Goal: Task Accomplishment & Management: Use online tool/utility

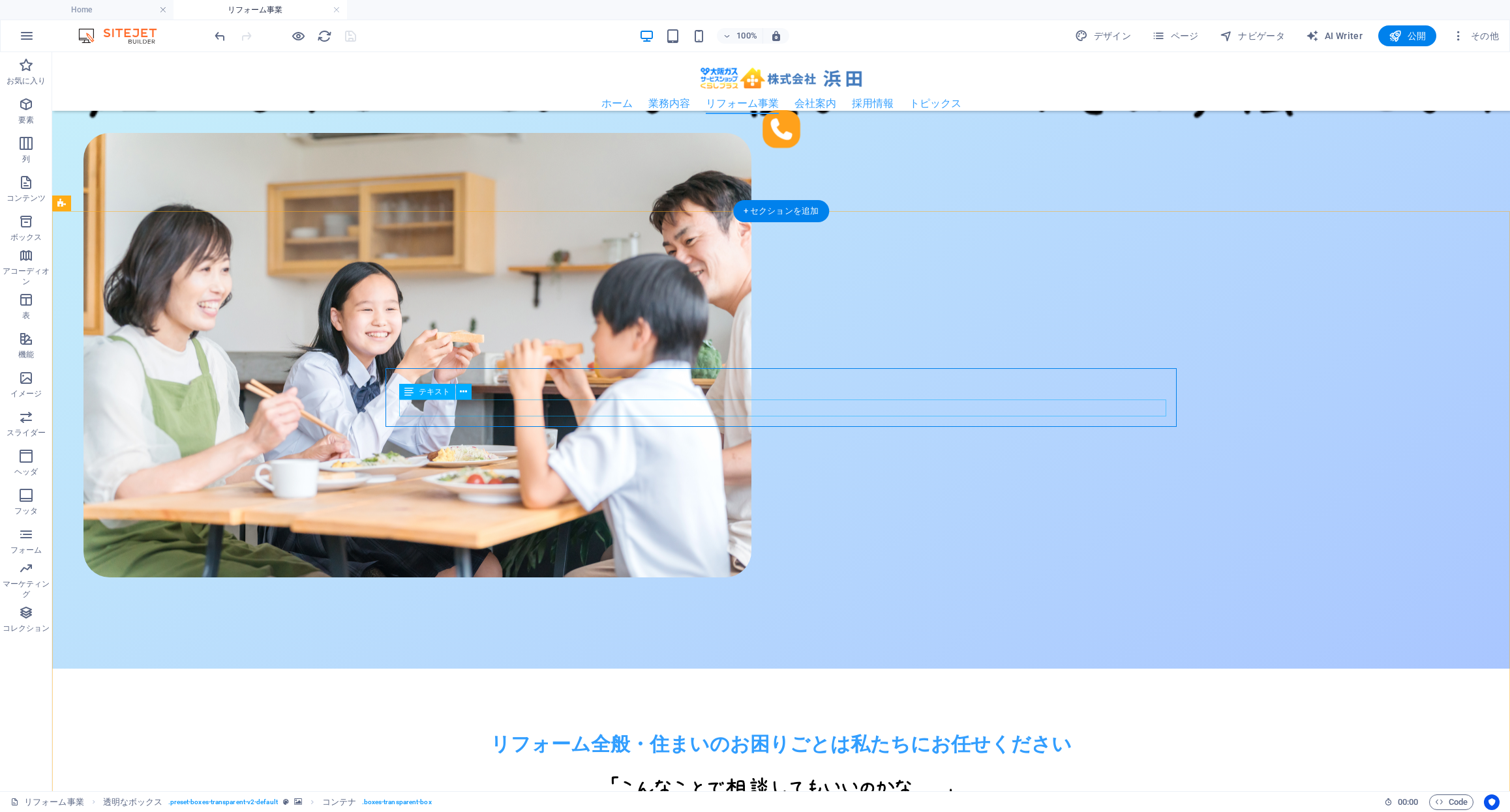
scroll to position [662, 0]
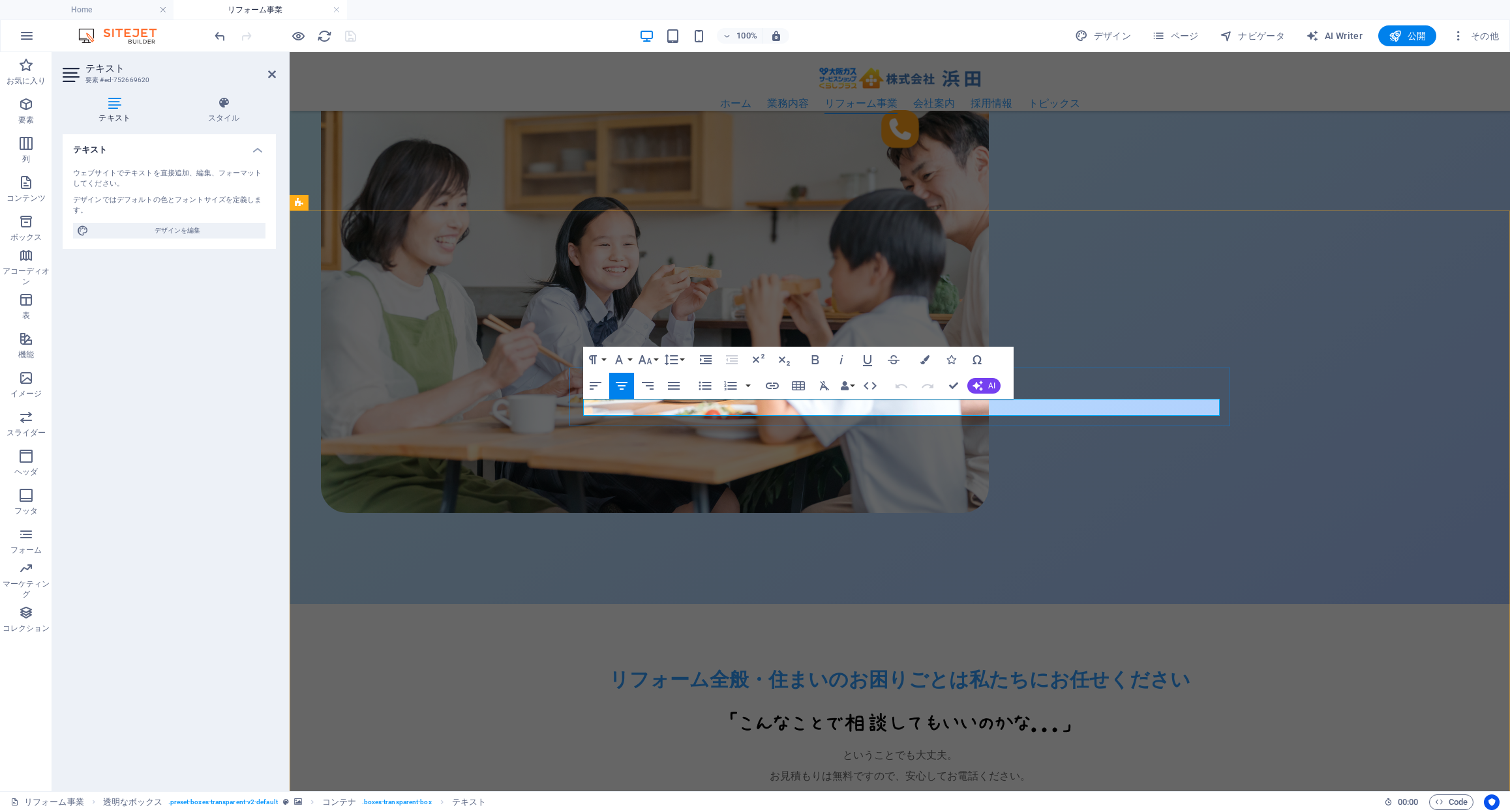
drag, startPoint x: 1008, startPoint y: 409, endPoint x: 840, endPoint y: 402, distance: 168.1
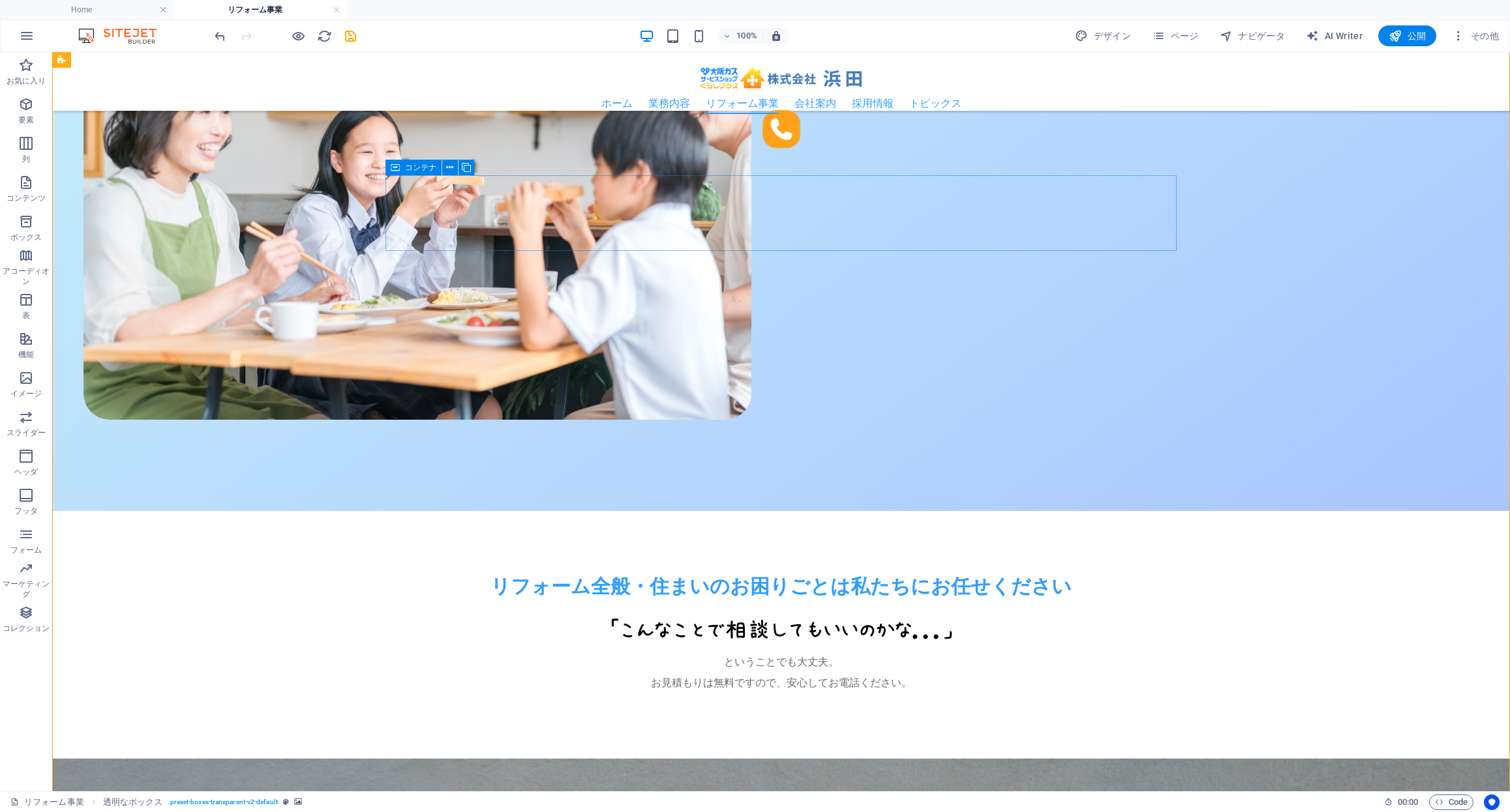
scroll to position [792, 0]
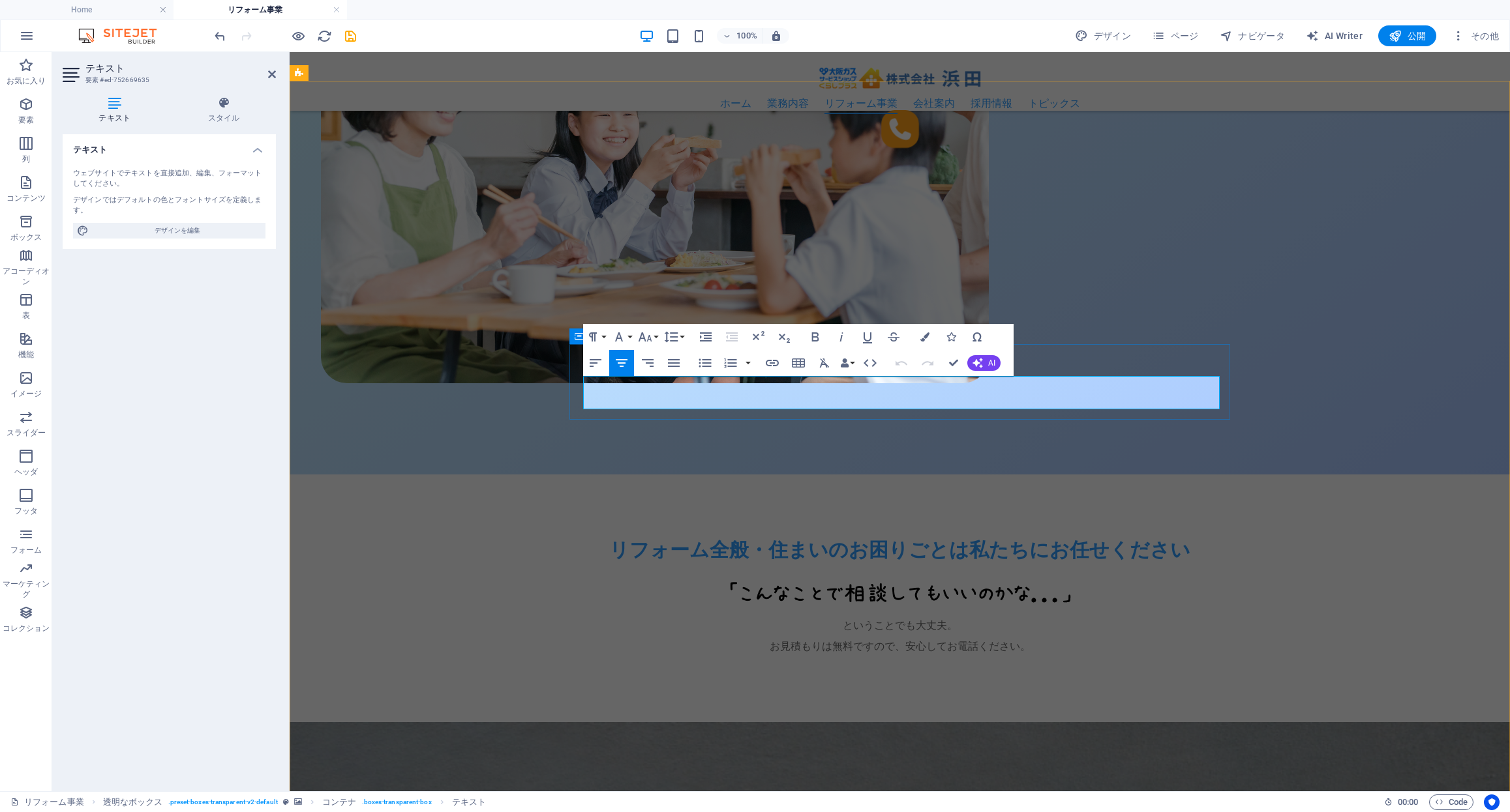
drag, startPoint x: 768, startPoint y: 384, endPoint x: 1081, endPoint y: 387, distance: 313.0
drag, startPoint x: 781, startPoint y: 402, endPoint x: 1027, endPoint y: 404, distance: 246.0
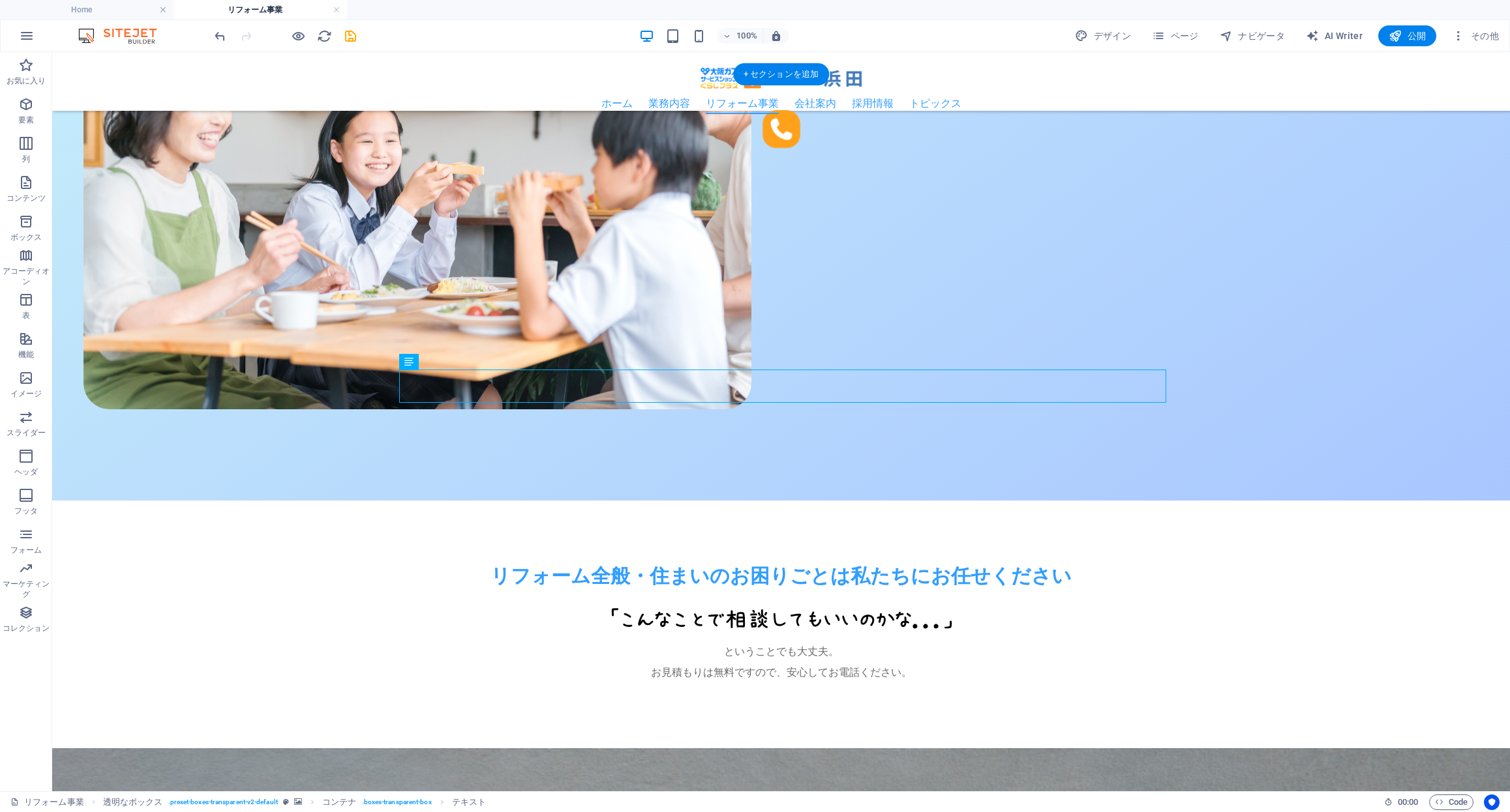
scroll to position [844, 0]
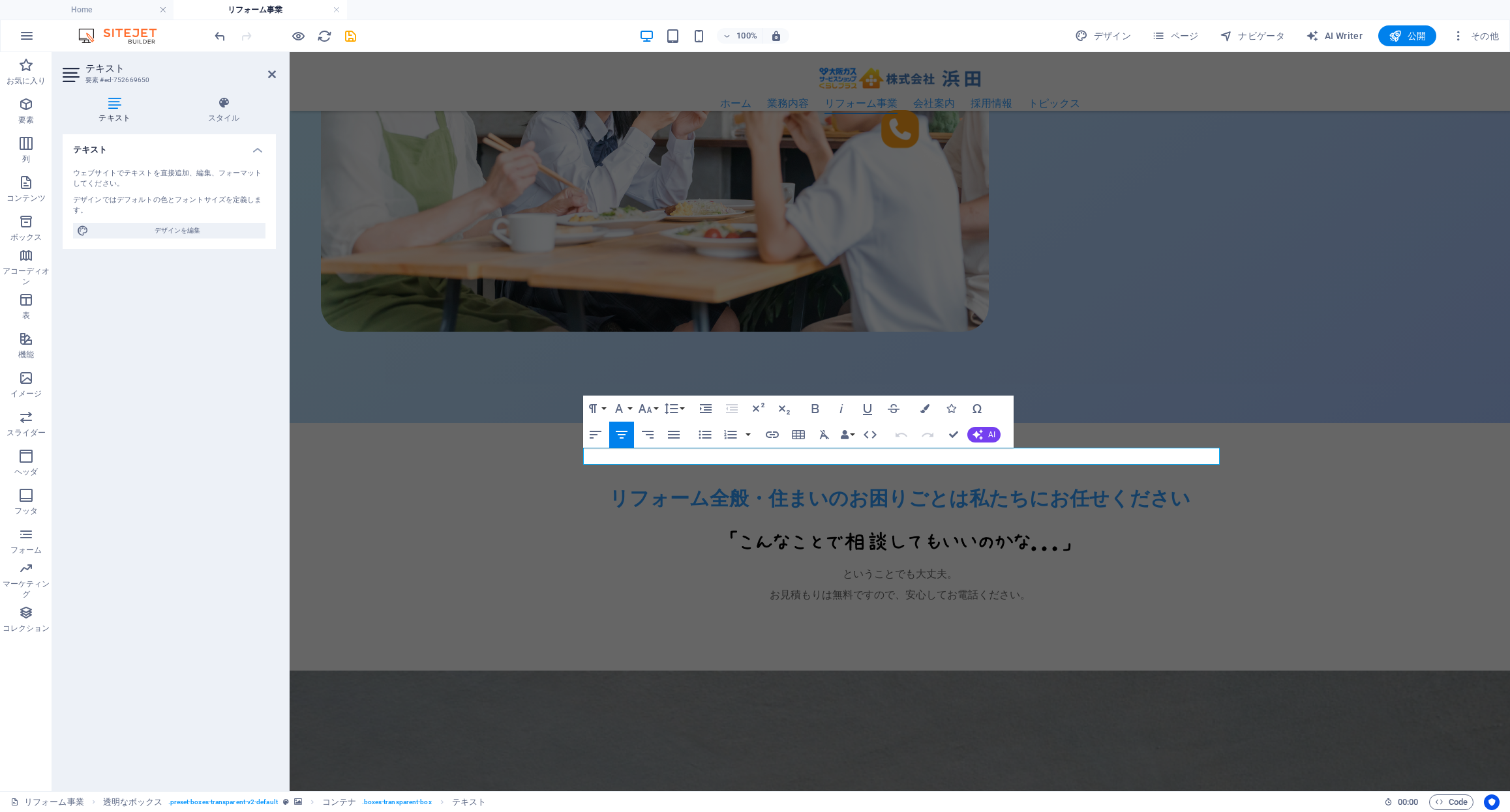
drag, startPoint x: 777, startPoint y: 456, endPoint x: 1156, endPoint y: 479, distance: 379.7
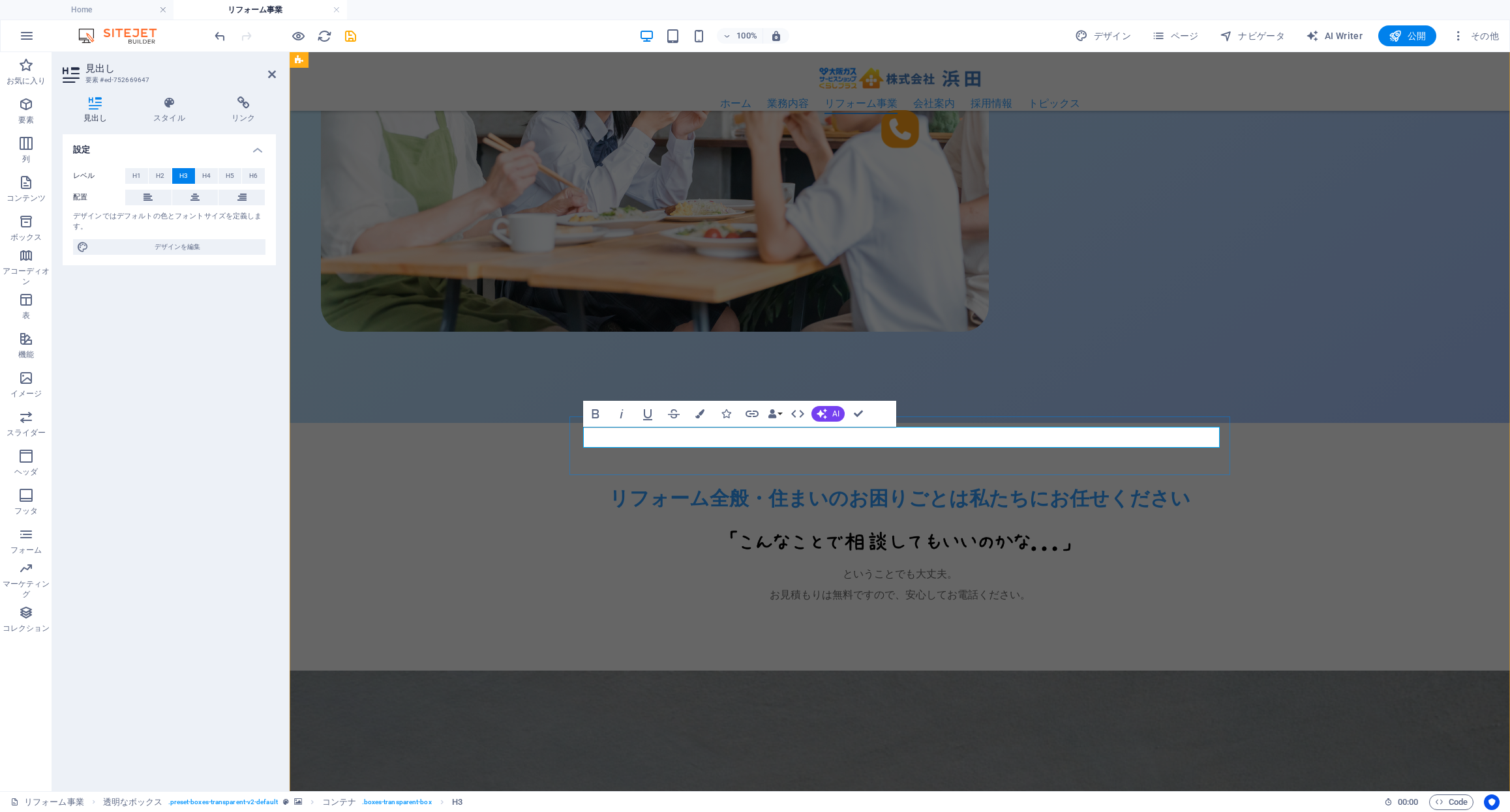
drag, startPoint x: 875, startPoint y: 438, endPoint x: 1037, endPoint y: 443, distance: 162.1
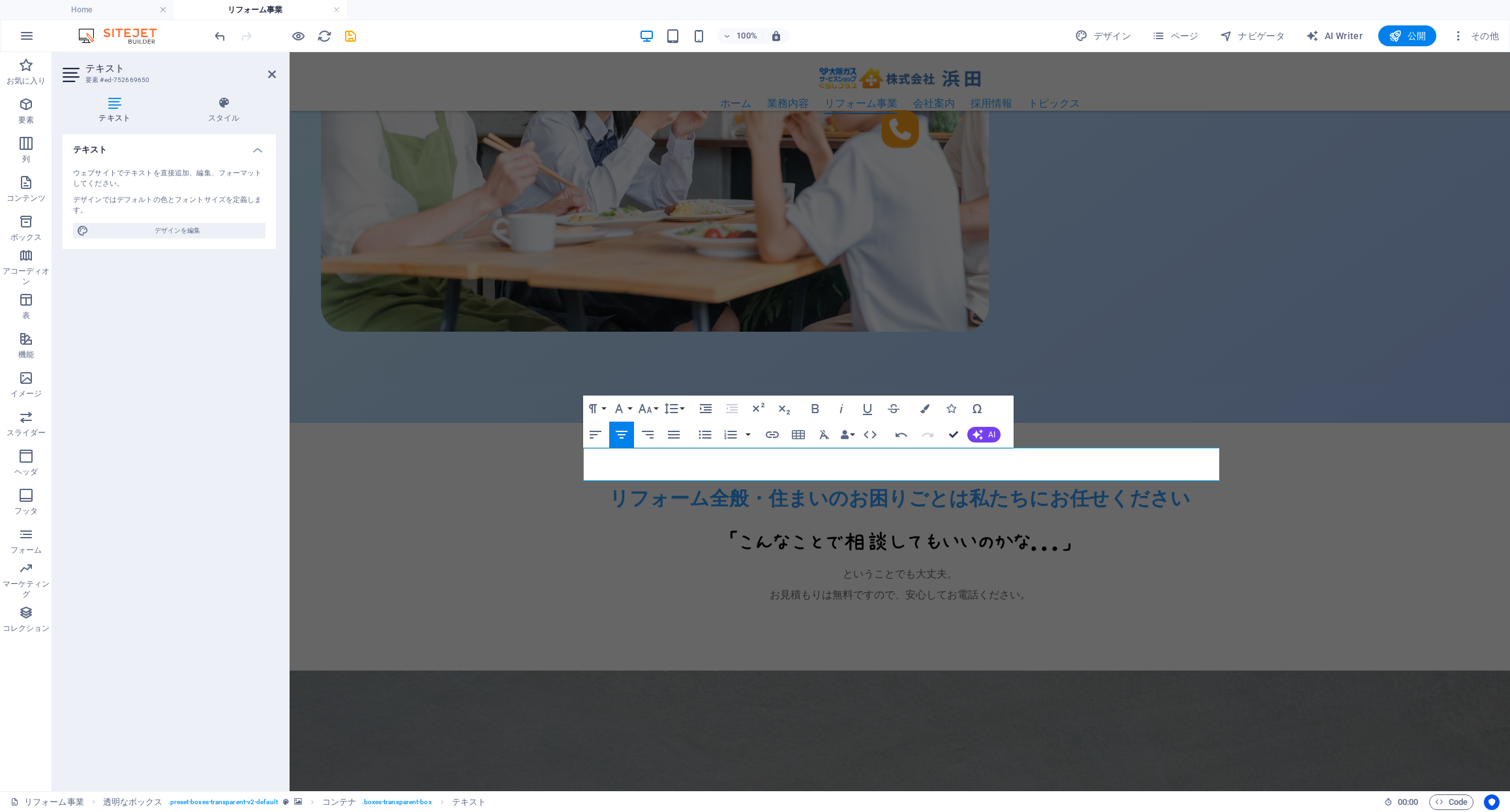
drag, startPoint x: 960, startPoint y: 439, endPoint x: 934, endPoint y: 434, distance: 26.5
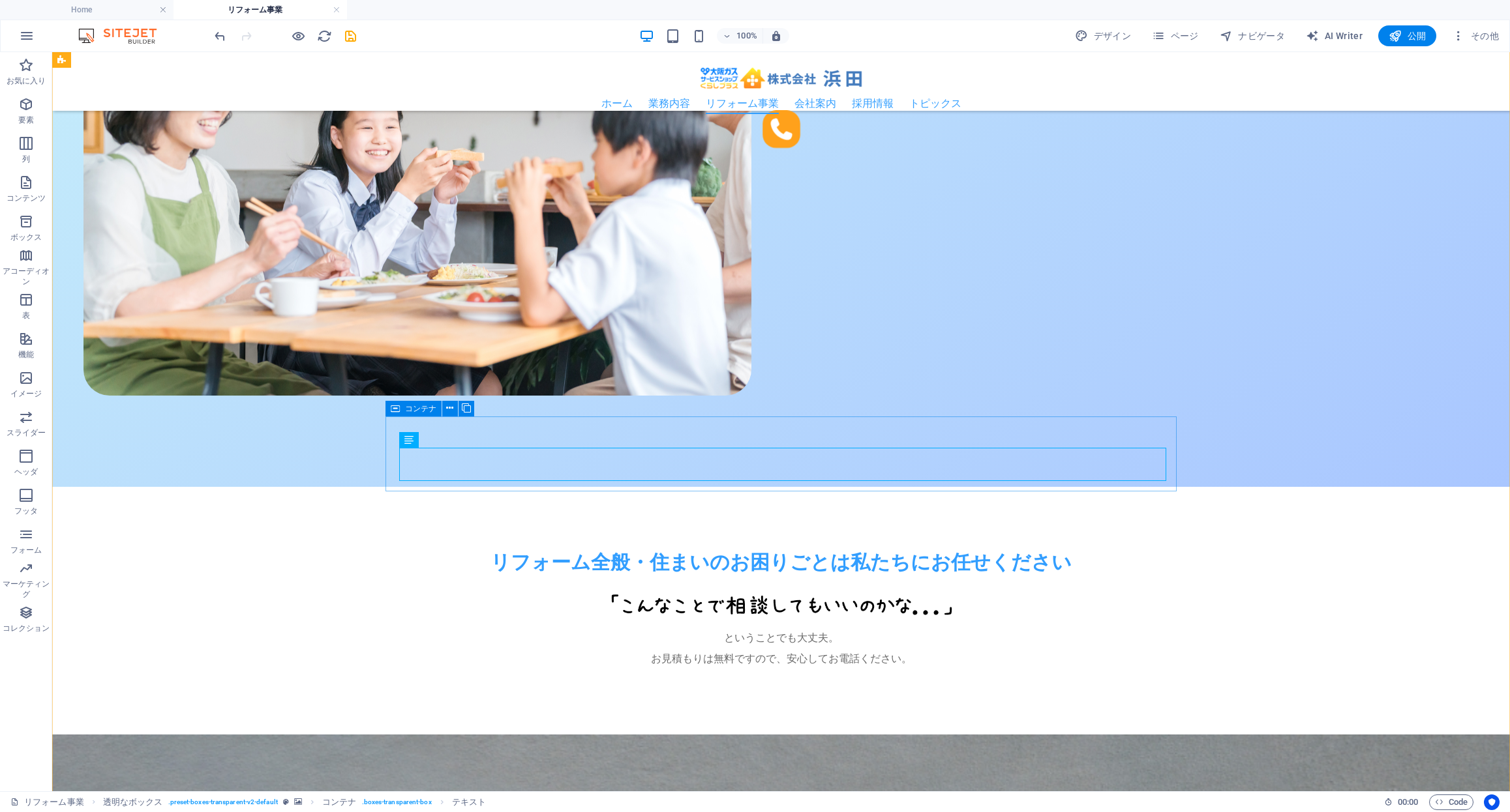
drag, startPoint x: 798, startPoint y: 462, endPoint x: 564, endPoint y: 462, distance: 234.0
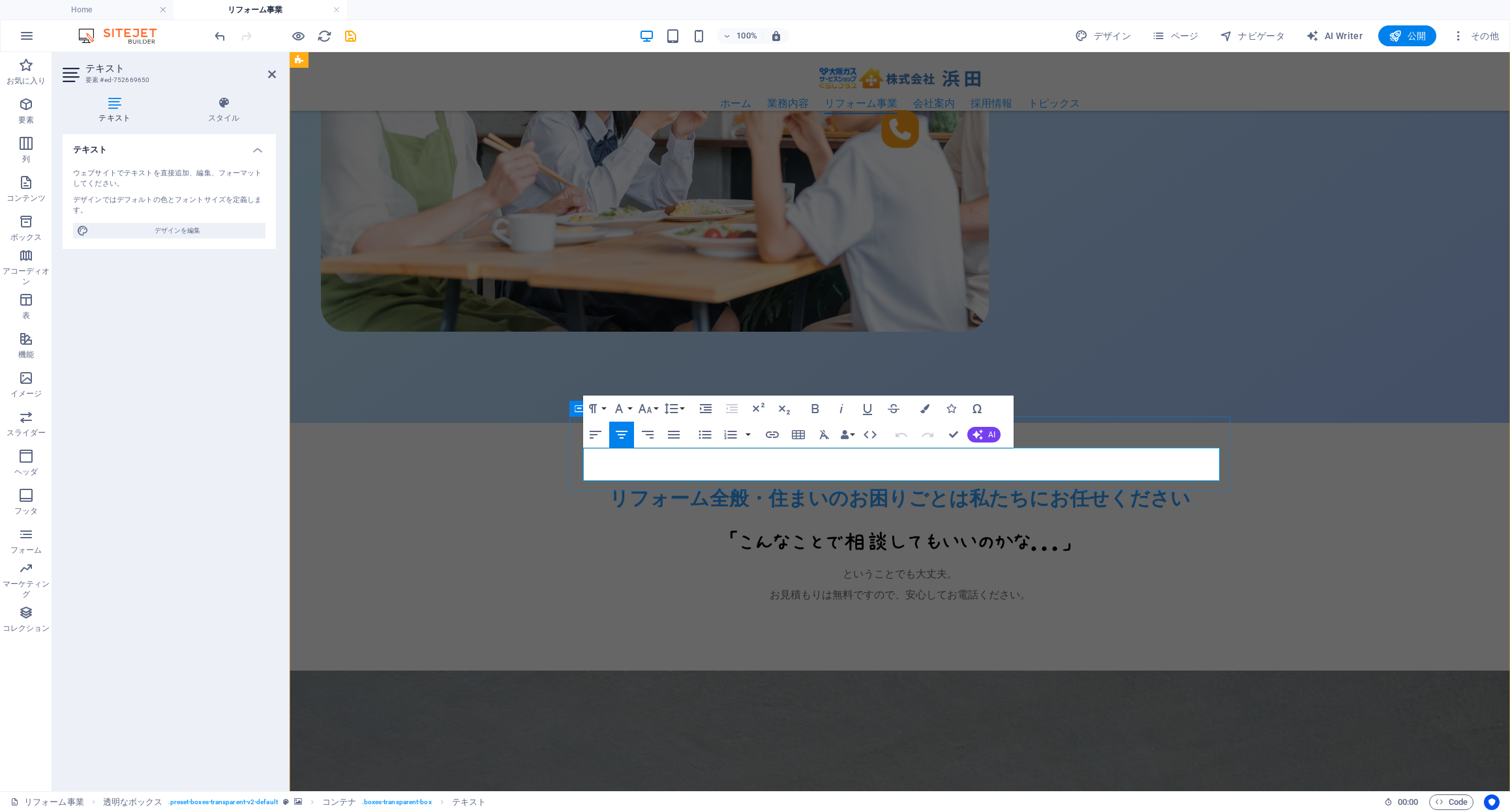
drag, startPoint x: 829, startPoint y: 472, endPoint x: 799, endPoint y: 472, distance: 30.0
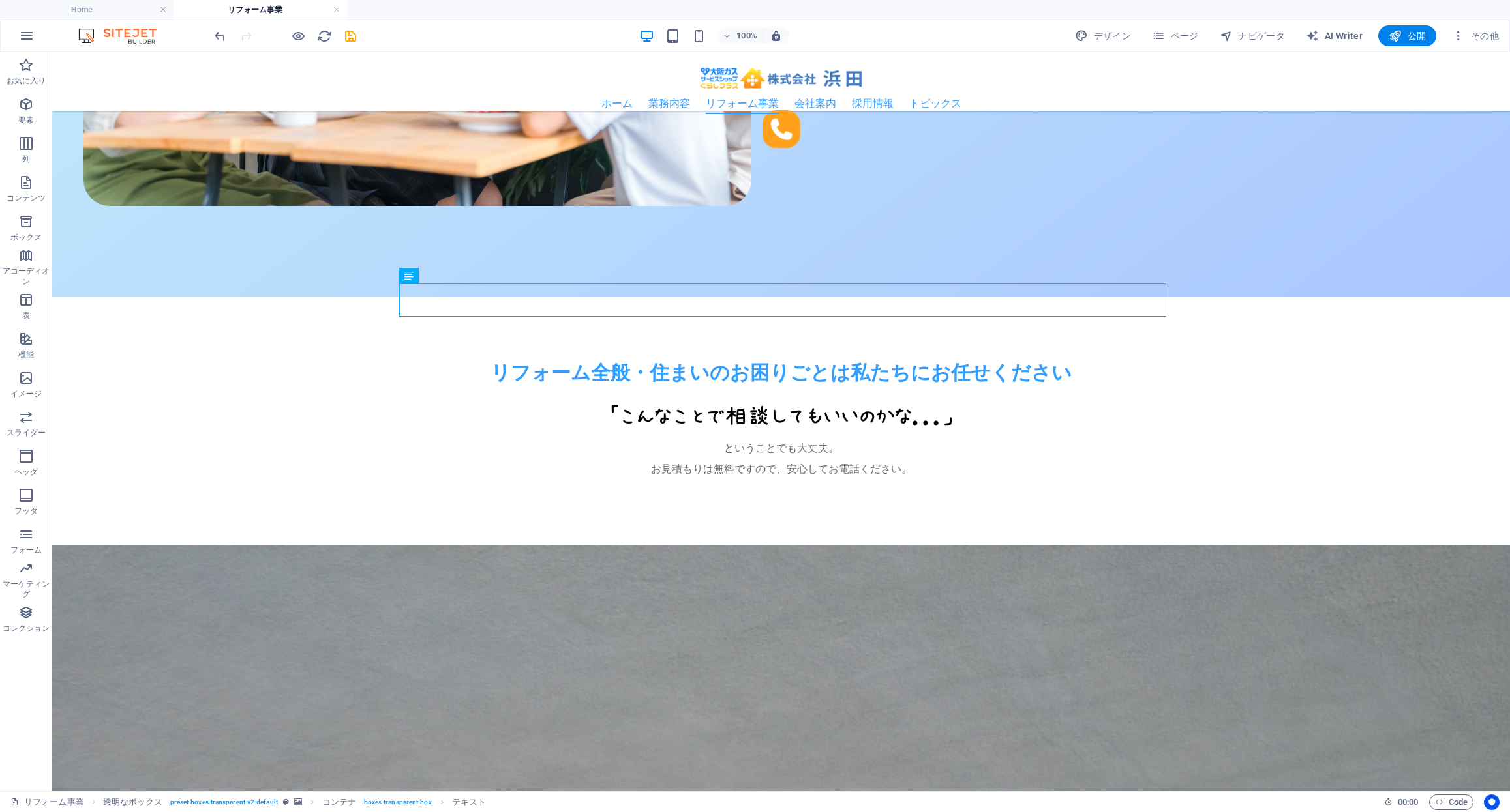
scroll to position [1048, 0]
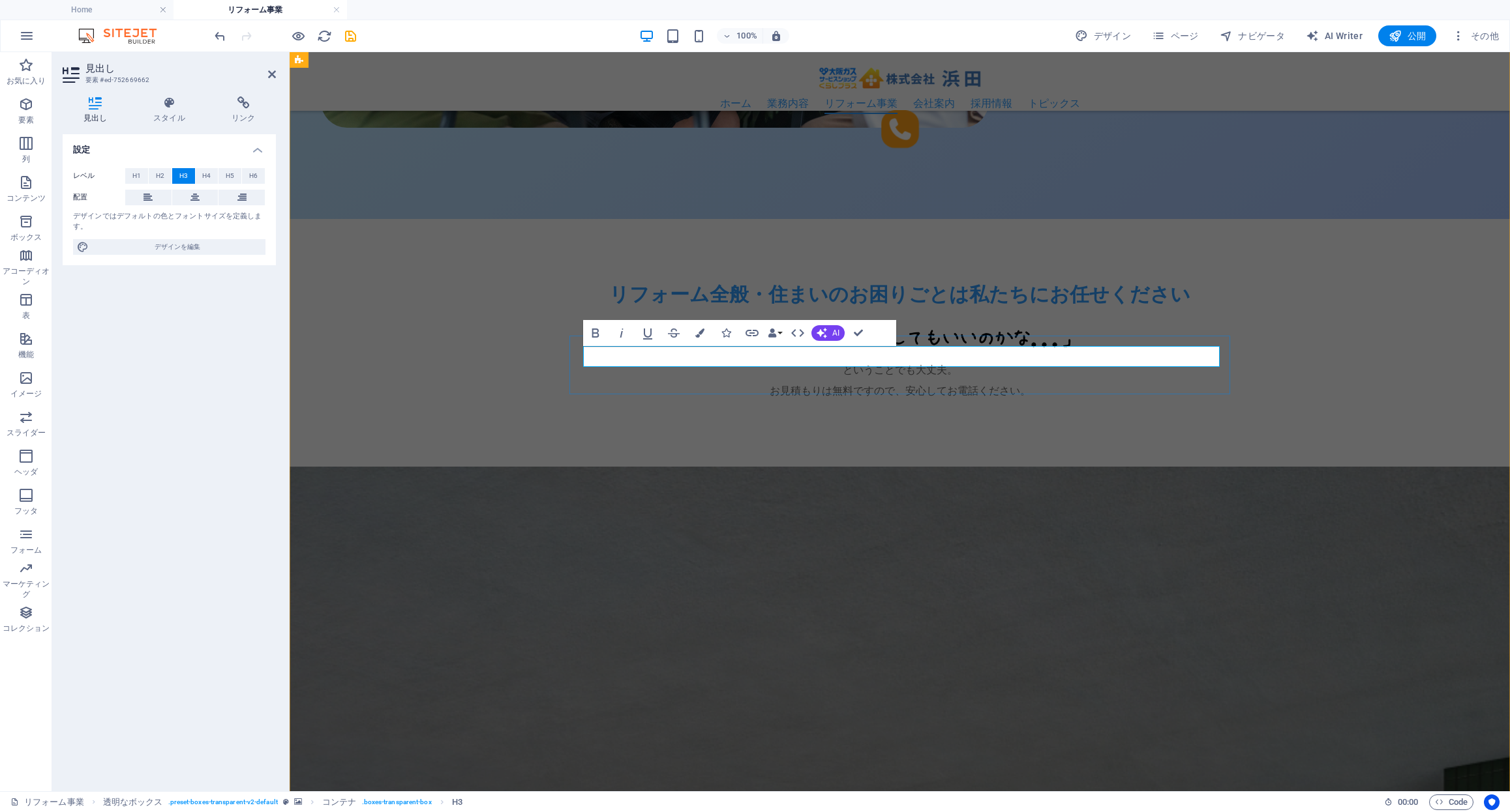
drag, startPoint x: 872, startPoint y: 356, endPoint x: 979, endPoint y: 356, distance: 107.0
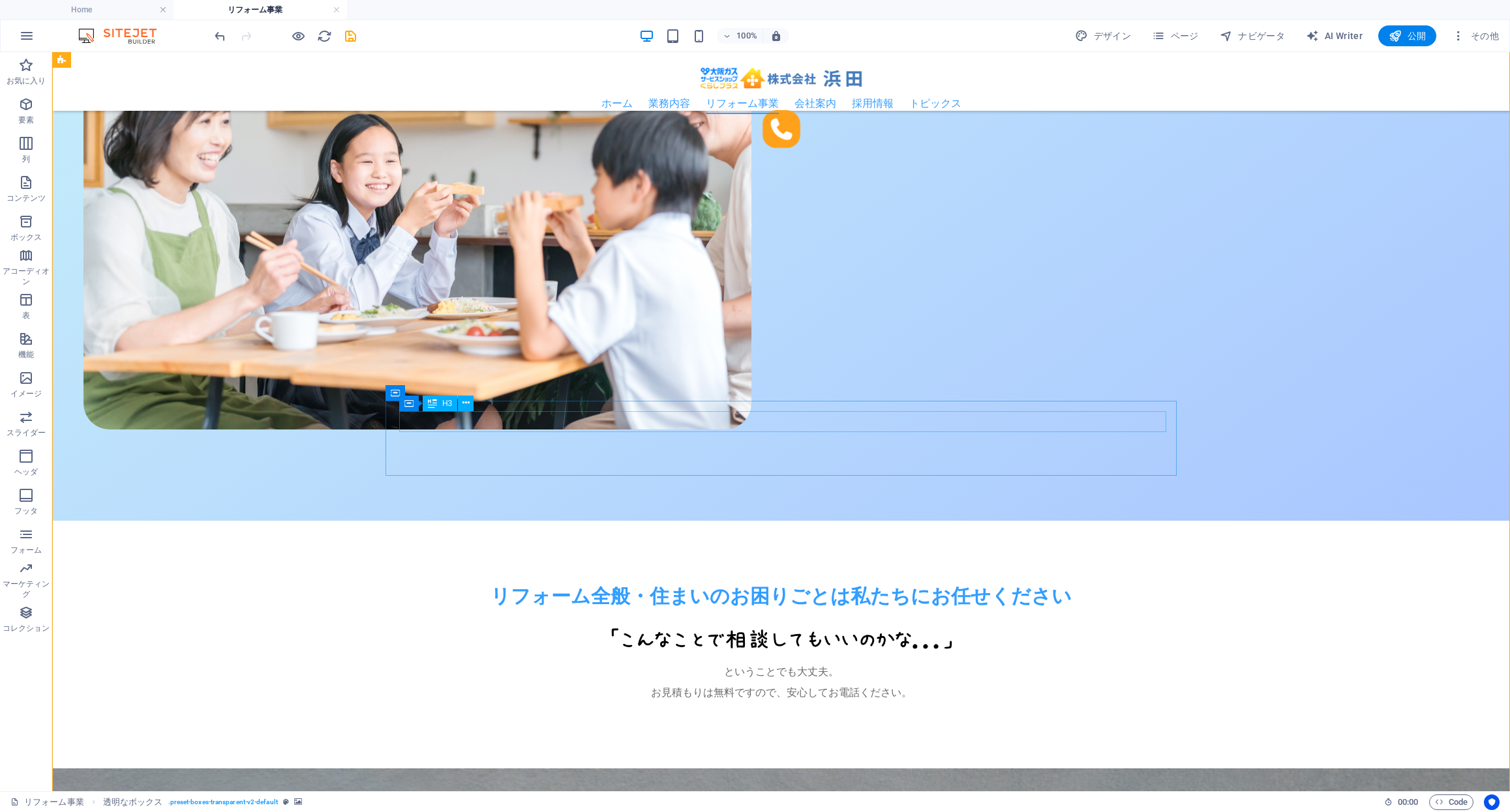
scroll to position [784, 0]
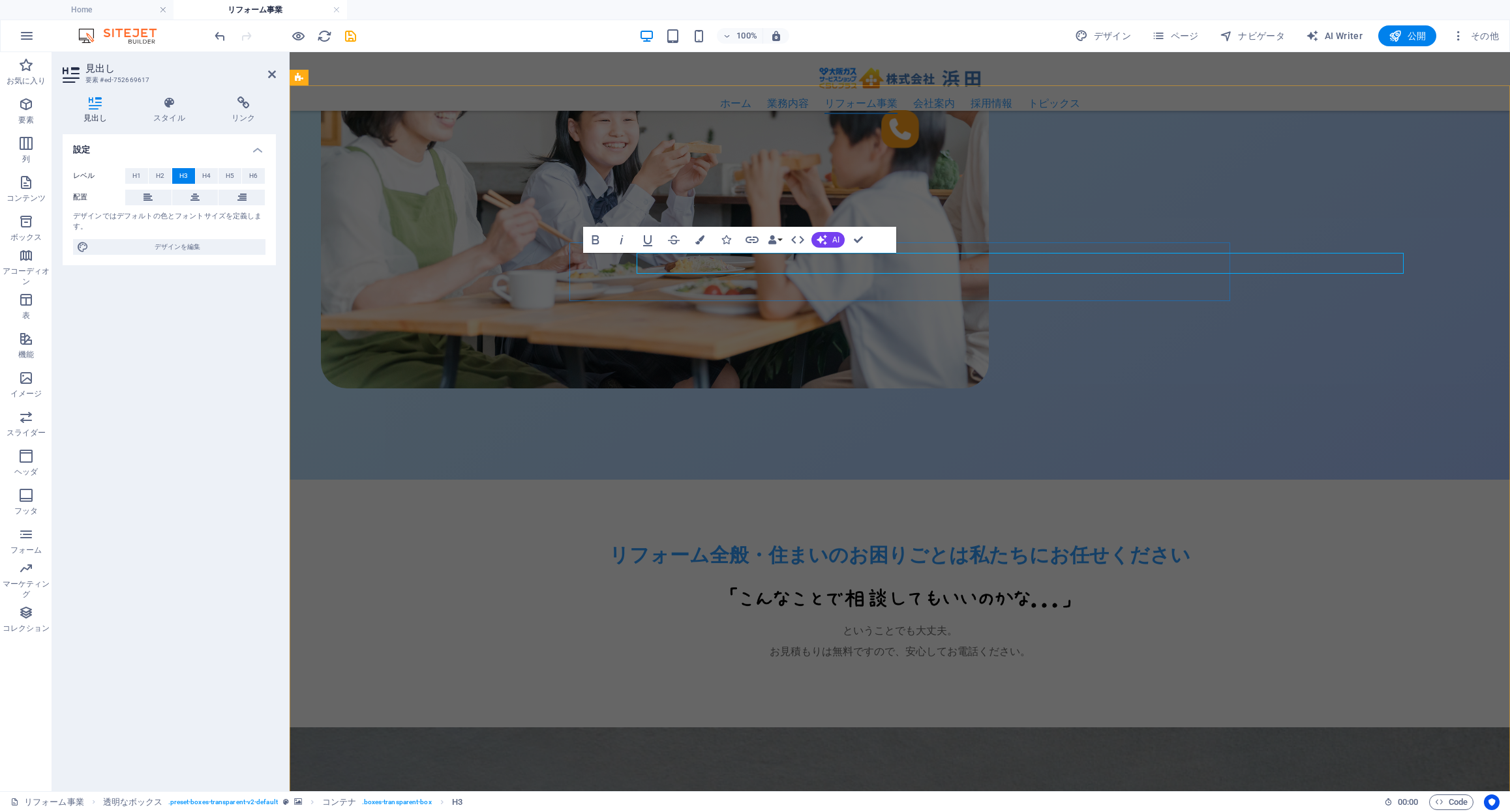
scroll to position [787, 0]
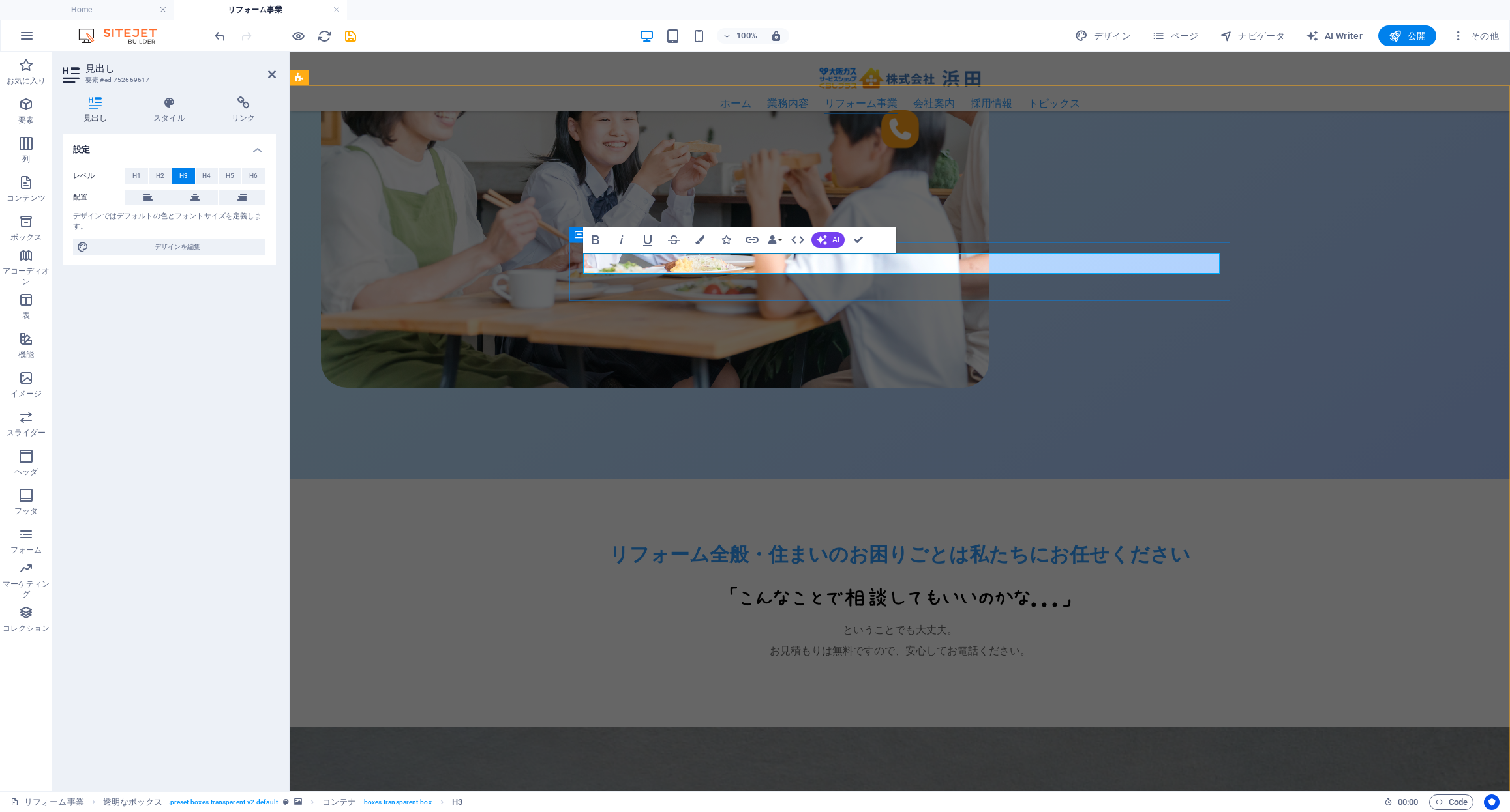
drag, startPoint x: 869, startPoint y: 265, endPoint x: 843, endPoint y: 263, distance: 26.1
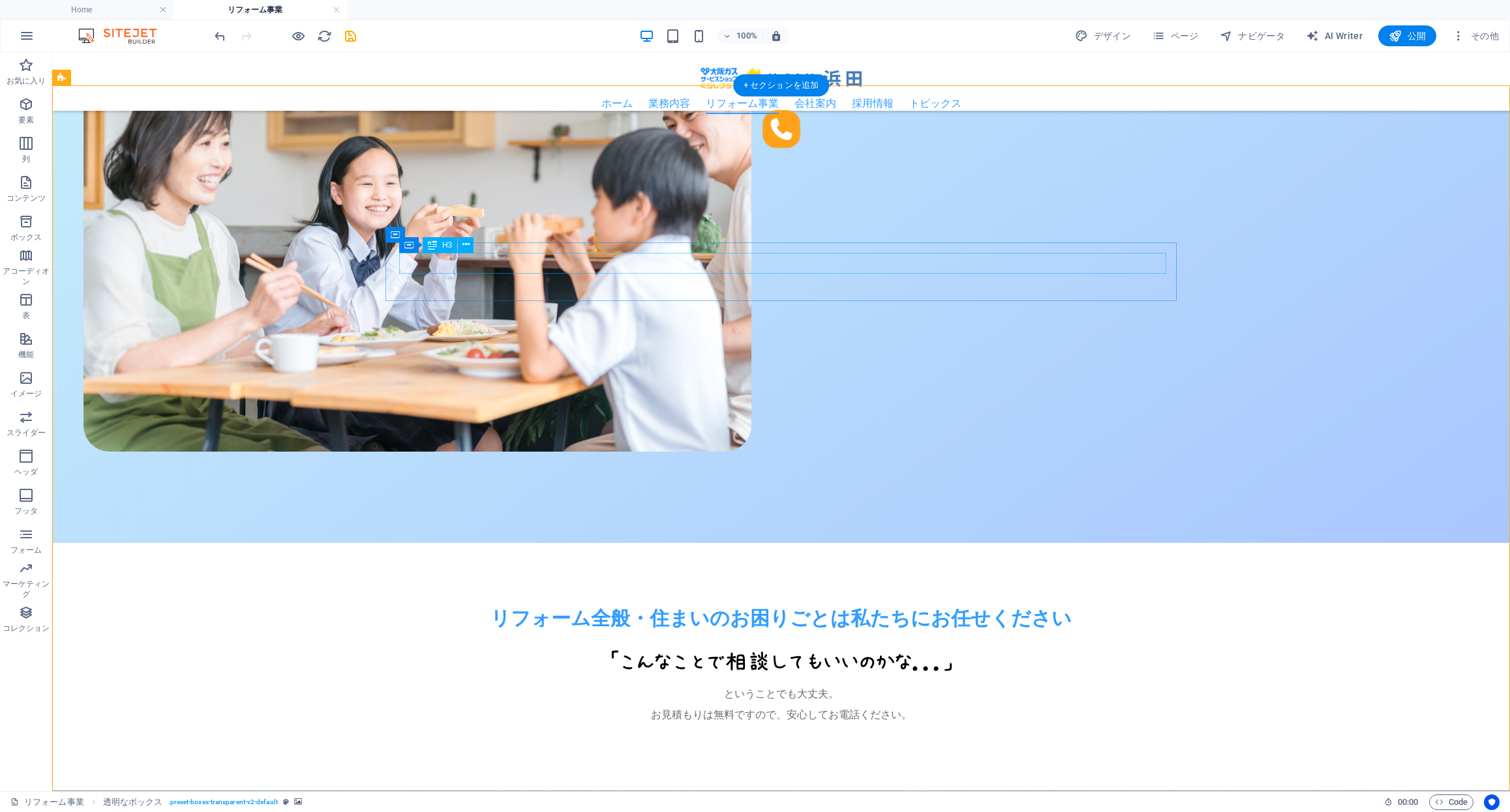
click at [0, 0] on icon at bounding box center [0, 0] width 0 height 0
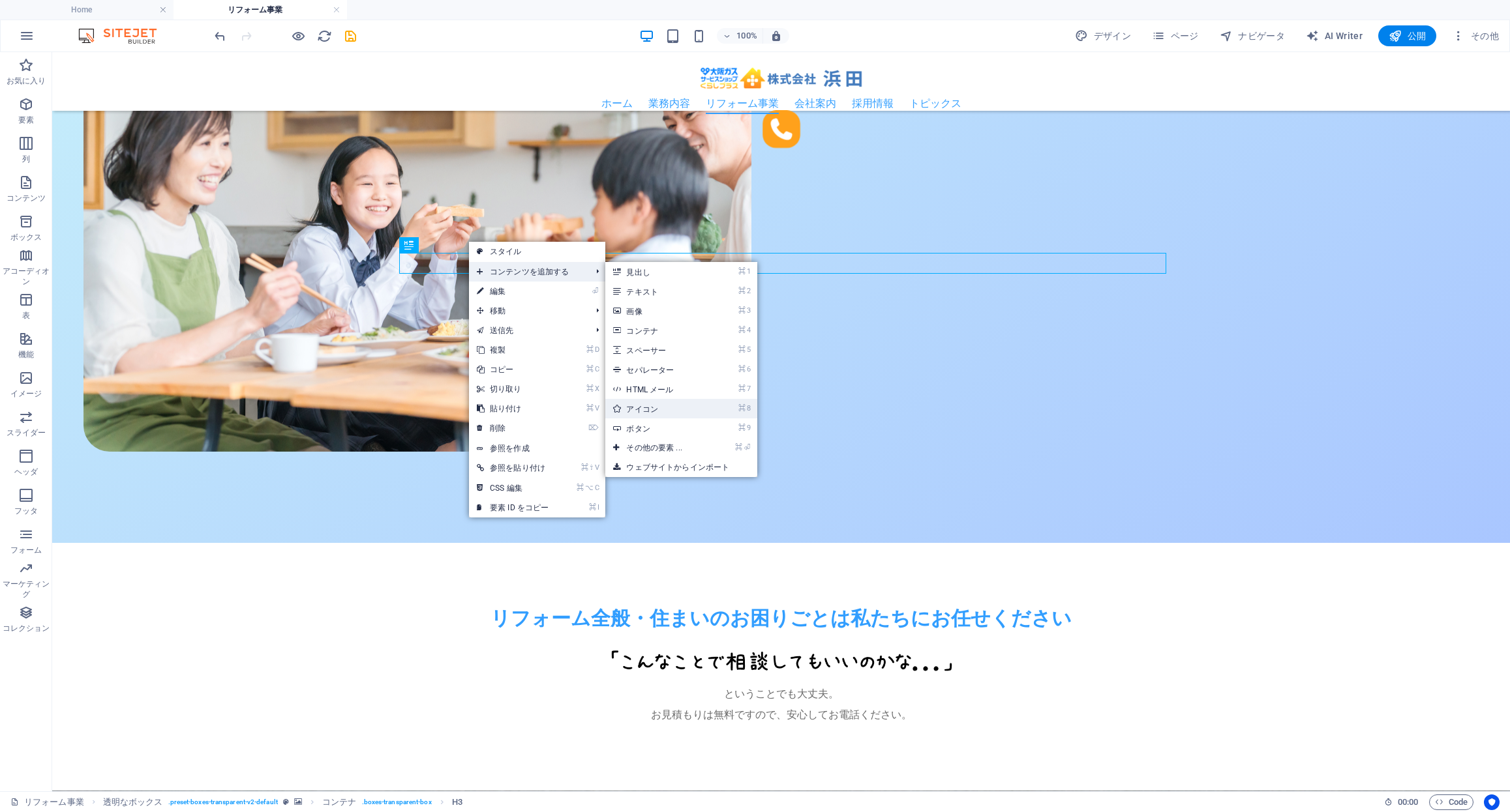
click at [686, 415] on link "⌘ 8 アイコン" at bounding box center [657, 408] width 102 height 19
select select "xMidYMid"
select select "px"
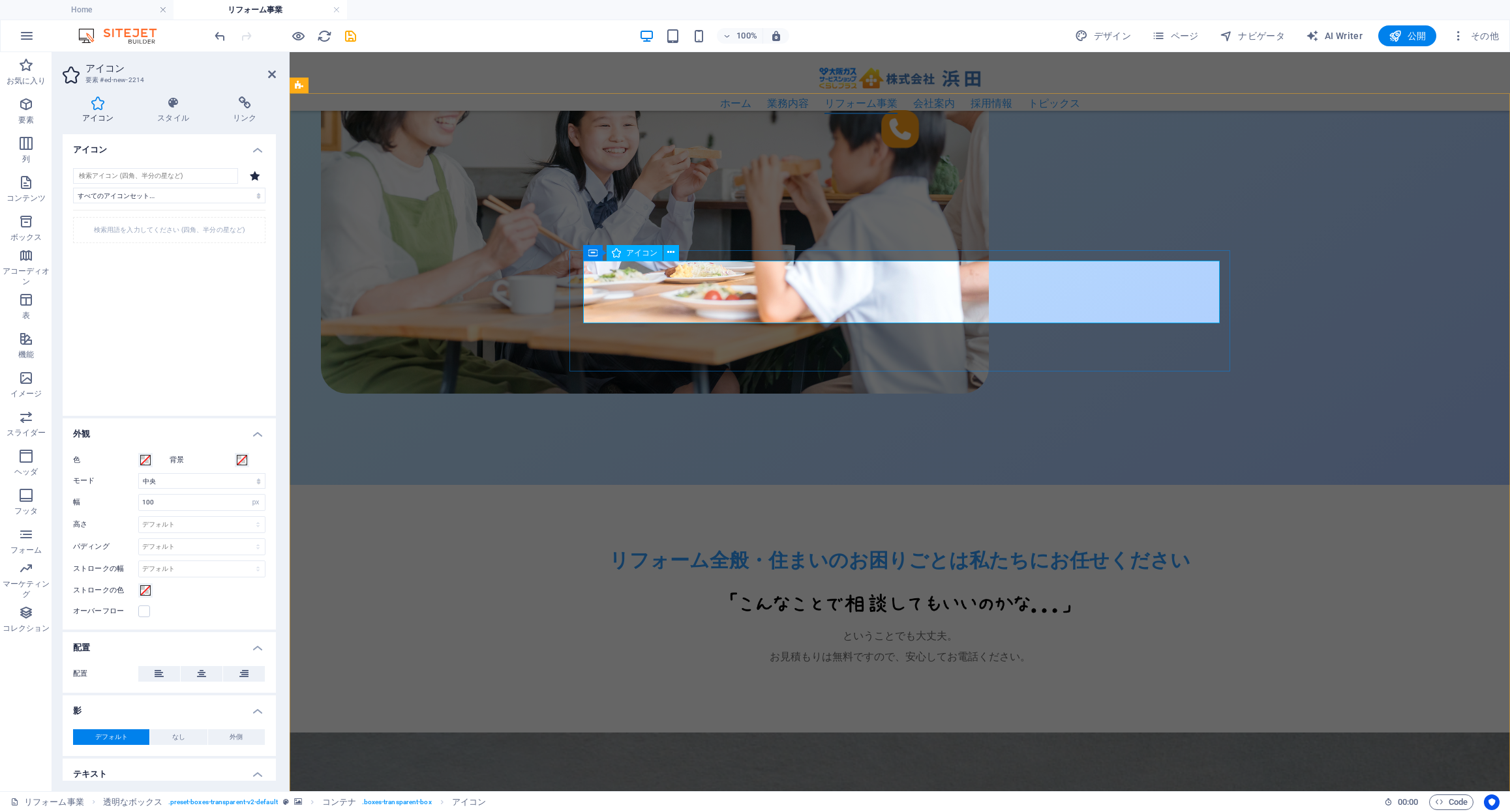
scroll to position [780, 0]
drag, startPoint x: 162, startPoint y: 499, endPoint x: 69, endPoint y: 499, distance: 93.0
click at [69, 499] on div "色 背景 モード 拡大/縮小 左 中央 右 幅 100 デフォルト 自動 px rem % em vh vw 高さ デフォルト 自動 px rem em vh…" at bounding box center [170, 536] width 214 height 187
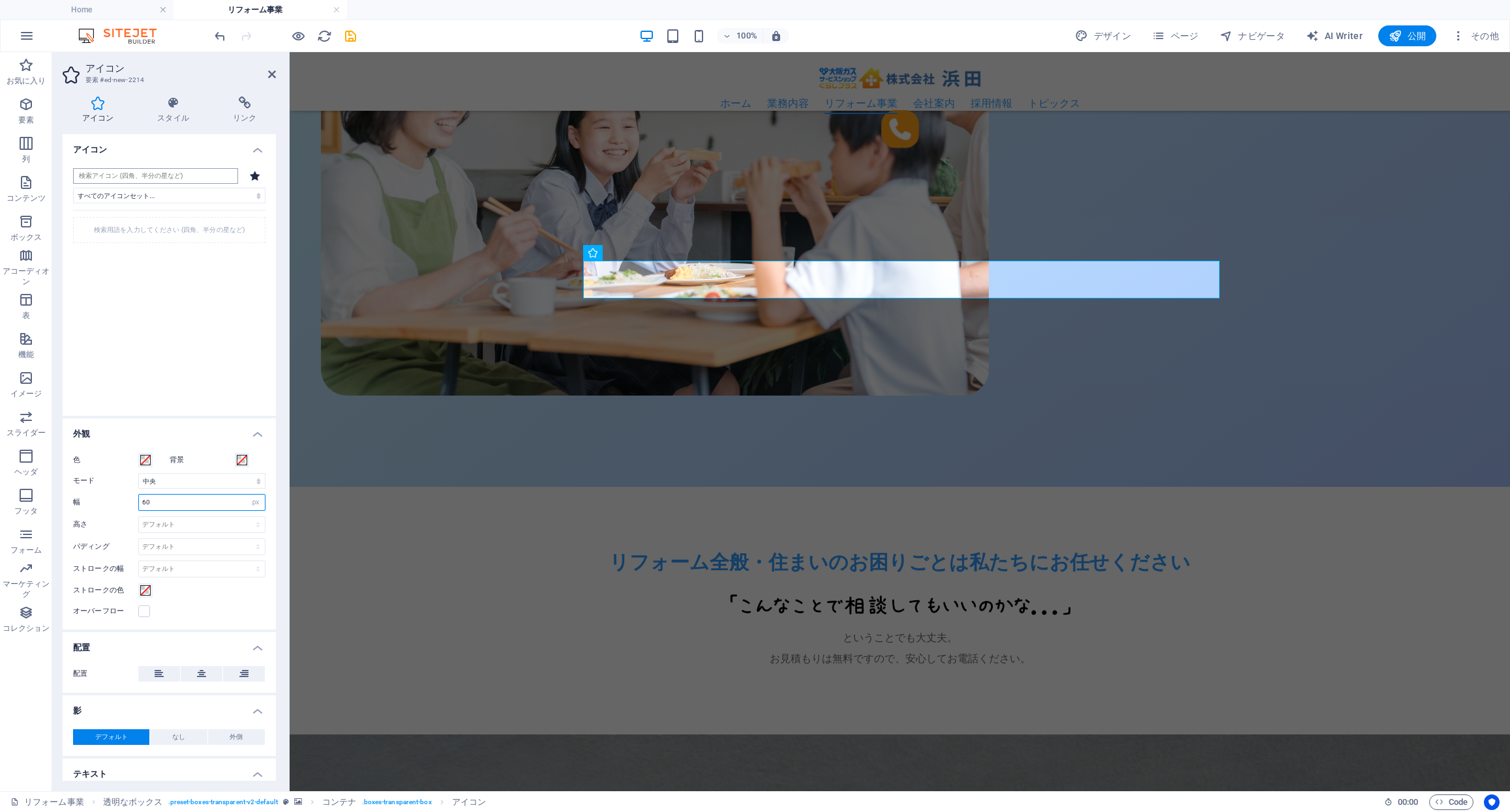
type input "60"
click at [185, 176] on input "search" at bounding box center [155, 176] width 165 height 16
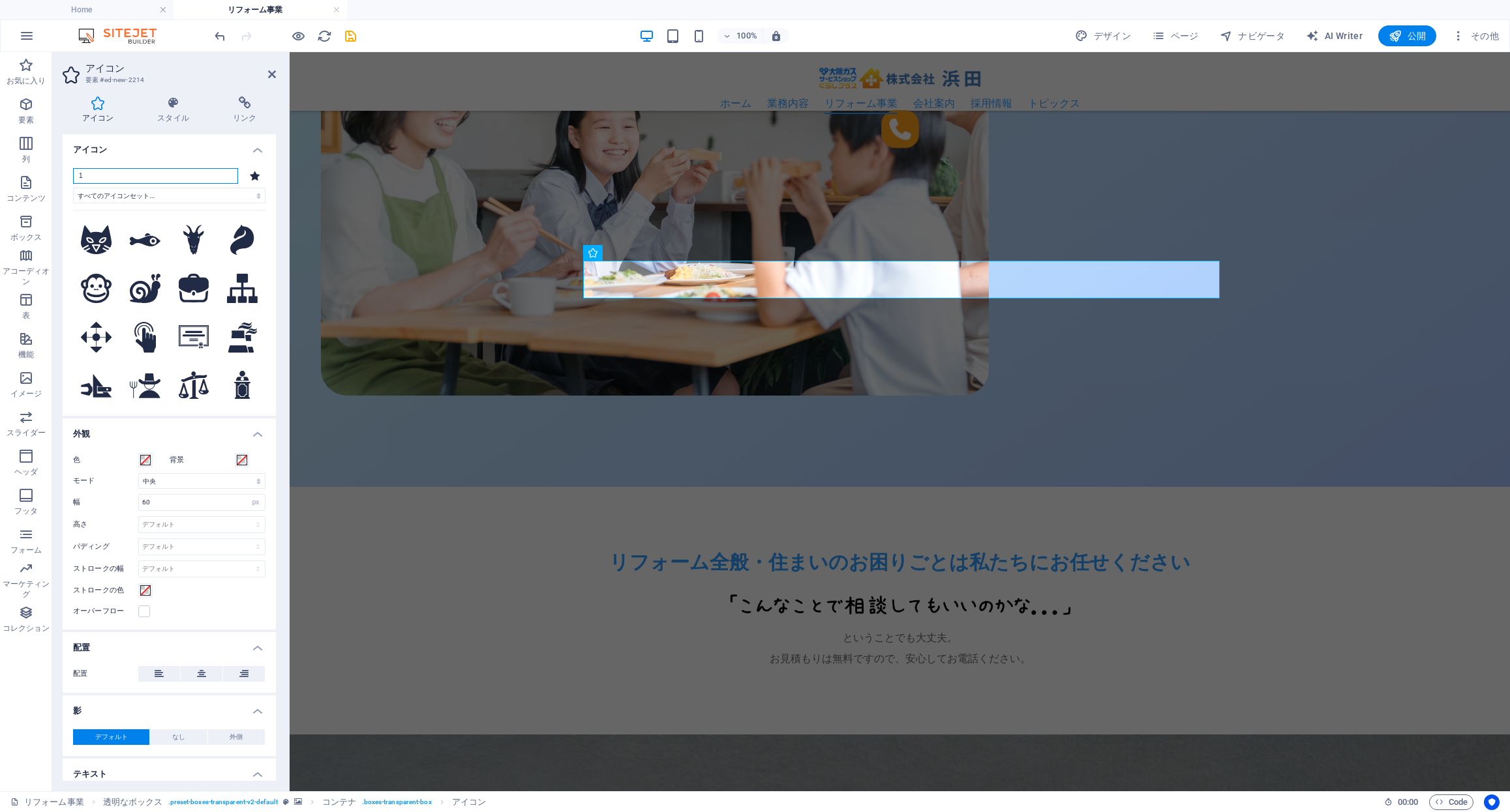
click at [168, 173] on input "1" at bounding box center [155, 176] width 165 height 16
type input "1"
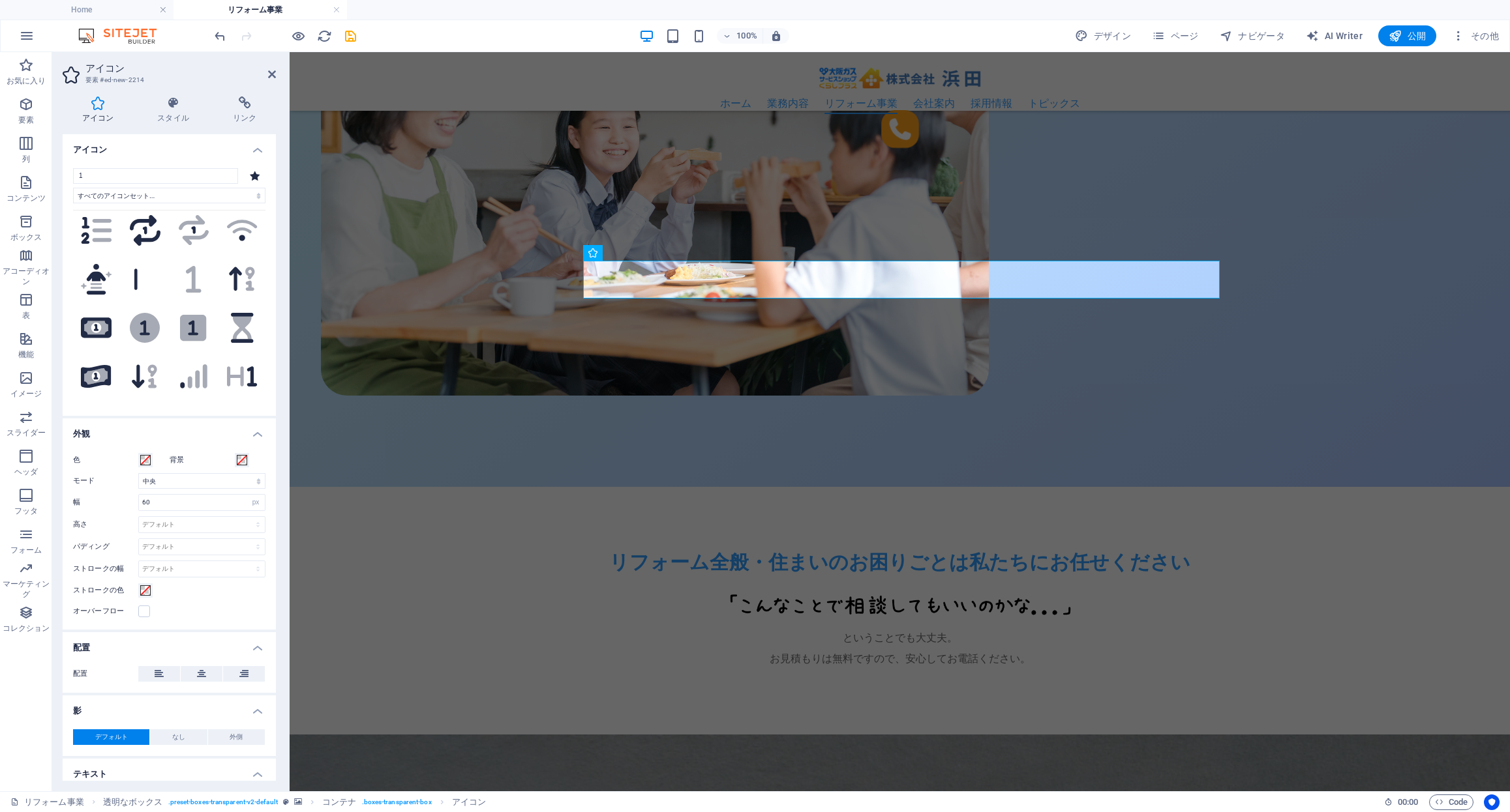
scroll to position [769, 0]
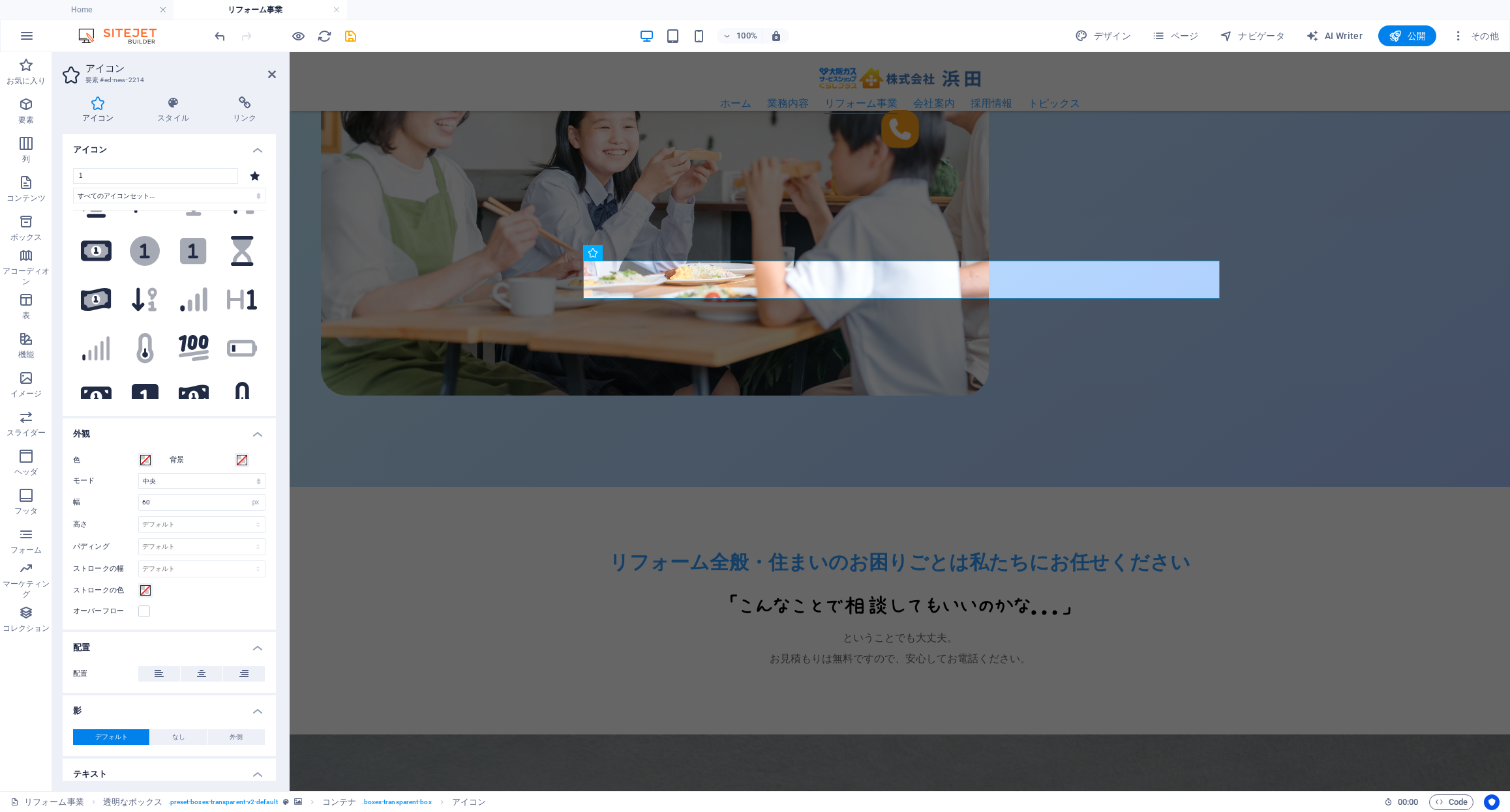
click at [153, 236] on icon at bounding box center [145, 251] width 30 height 30
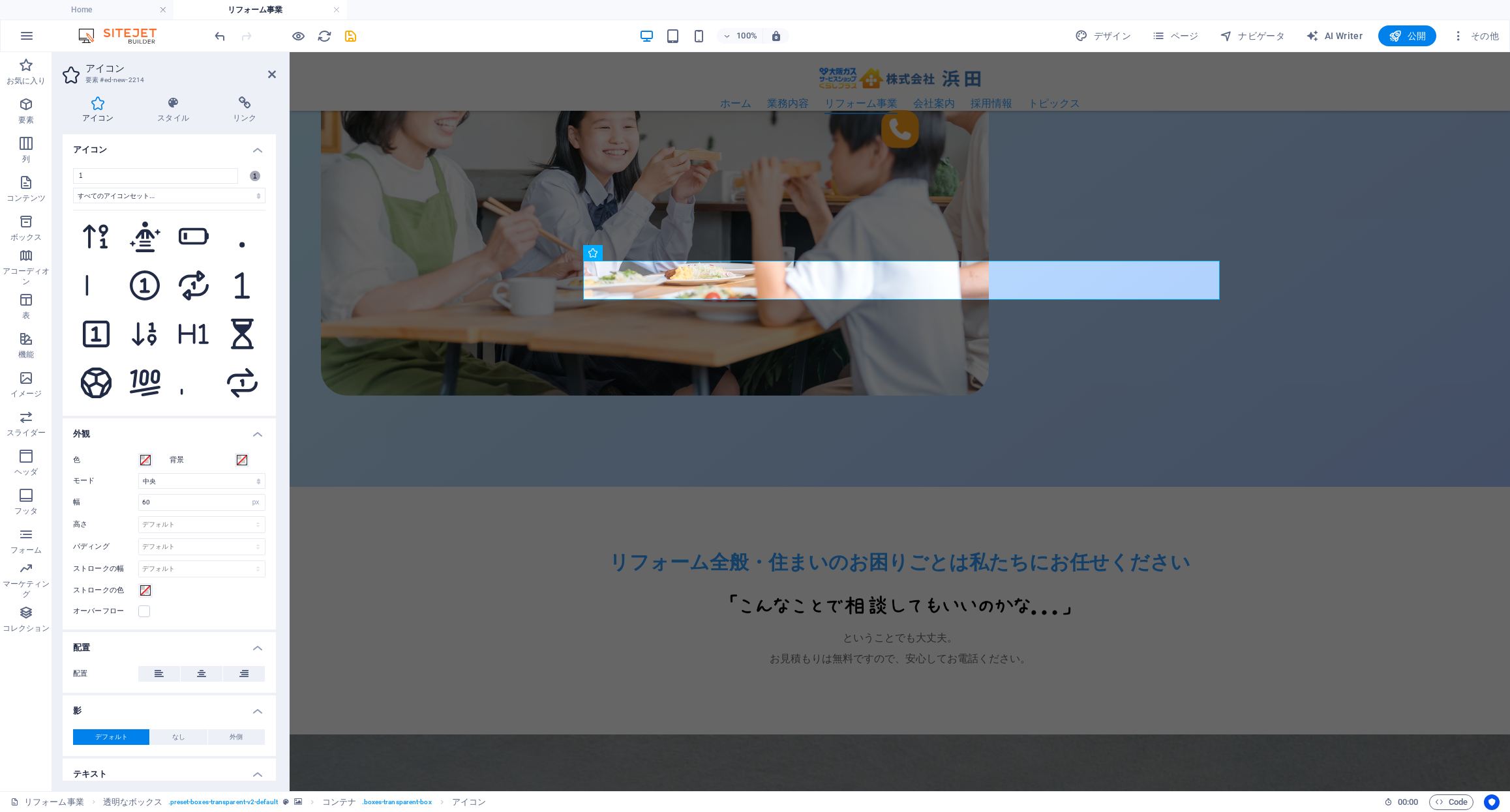
scroll to position [1327, 0]
click at [148, 262] on icon at bounding box center [145, 278] width 30 height 30
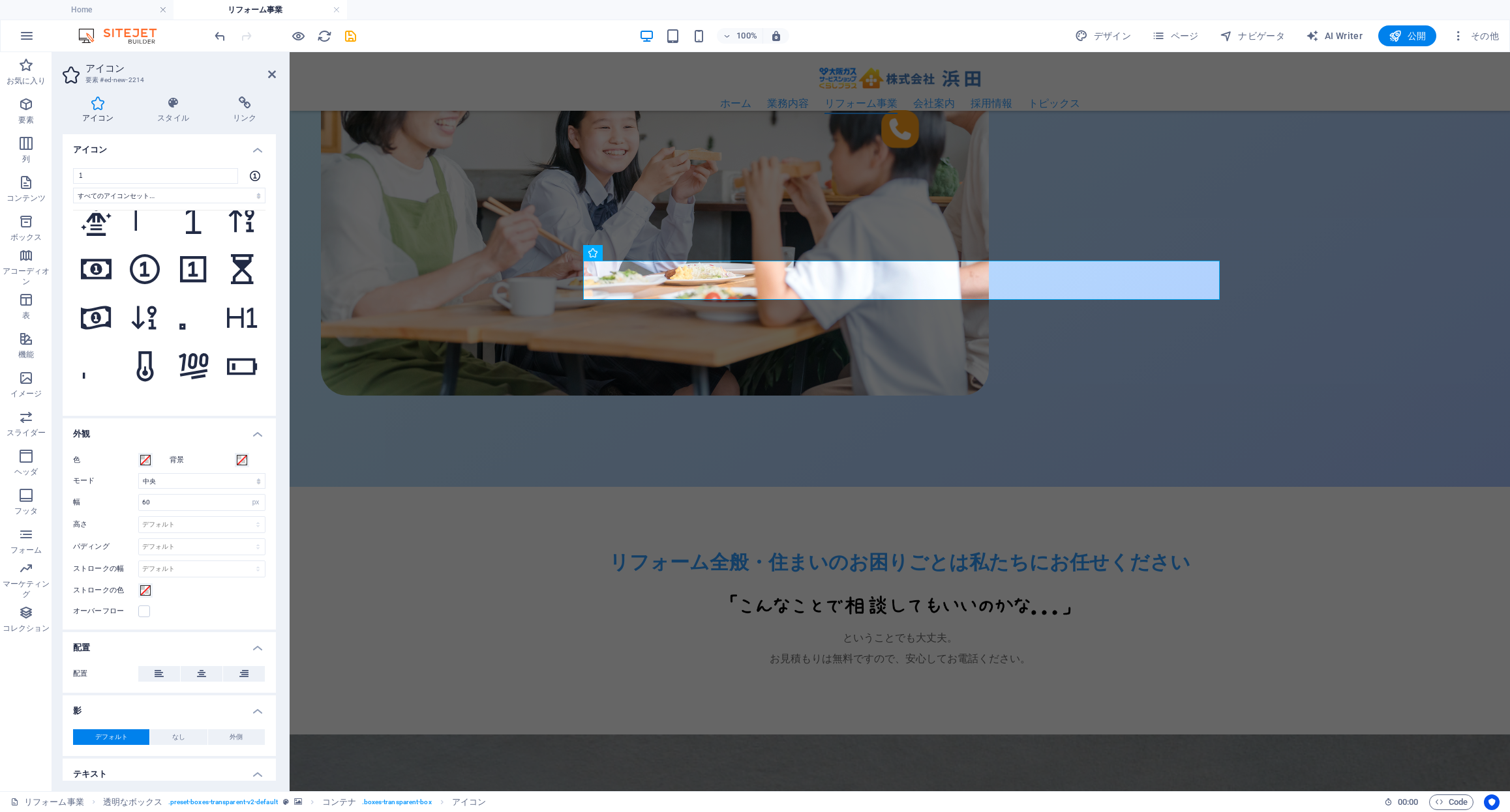
scroll to position [2509, 0]
drag, startPoint x: 152, startPoint y: 504, endPoint x: 72, endPoint y: 497, distance: 80.3
click at [73, 497] on div "幅 60 デフォルト 自動 px rem % em vh vw" at bounding box center [169, 503] width 193 height 17
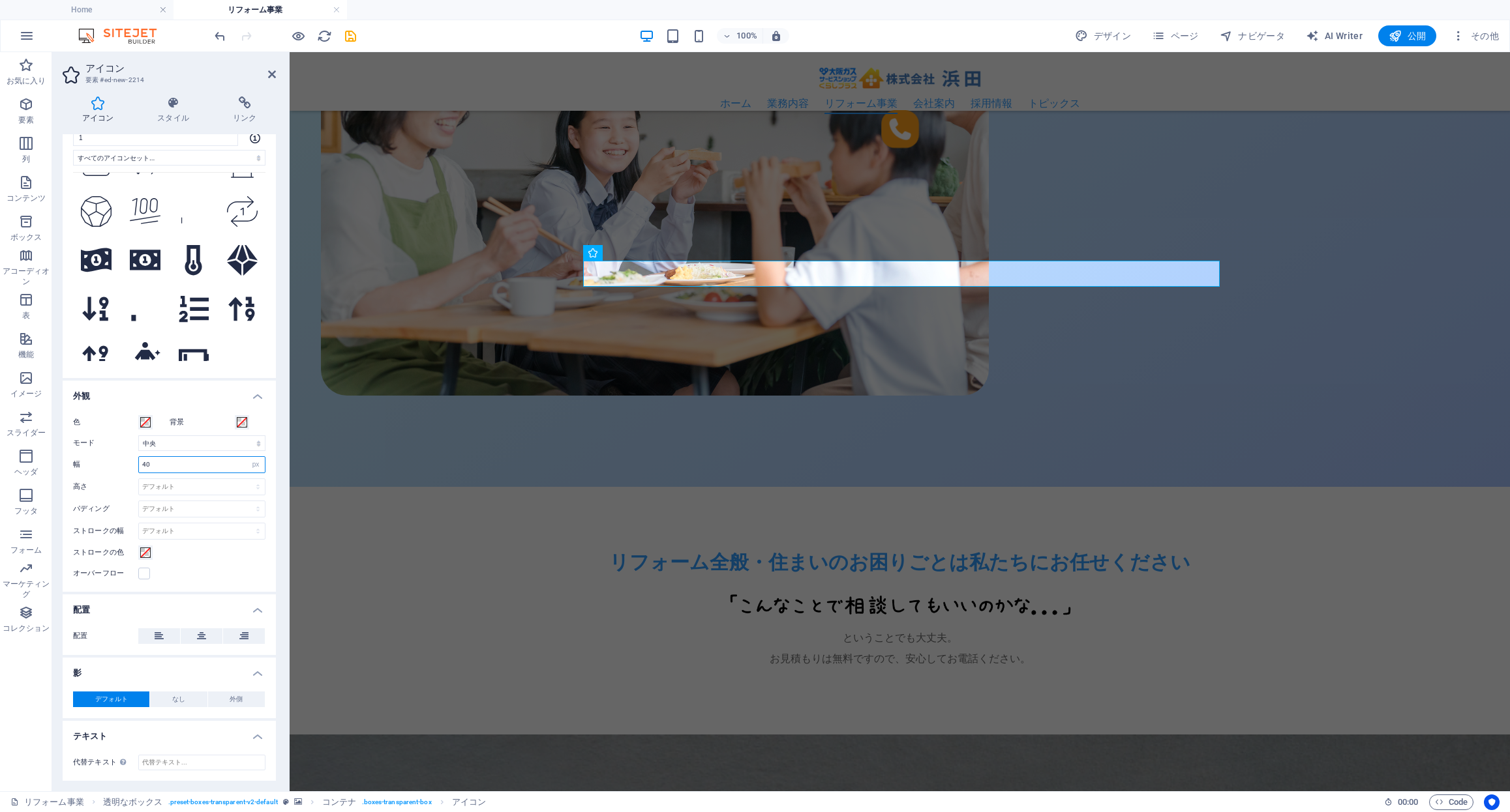
scroll to position [2013, 0]
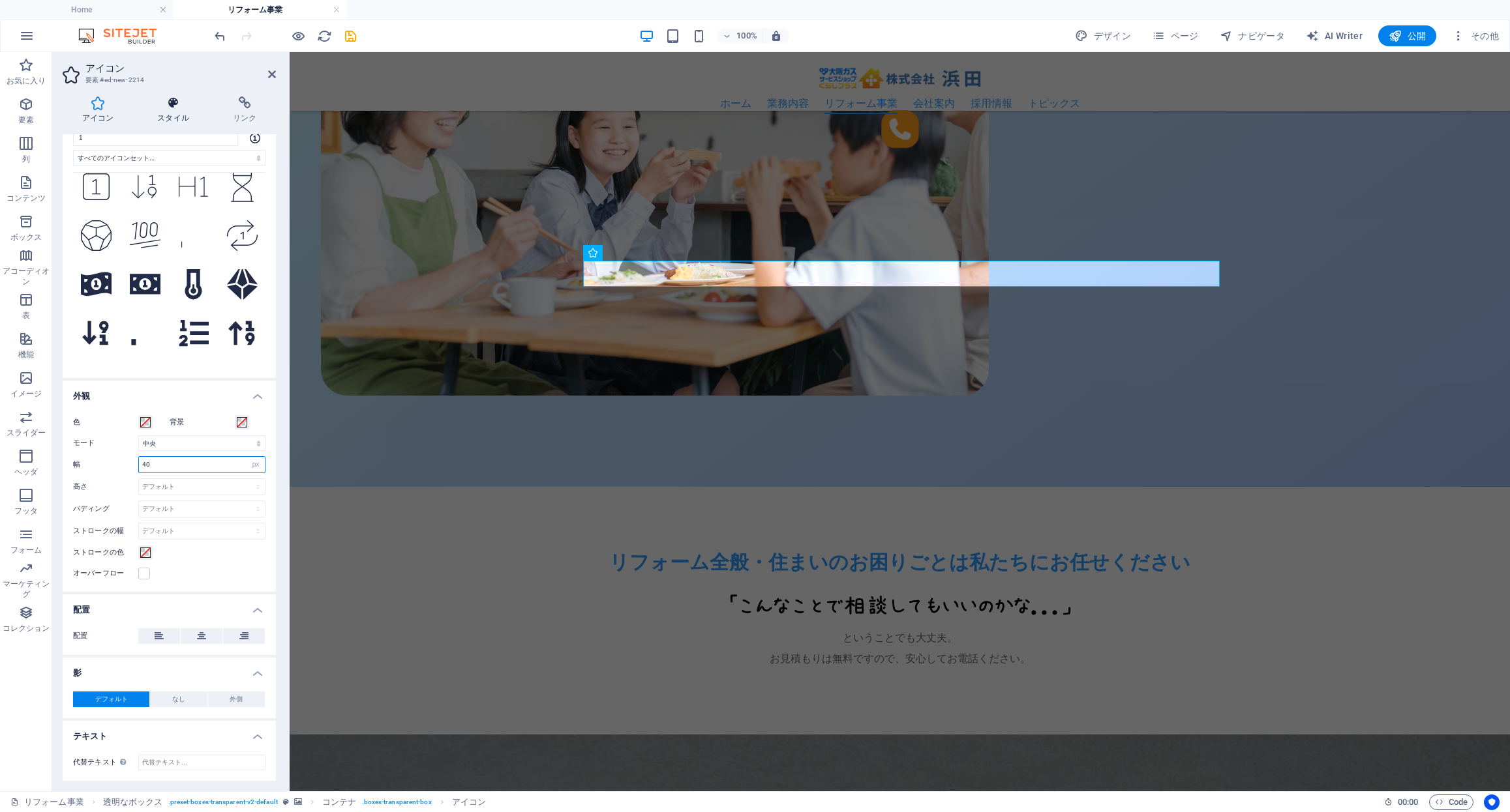
type input "40"
click at [173, 107] on icon at bounding box center [174, 103] width 71 height 13
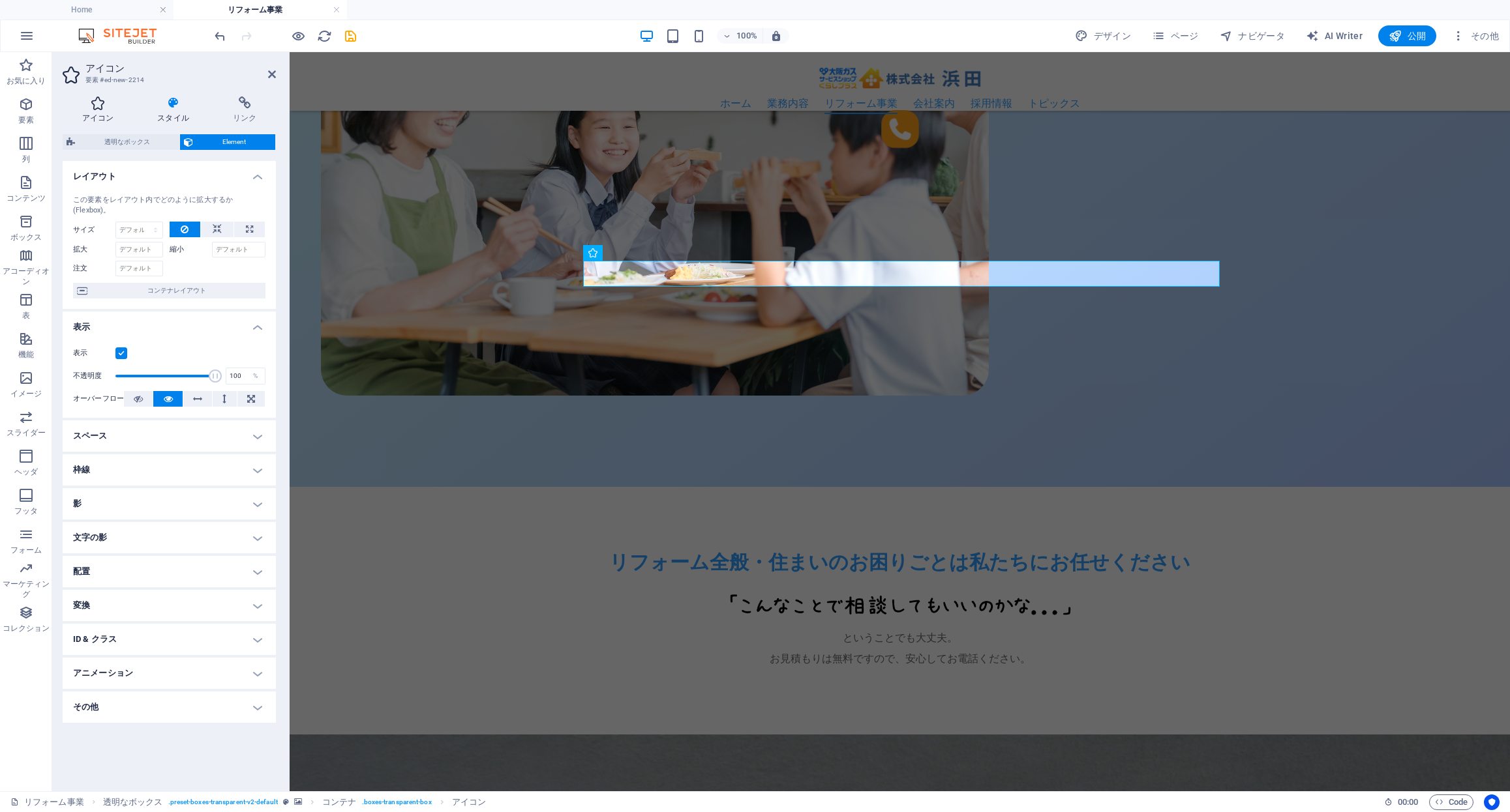
click at [100, 110] on h4 "アイコン" at bounding box center [100, 110] width 76 height 27
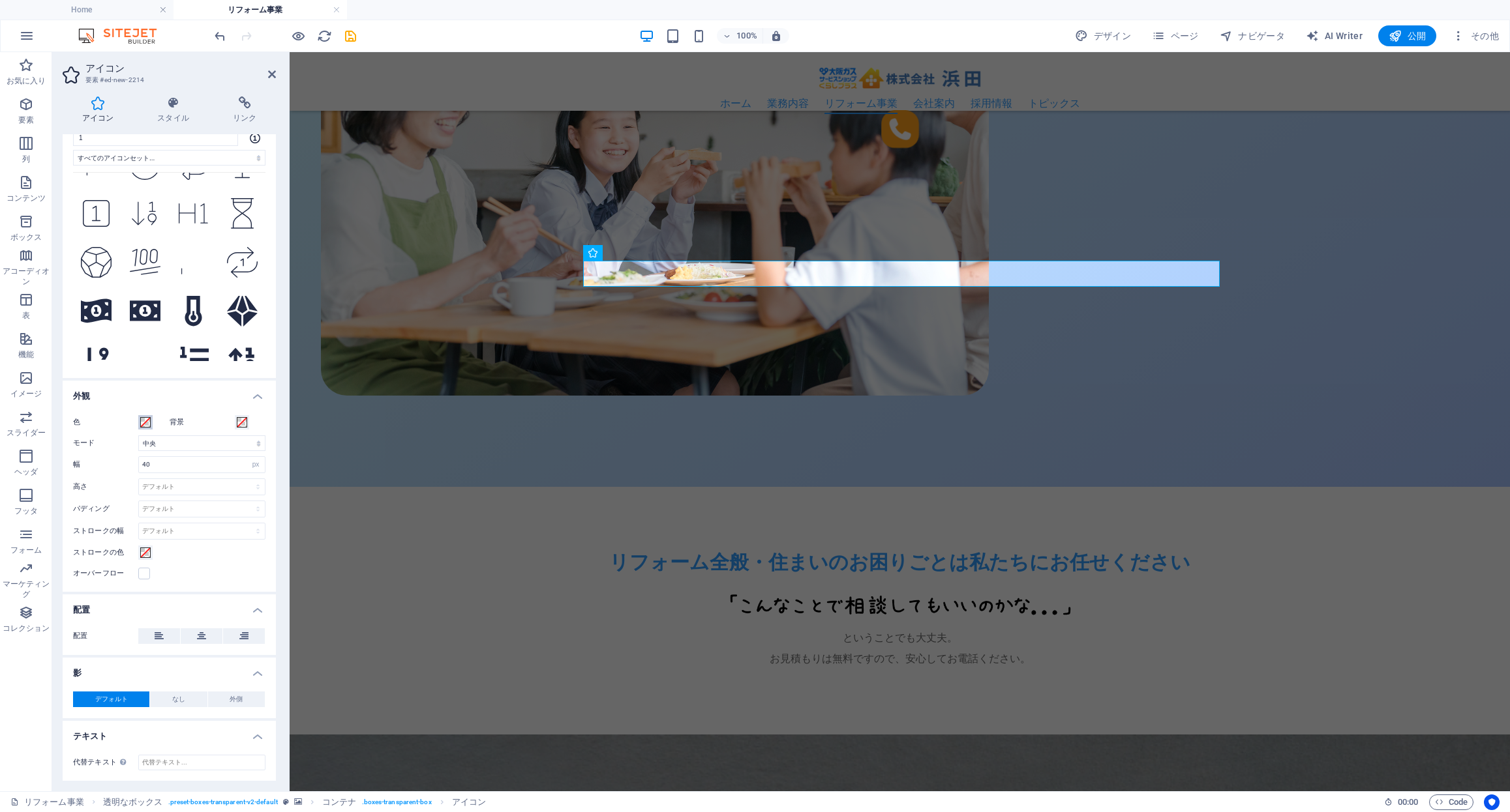
click at [146, 423] on span at bounding box center [145, 423] width 10 height 10
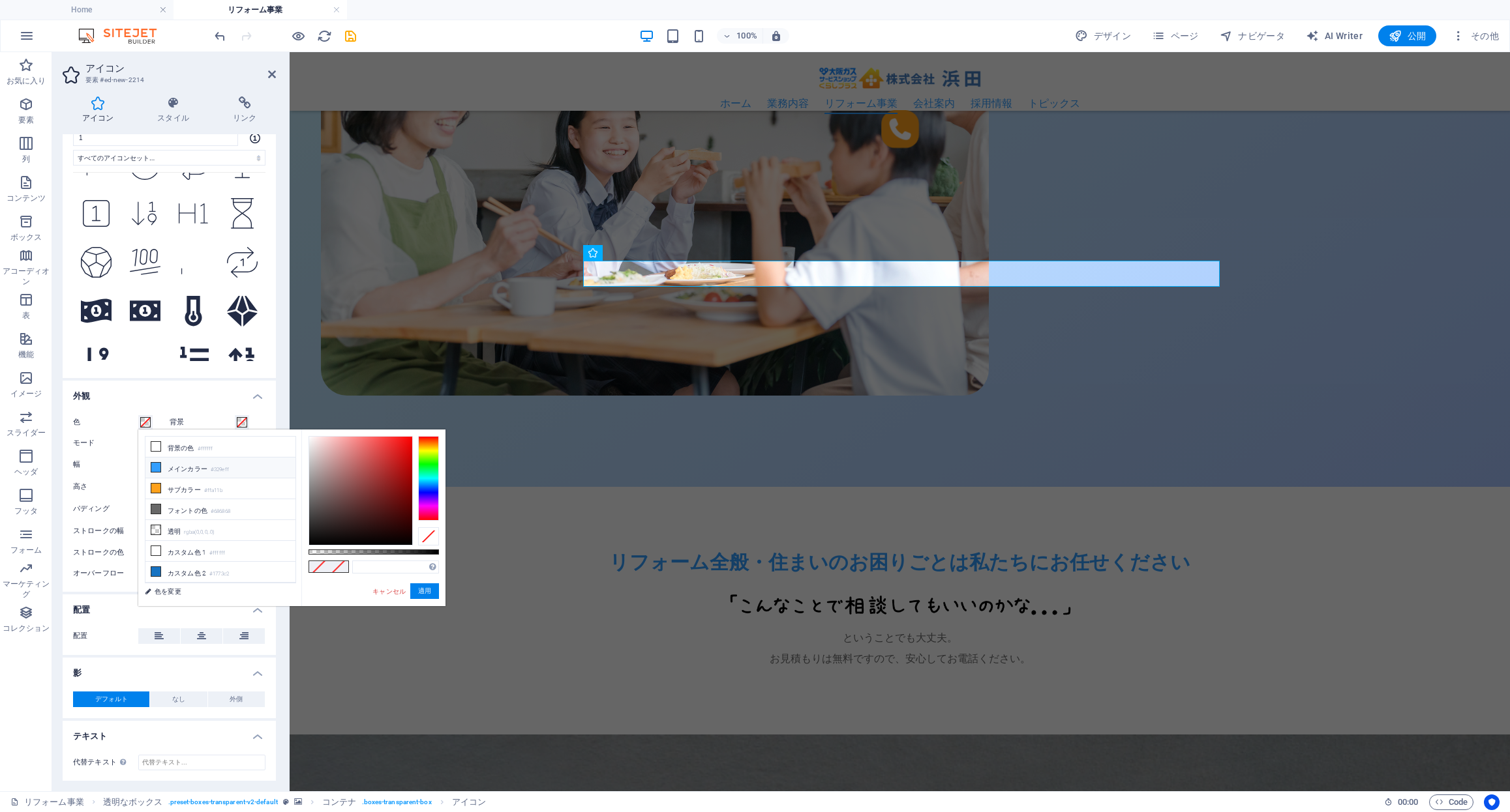
click at [208, 466] on li "メインカラー #329eff" at bounding box center [221, 468] width 150 height 21
click at [203, 487] on li "サブカラー #ffa11b" at bounding box center [221, 489] width 150 height 21
click at [199, 507] on li "フォントの色 #686868" at bounding box center [221, 509] width 150 height 21
type input "#686868"
click at [421, 589] on button "適用" at bounding box center [425, 591] width 29 height 16
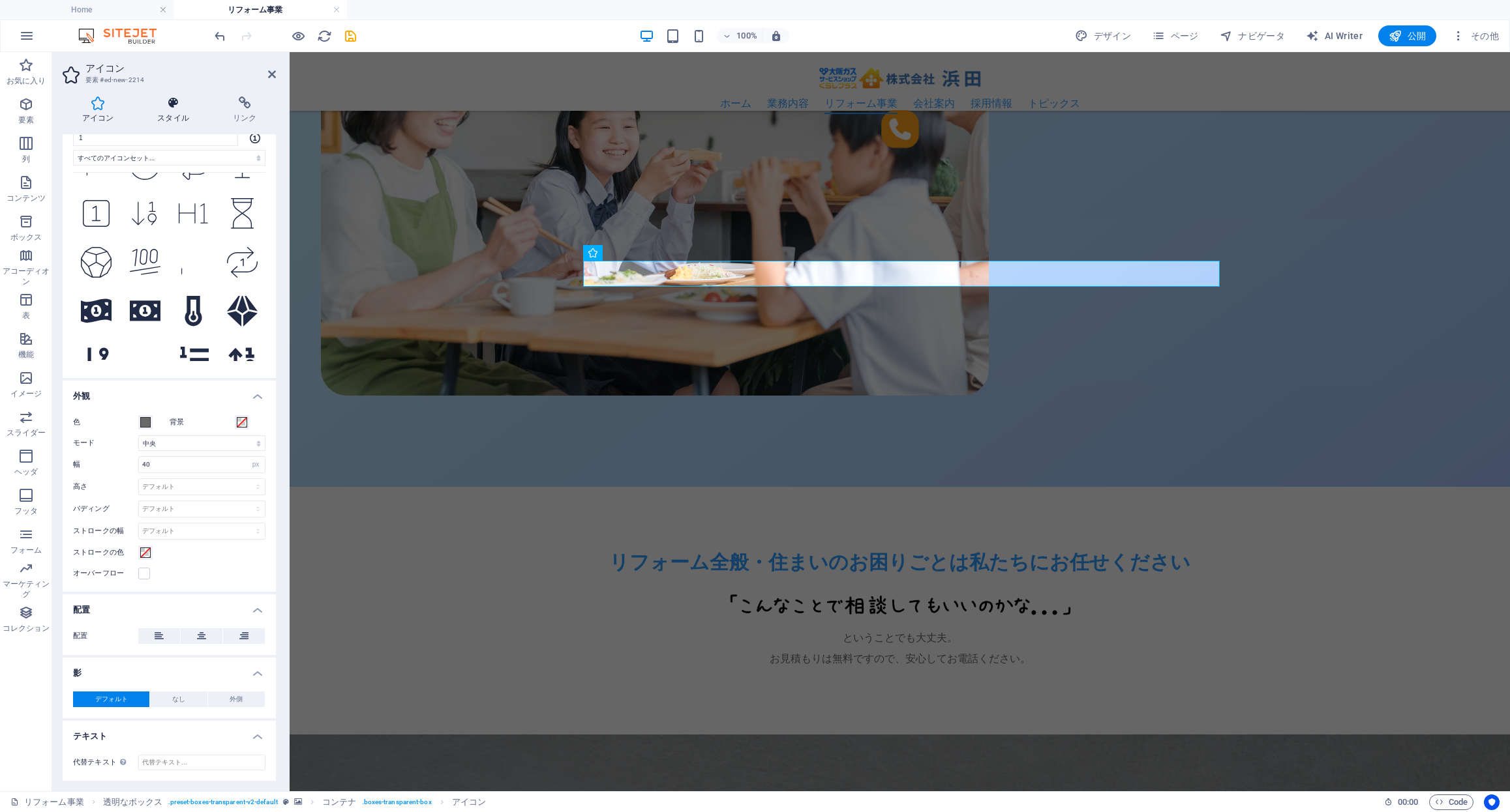
click at [162, 105] on icon at bounding box center [174, 103] width 71 height 13
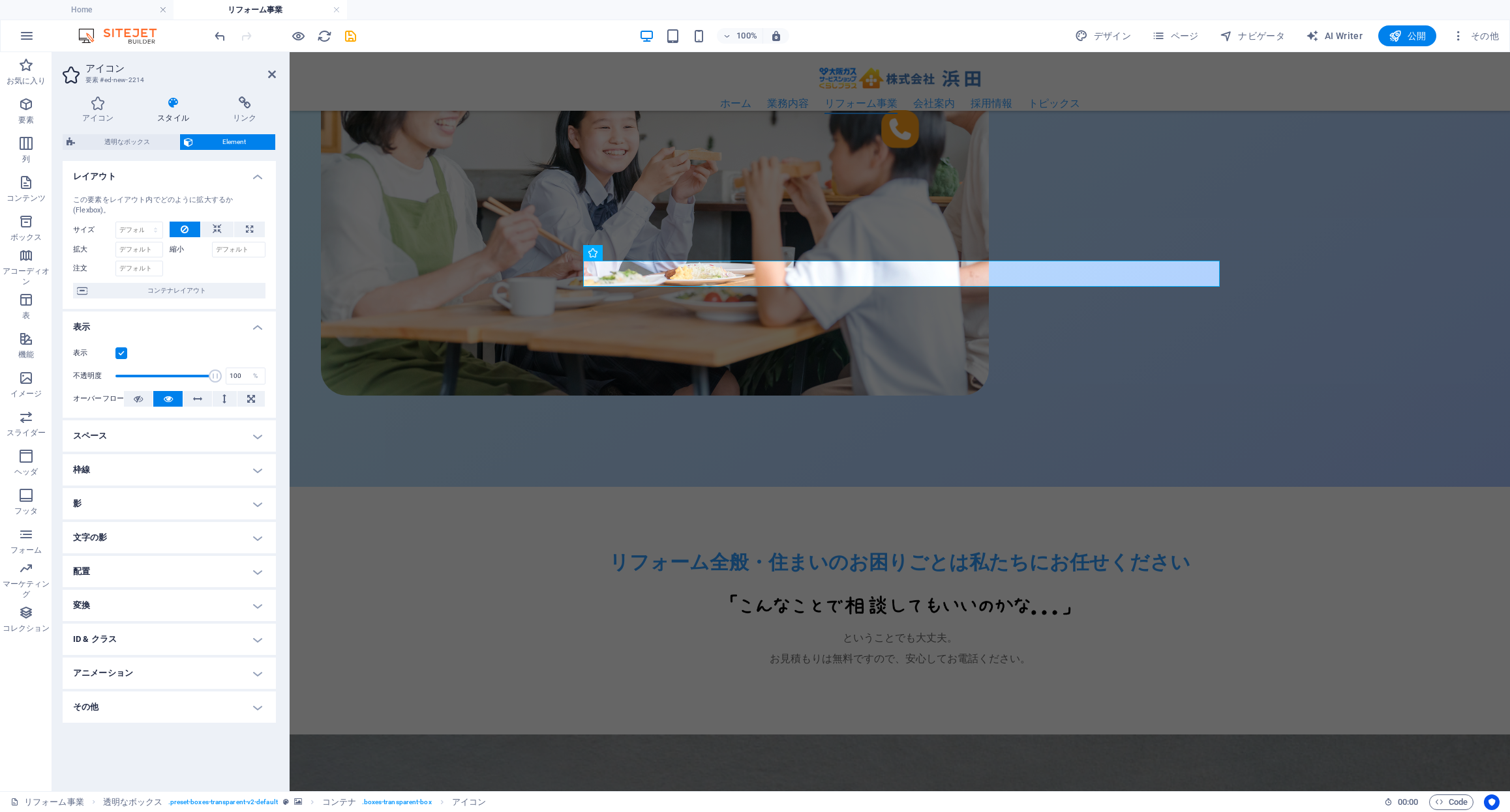
click at [143, 436] on h4 "スペース" at bounding box center [170, 436] width 214 height 31
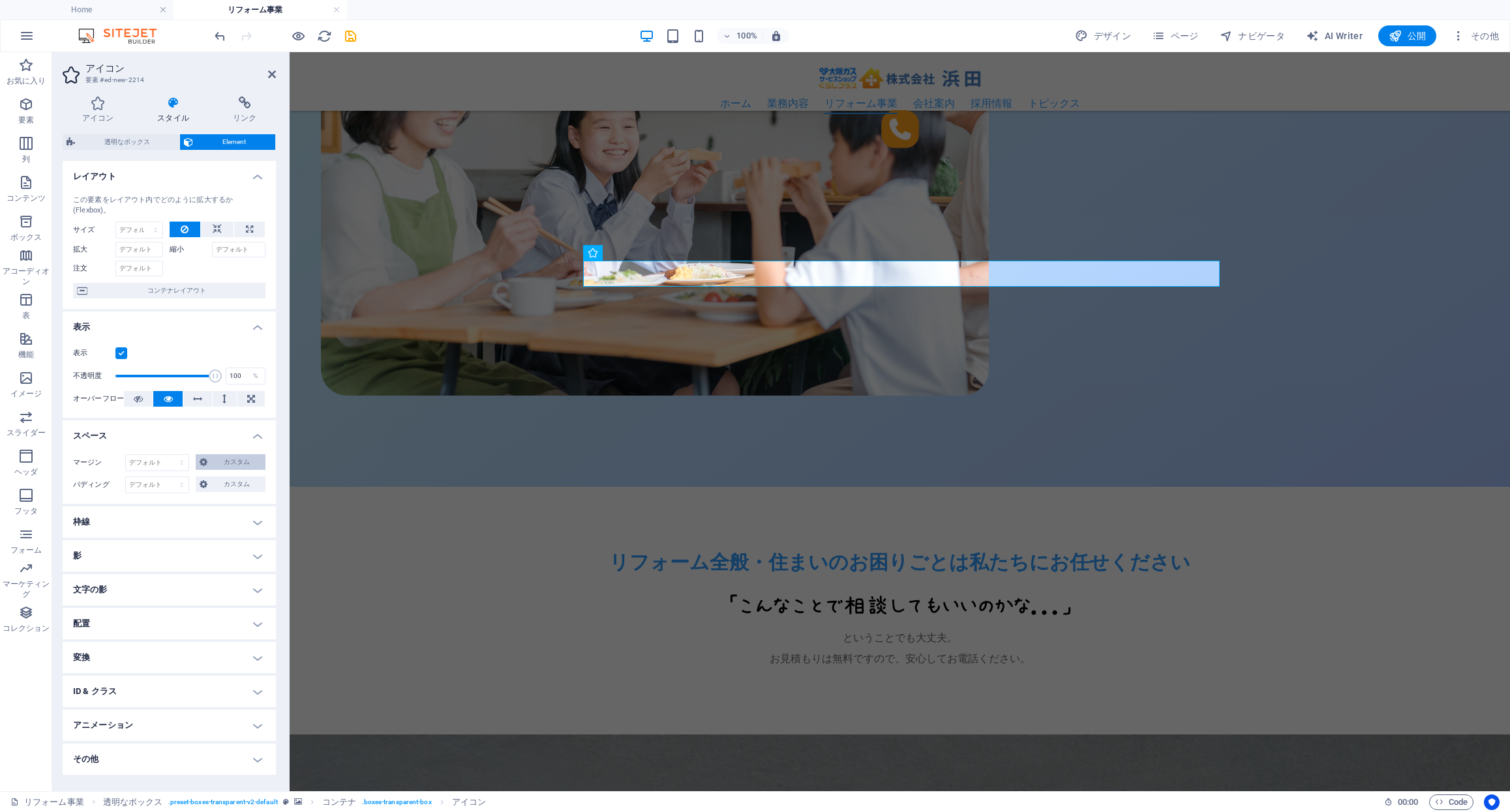
click at [225, 464] on span "カスタム" at bounding box center [237, 462] width 51 height 16
click at [172, 483] on select "自動 px % rem vw vh" at bounding box center [169, 485] width 58 height 16
select select "rem"
click at [178, 477] on select "自動 px % rem vw vh" at bounding box center [169, 485] width 58 height 16
type input "0"
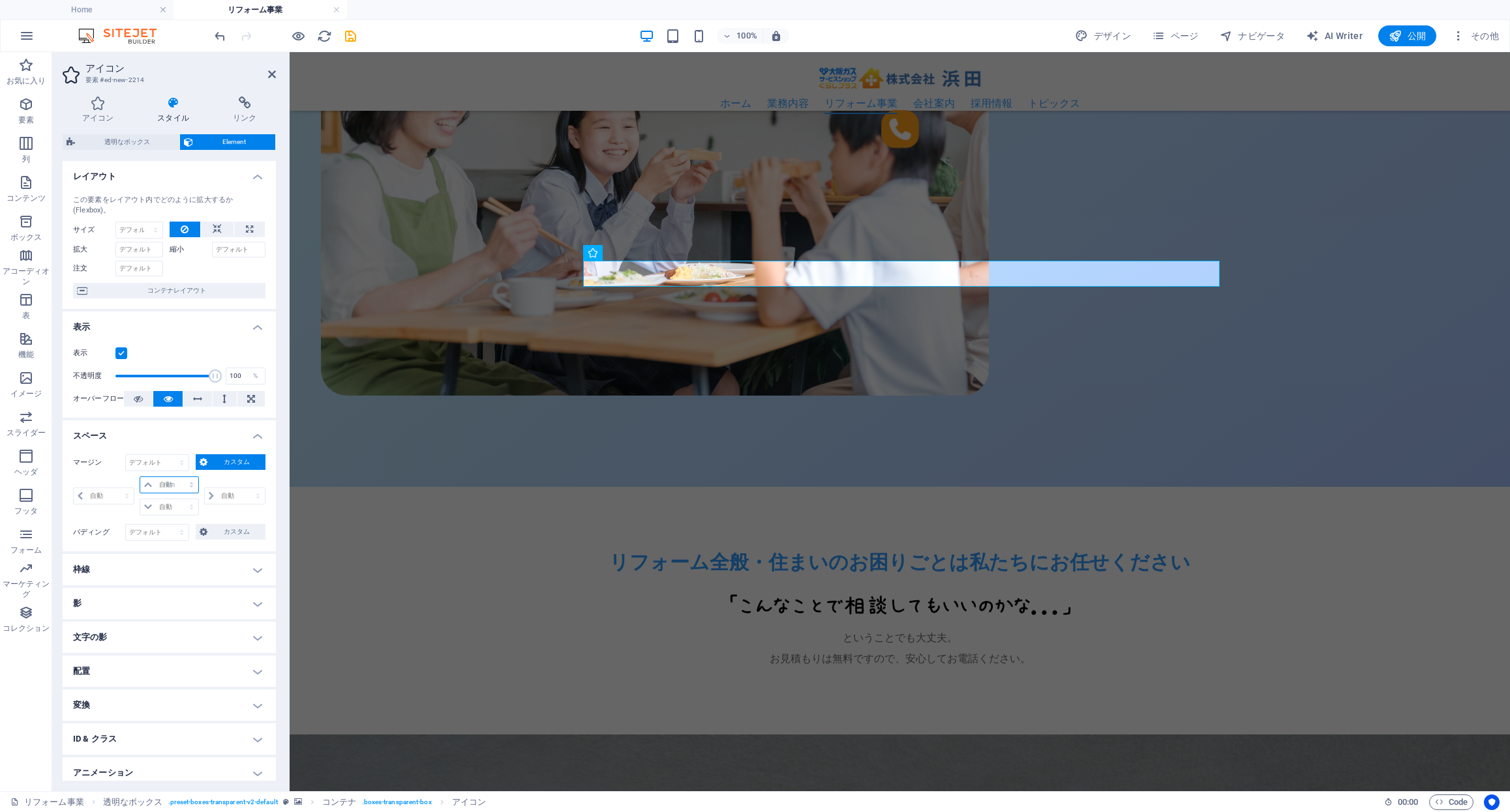
select select "px"
type input "0"
select select "px"
type input "0"
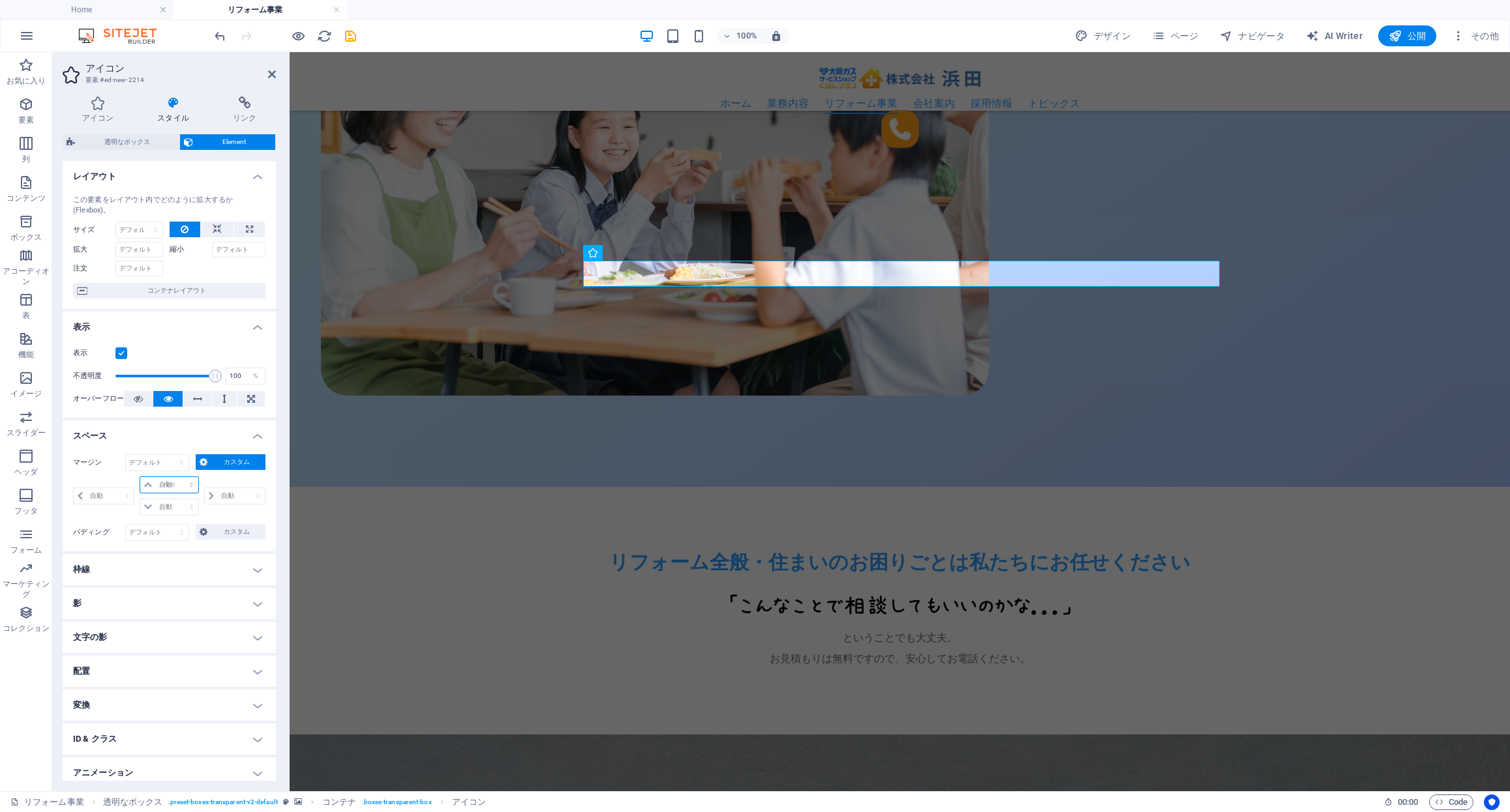
select select "px"
click at [149, 483] on icon at bounding box center [148, 485] width 8 height 8
click at [148, 483] on icon at bounding box center [148, 485] width 8 height 8
drag, startPoint x: 167, startPoint y: 485, endPoint x: 128, endPoint y: 481, distance: 39.2
click at [128, 481] on div "0 自動 px % rem vw vh 0 自動 px % rem vw vh 0 自動 px % rem vw vh 0 自動 px % rem vw vh" at bounding box center [169, 496] width 193 height 39
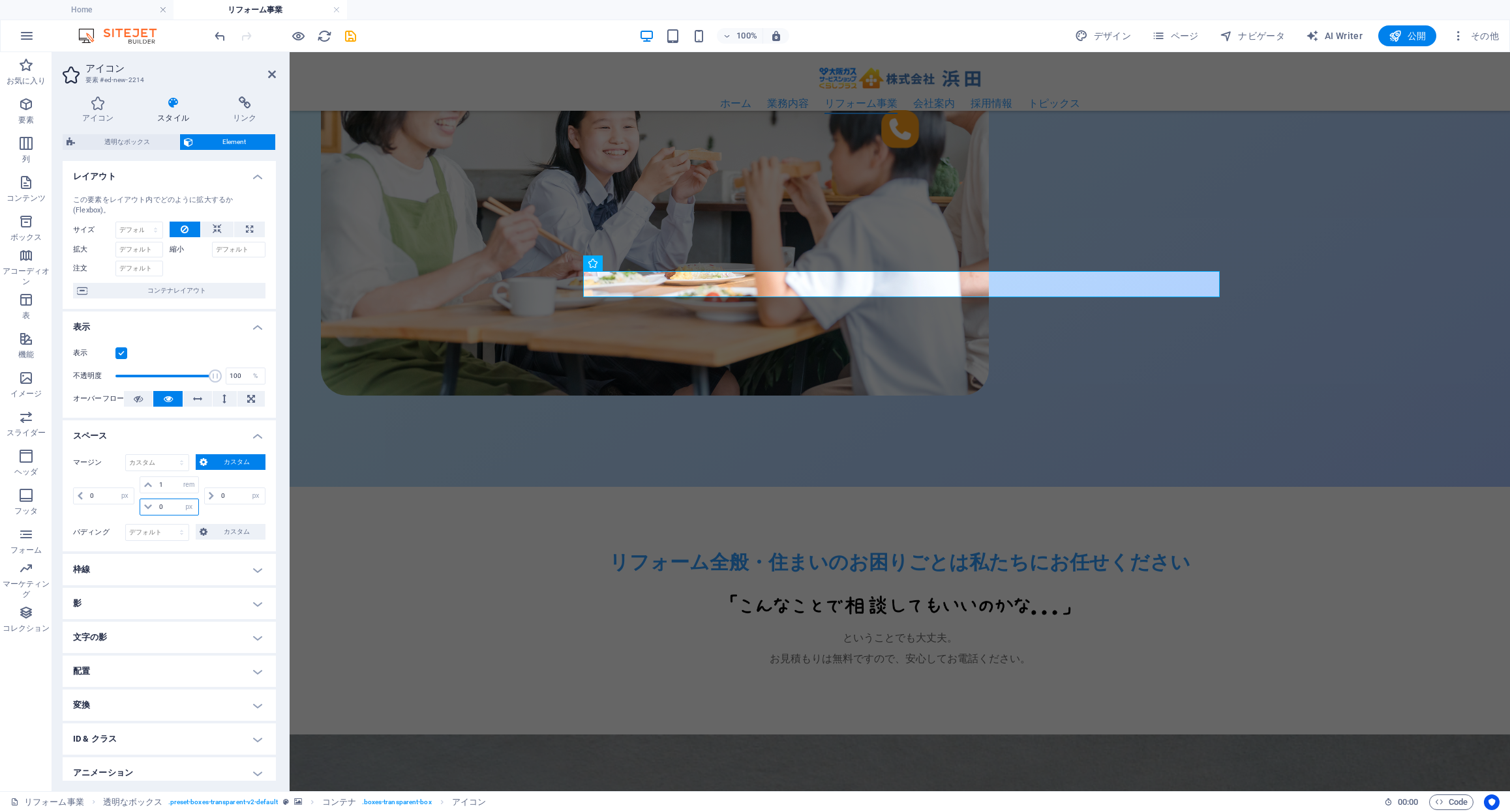
click at [169, 508] on input "0" at bounding box center [177, 507] width 42 height 16
click at [187, 507] on select "自動 px % rem vw vh" at bounding box center [188, 507] width 18 height 16
drag, startPoint x: 164, startPoint y: 485, endPoint x: 131, endPoint y: 485, distance: 33.0
click at [131, 485] on div "0 自動 px % rem vw vh 1 自動 px % rem vw vh 0 自動 px % rem vw vh 0 自動 px % rem vw vh" at bounding box center [169, 496] width 193 height 39
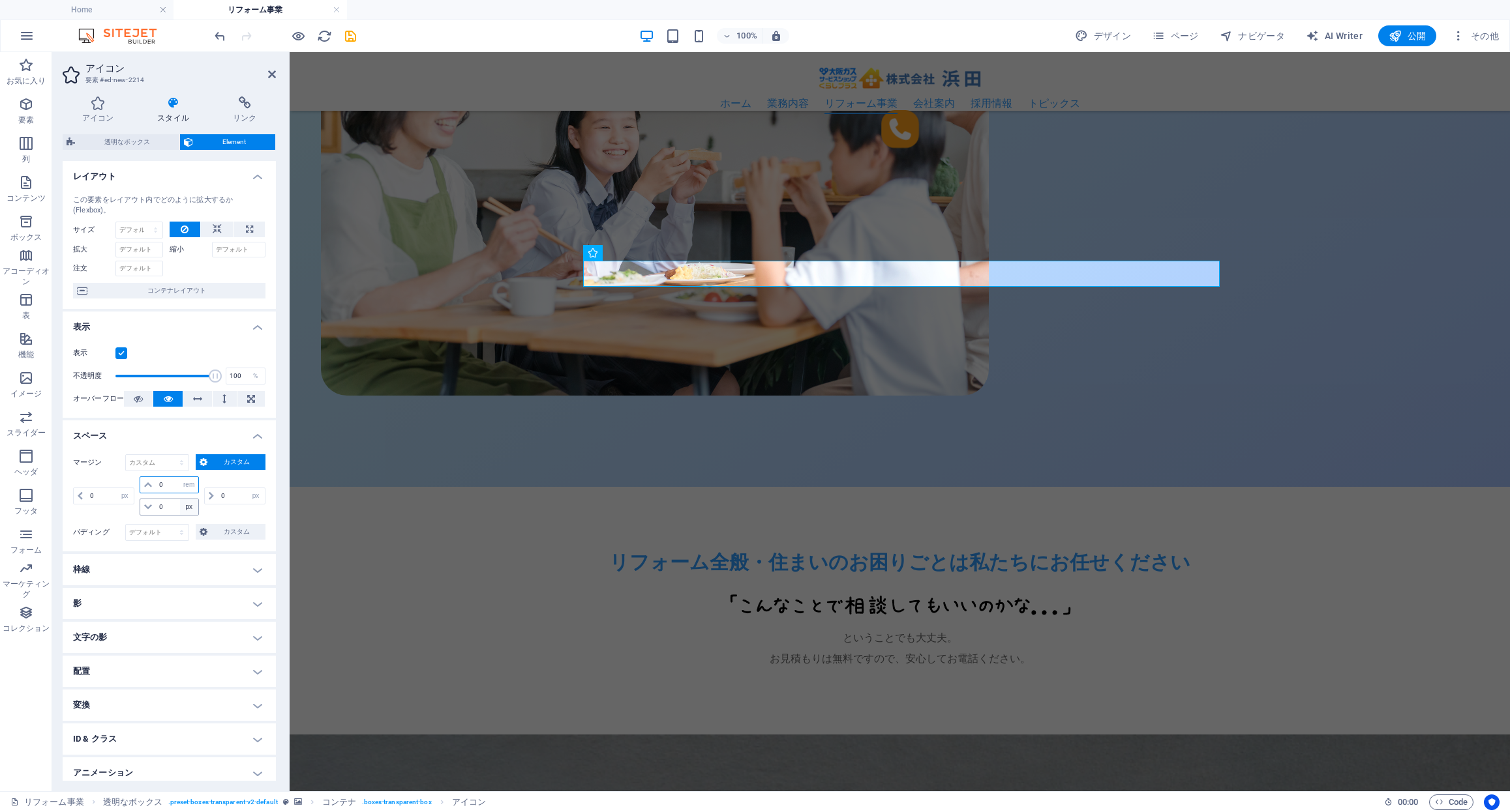
type input "0"
click at [186, 509] on select "自動 px % rem vw vh" at bounding box center [188, 507] width 18 height 16
select select "rem"
click at [180, 499] on select "自動 px % rem vw vh" at bounding box center [188, 507] width 18 height 16
type input "1"
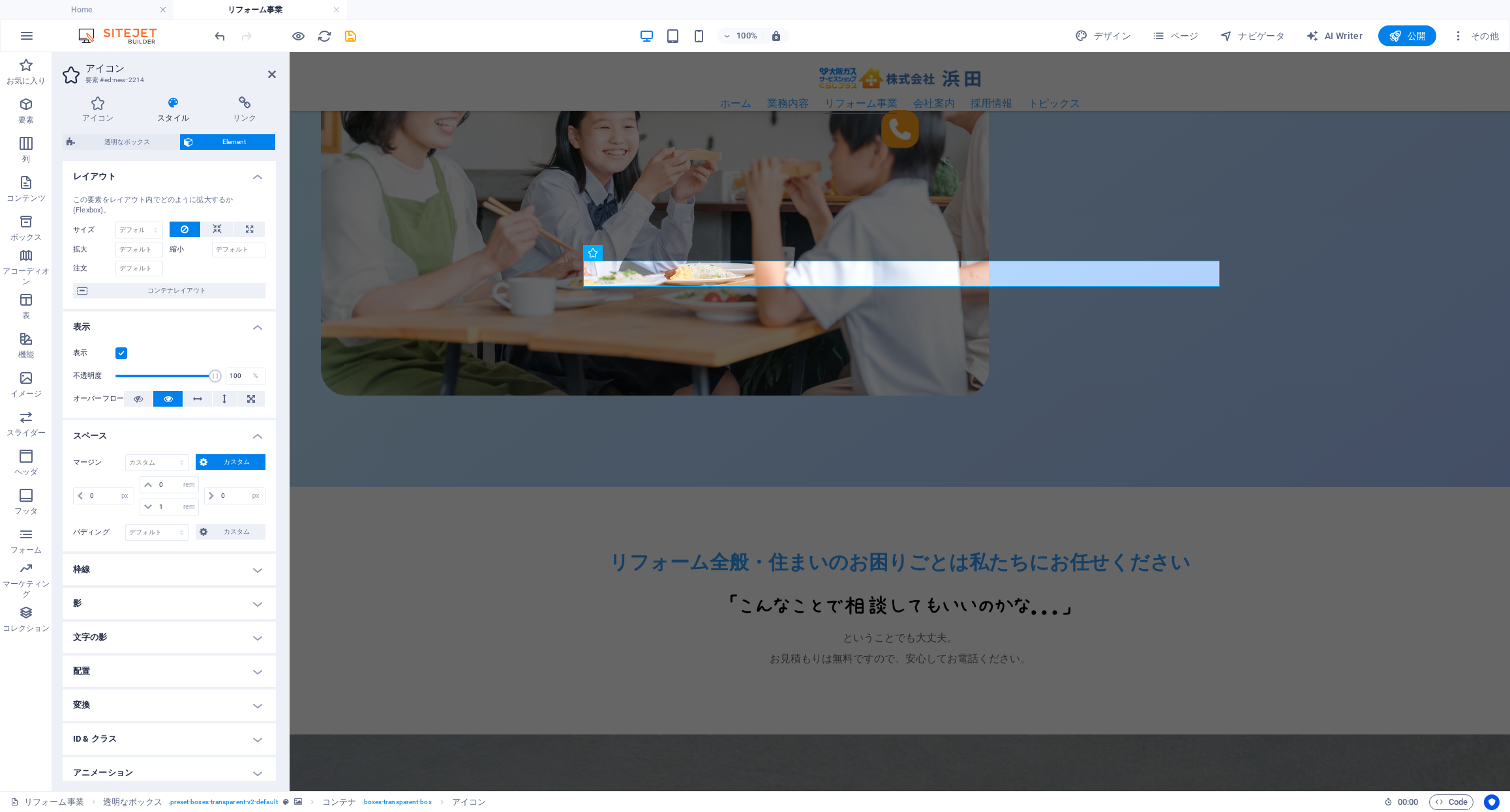
click at [219, 515] on div "0 自動 px % rem vw vh 0 自動 px % rem vw vh 1 自動 px % rem vw vh 0 自動 px % rem vw vh" at bounding box center [169, 498] width 193 height 43
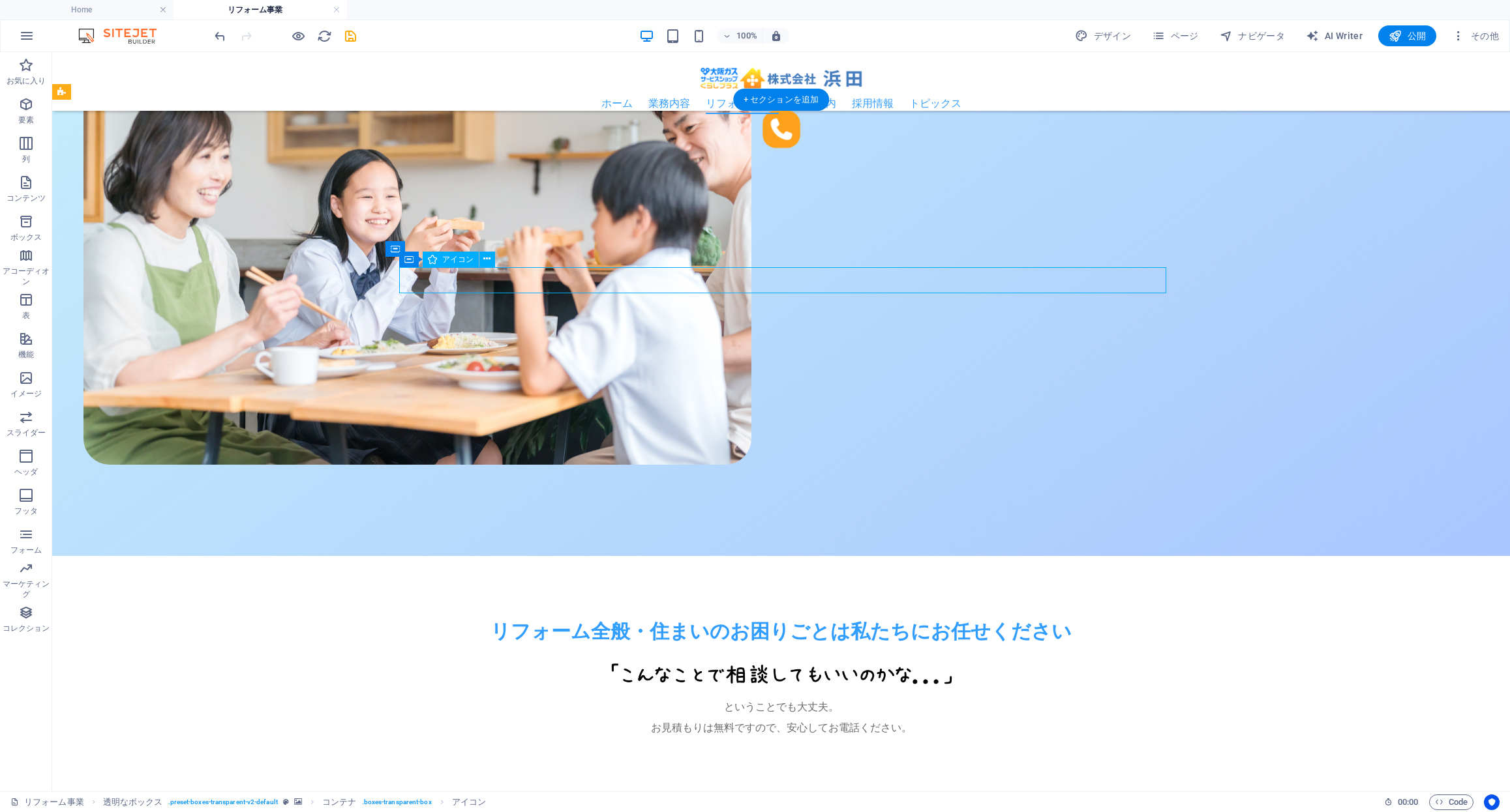
select select "px"
select select "rem"
select select "px"
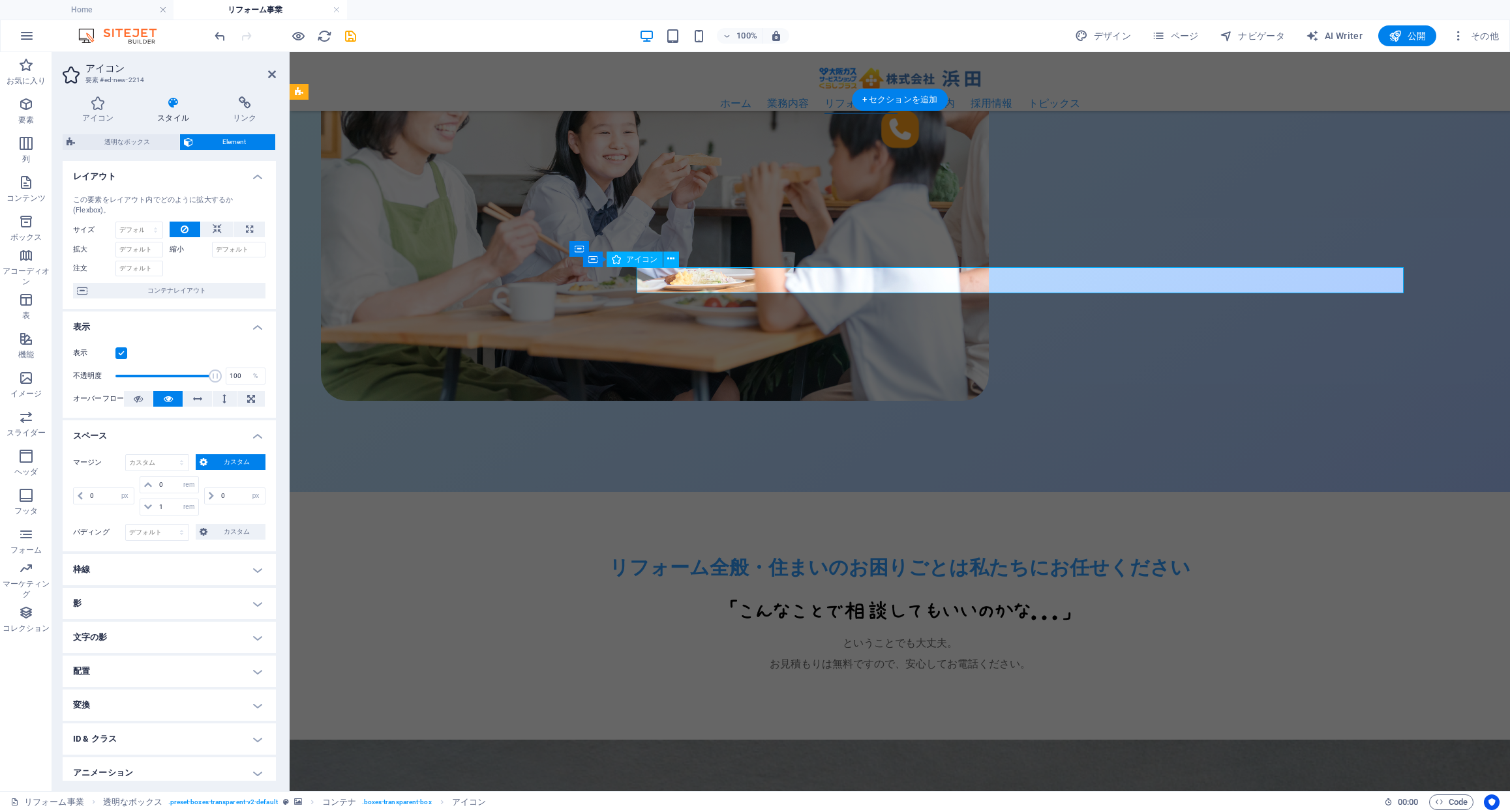
scroll to position [773, 0]
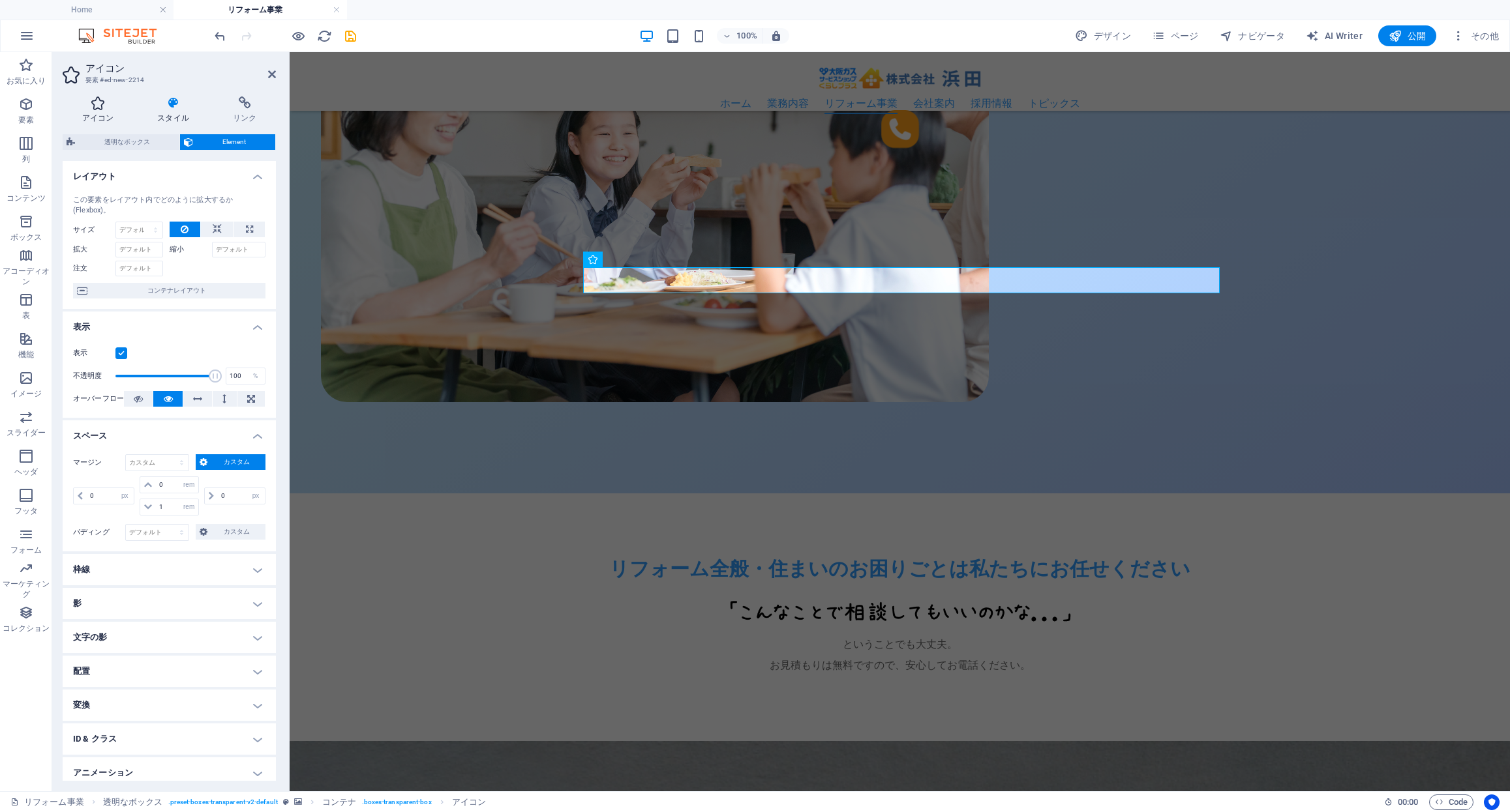
click at [92, 104] on icon at bounding box center [98, 103] width 71 height 13
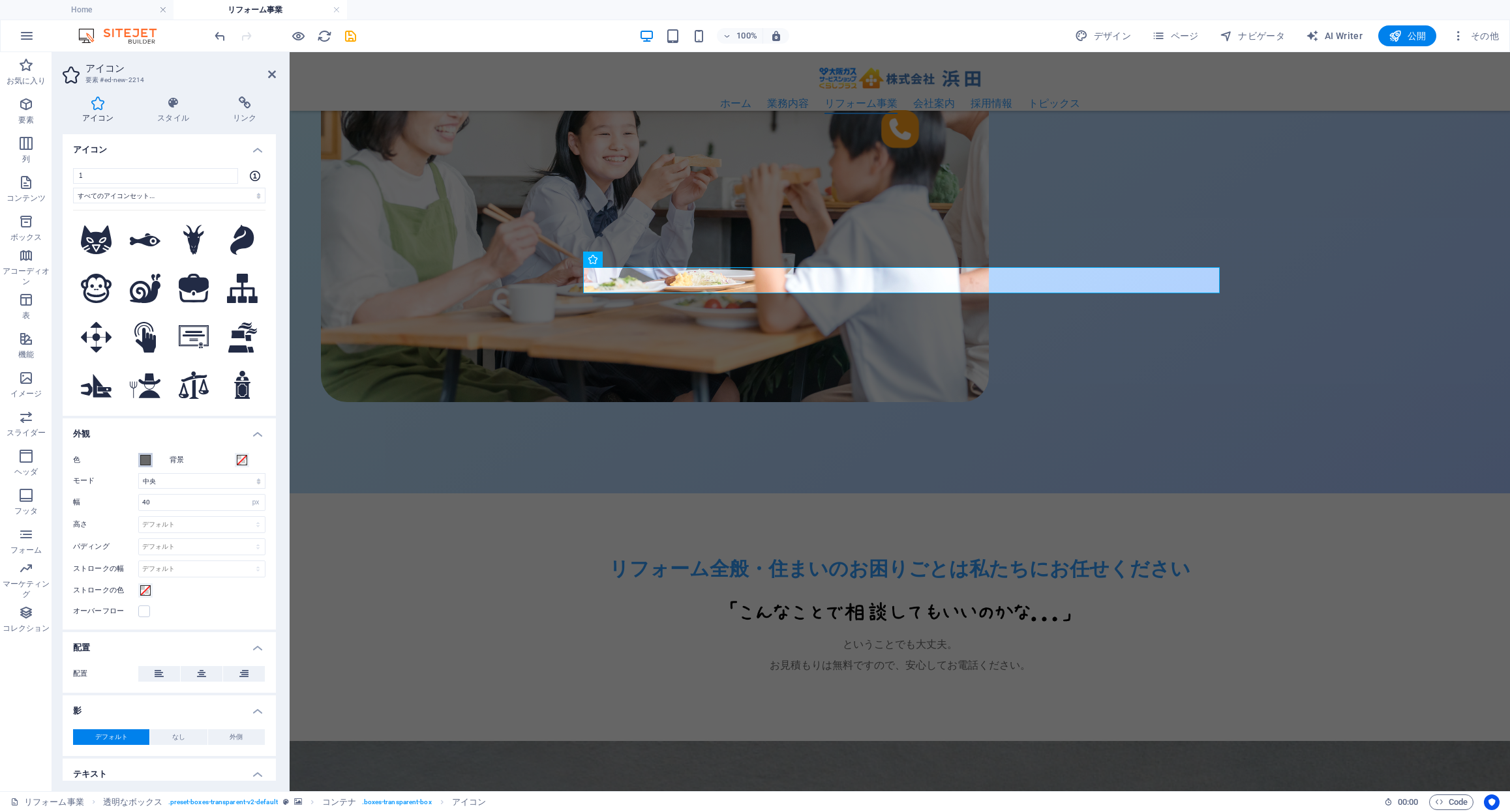
click at [146, 461] on span at bounding box center [145, 460] width 10 height 10
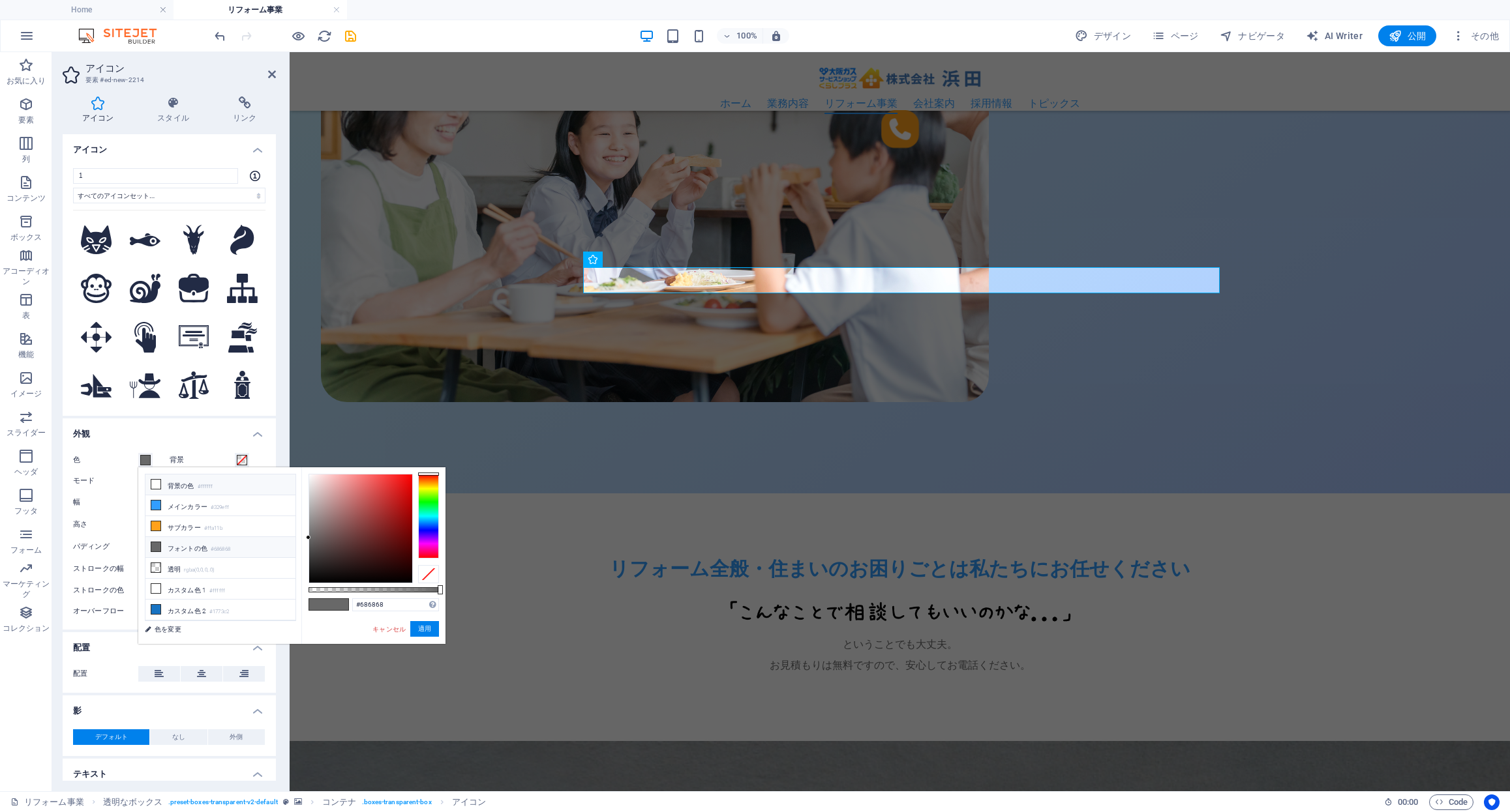
click at [186, 480] on li "背景の色 #ffffff" at bounding box center [221, 485] width 150 height 21
type input "#ffffff"
click at [429, 633] on button "適用" at bounding box center [425, 629] width 29 height 16
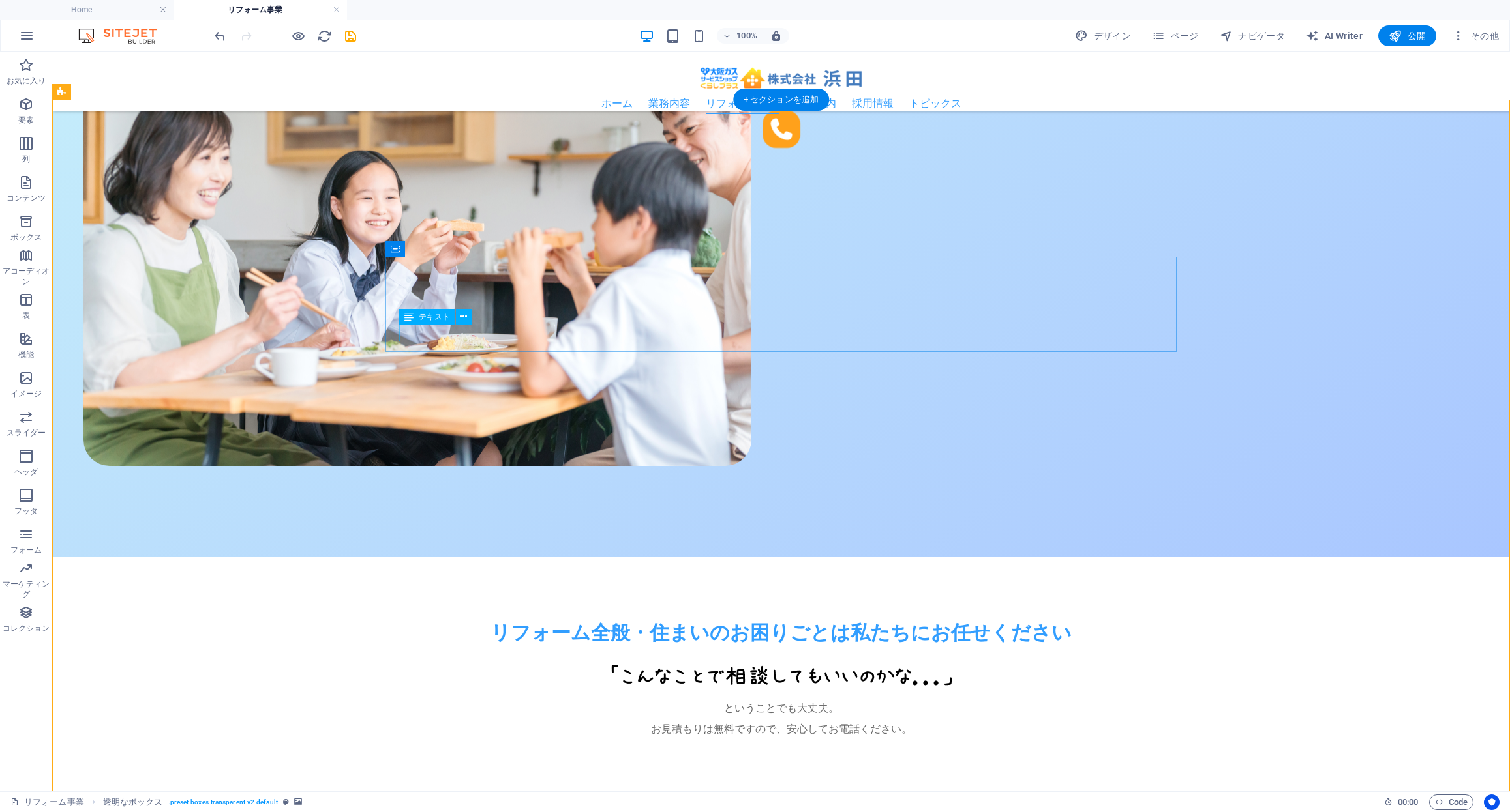
select select "xMidYMid"
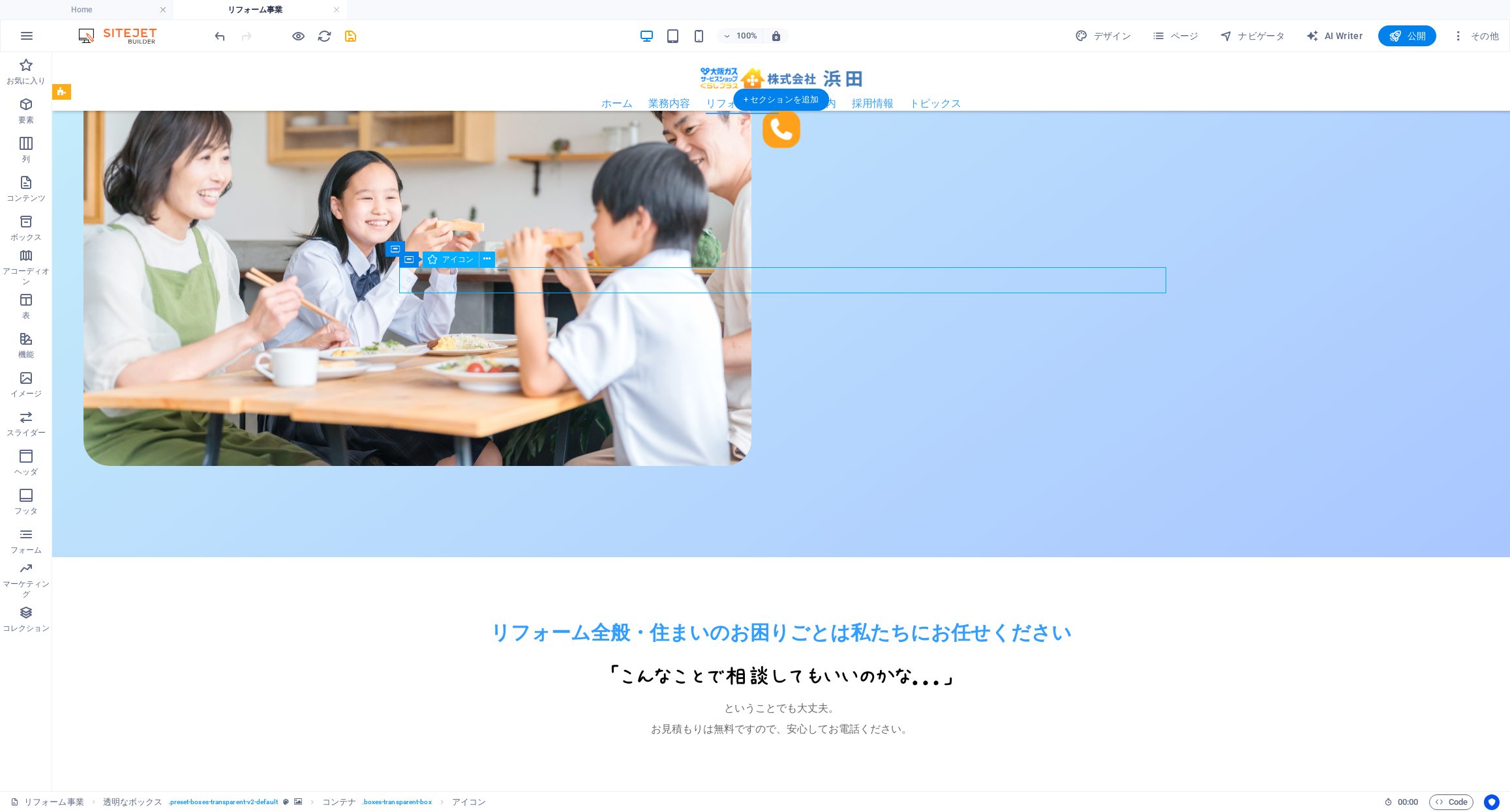
select select "px"
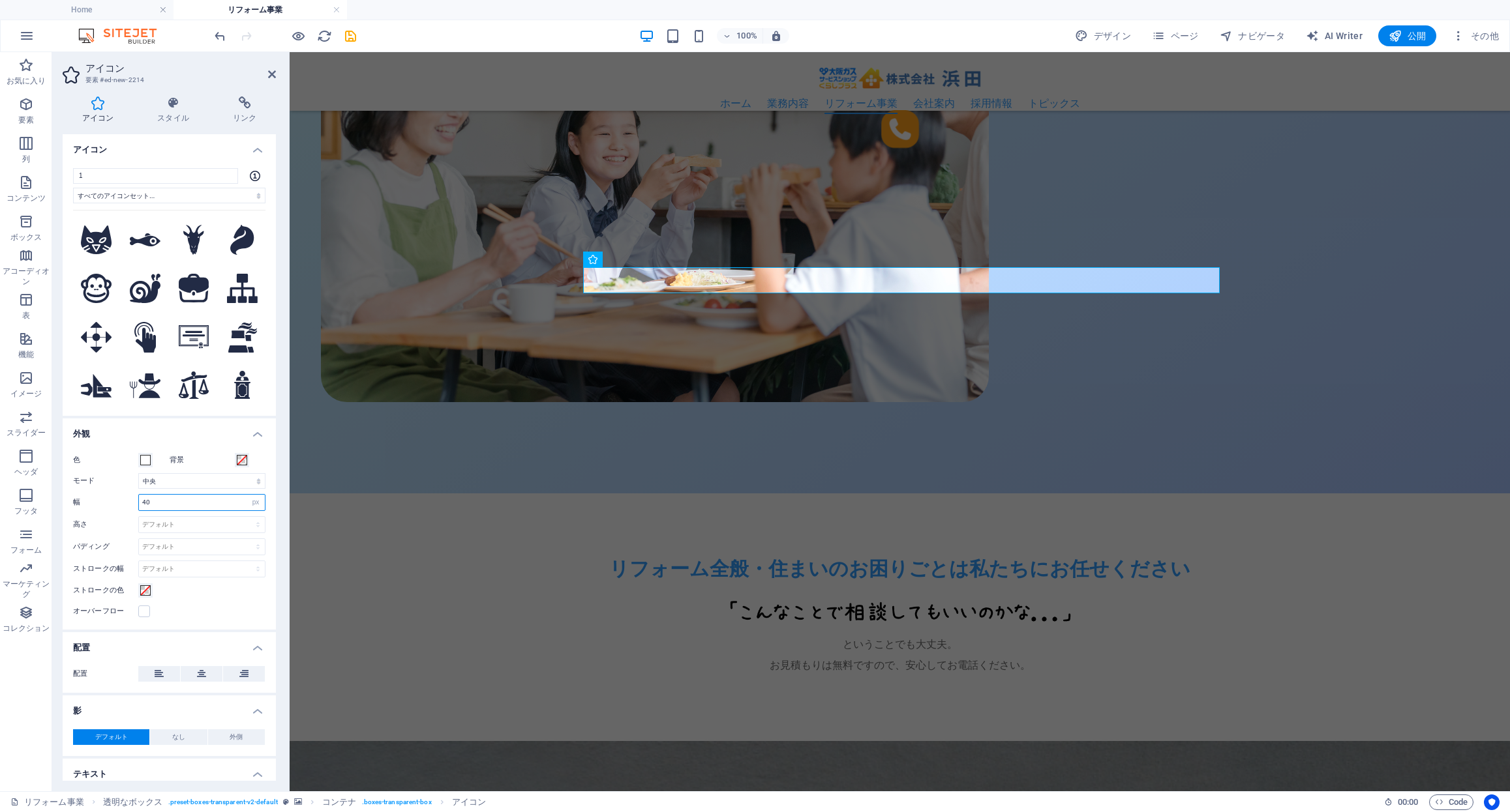
click at [143, 504] on input "40" at bounding box center [202, 503] width 126 height 16
type input "30"
click at [255, 505] on select "デフォルト 自動 px rem % em vh vw" at bounding box center [255, 503] width 18 height 16
drag, startPoint x: 206, startPoint y: 500, endPoint x: 58, endPoint y: 488, distance: 148.5
click at [58, 488] on div "アイコン スタイル リンク アイコン 1 すべてのアイコンセット... IcoFont Ionicons FontAwesome Brands FontAwe…" at bounding box center [169, 438] width 234 height 705
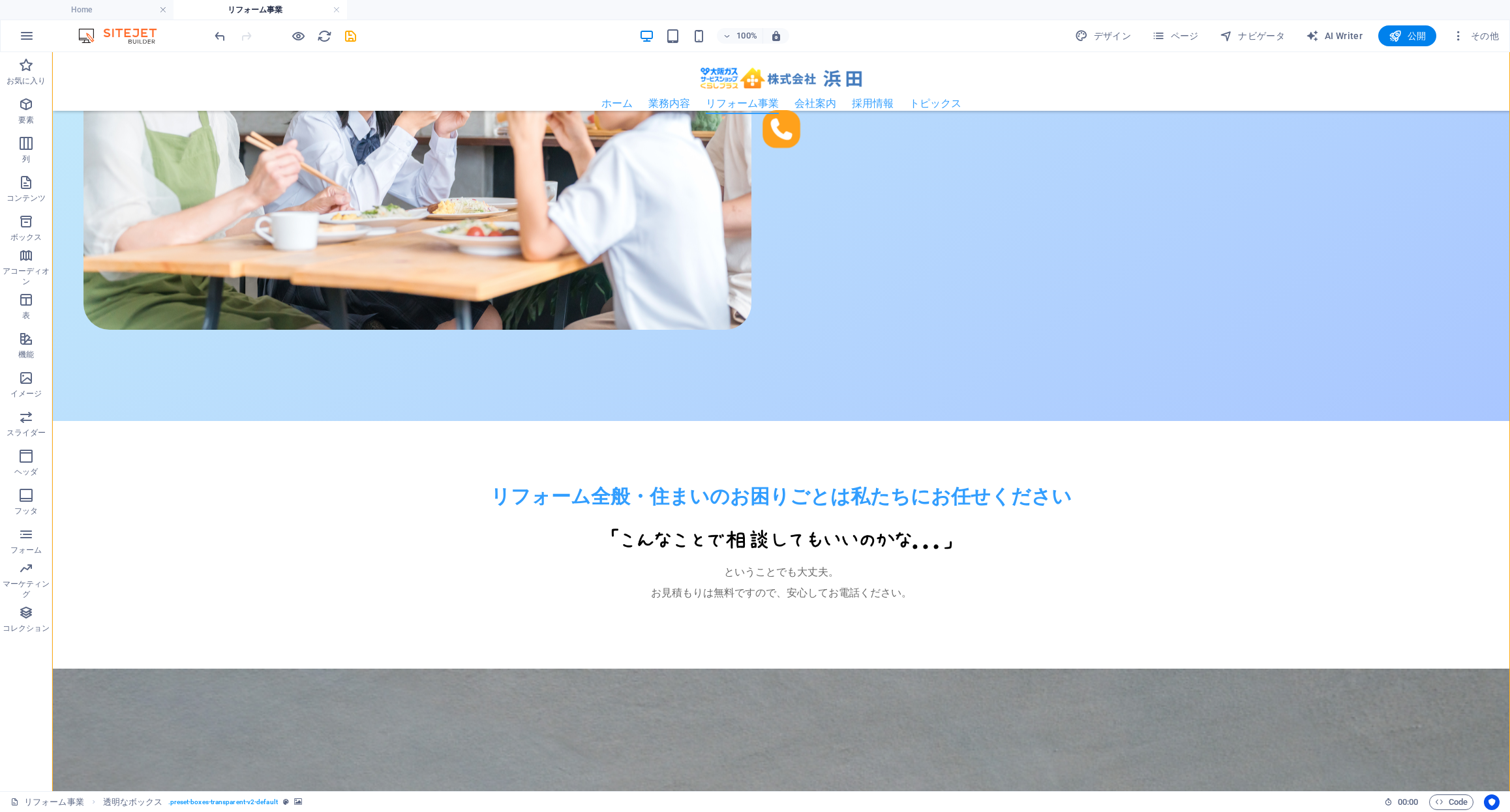
scroll to position [911, 0]
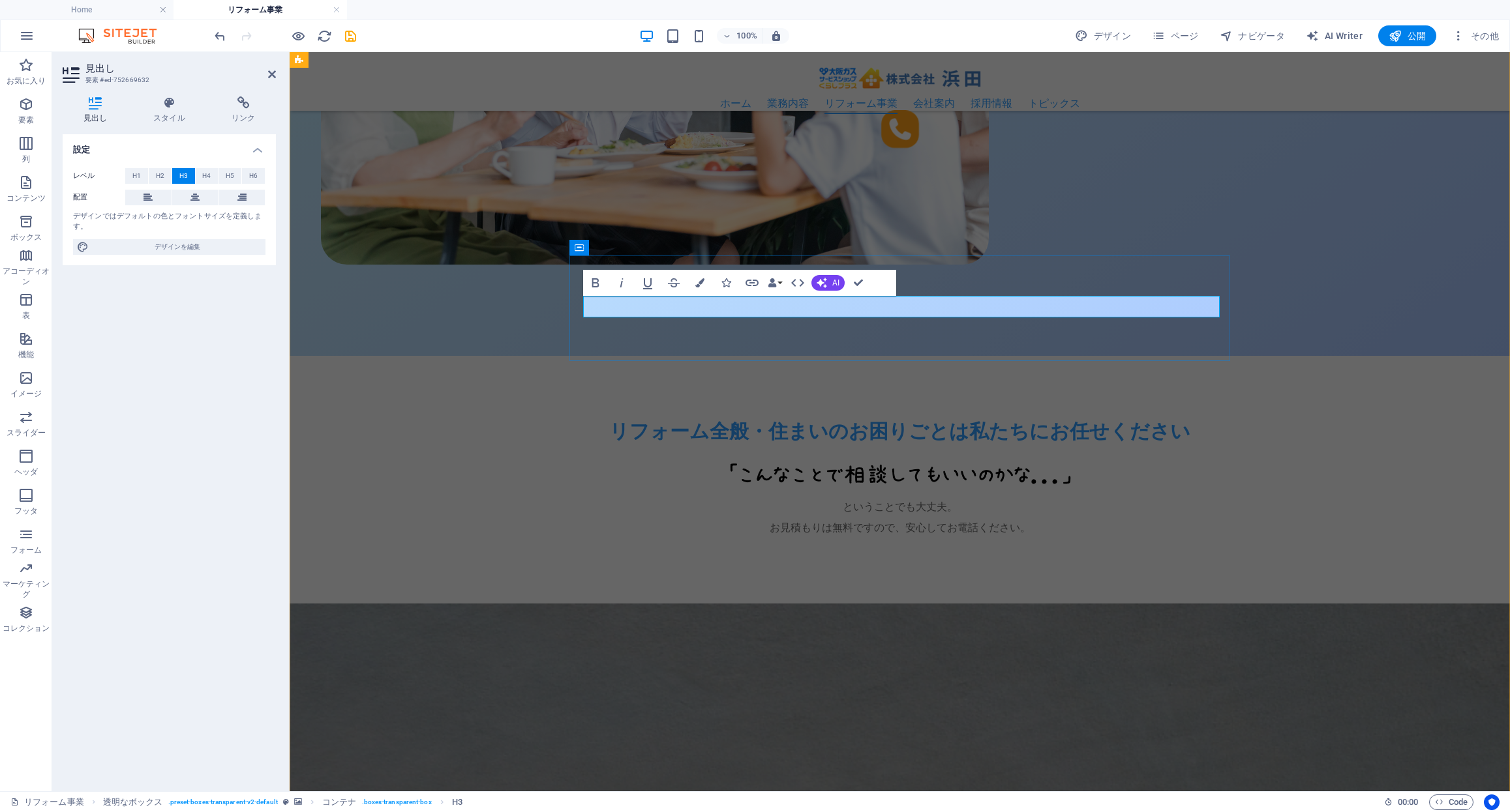
drag, startPoint x: 878, startPoint y: 304, endPoint x: 830, endPoint y: 303, distance: 48.0
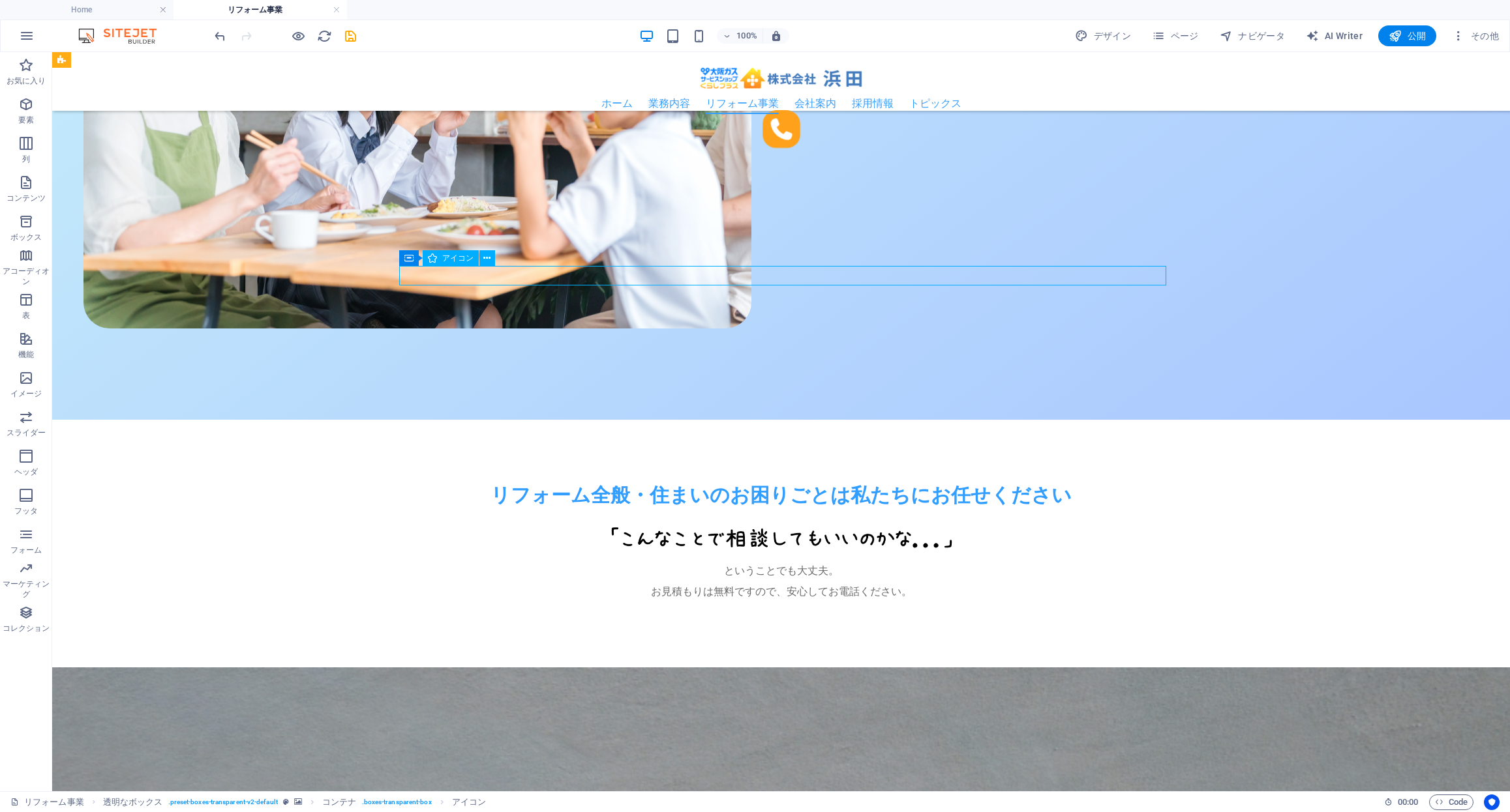
select select "xMidYMid"
select select "px"
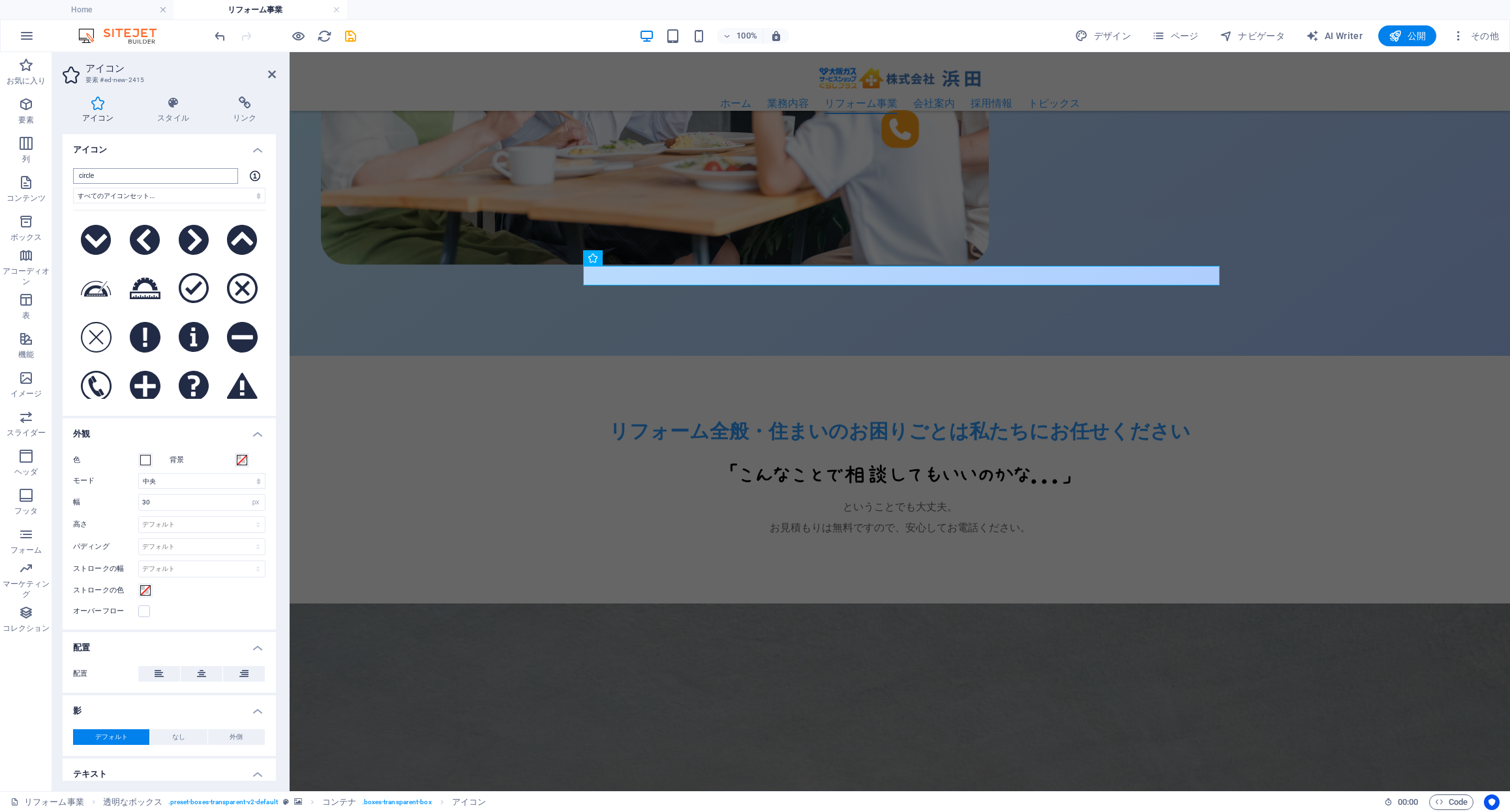
click at [98, 171] on input "circle" at bounding box center [155, 176] width 165 height 16
drag, startPoint x: 112, startPoint y: 173, endPoint x: -102, endPoint y: 157, distance: 214.6
click at [0, 157] on html "株式会社 浜田 Home リフォーム事業 お気に入り 要素 列 コンテンツ ボックス アコーディオン 表 機能 イメージ スライダー ヘッダ フッタ フォーム…" at bounding box center [755, 406] width 1510 height 812
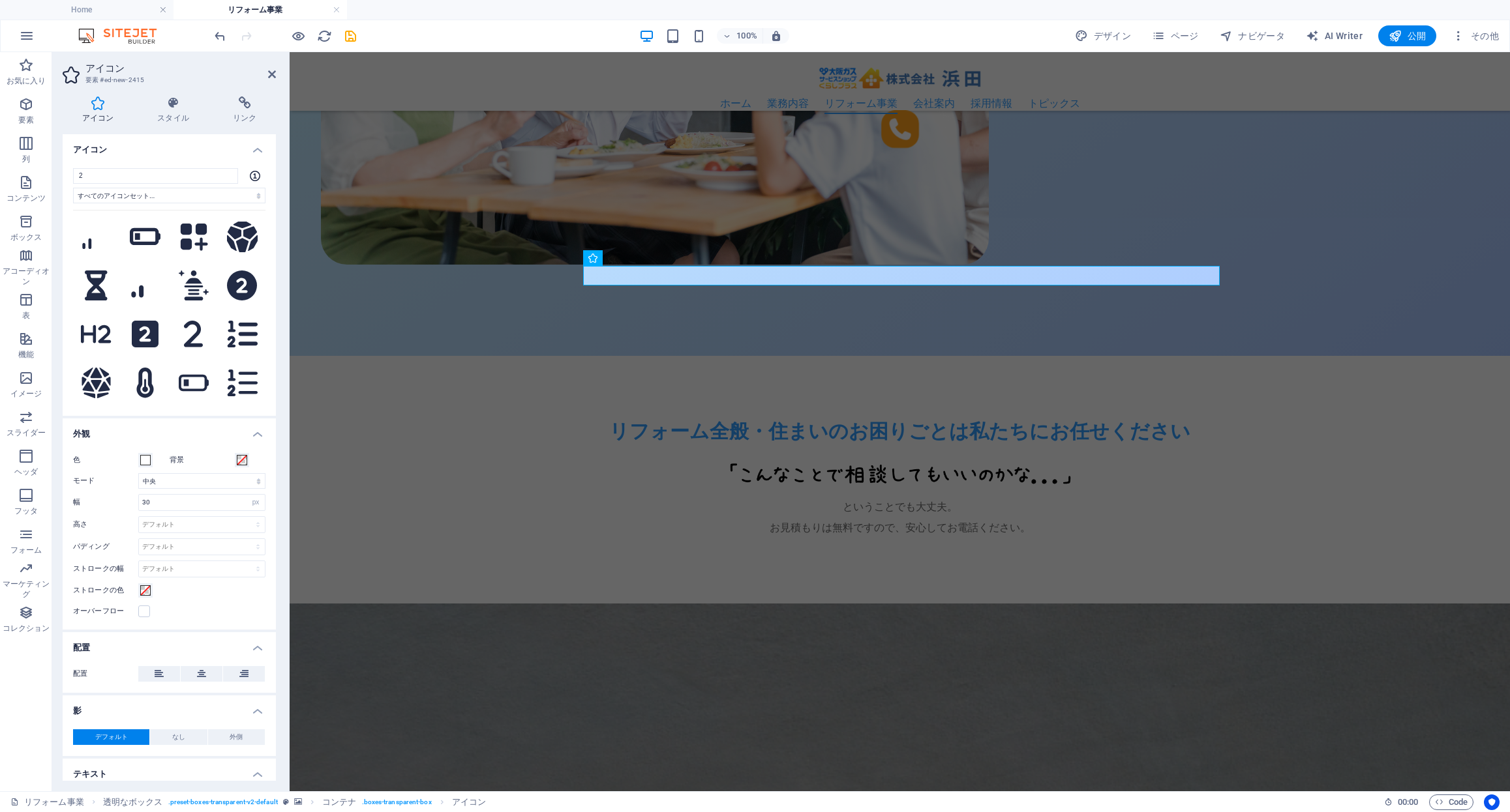
scroll to position [928, 0]
type input "2"
click at [228, 271] on icon at bounding box center [242, 286] width 30 height 30
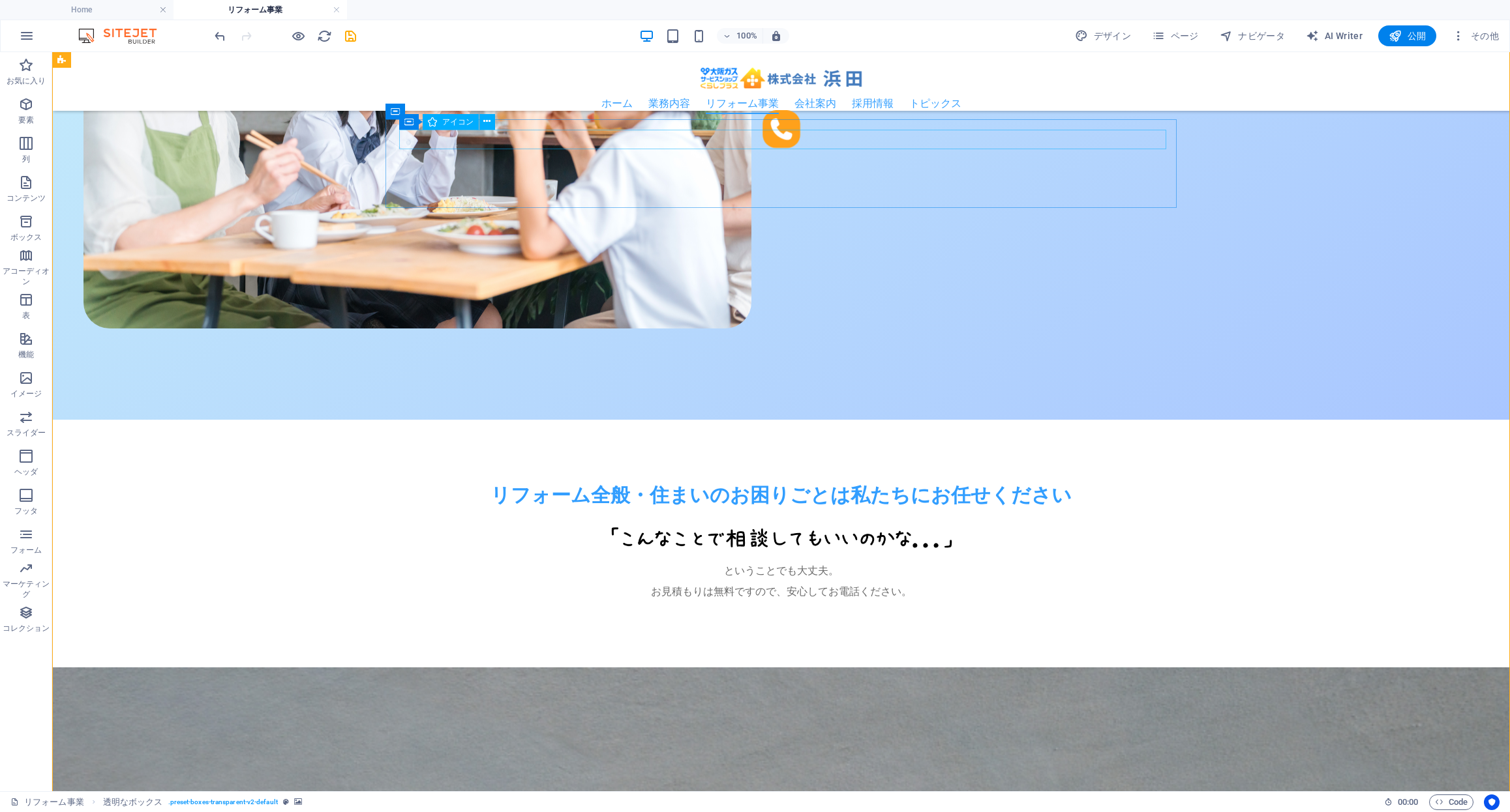
select select "xMidYMid"
select select "px"
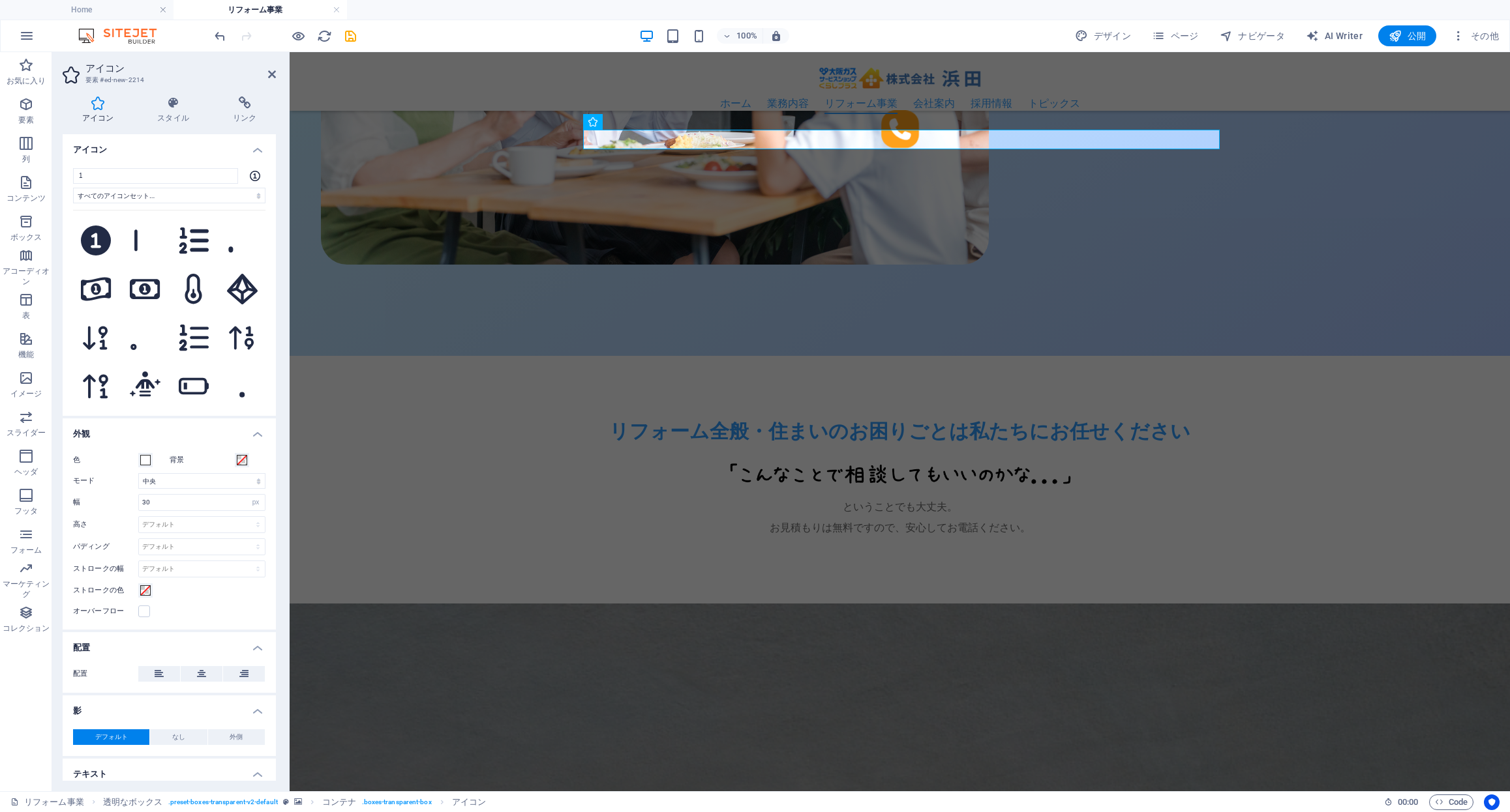
scroll to position [1166, 0]
click at [107, 228] on icon at bounding box center [96, 243] width 30 height 30
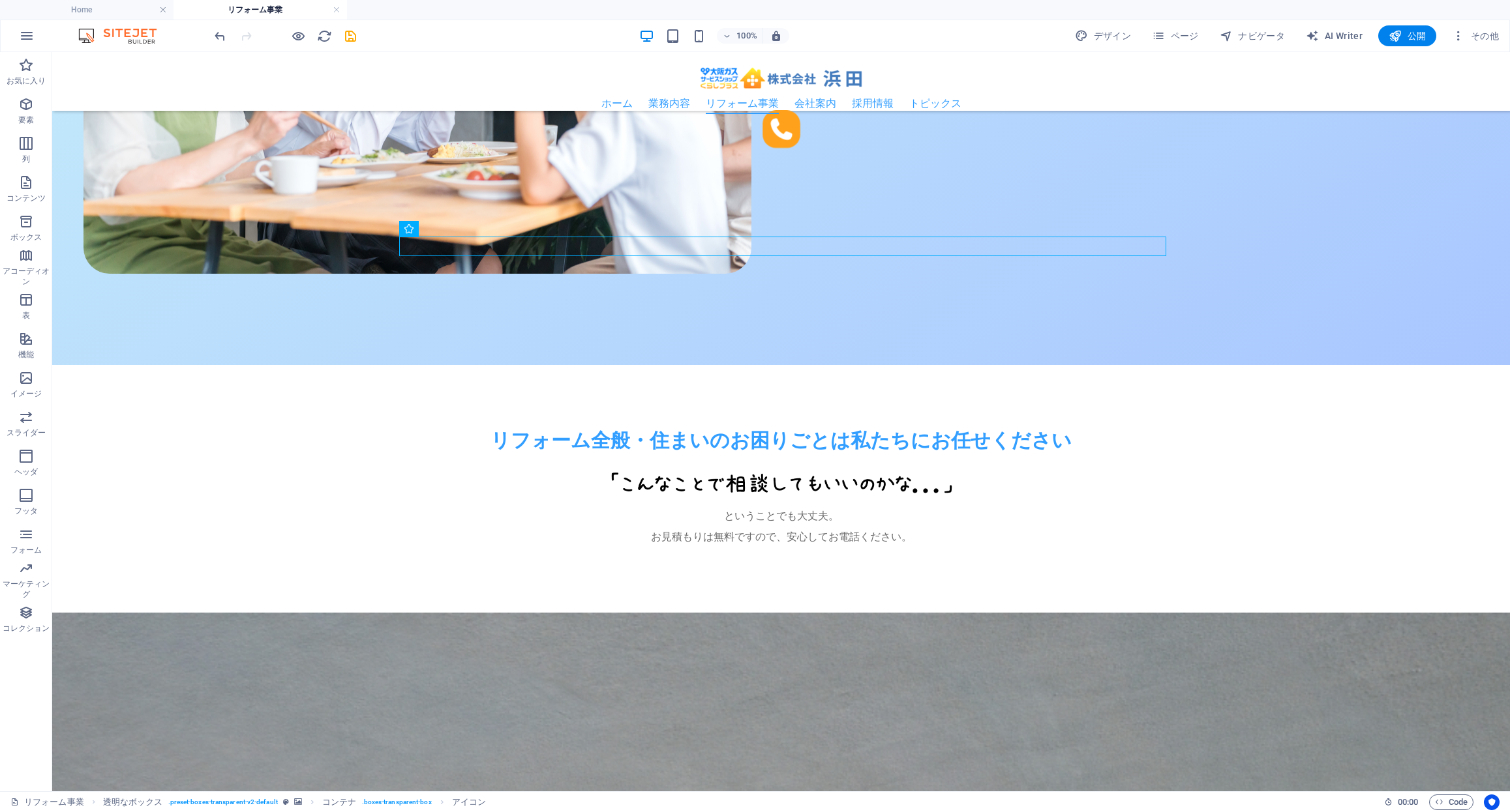
scroll to position [958, 0]
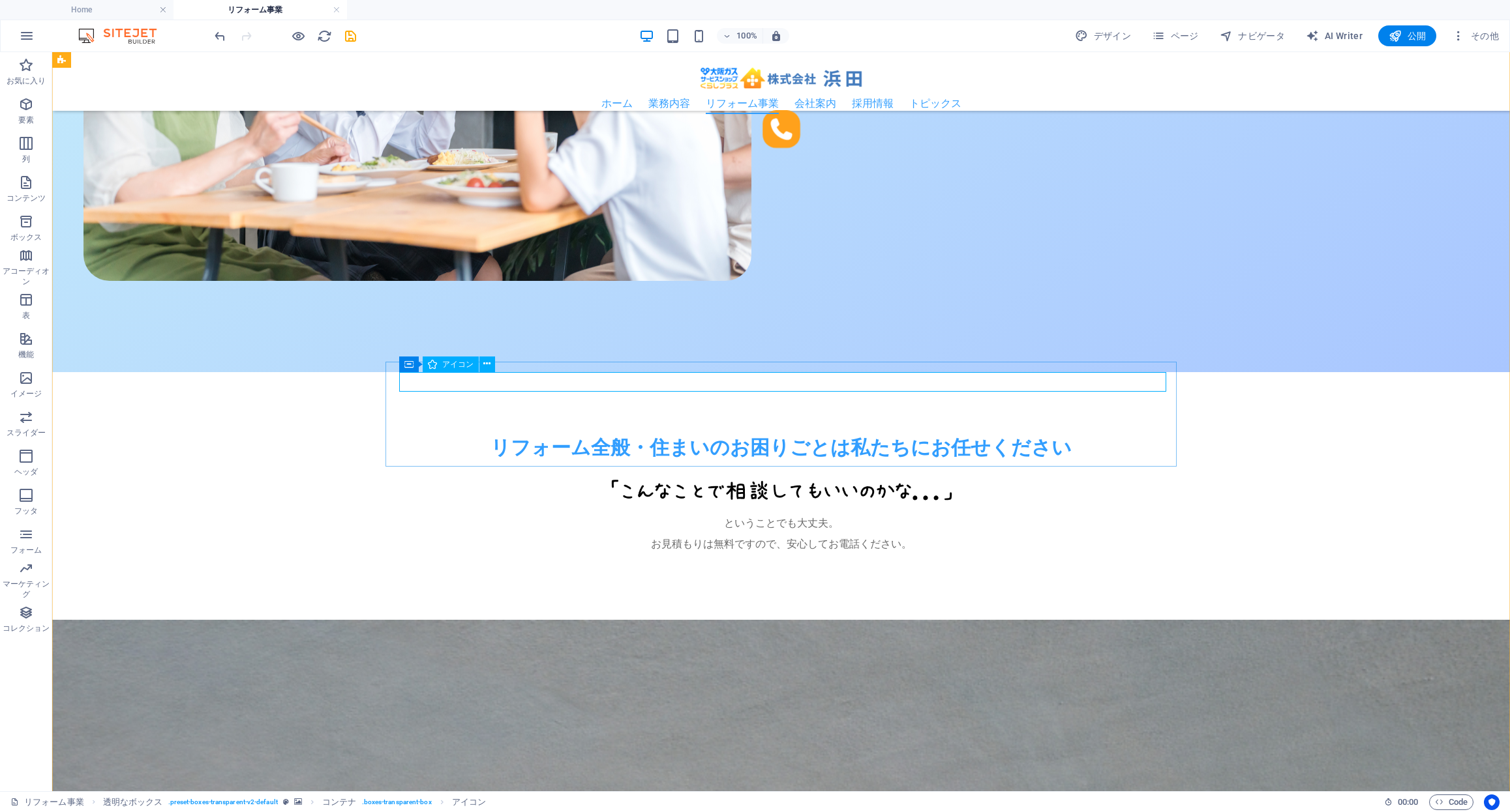
select select "xMidYMid"
select select "px"
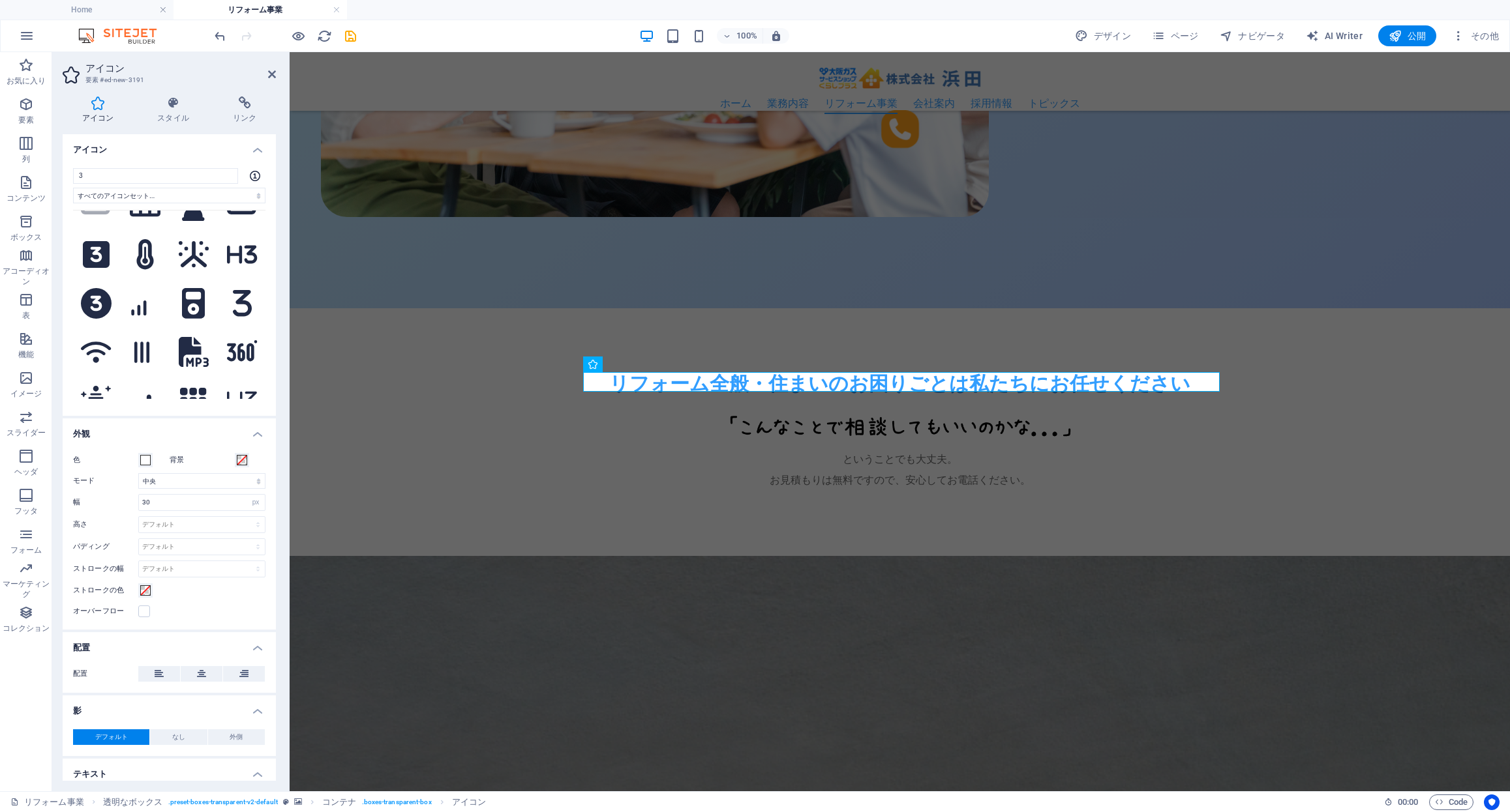
scroll to position [617, 0]
type input "3"
click at [105, 290] on icon at bounding box center [96, 305] width 30 height 30
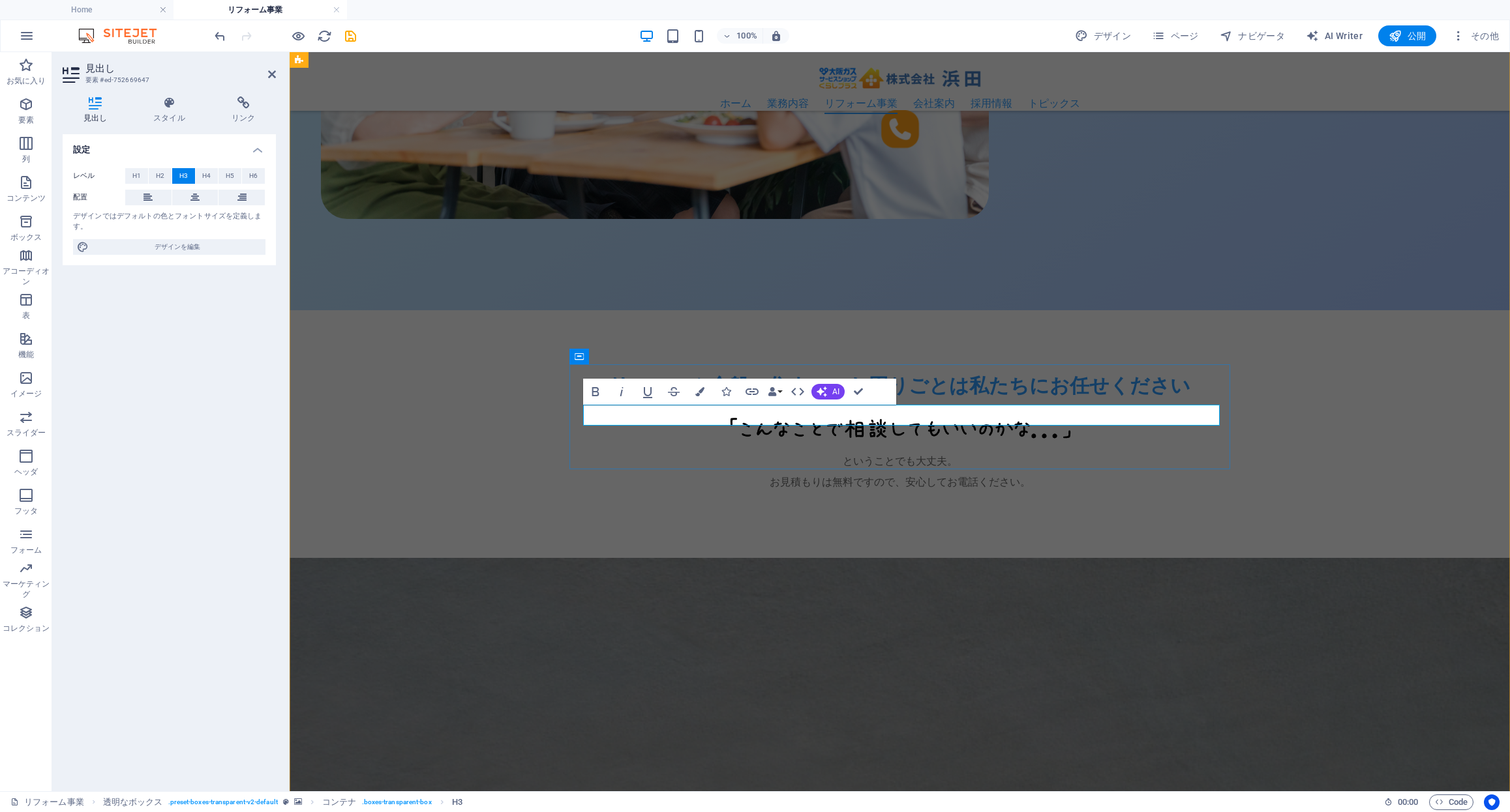
drag, startPoint x: 859, startPoint y: 410, endPoint x: 797, endPoint y: 408, distance: 62.0
drag, startPoint x: 859, startPoint y: 394, endPoint x: 806, endPoint y: 343, distance: 73.6
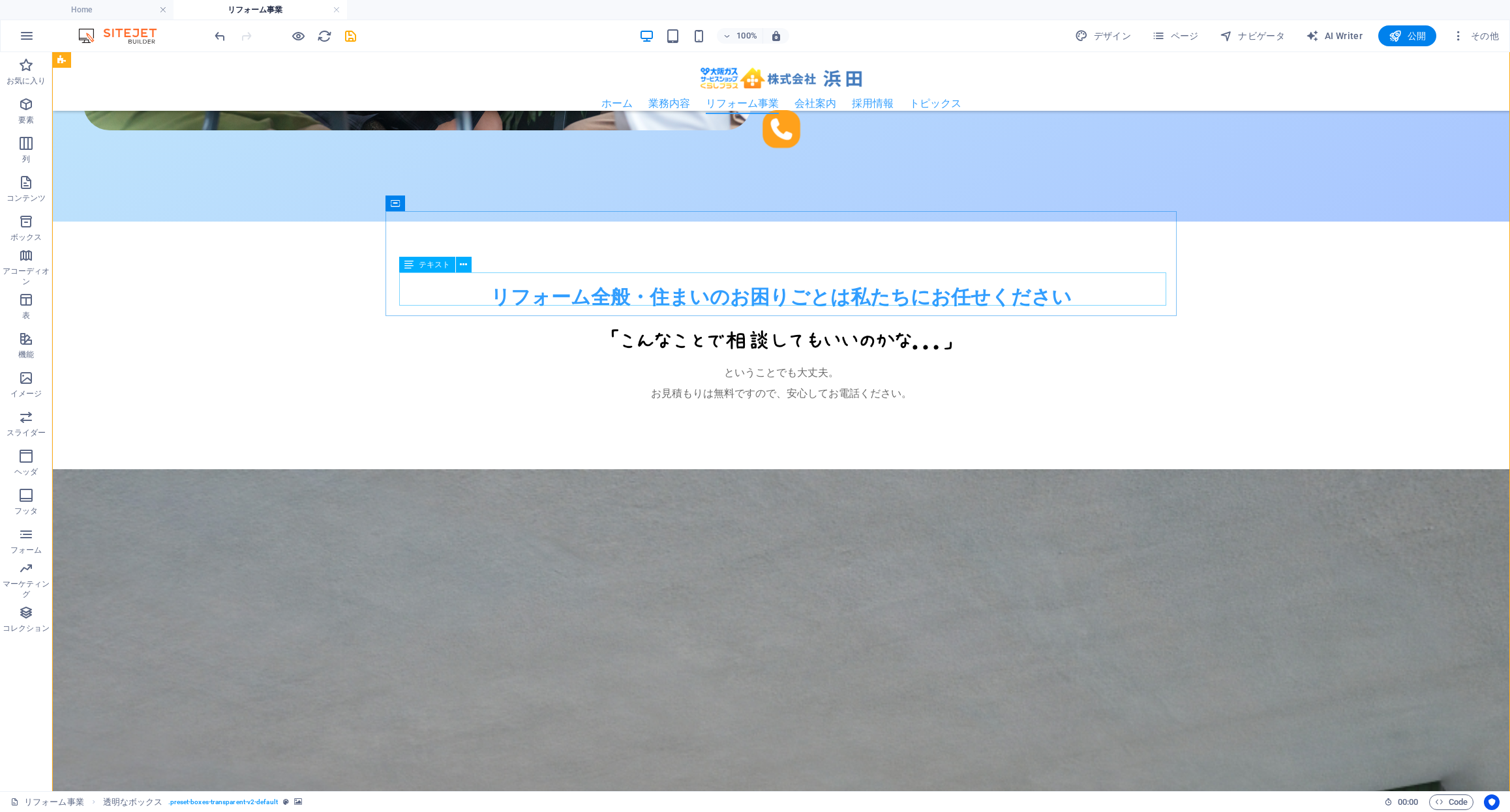
scroll to position [1107, 0]
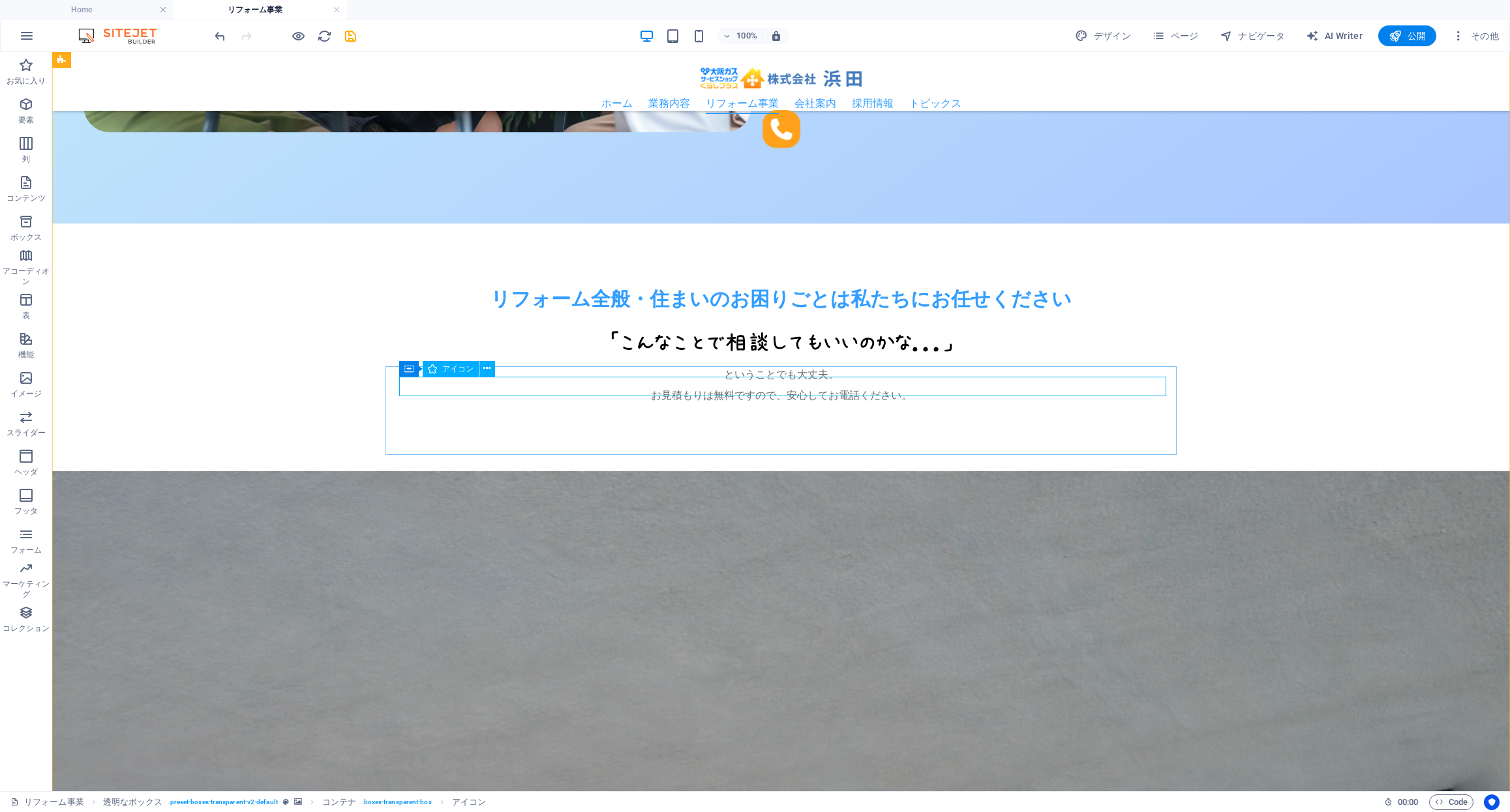
select select "xMidYMid"
select select "px"
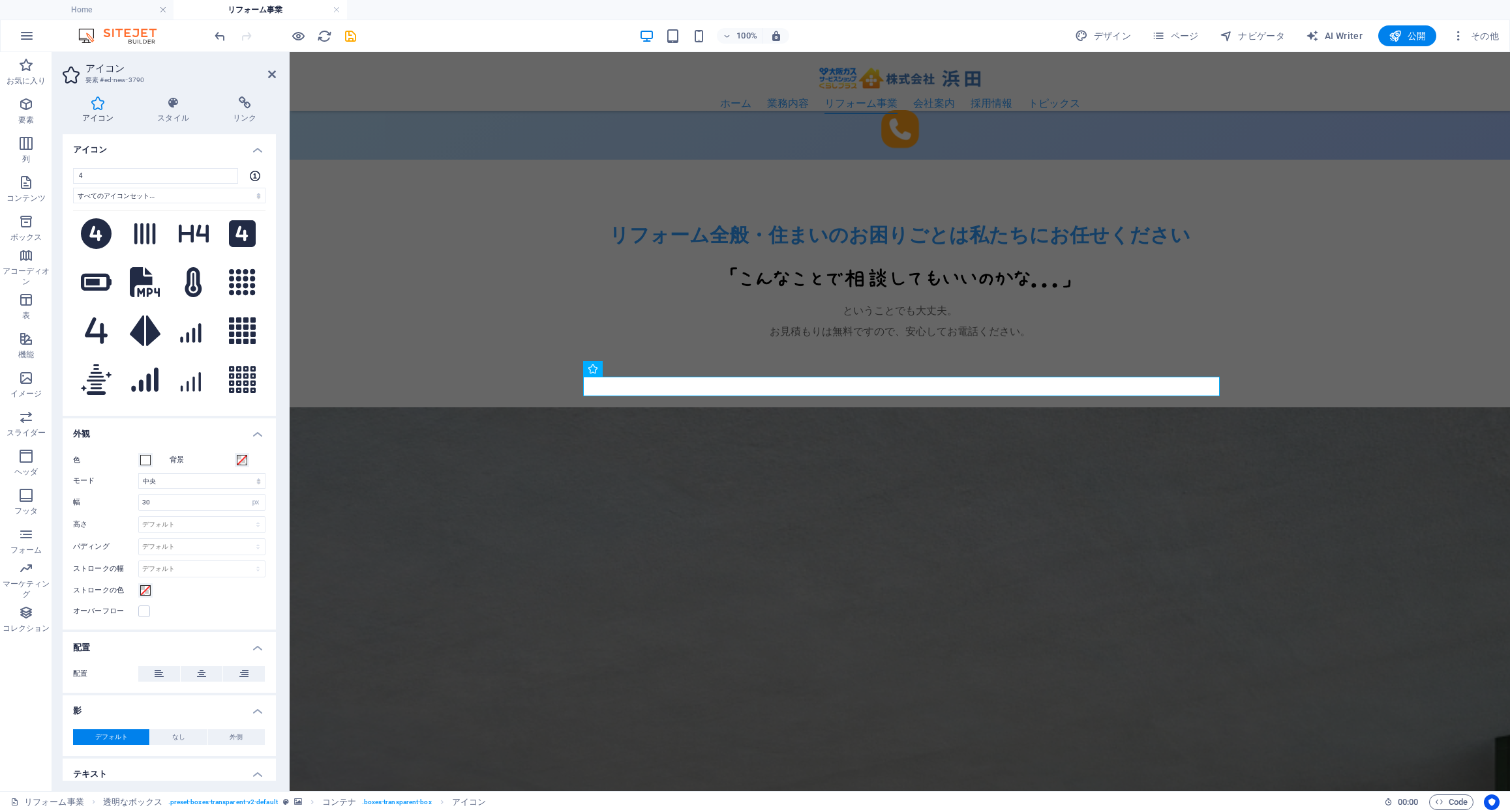
scroll to position [356, 0]
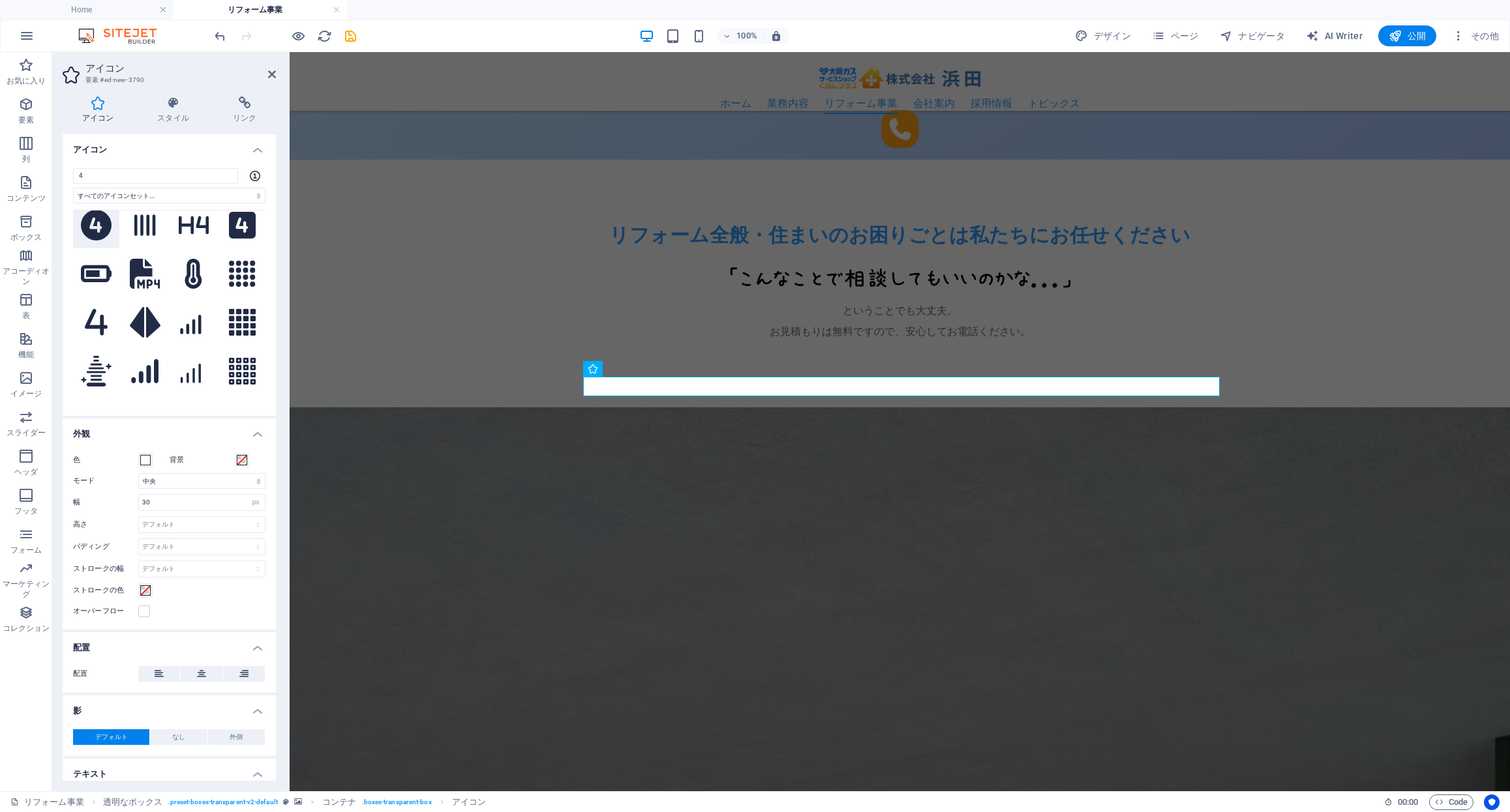
type input "4"
click at [101, 220] on icon at bounding box center [96, 225] width 30 height 30
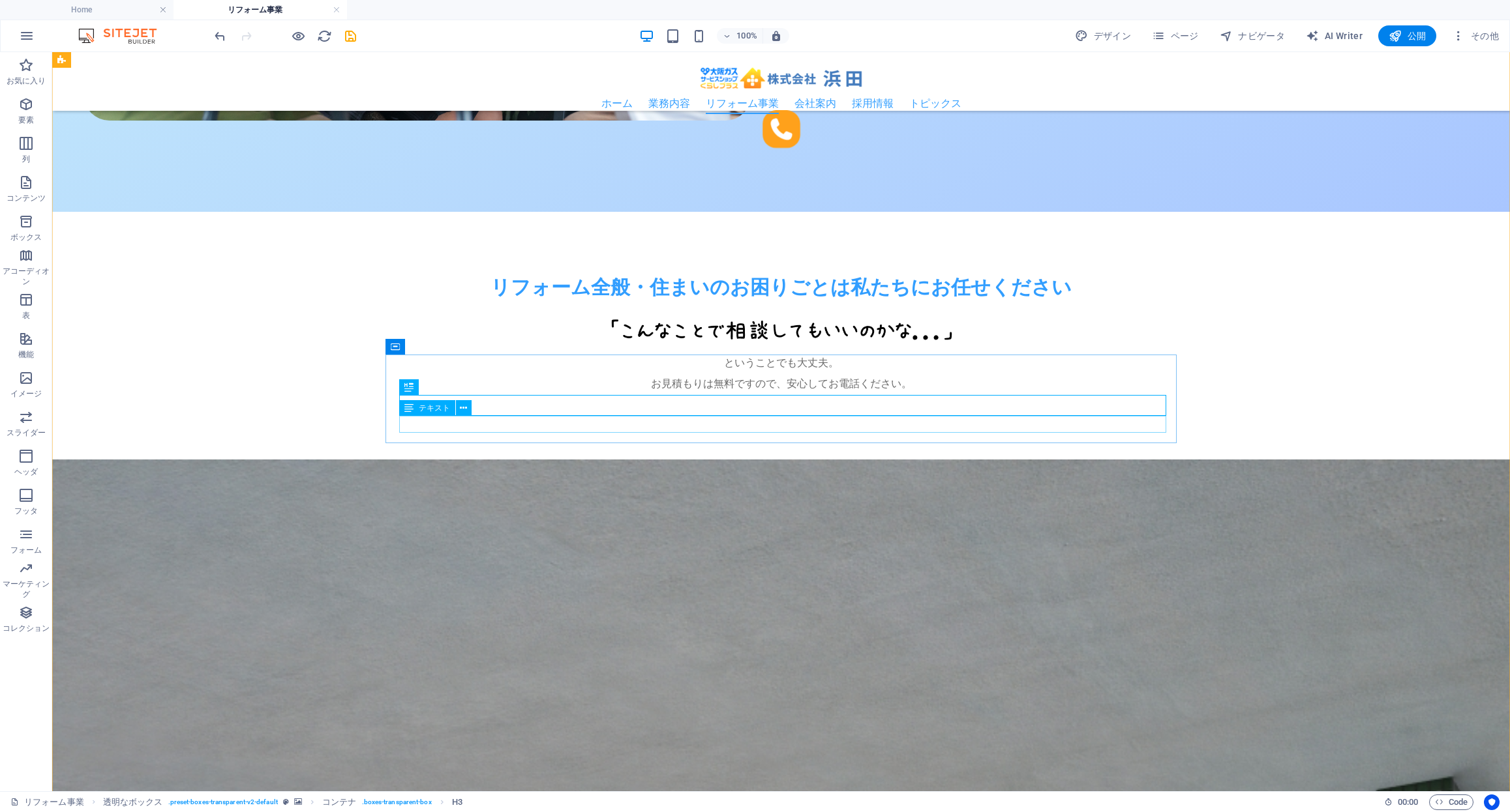
scroll to position [1112, 0]
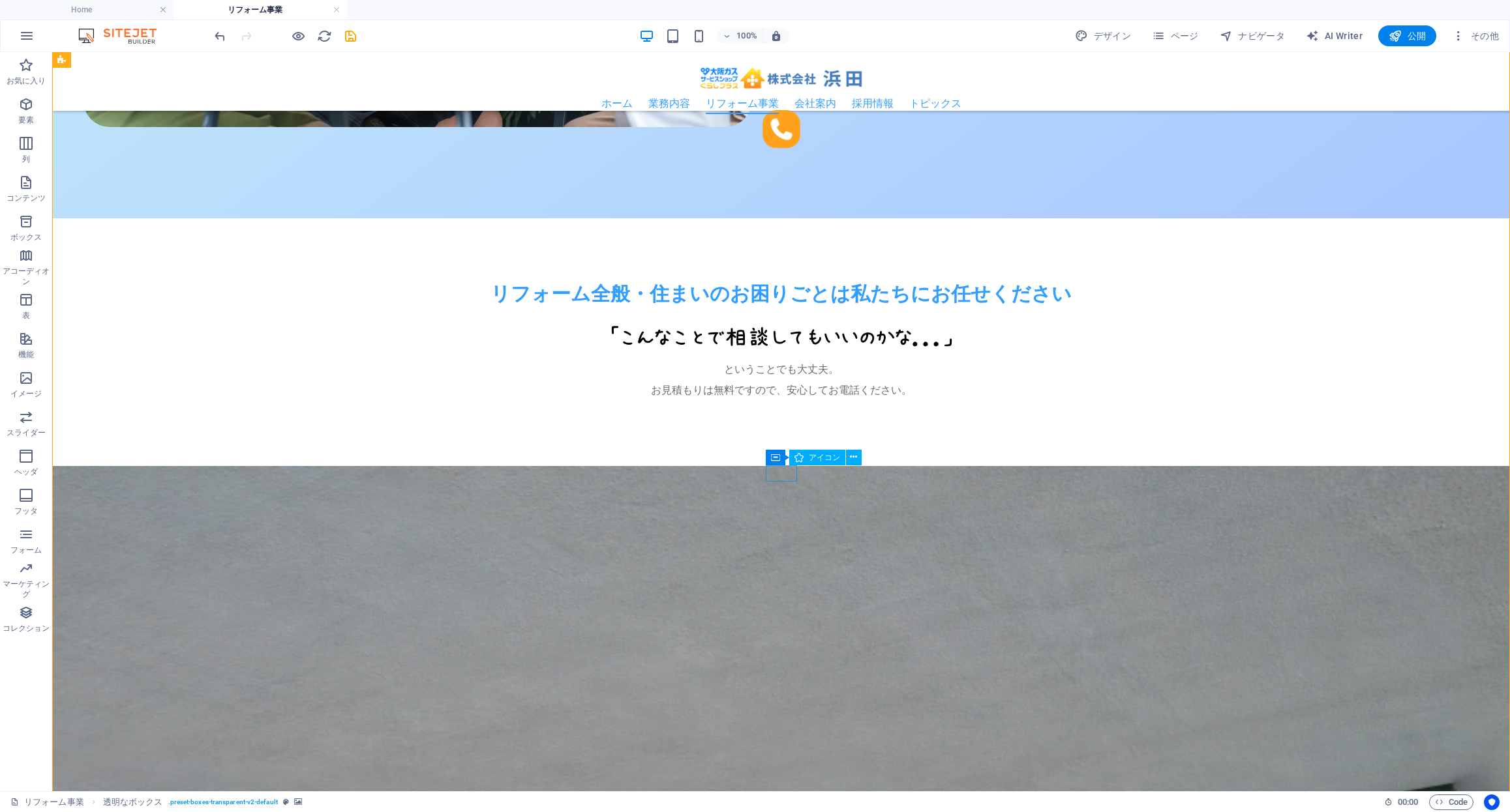
select select "xMidYMid"
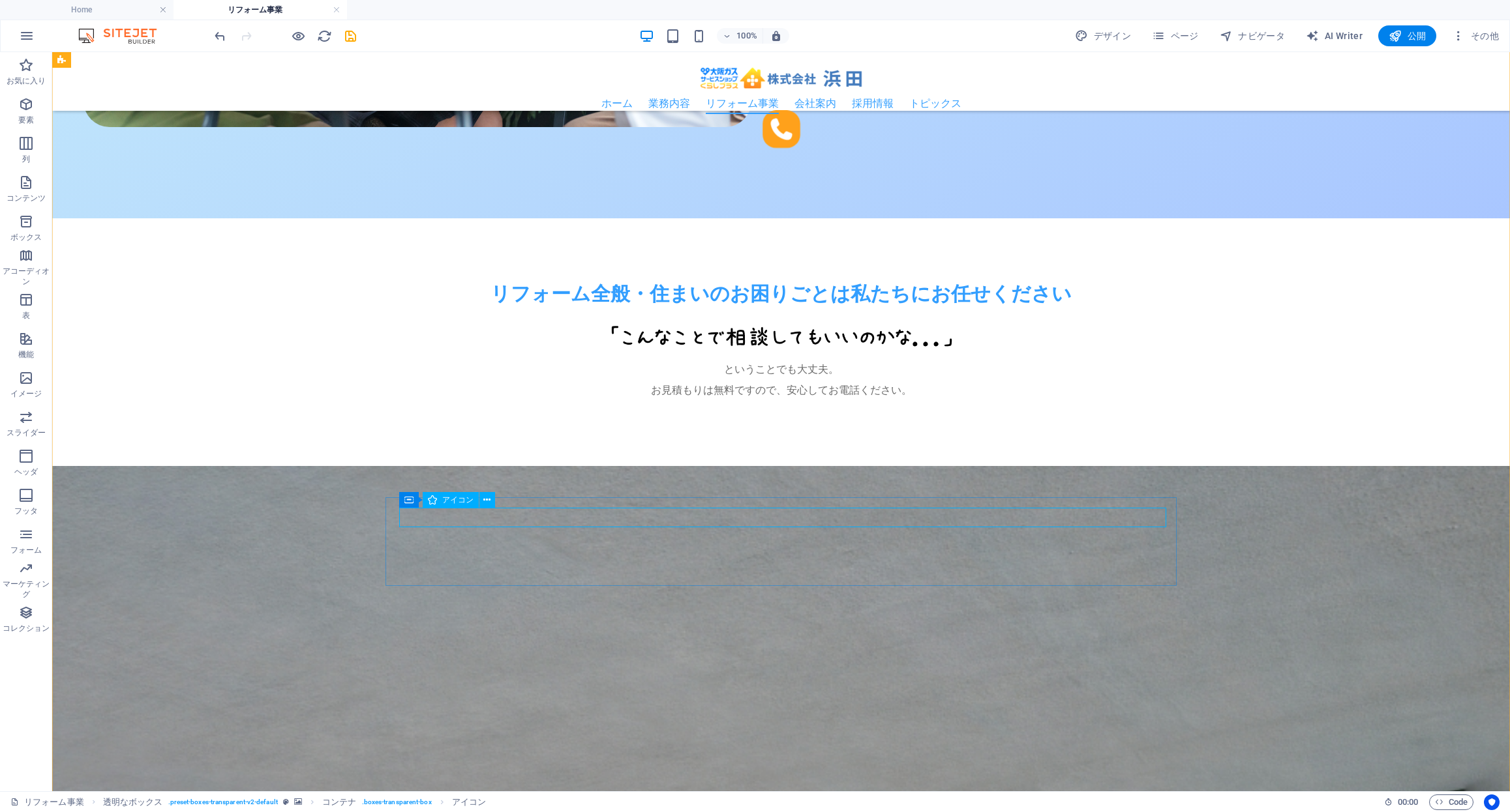
select select "px"
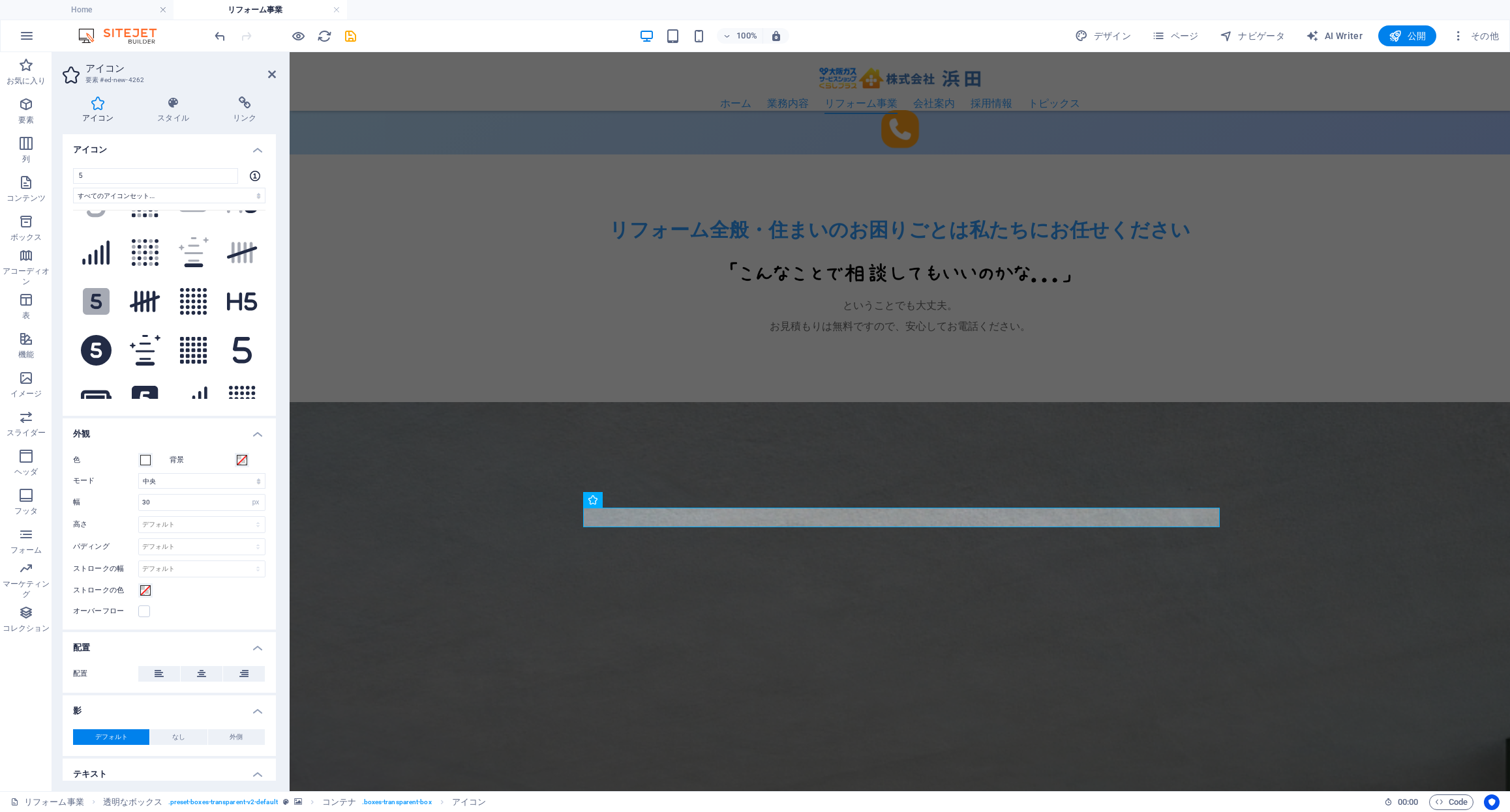
scroll to position [238, 0]
type input "5"
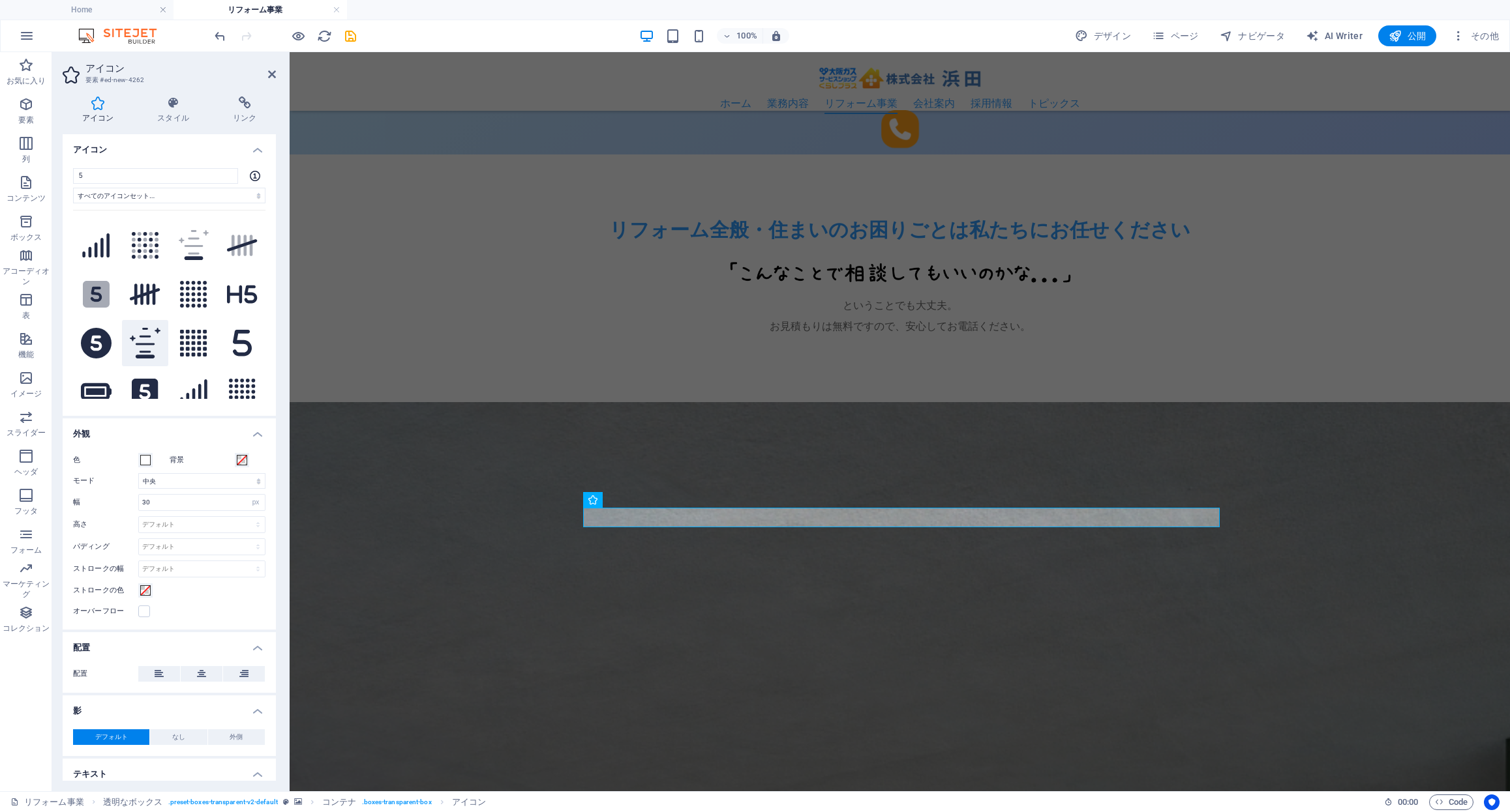
drag, startPoint x: 95, startPoint y: 329, endPoint x: 147, endPoint y: 331, distance: 52.0
click at [95, 329] on icon at bounding box center [96, 343] width 30 height 30
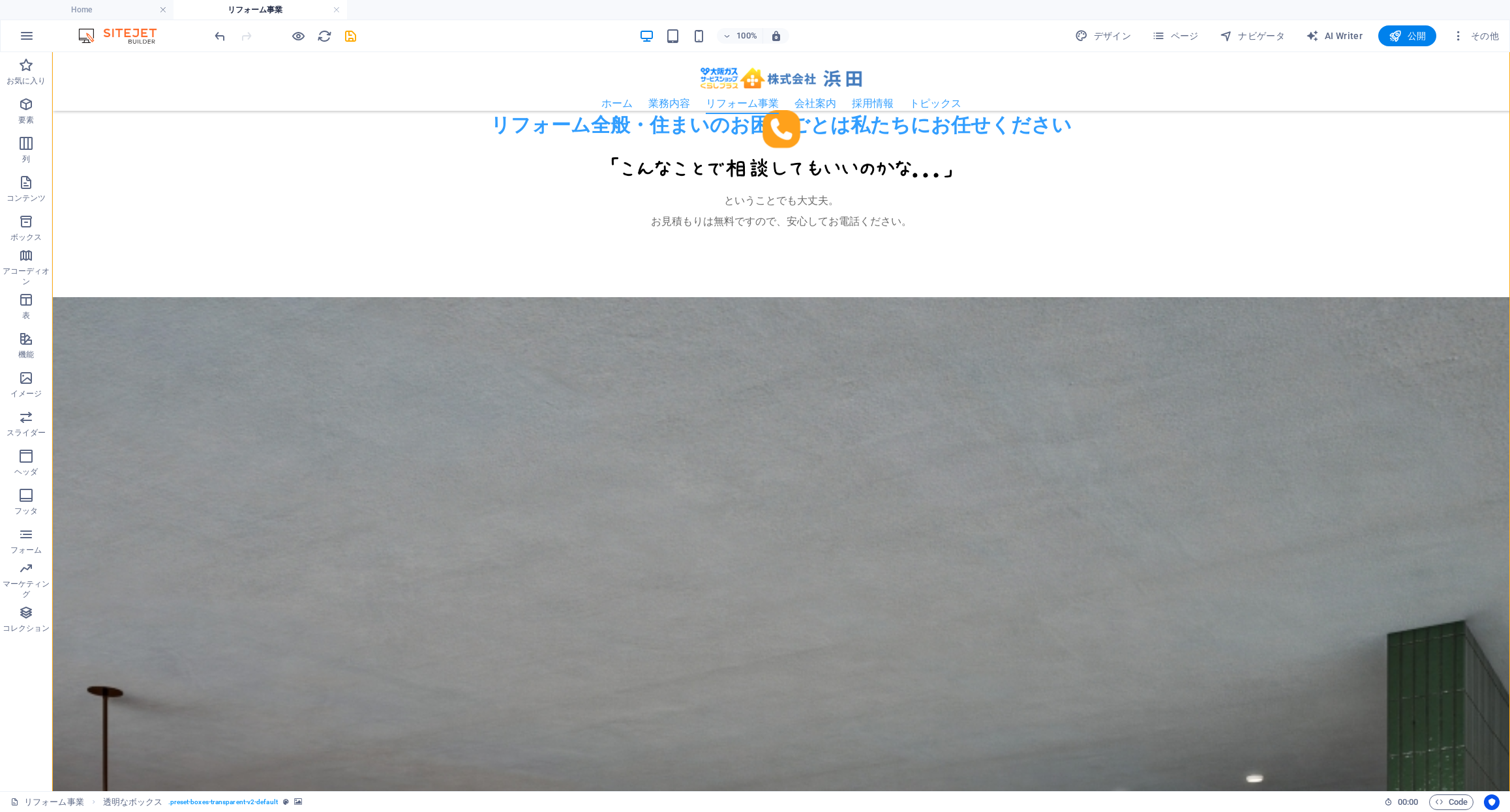
scroll to position [1292, 0]
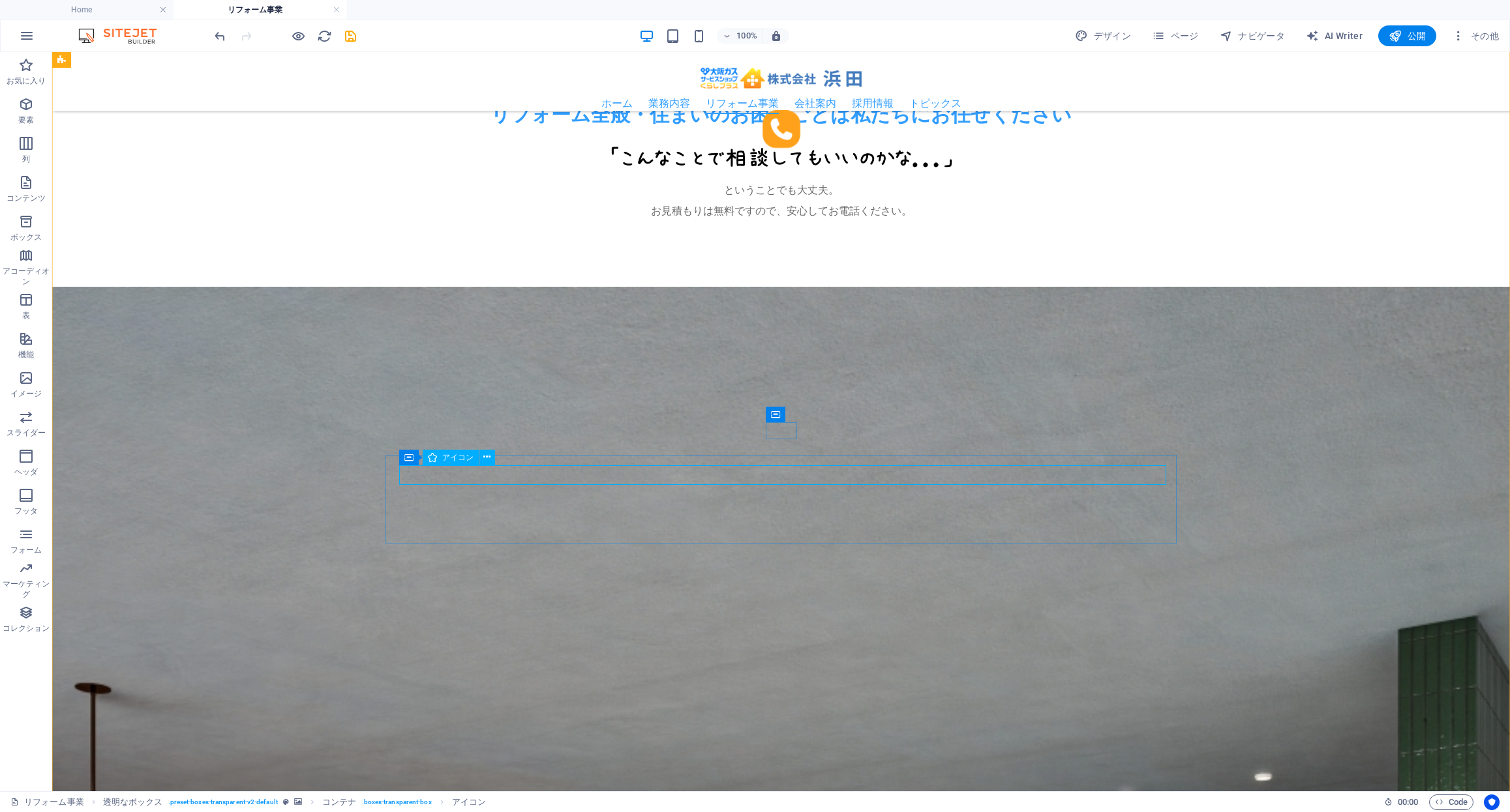
select select "xMidYMid"
select select "px"
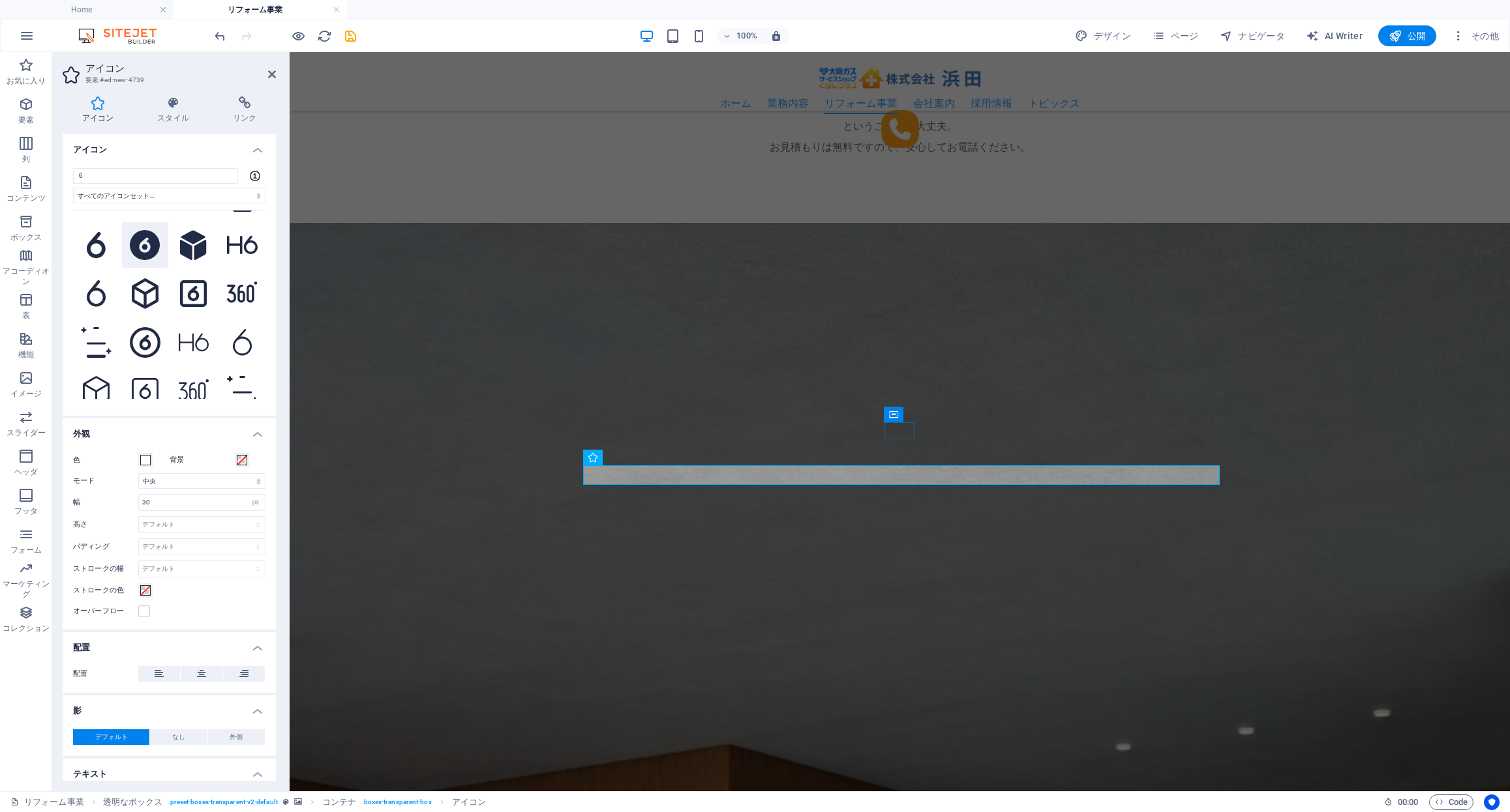
scroll to position [191, 0]
type input "6"
click at [145, 242] on icon at bounding box center [145, 244] width 30 height 30
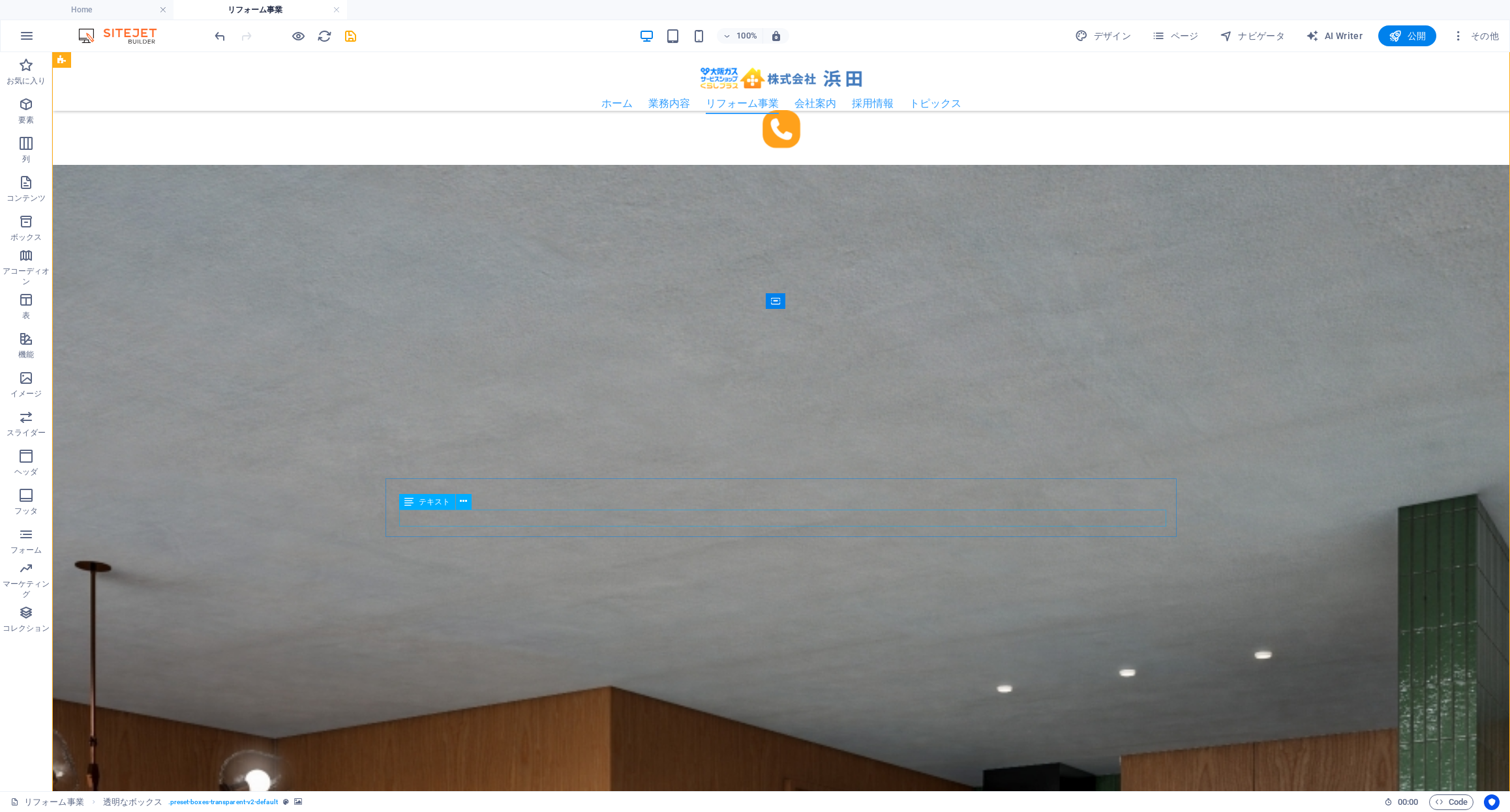
scroll to position [1419, 0]
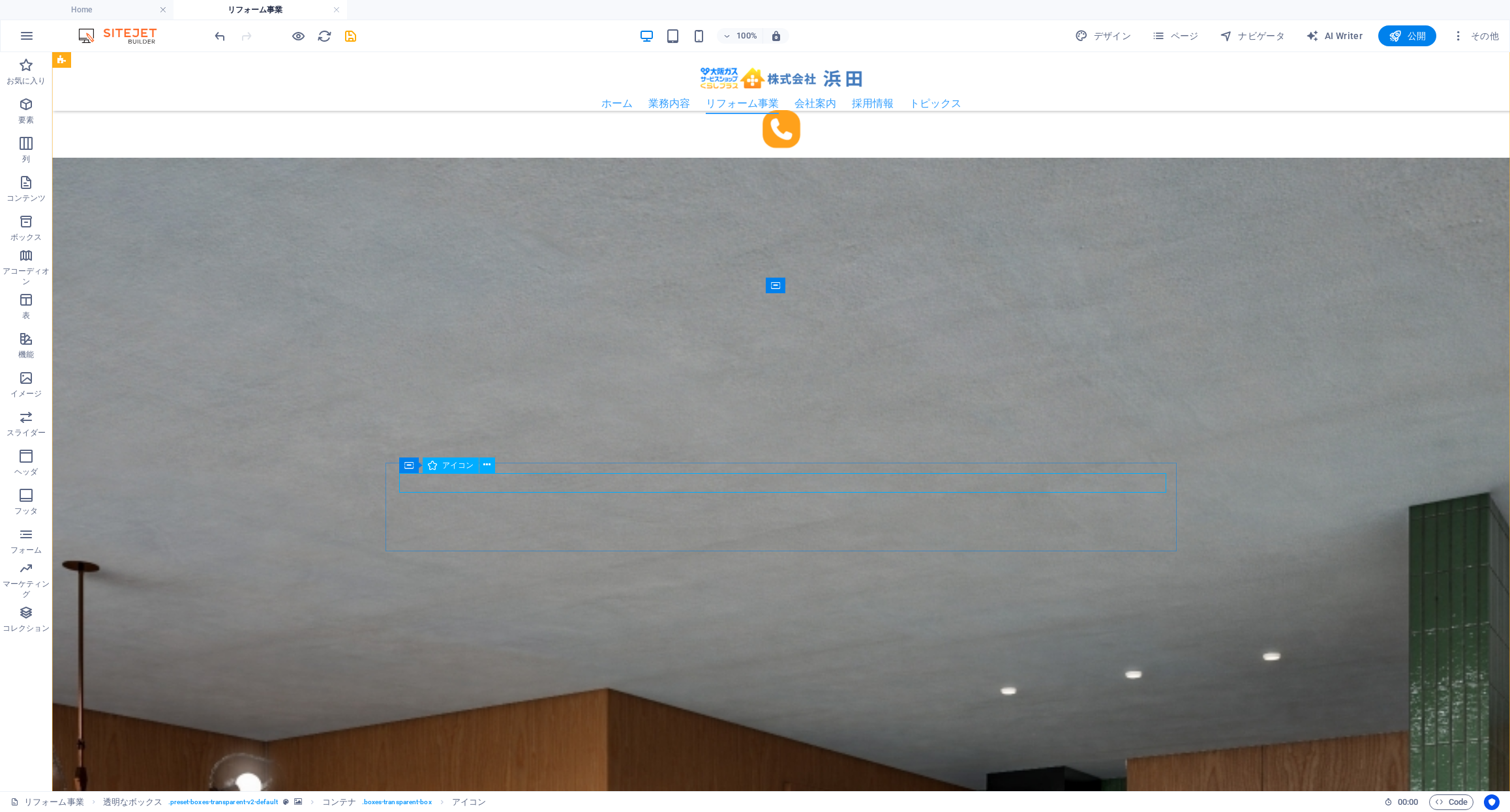
select select "xMidYMid"
select select "px"
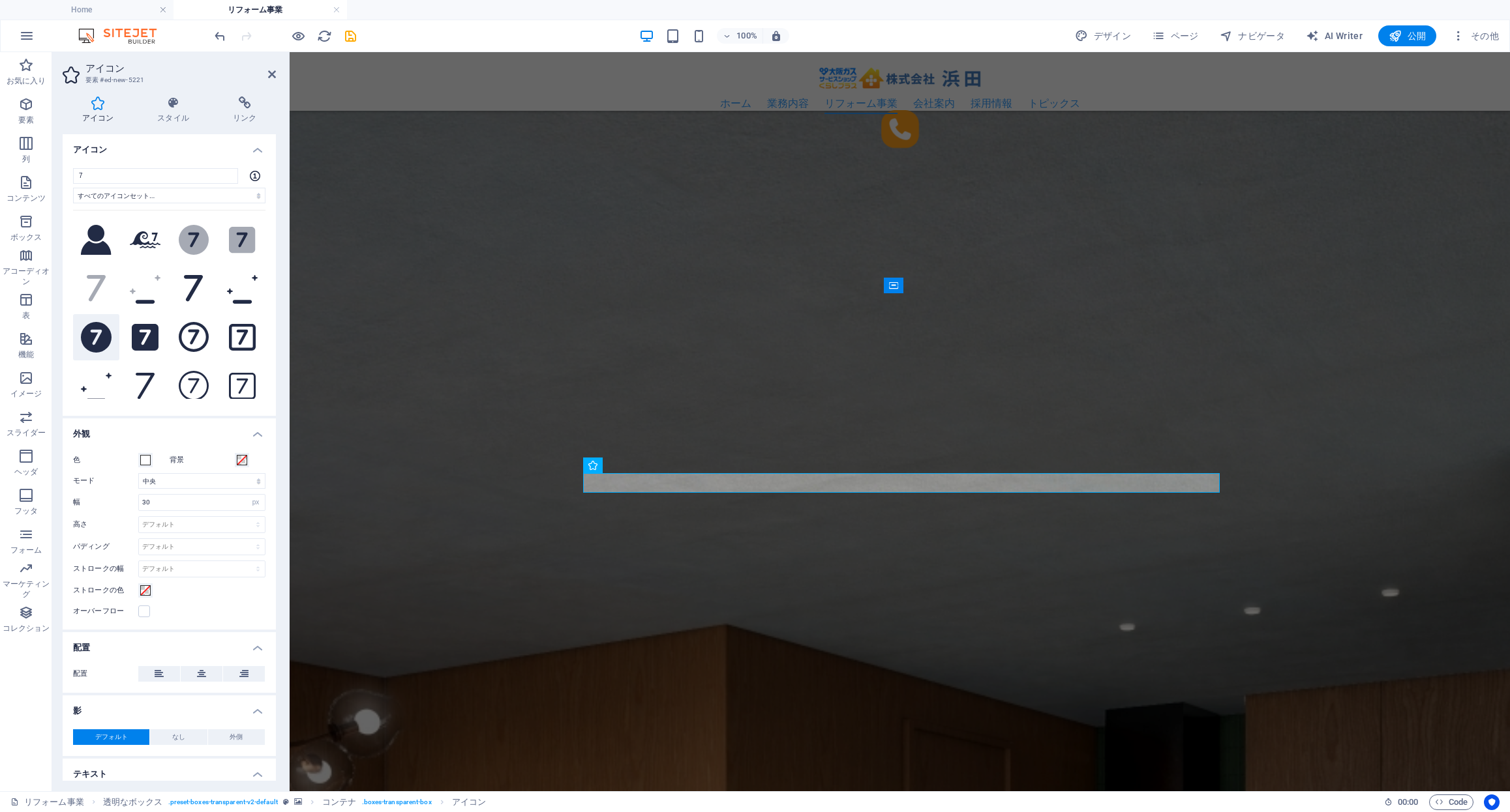
type input "7"
click at [92, 333] on icon at bounding box center [96, 337] width 30 height 30
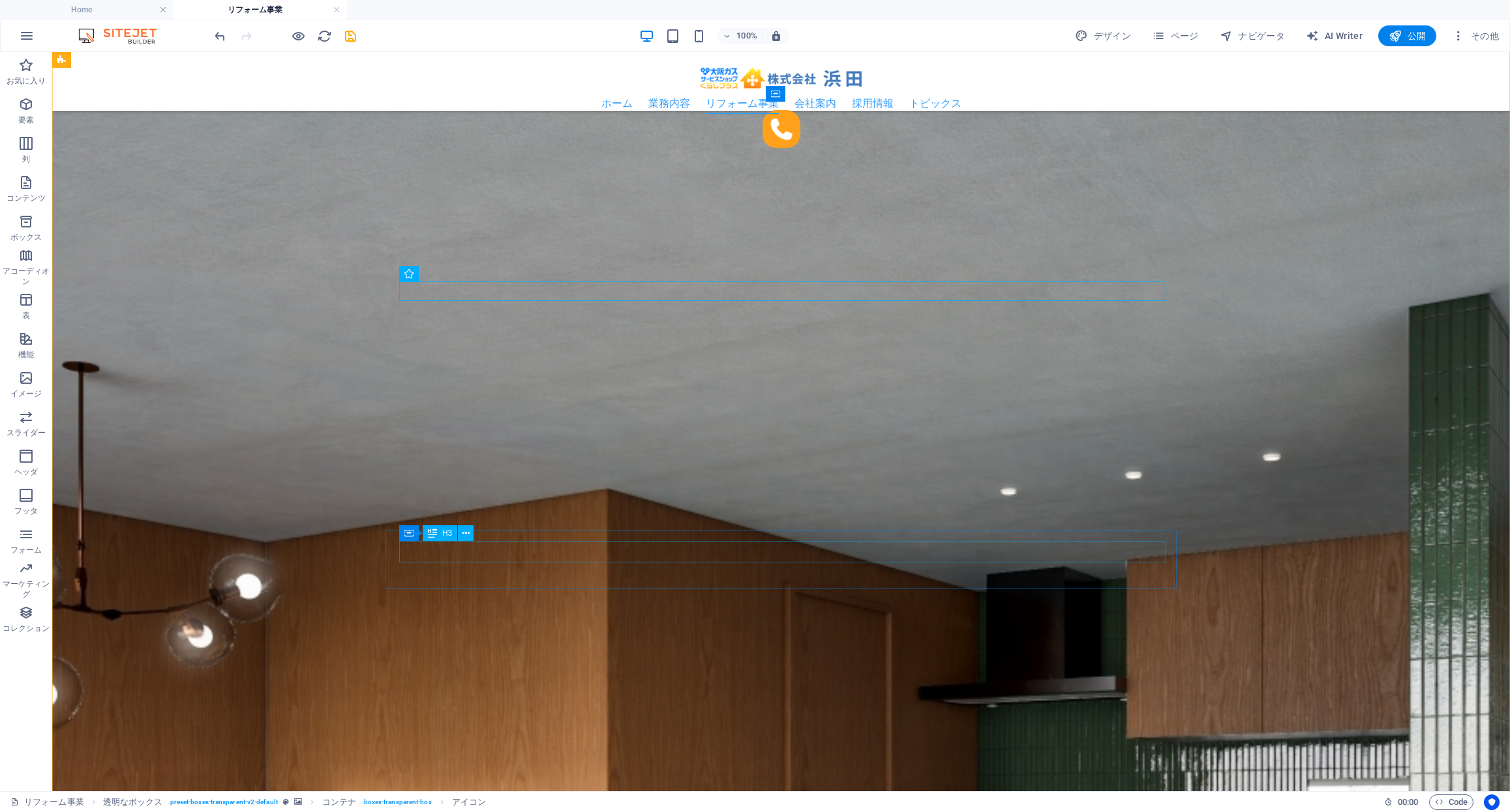
scroll to position [1630, 0]
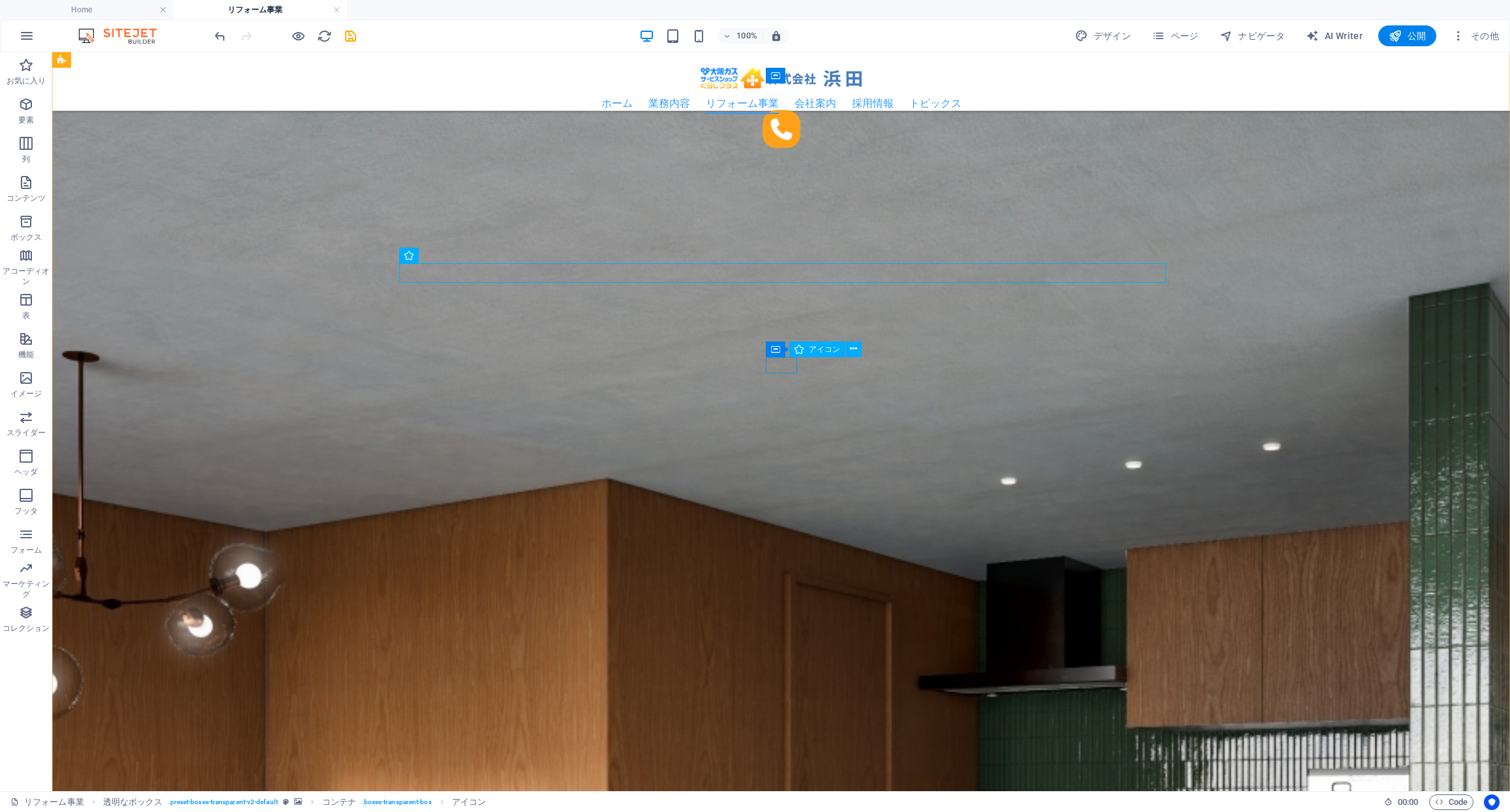
click at [785, 356] on div "コンテナ アイコン" at bounding box center [817, 350] width 105 height 17
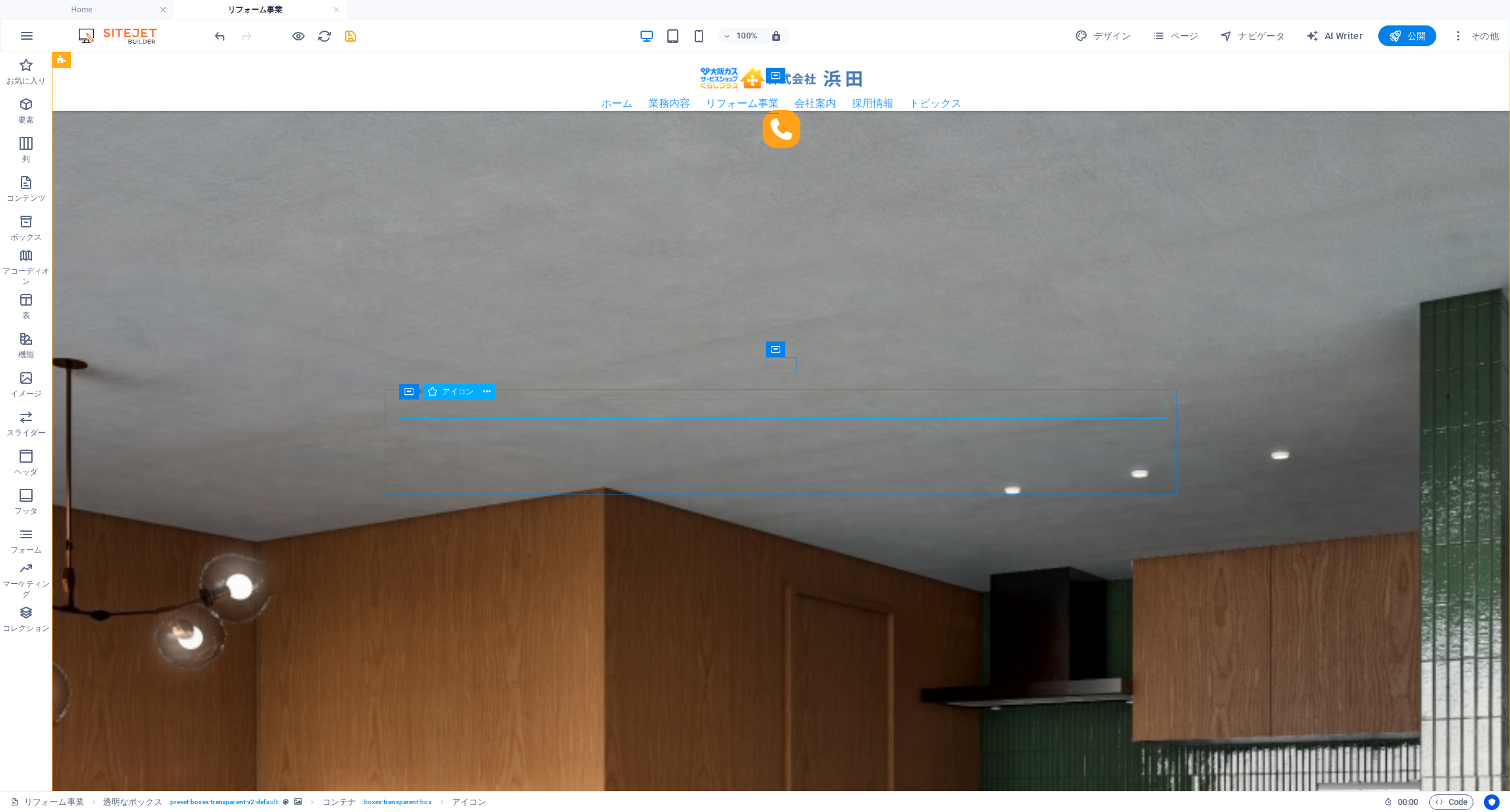
select select "xMidYMid"
select select "px"
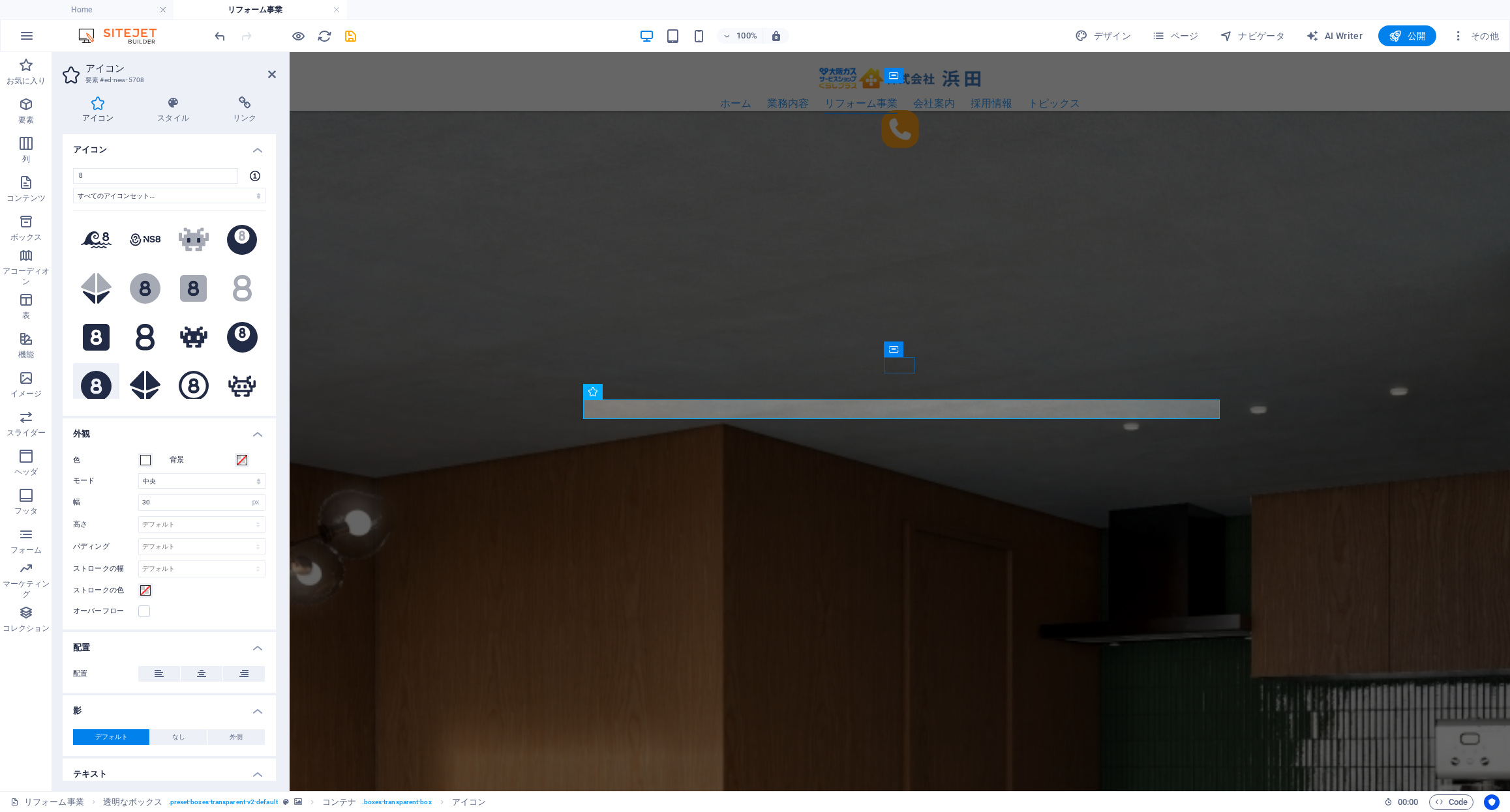
type input "8"
click at [95, 388] on icon at bounding box center [96, 386] width 30 height 30
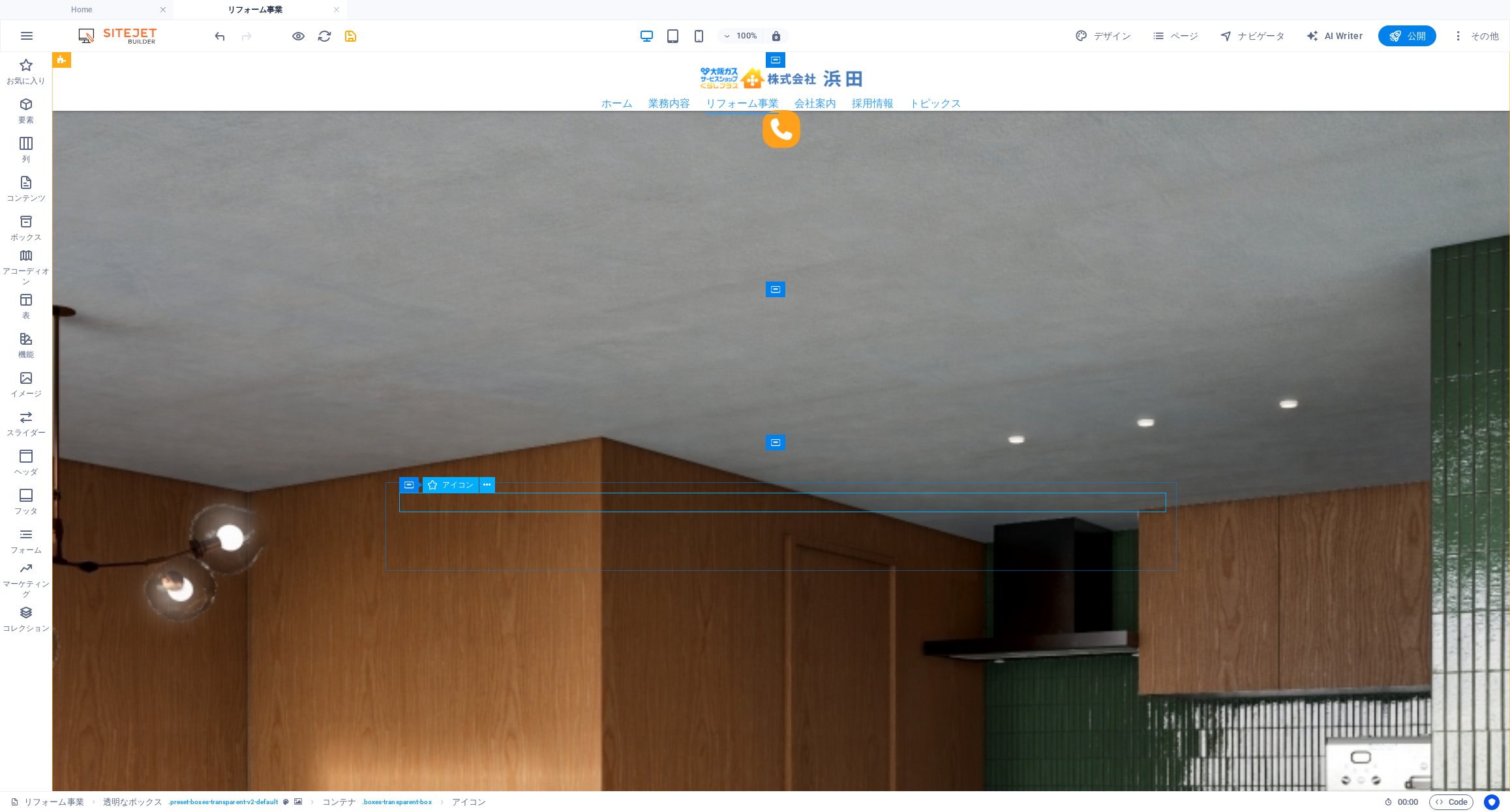
select select "xMidYMid"
select select "px"
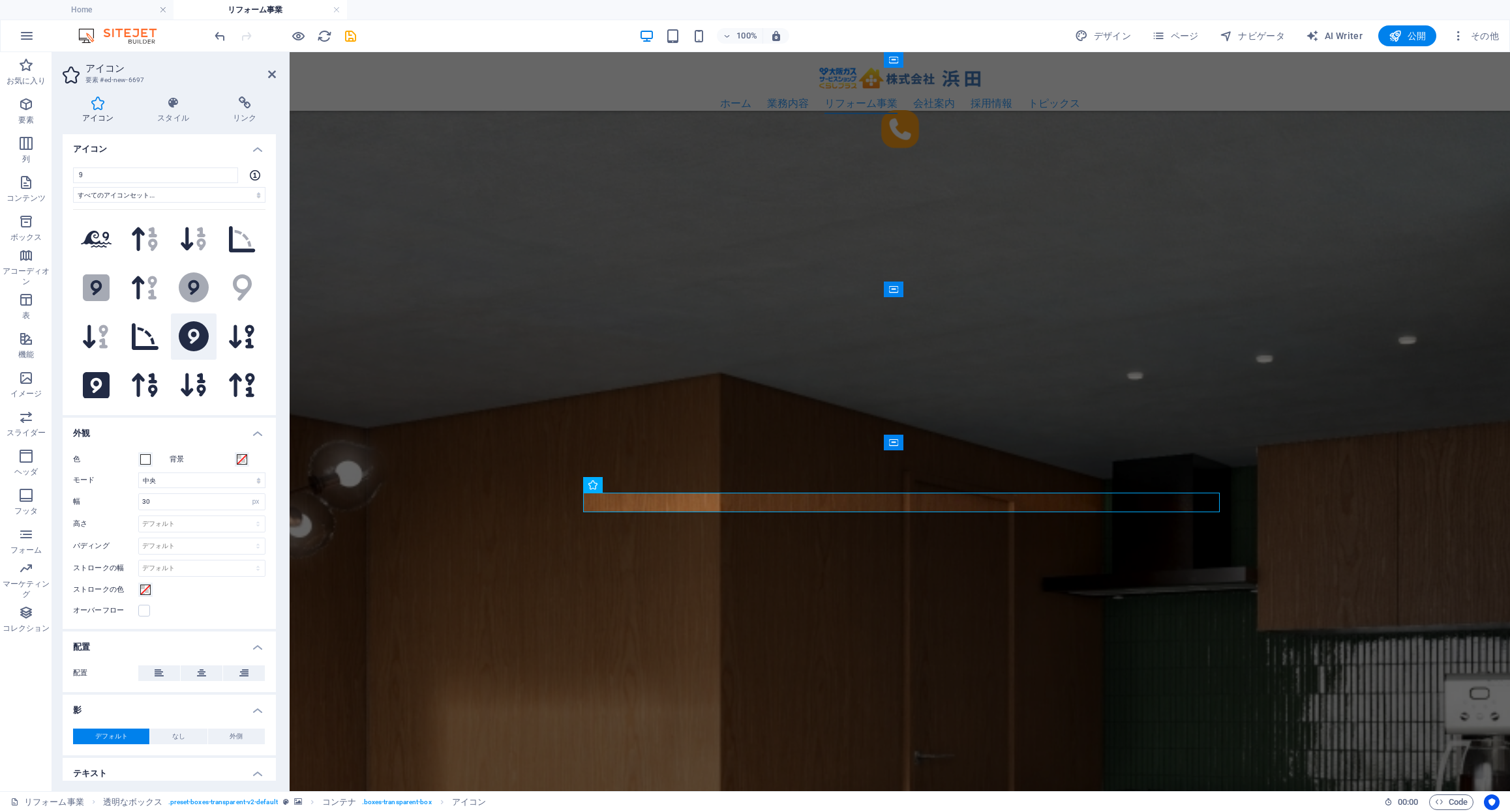
scroll to position [0, 0]
type input "9"
click at [190, 336] on icon at bounding box center [194, 337] width 30 height 30
click at [779, 477] on figure at bounding box center [899, 718] width 1220 height 1788
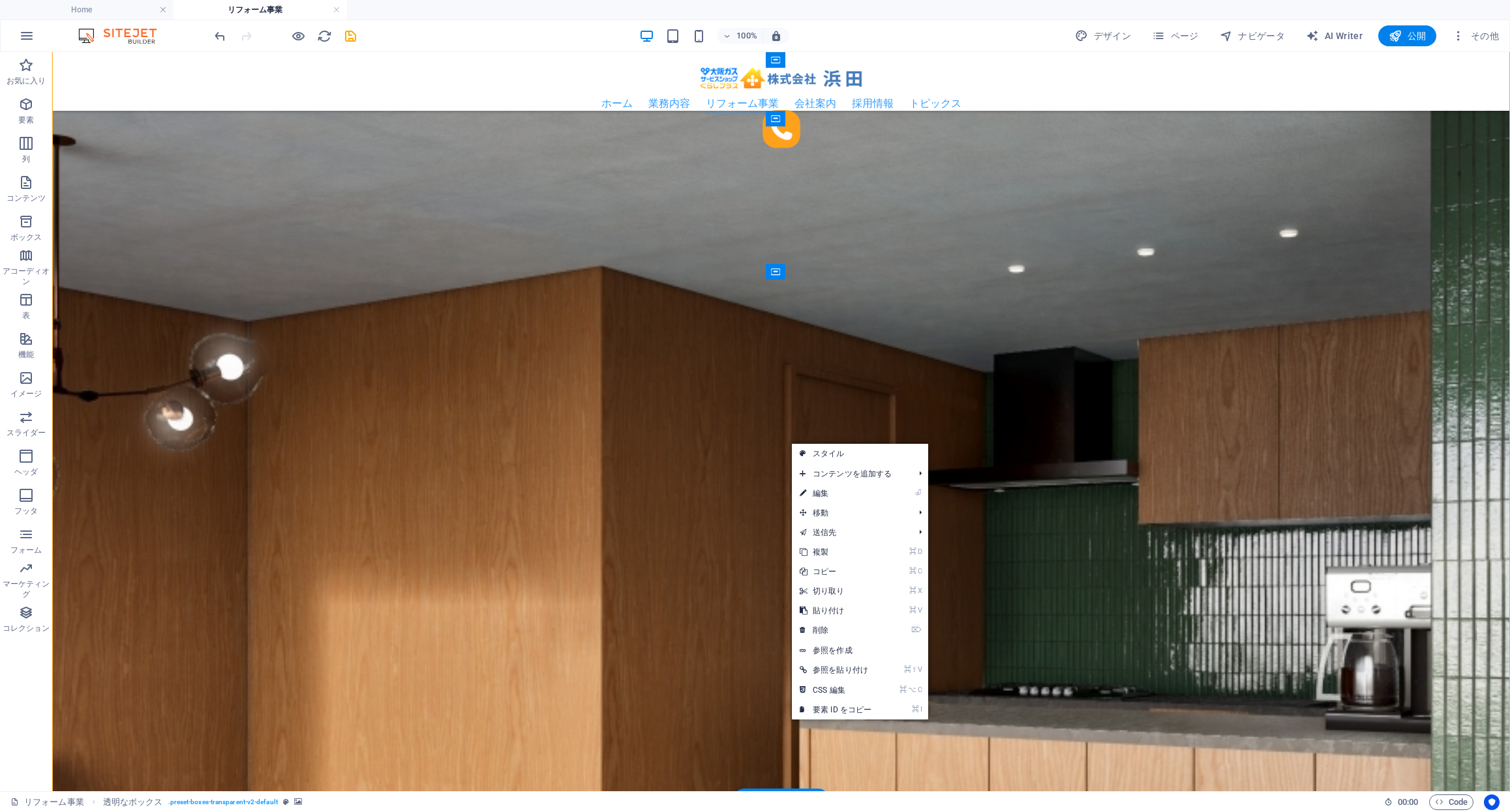
scroll to position [1863, 0]
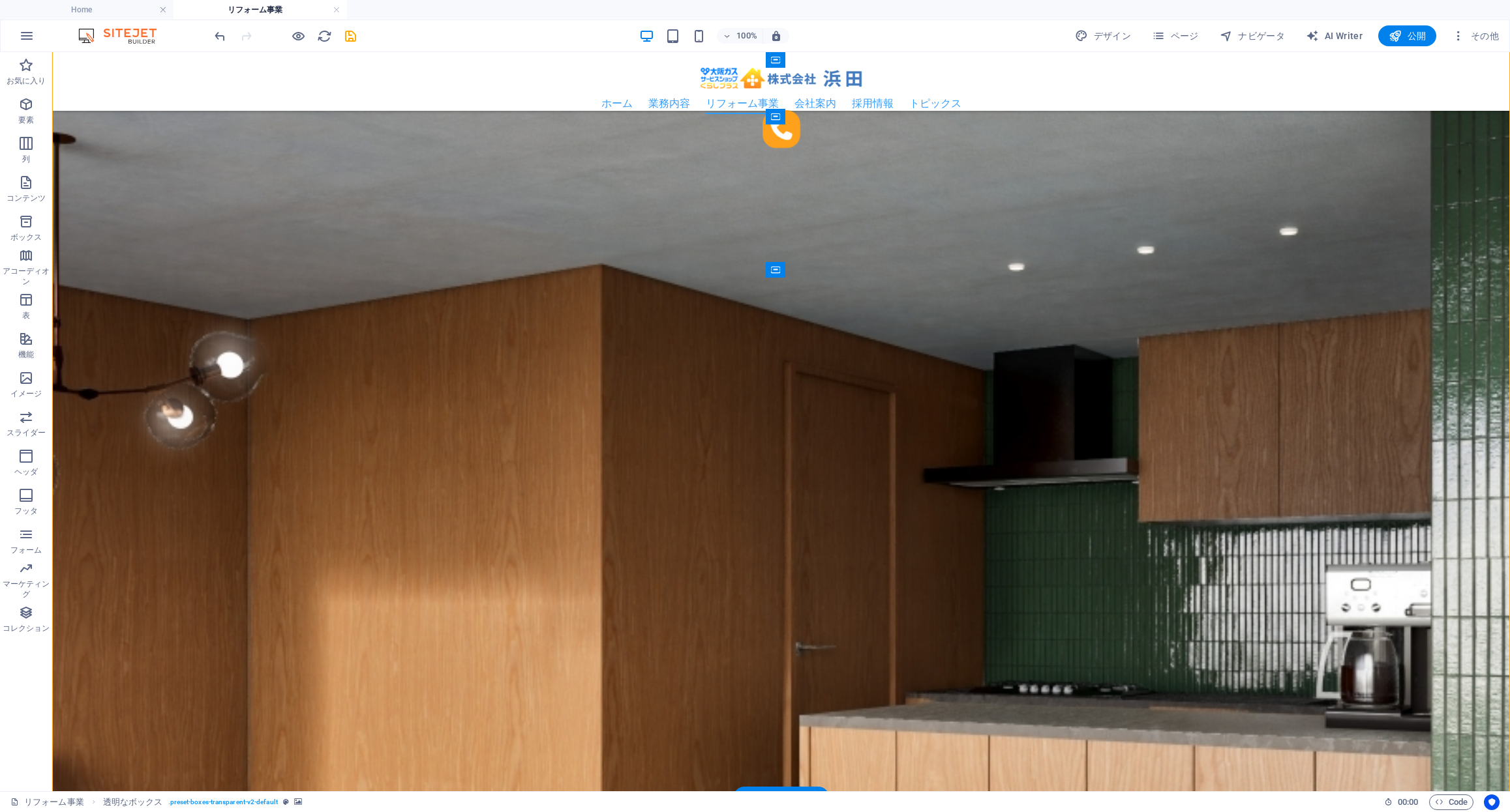
click at [782, 438] on figure at bounding box center [781, 609] width 1457 height 1788
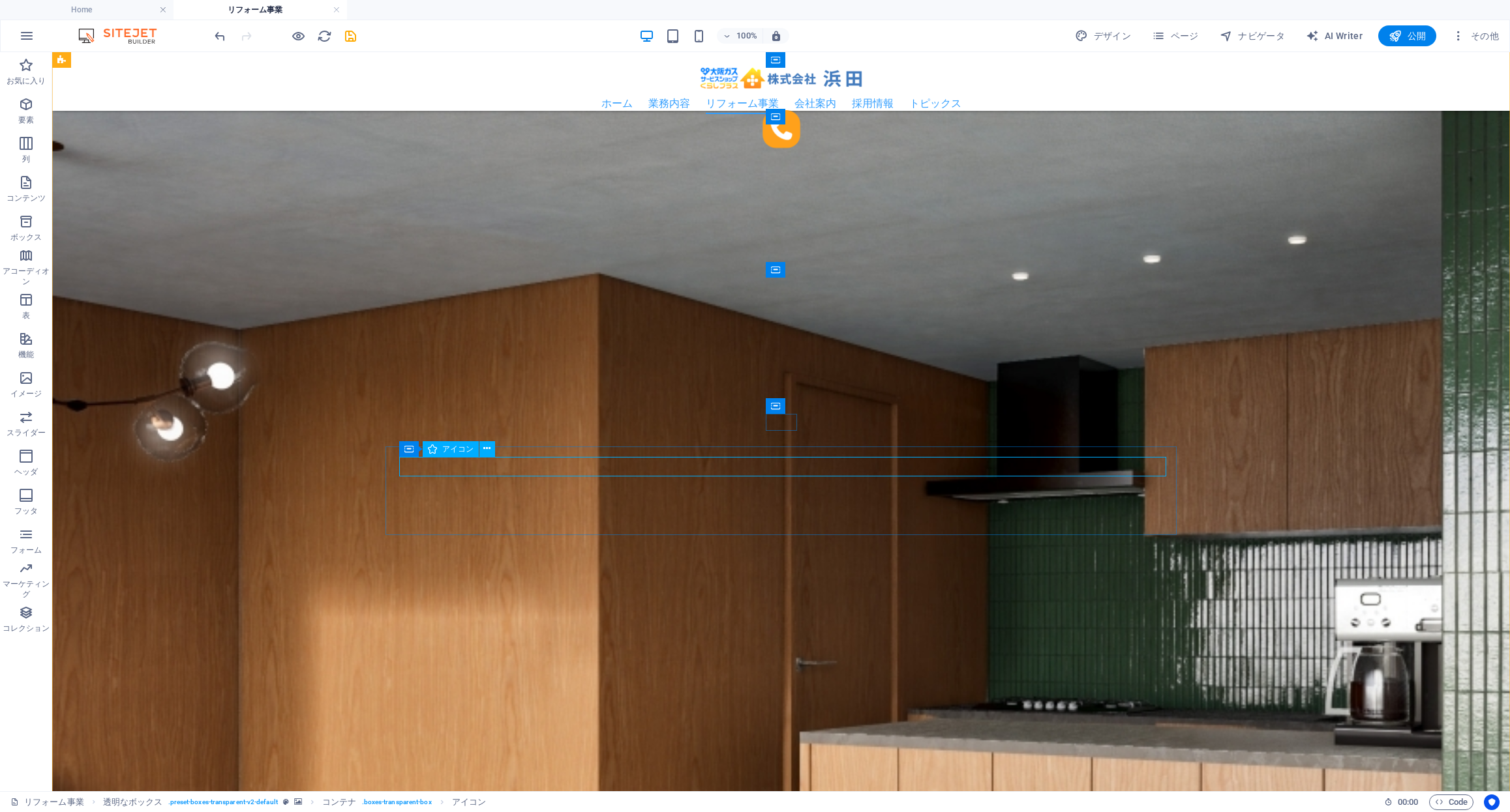
select select "xMidYMid"
select select "px"
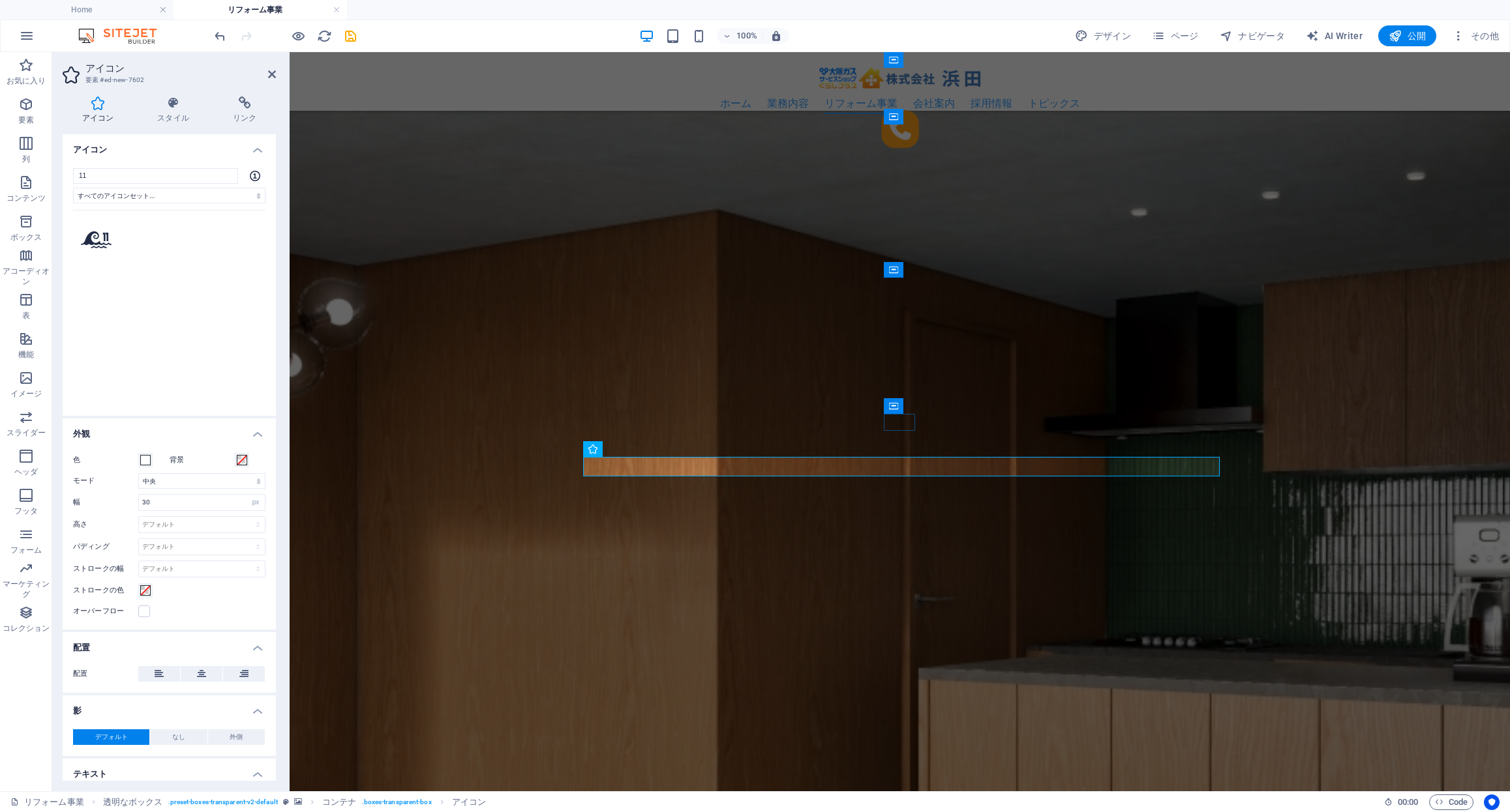
type input "1"
click at [607, 273] on figure at bounding box center [899, 560] width 1220 height 1818
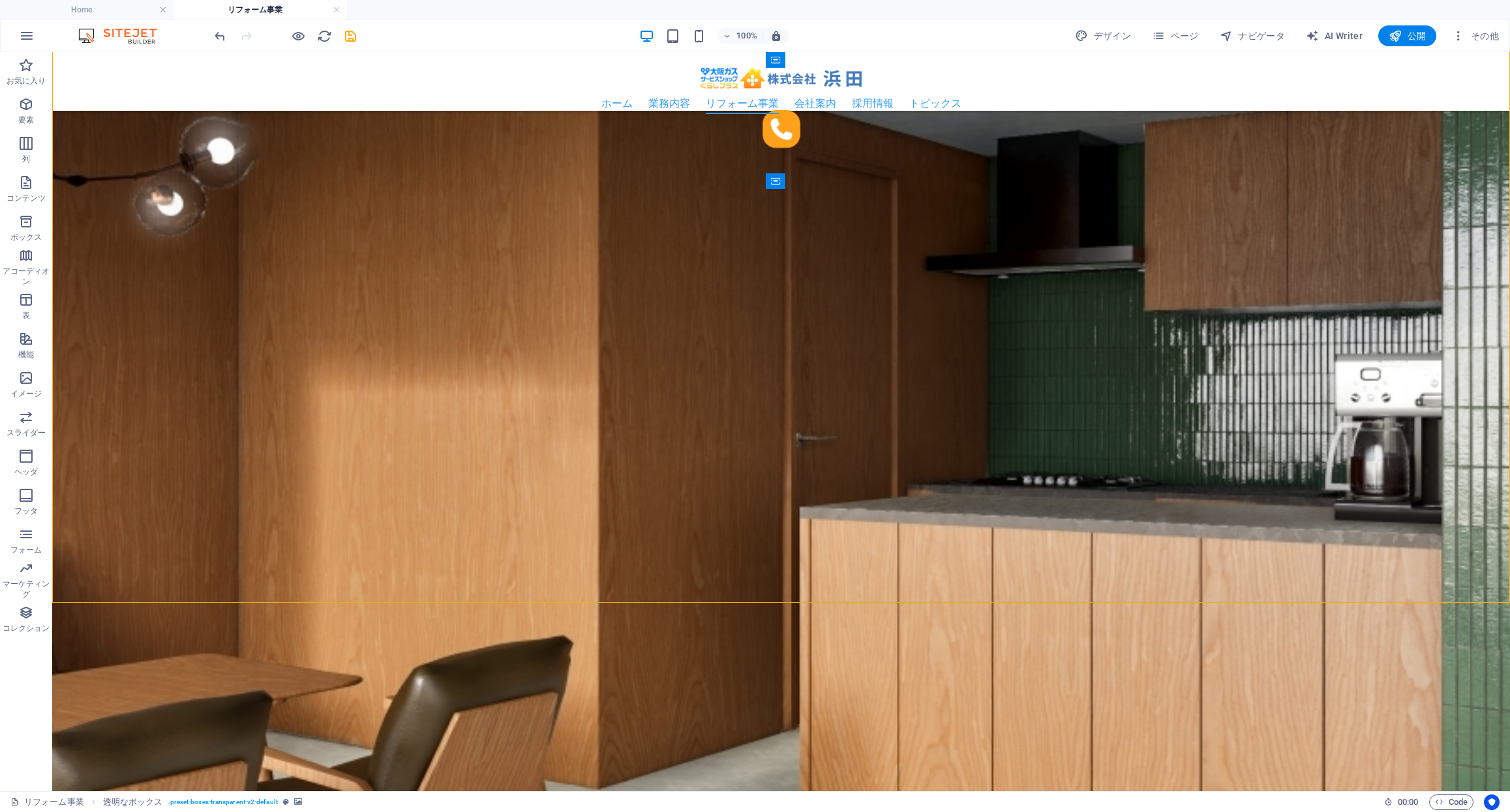
scroll to position [2086, 0]
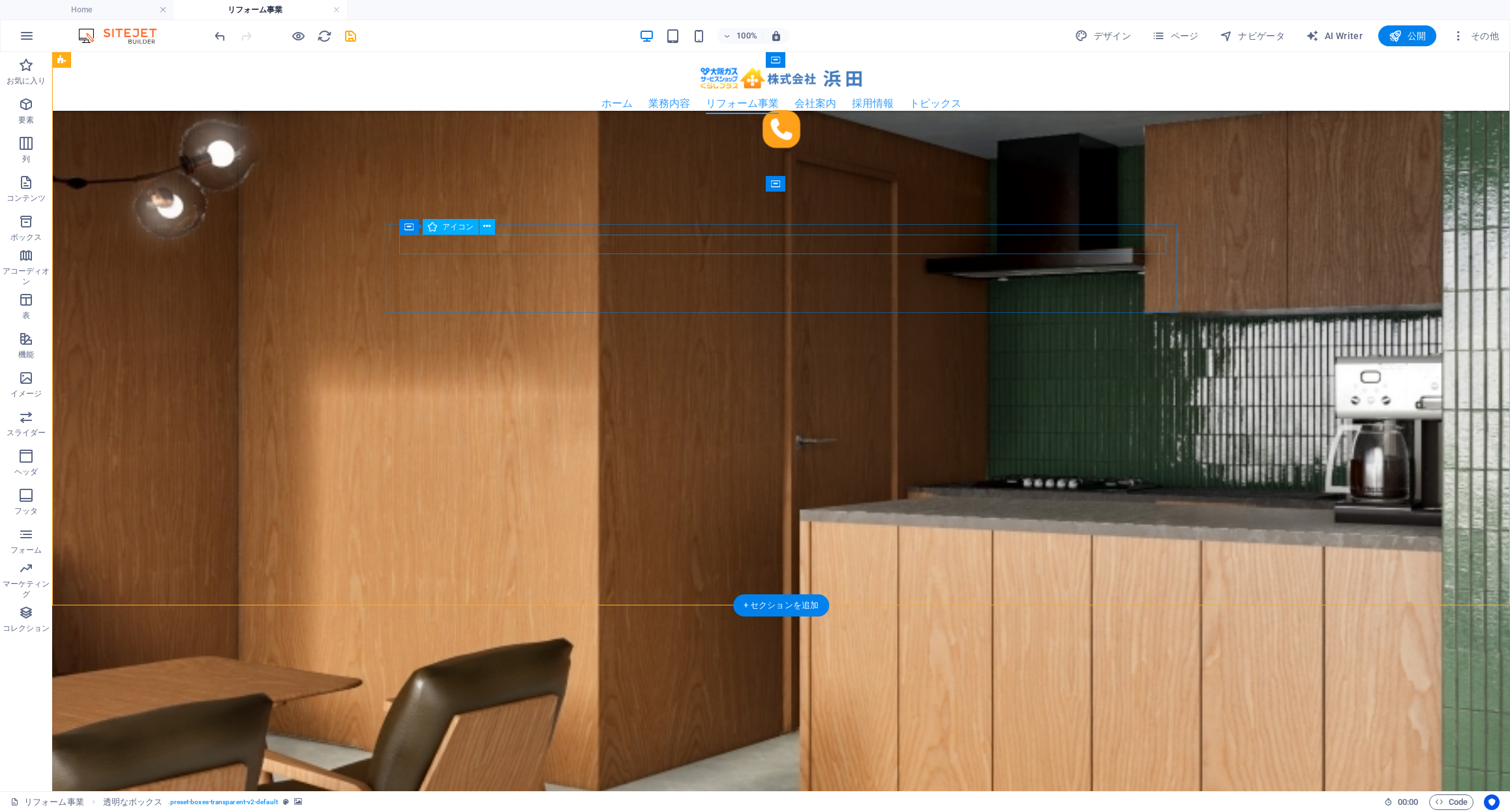
select select "xMidYMid"
select select "px"
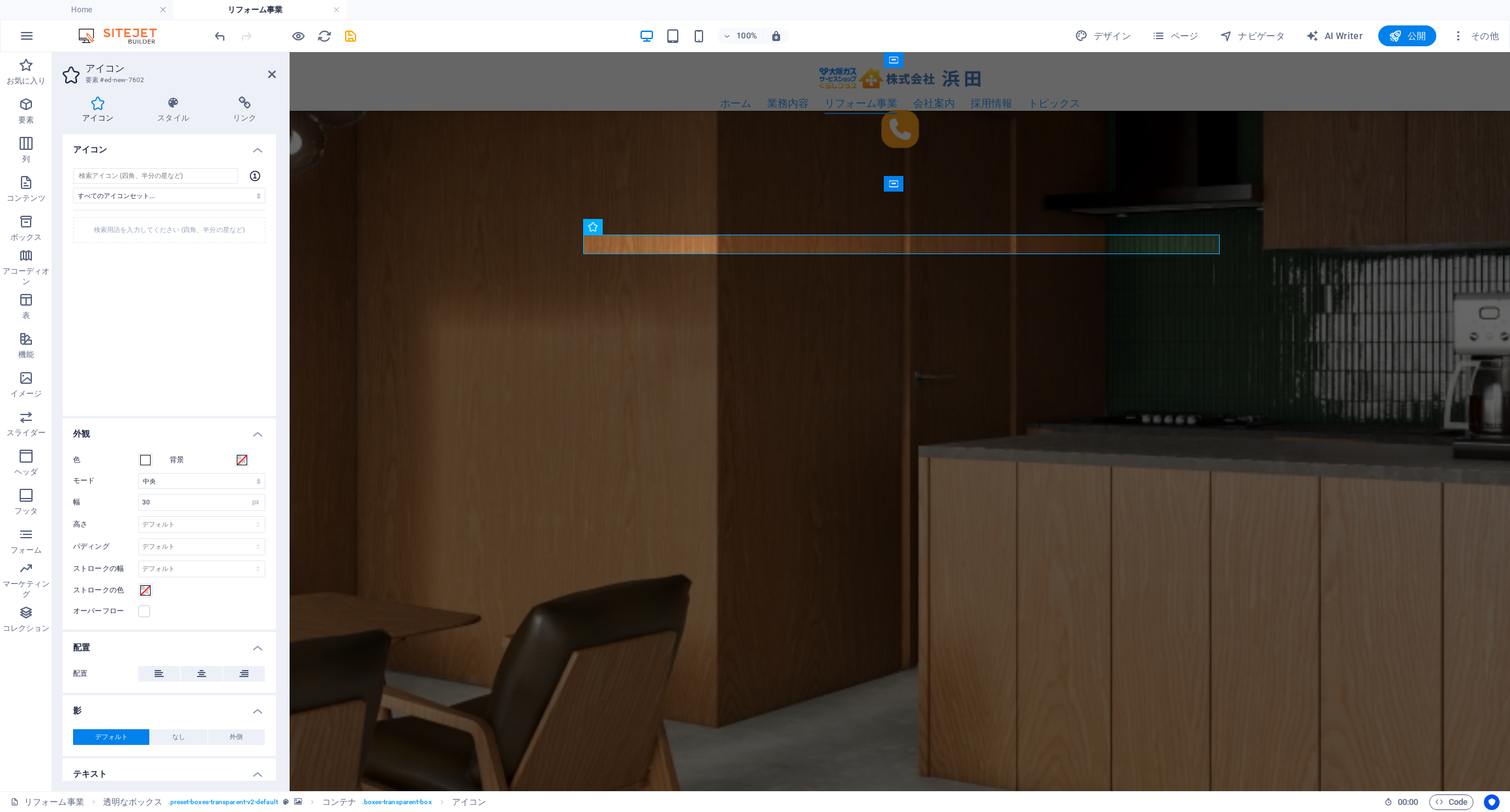
scroll to position [37, 0]
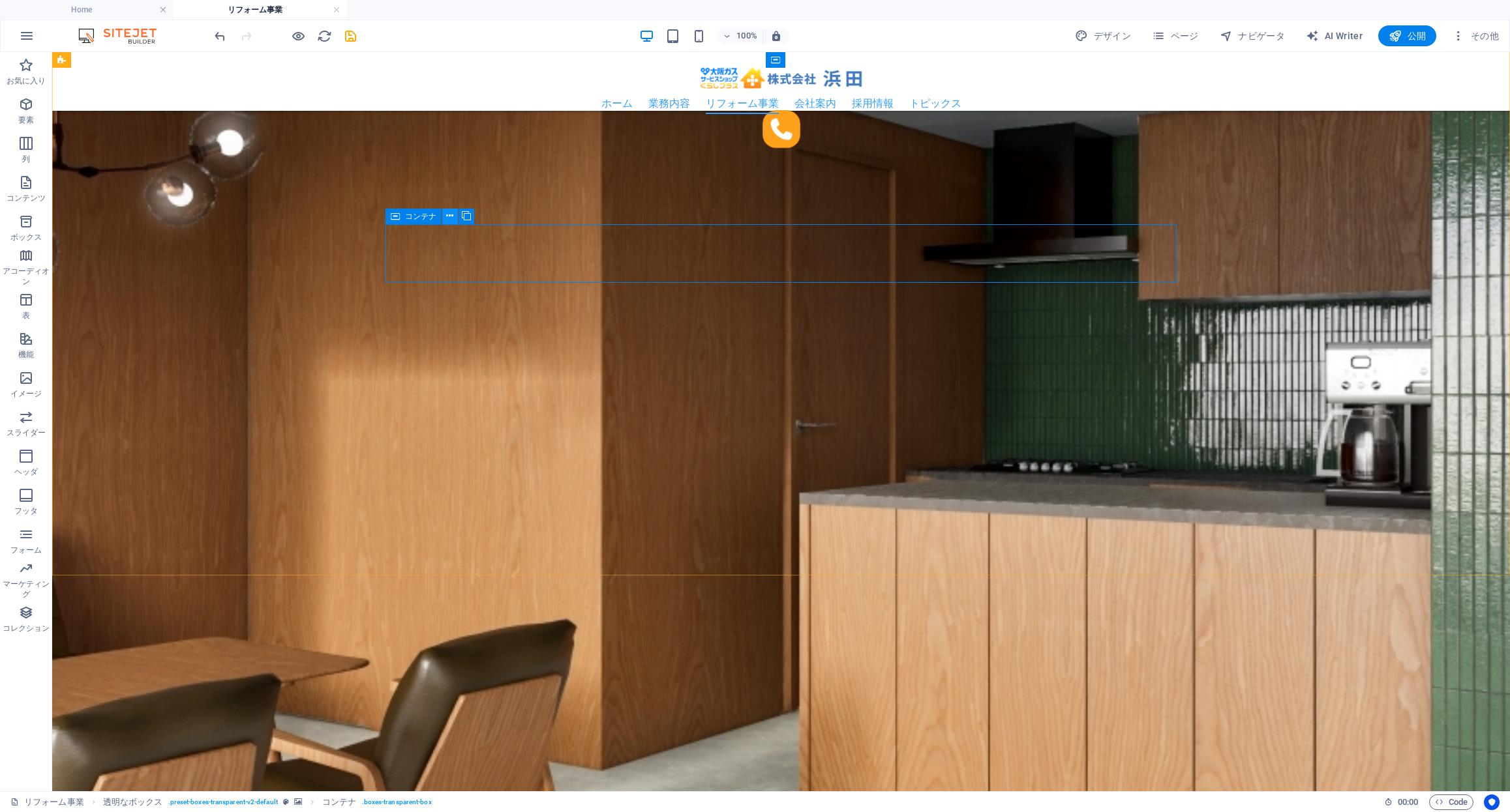
click at [450, 219] on icon at bounding box center [449, 216] width 7 height 14
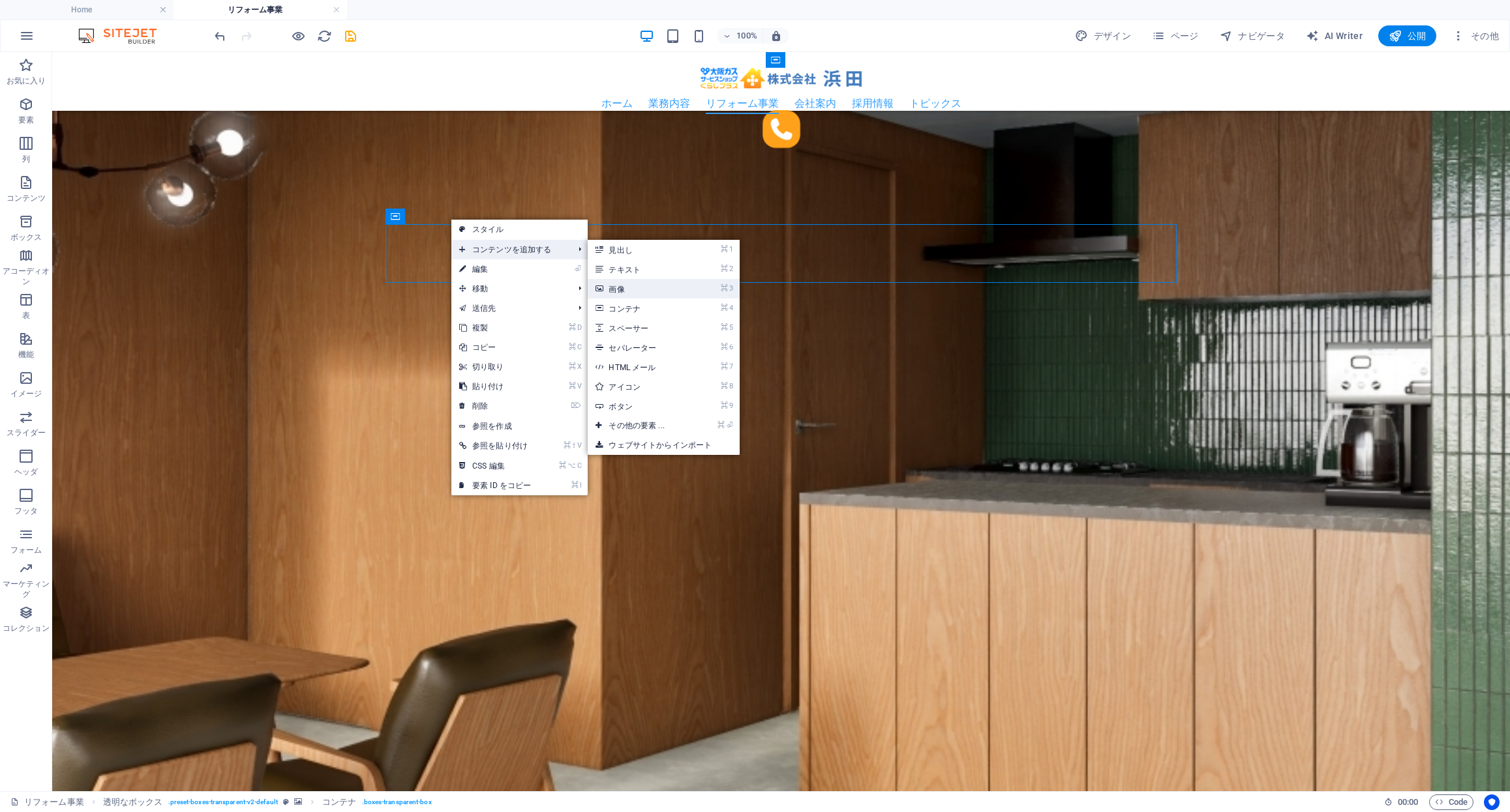
click at [625, 291] on link "⌘ 3 画像" at bounding box center [638, 288] width 102 height 19
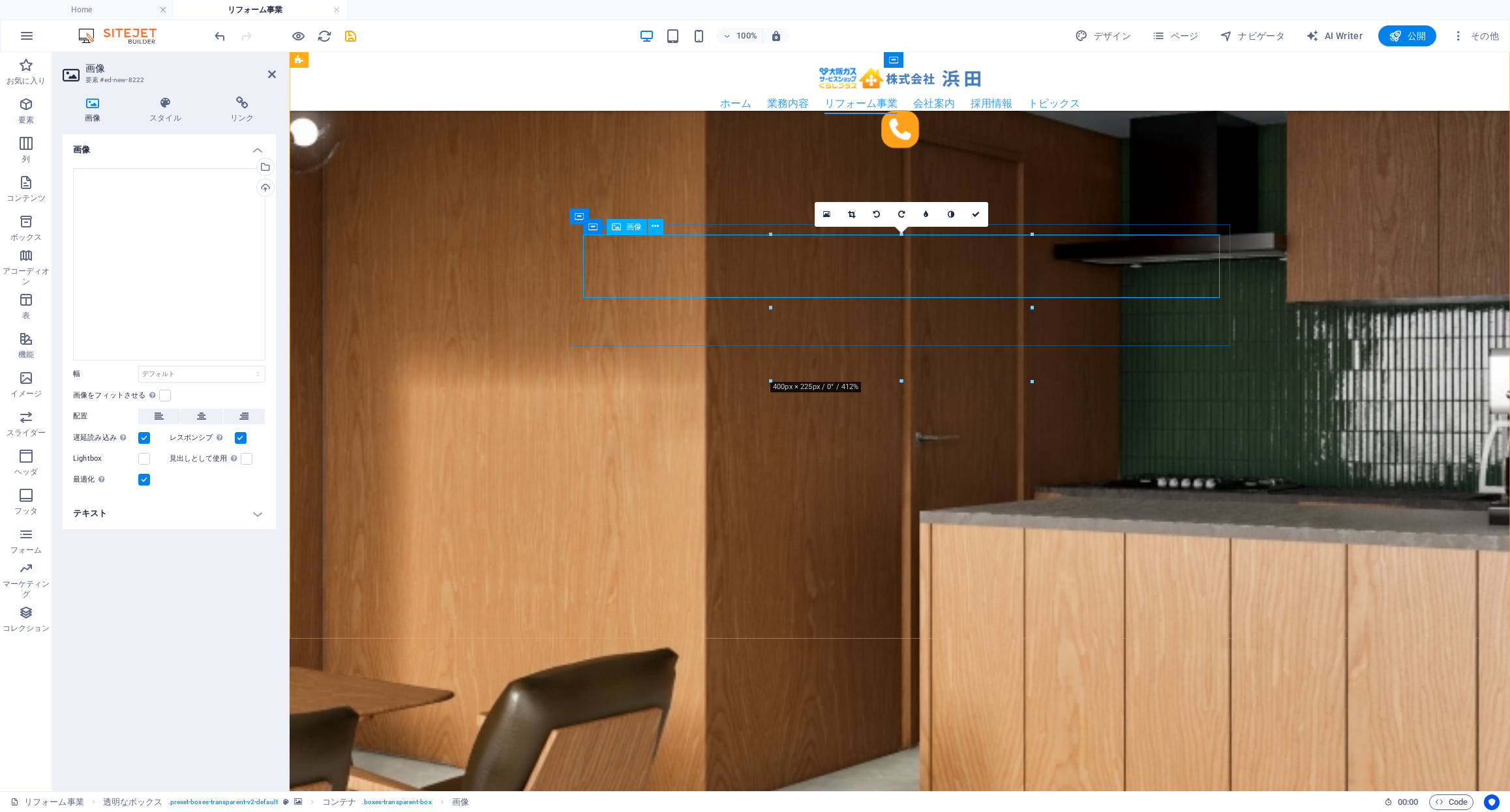
click at [163, 373] on select "デフォルト 自動 px rem % em vh vw" at bounding box center [202, 374] width 126 height 16
select select "px"
click at [247, 366] on select "デフォルト 自動 px rem % em vh vw" at bounding box center [202, 374] width 126 height 16
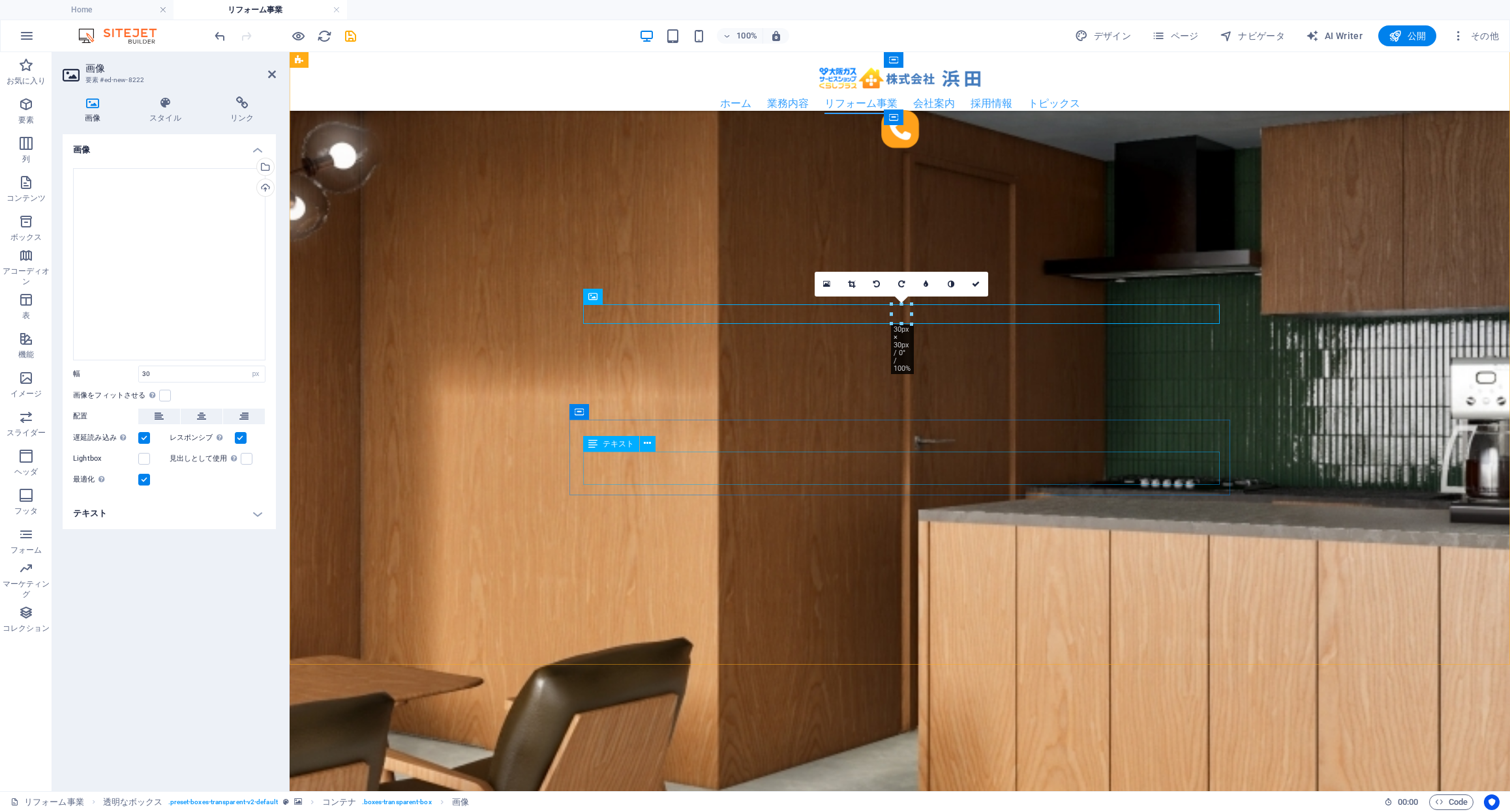
scroll to position [2011, 0]
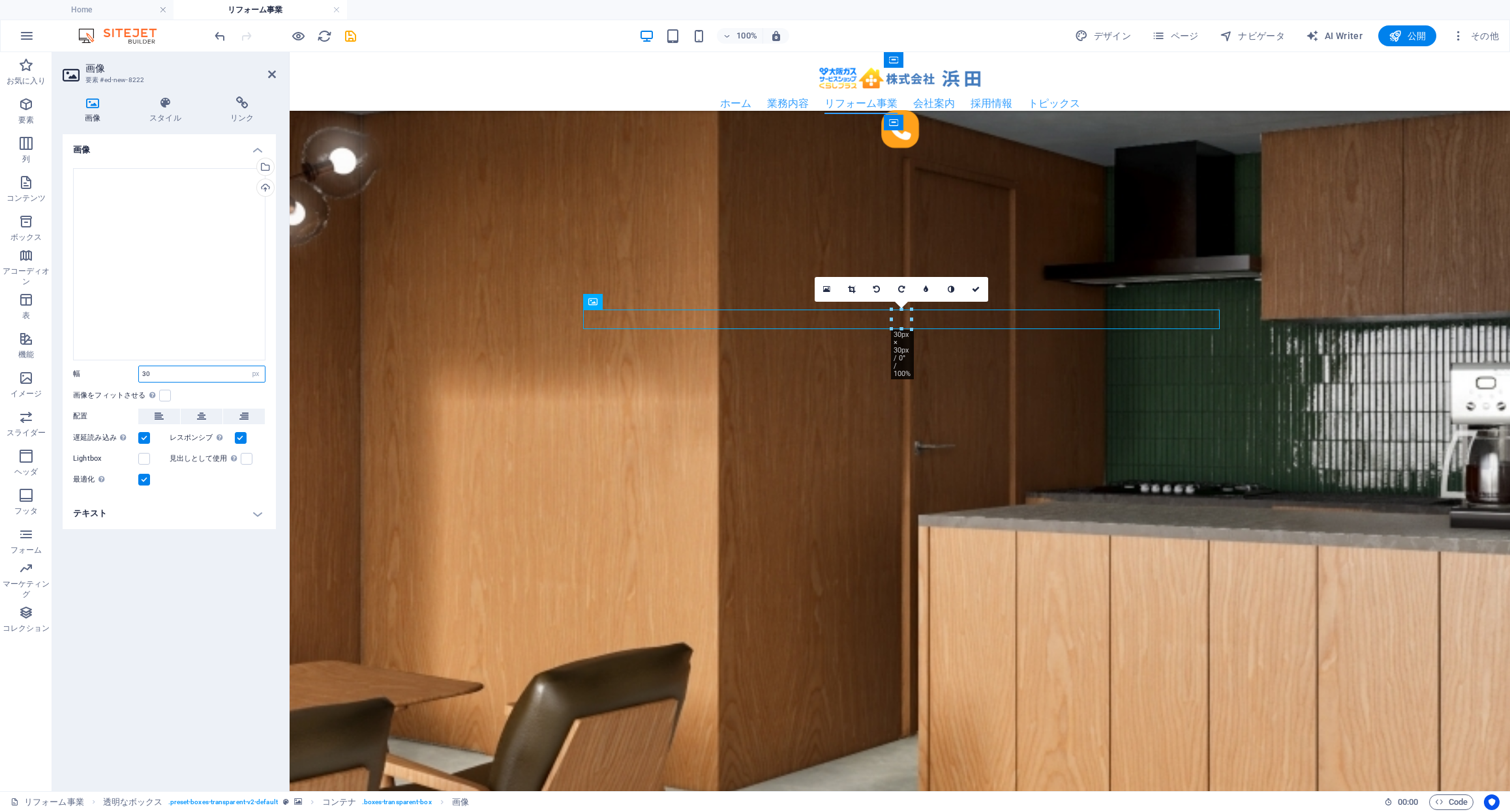
click at [159, 375] on input "30" at bounding box center [202, 374] width 126 height 16
type input "35"
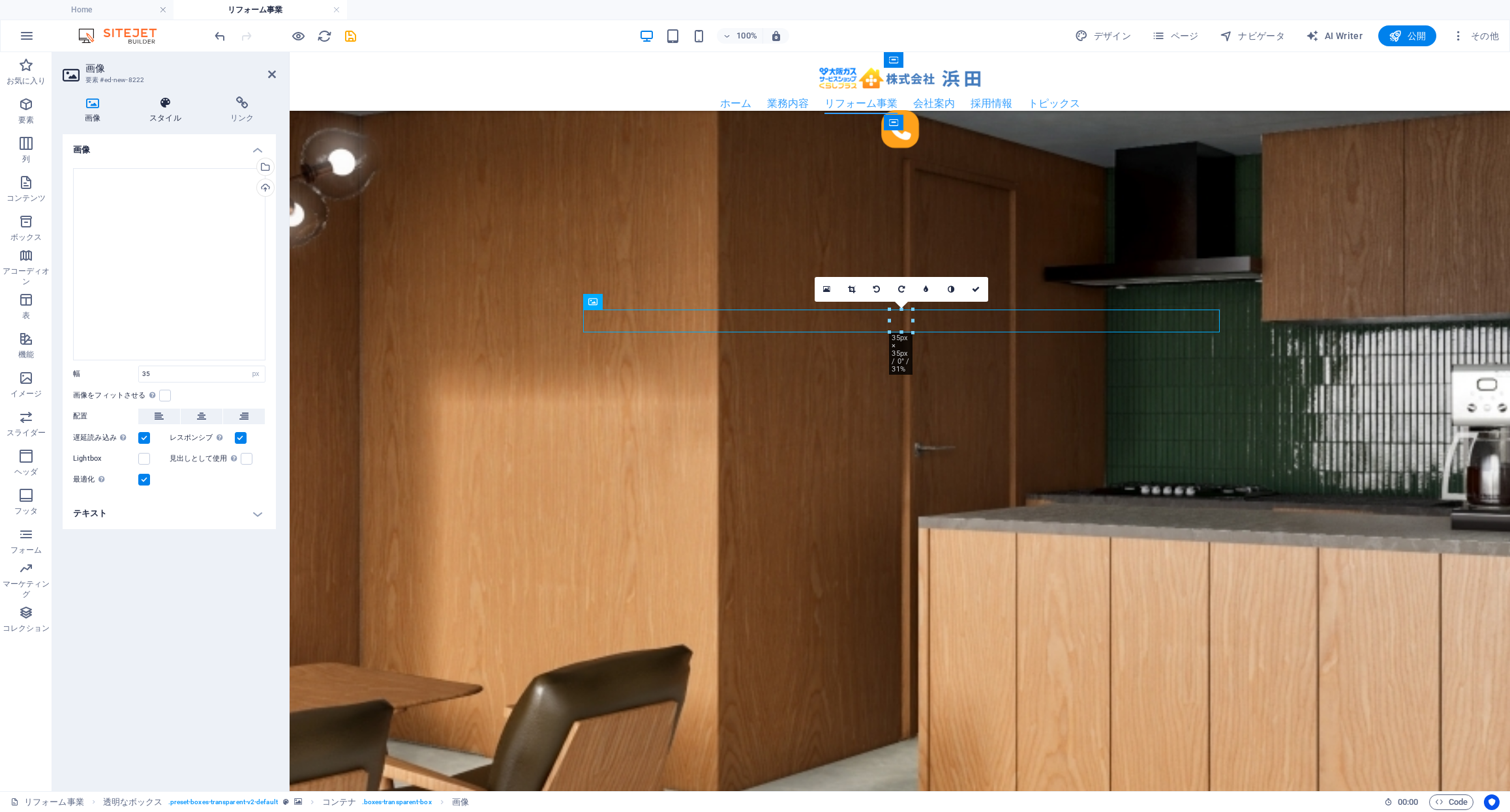
click at [163, 106] on icon at bounding box center [165, 103] width 76 height 13
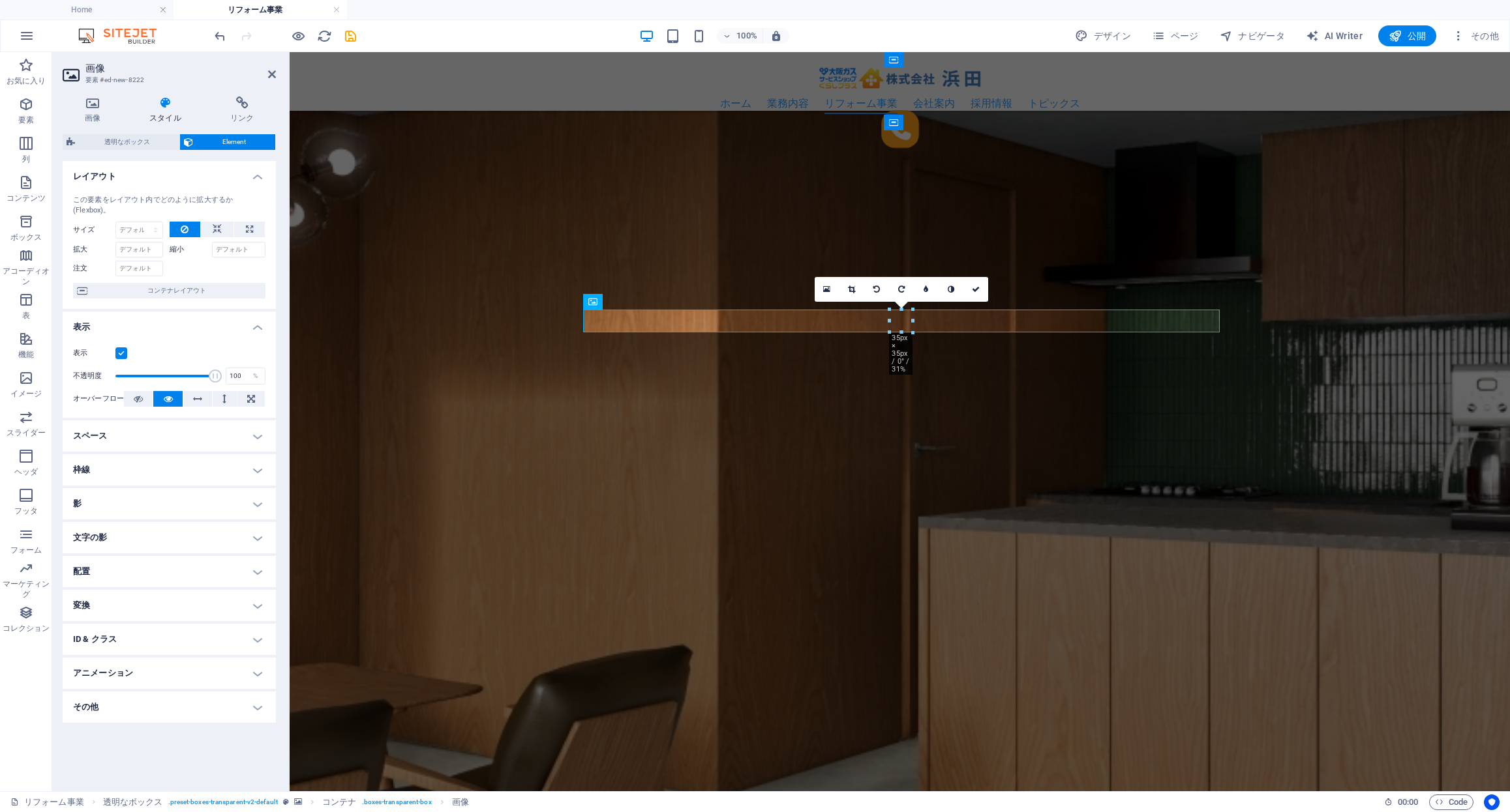
click at [193, 440] on h4 "スペース" at bounding box center [170, 436] width 214 height 31
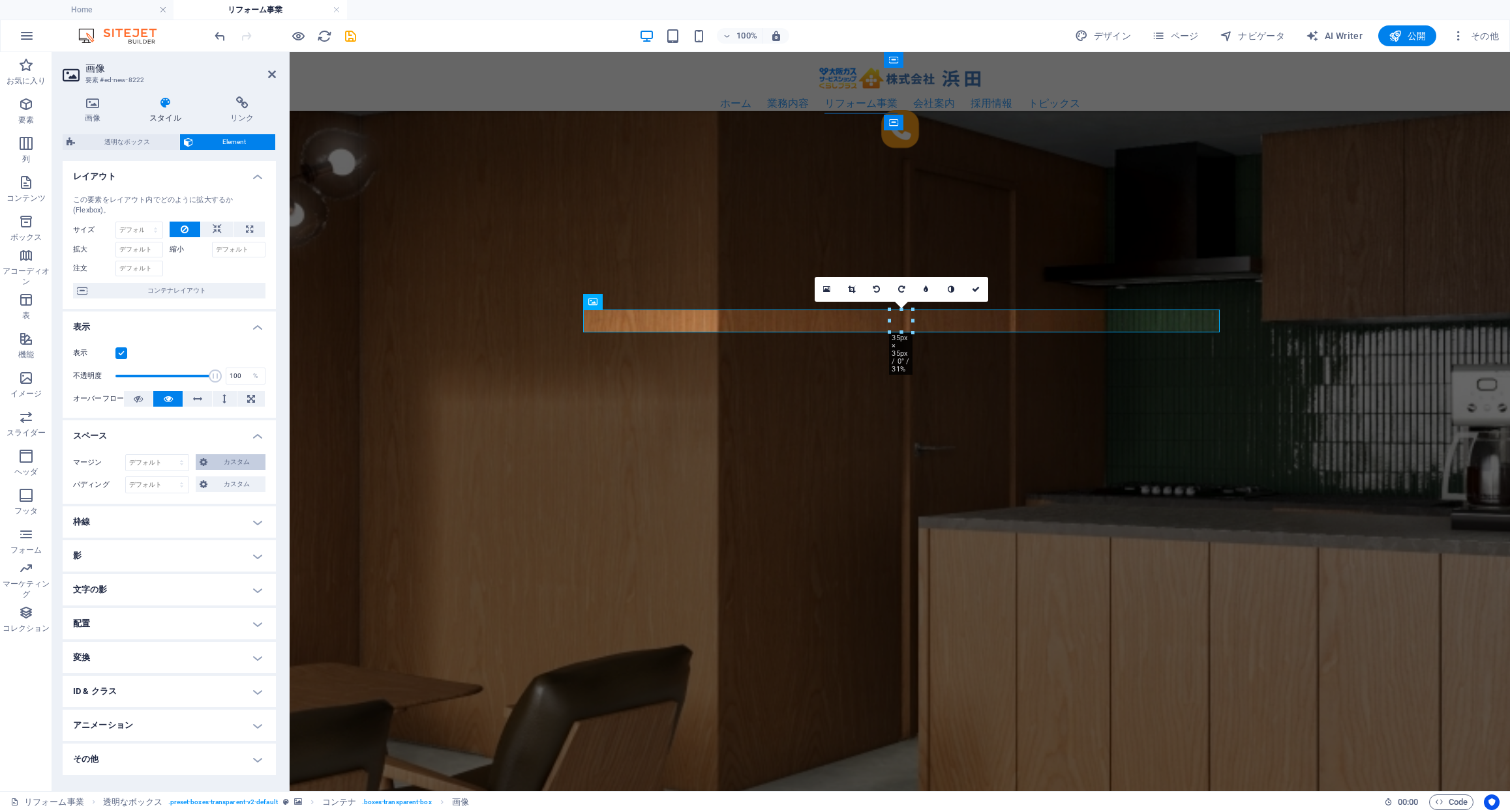
click at [206, 461] on icon at bounding box center [203, 462] width 8 height 16
click at [167, 508] on select "自動 px % rem vw vh" at bounding box center [169, 507] width 58 height 16
select select "rem"
click at [178, 499] on select "自動 px % rem vw vh" at bounding box center [169, 507] width 58 height 16
type input "0"
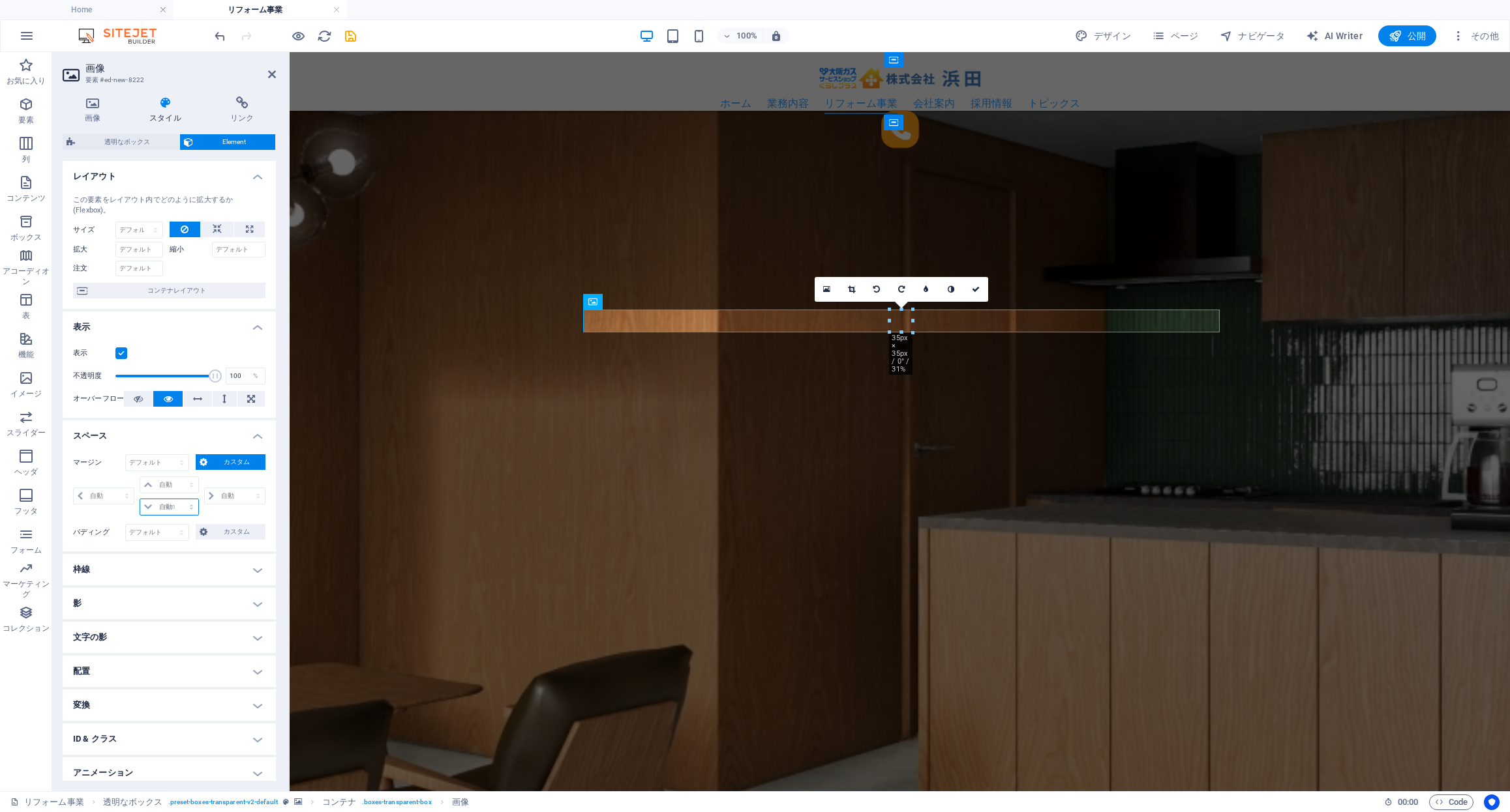
select select "px"
type input "0"
select select "px"
type input "0"
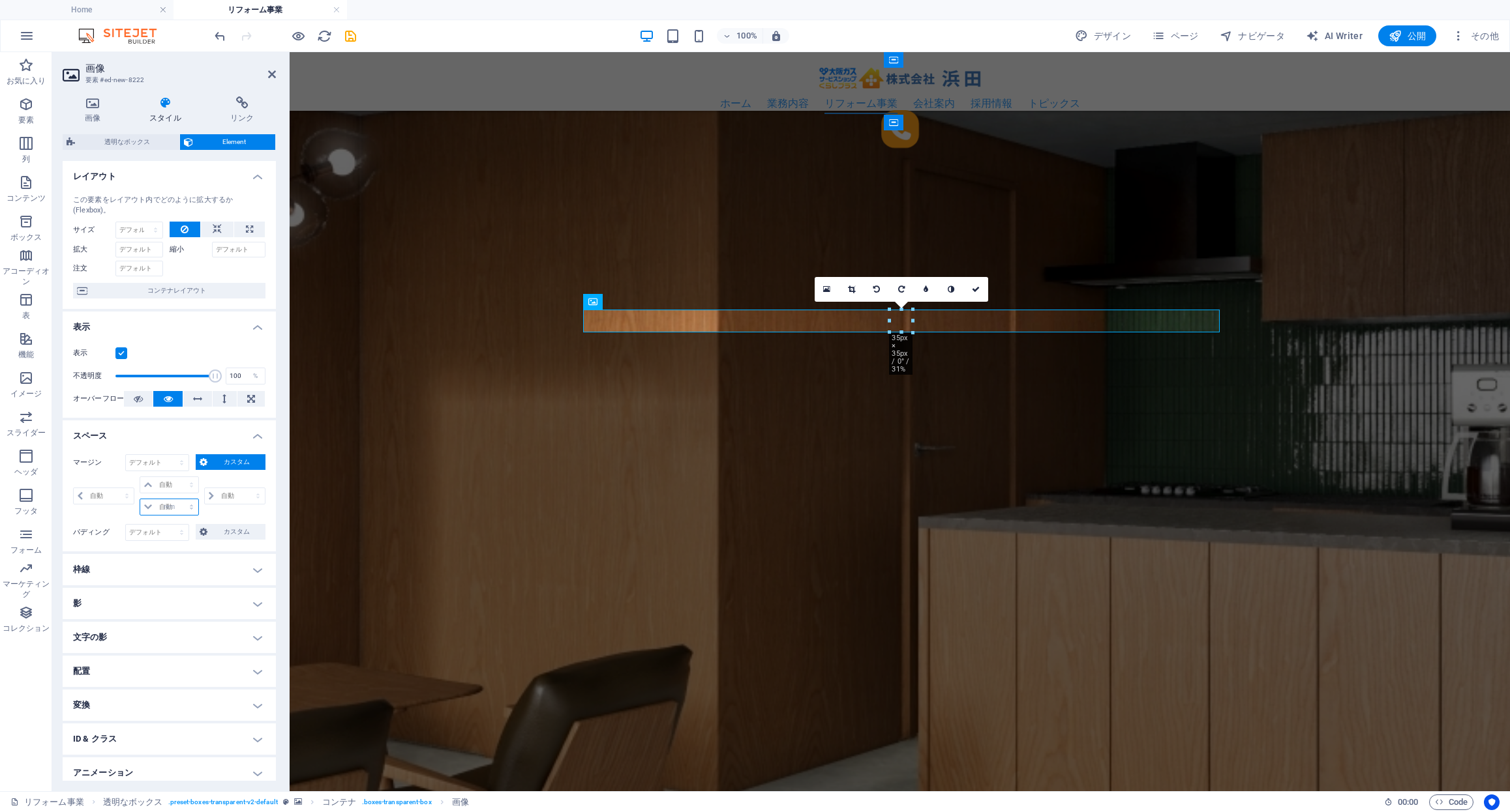
select select "px"
type input "1"
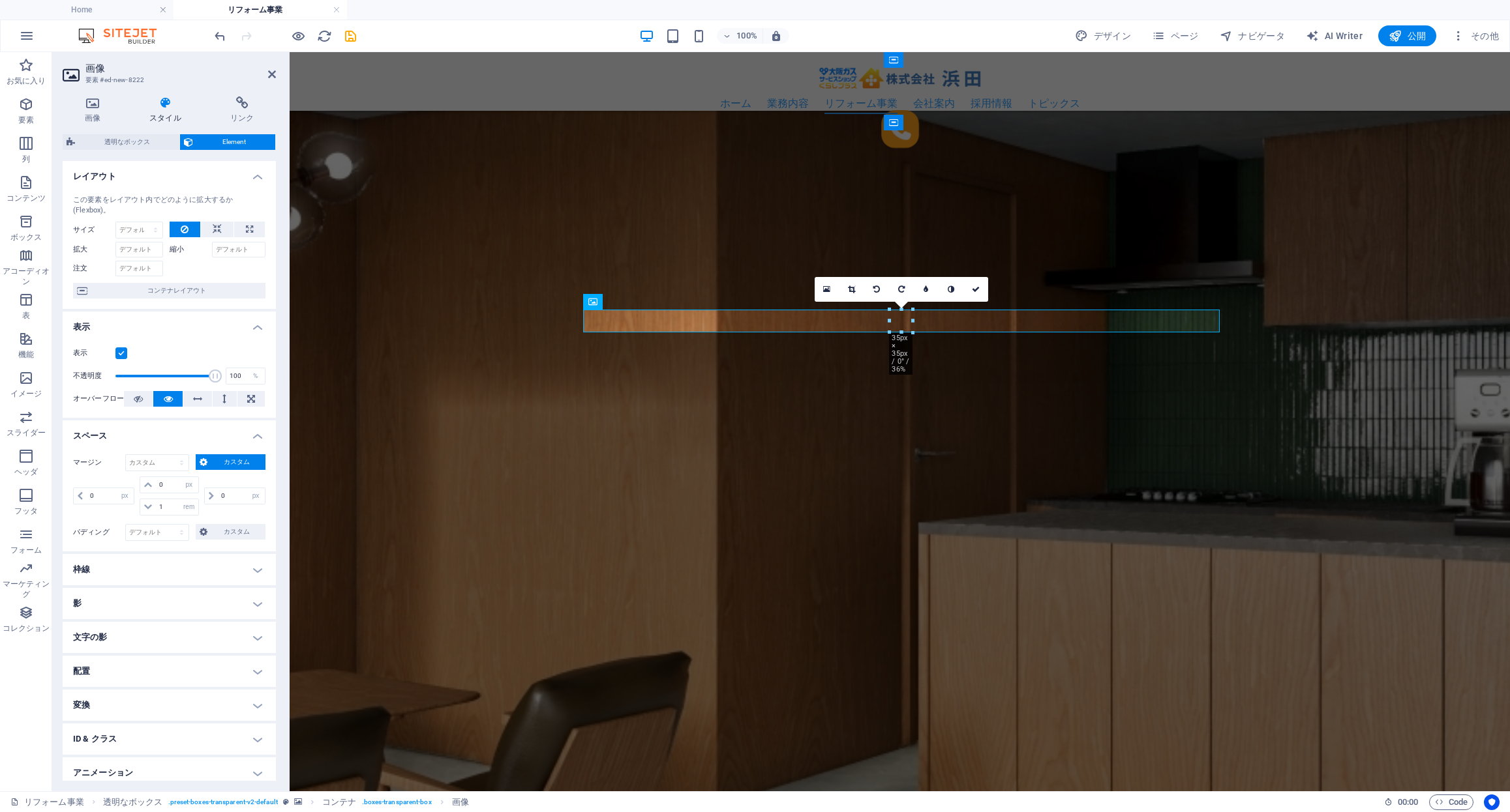
click at [234, 512] on div "0 自動 px % rem vw vh" at bounding box center [233, 496] width 64 height 39
drag, startPoint x: 978, startPoint y: 292, endPoint x: 926, endPoint y: 241, distance: 72.8
click at [978, 292] on icon at bounding box center [975, 289] width 8 height 8
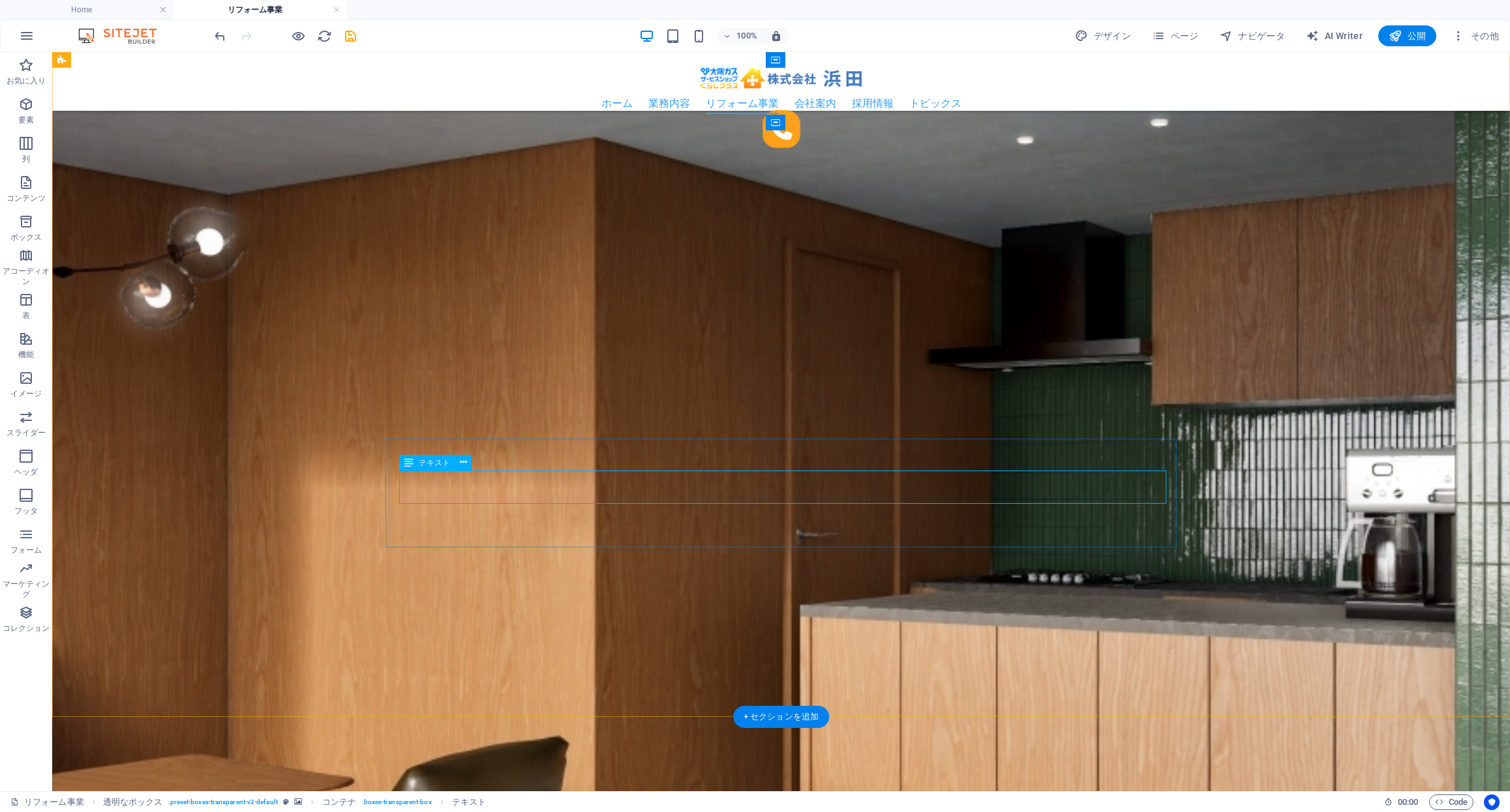
click at [351, 38] on icon "save" at bounding box center [350, 36] width 15 height 15
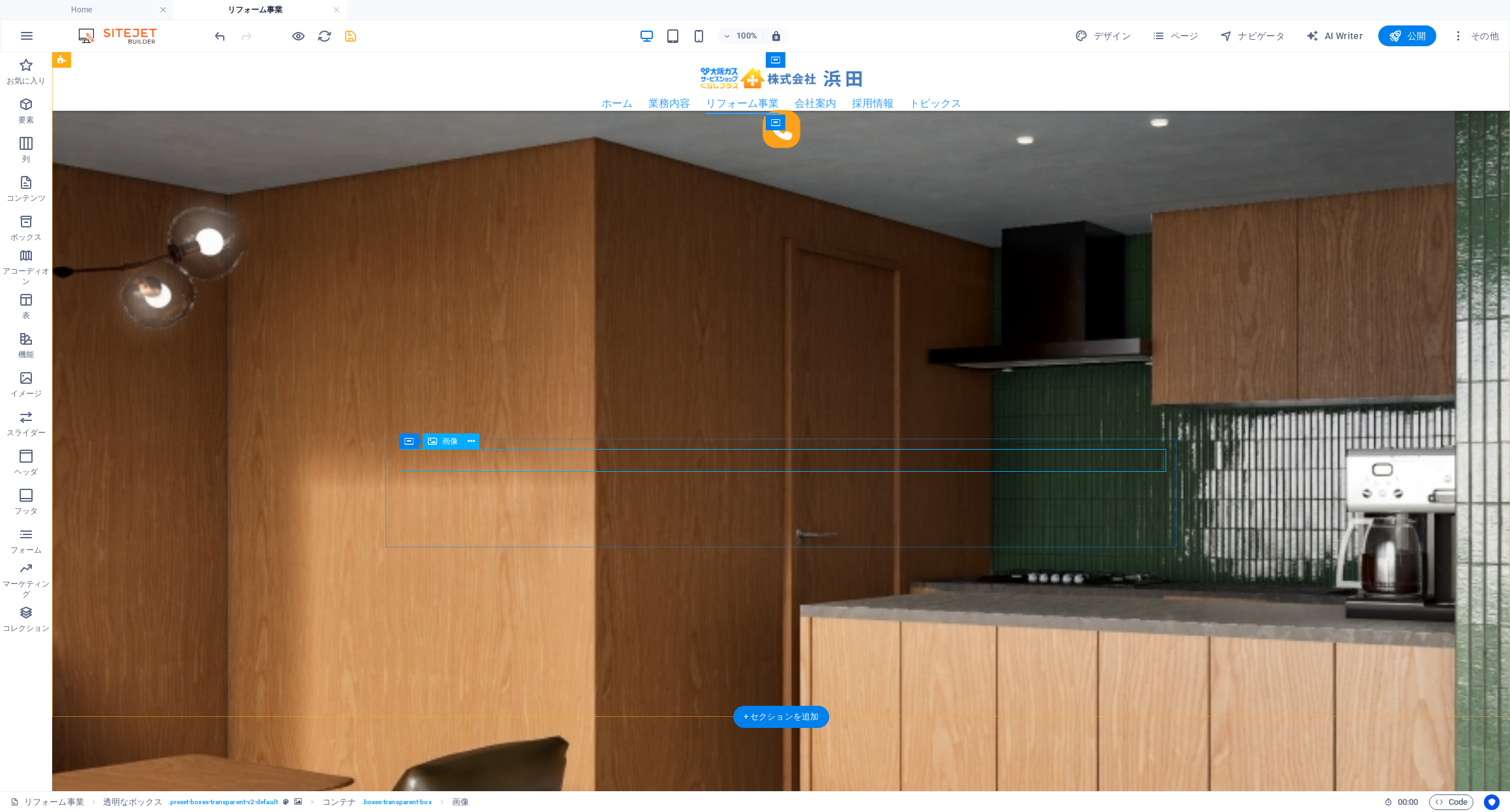
select select "px"
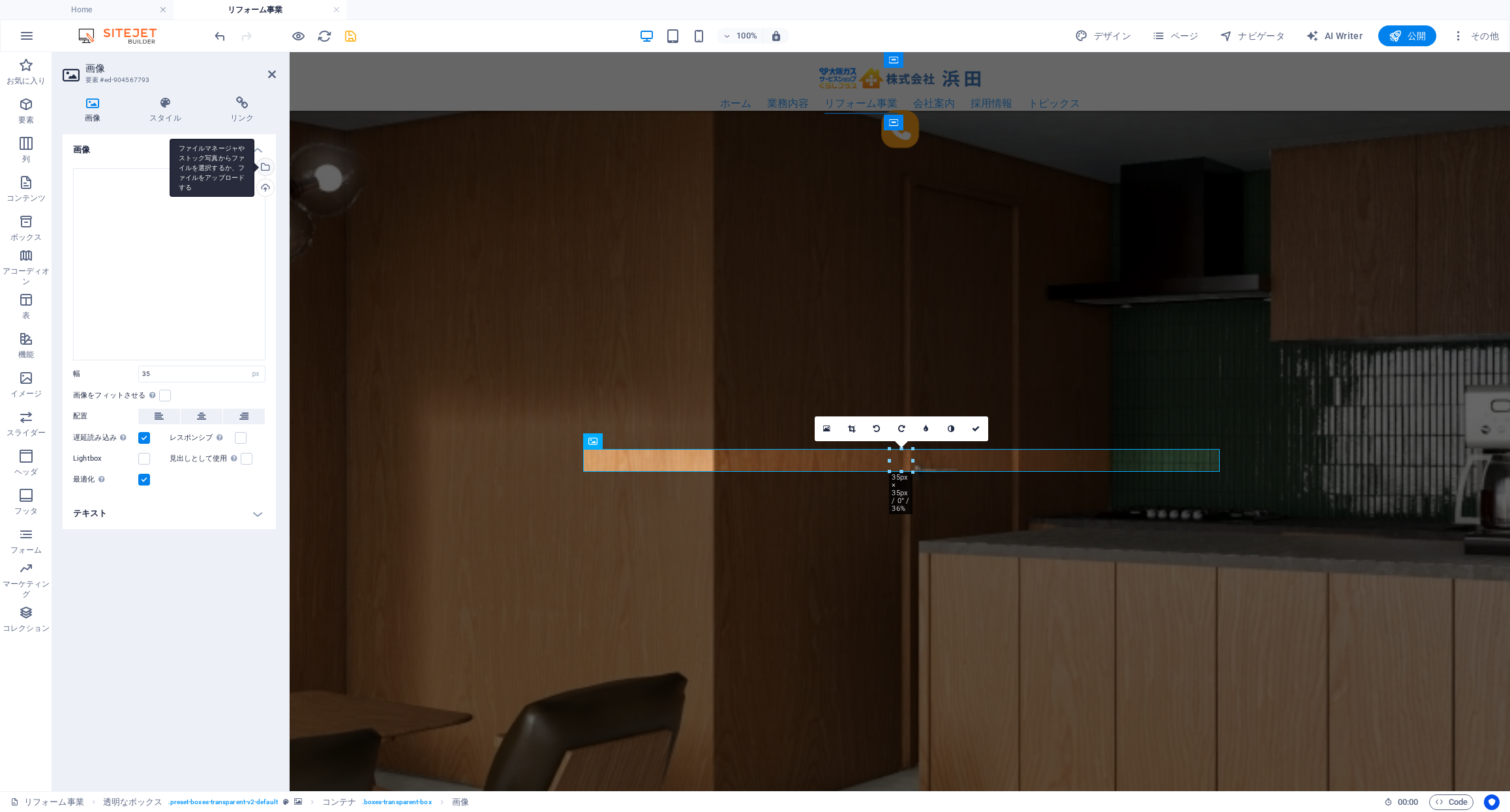
click at [268, 168] on div "ファイルマネージャやストック写真からファイルを選択するか、ファイルをアップロードする" at bounding box center [264, 168] width 19 height 19
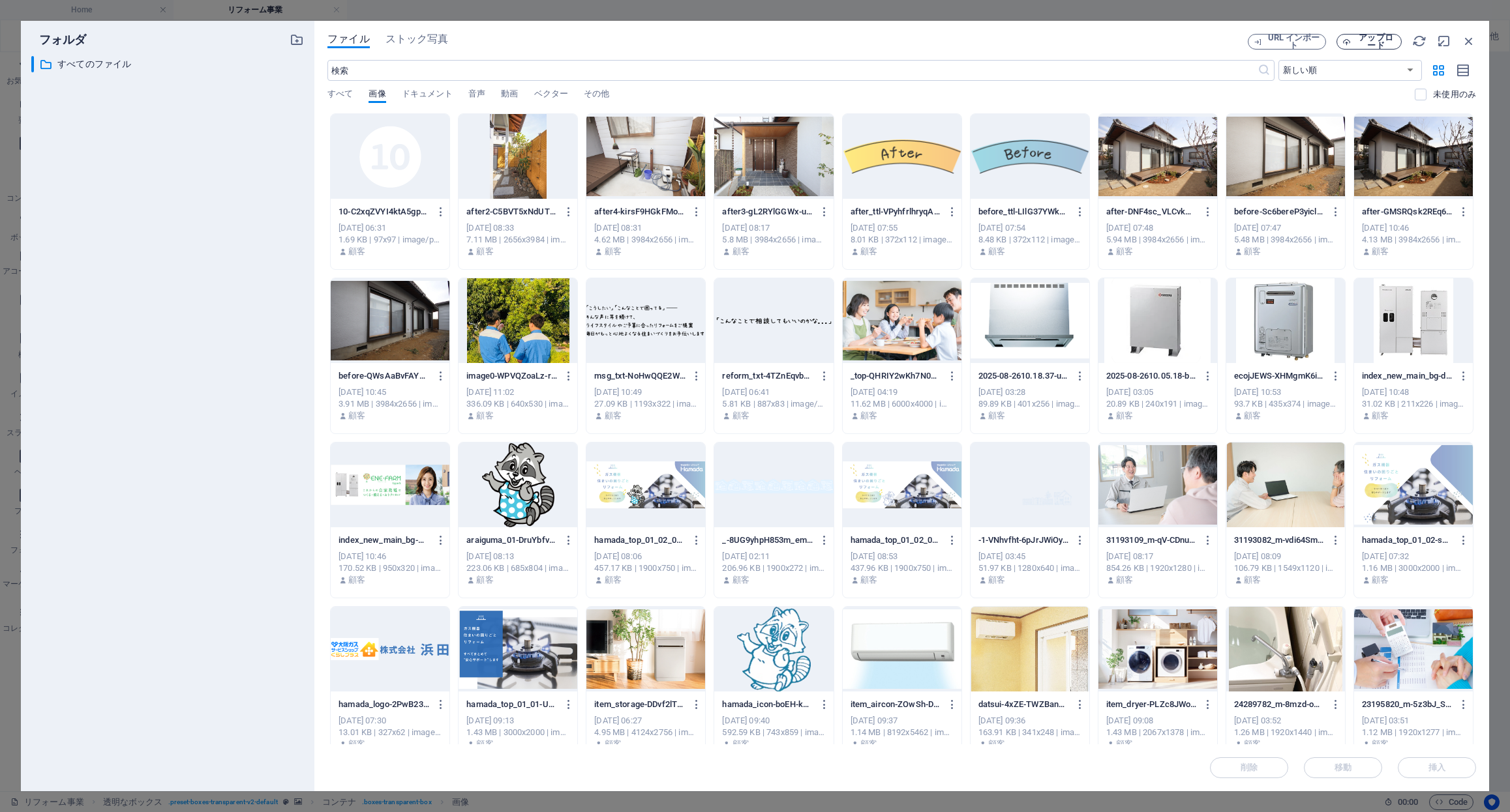
click at [1375, 43] on span "アップロード" at bounding box center [1375, 42] width 40 height 16
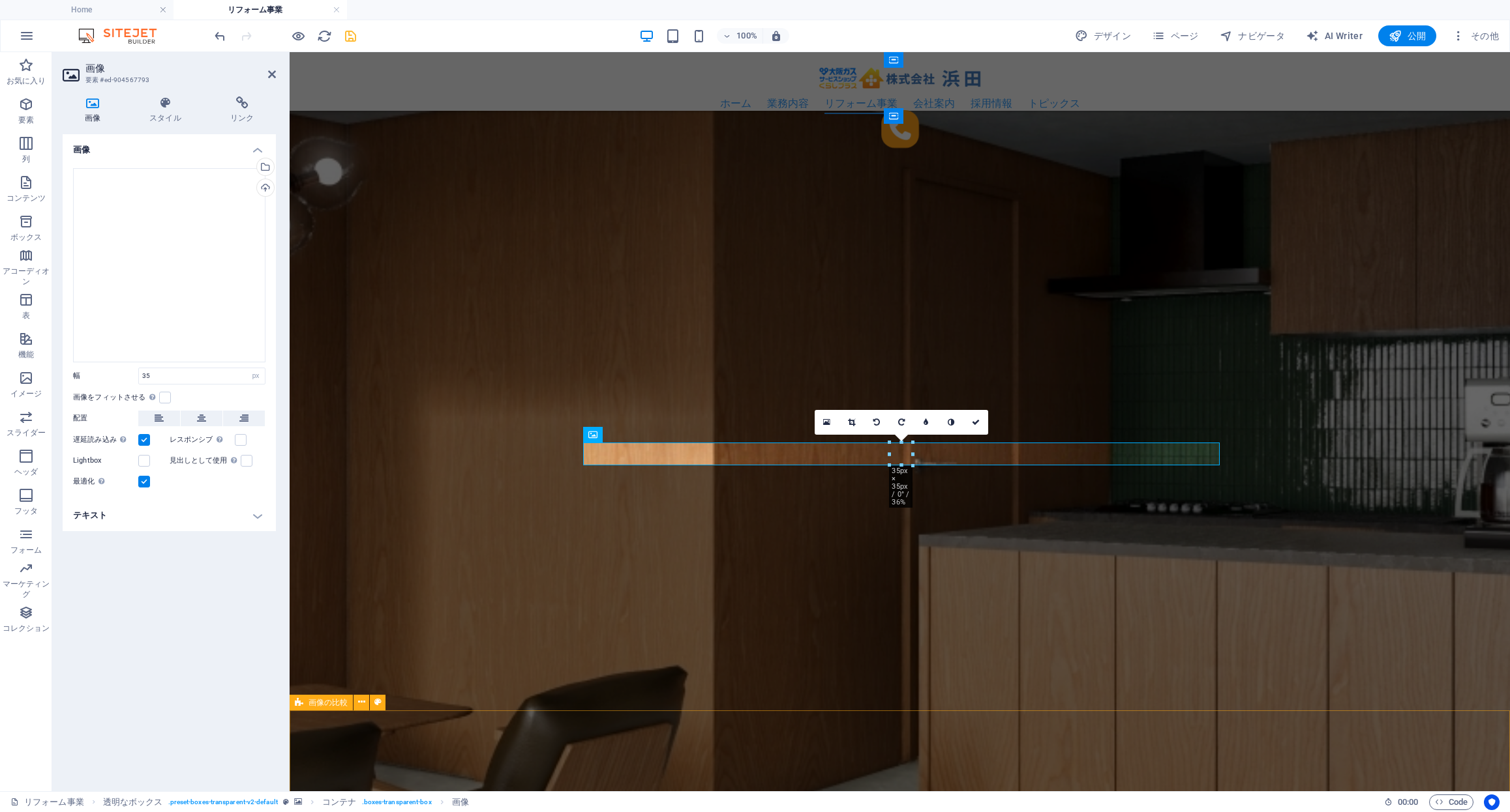
scroll to position [2016, 0]
click at [979, 423] on icon at bounding box center [975, 423] width 8 height 8
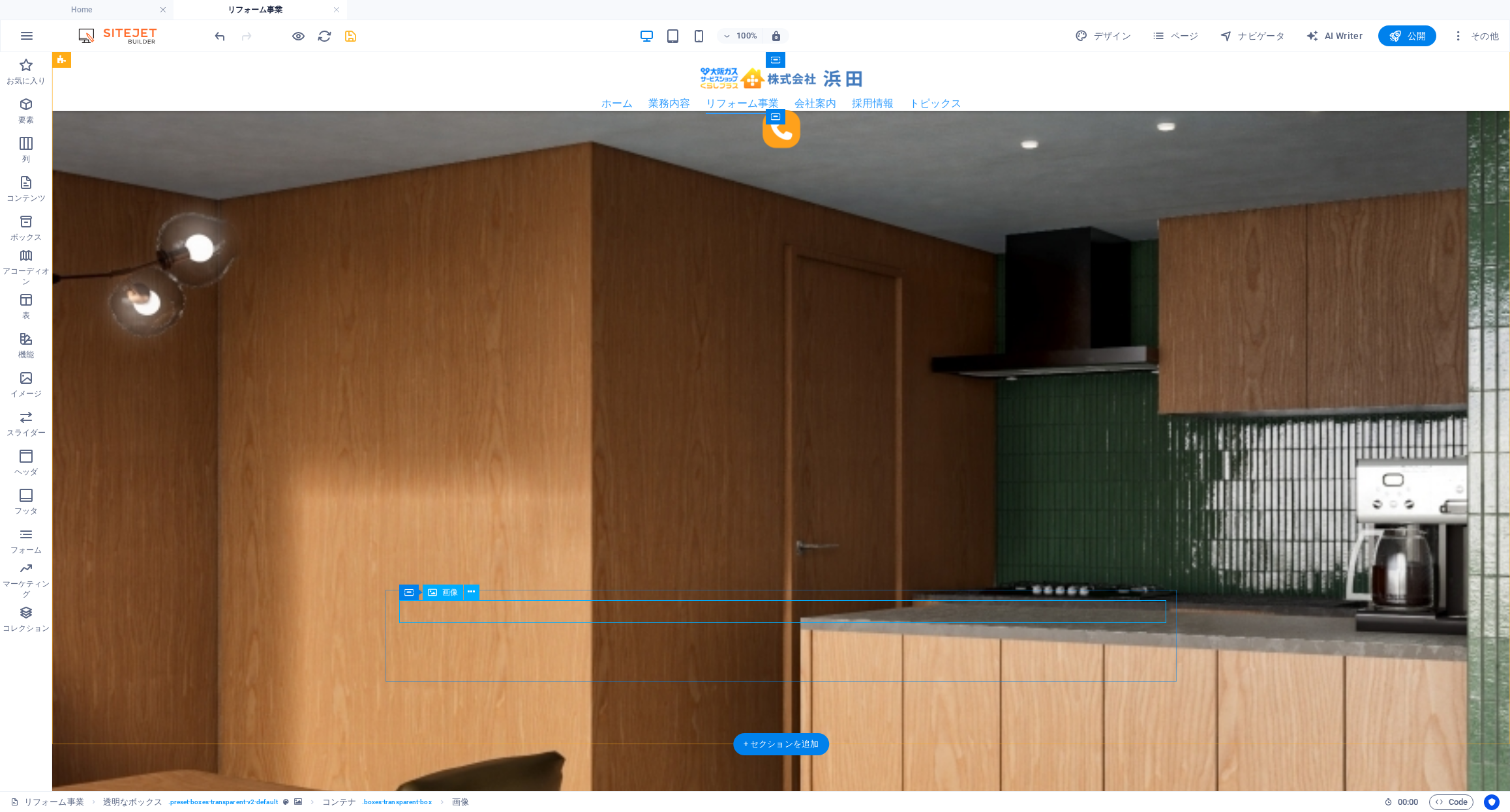
select select "px"
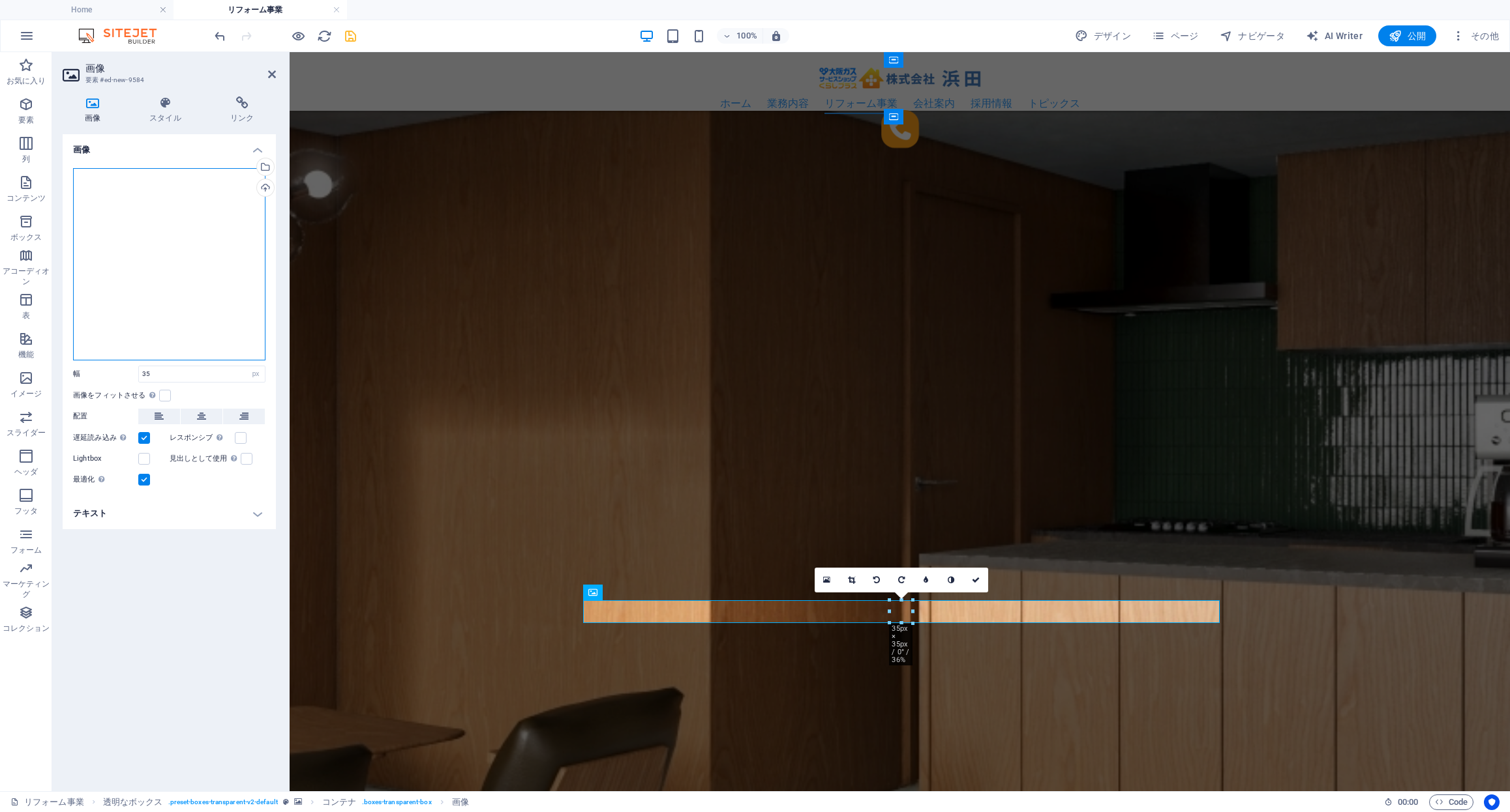
click at [160, 219] on div "ここにファイルをドラッグするか、クリックしてファイルを選択するか、 ［ファイル］または無料のストック写真・動画からファイルを選択 してください。" at bounding box center [169, 264] width 193 height 193
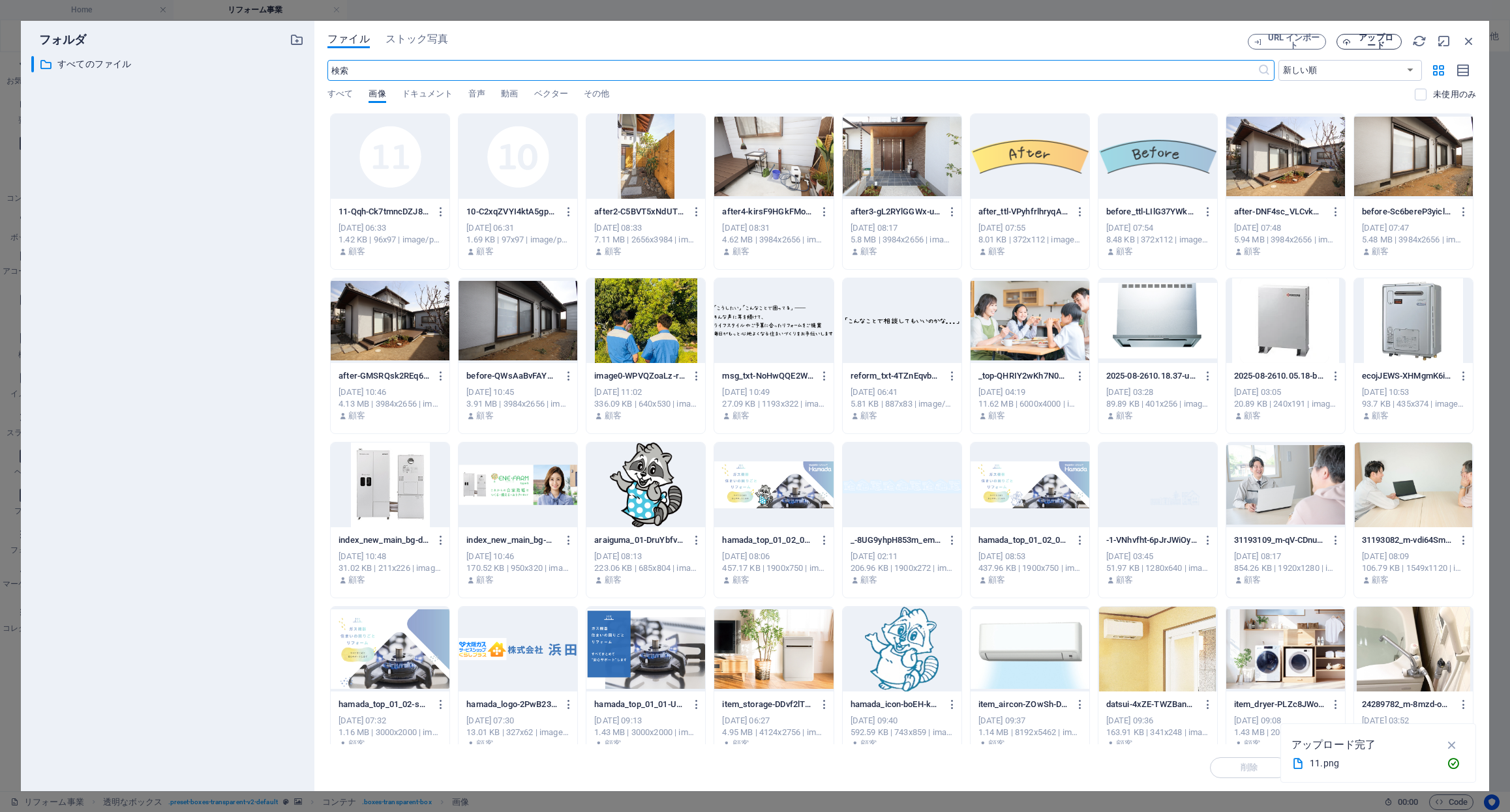
click at [1361, 43] on span "アップロード" at bounding box center [1375, 42] width 40 height 16
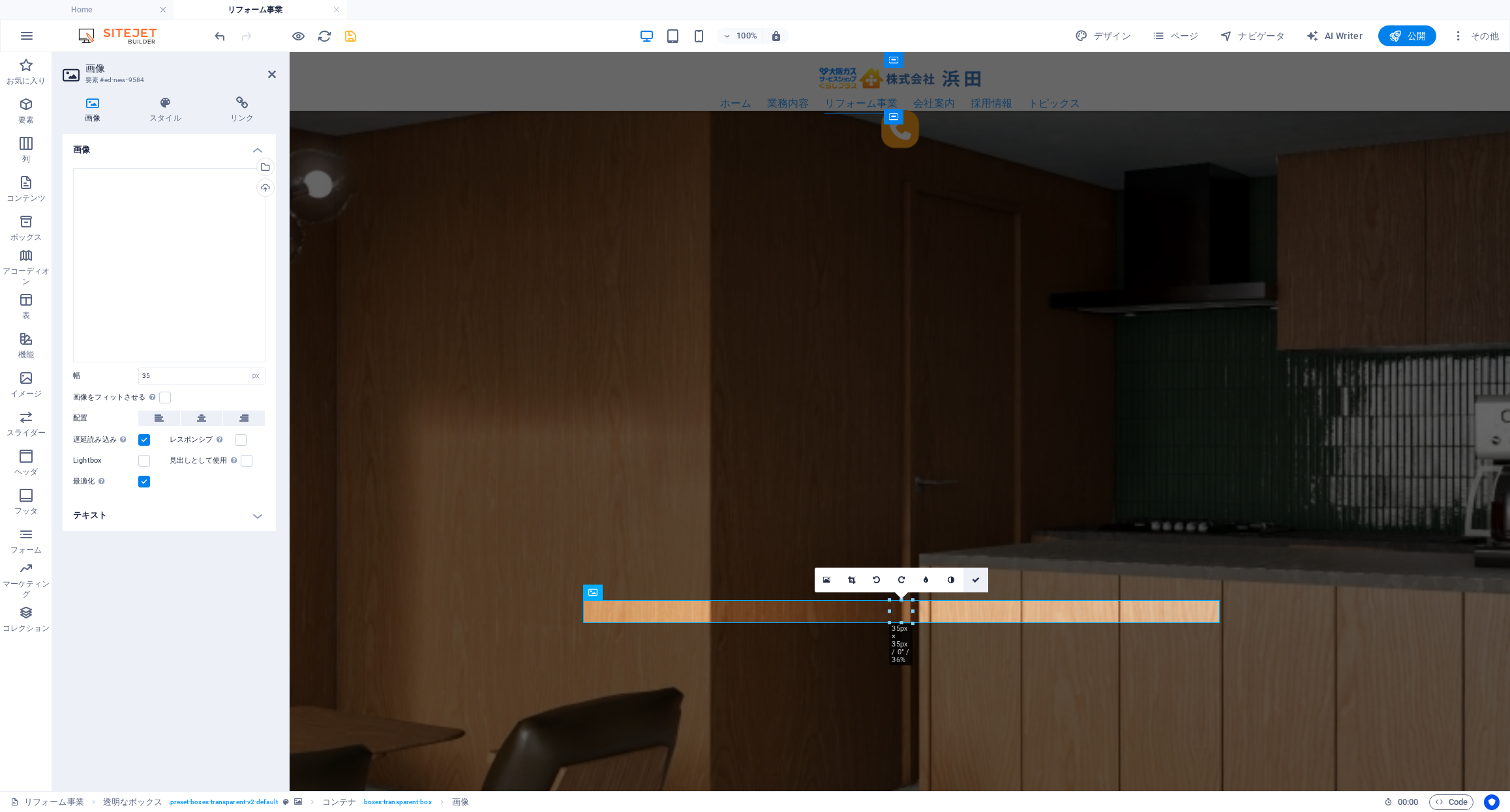
click at [973, 579] on icon at bounding box center [975, 580] width 8 height 8
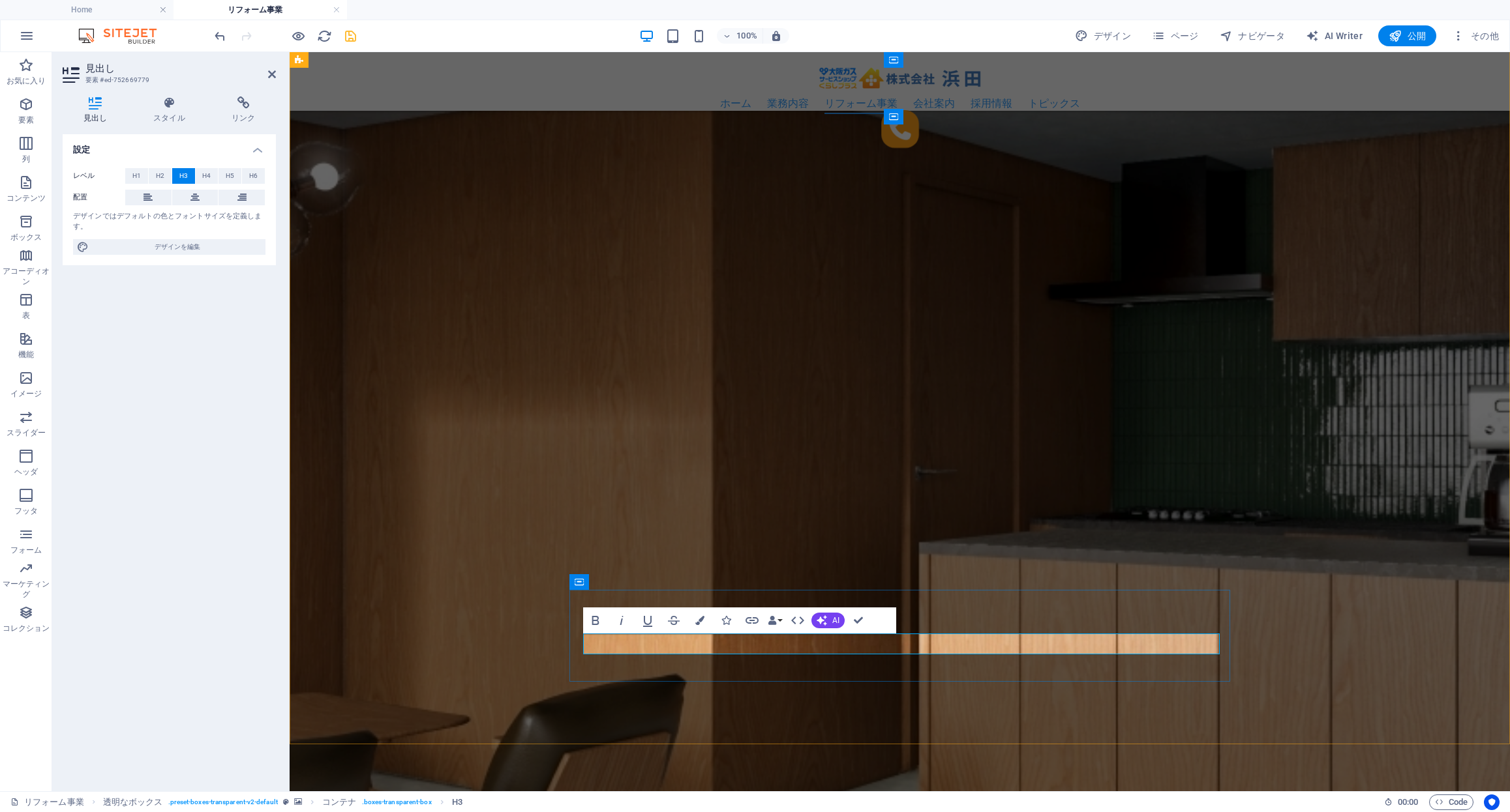
drag, startPoint x: 852, startPoint y: 641, endPoint x: 813, endPoint y: 637, distance: 39.2
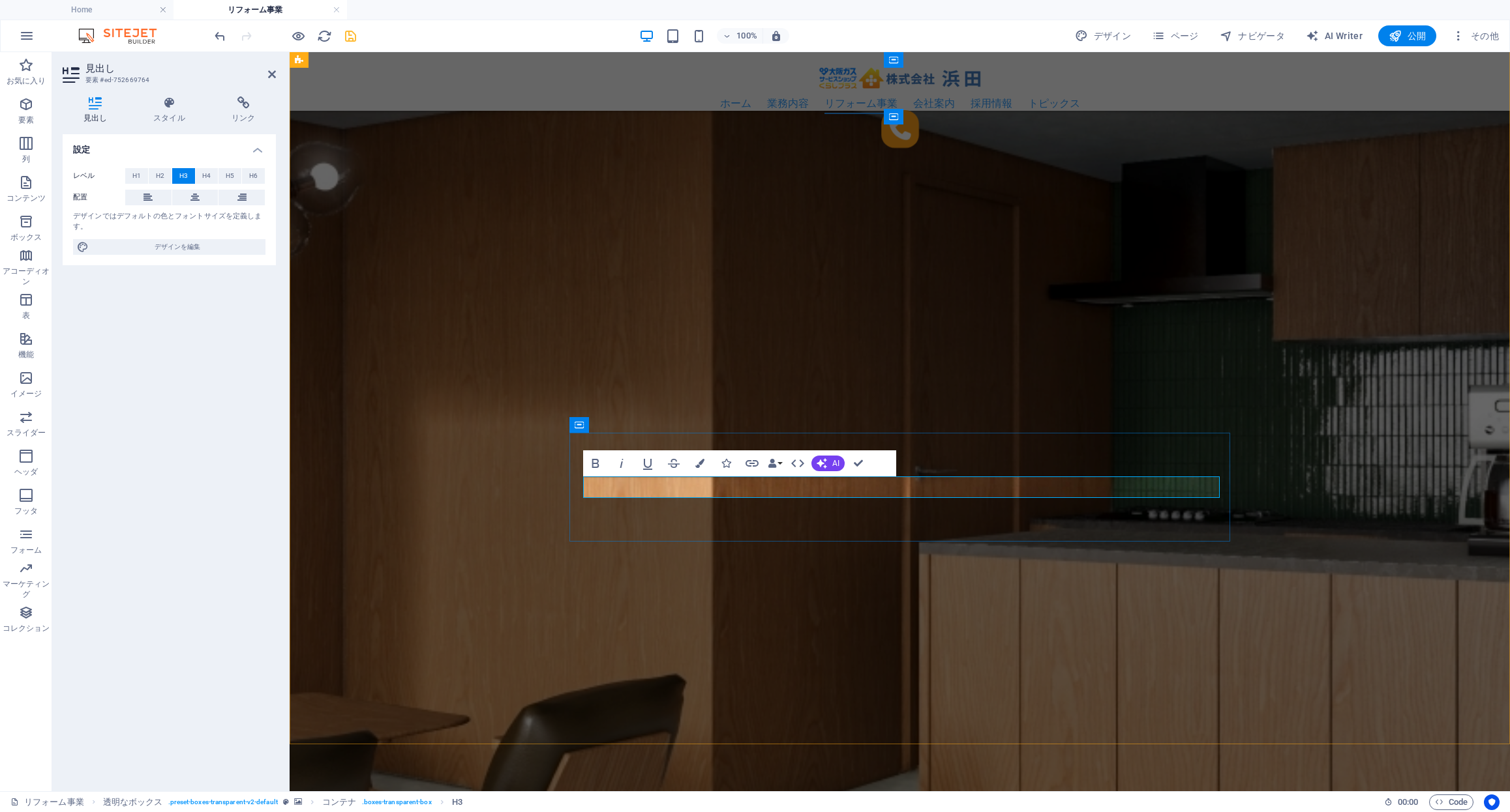
drag, startPoint x: 839, startPoint y: 486, endPoint x: 747, endPoint y: 489, distance: 92.0
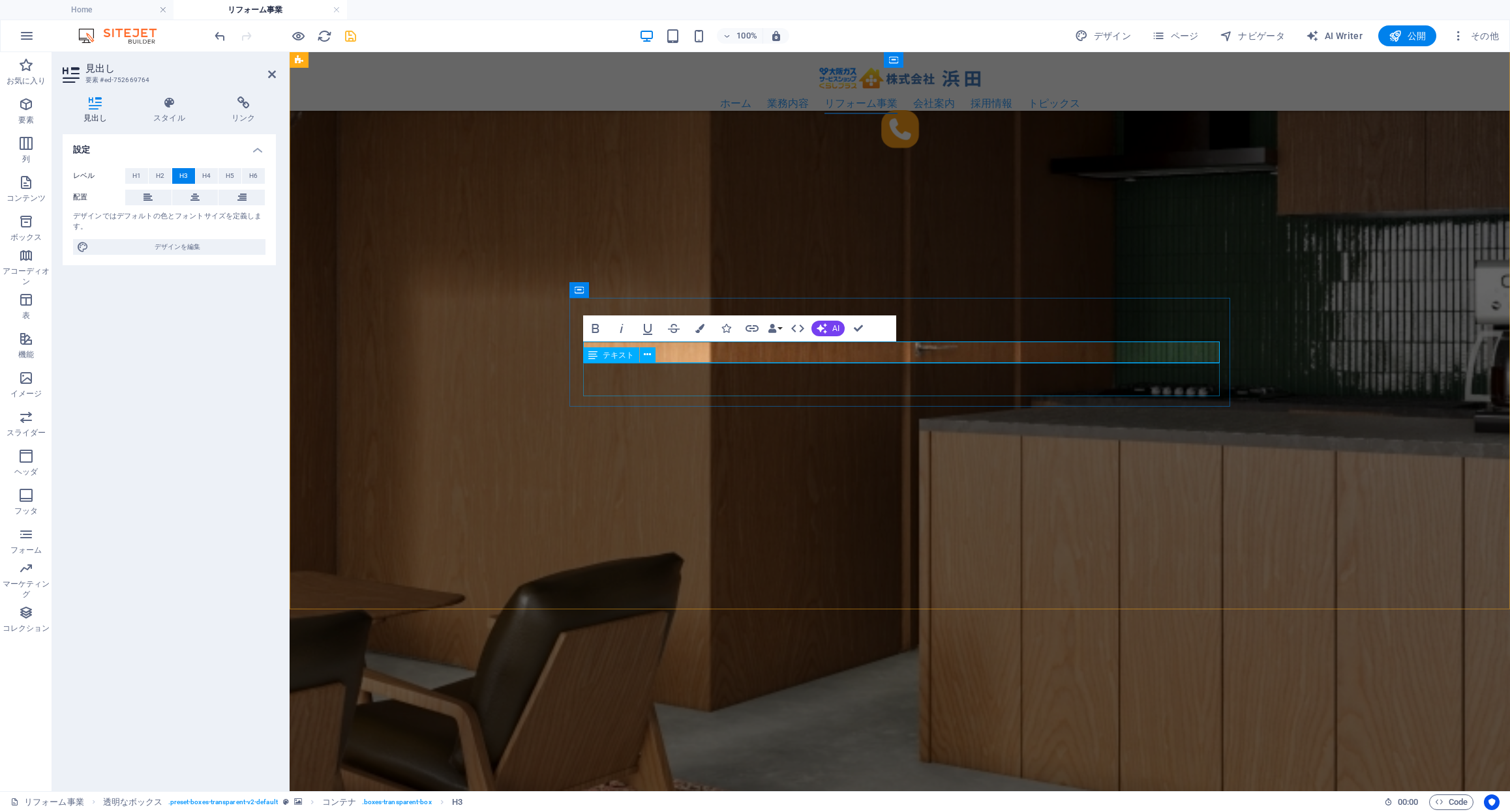
scroll to position [2150, 0]
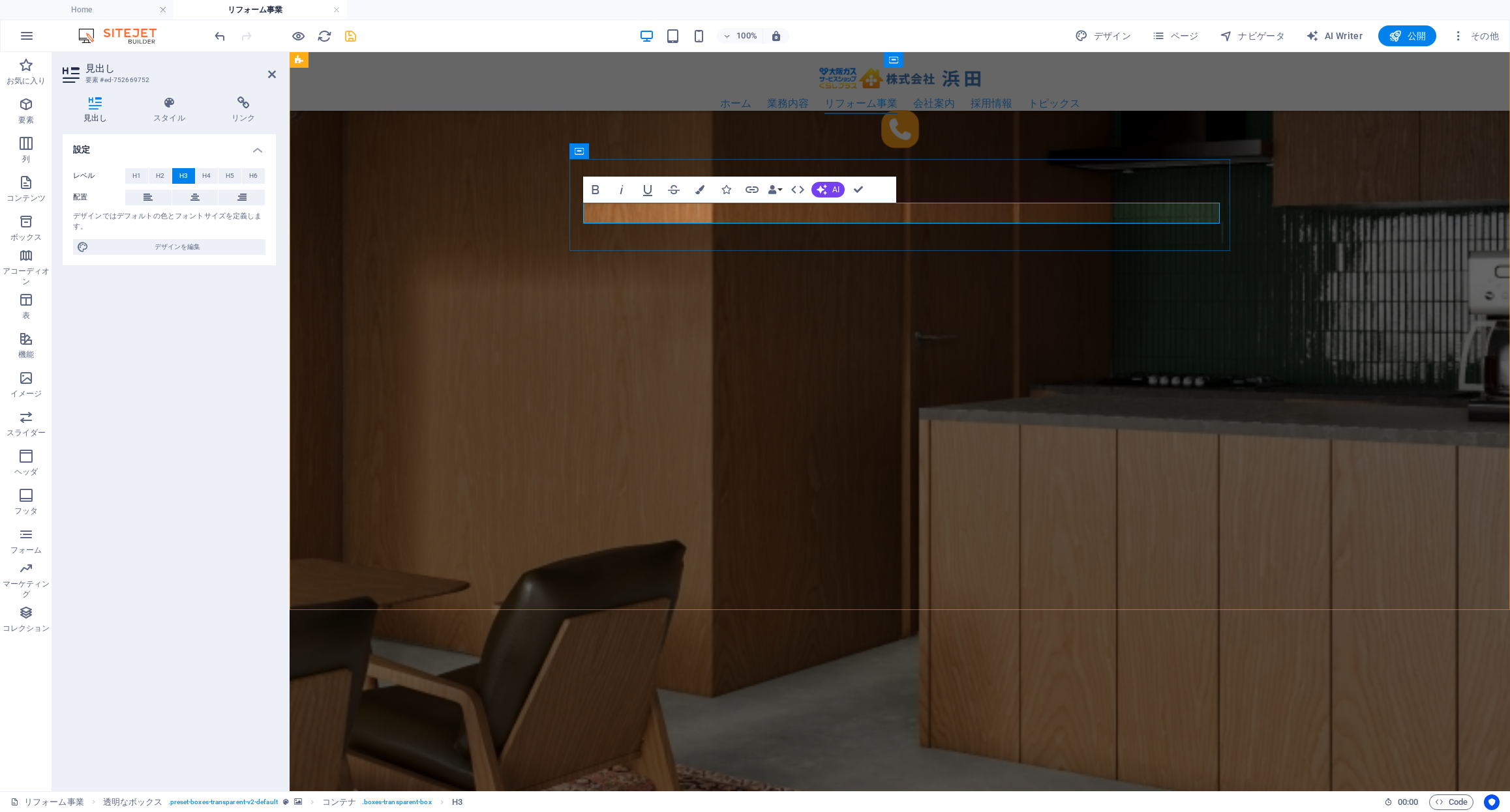
drag, startPoint x: 879, startPoint y: 213, endPoint x: 845, endPoint y: 212, distance: 34.0
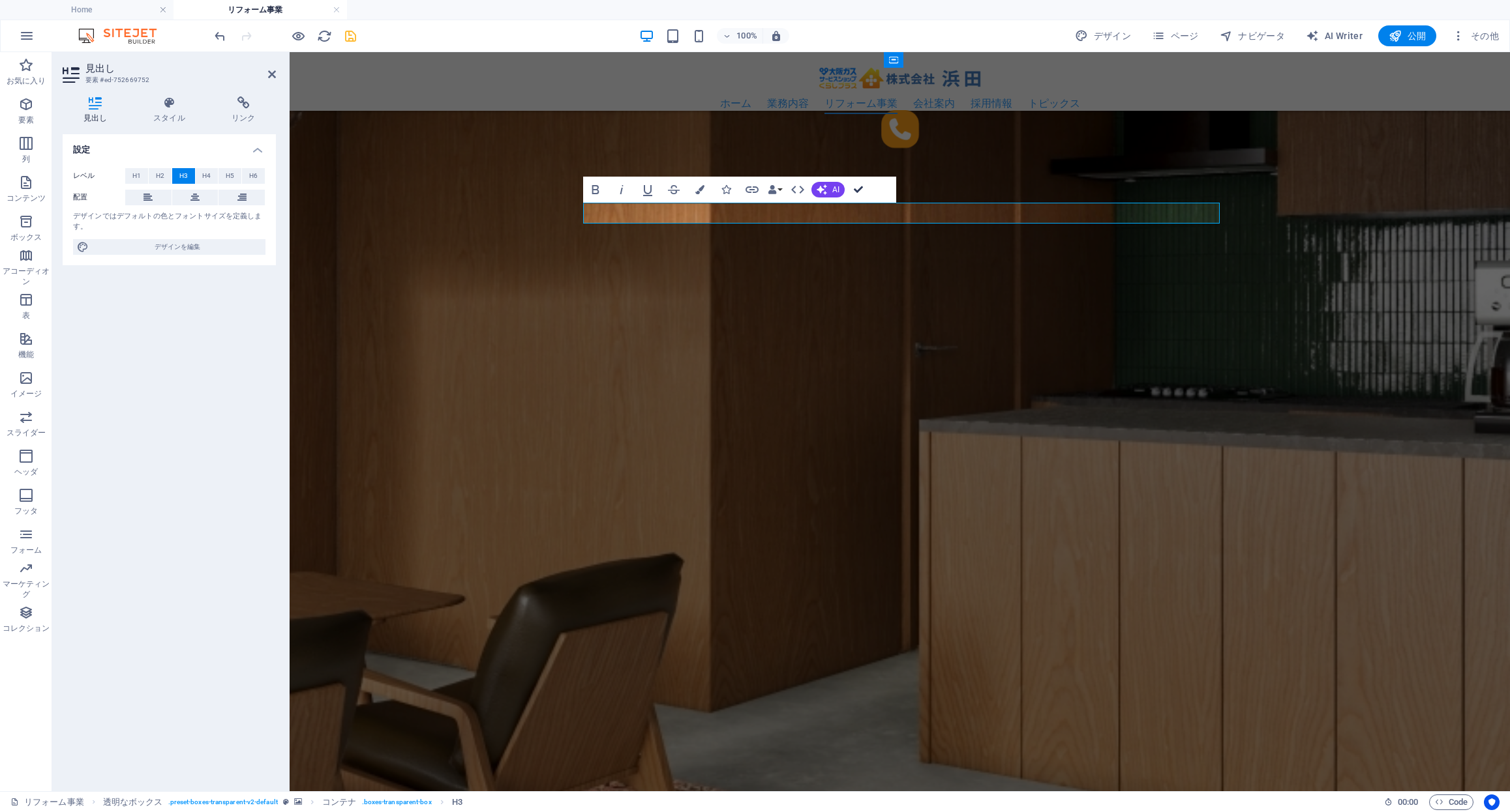
drag, startPoint x: 860, startPoint y: 192, endPoint x: 812, endPoint y: 234, distance: 63.8
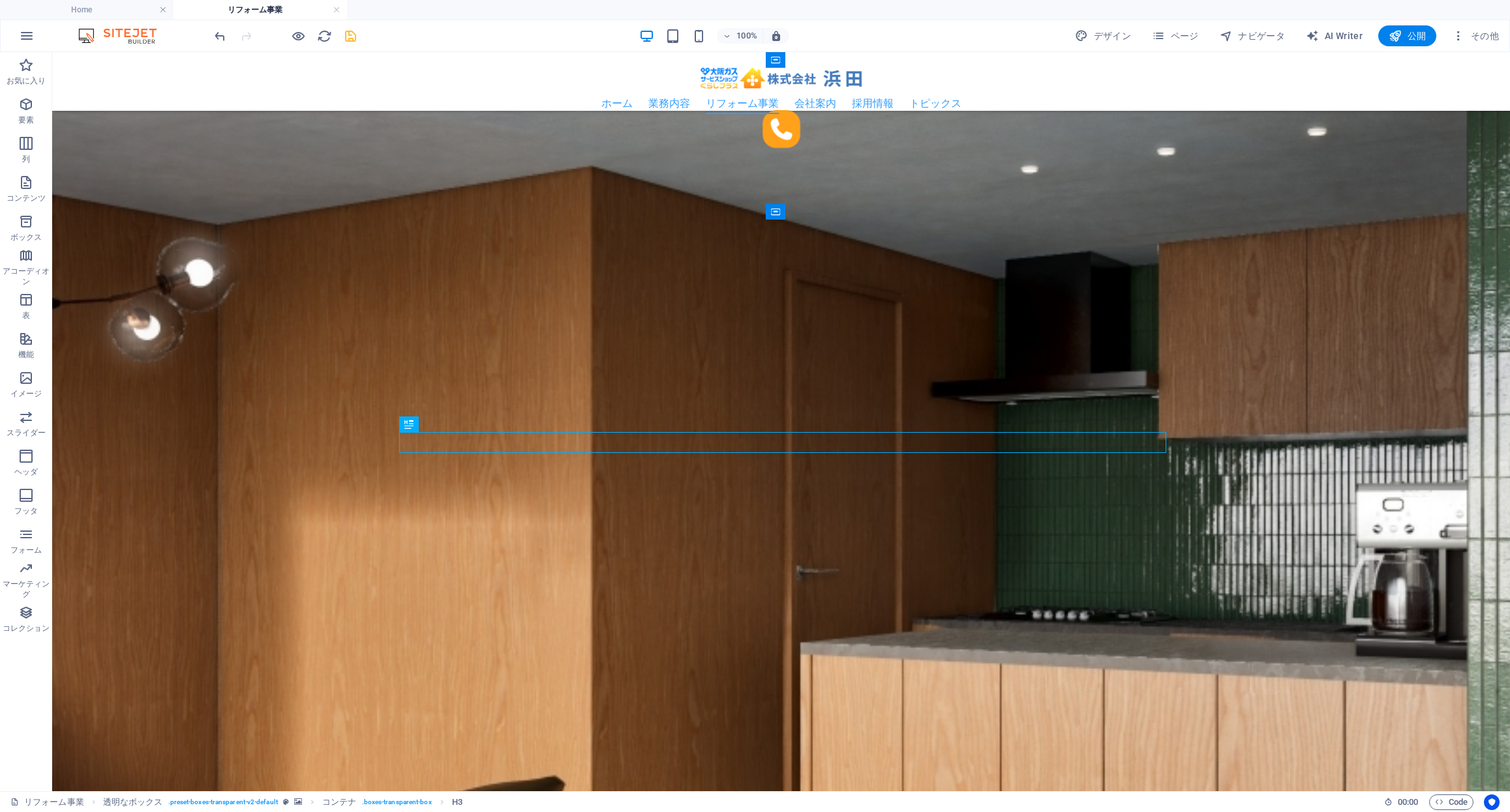
scroll to position [1843, 0]
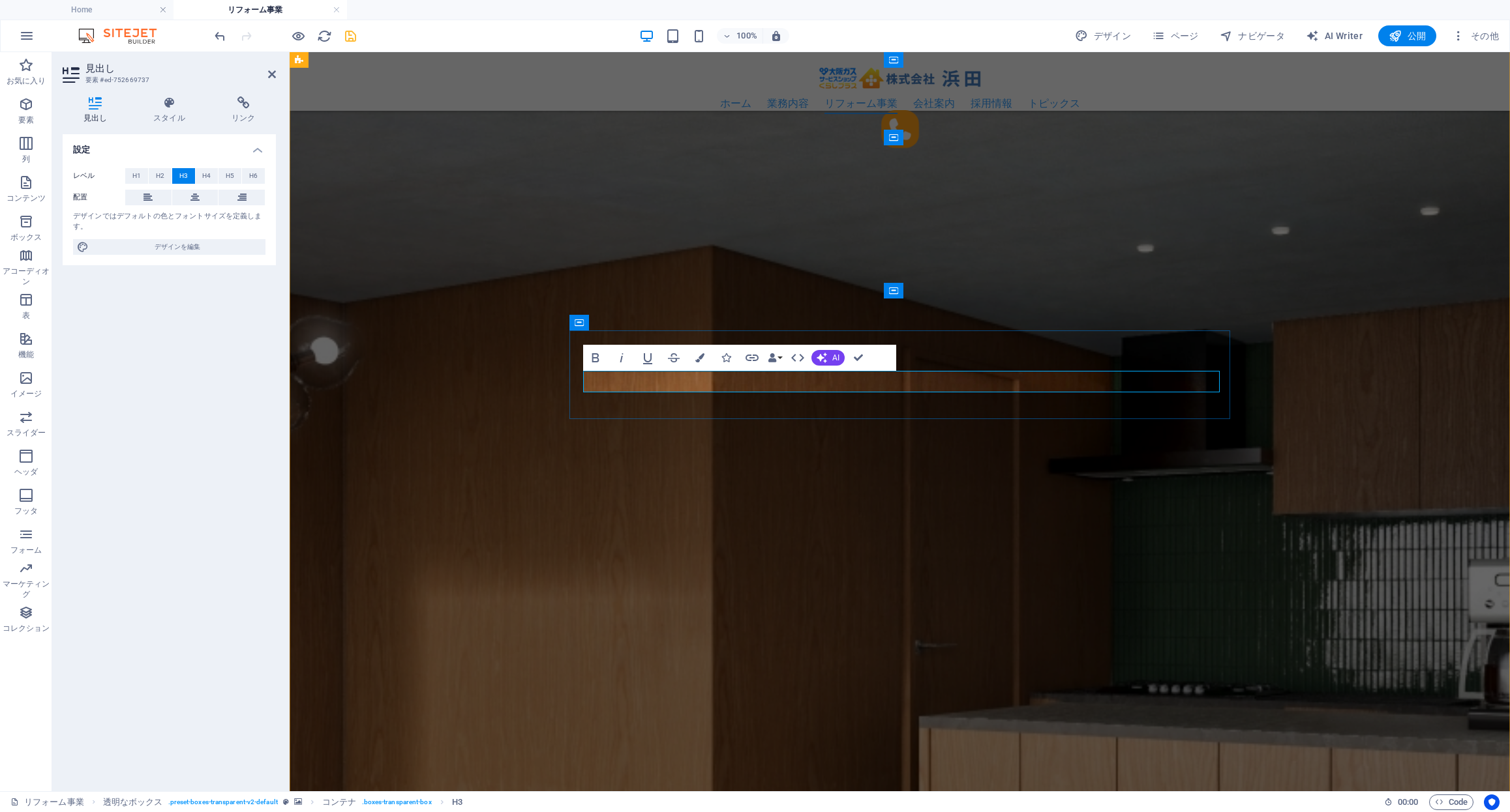
drag, startPoint x: 879, startPoint y: 381, endPoint x: 825, endPoint y: 380, distance: 54.0
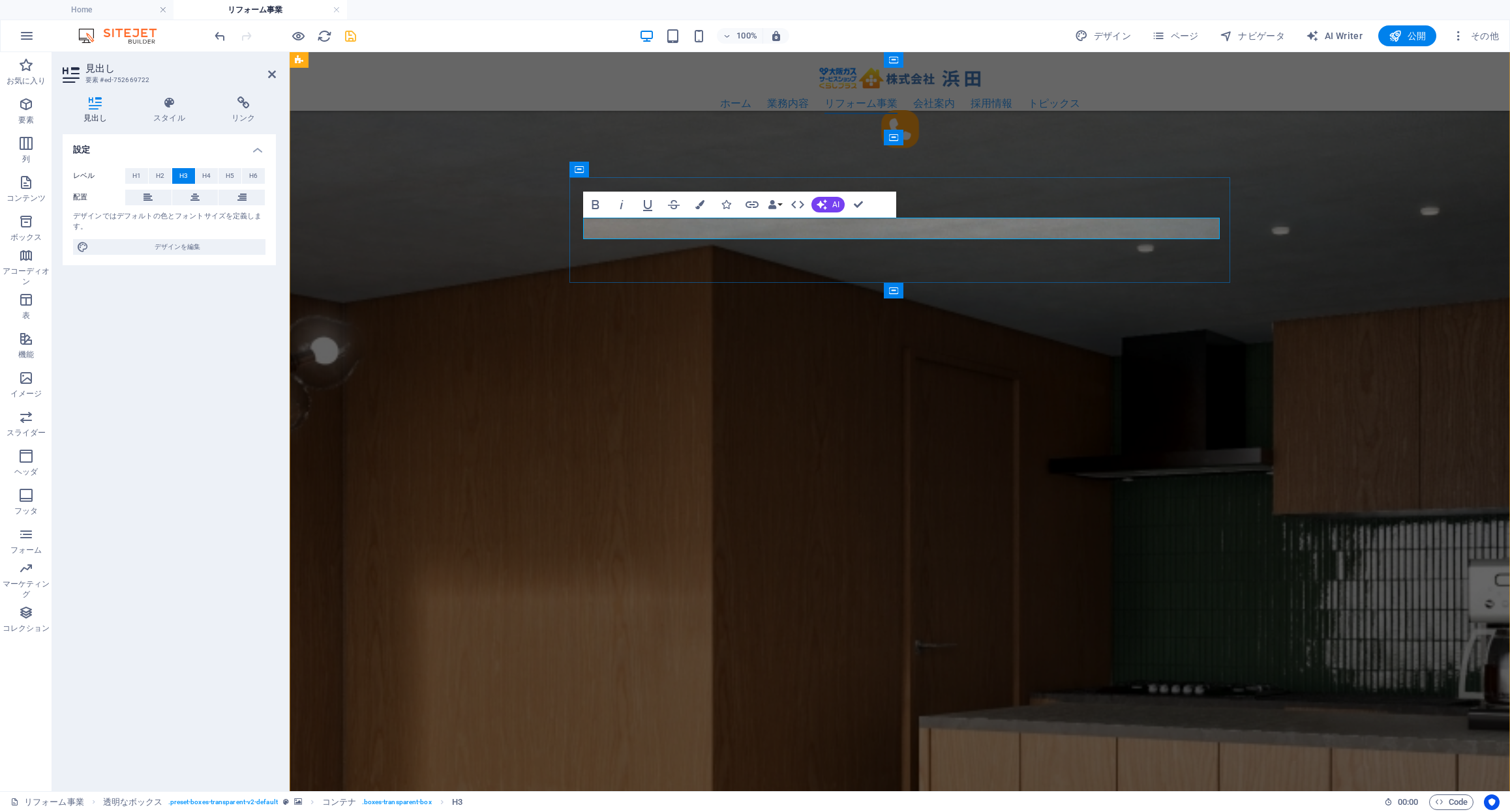
drag, startPoint x: 893, startPoint y: 227, endPoint x: 863, endPoint y: 226, distance: 30.0
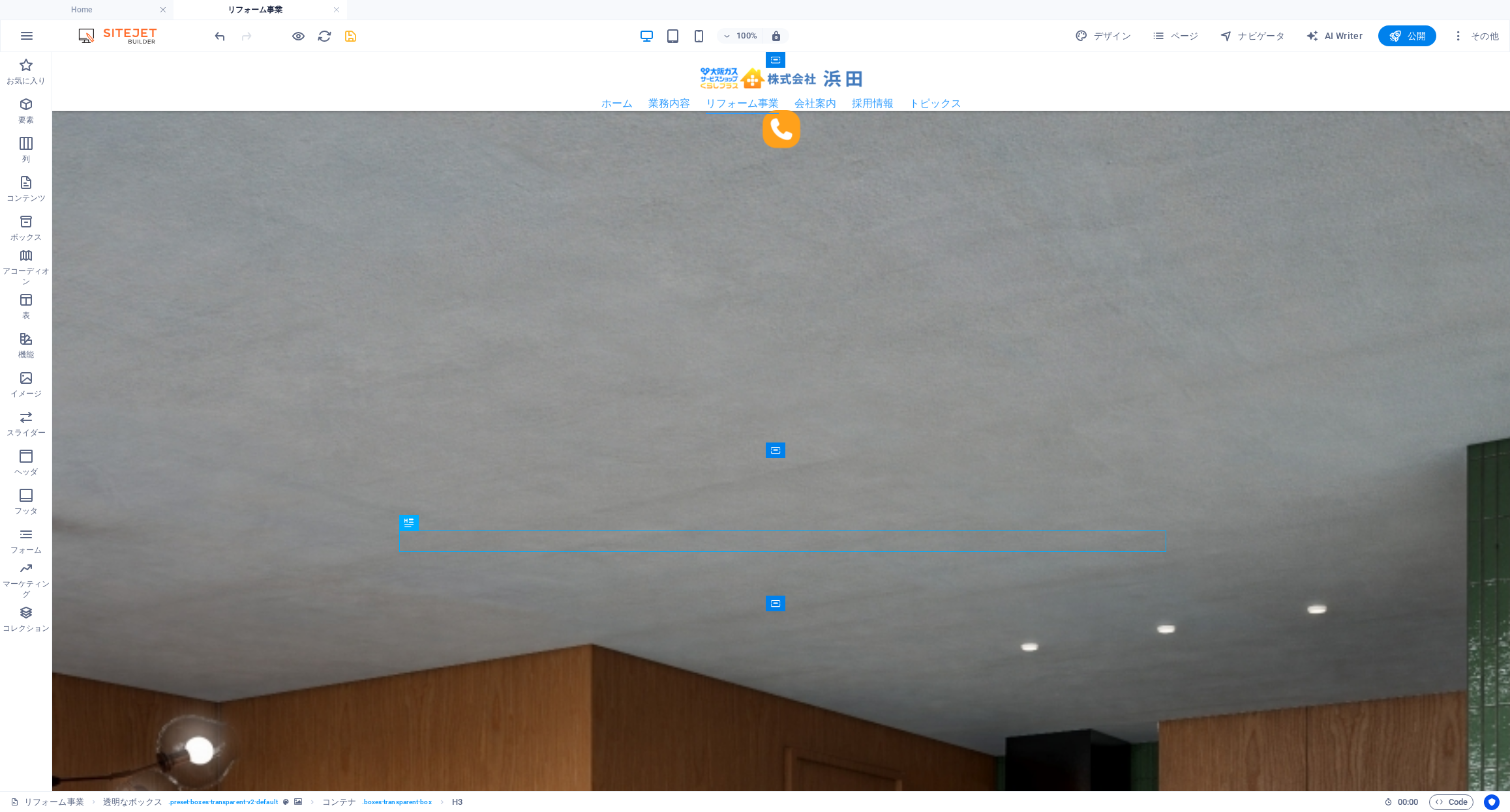
scroll to position [1496, 0]
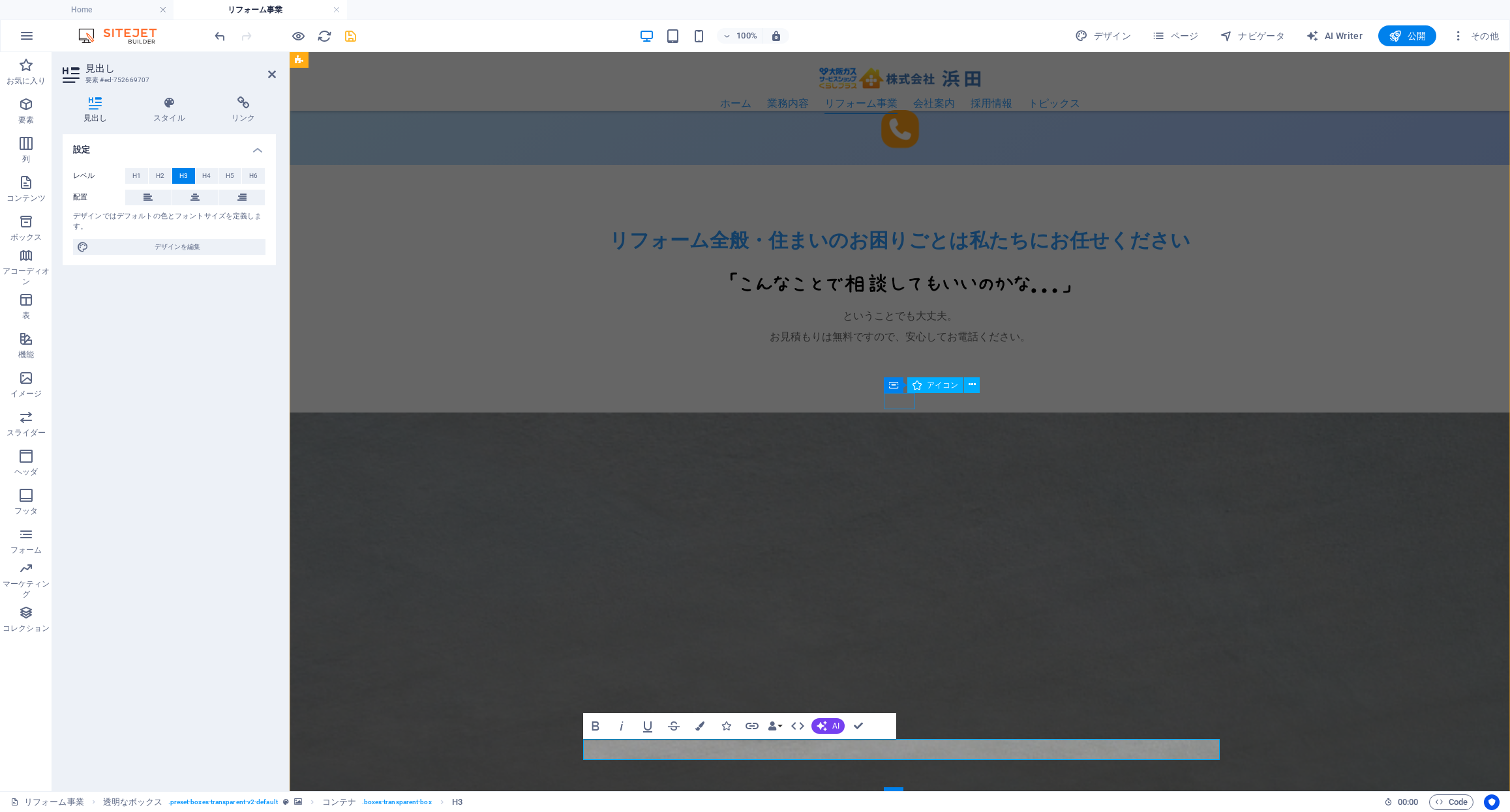
scroll to position [1098, 0]
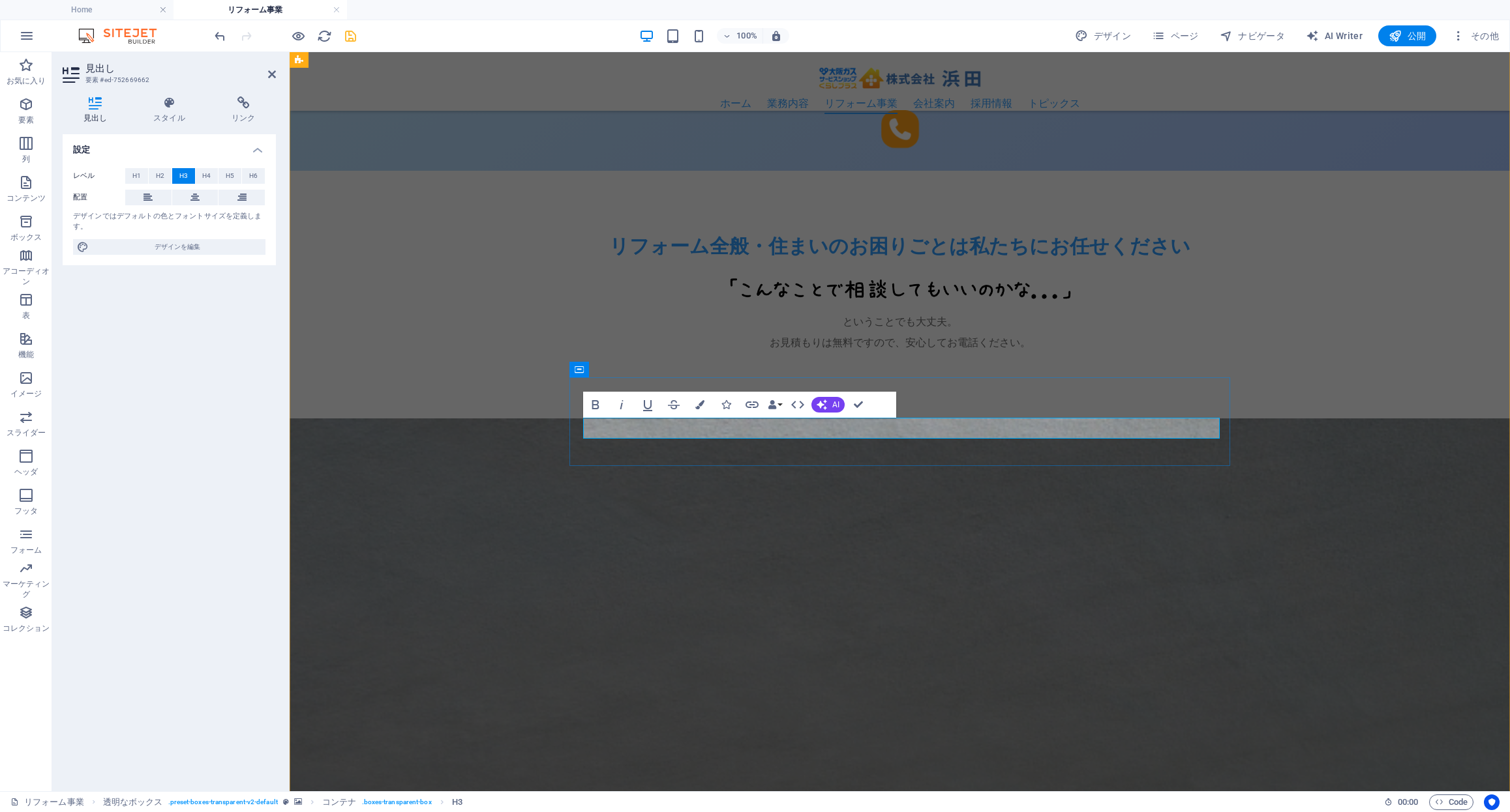
drag, startPoint x: 832, startPoint y: 428, endPoint x: 789, endPoint y: 428, distance: 43.0
drag, startPoint x: 859, startPoint y: 407, endPoint x: 830, endPoint y: 426, distance: 34.7
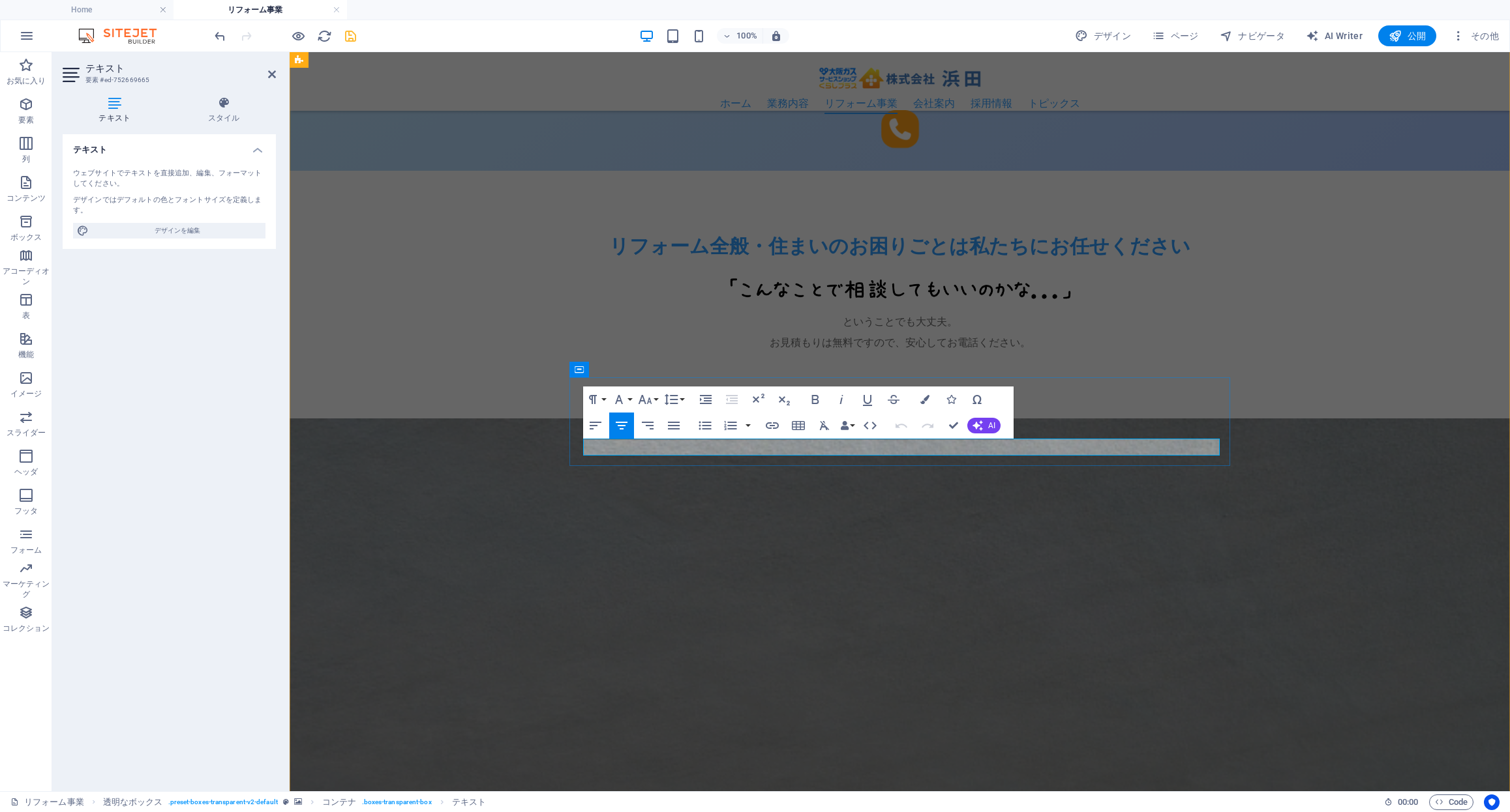
drag, startPoint x: 1061, startPoint y: 445, endPoint x: 727, endPoint y: 432, distance: 334.3
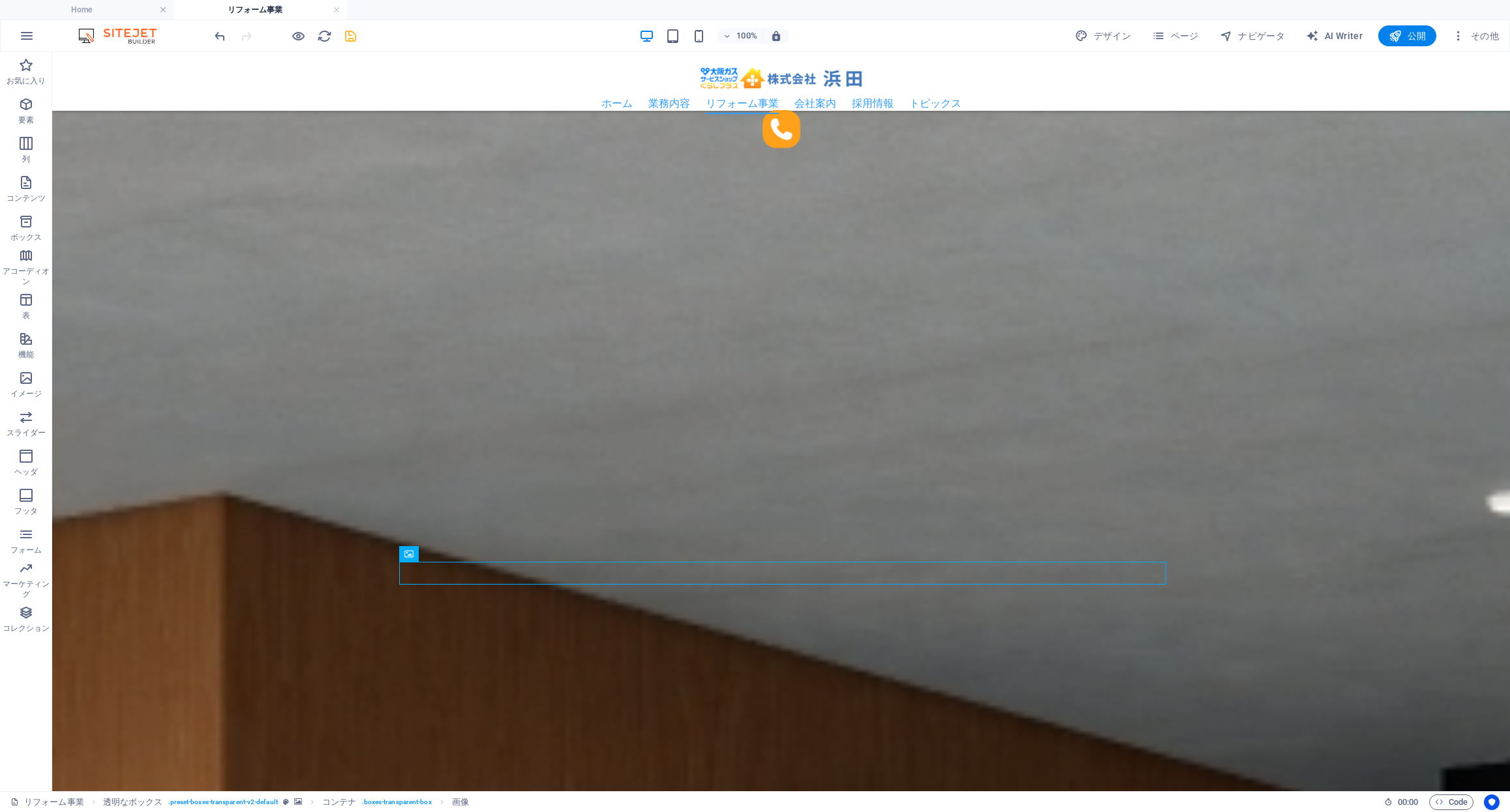
scroll to position [2792, 0]
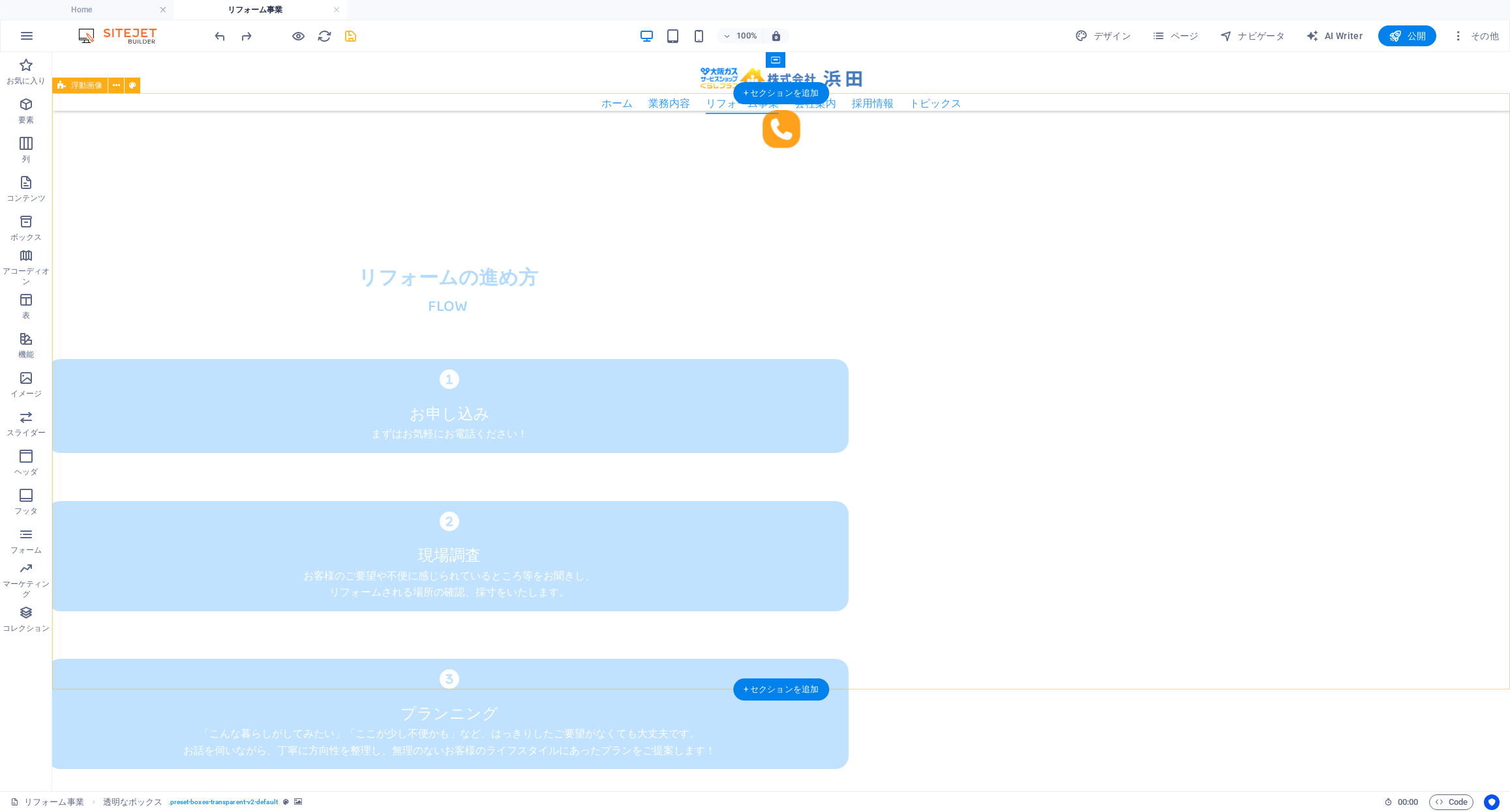
scroll to position [4222, 0]
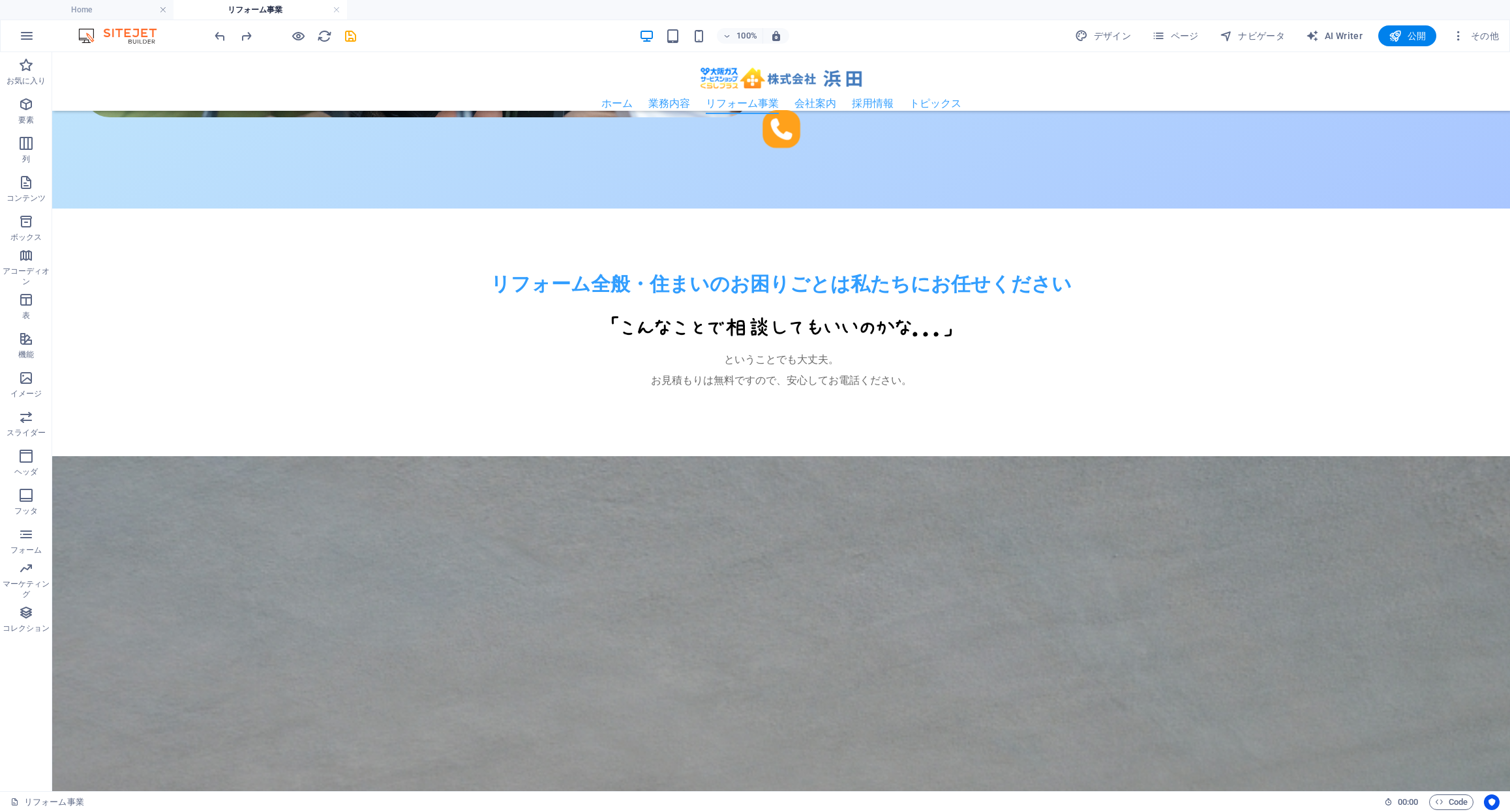
scroll to position [1121, 0]
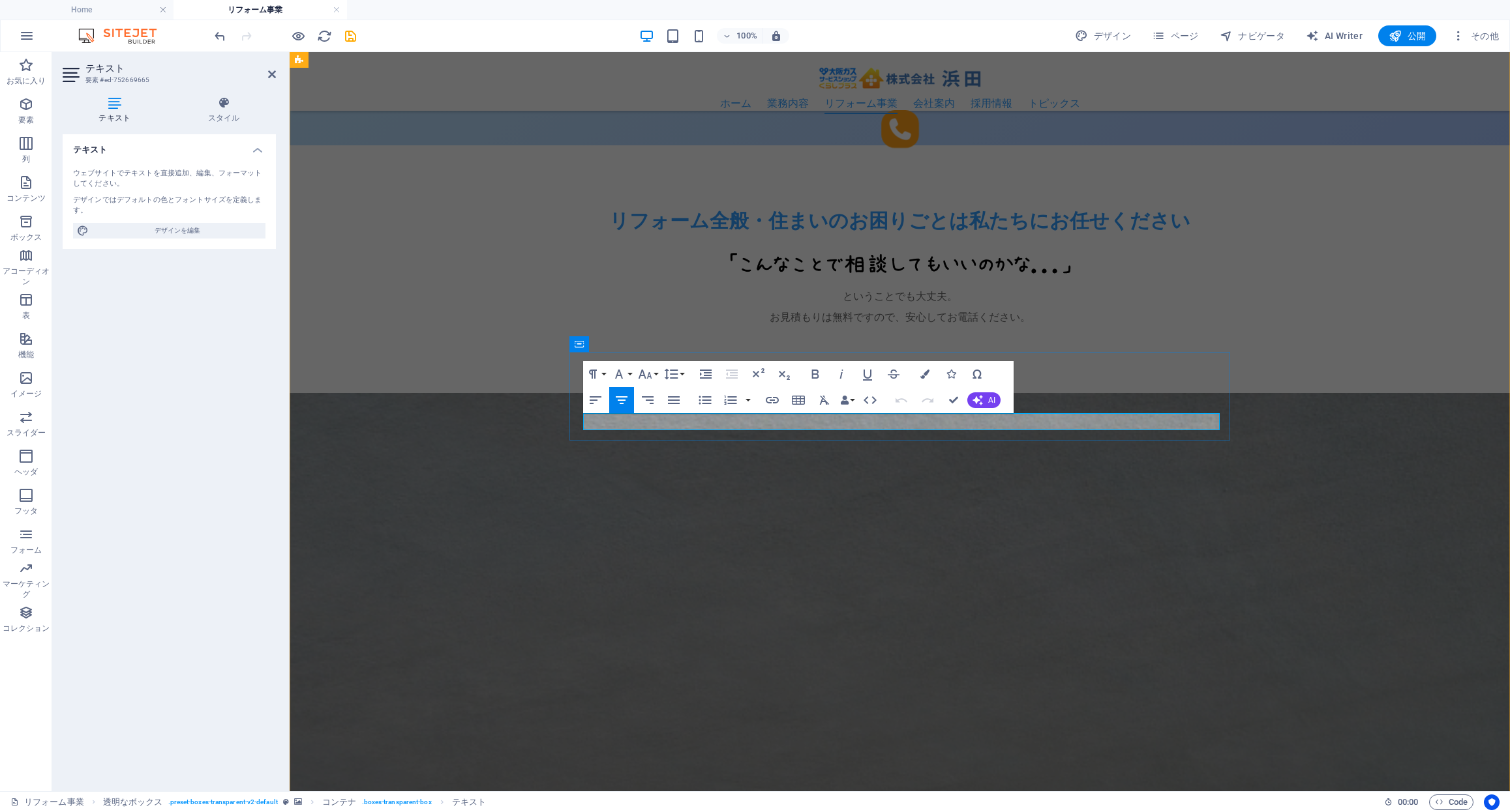
drag, startPoint x: 1068, startPoint y: 424, endPoint x: 727, endPoint y: 419, distance: 341.0
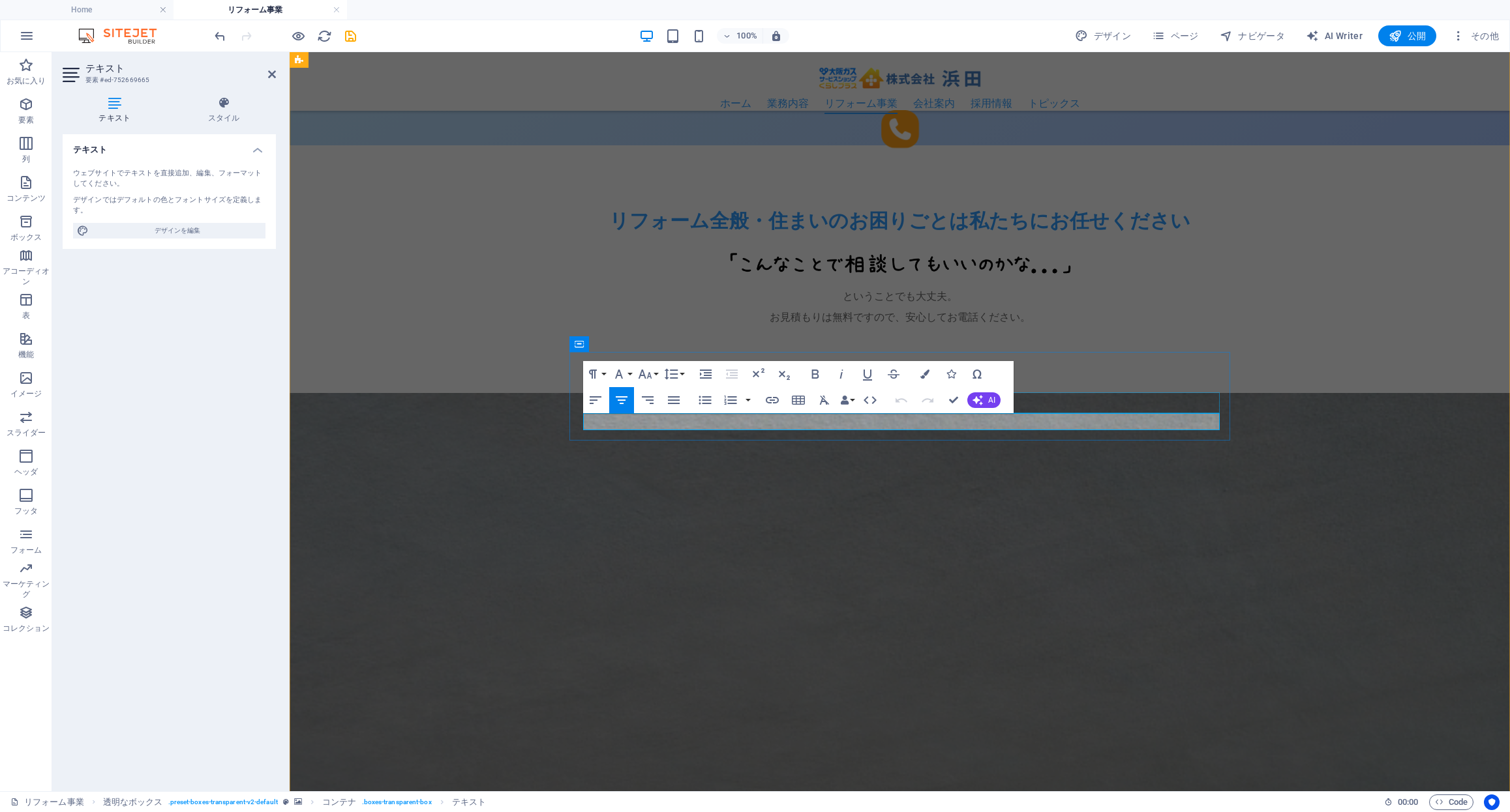
drag, startPoint x: 1103, startPoint y: 423, endPoint x: 742, endPoint y: 409, distance: 361.3
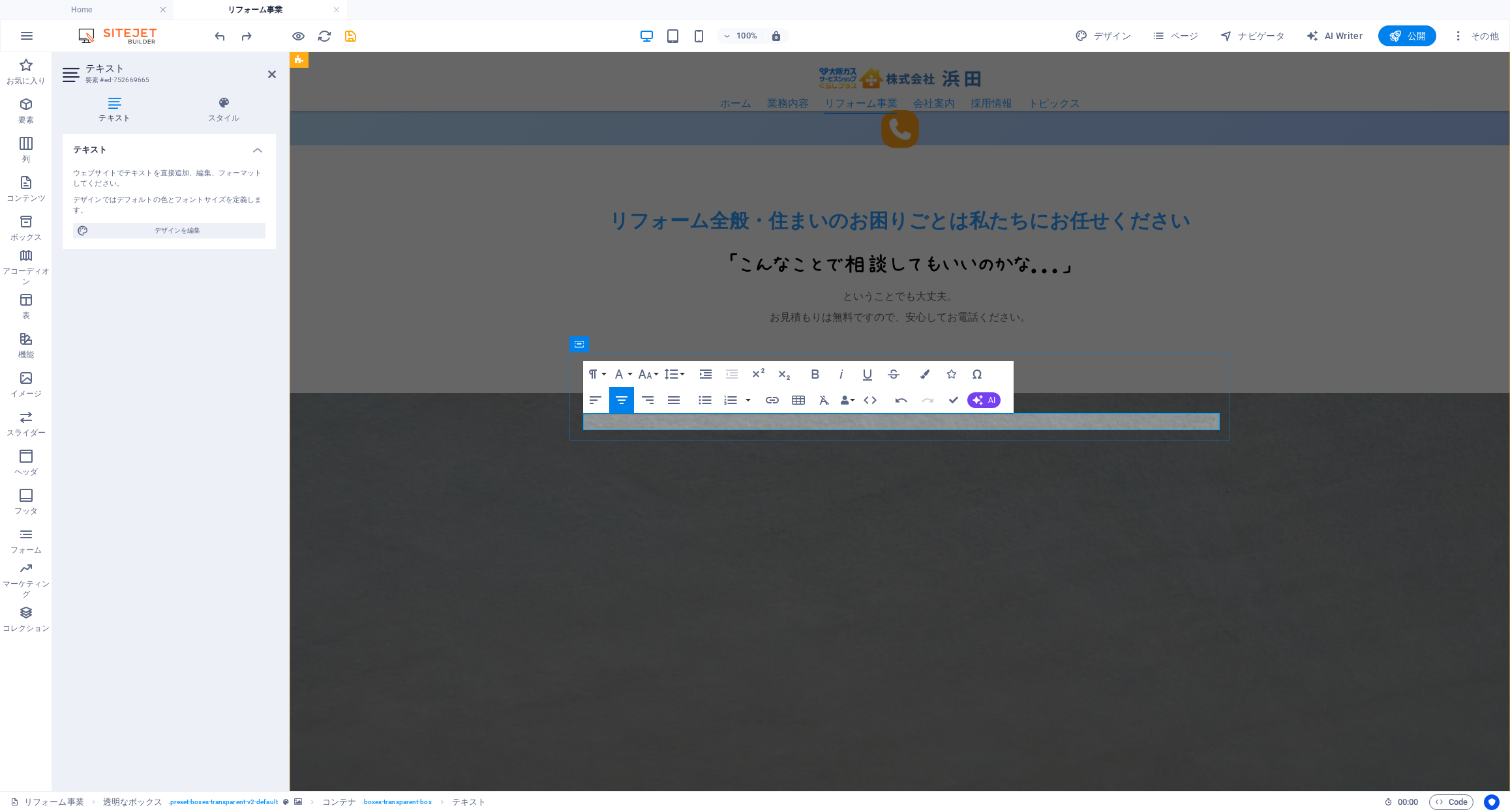
scroll to position [0, 10]
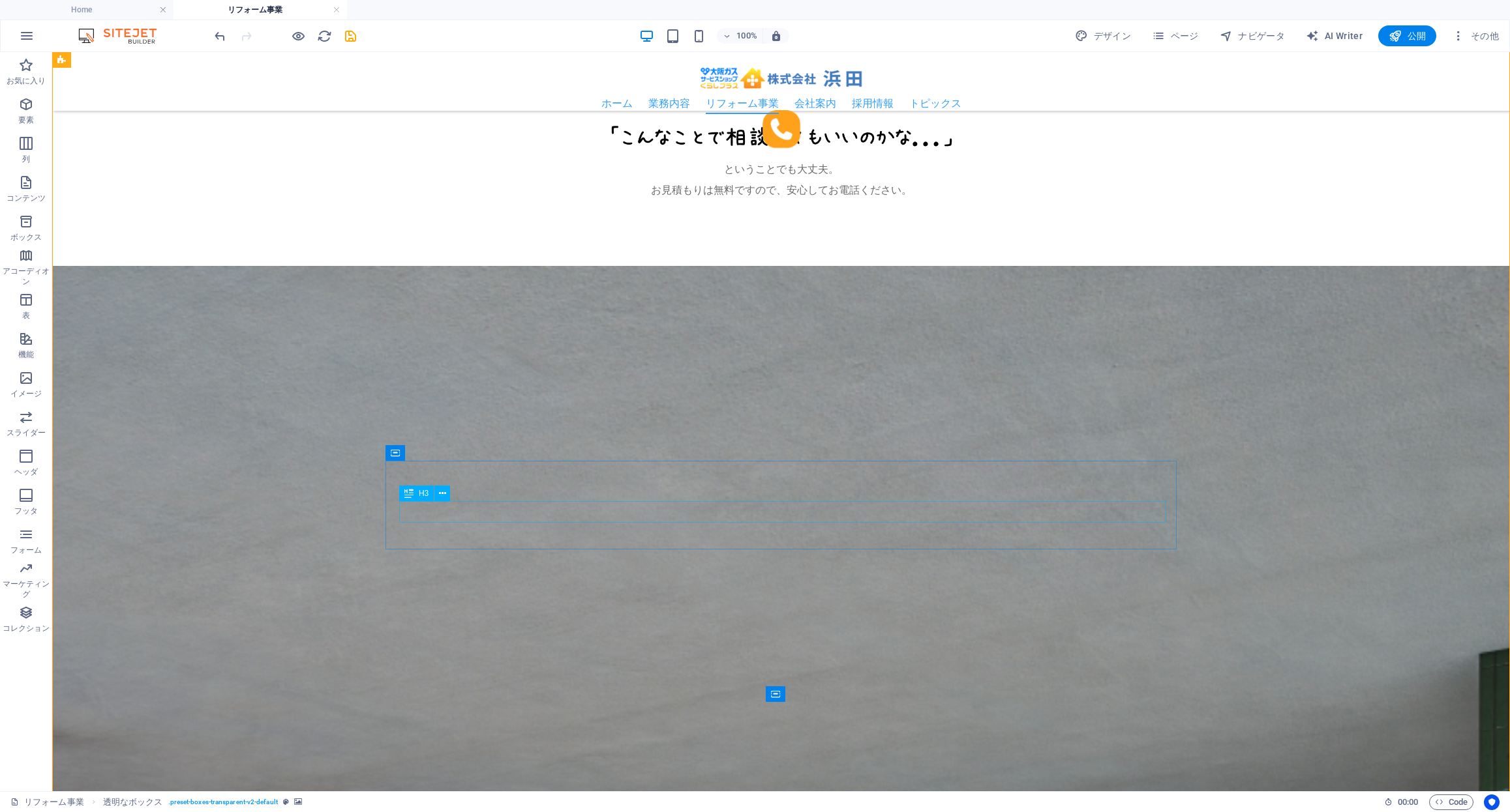
scroll to position [1320, 0]
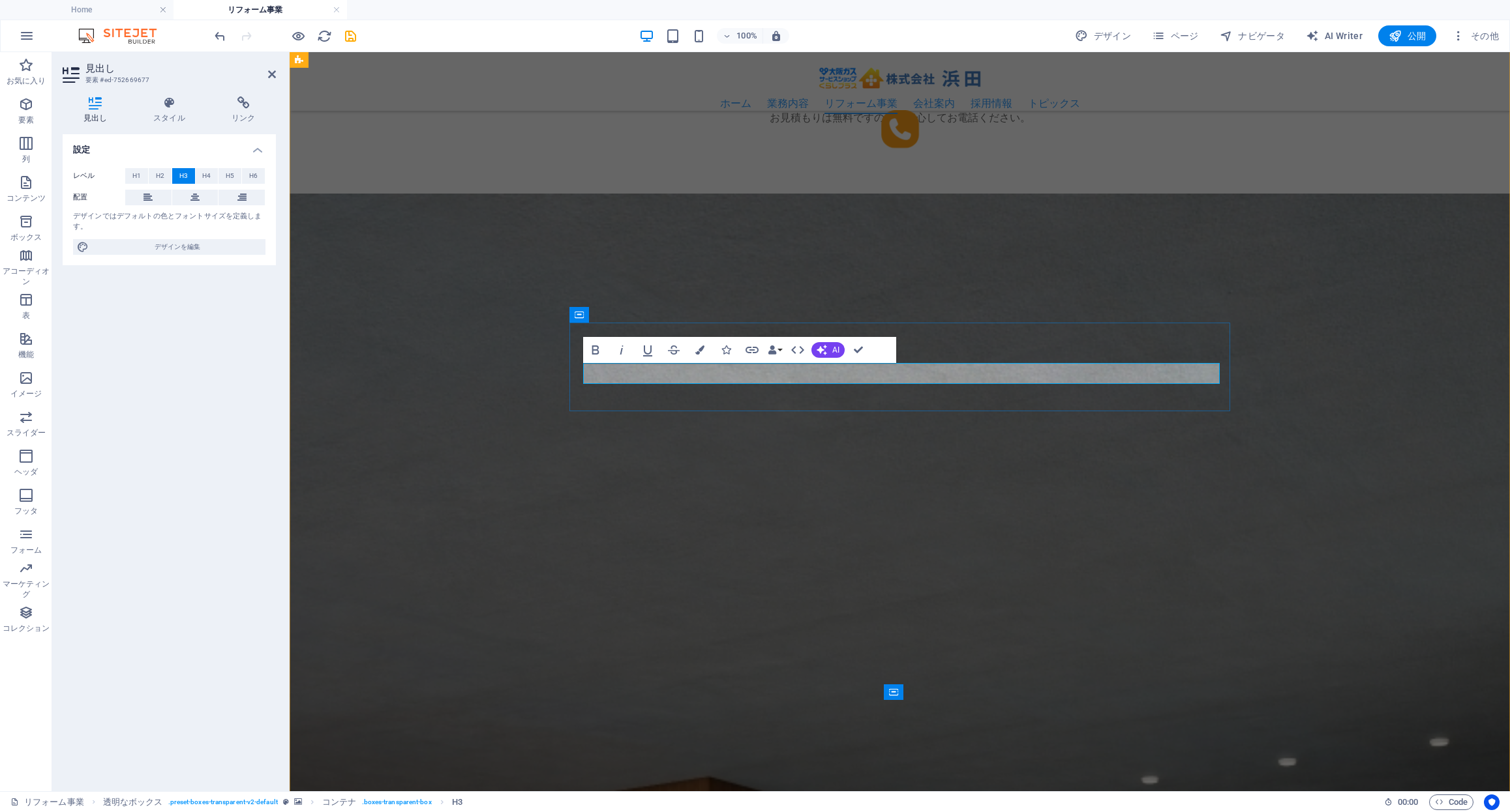
drag, startPoint x: 807, startPoint y: 371, endPoint x: 832, endPoint y: 373, distance: 25.1
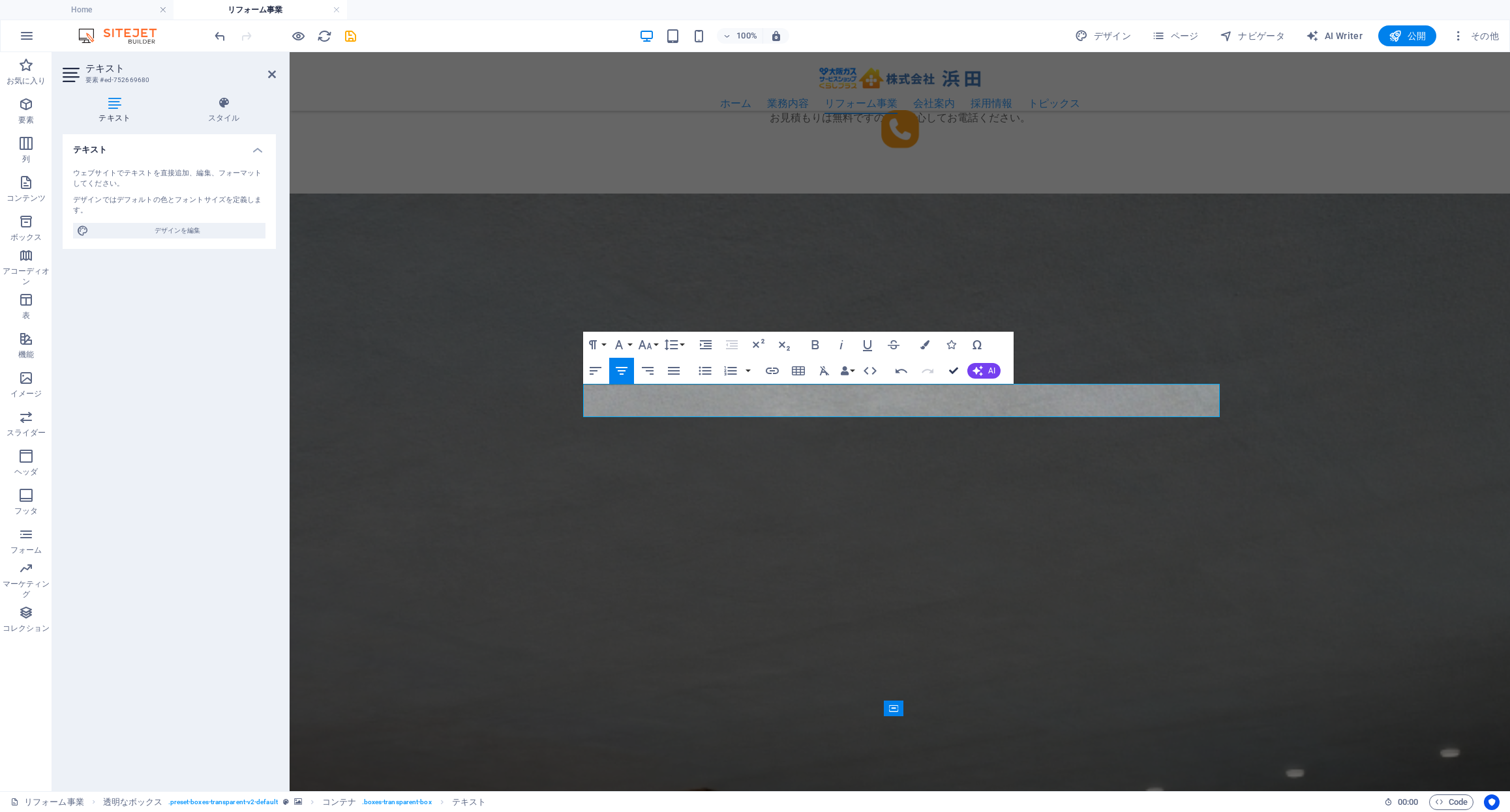
drag, startPoint x: 954, startPoint y: 370, endPoint x: 901, endPoint y: 317, distance: 75.0
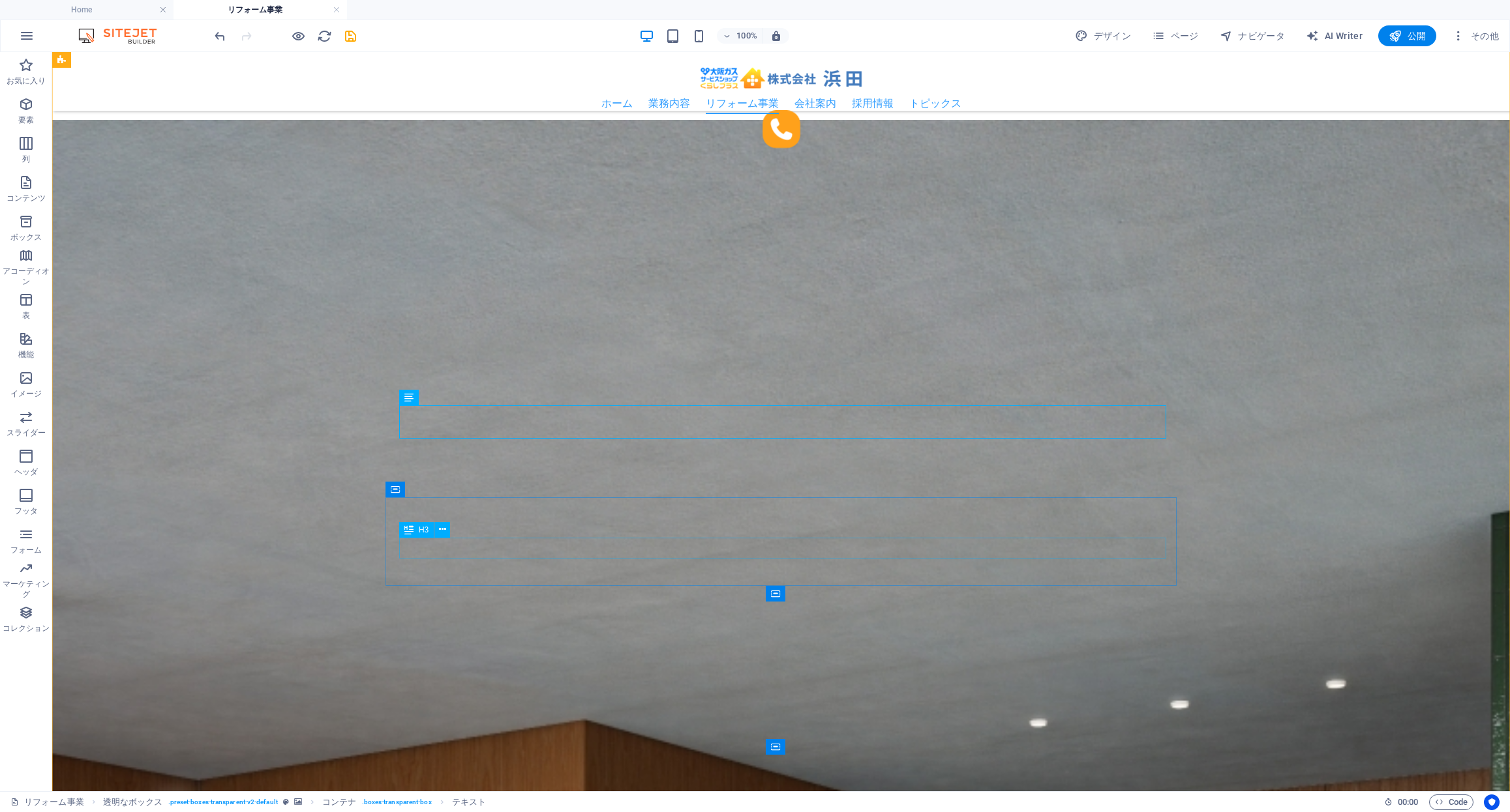
scroll to position [1460, 0]
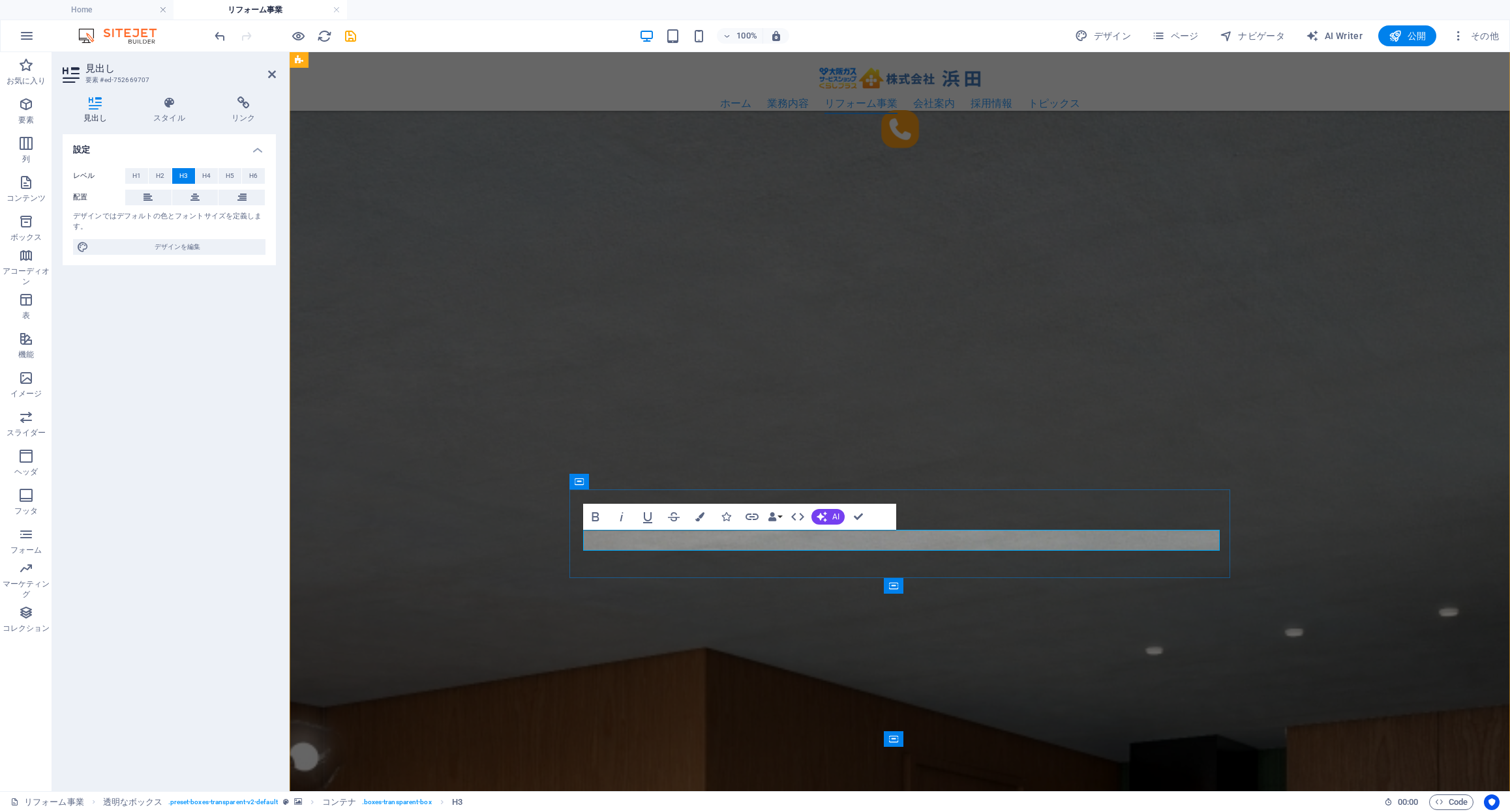
drag, startPoint x: 911, startPoint y: 541, endPoint x: 1037, endPoint y: 543, distance: 126.0
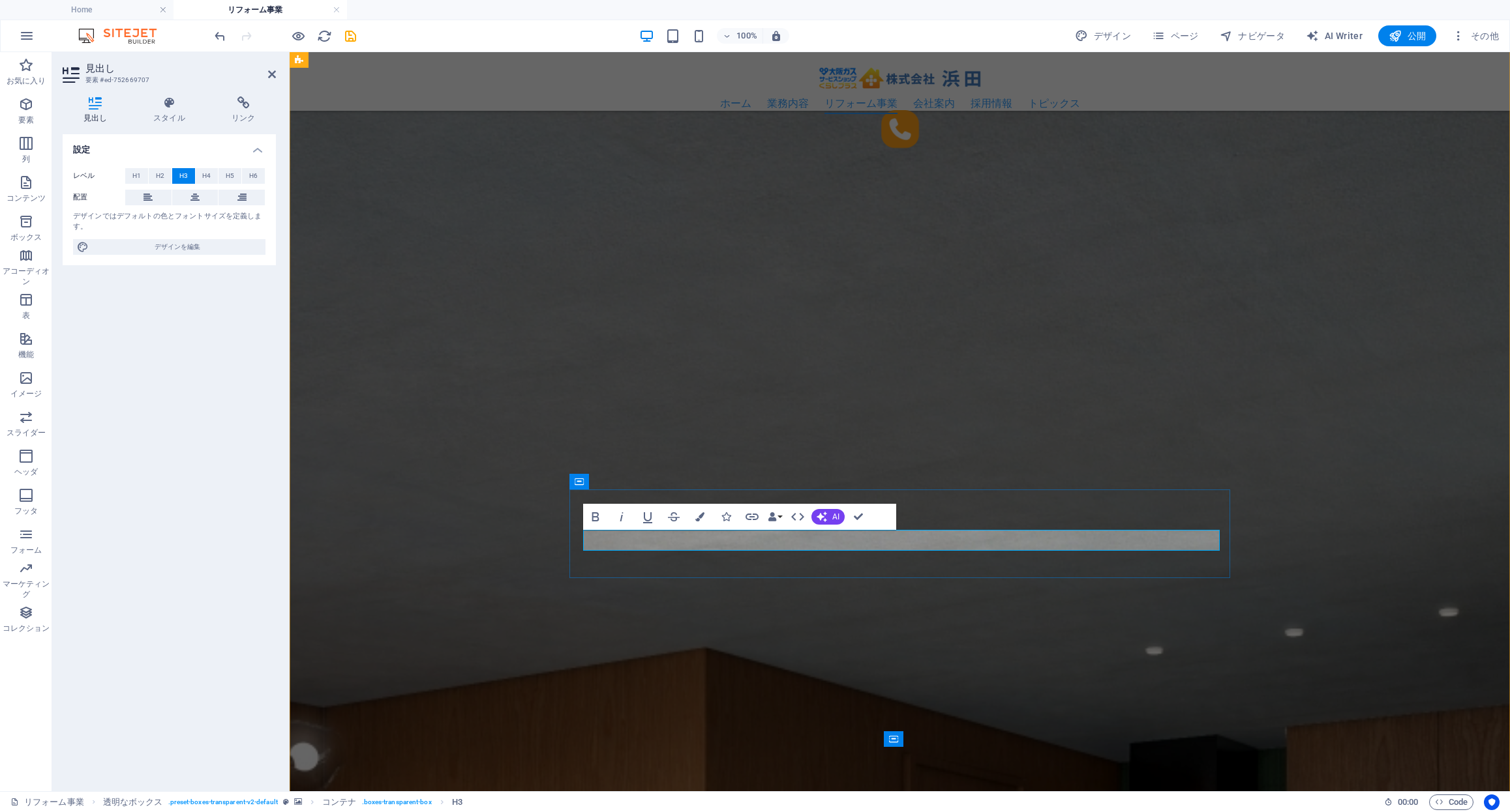
drag, startPoint x: 893, startPoint y: 537, endPoint x: 877, endPoint y: 537, distance: 16.0
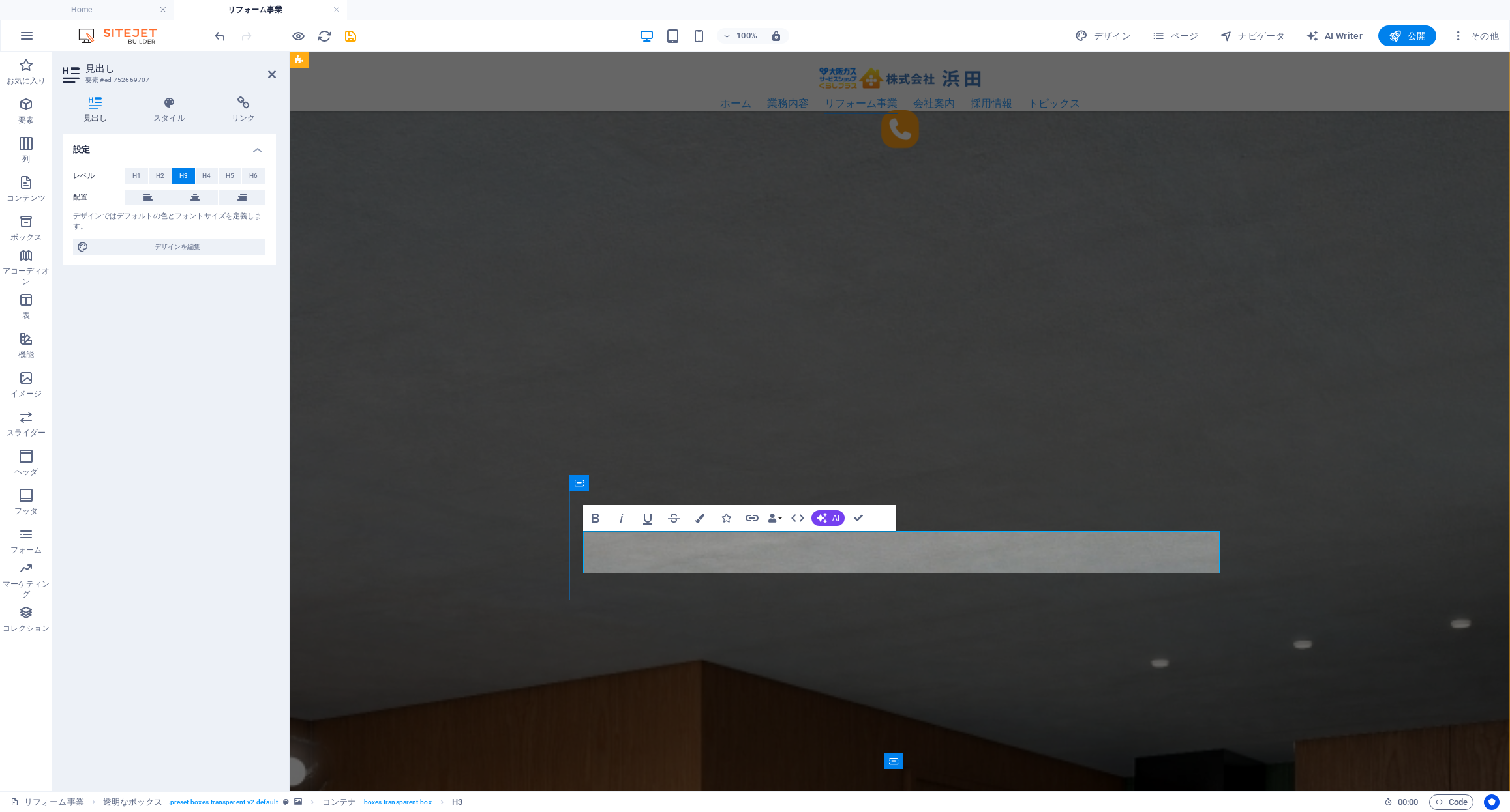
scroll to position [1458, 0]
drag, startPoint x: 888, startPoint y: 556, endPoint x: 886, endPoint y: 544, distance: 12.2
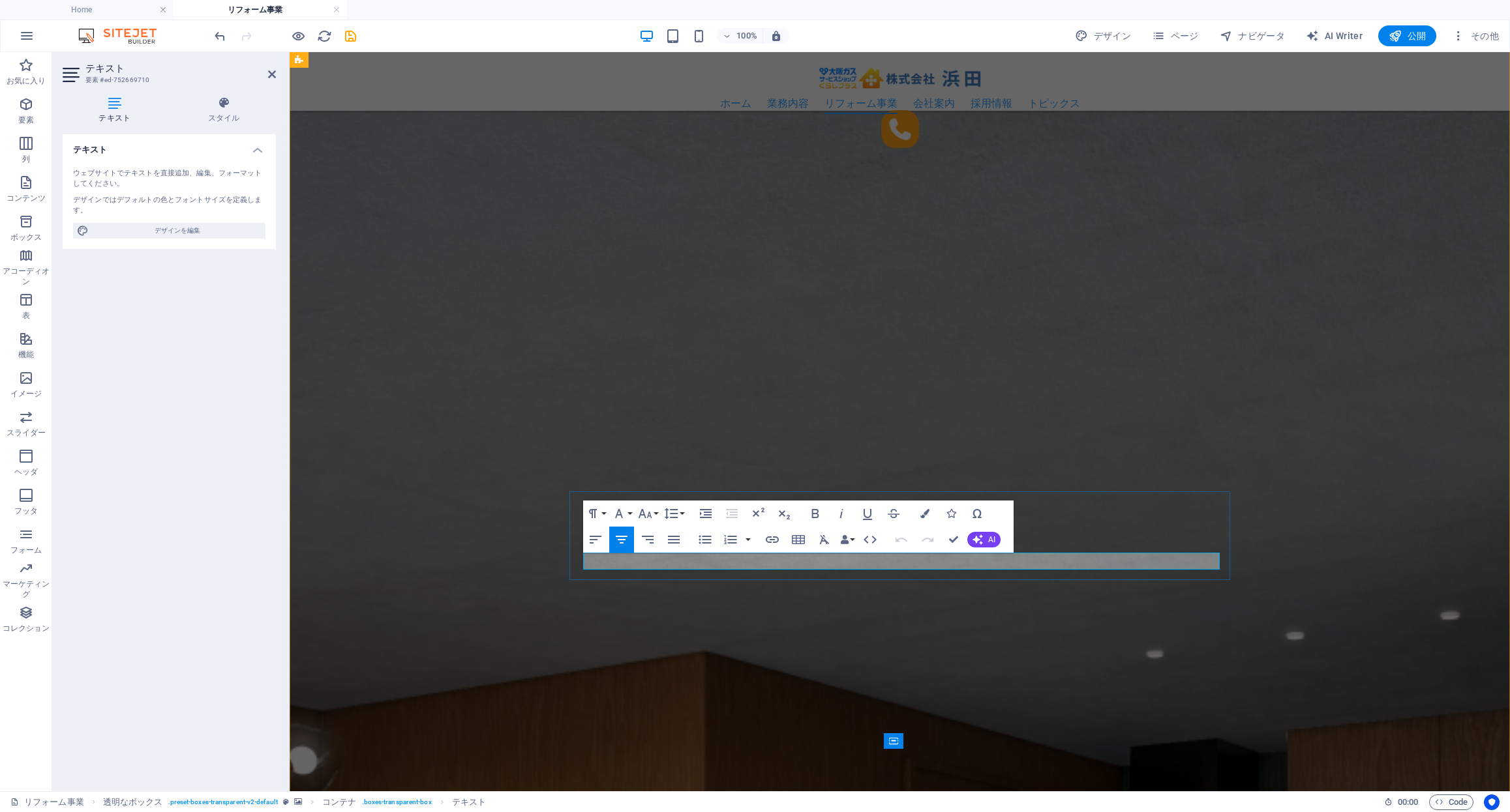
drag, startPoint x: 796, startPoint y: 561, endPoint x: 1077, endPoint y: 565, distance: 281.0
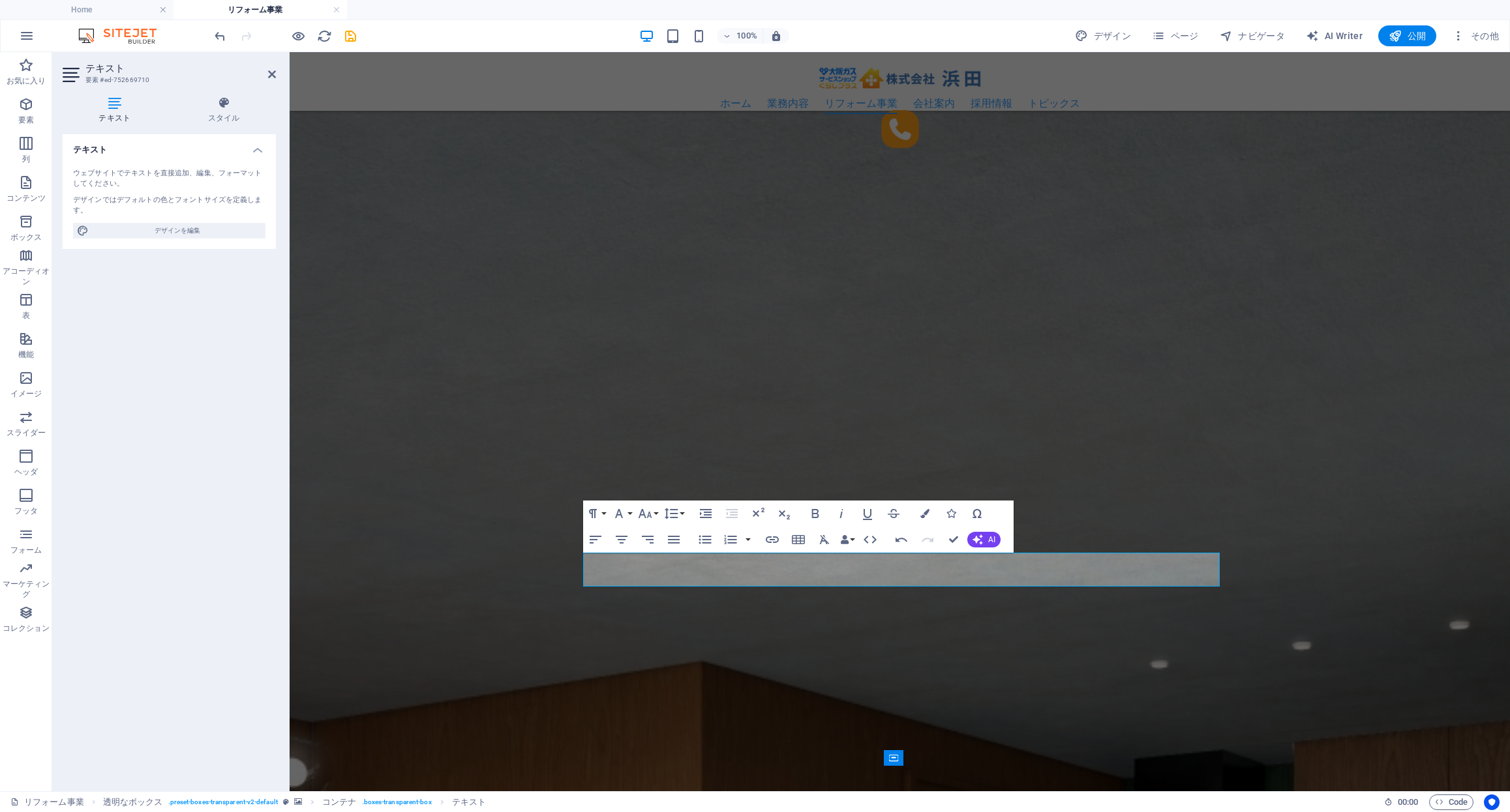
drag, startPoint x: 949, startPoint y: 539, endPoint x: 800, endPoint y: 545, distance: 149.1
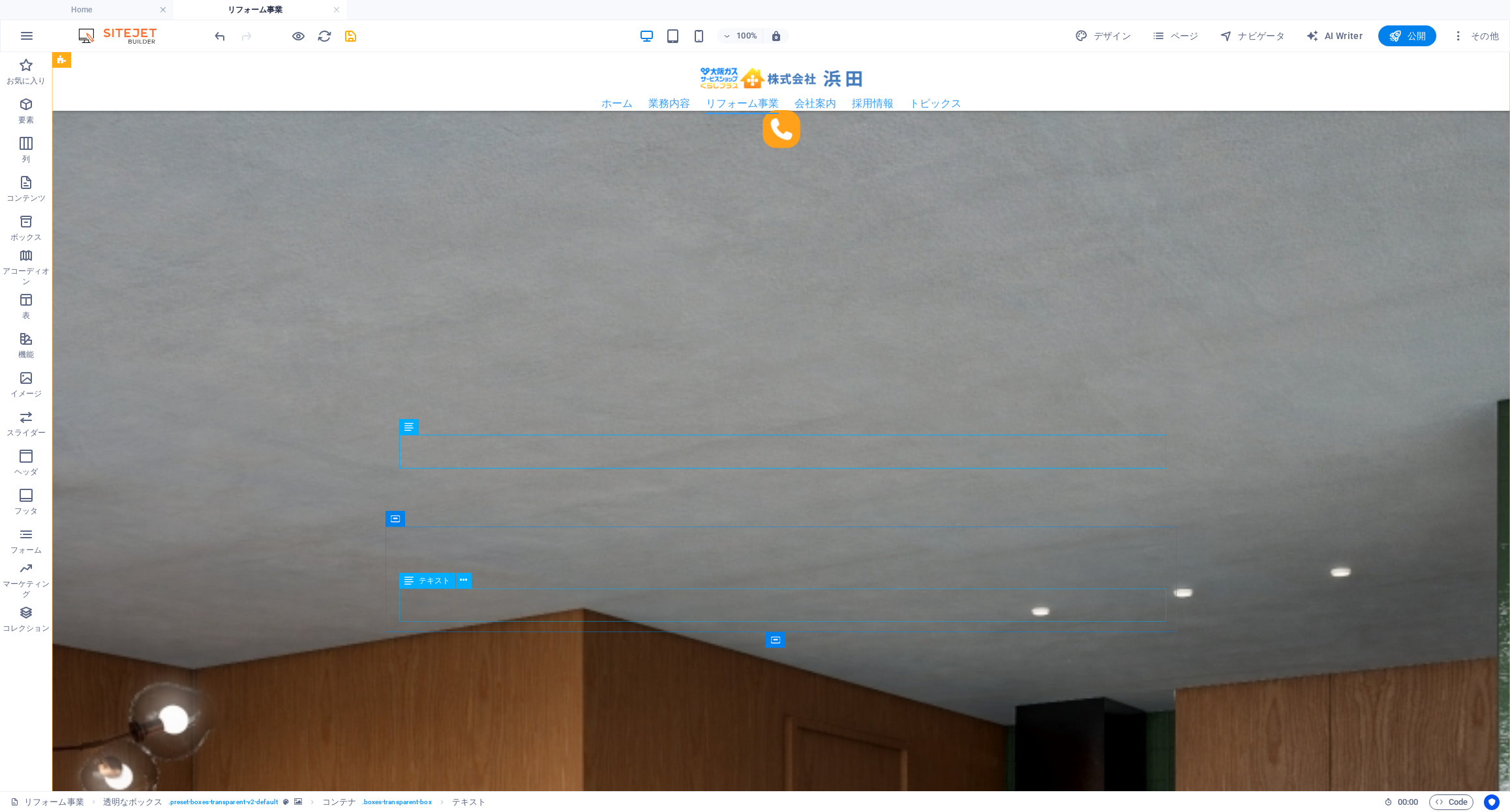
scroll to position [1578, 0]
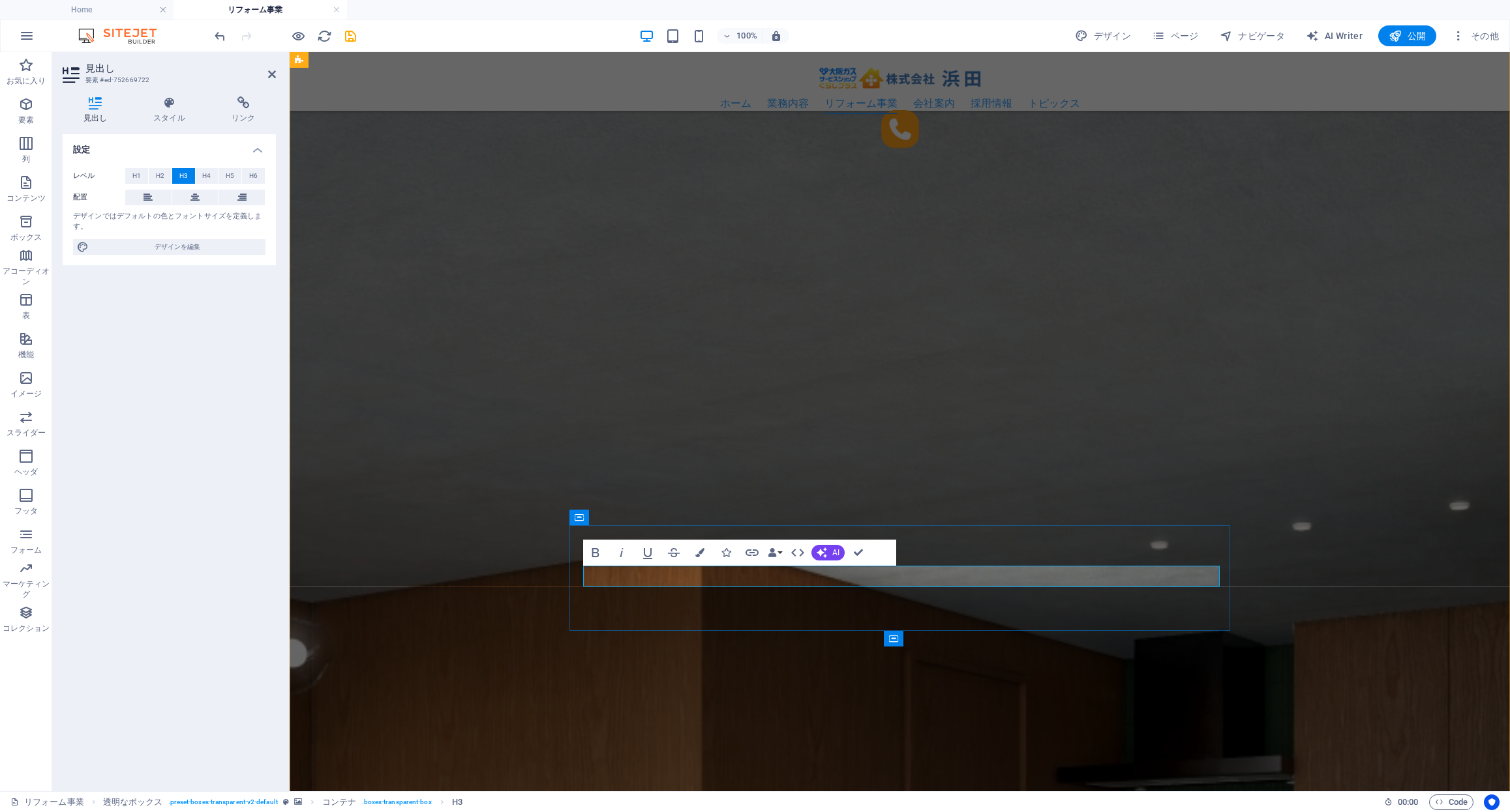
scroll to position [0, 10]
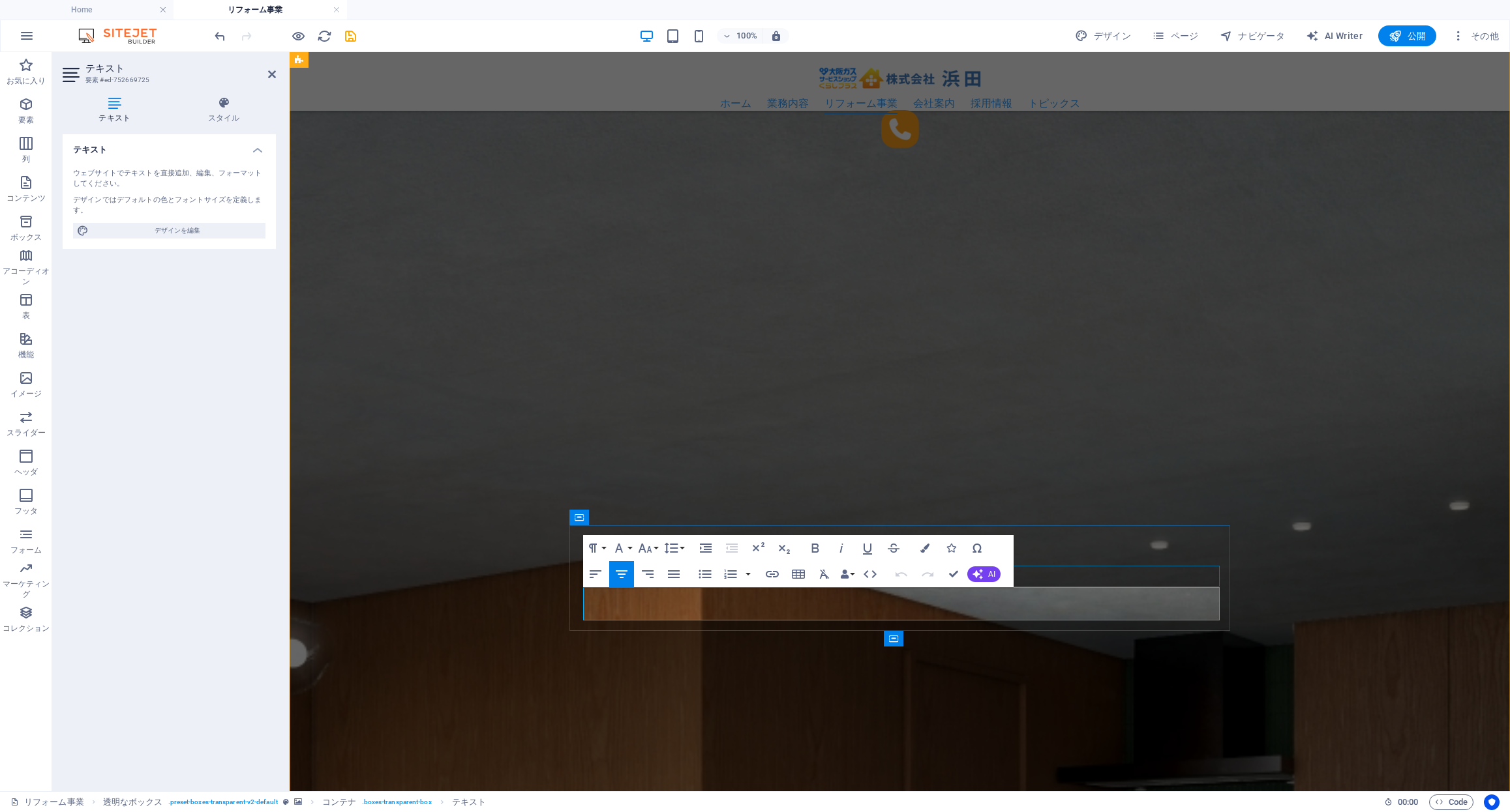
drag, startPoint x: 1078, startPoint y: 617, endPoint x: 633, endPoint y: 578, distance: 446.7
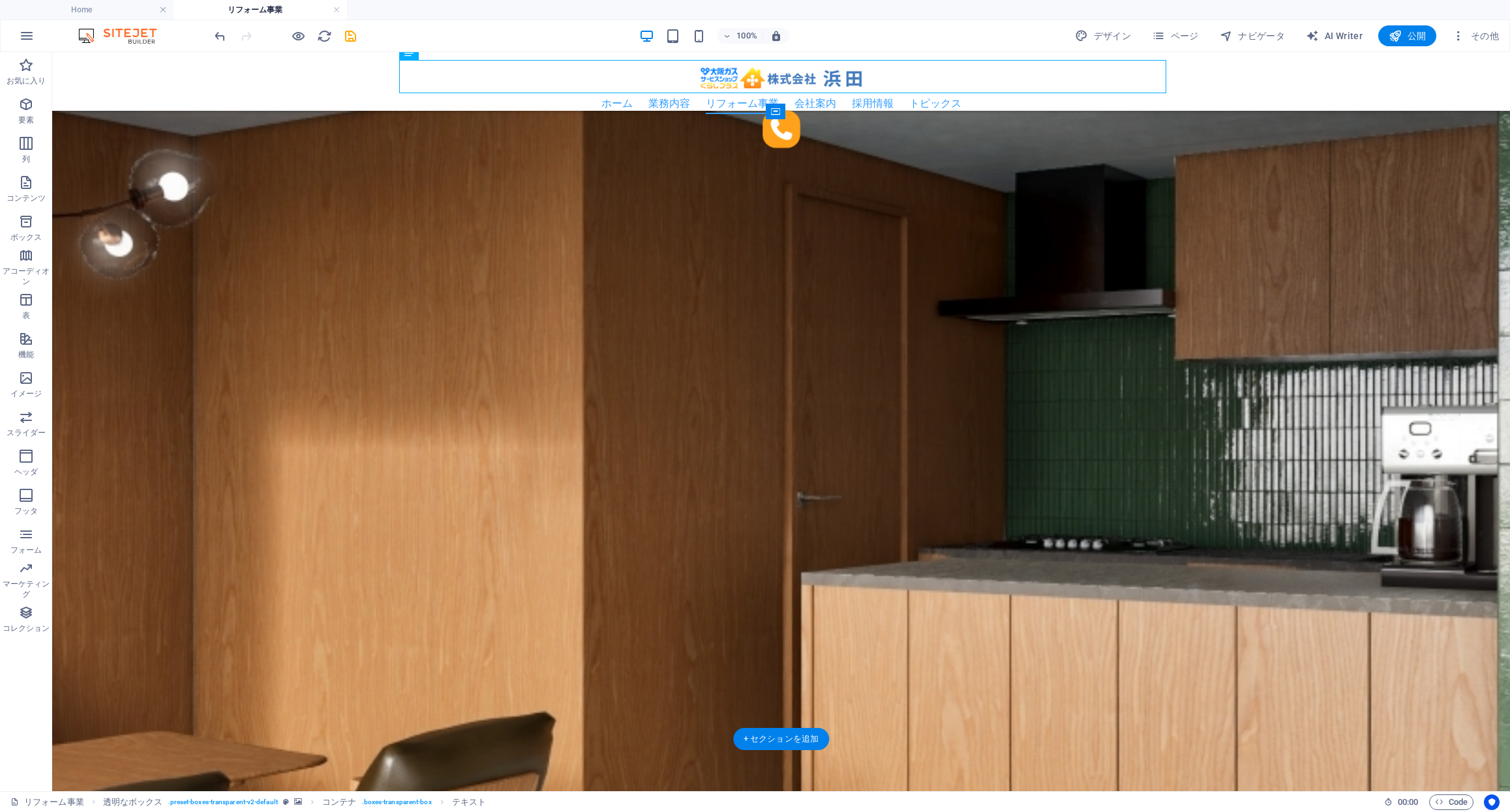
scroll to position [2109, 0]
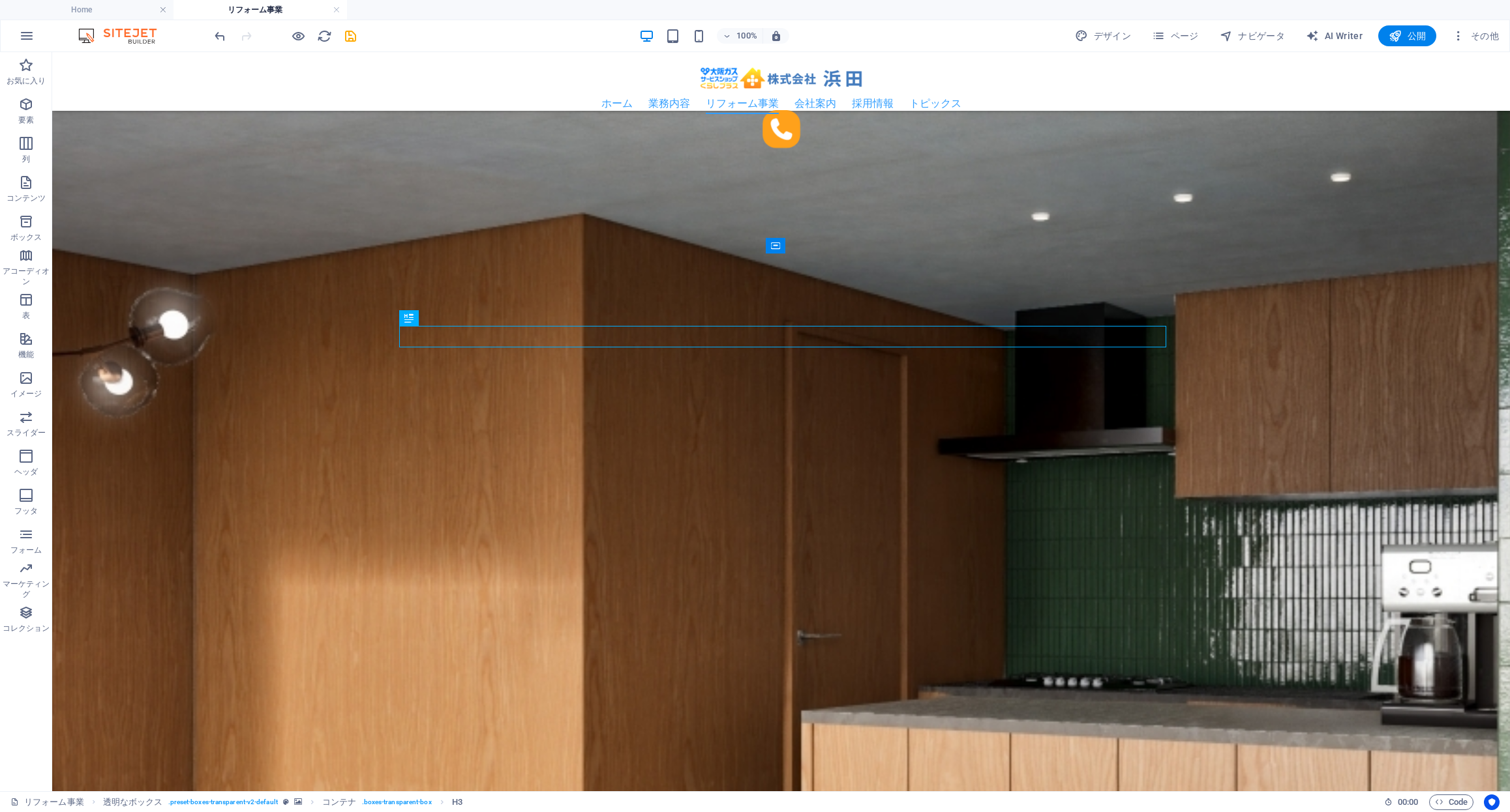
scroll to position [1971, 0]
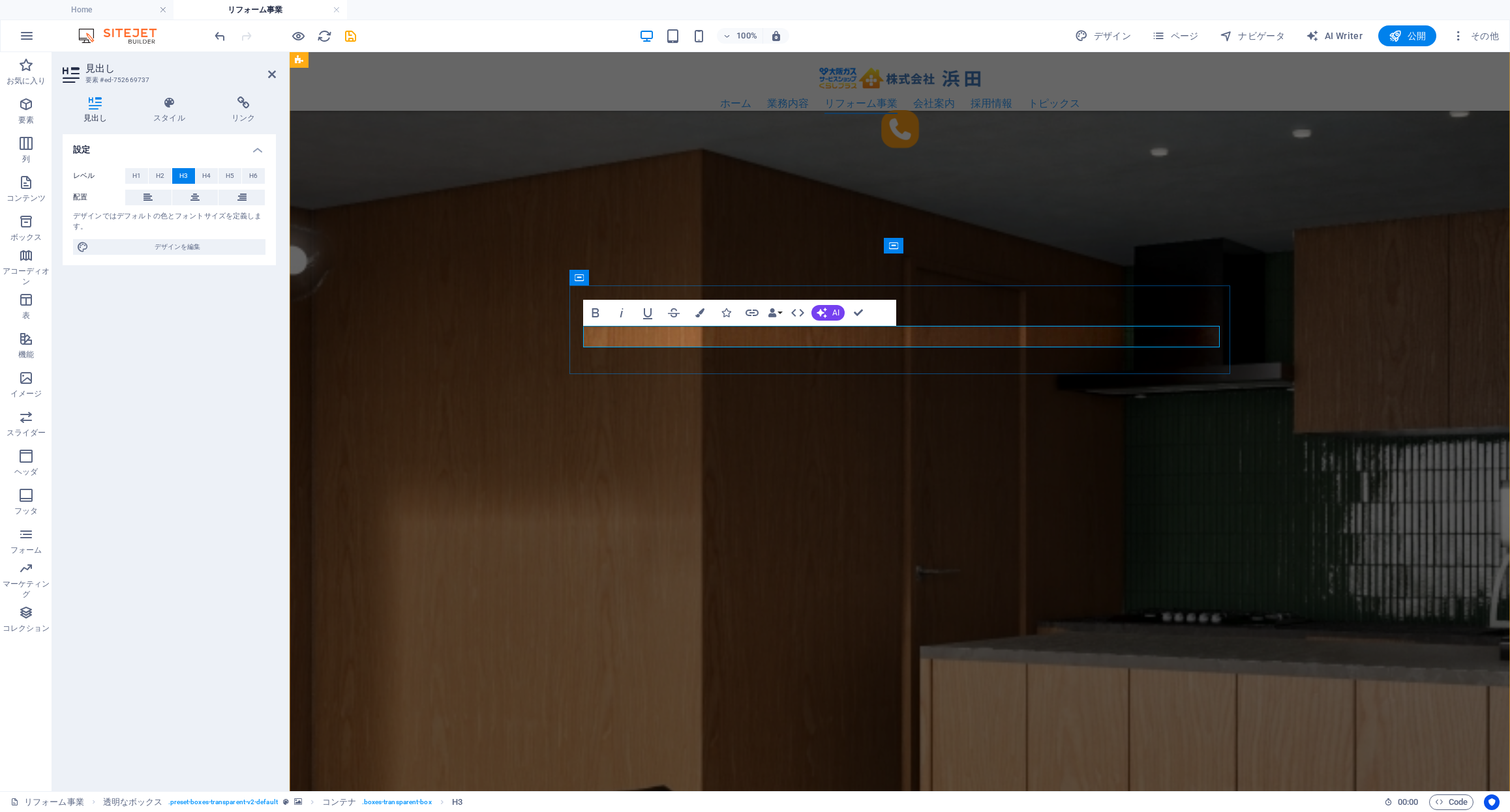
scroll to position [0, 10]
click at [747, 418] on figure at bounding box center [899, 529] width 1220 height 1972
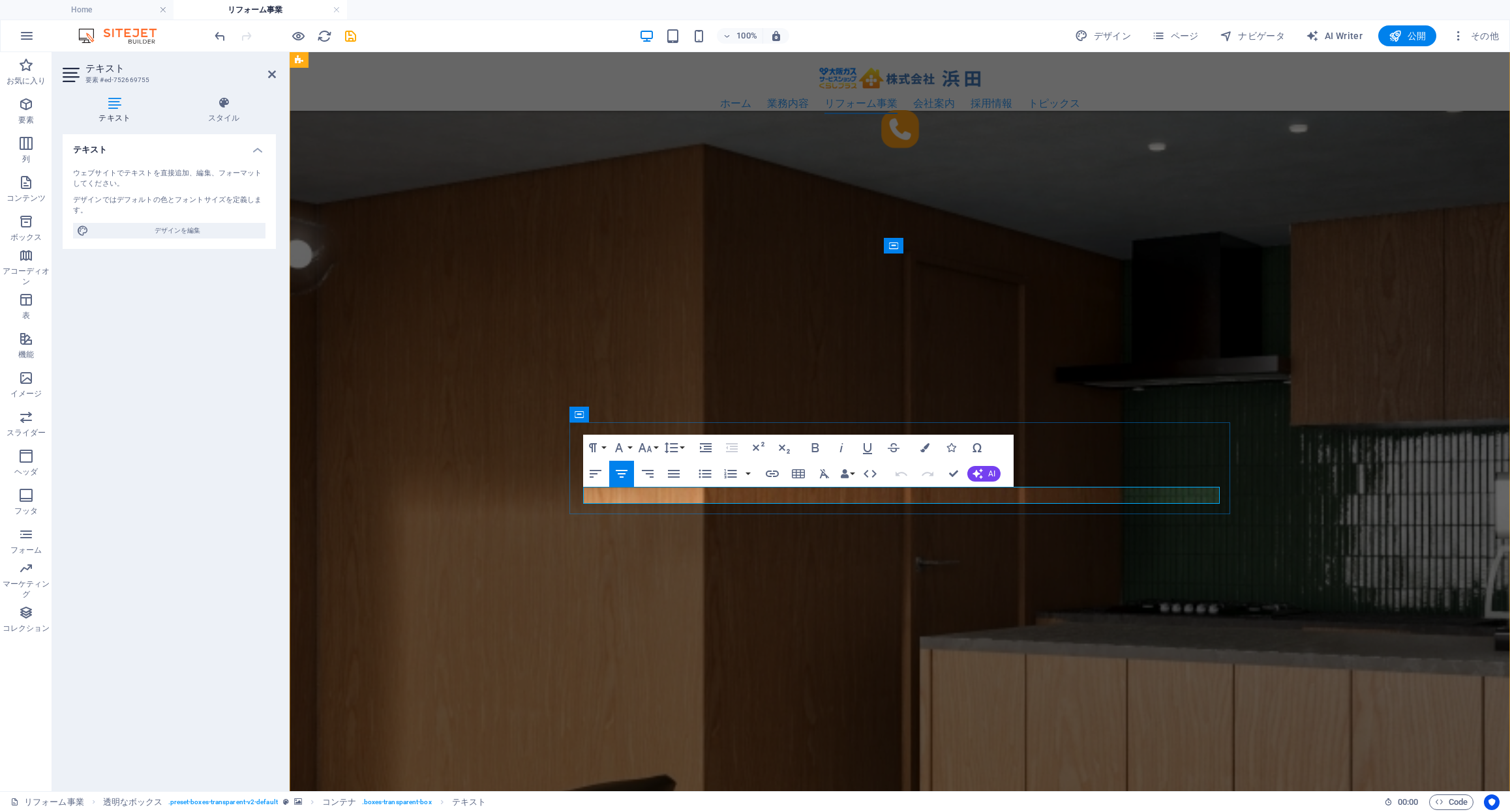
drag, startPoint x: 803, startPoint y: 494, endPoint x: 1037, endPoint y: 493, distance: 234.0
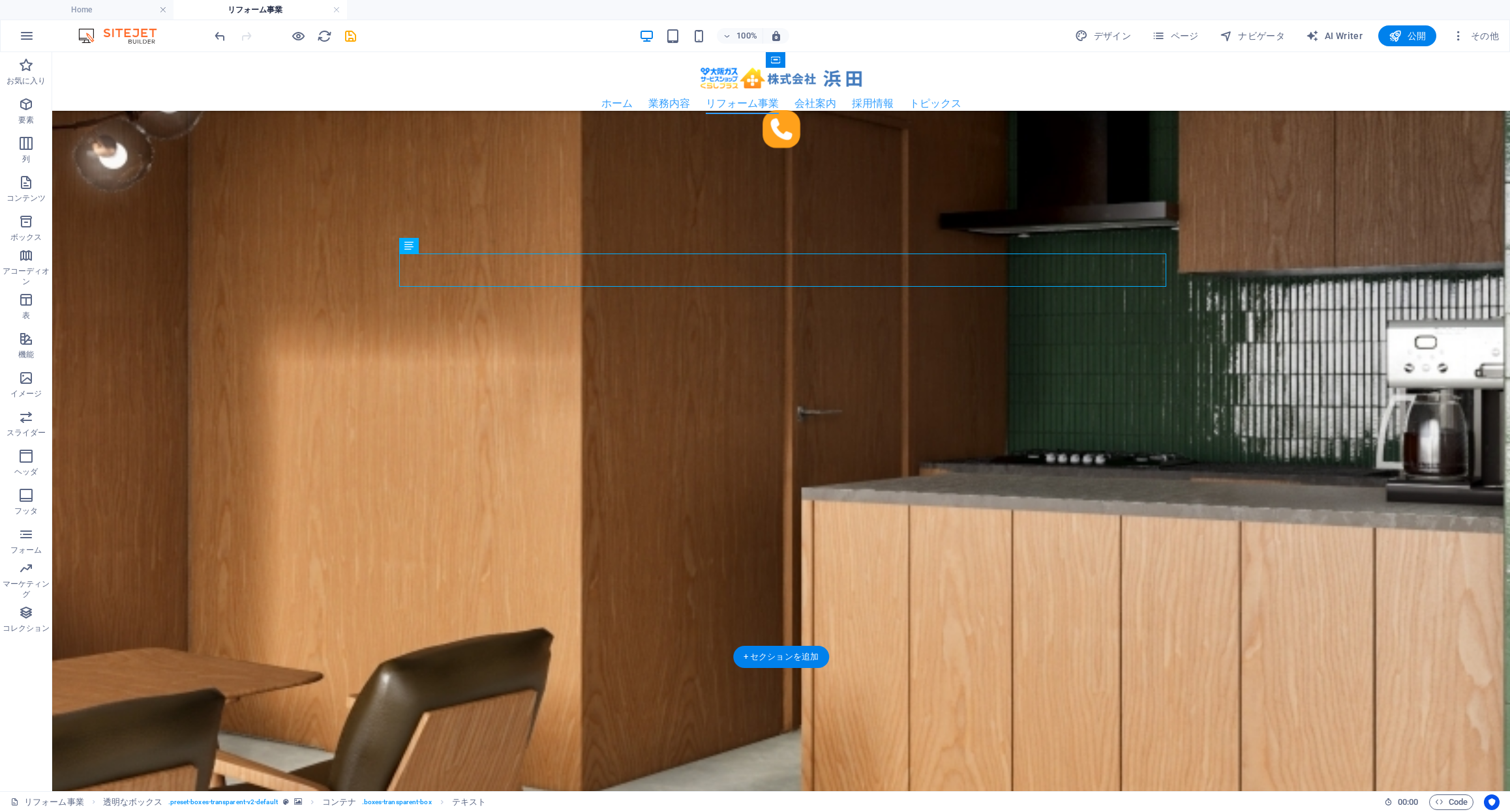
scroll to position [2206, 0]
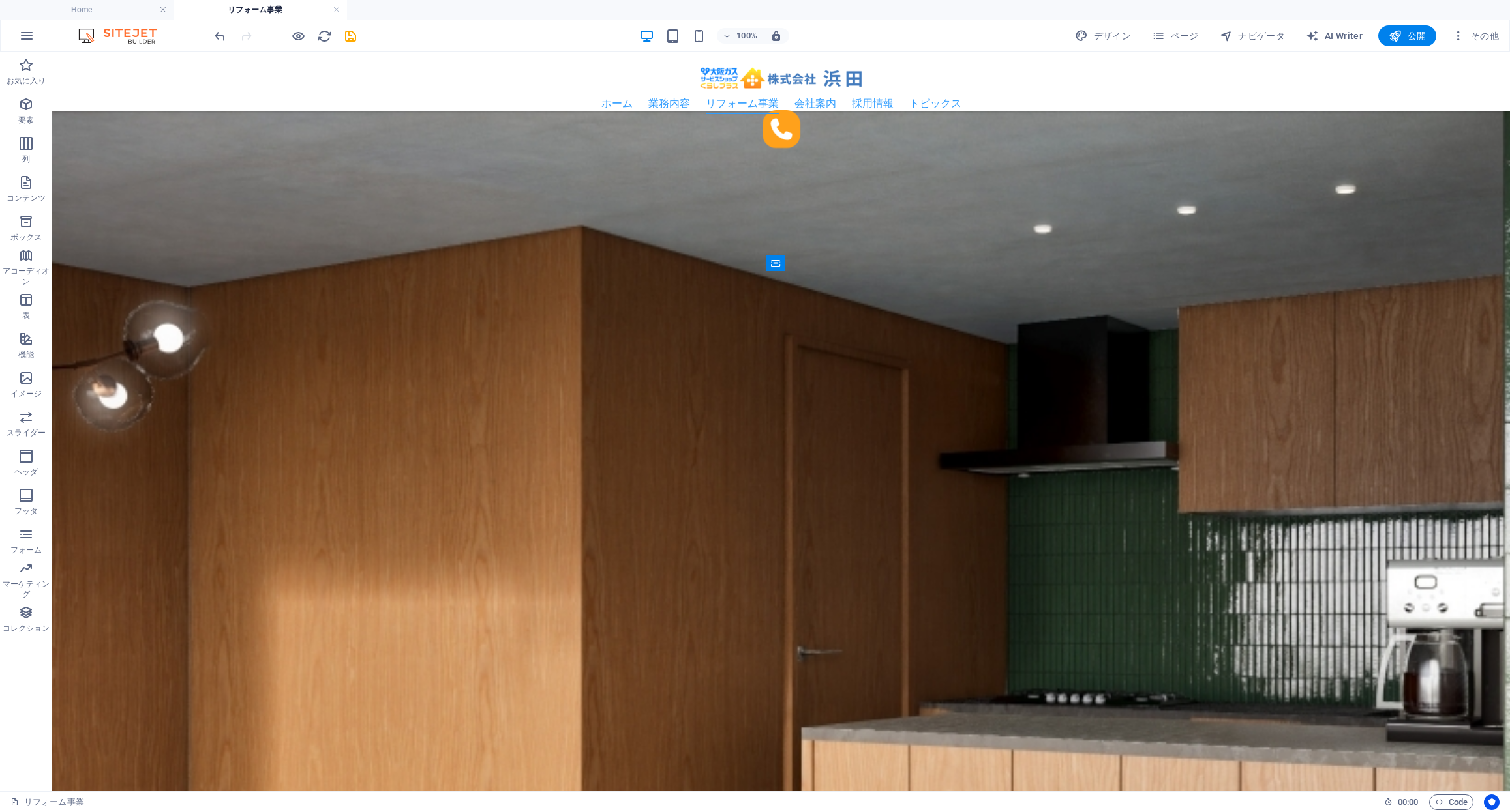
scroll to position [1952, 0]
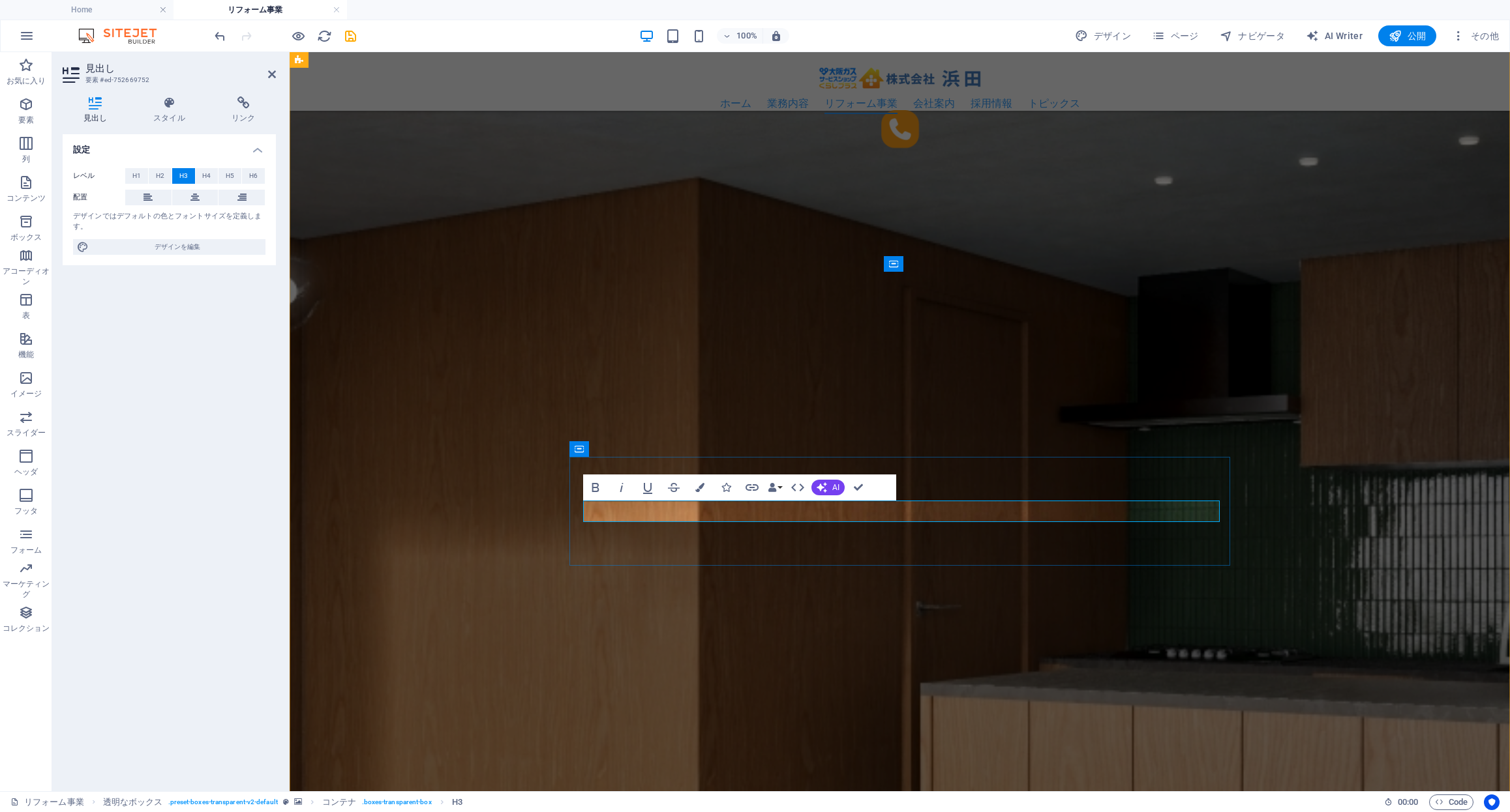
scroll to position [0, 10]
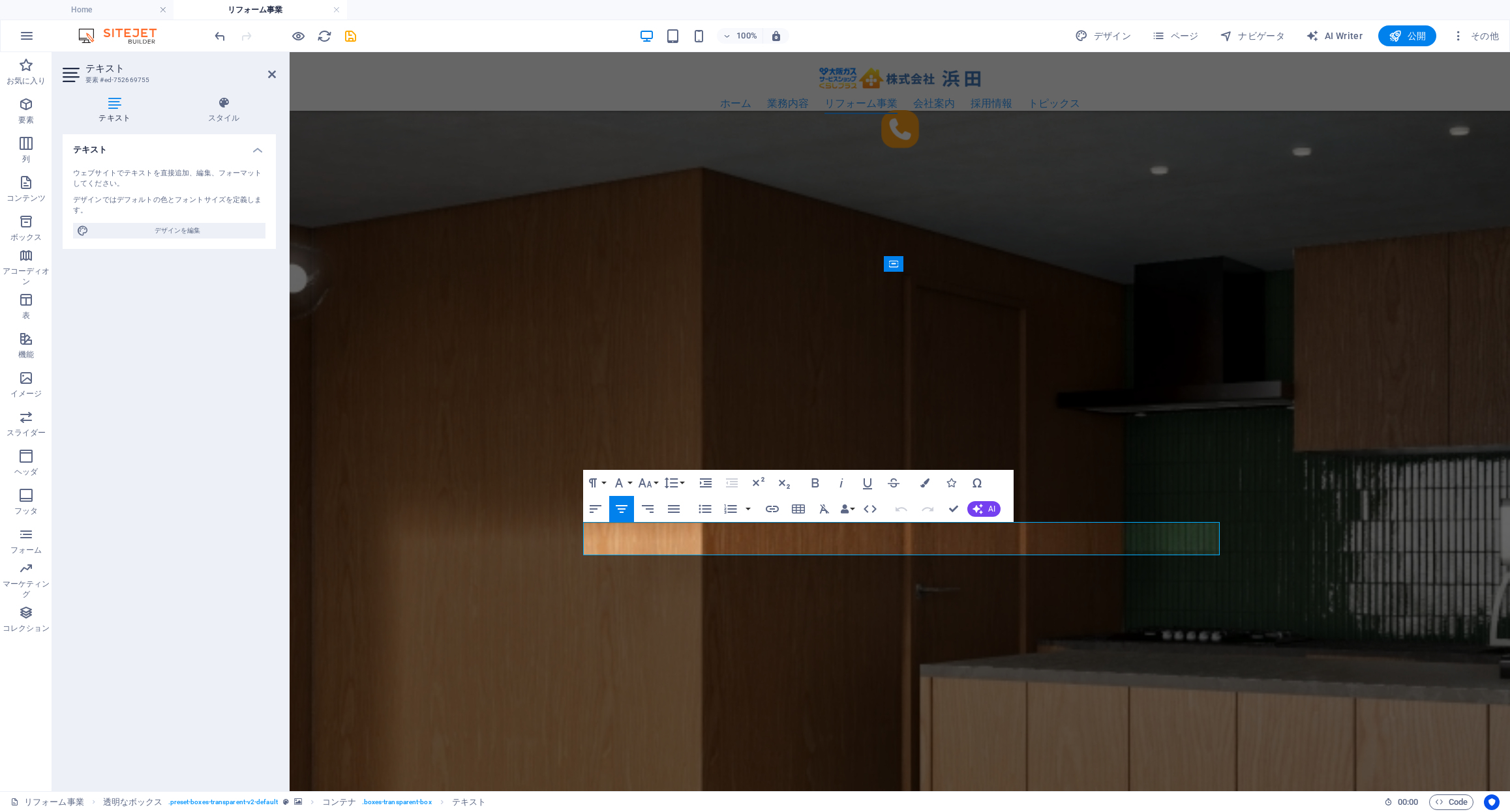
drag, startPoint x: 1123, startPoint y: 546, endPoint x: 284, endPoint y: 479, distance: 841.7
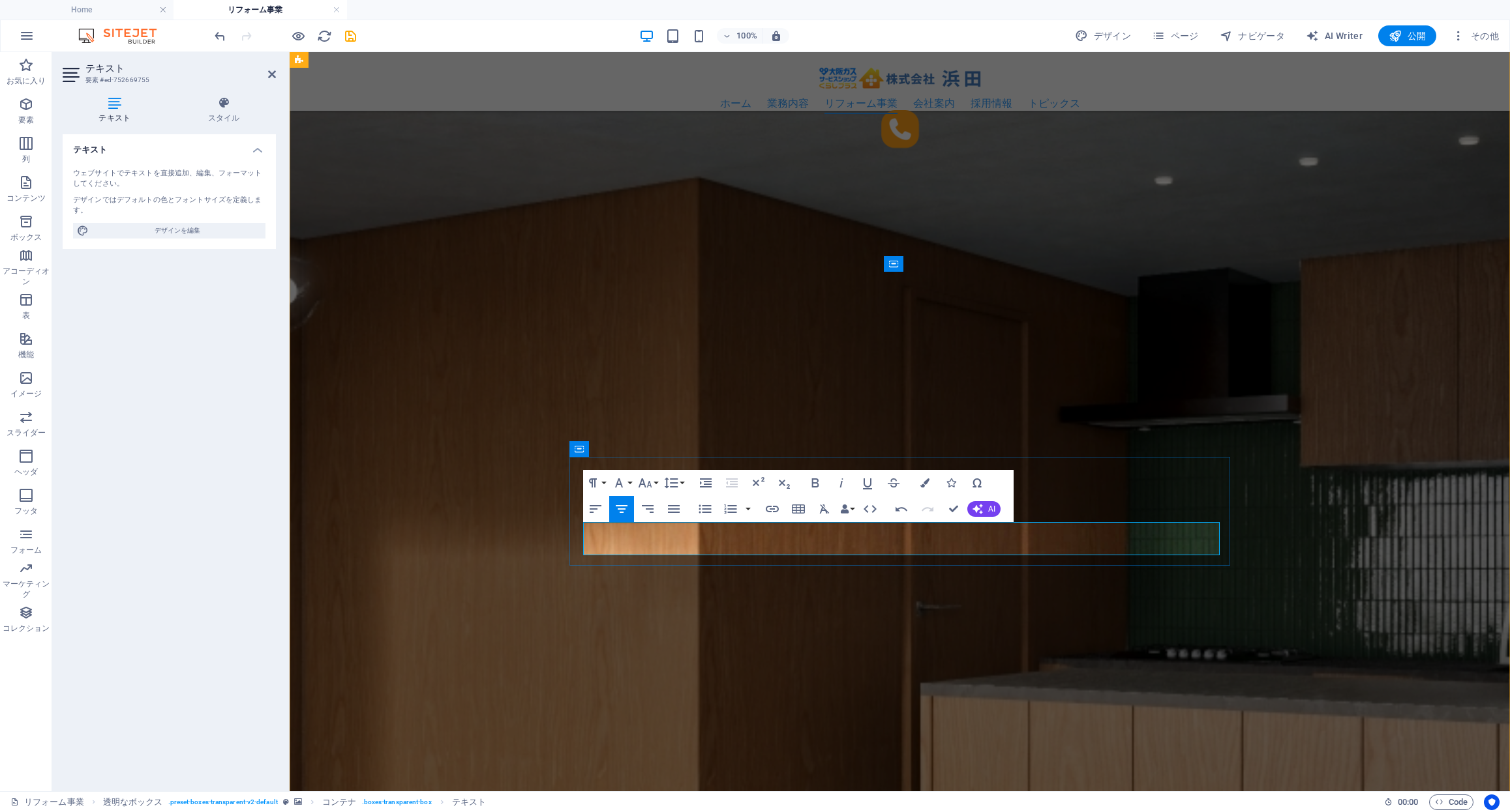
drag, startPoint x: 947, startPoint y: 511, endPoint x: 146, endPoint y: 627, distance: 809.4
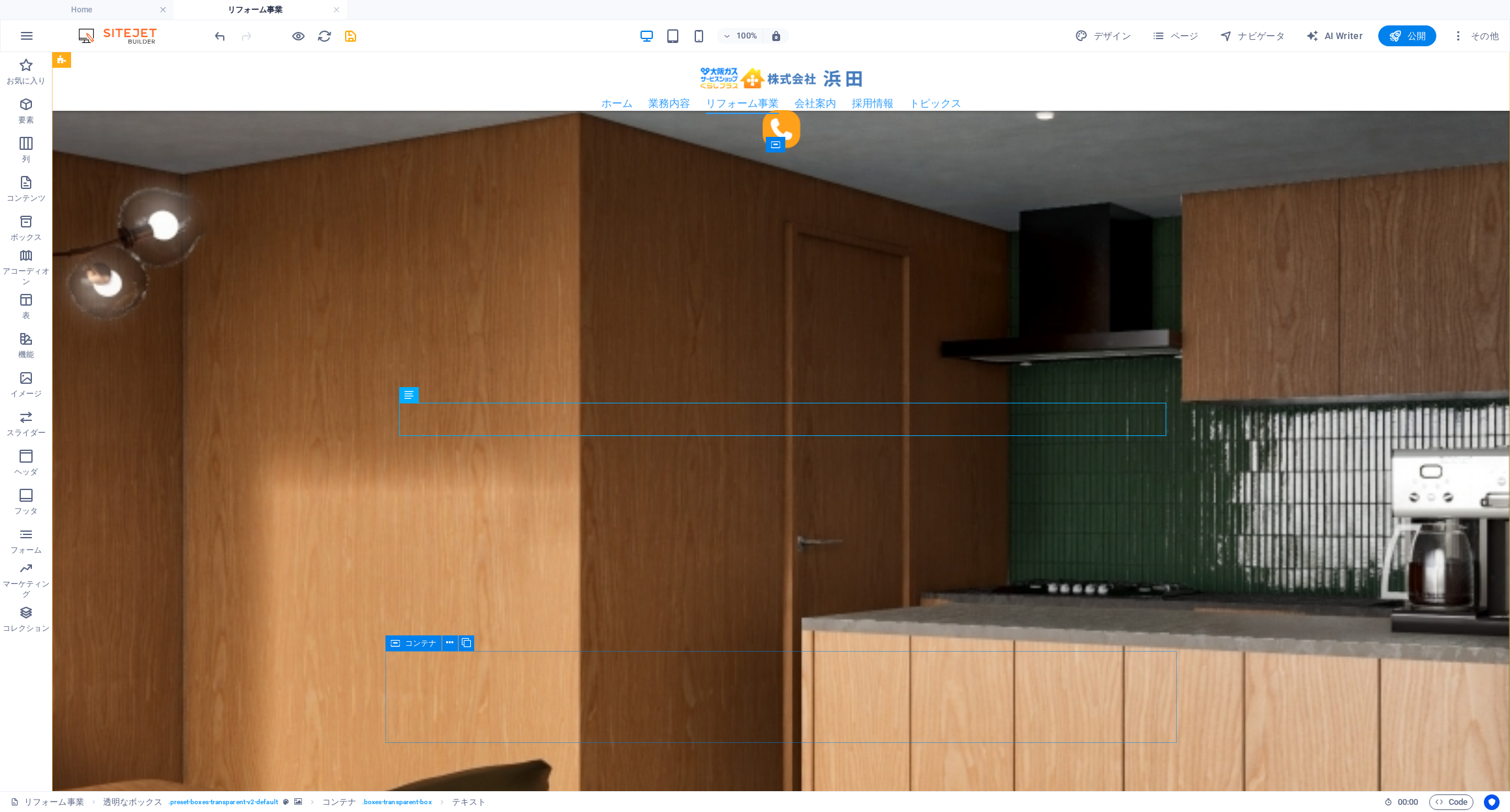
scroll to position [2092, 0]
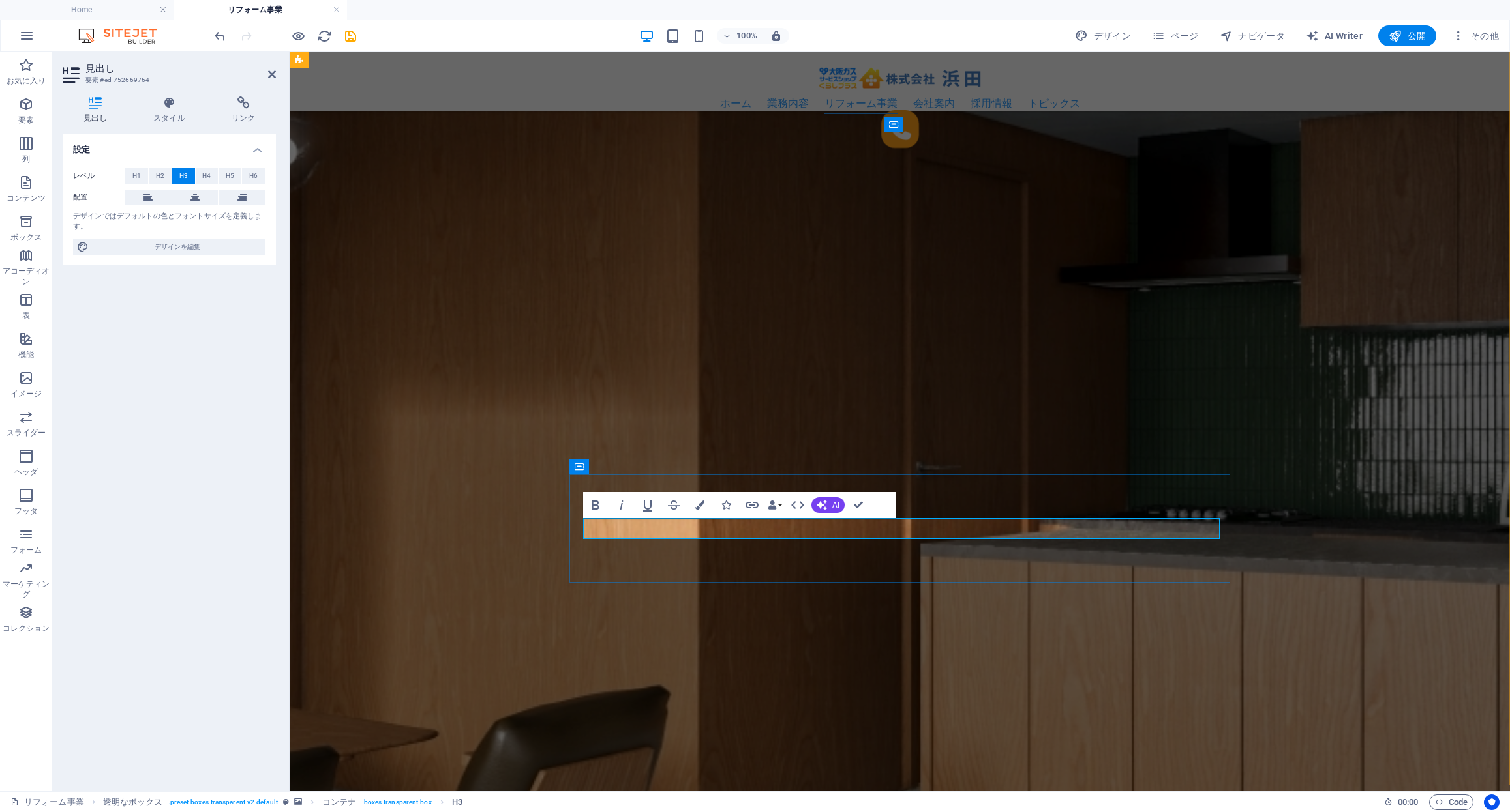
scroll to position [0, 10]
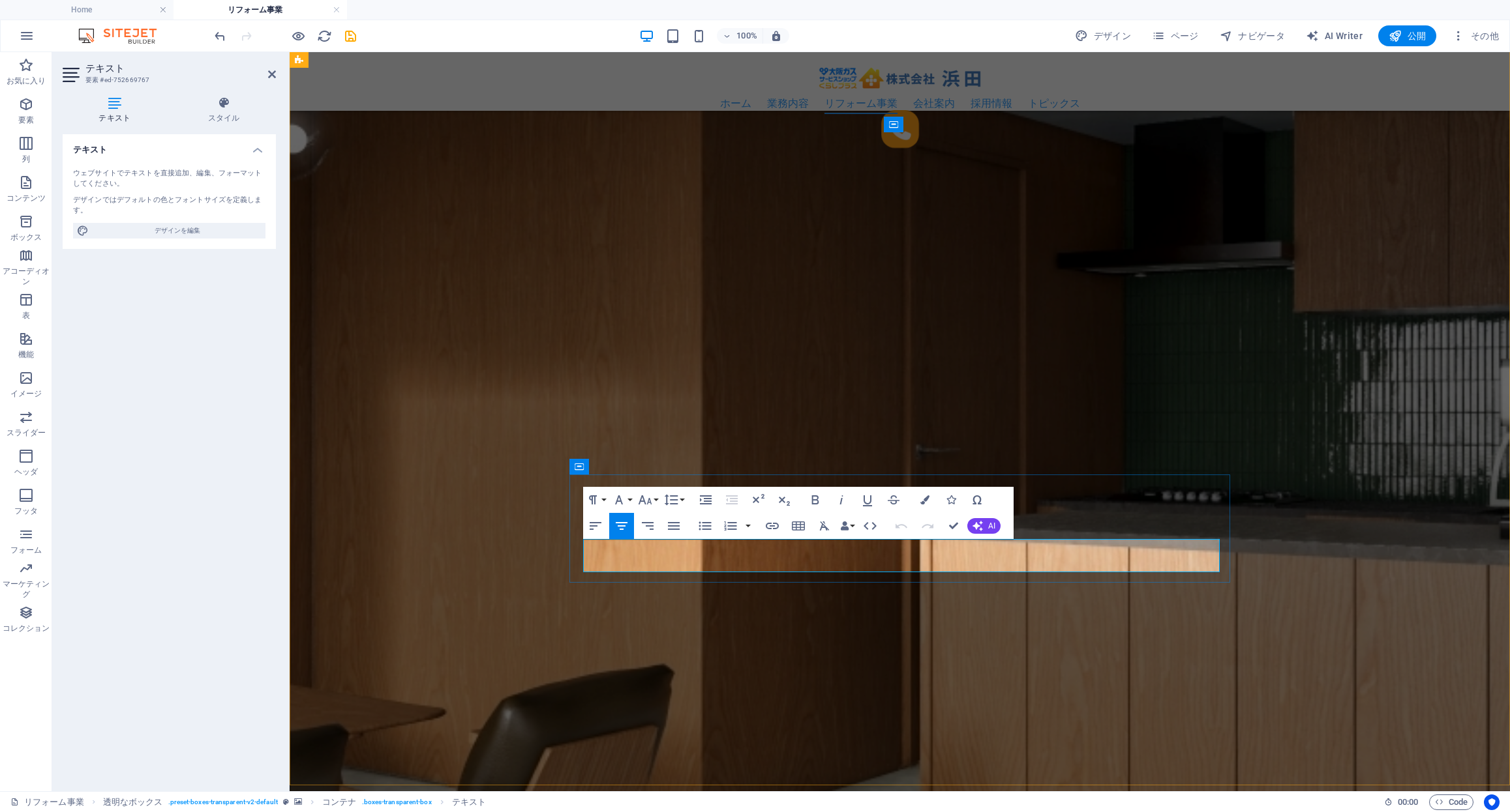
drag, startPoint x: 954, startPoint y: 565, endPoint x: 733, endPoint y: 535, distance: 223.0
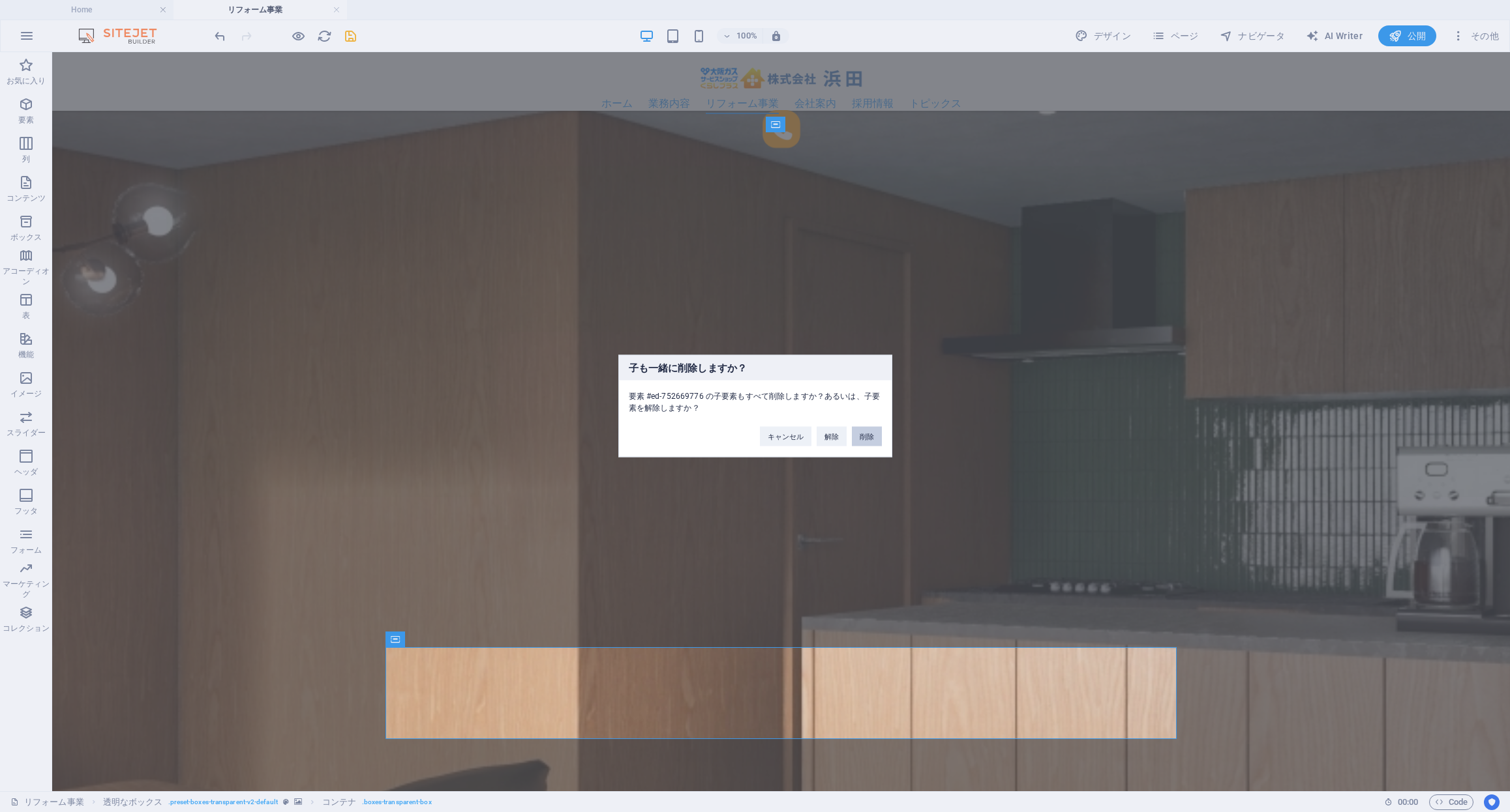
click at [870, 438] on button "削除" at bounding box center [867, 436] width 30 height 19
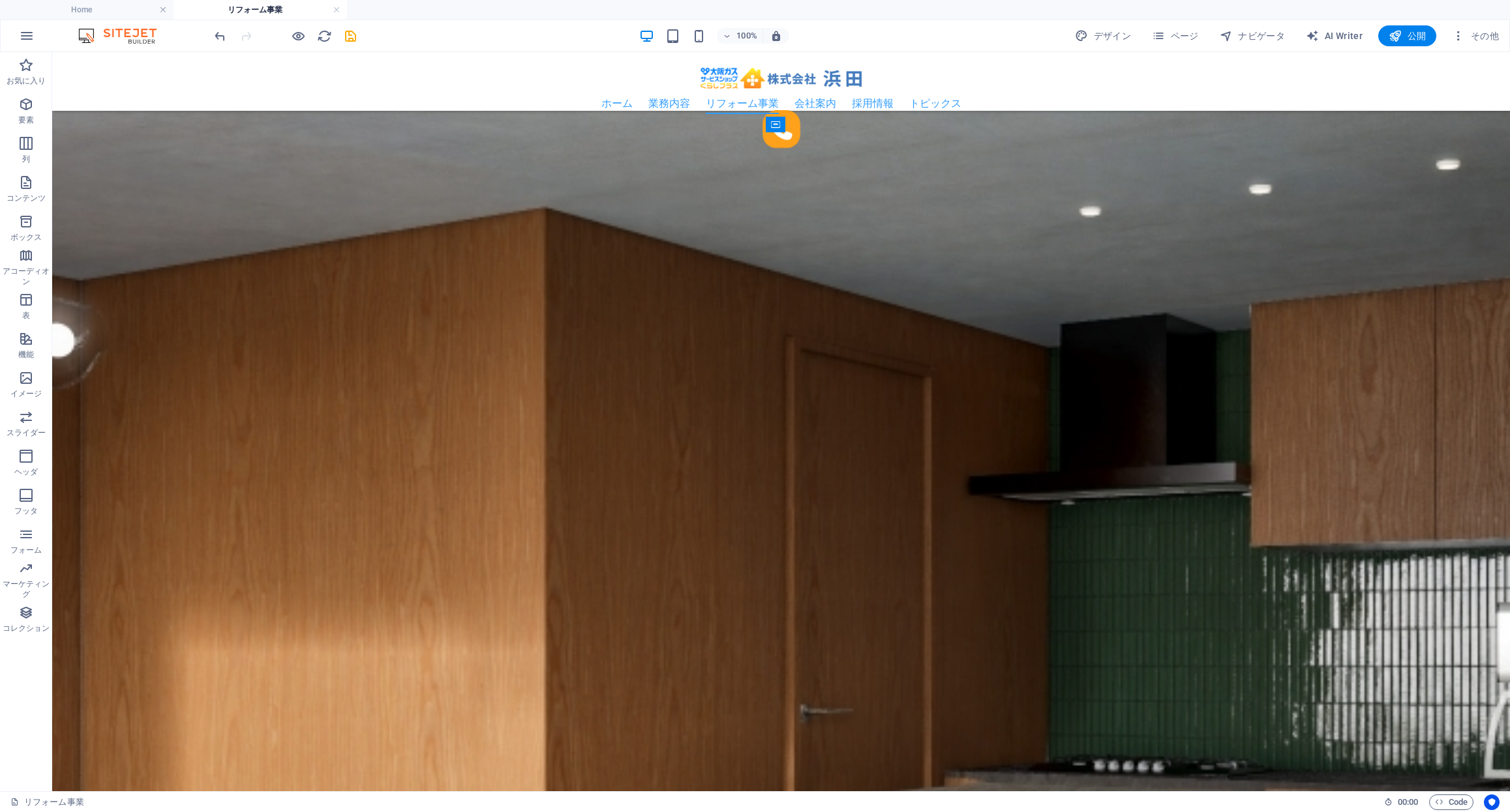
click at [862, 650] on figure at bounding box center [781, 661] width 1457 height 2349
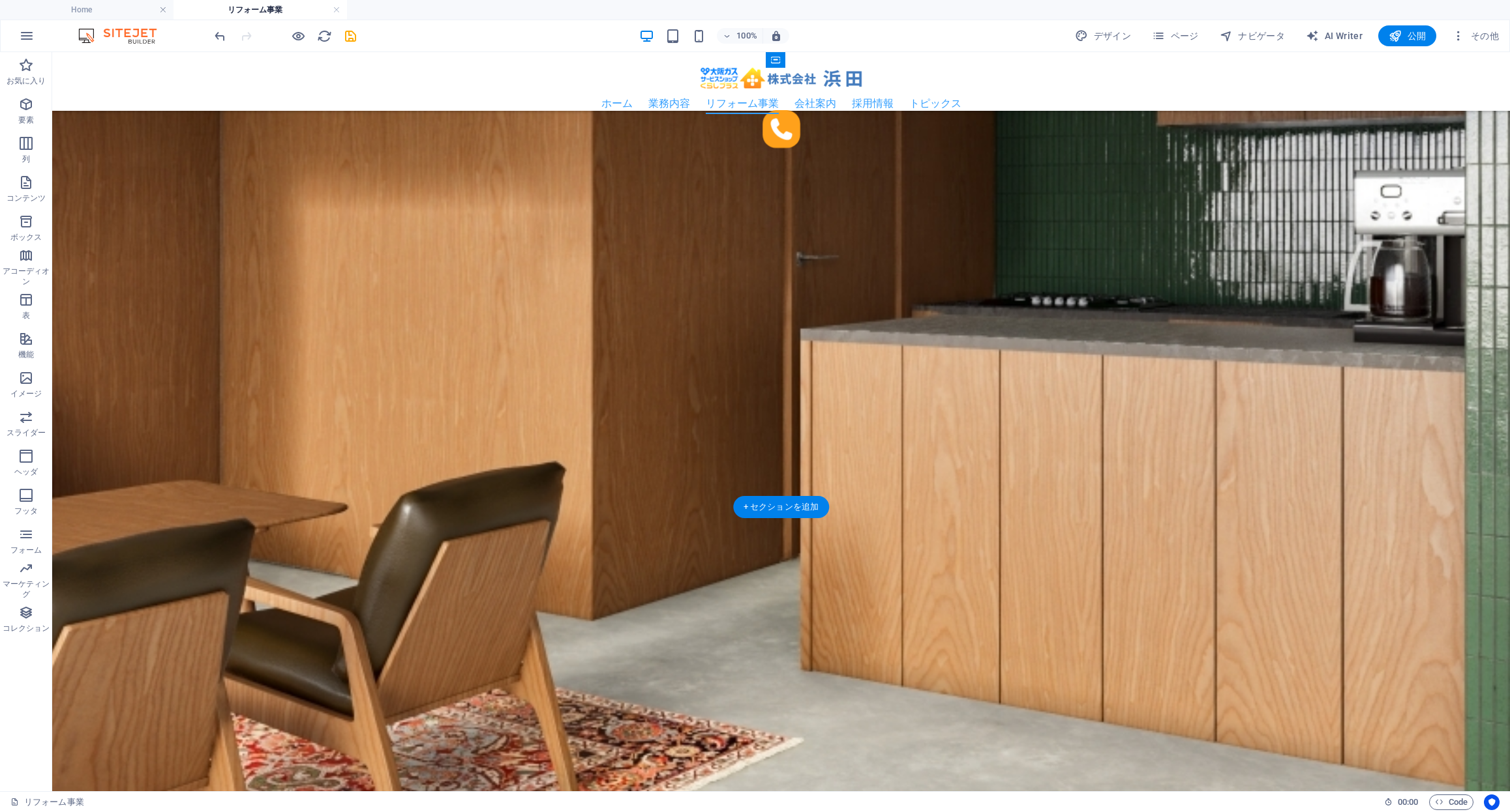
scroll to position [2228, 0]
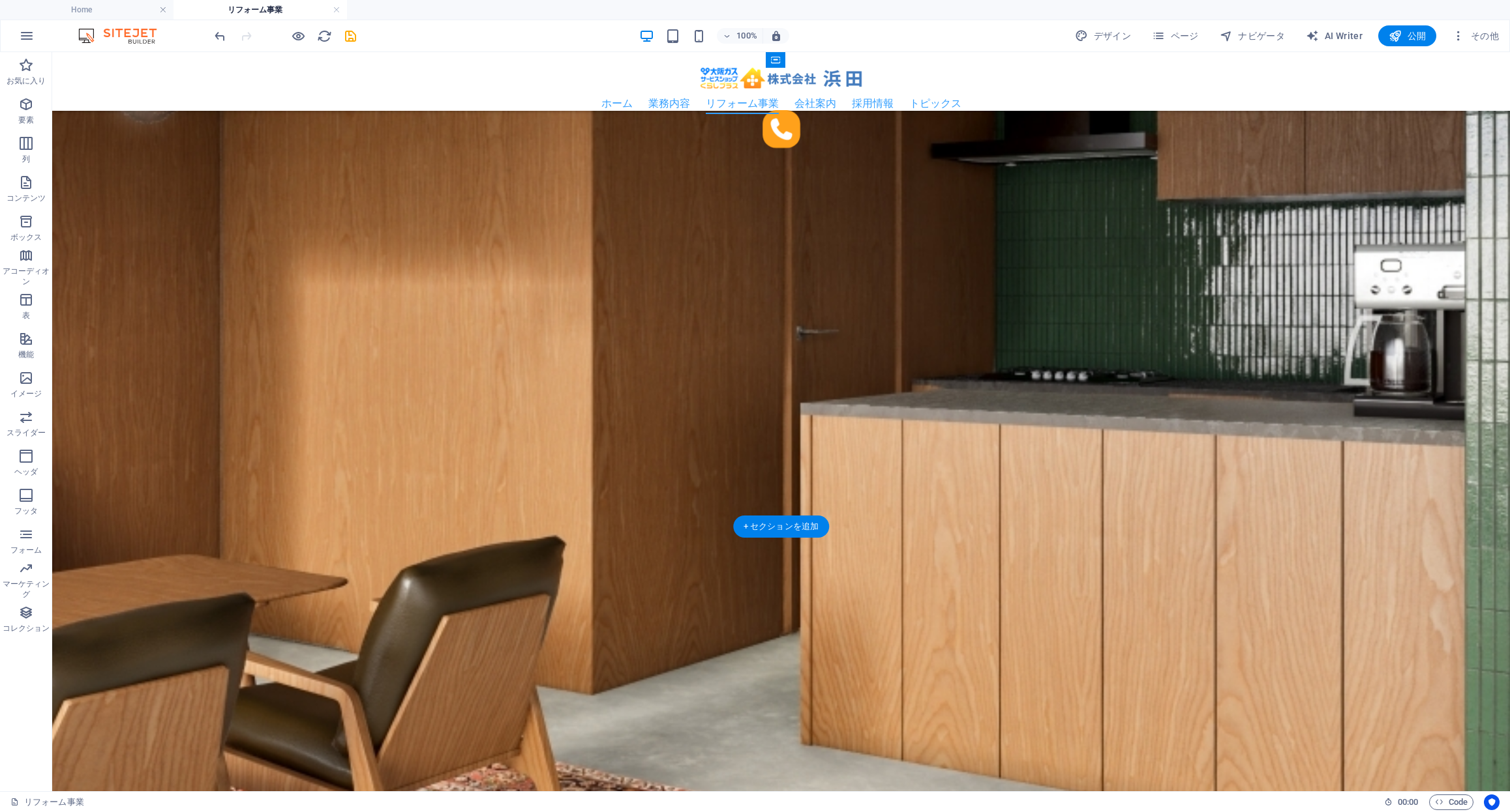
click at [929, 497] on figure at bounding box center [781, 291] width 1457 height 1881
select select "rem"
select select "px"
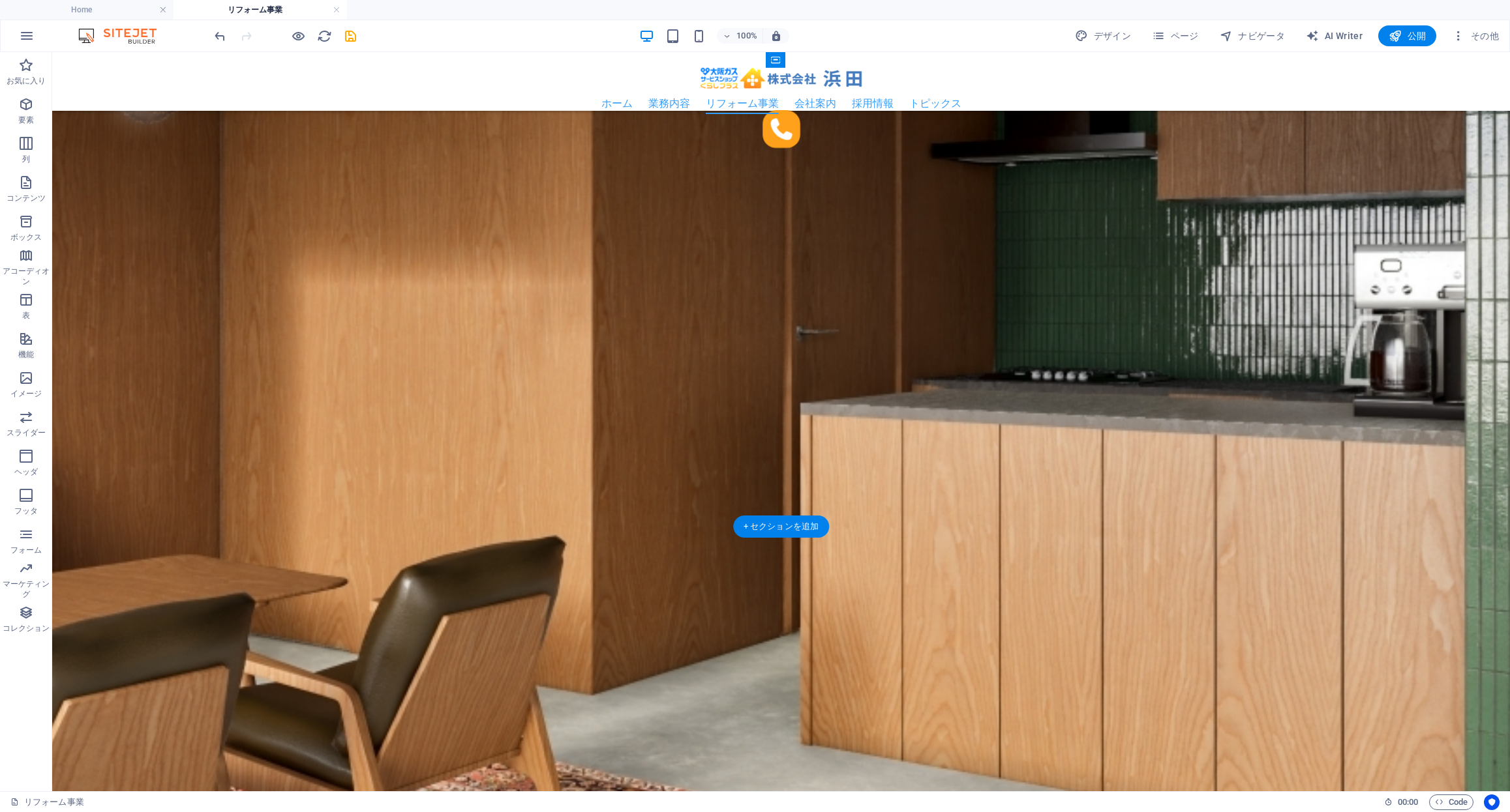
select select "px"
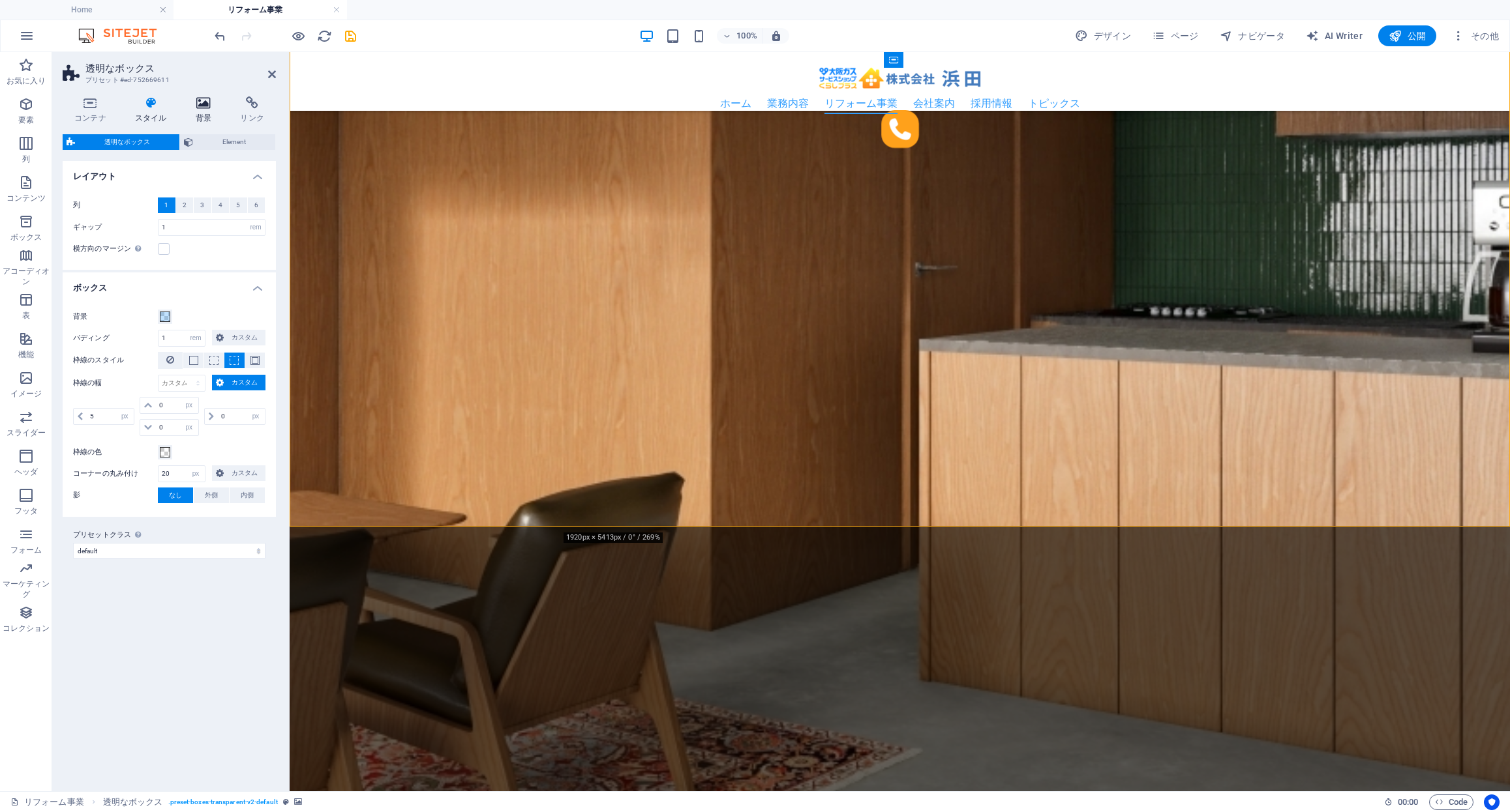
click at [205, 109] on icon at bounding box center [203, 103] width 40 height 13
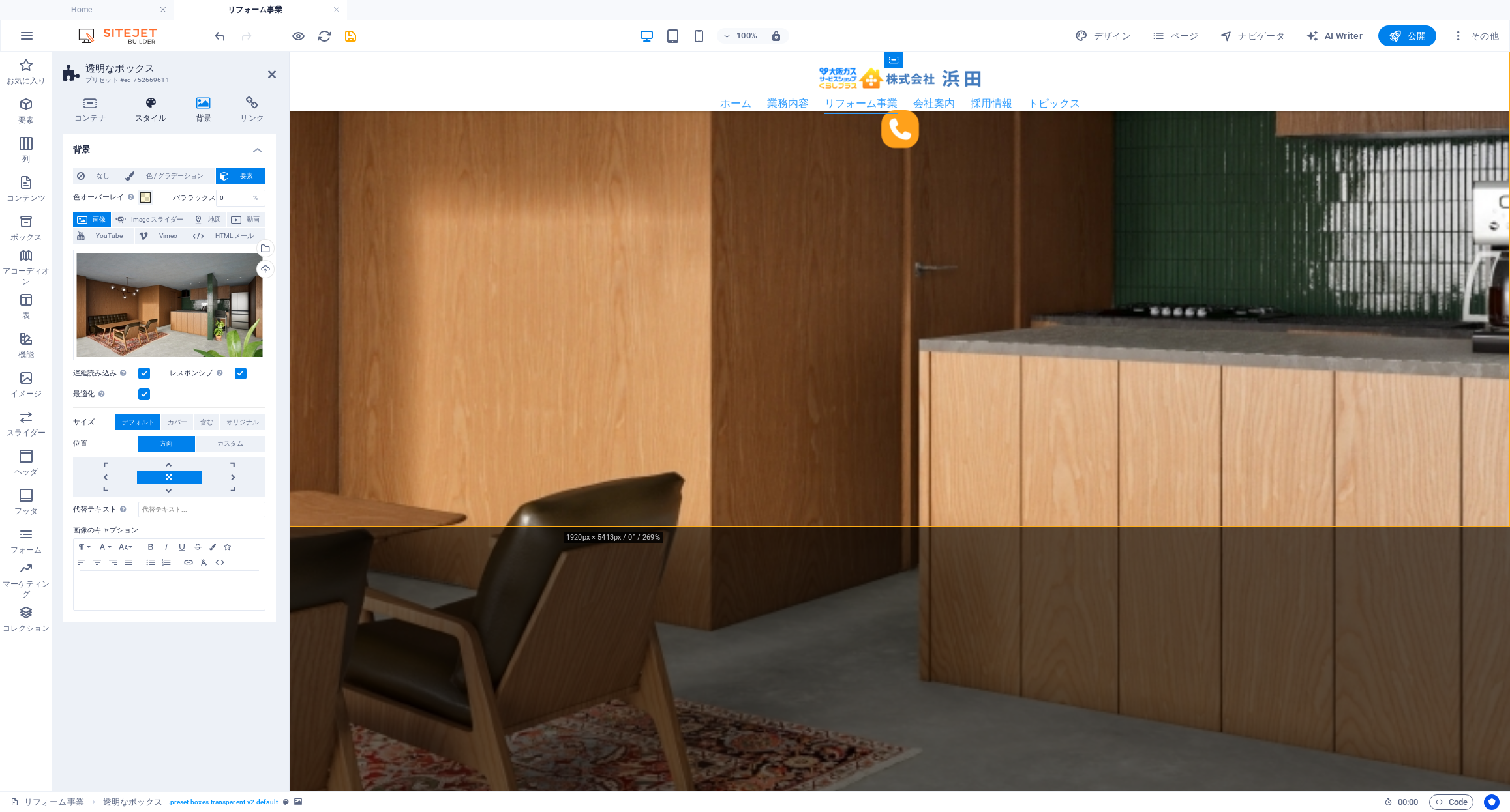
click at [149, 107] on icon at bounding box center [151, 103] width 56 height 13
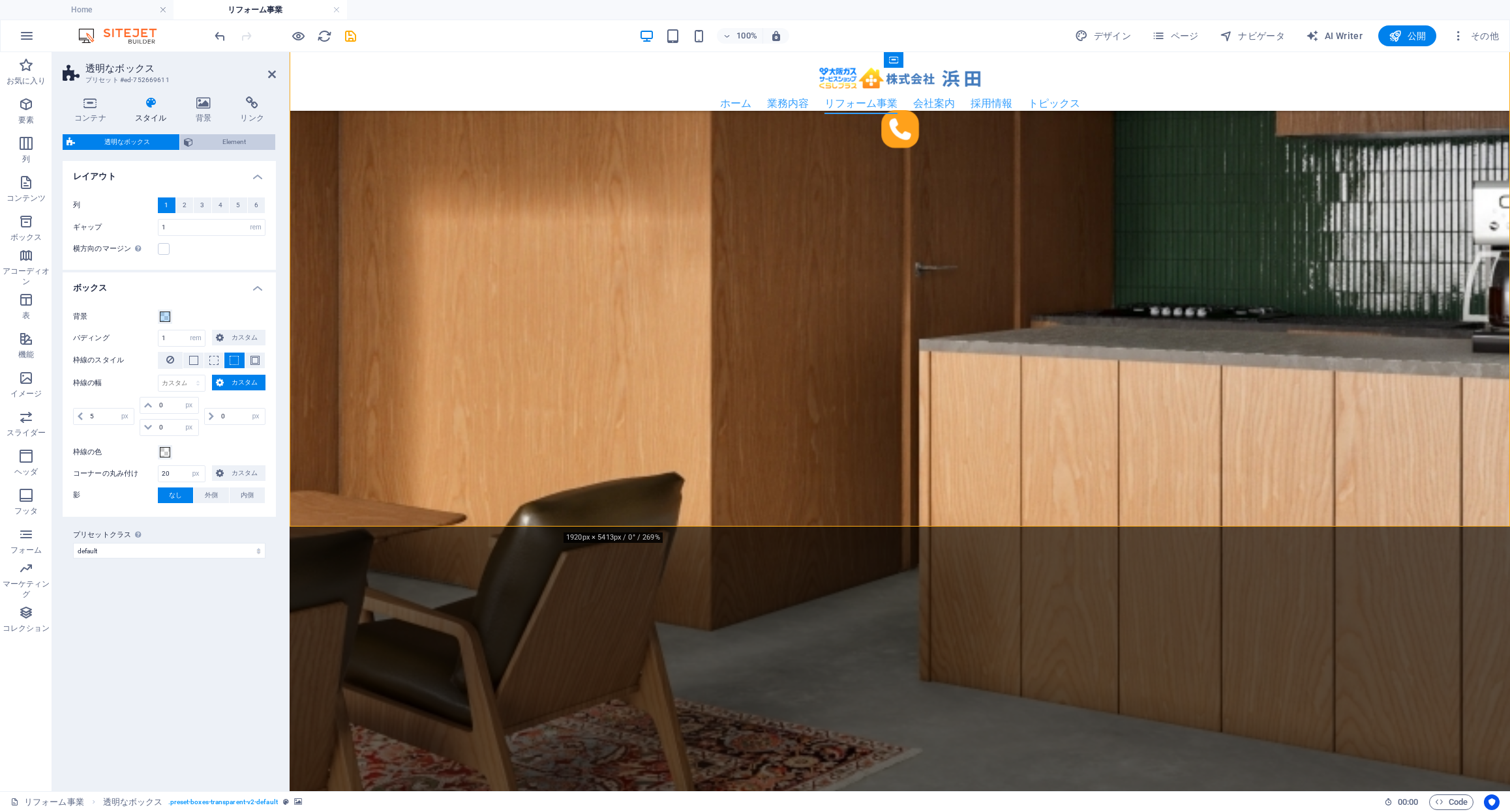
click at [215, 138] on span "Element" at bounding box center [234, 142] width 74 height 16
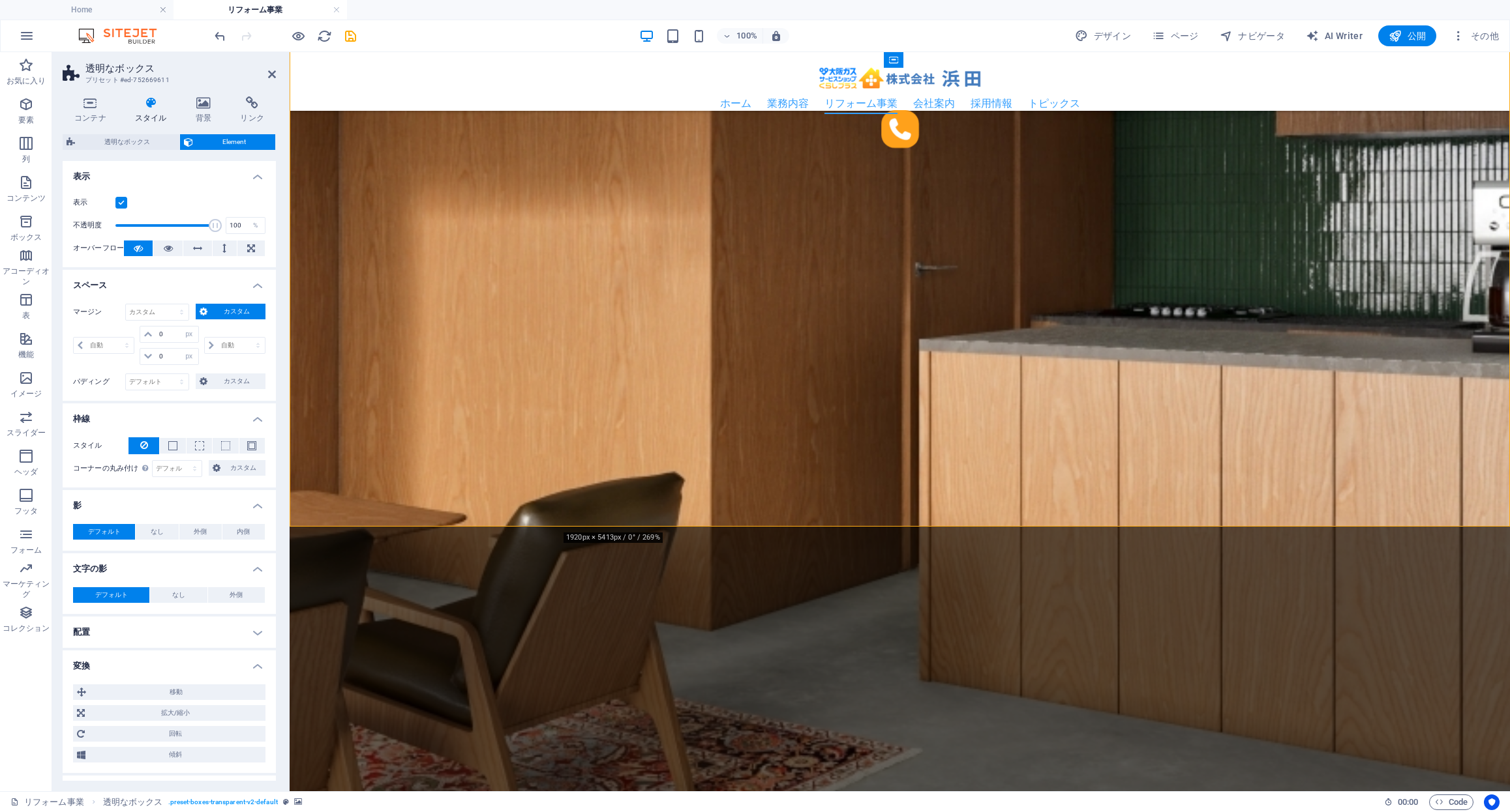
click at [97, 384] on label "パディング" at bounding box center [99, 382] width 52 height 16
click at [225, 384] on span "カスタム" at bounding box center [237, 381] width 51 height 16
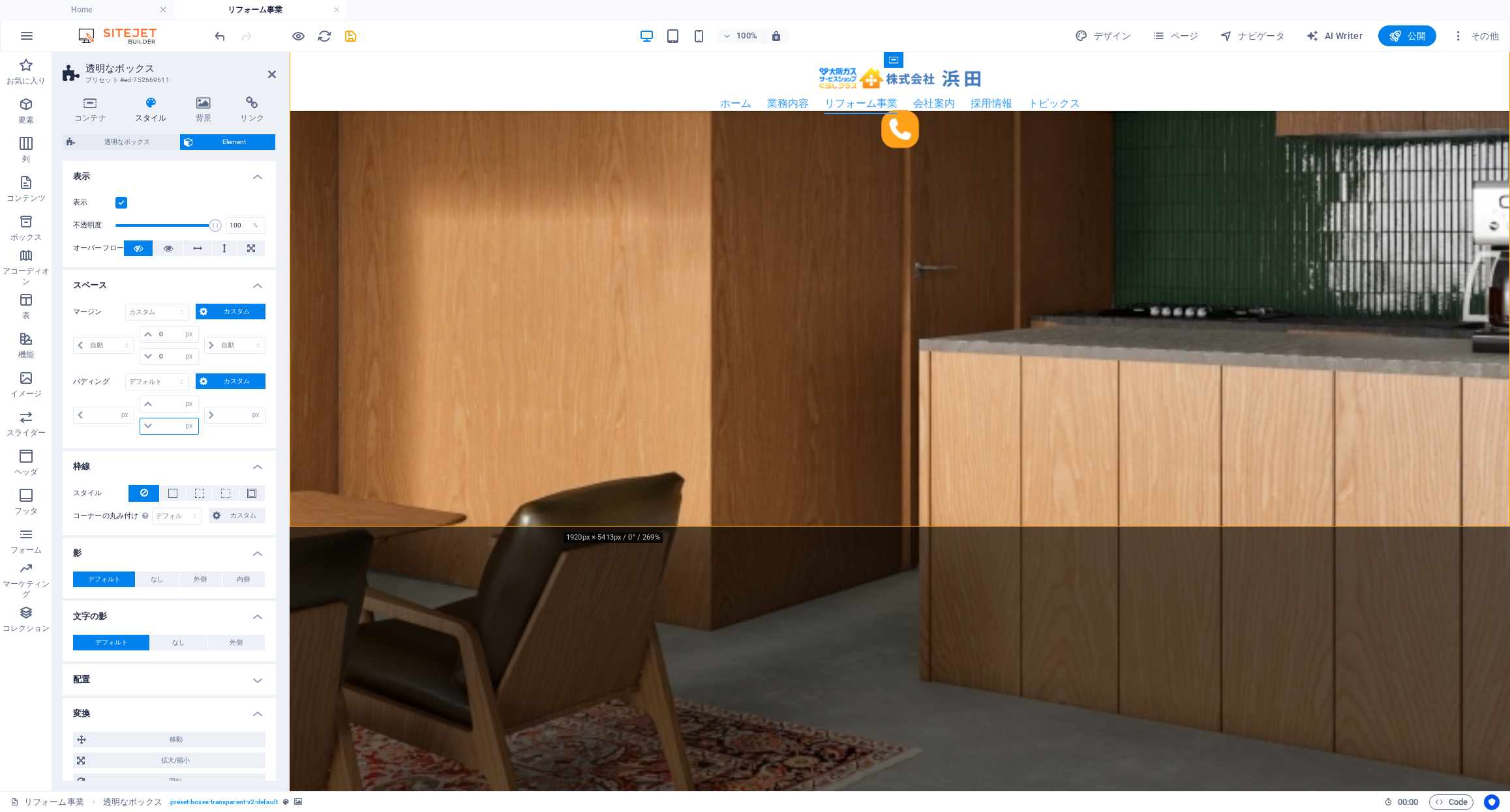
click at [169, 430] on input "number" at bounding box center [177, 426] width 42 height 16
click at [149, 428] on icon at bounding box center [148, 426] width 8 height 8
click at [186, 426] on select "px rem % vh vw" at bounding box center [188, 426] width 18 height 16
select select "rem"
click at [180, 418] on select "px rem % vh vw" at bounding box center [188, 426] width 18 height 16
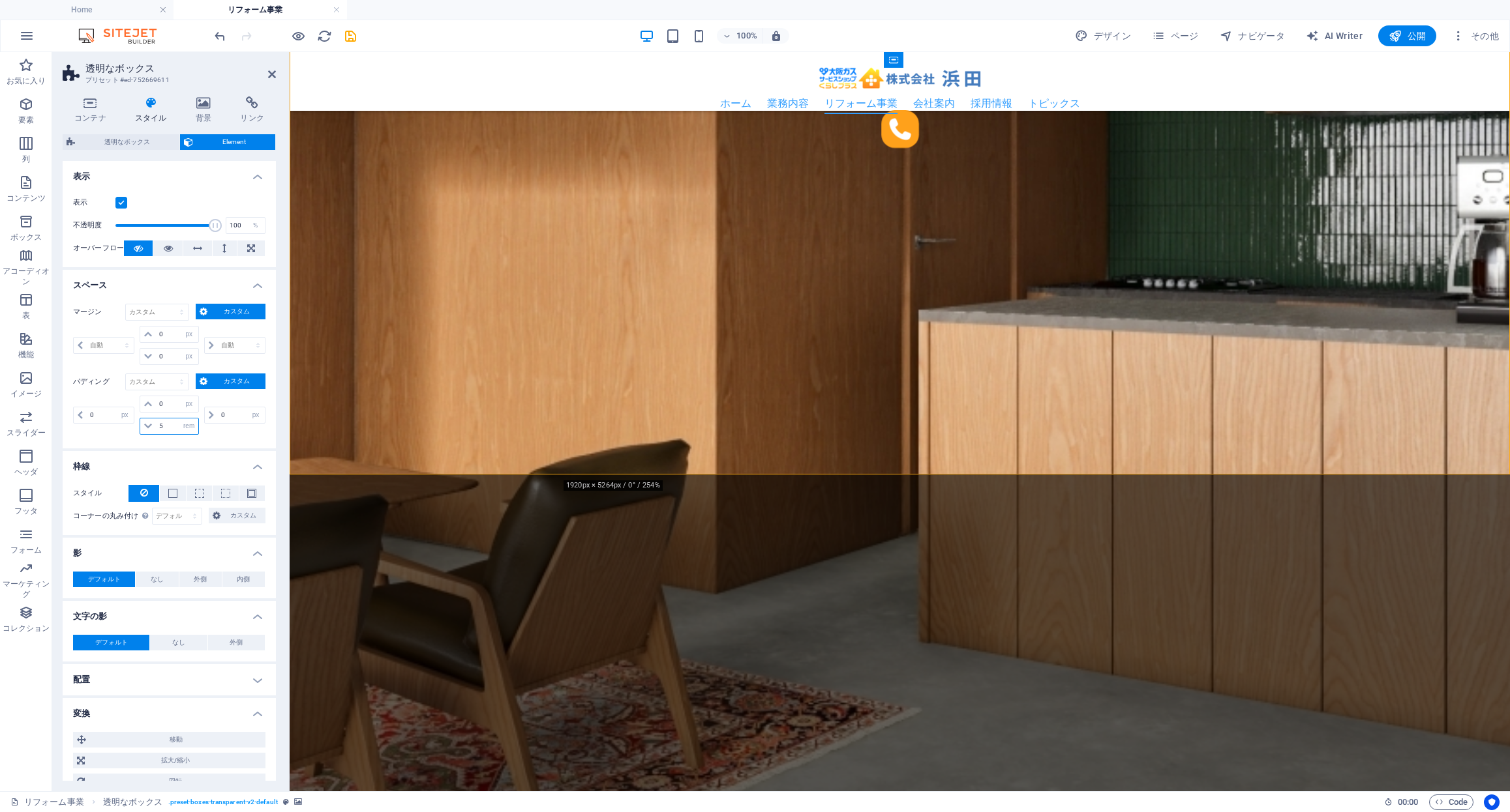
click at [159, 425] on input "5" at bounding box center [177, 426] width 42 height 16
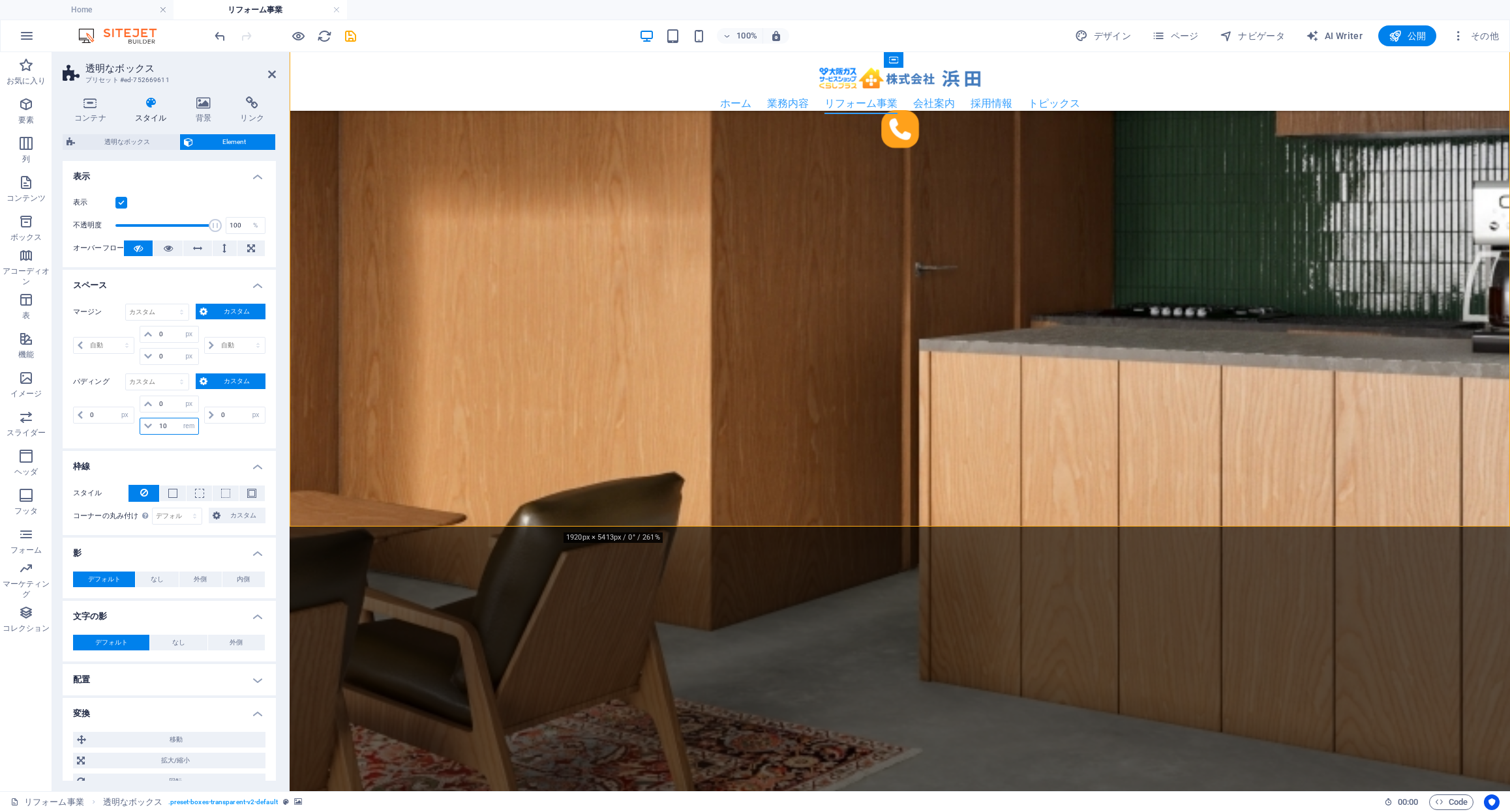
type input "10"
click at [224, 438] on div "マージン デフォルト 自動 px % rem vw vh カスタム カスタム 自動 px % rem vw vh 0 自動 px % rem vw vh 0 …" at bounding box center [170, 371] width 214 height 155
click at [355, 37] on icon "save" at bounding box center [350, 36] width 15 height 15
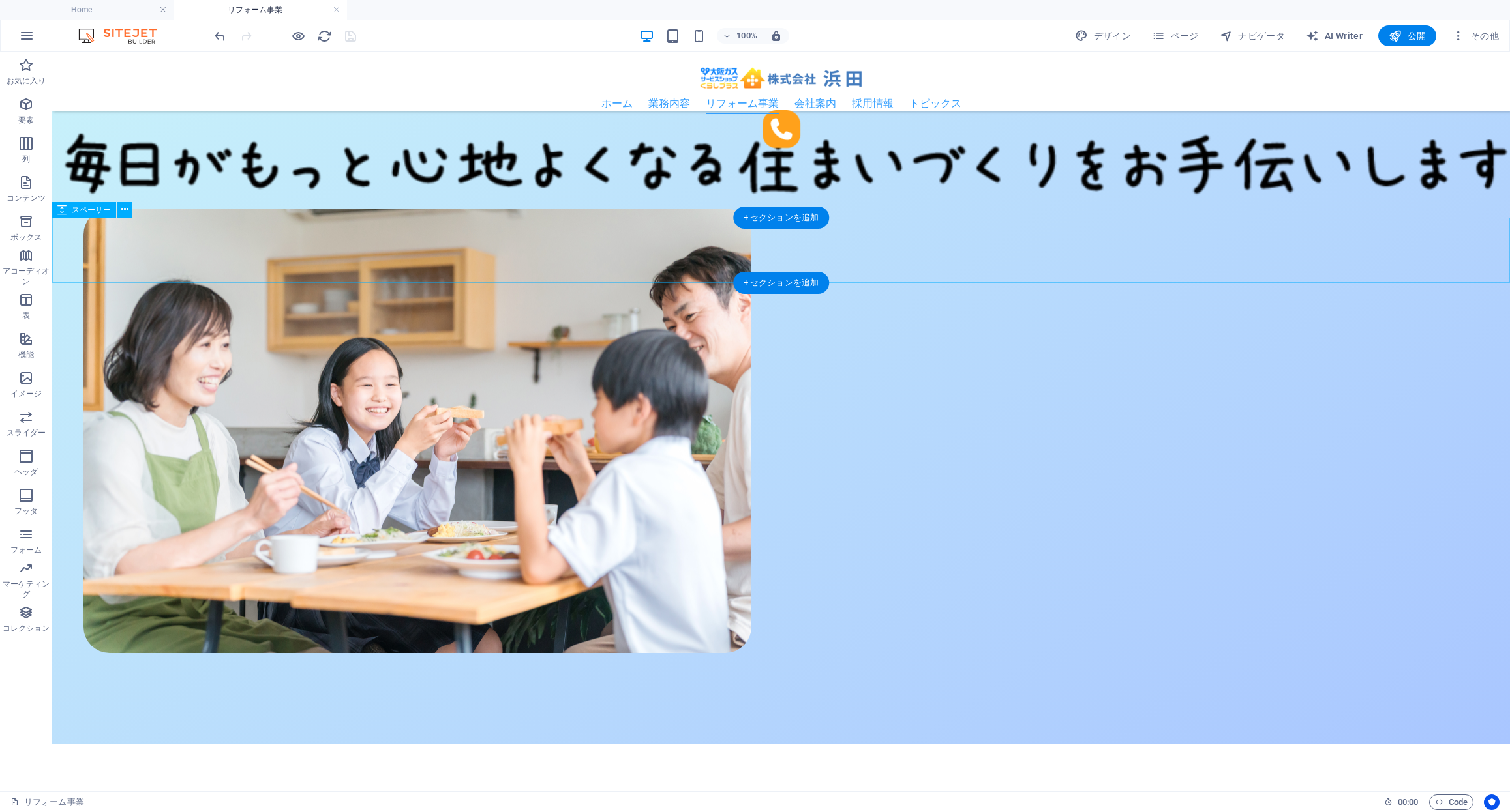
scroll to position [590, 0]
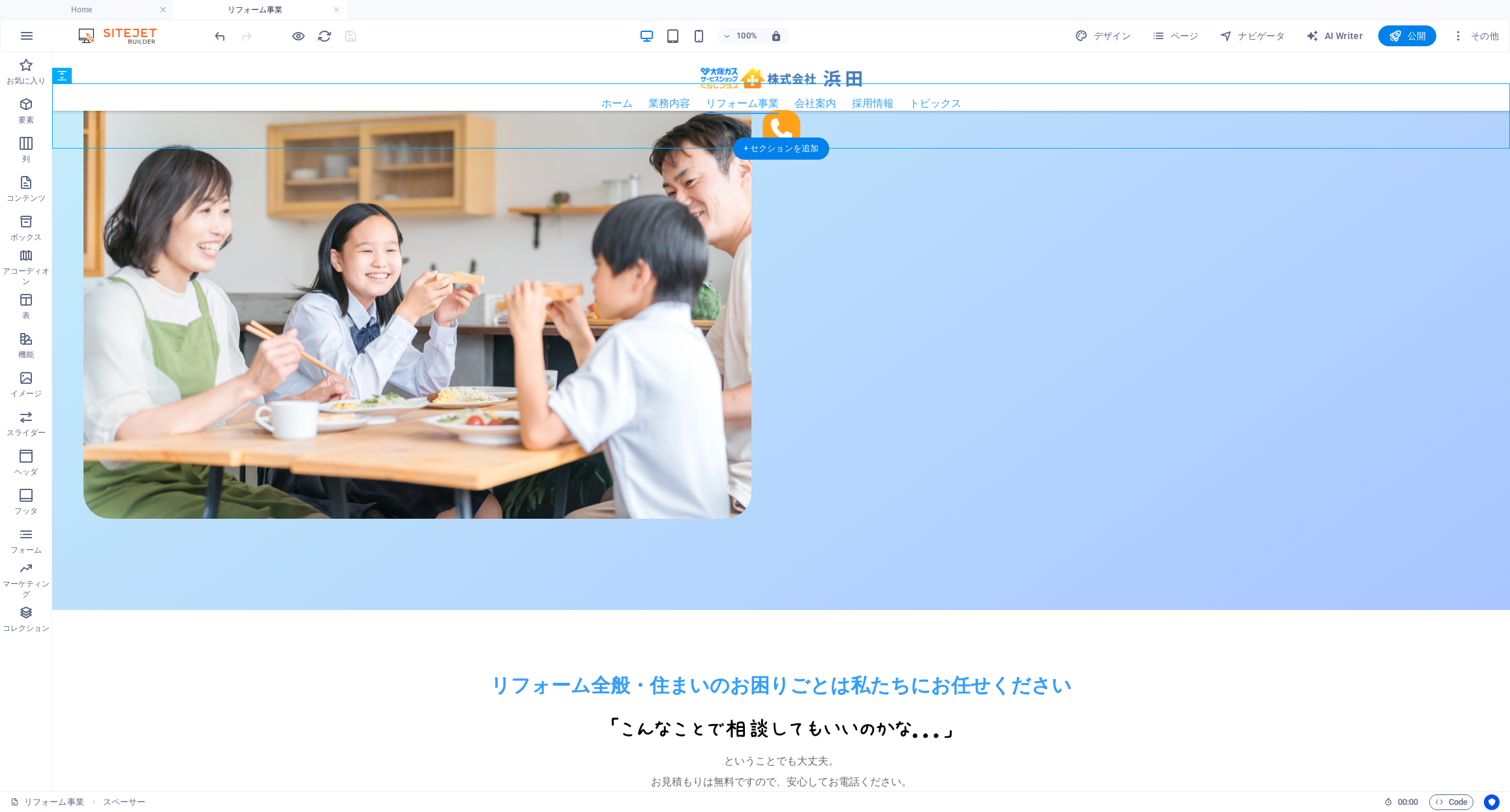
scroll to position [726, 0]
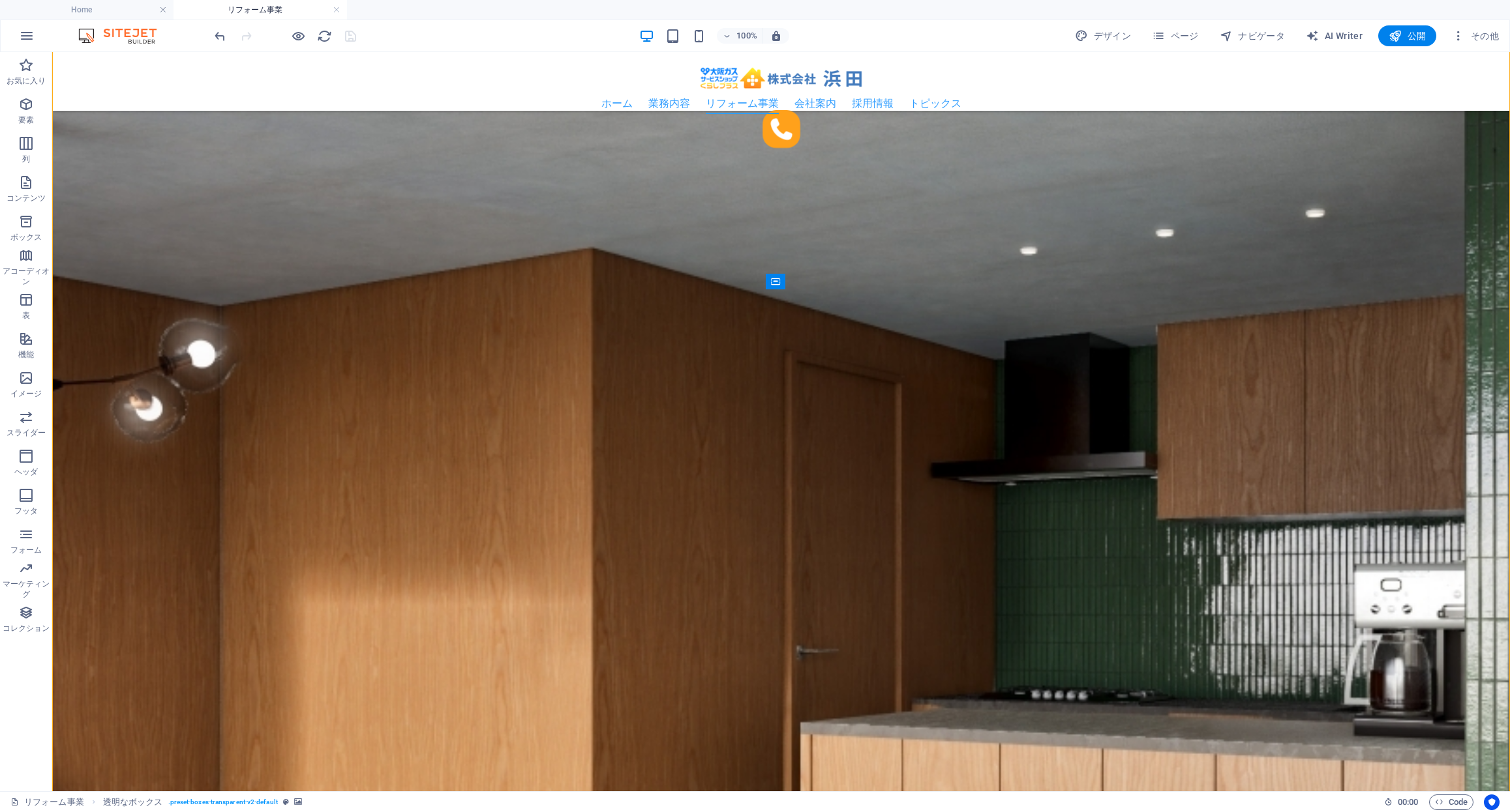
scroll to position [2008, 0]
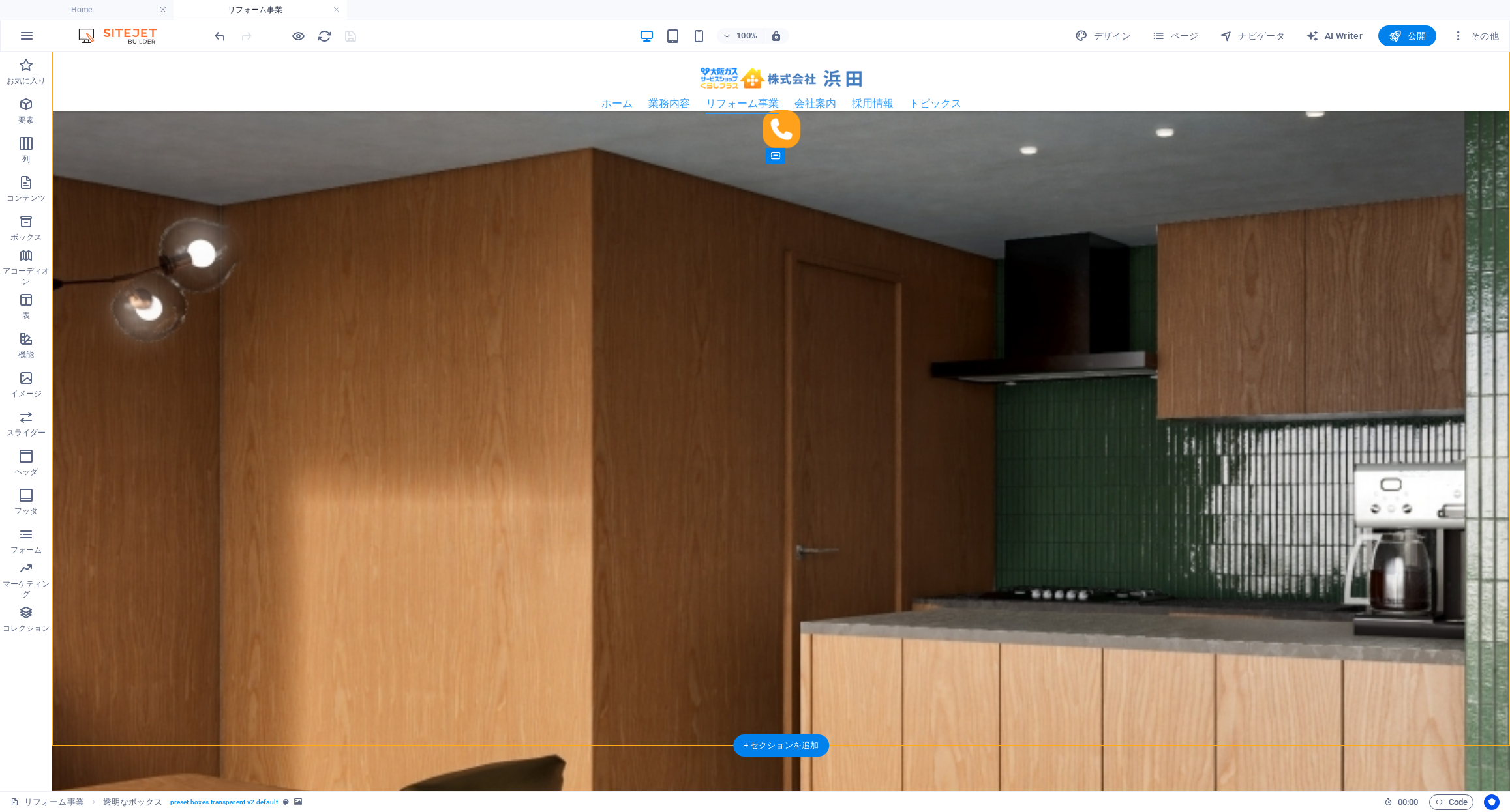
click at [1360, 263] on figure at bounding box center [781, 510] width 1457 height 1881
select select "px"
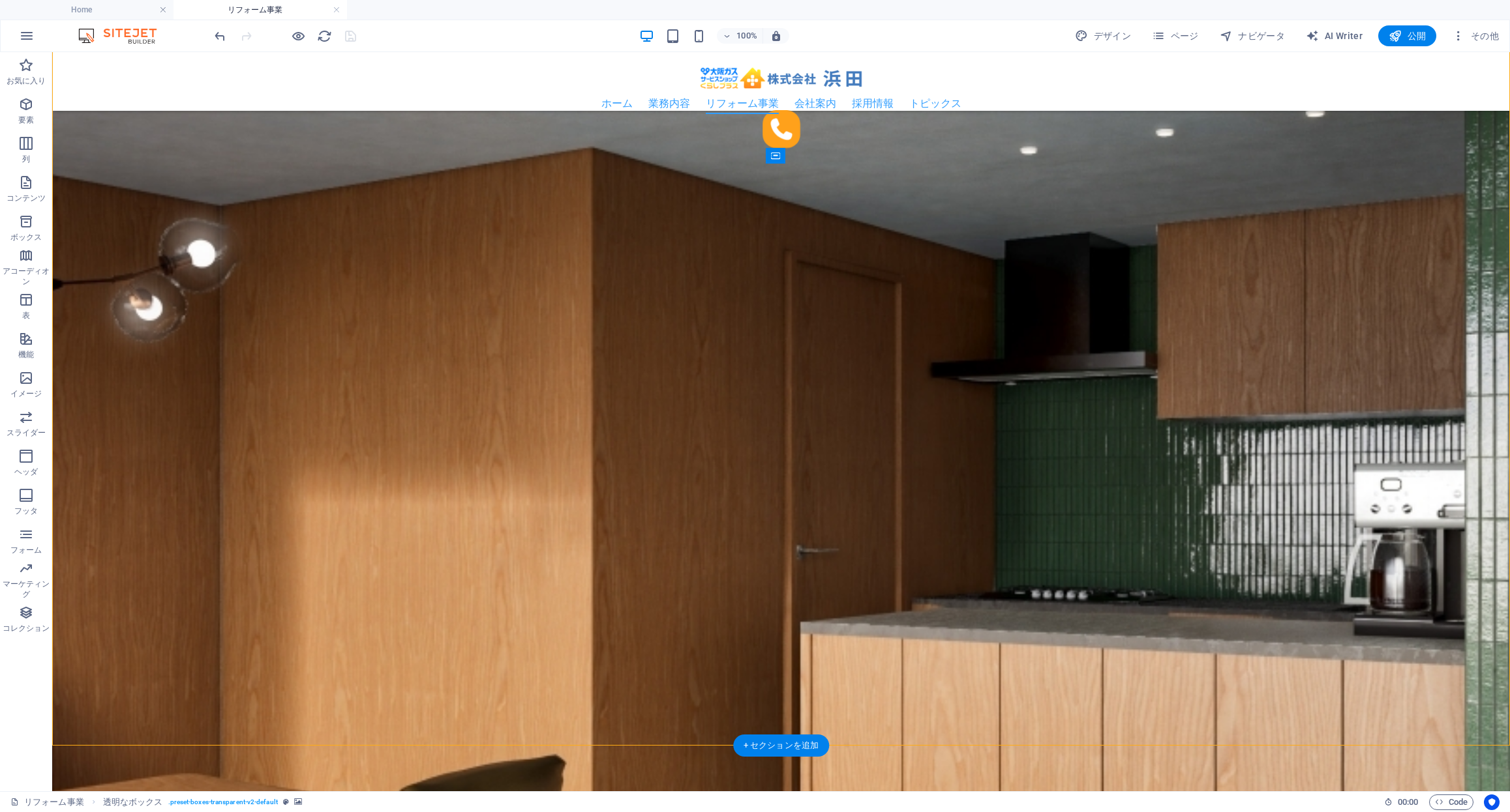
select select "px"
select select "rem"
select select "px"
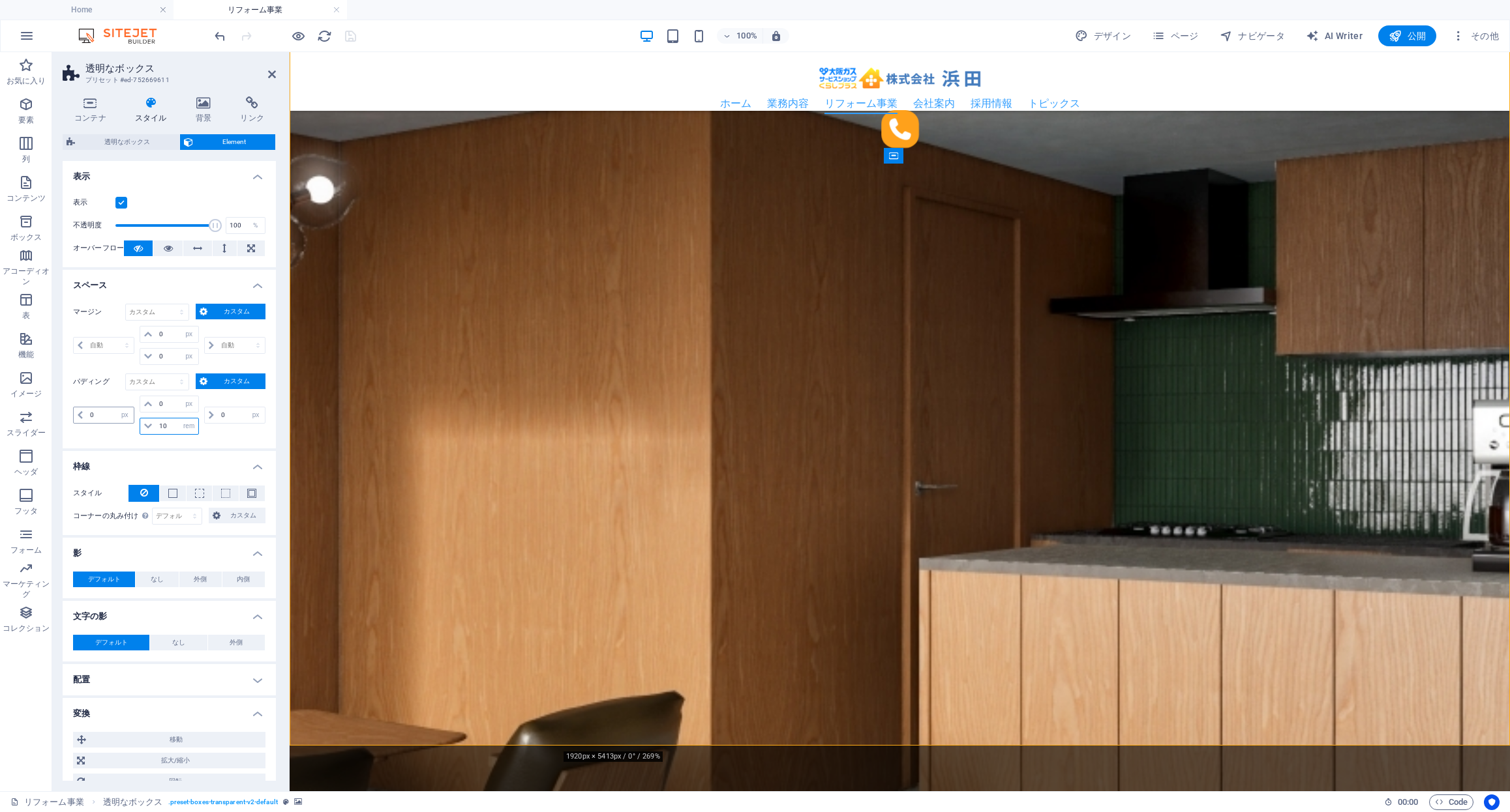
drag, startPoint x: 173, startPoint y: 424, endPoint x: 131, endPoint y: 423, distance: 42.0
click at [131, 423] on div "0 px rem % vh vw 0 px rem % vh vw 10 px rem % vh vw 0 px rem % vh vw" at bounding box center [169, 415] width 193 height 39
click at [421, 528] on figure at bounding box center [899, 446] width 1220 height 1881
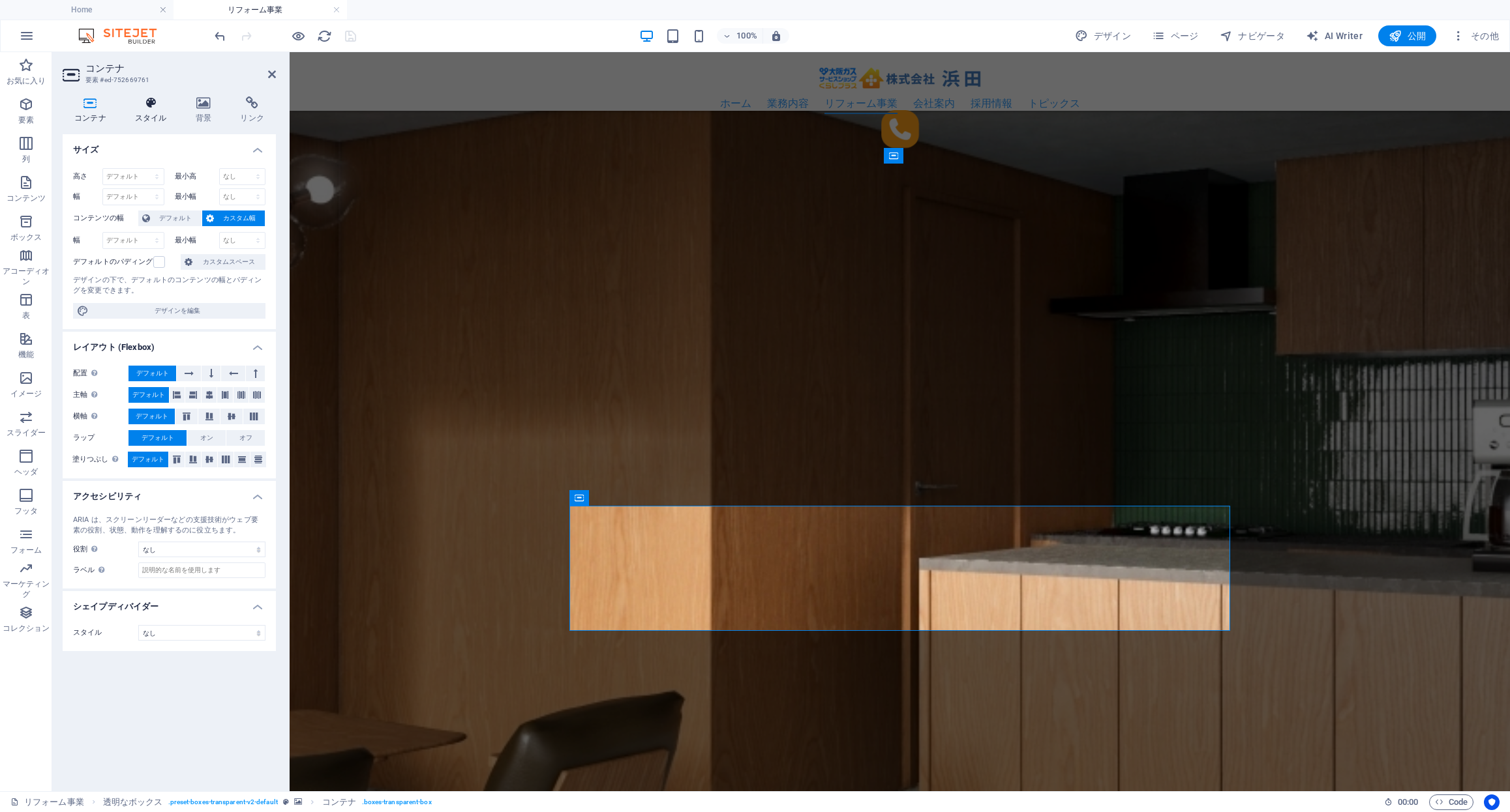
click at [149, 105] on icon at bounding box center [151, 103] width 56 height 13
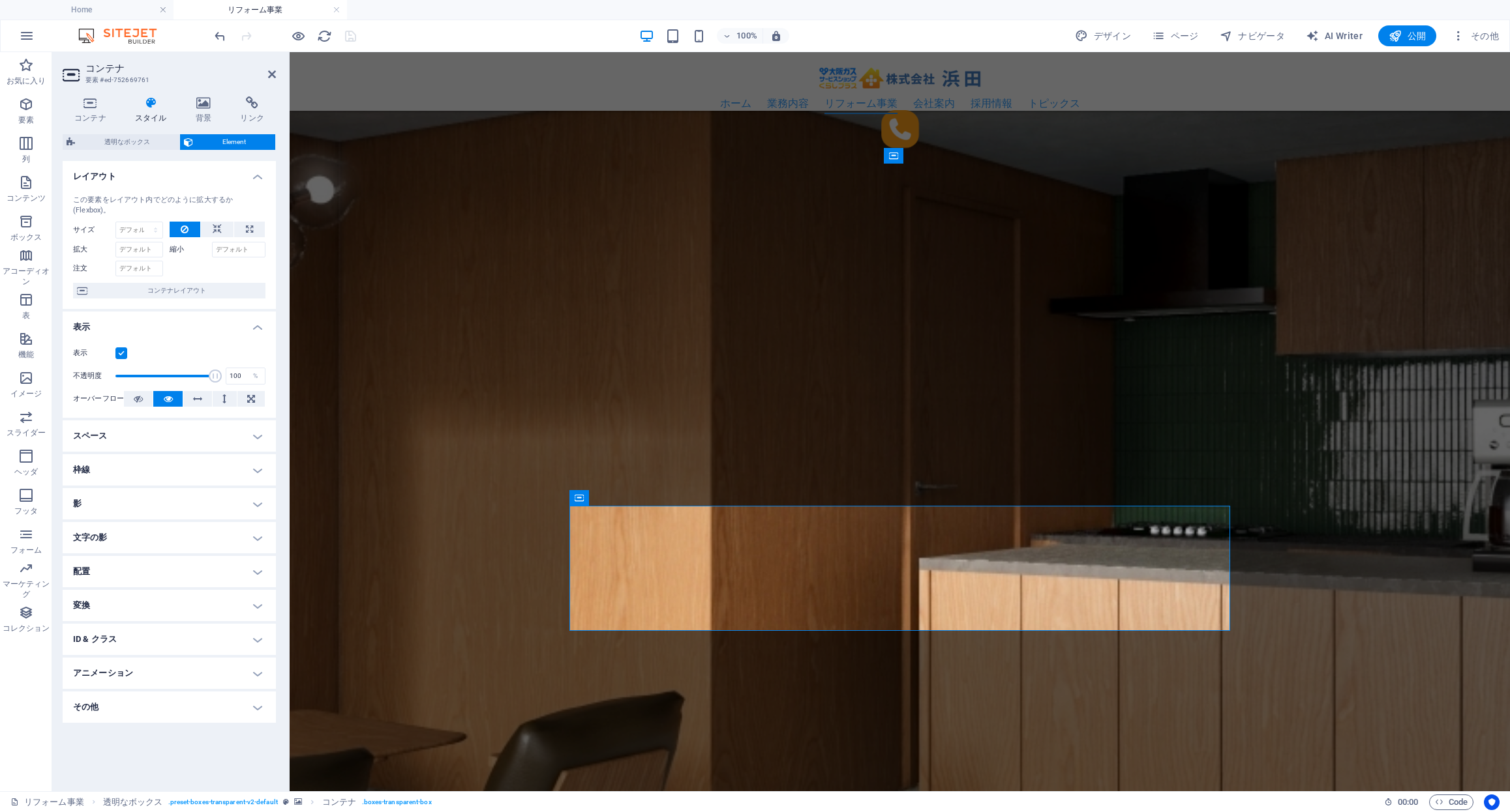
click at [201, 442] on h4 "スペース" at bounding box center [170, 436] width 214 height 31
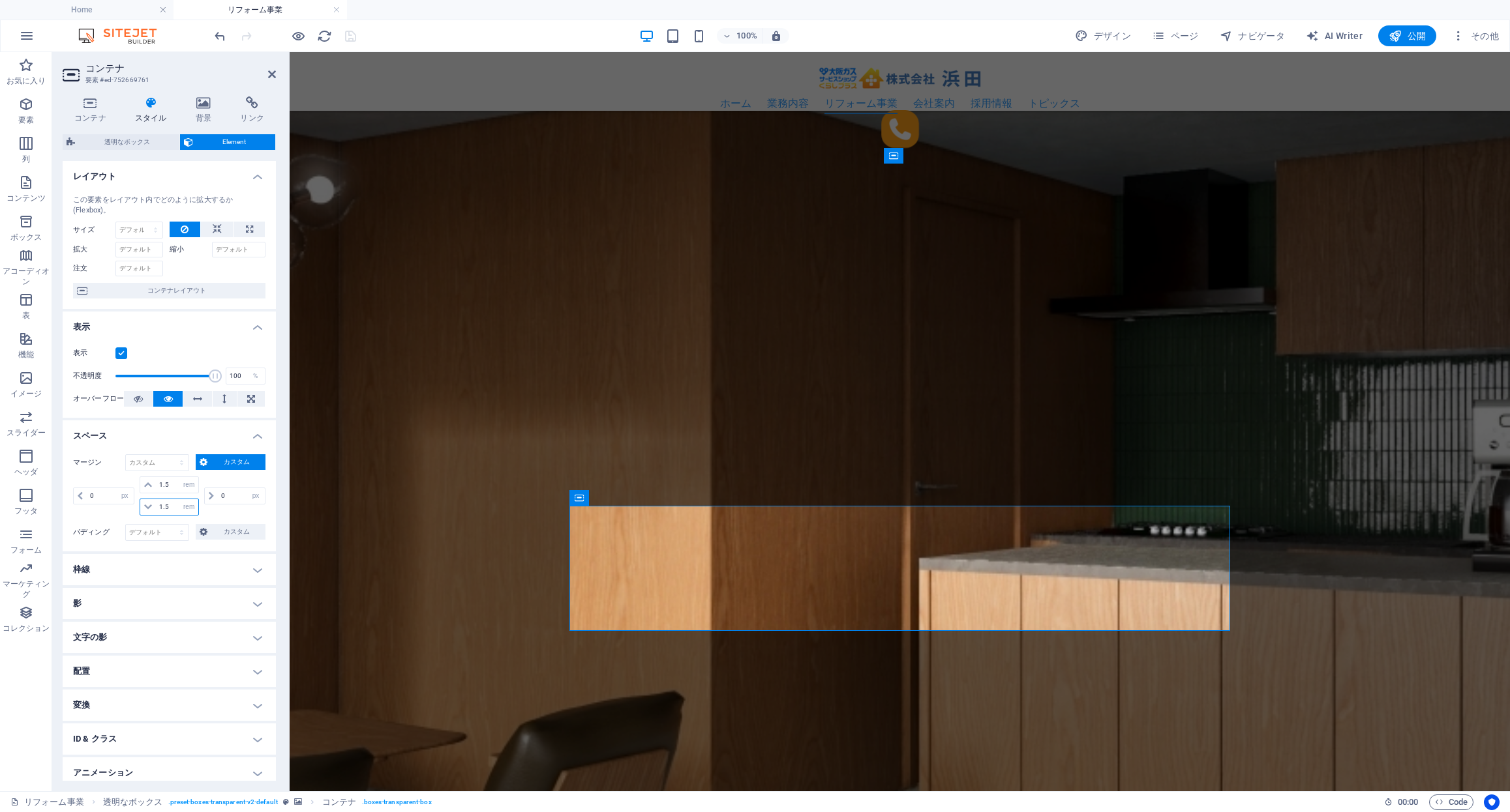
drag, startPoint x: 170, startPoint y: 508, endPoint x: 154, endPoint y: 507, distance: 16.0
click at [156, 507] on input "1.5" at bounding box center [177, 507] width 42 height 16
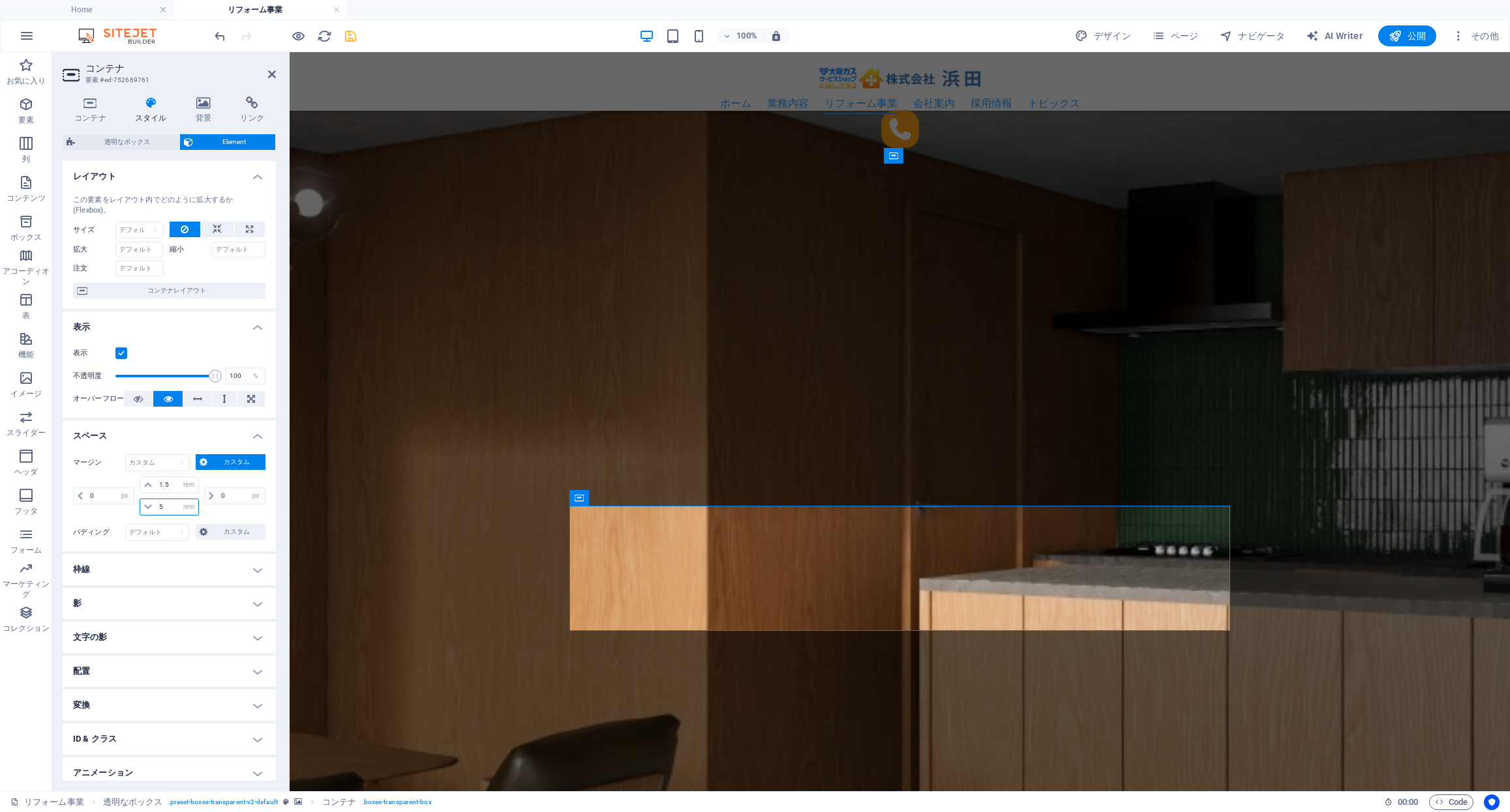
type input "5"
click at [411, 581] on figure at bounding box center [899, 464] width 1220 height 1918
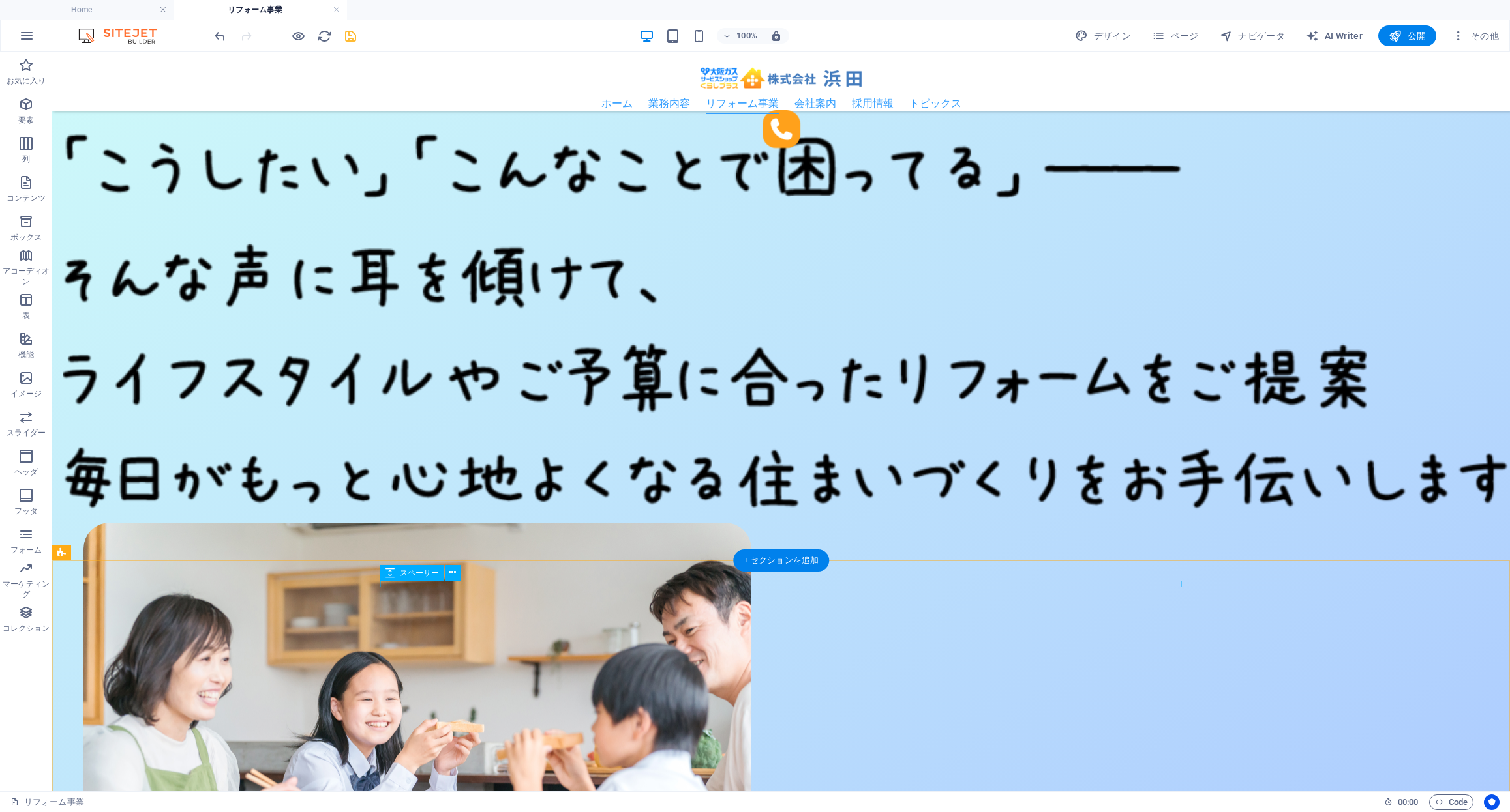
scroll to position [348, 0]
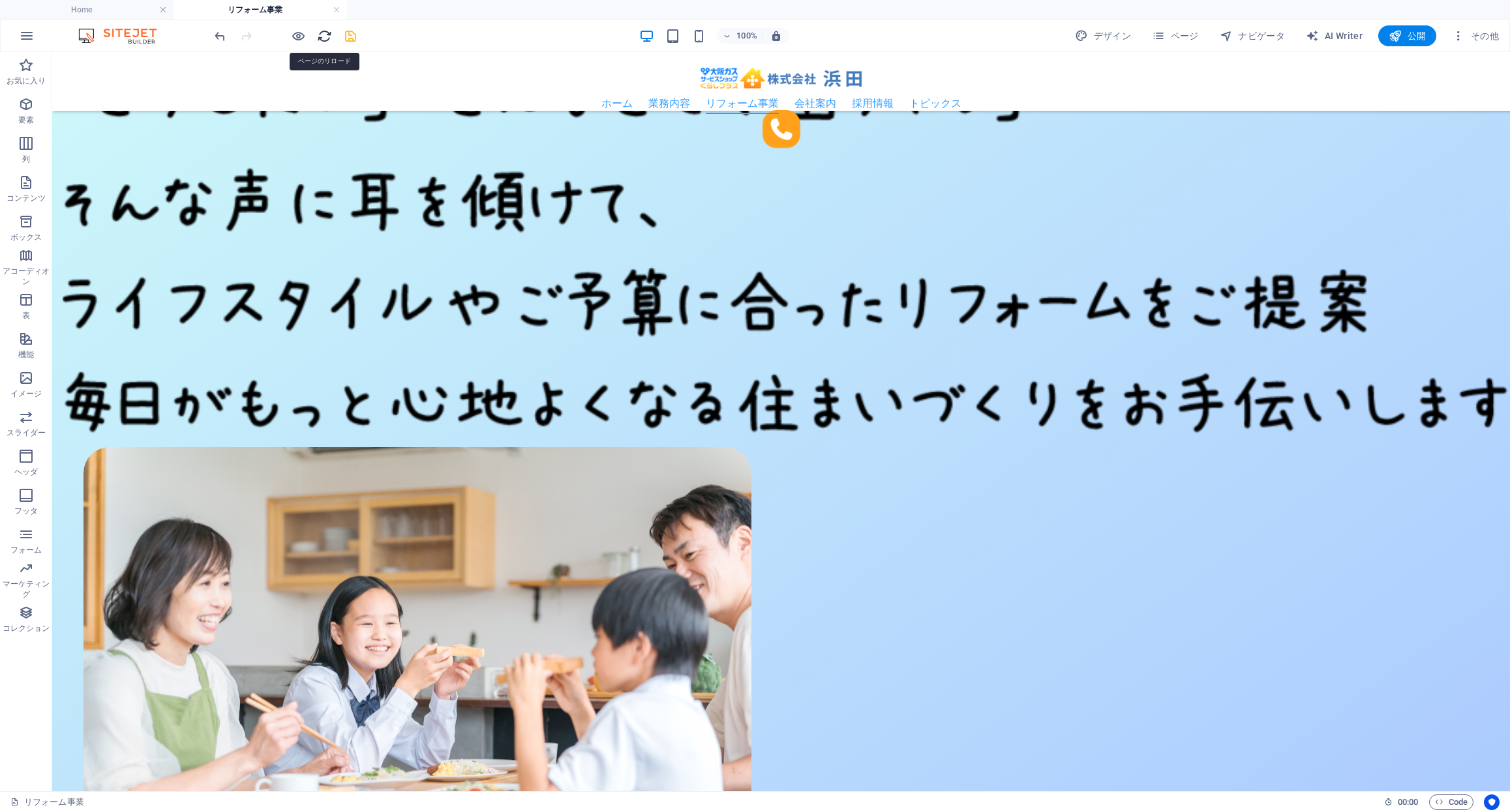
click at [330, 36] on icon "reload" at bounding box center [324, 36] width 15 height 15
click at [349, 40] on icon "save" at bounding box center [350, 36] width 15 height 15
click at [317, 37] on icon "reload" at bounding box center [324, 36] width 15 height 15
select select "%"
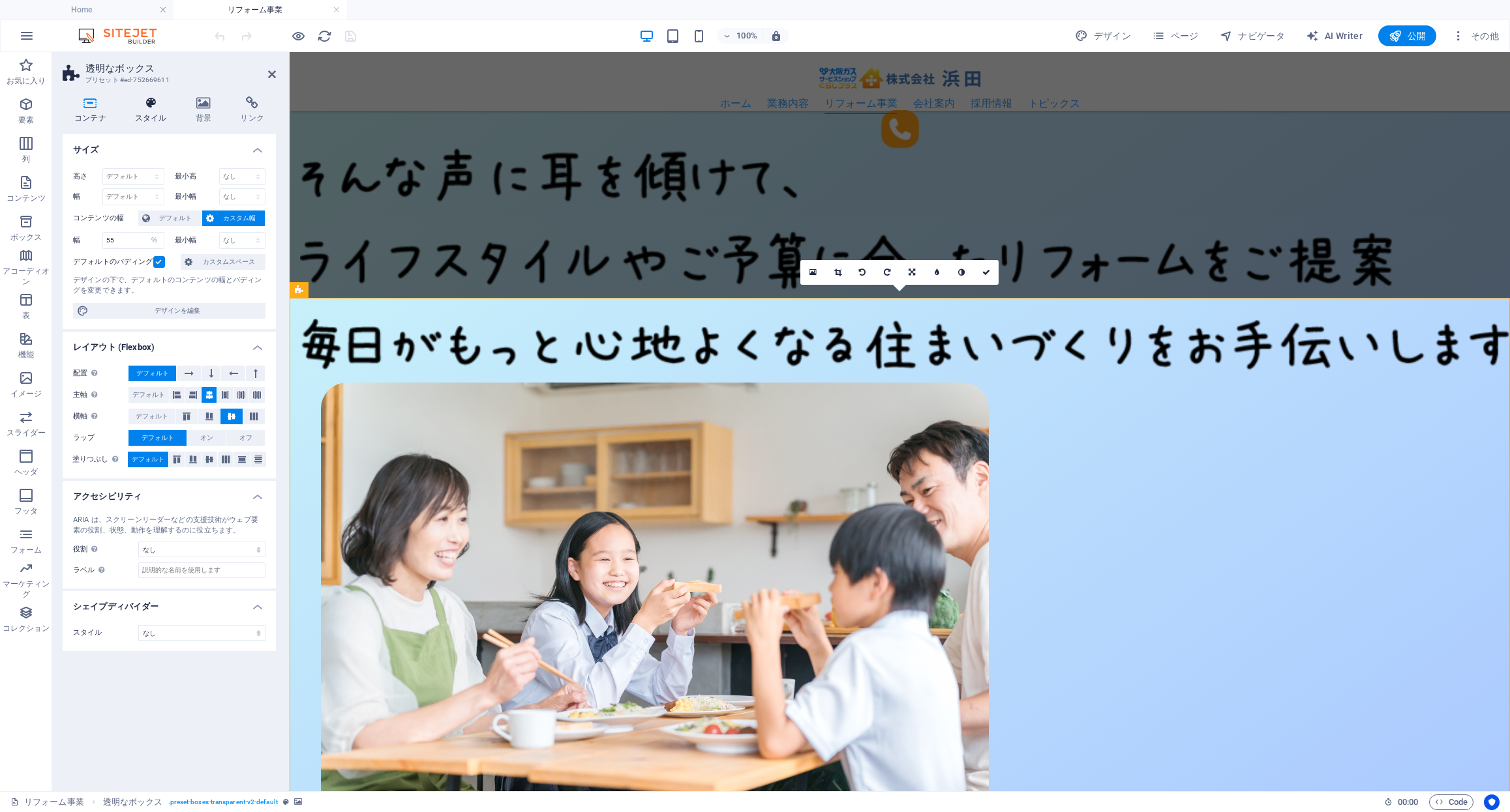
click at [147, 110] on h4 "スタイル" at bounding box center [154, 110] width 61 height 27
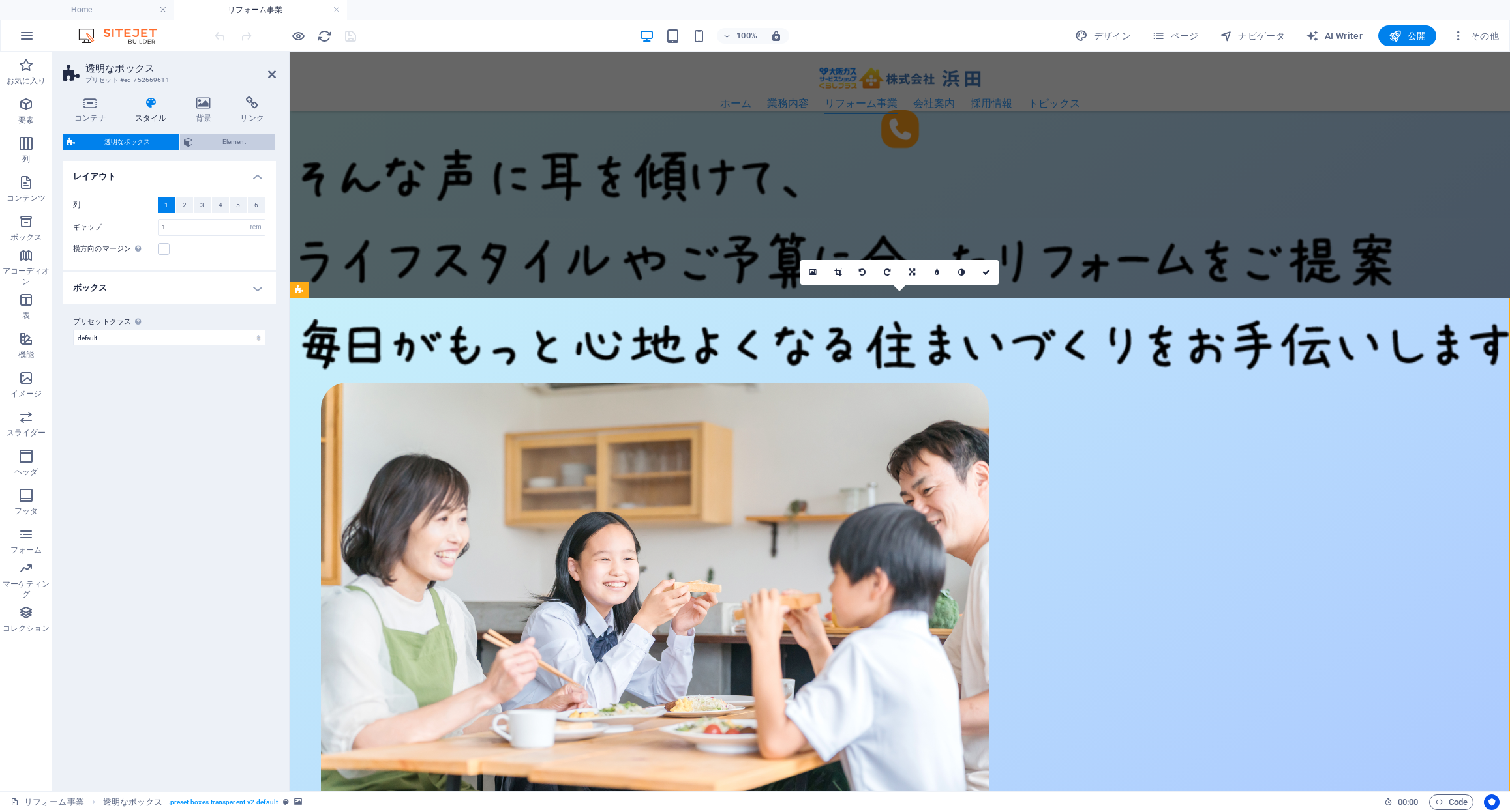
click at [193, 139] on button "Element" at bounding box center [227, 142] width 95 height 16
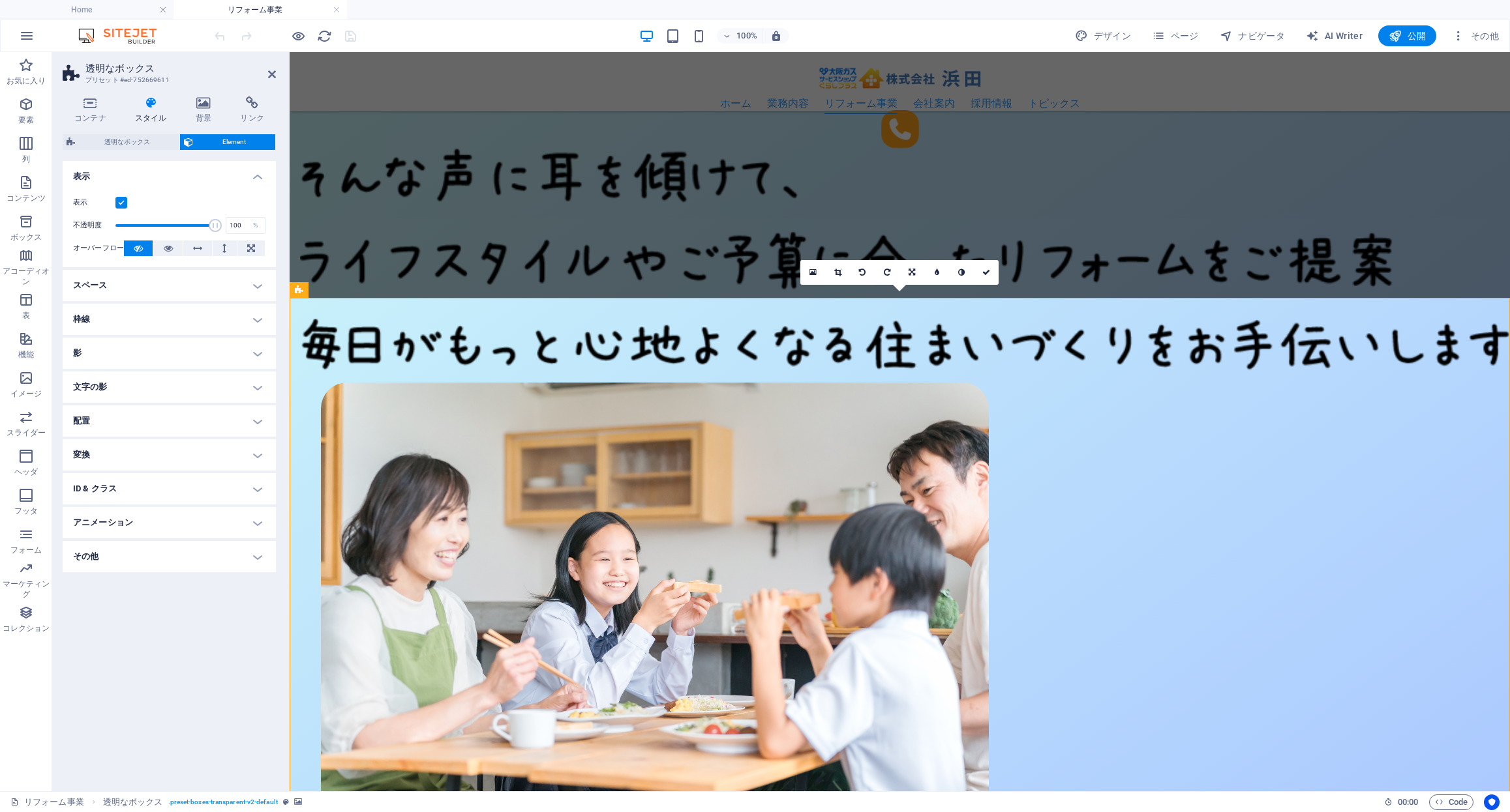
click at [185, 294] on h4 "スペース" at bounding box center [170, 285] width 214 height 31
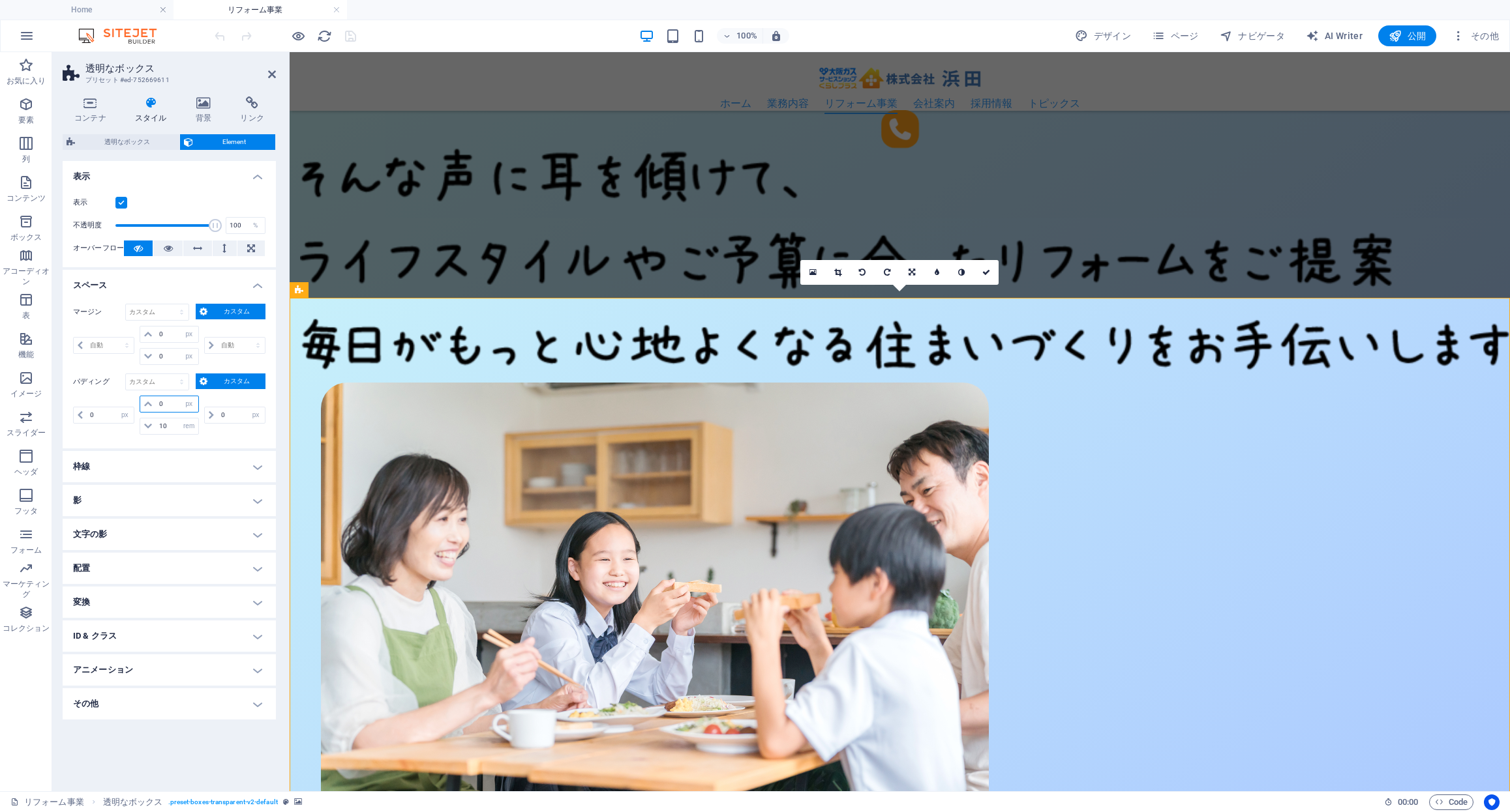
click at [167, 401] on input "0" at bounding box center [177, 405] width 42 height 16
click at [188, 405] on select "px rem % vh vw" at bounding box center [188, 405] width 18 height 16
select select "rem"
click at [180, 397] on select "px rem % vh vw" at bounding box center [188, 405] width 18 height 16
click at [170, 403] on input "0" at bounding box center [177, 405] width 42 height 16
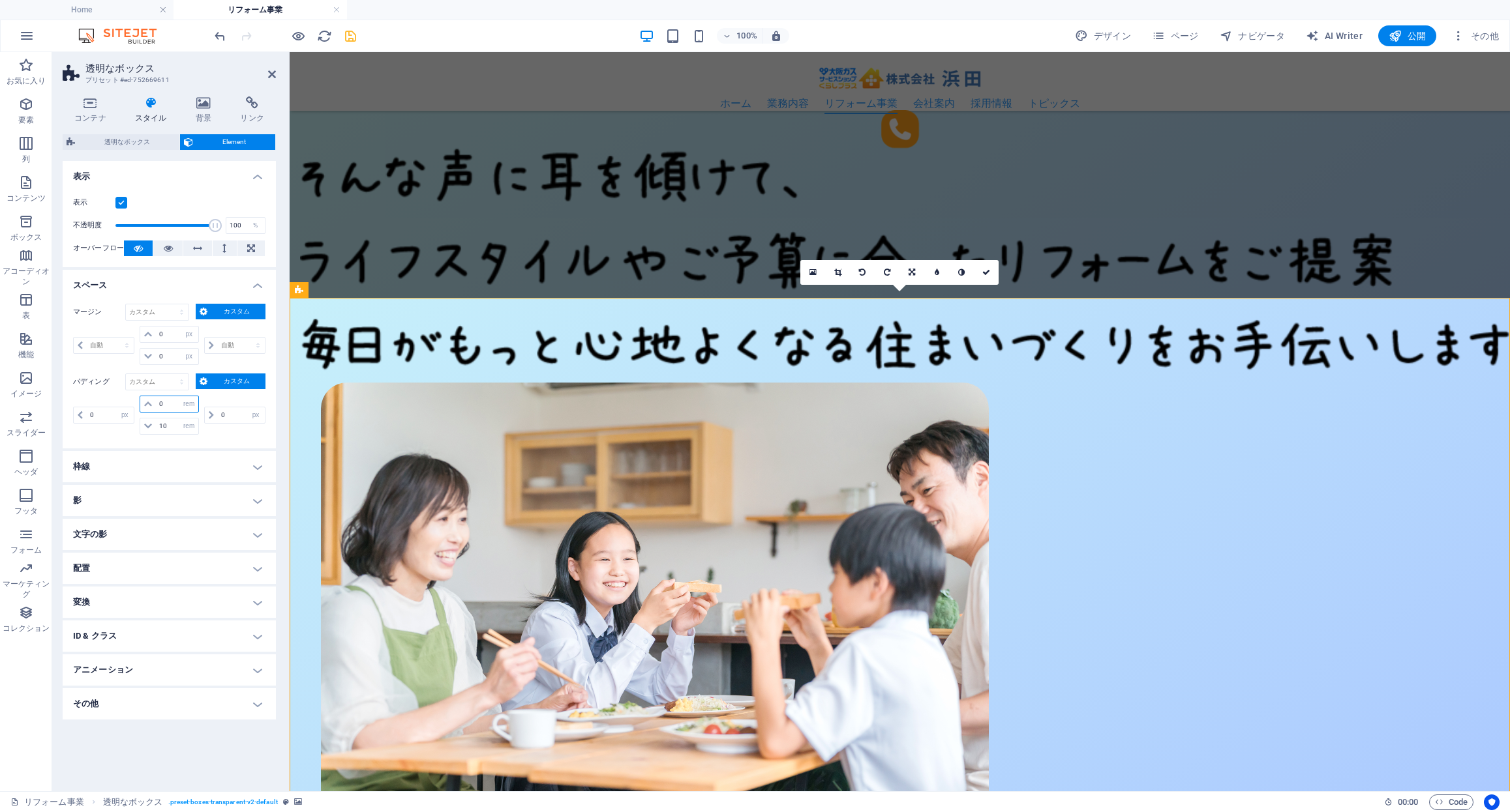
drag, startPoint x: 173, startPoint y: 402, endPoint x: 129, endPoint y: 402, distance: 44.0
click at [129, 402] on div "0 px rem % vh vw 0 px rem % vh vw 10 px rem % vh vw 0 px rem % vh vw" at bounding box center [169, 415] width 193 height 39
type input "5"
click at [225, 438] on div "マージン デフォルト 自動 px % rem vw vh カスタム カスタム 自動 px % rem vw vh 0 自動 px % rem vw vh 0 …" at bounding box center [170, 371] width 214 height 155
click at [990, 268] on icon at bounding box center [986, 272] width 8 height 8
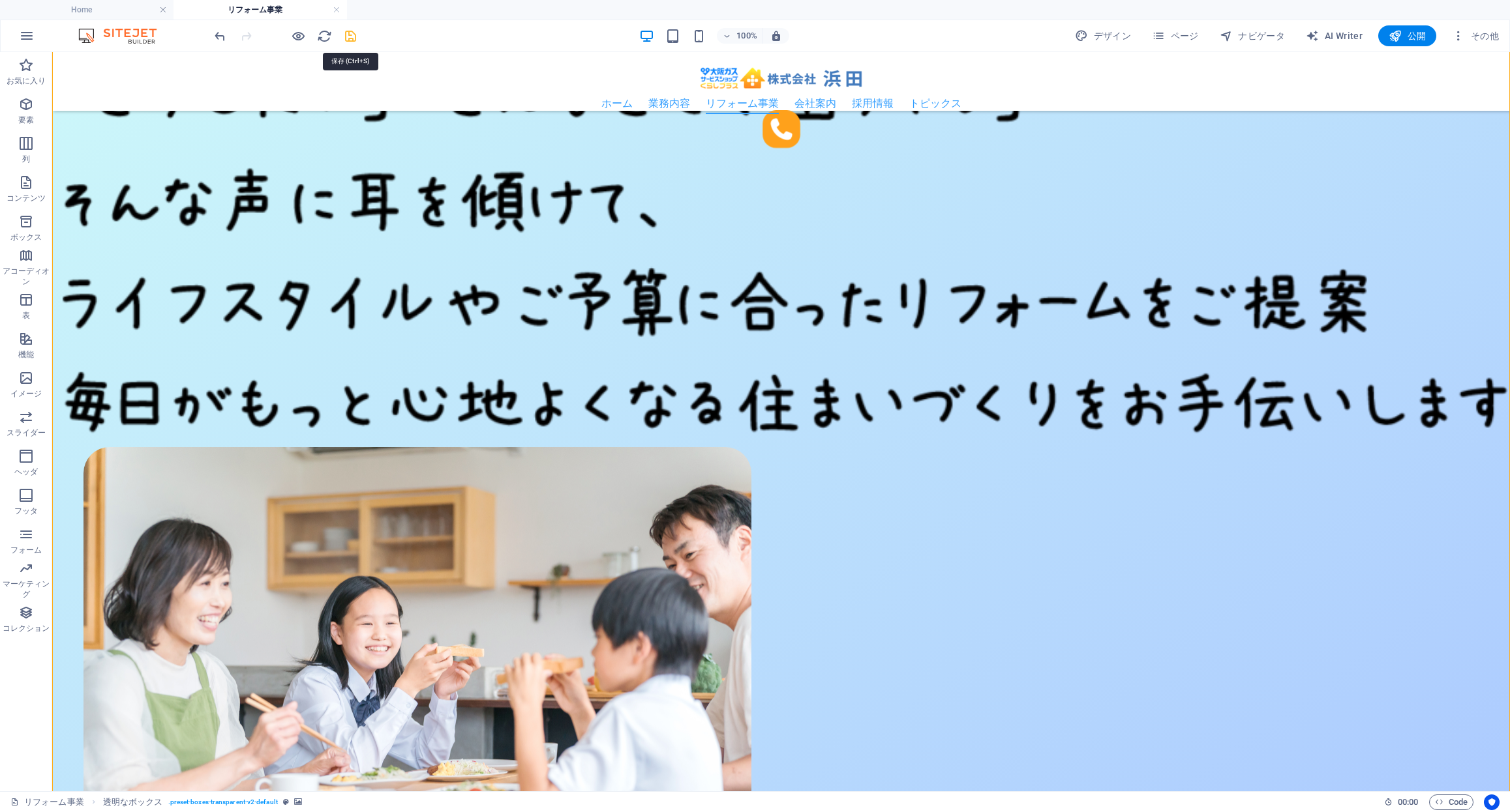
click at [355, 37] on icon "save" at bounding box center [350, 36] width 15 height 15
click at [1185, 27] on button "ページ" at bounding box center [1175, 35] width 58 height 21
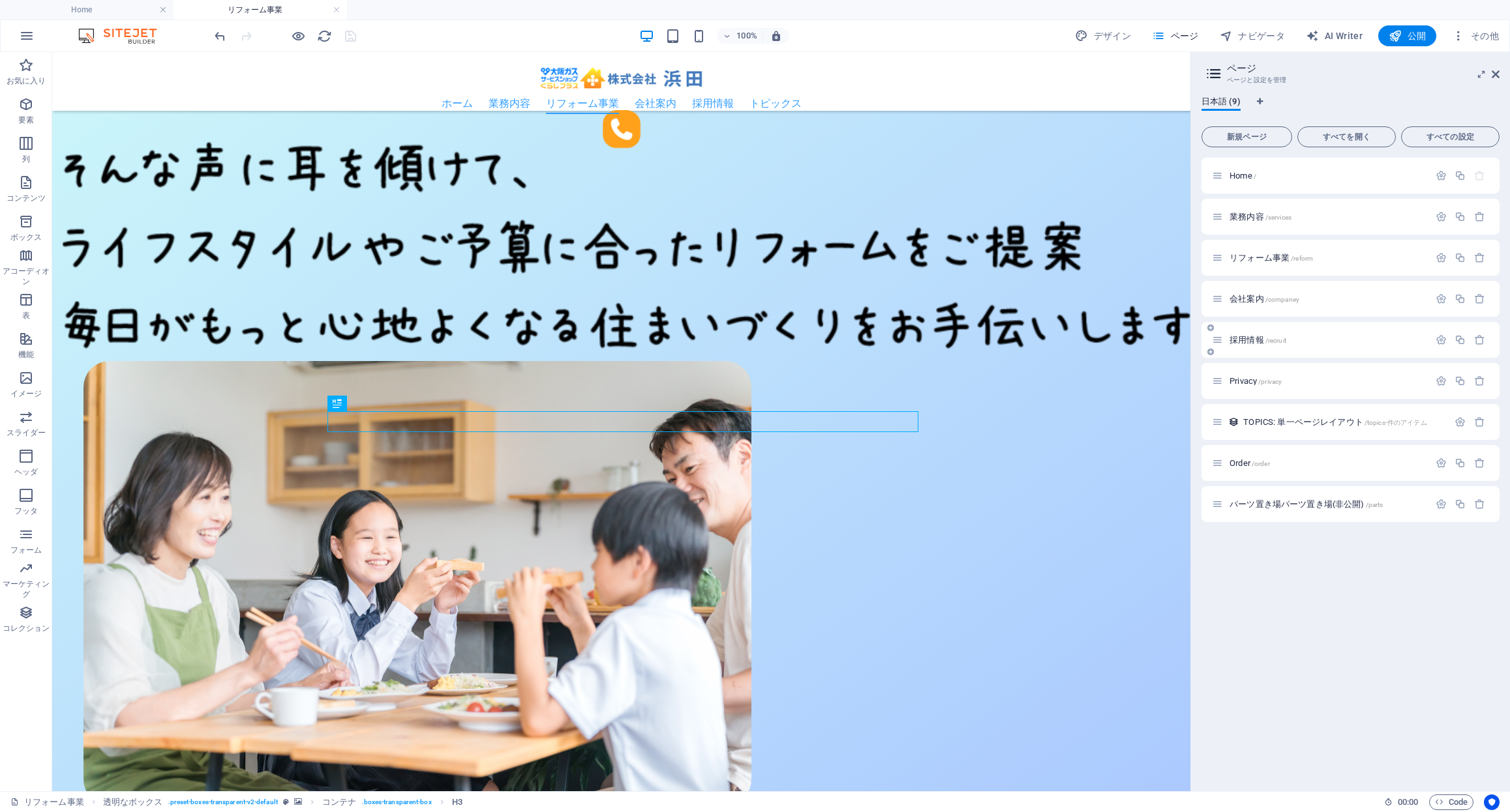
click at [1321, 337] on p "採用情報 /recruit" at bounding box center [1327, 340] width 196 height 9
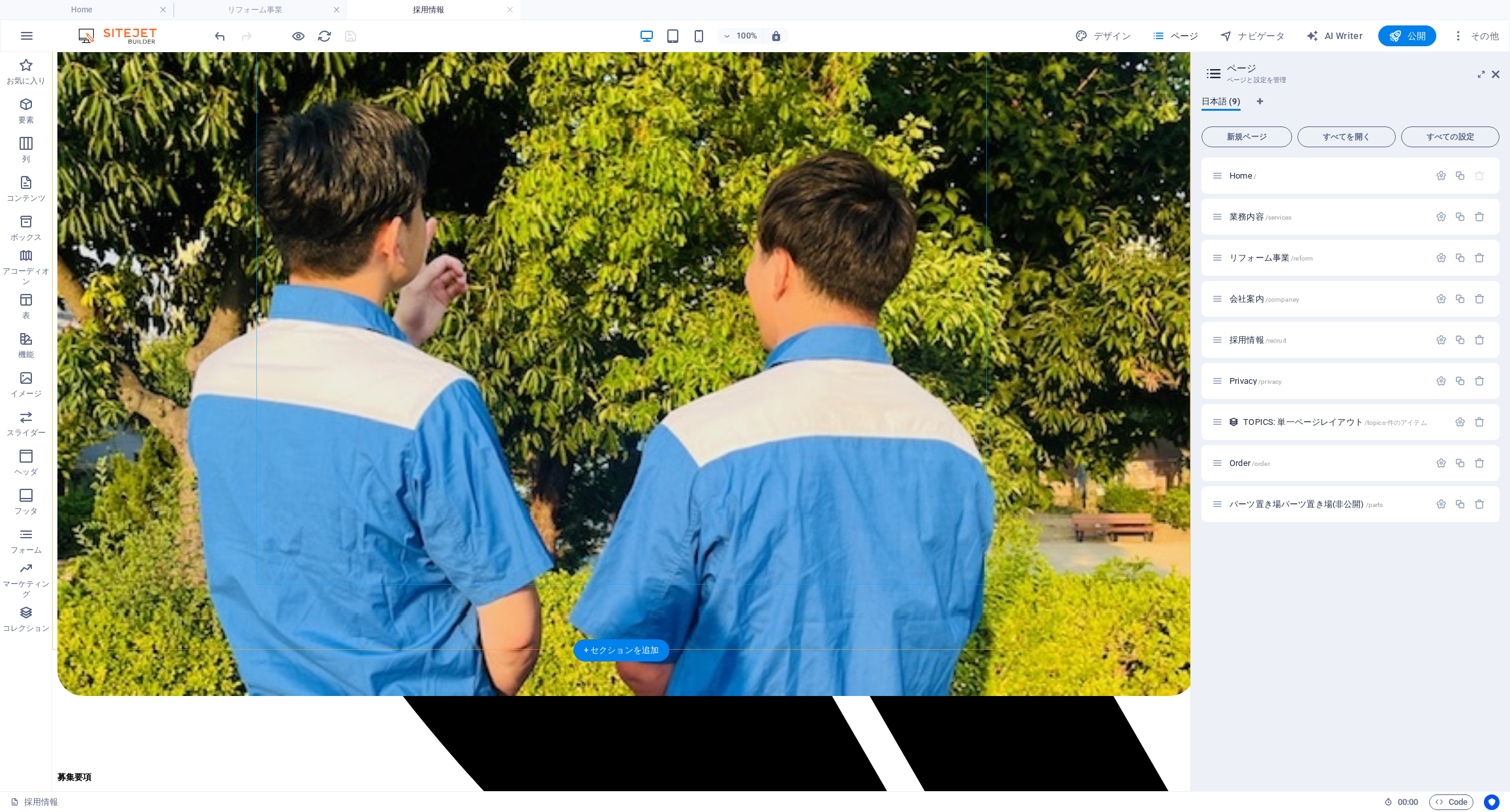
scroll to position [783, 0]
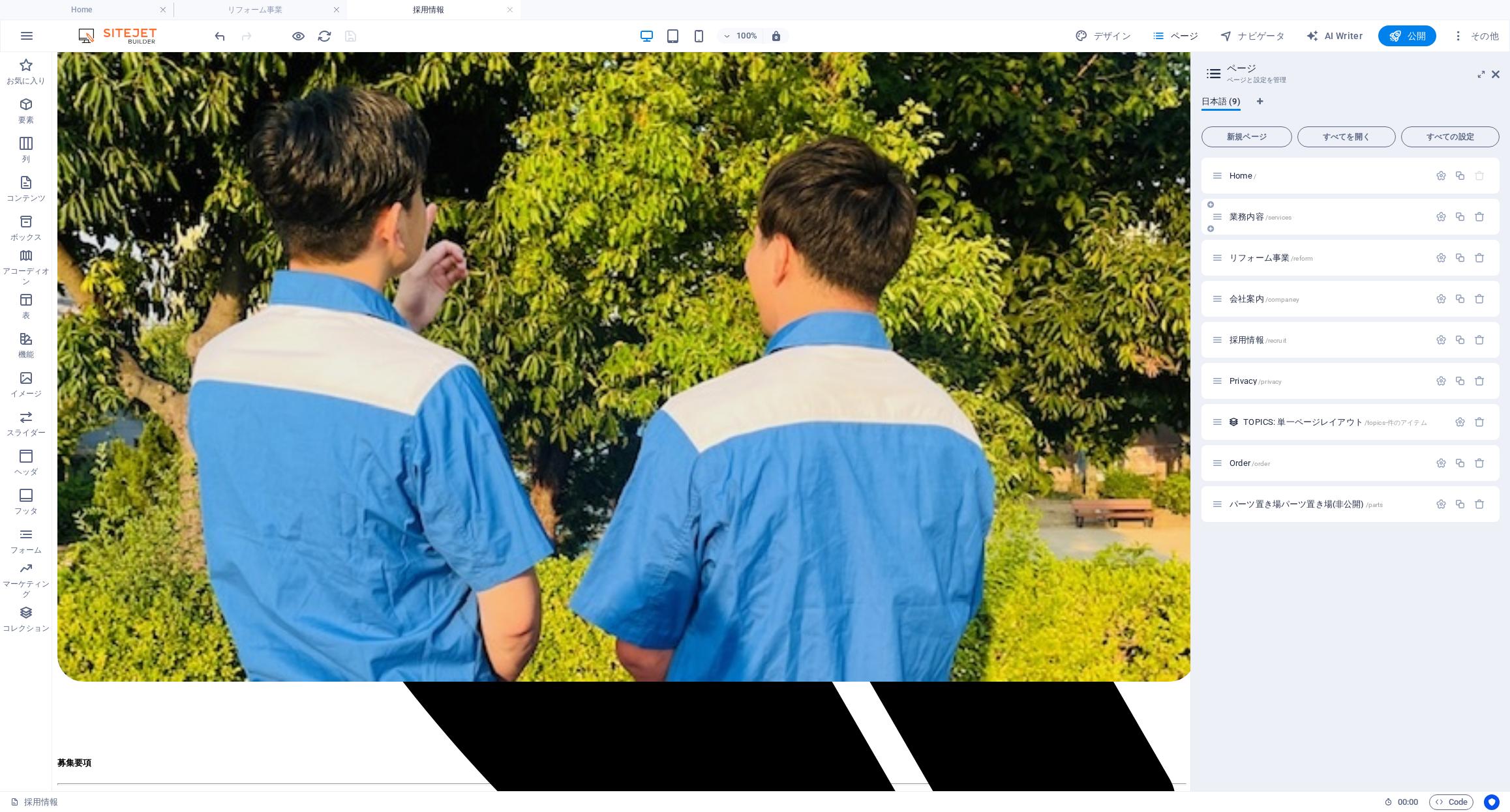
click at [1331, 214] on p "業務内容 /services" at bounding box center [1327, 217] width 196 height 9
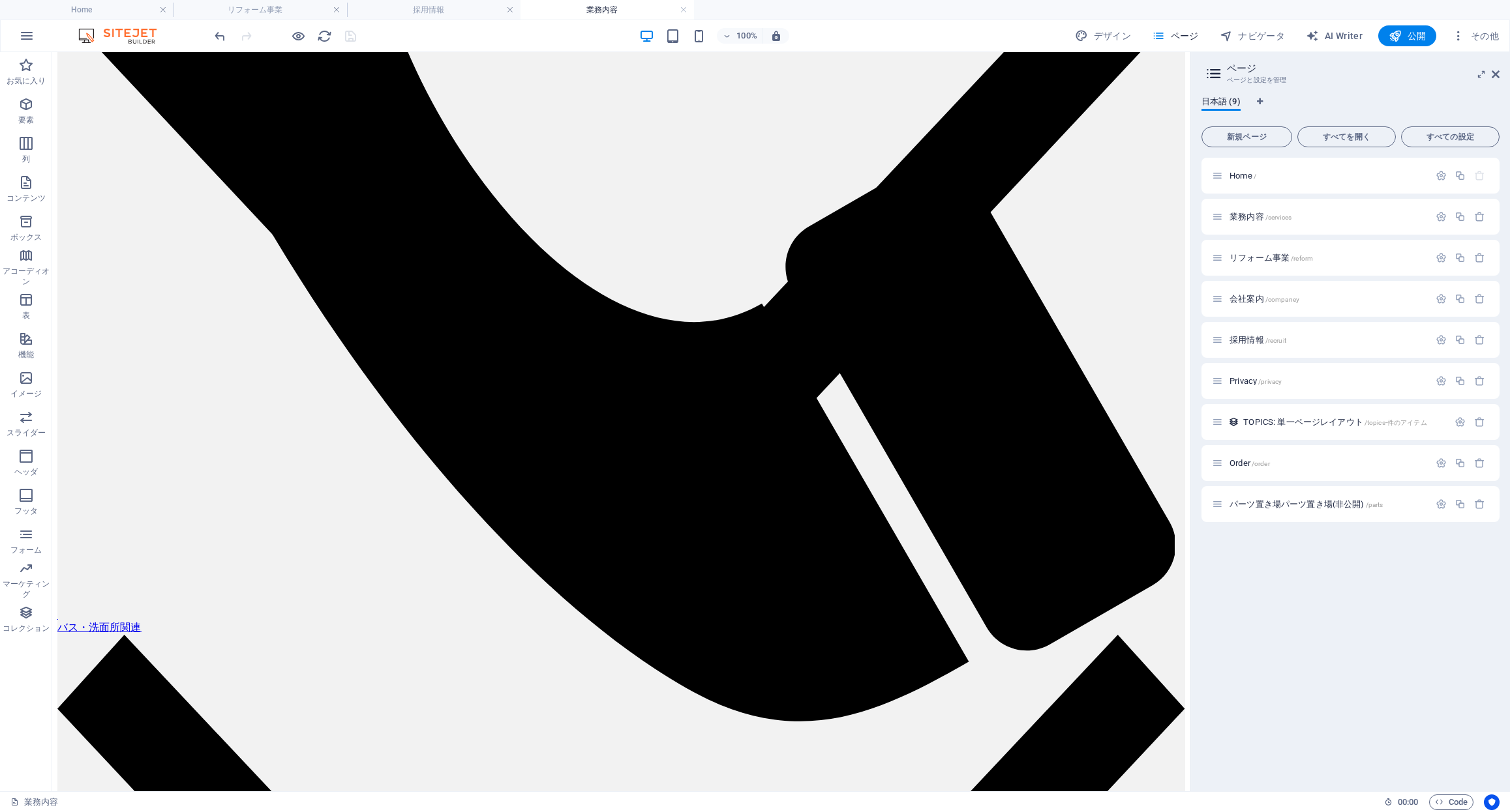
scroll to position [1033, 0]
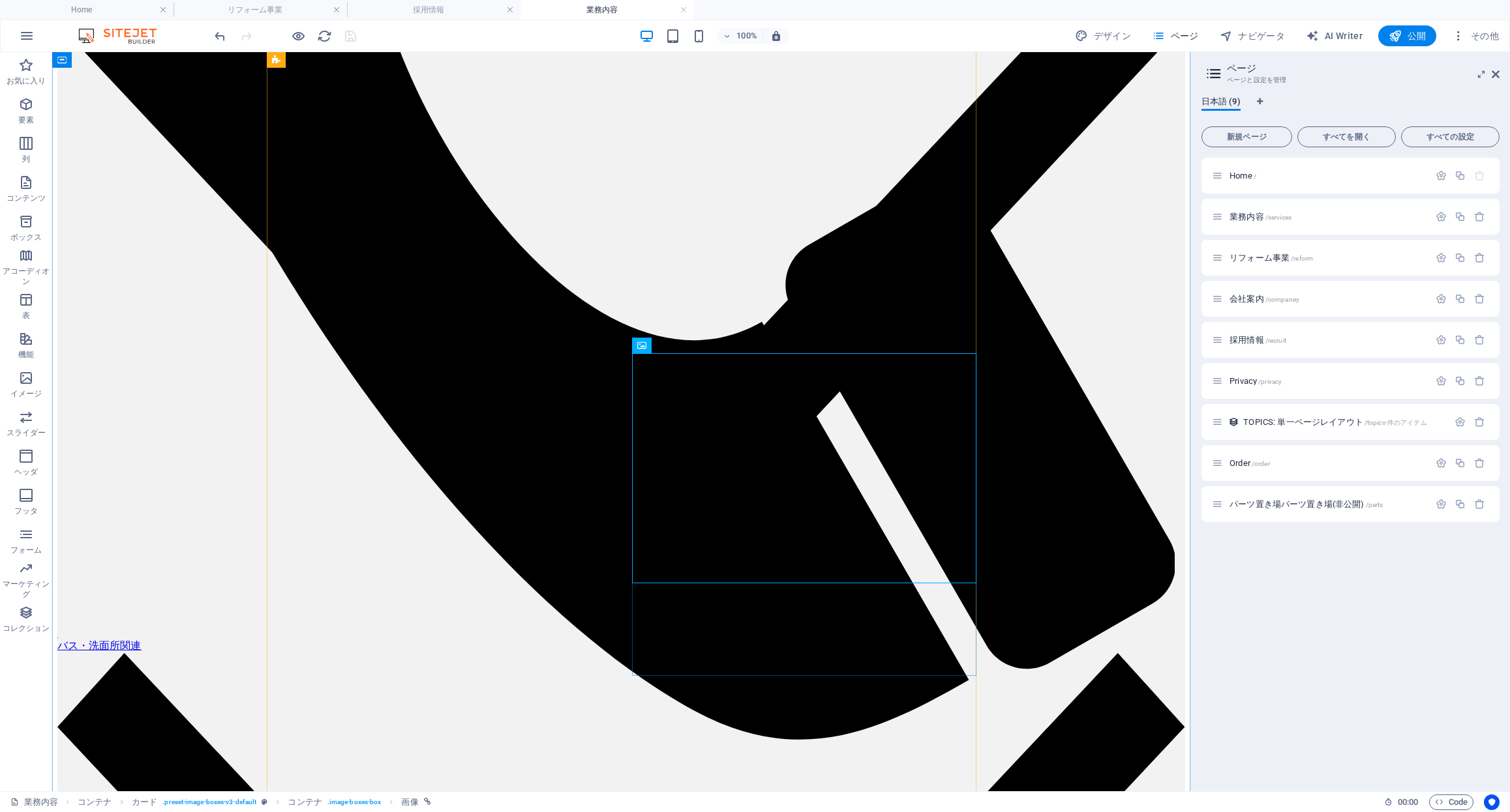
scroll to position [1020, 0]
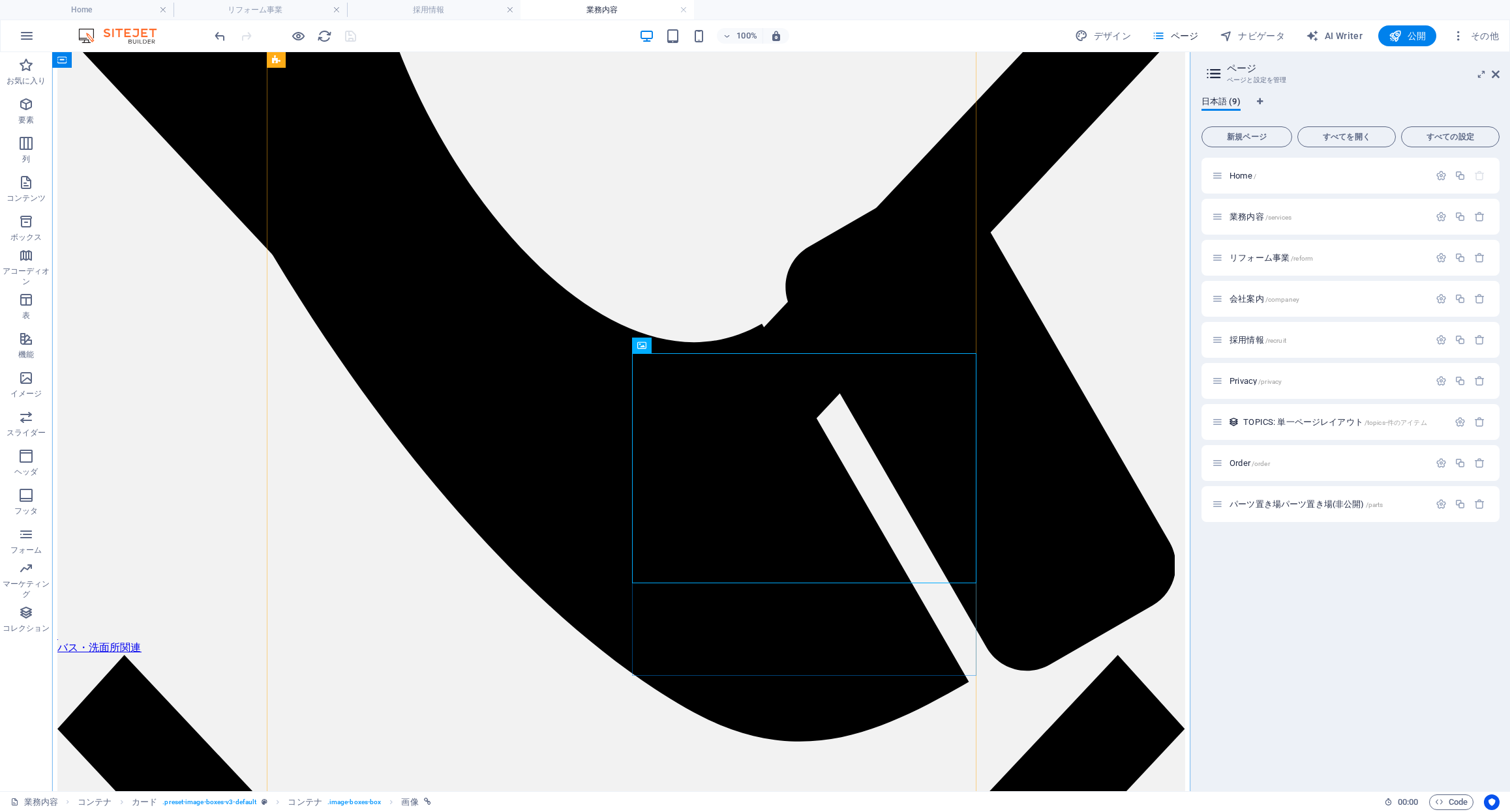
click at [708, 347] on button at bounding box center [704, 345] width 16 height 16
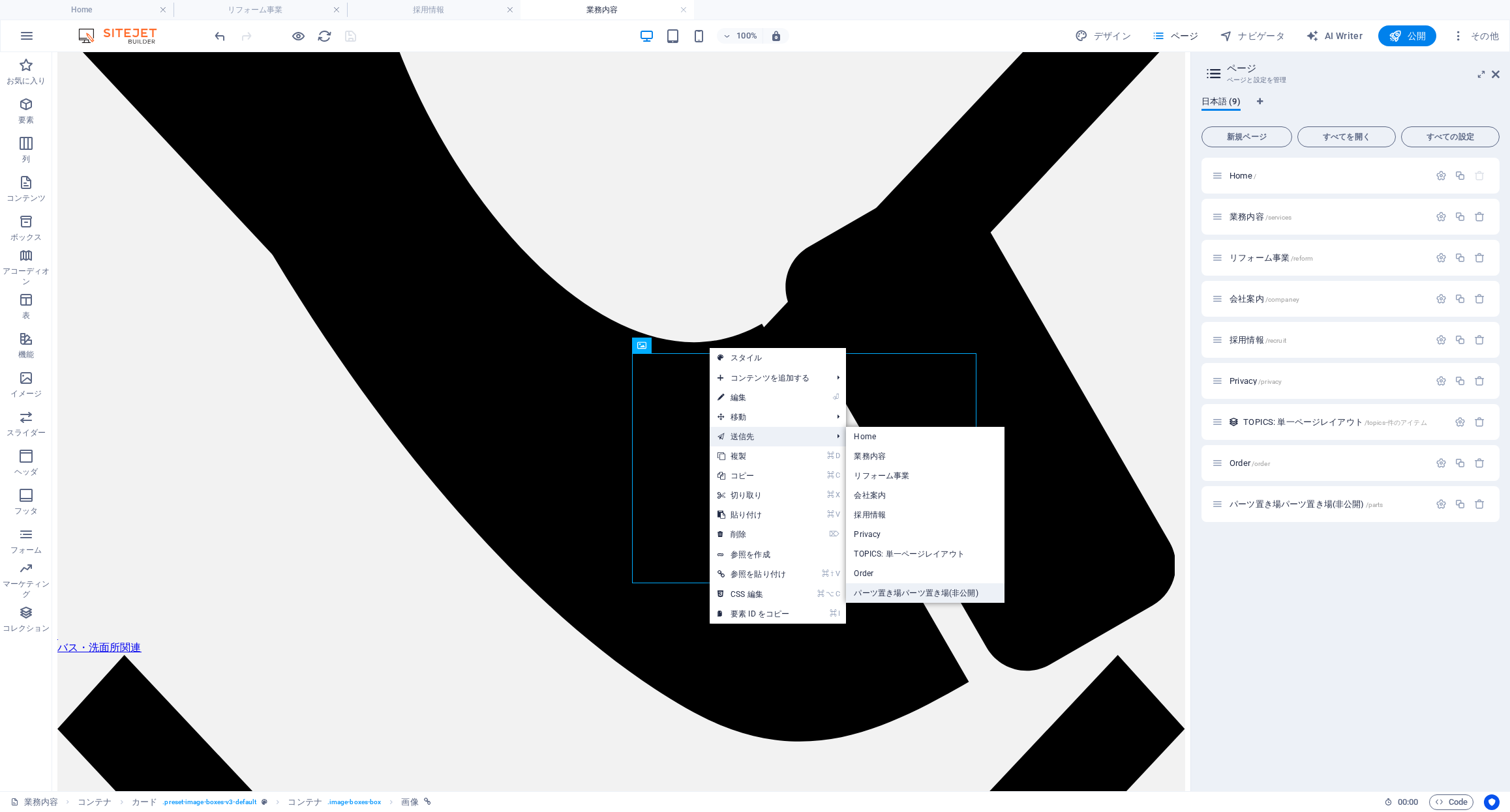
click at [913, 593] on link "パーツ置き場パーツ置き場(非公開)" at bounding box center [924, 593] width 158 height 19
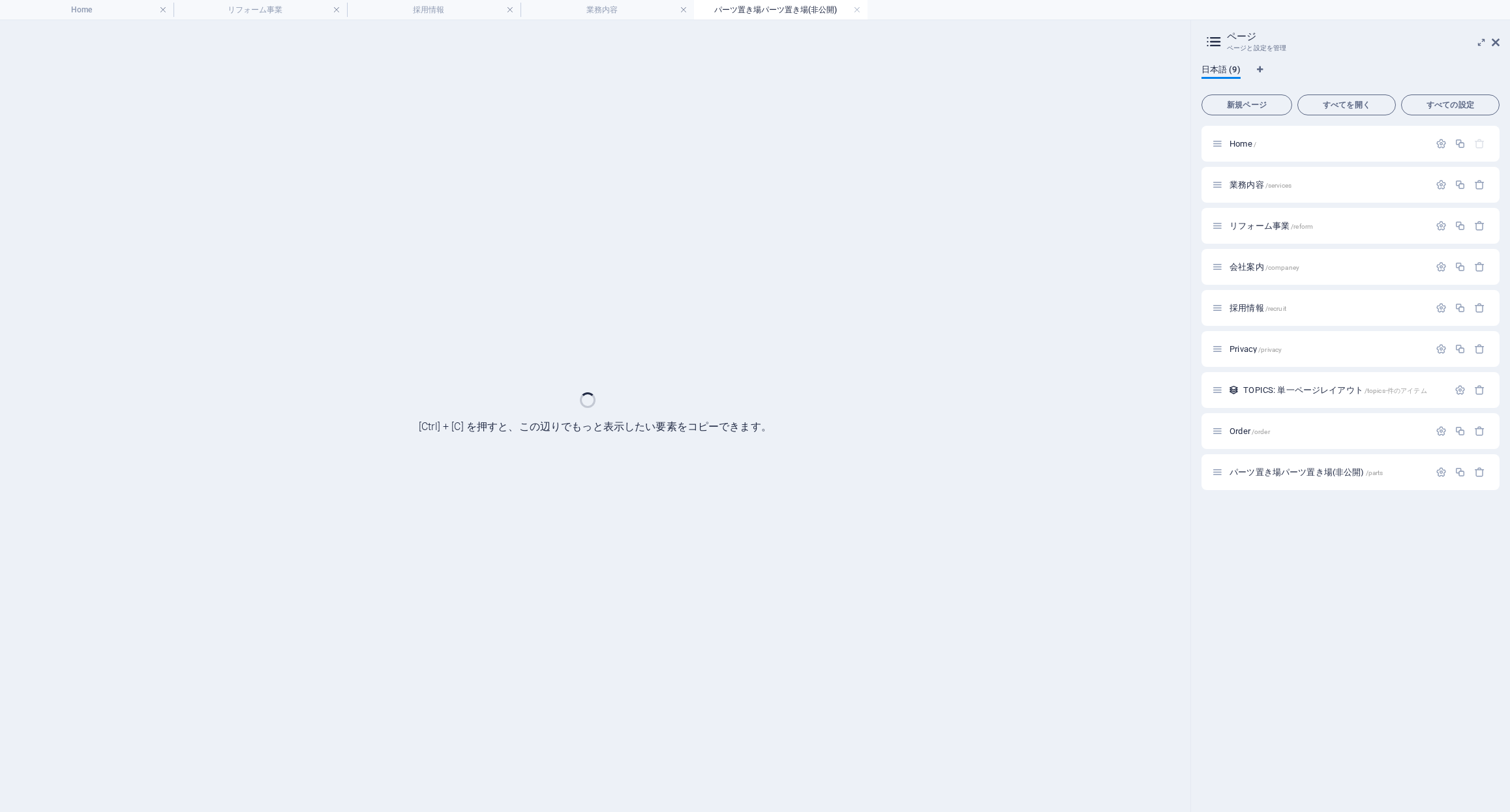
select select "%"
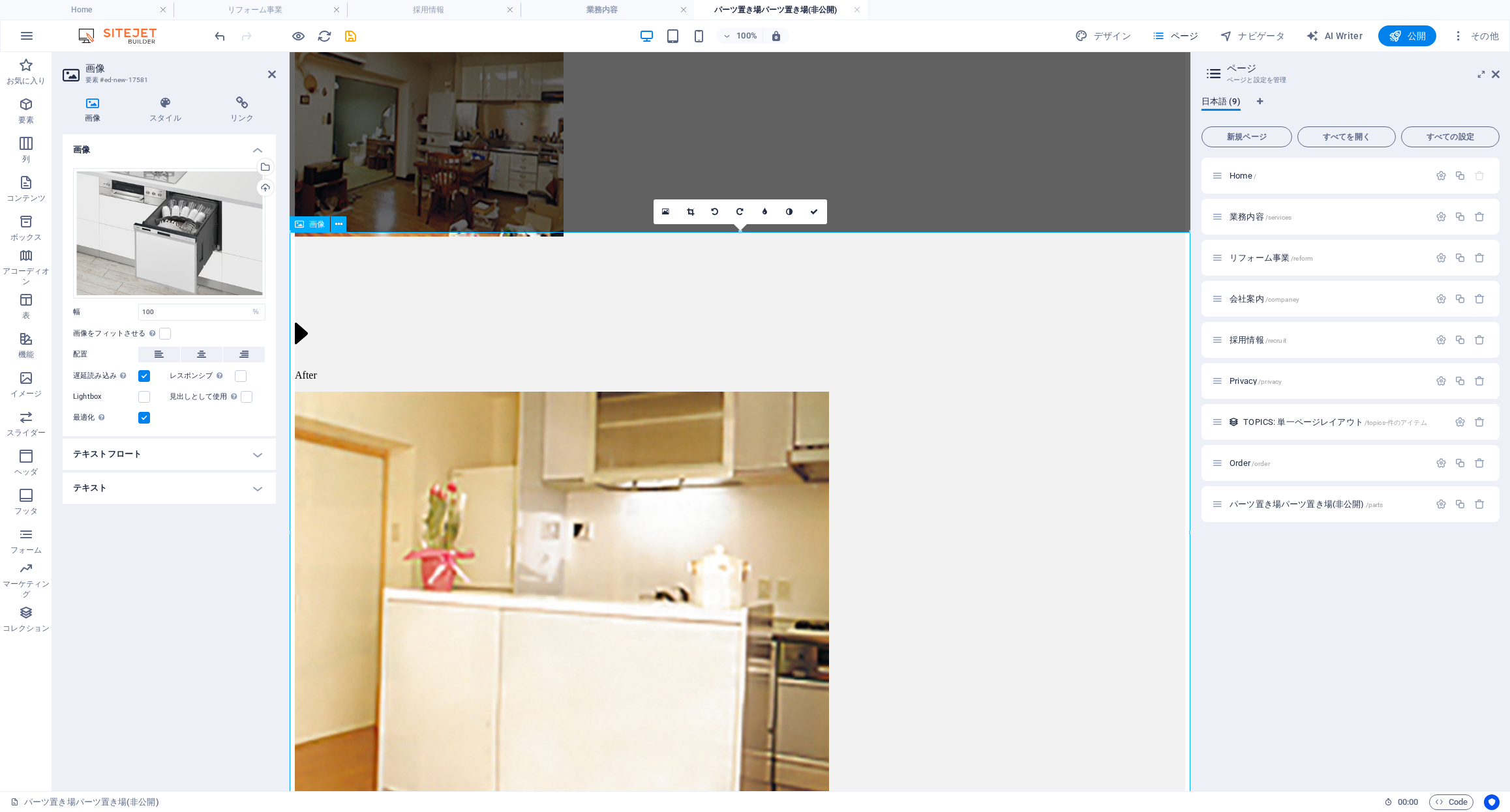
scroll to position [6200, 0]
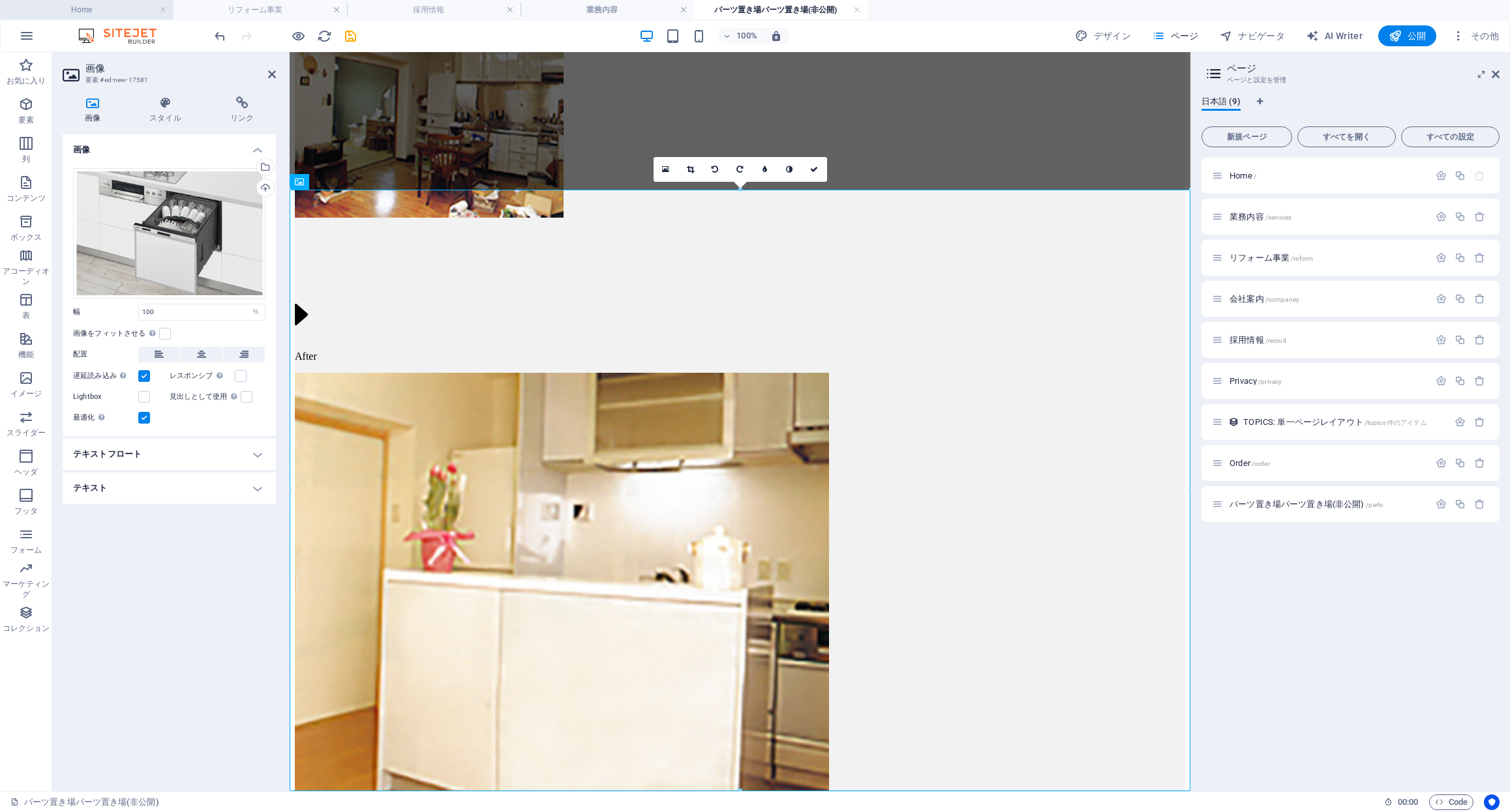
click at [81, 8] on h4 "Home" at bounding box center [87, 10] width 173 height 14
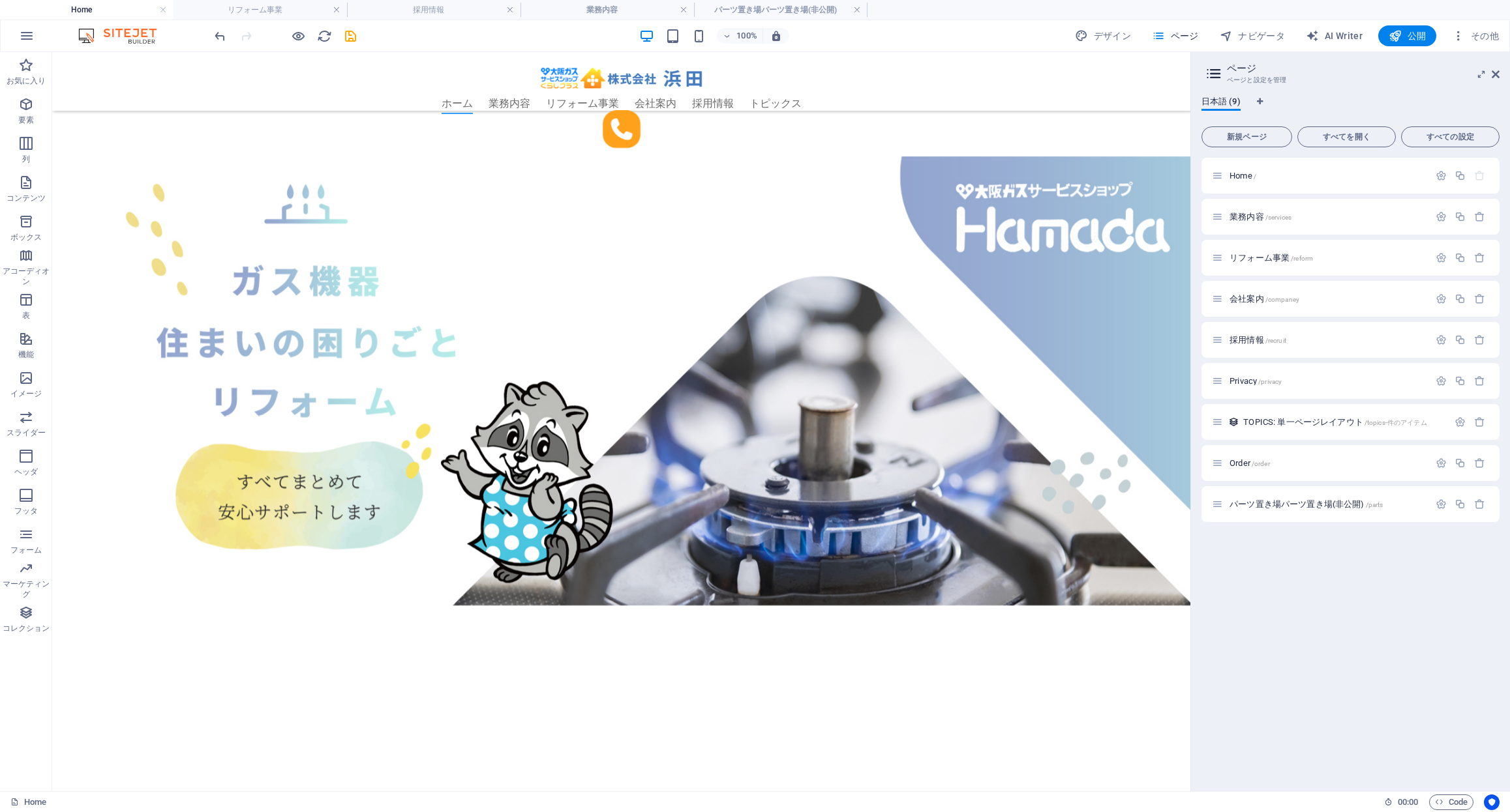
scroll to position [3123, 0]
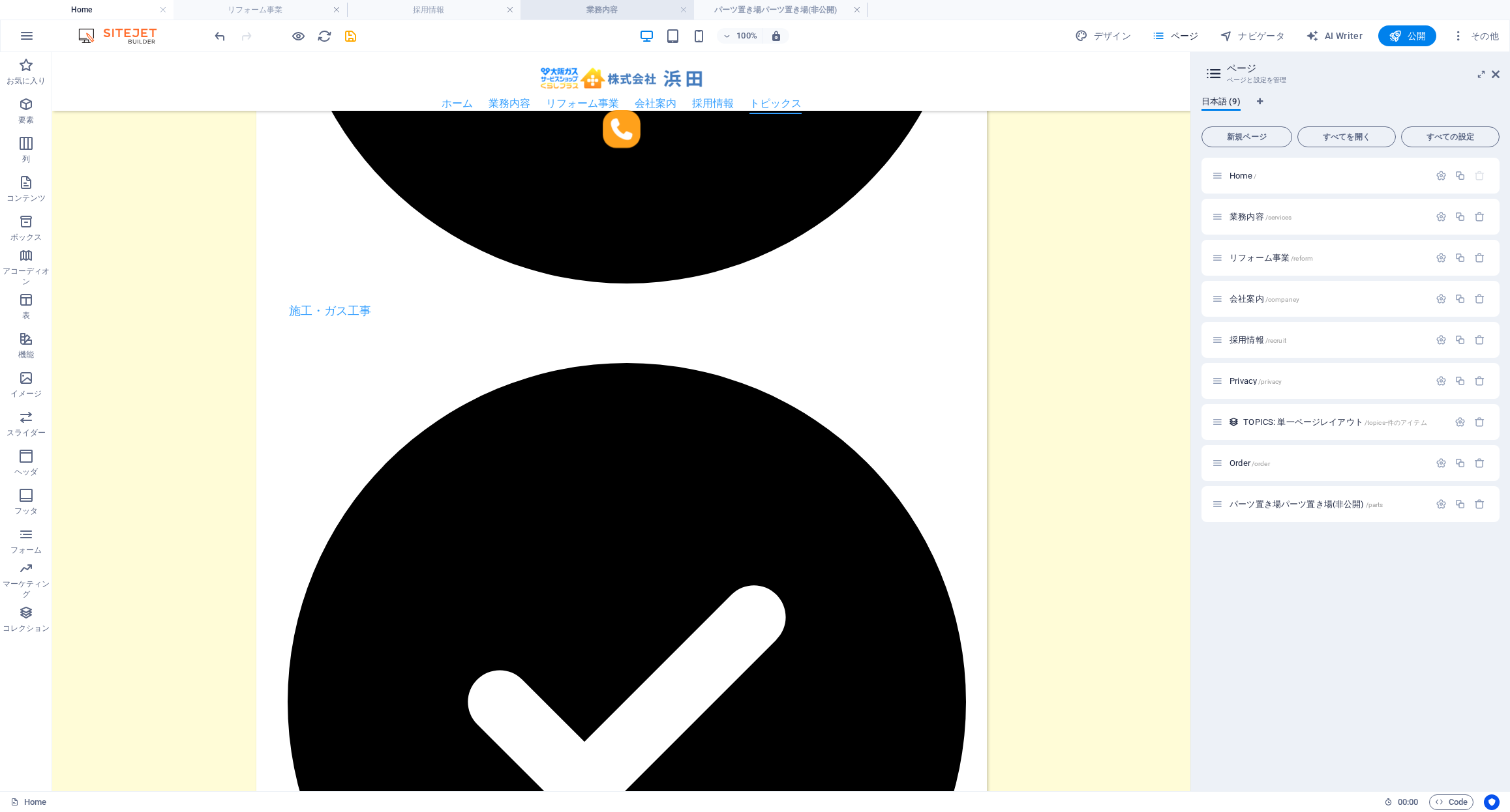
click at [631, 8] on h4 "業務内容" at bounding box center [607, 10] width 173 height 14
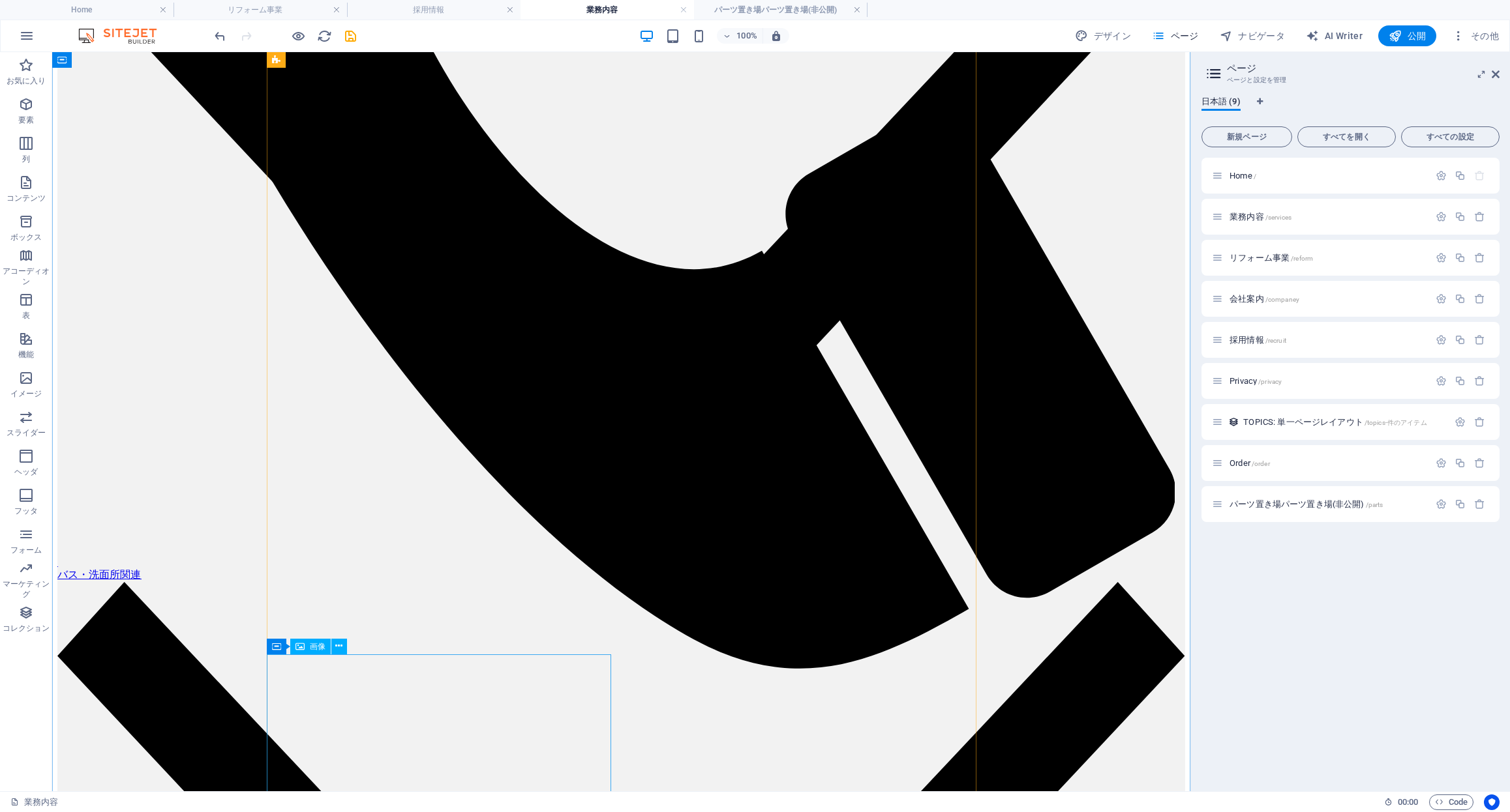
scroll to position [1097, 0]
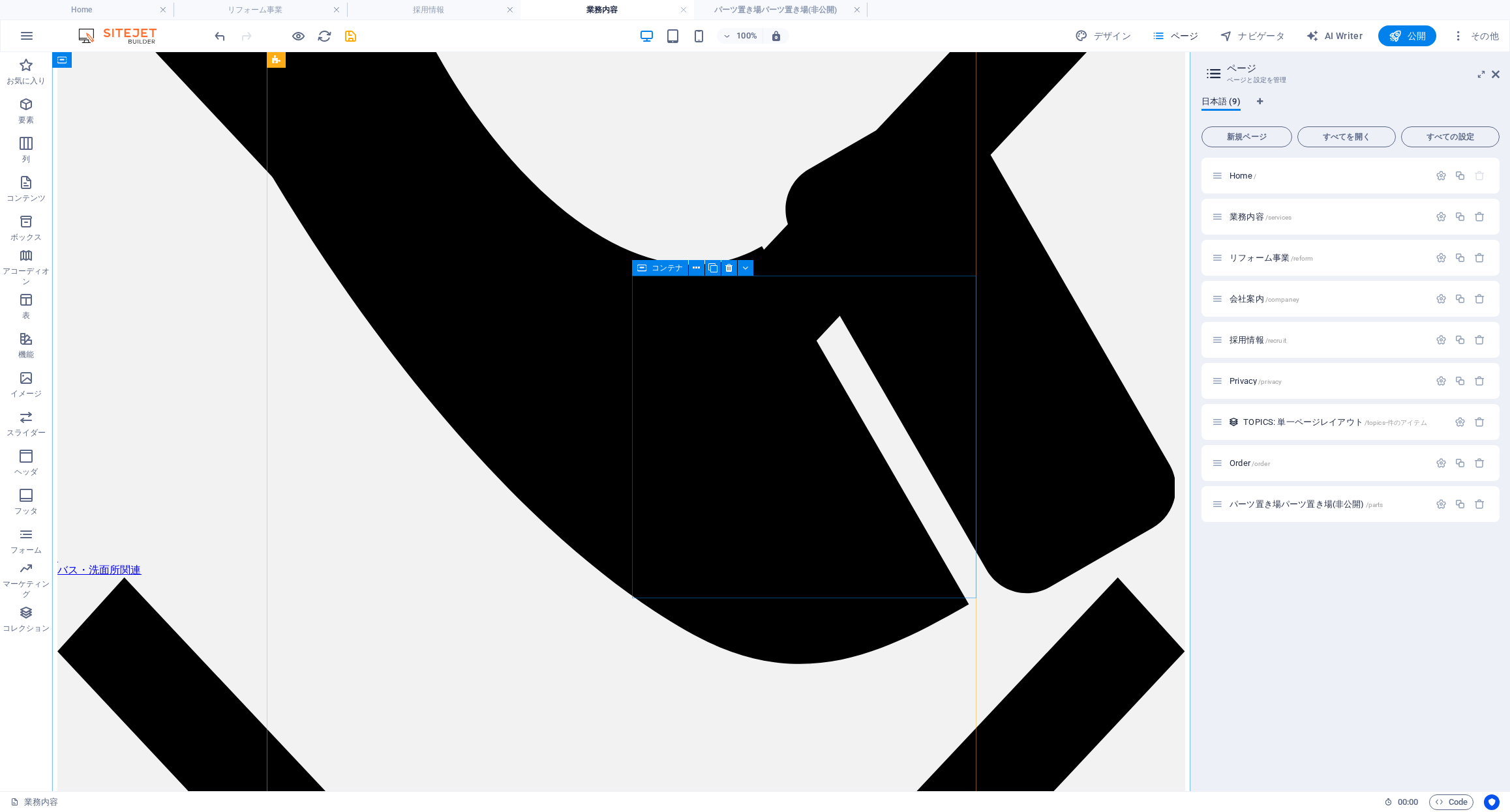
click at [716, 265] on icon at bounding box center [713, 268] width 9 height 14
click at [742, 267] on icon at bounding box center [745, 268] width 6 height 14
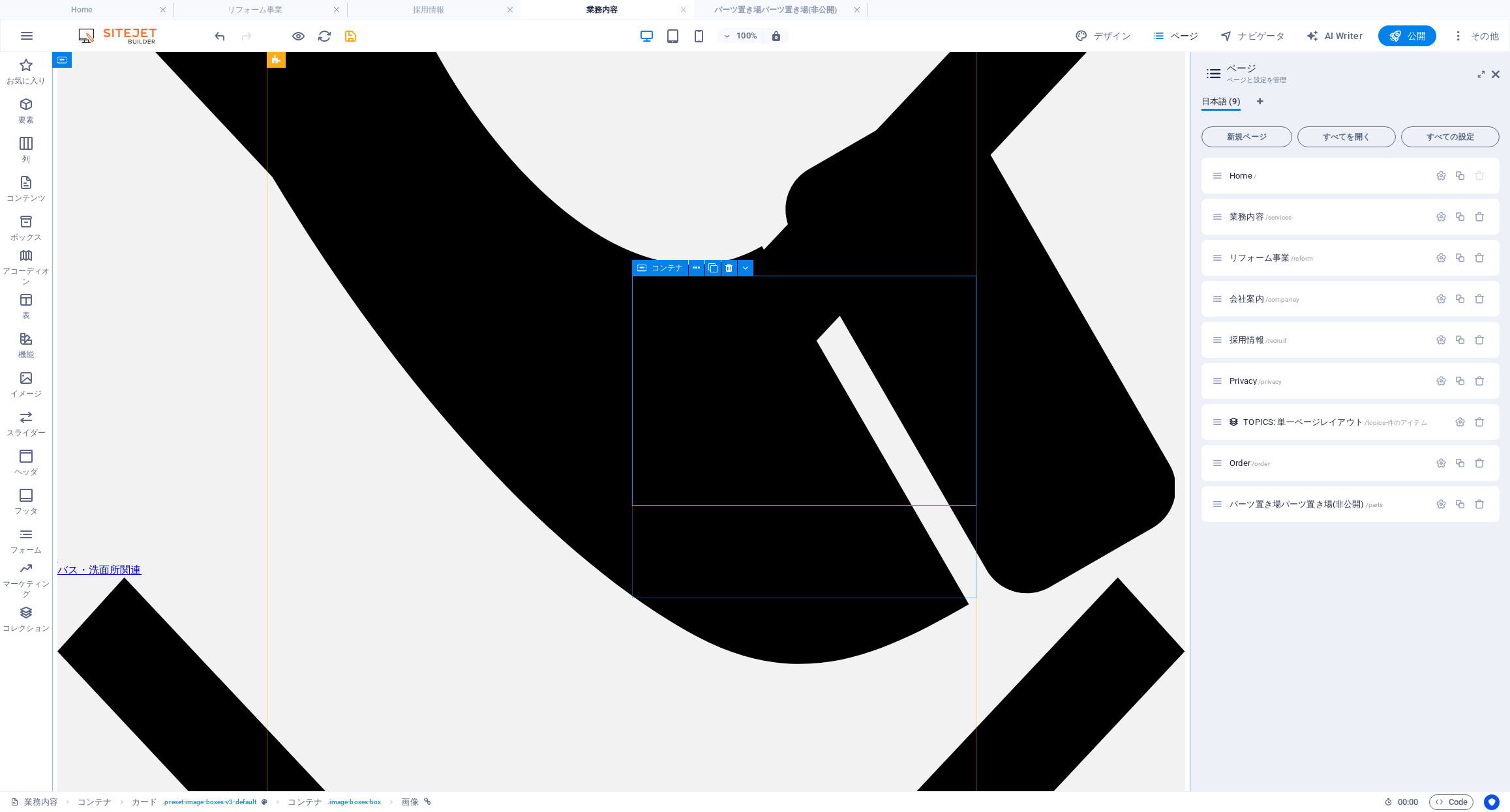
click at [642, 267] on icon at bounding box center [641, 268] width 9 height 16
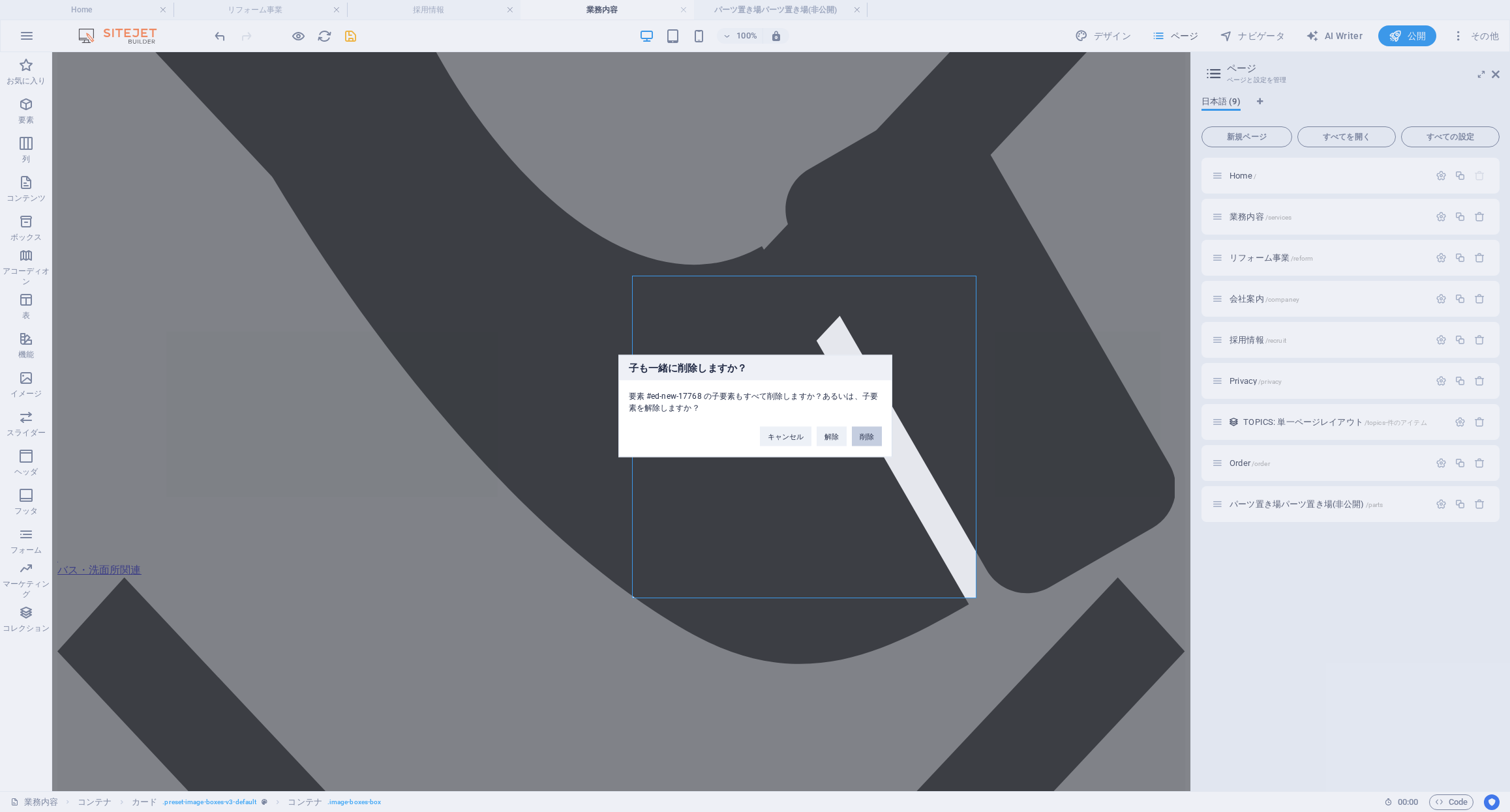
click at [869, 431] on button "削除" at bounding box center [867, 436] width 30 height 19
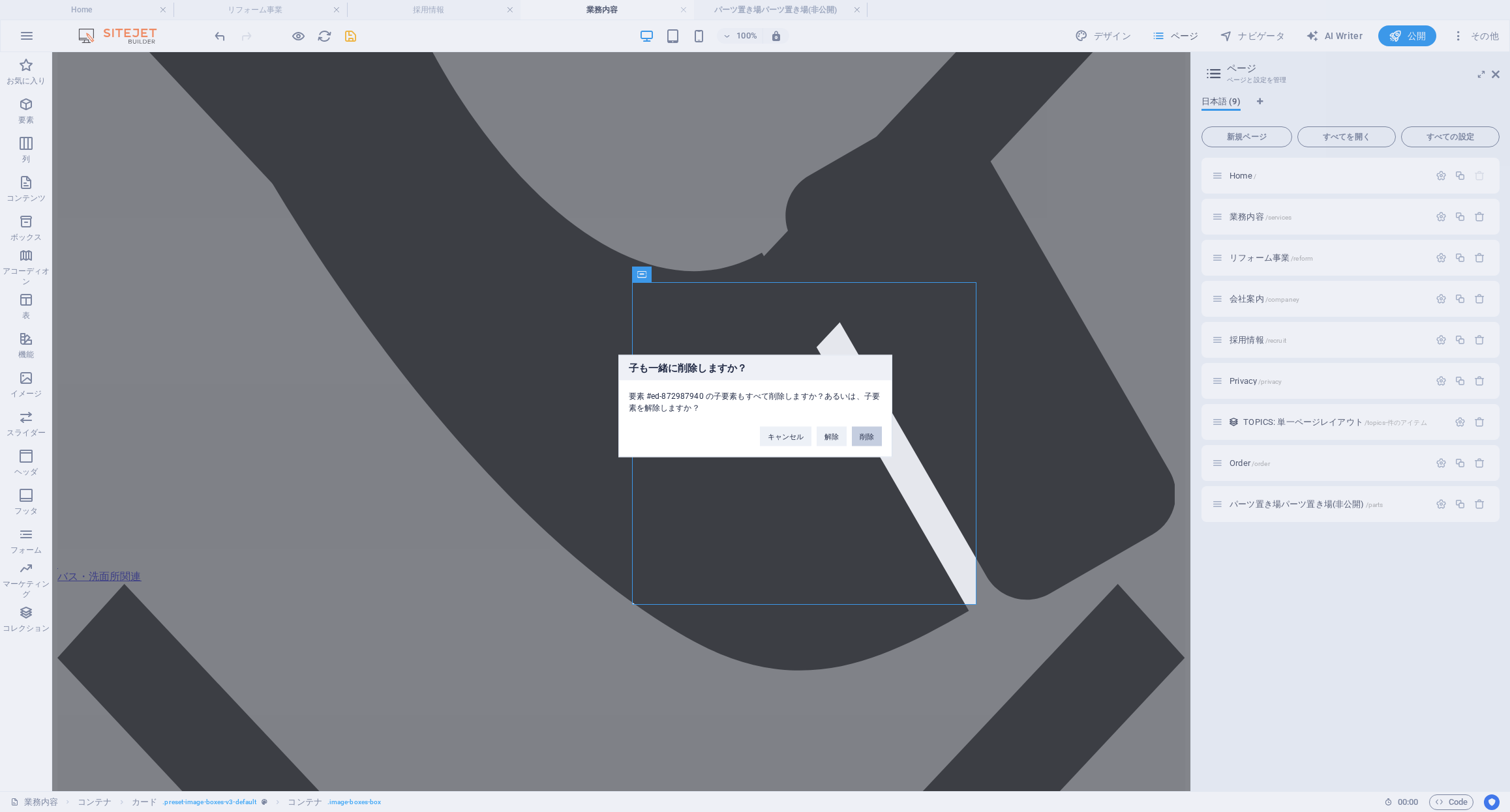
click at [872, 440] on button "削除" at bounding box center [867, 436] width 30 height 19
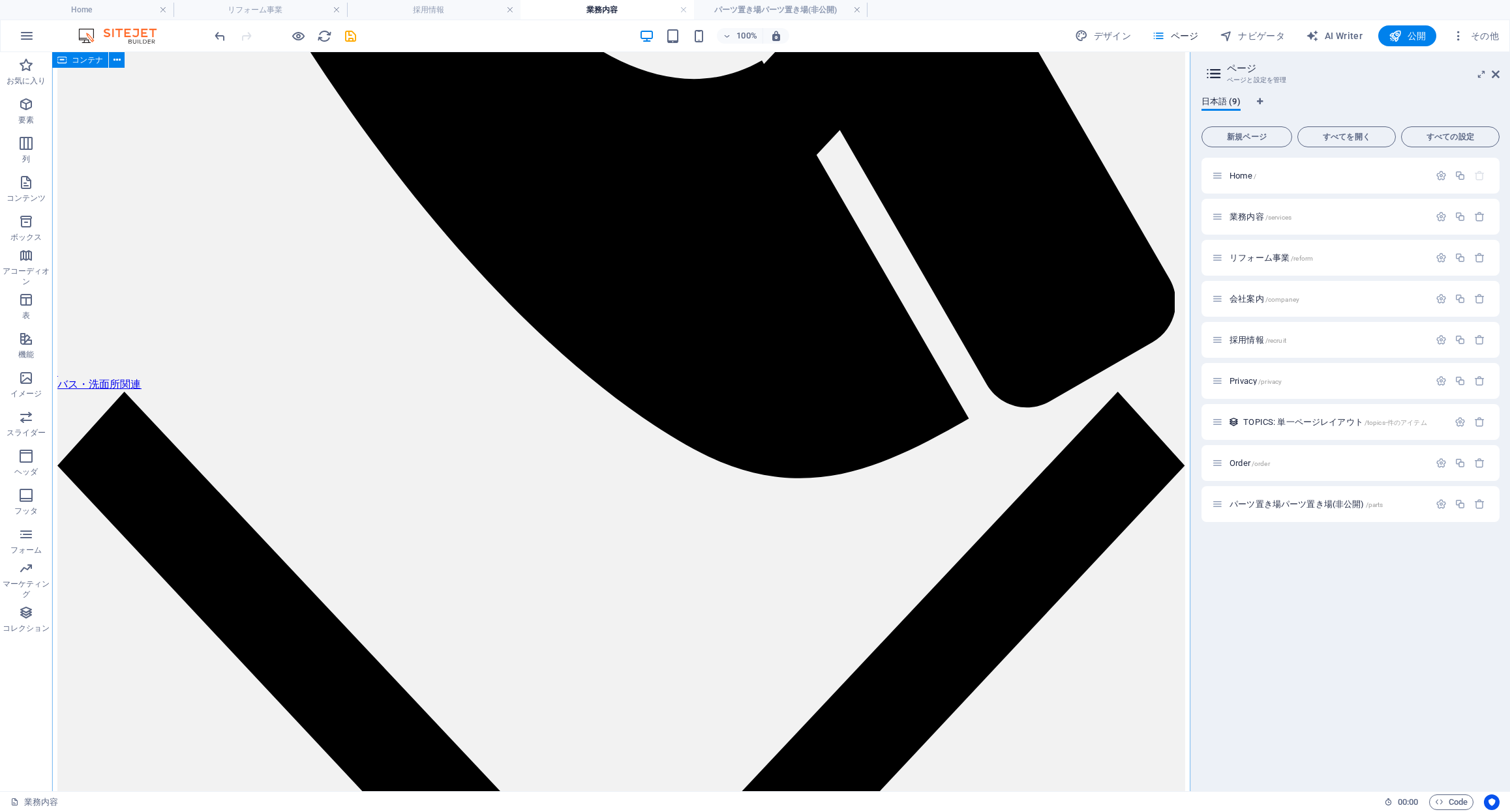
scroll to position [1276, 0]
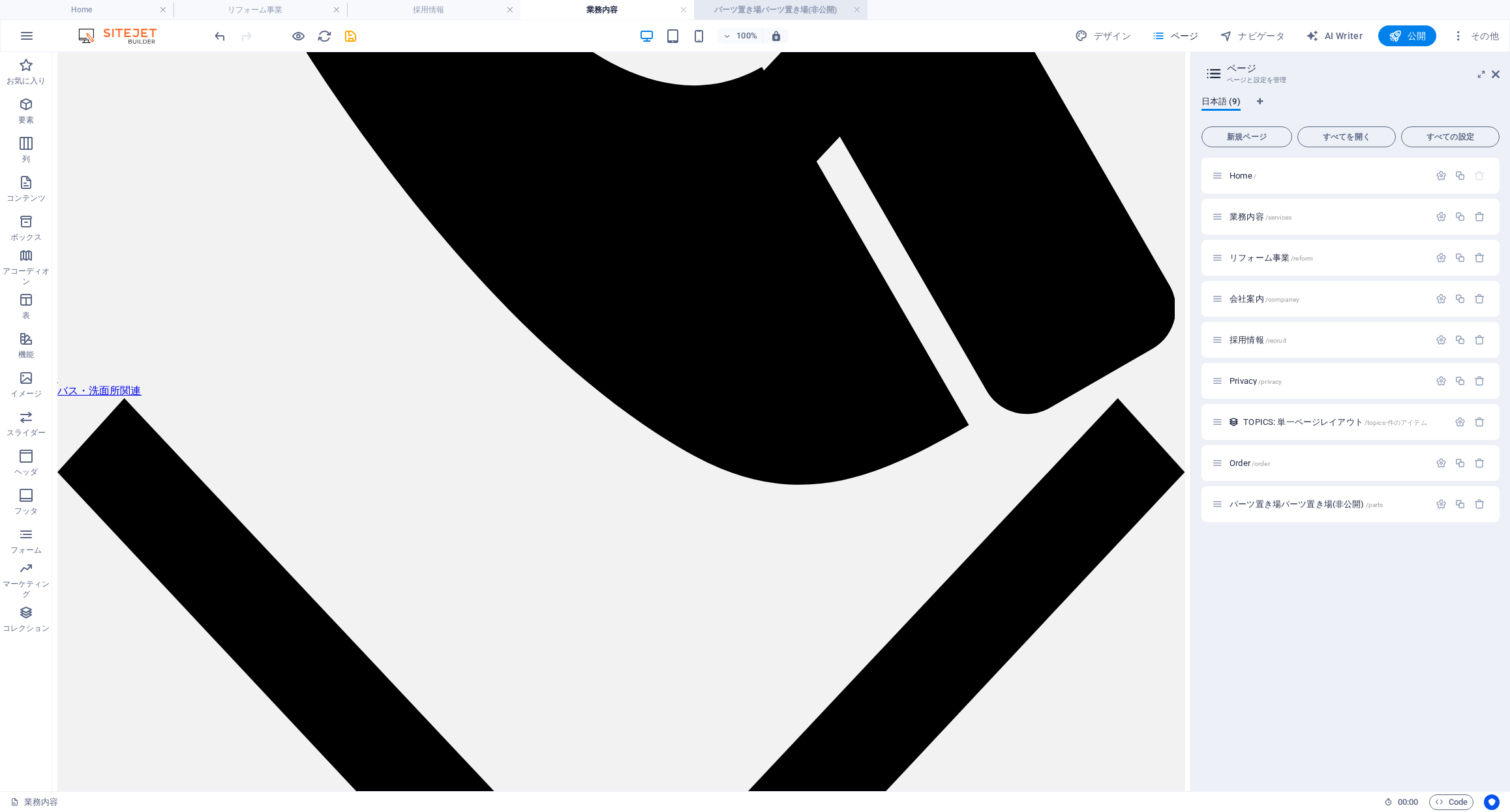
click at [795, 12] on h4 "パーツ置き場パーツ置き場(非公開)" at bounding box center [781, 10] width 173 height 14
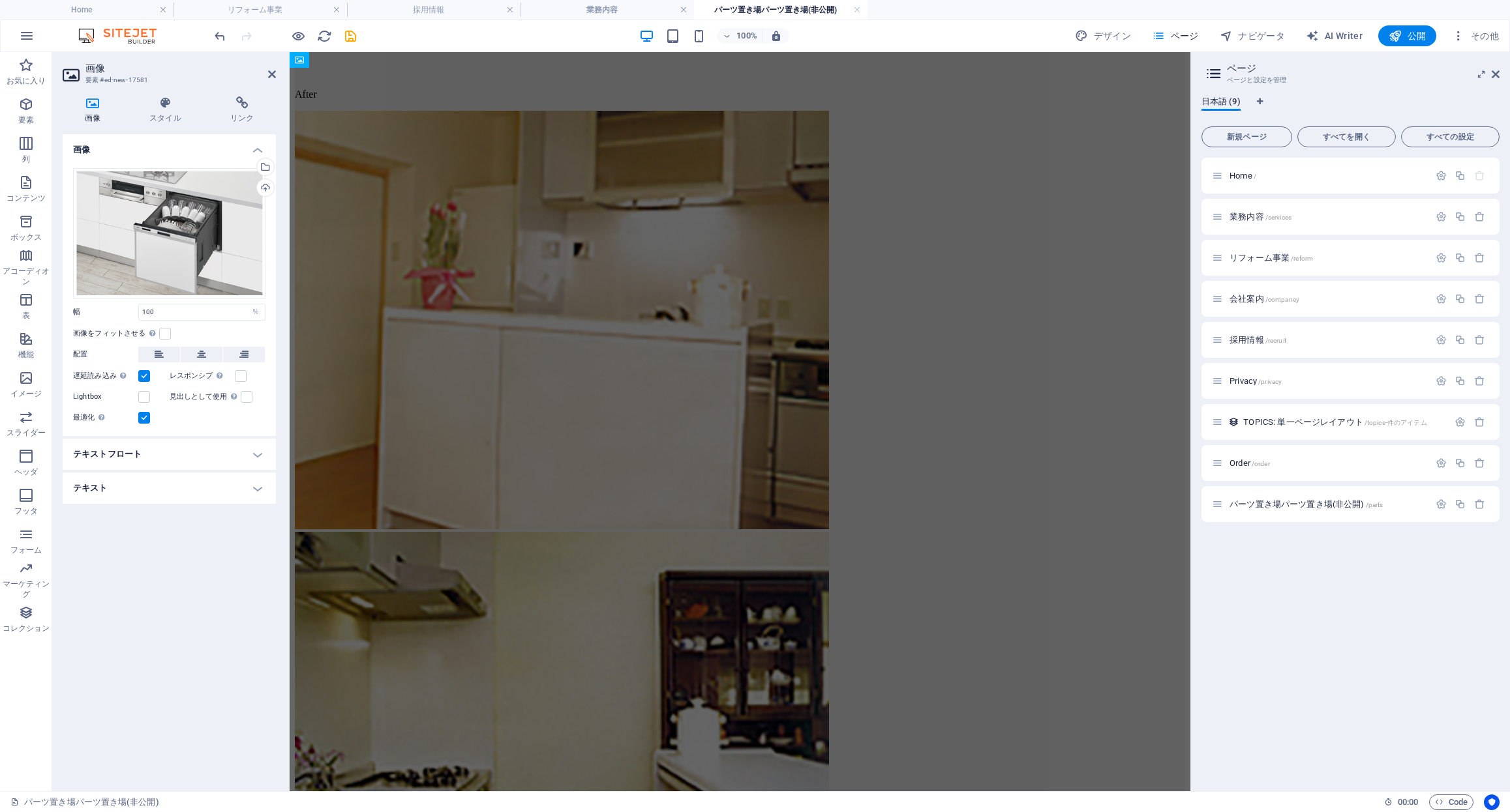
scroll to position [0, 0]
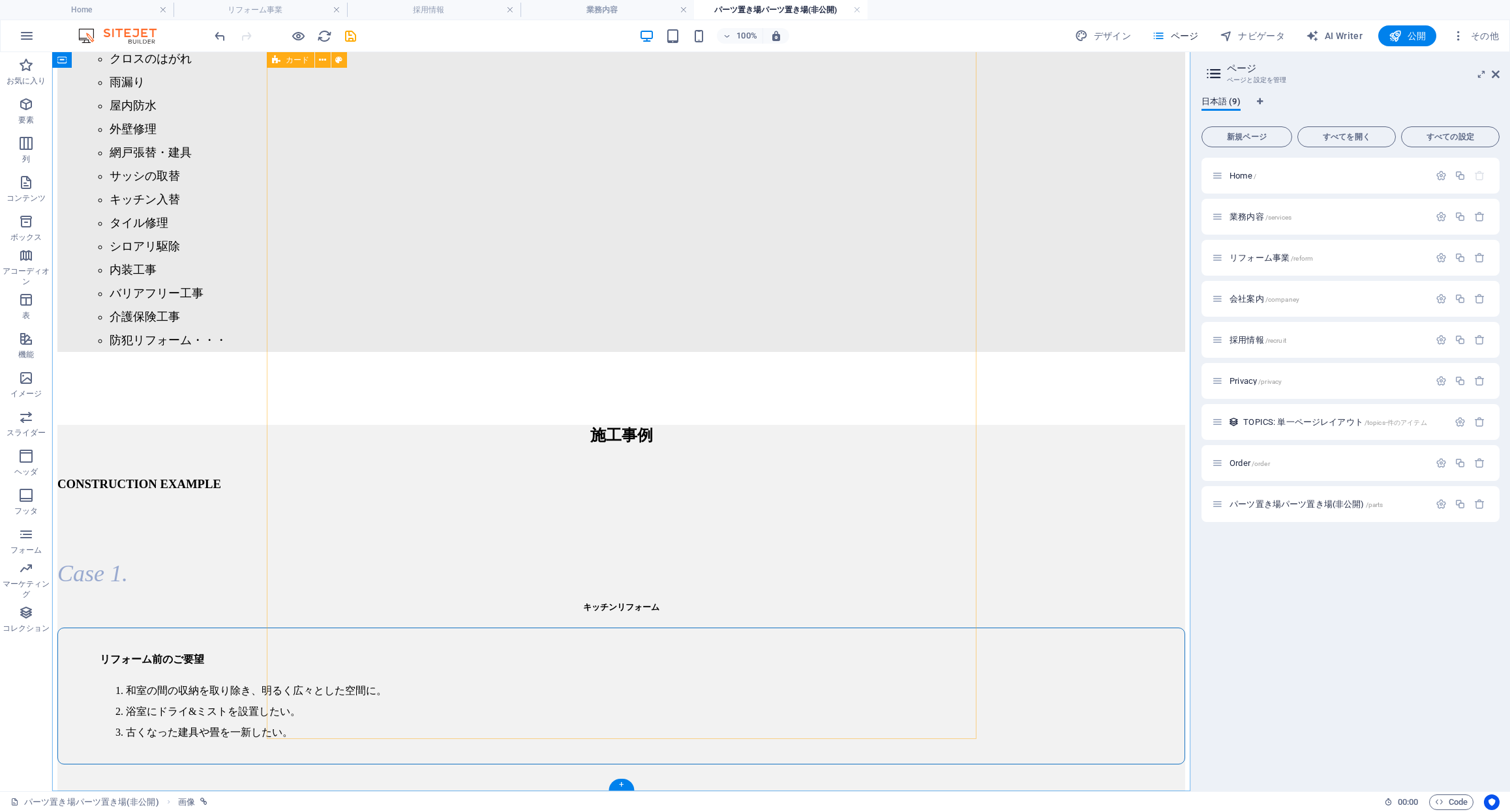
scroll to position [5599, 0]
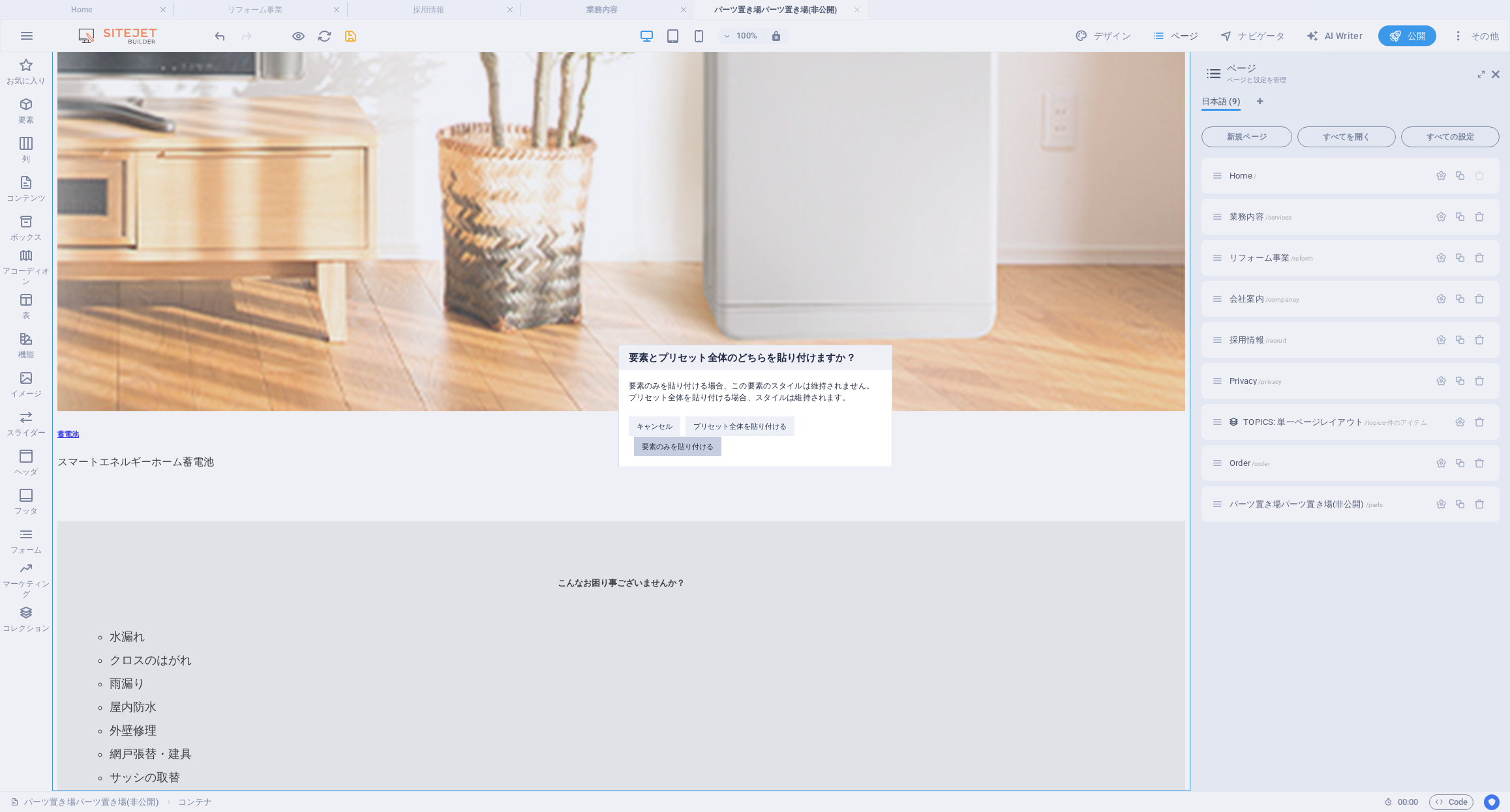
click at [682, 448] on button "要素のみを貼り付ける" at bounding box center [677, 446] width 87 height 19
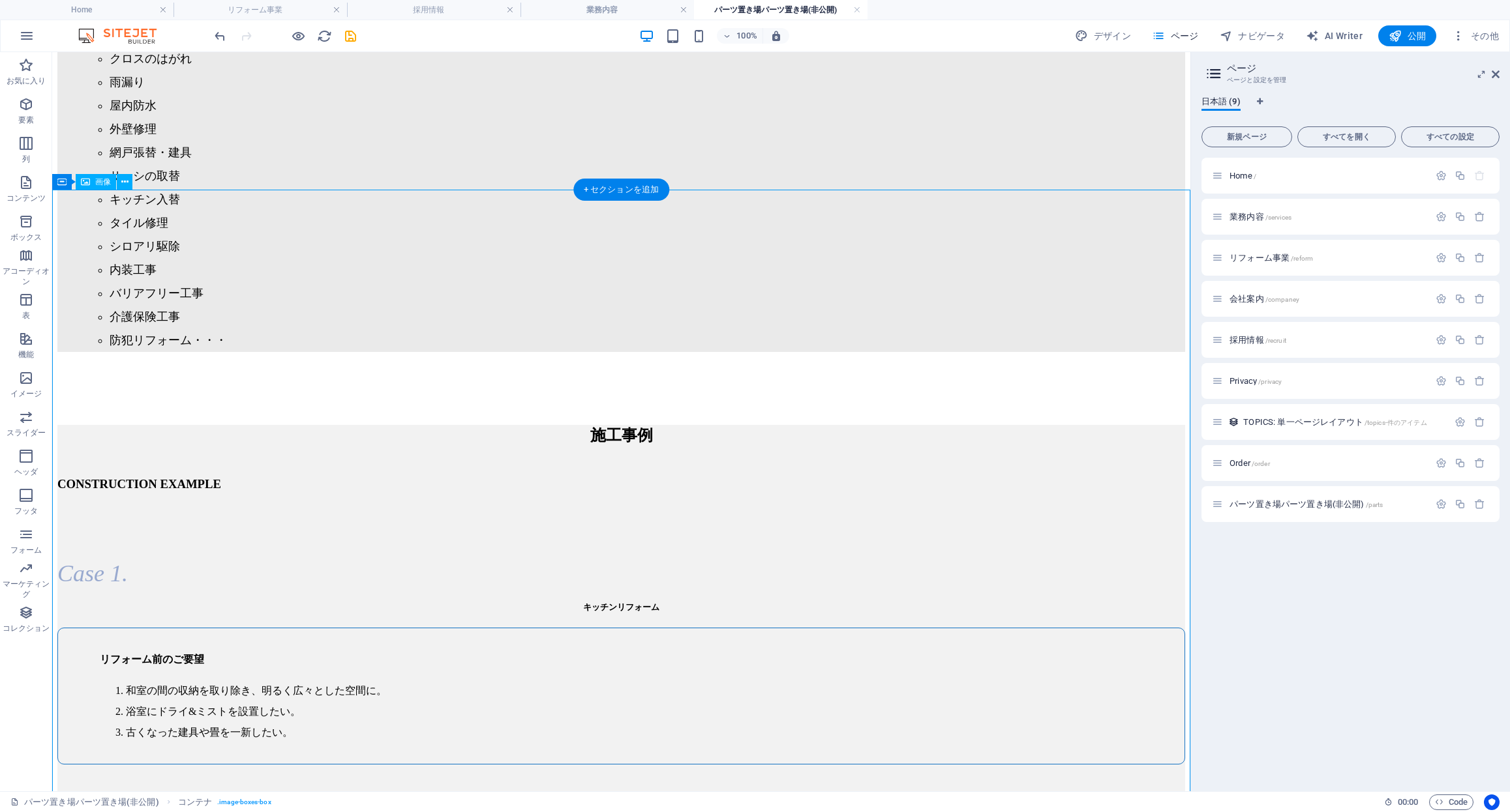
scroll to position [6397, 0]
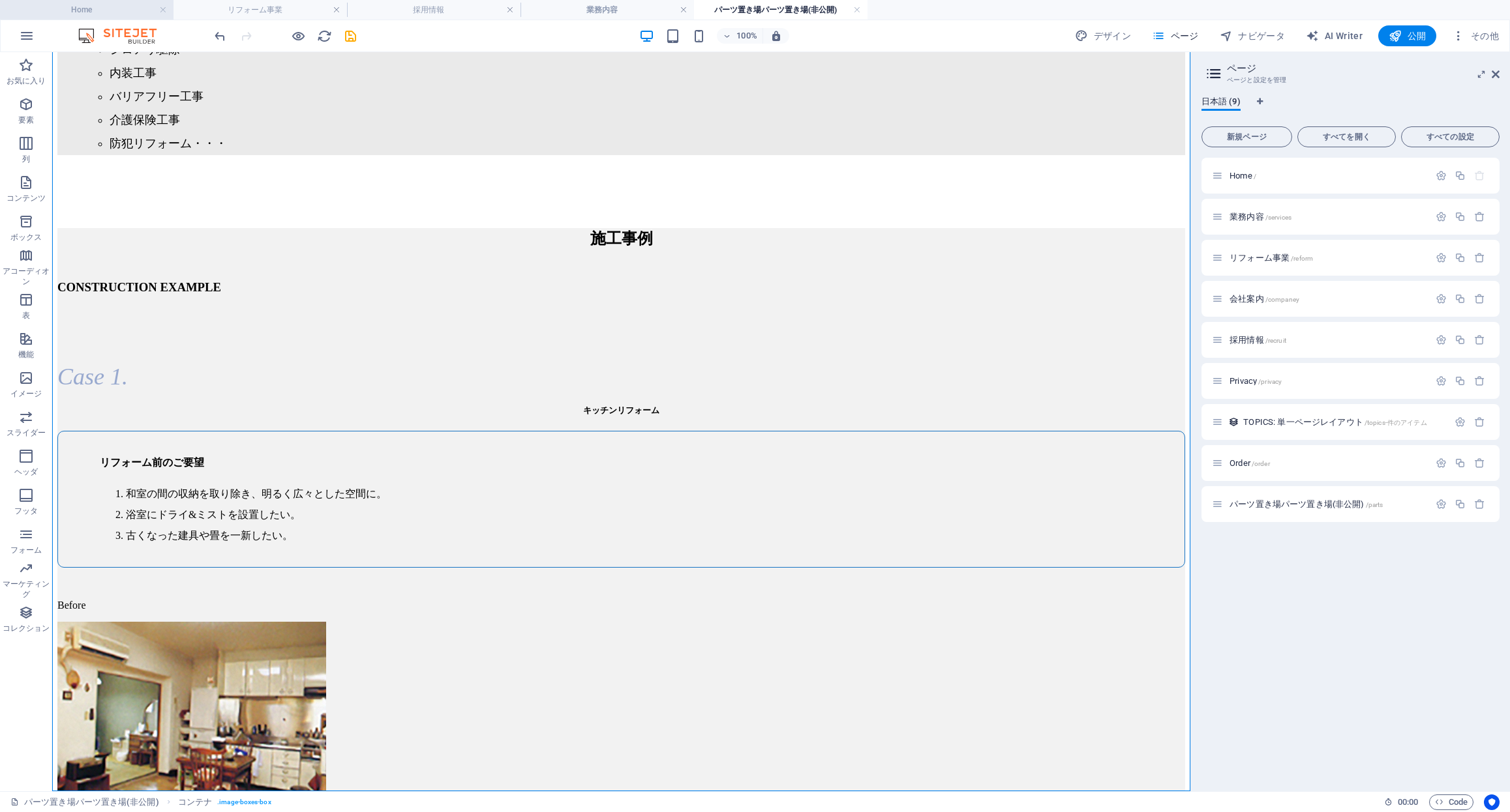
click at [95, 9] on h4 "Home" at bounding box center [87, 10] width 173 height 14
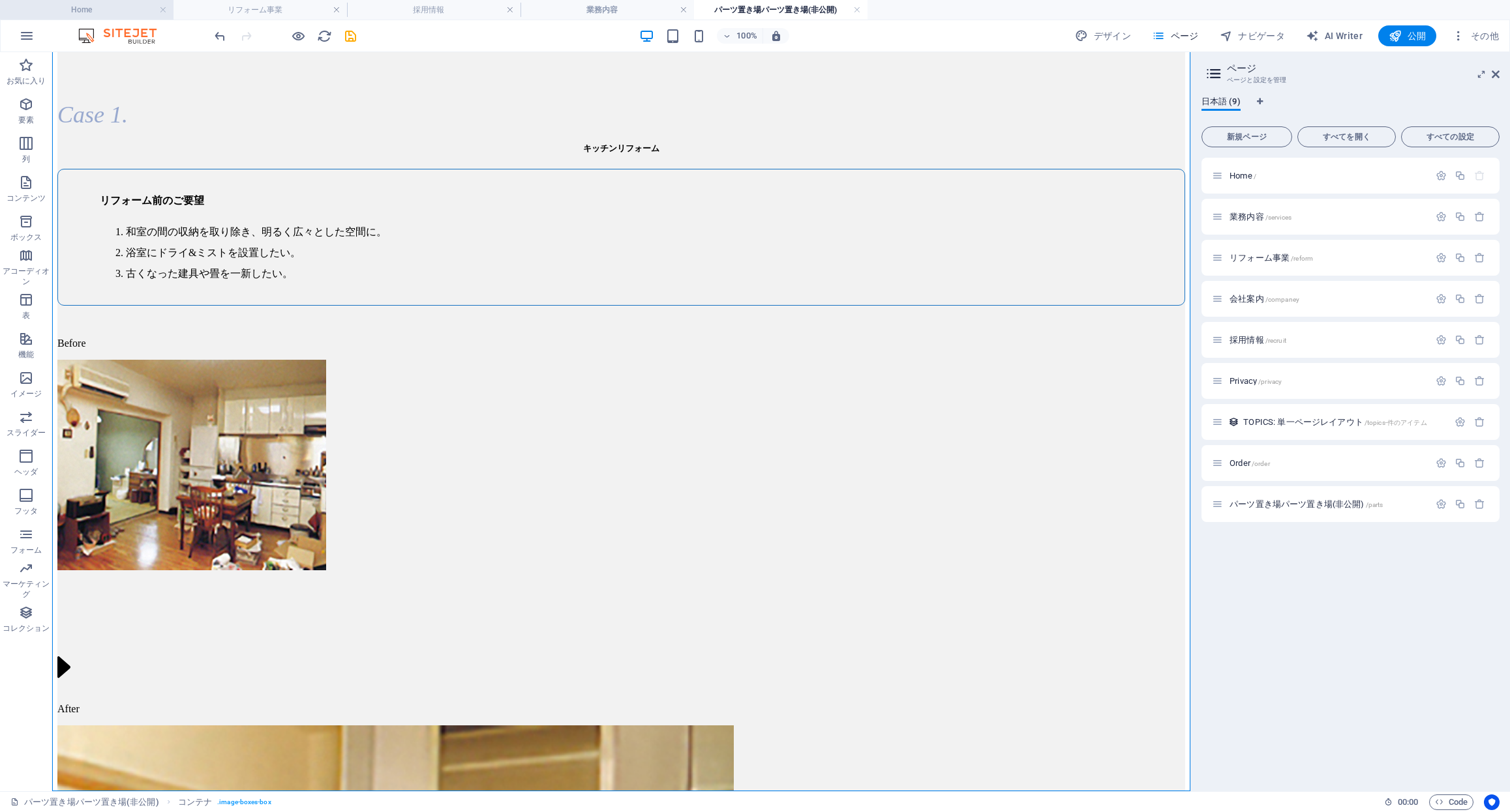
scroll to position [0, 0]
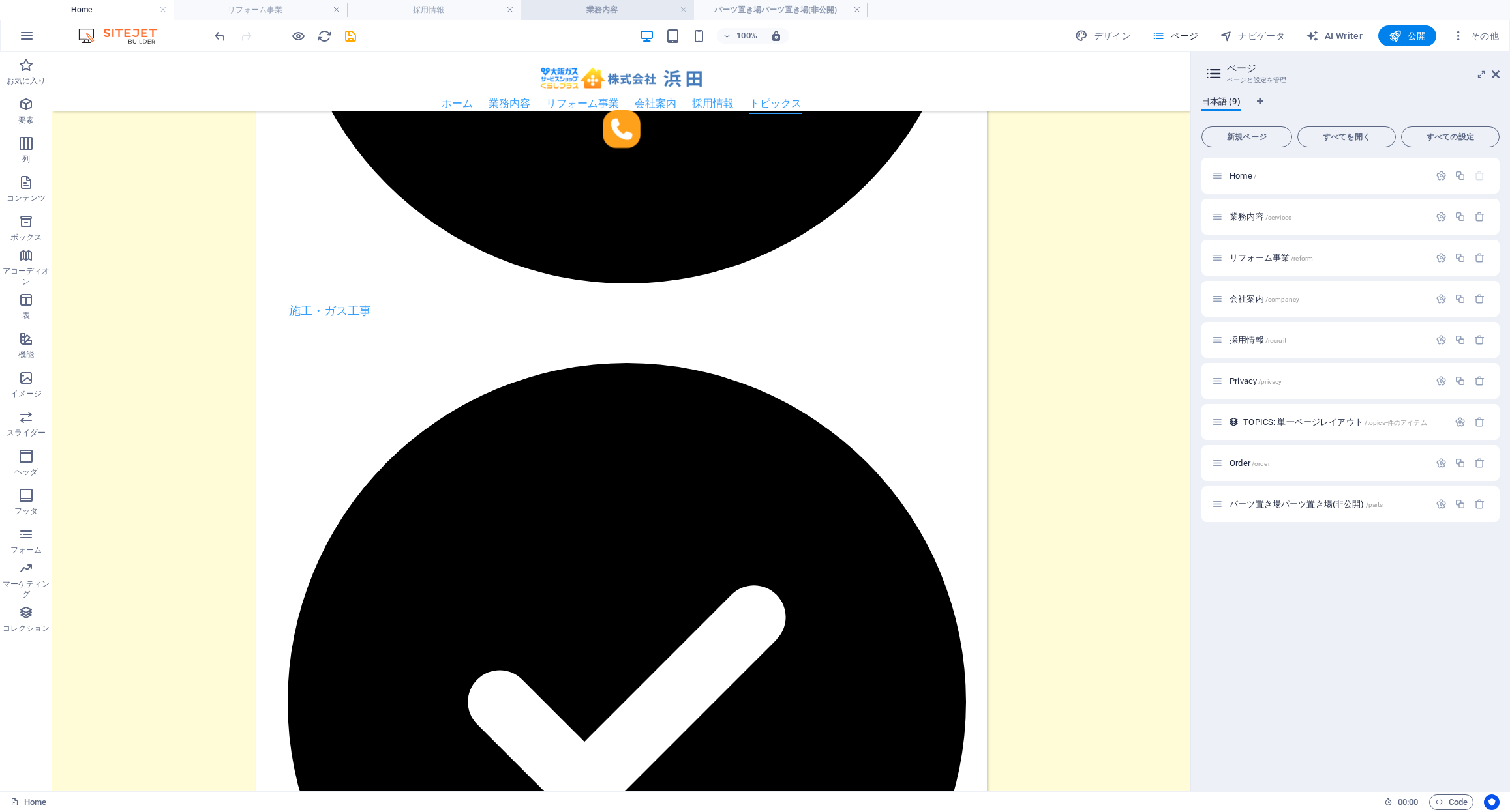
click at [594, 10] on h4 "業務内容" at bounding box center [607, 10] width 173 height 14
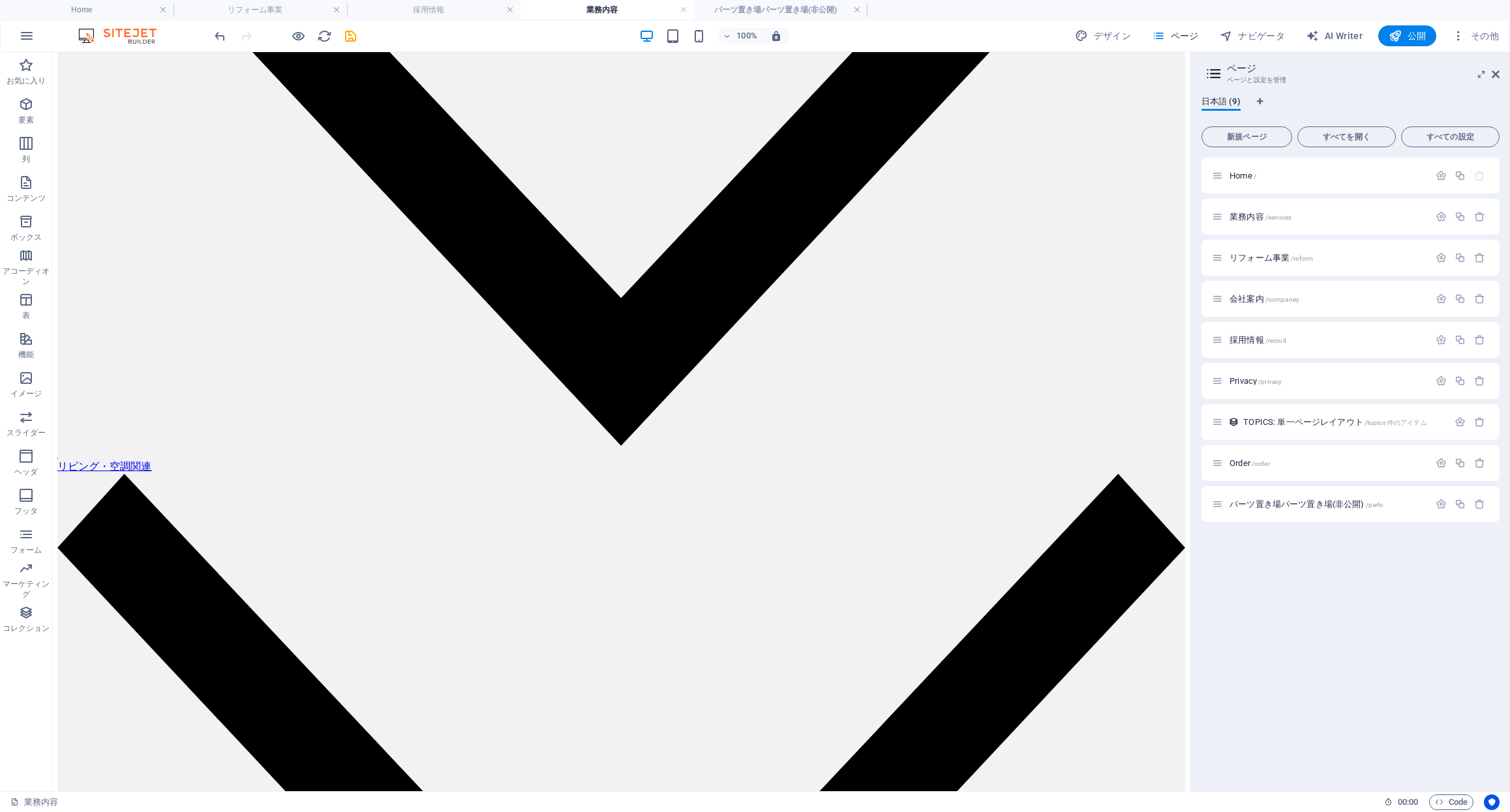
scroll to position [1906, 0]
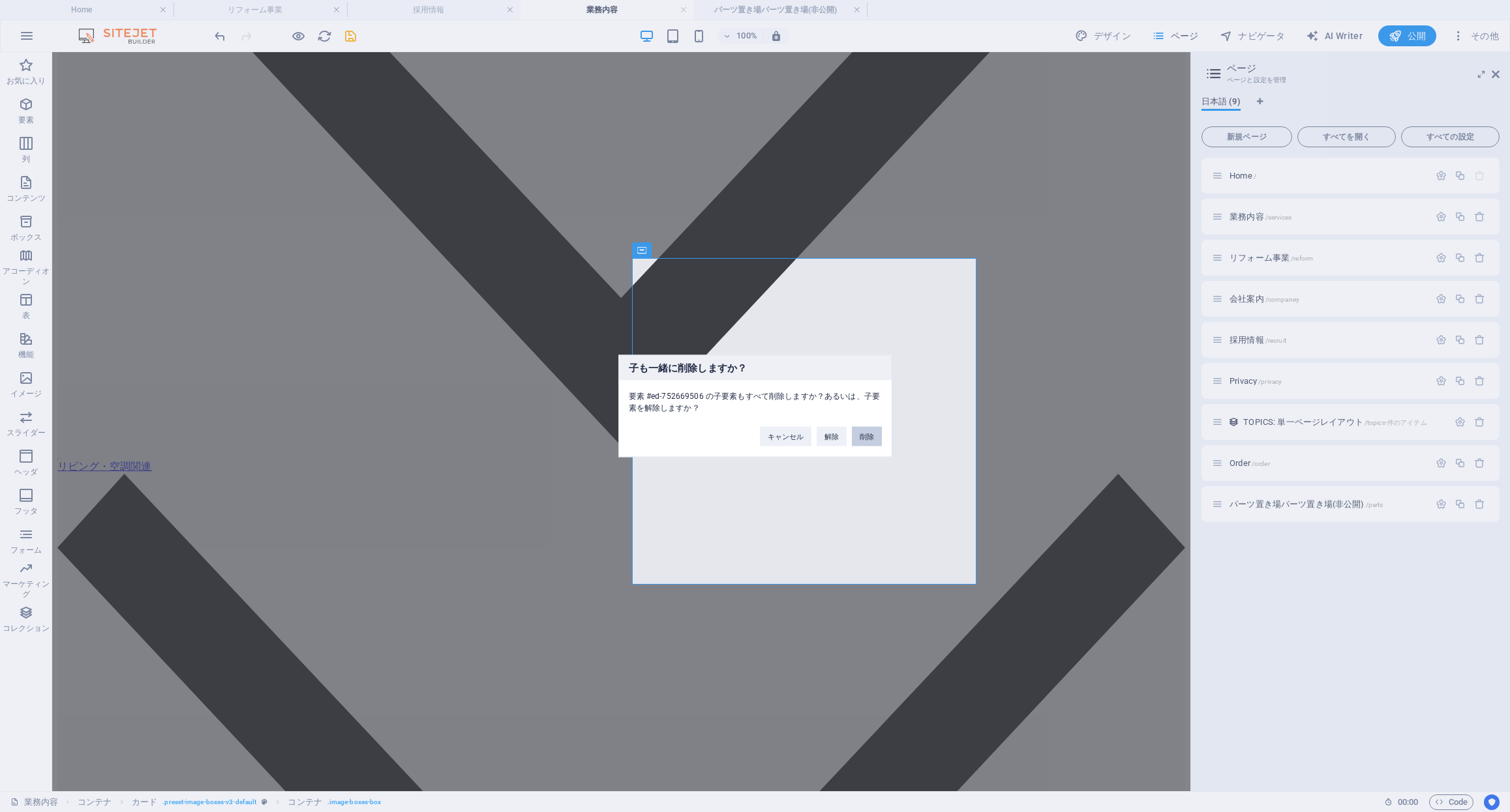
click at [862, 433] on button "削除" at bounding box center [867, 436] width 30 height 19
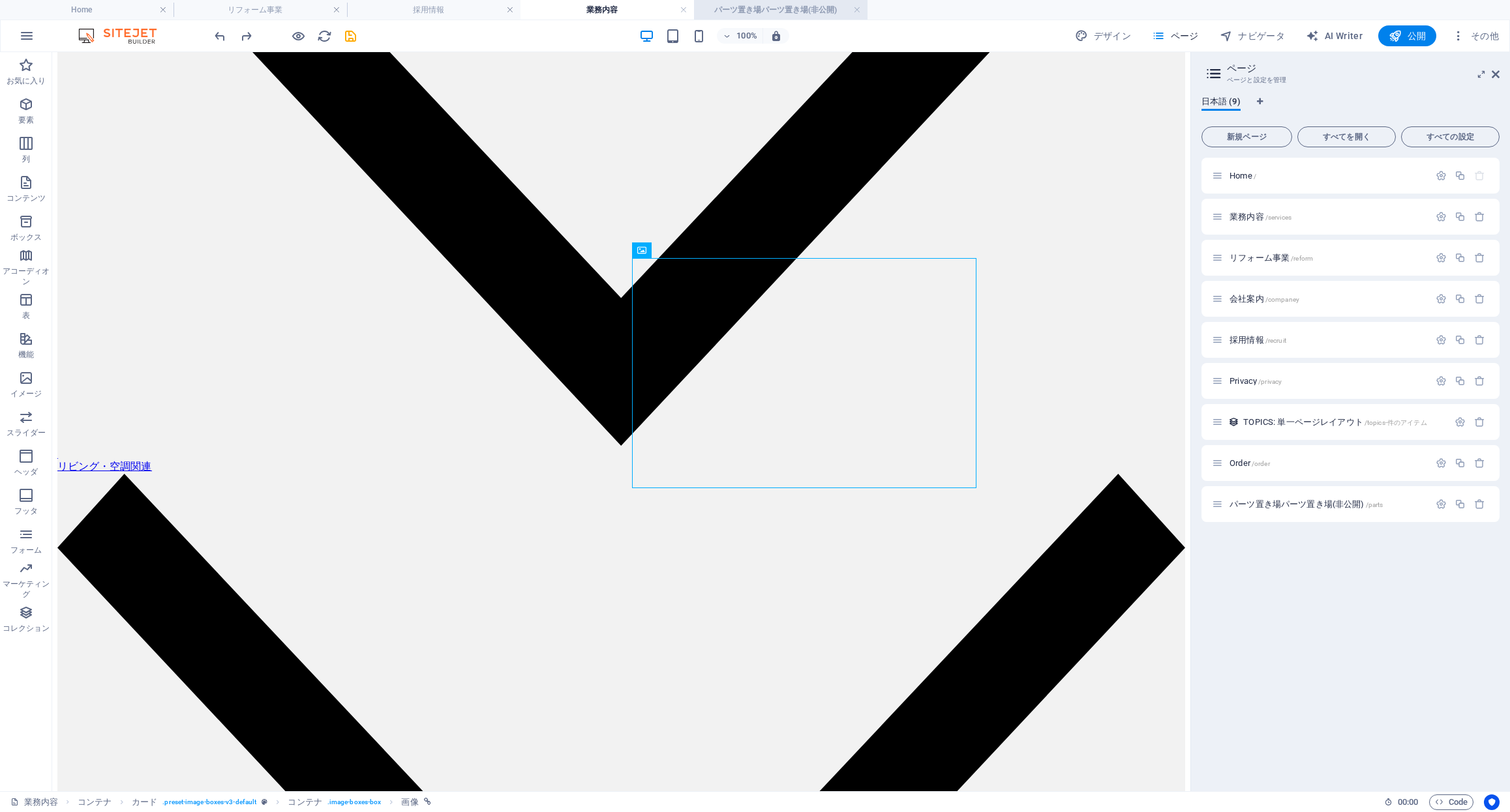
click at [818, 6] on h4 "パーツ置き場パーツ置き場(非公開)" at bounding box center [781, 10] width 173 height 14
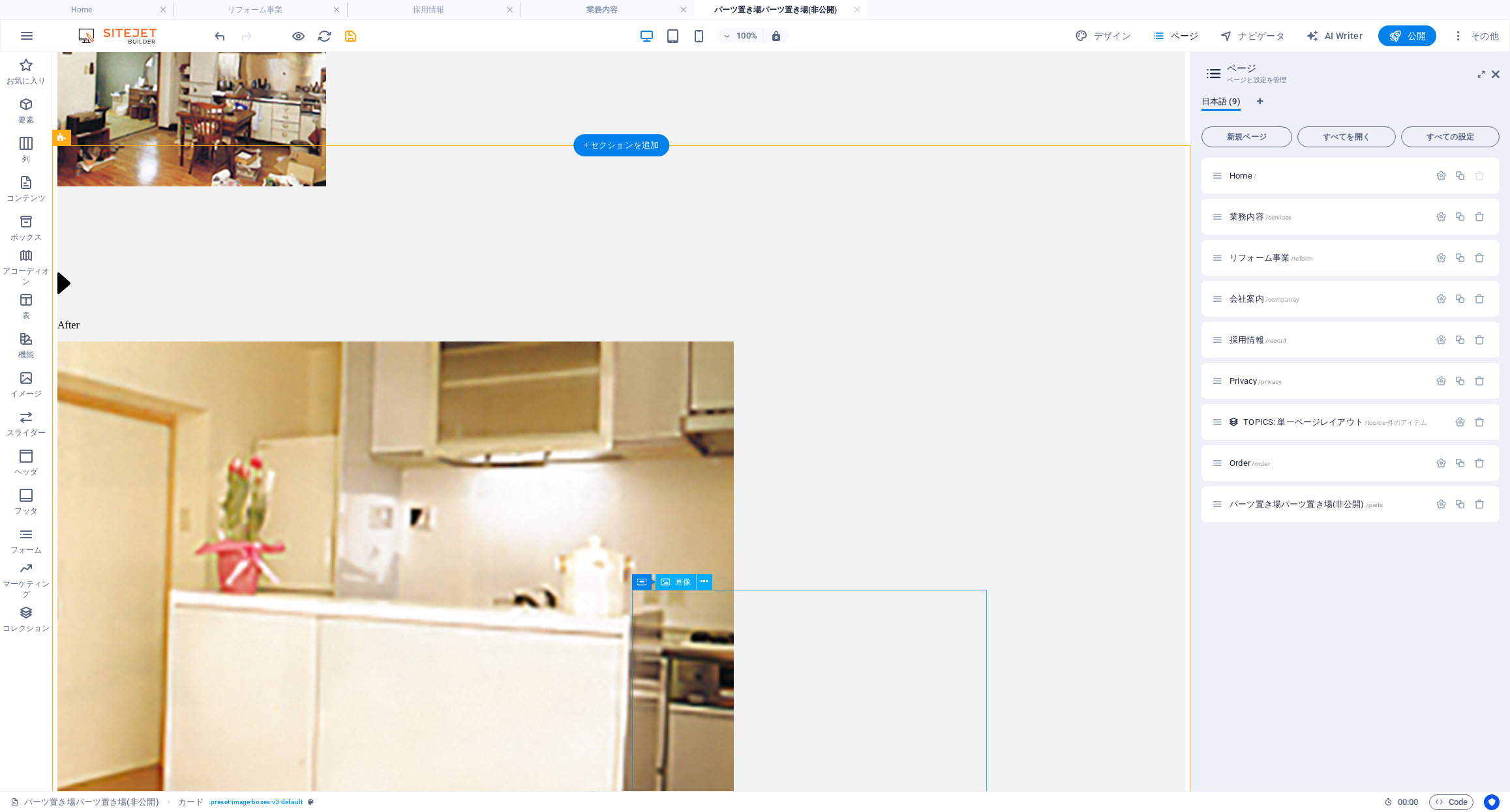
scroll to position [7176, 0]
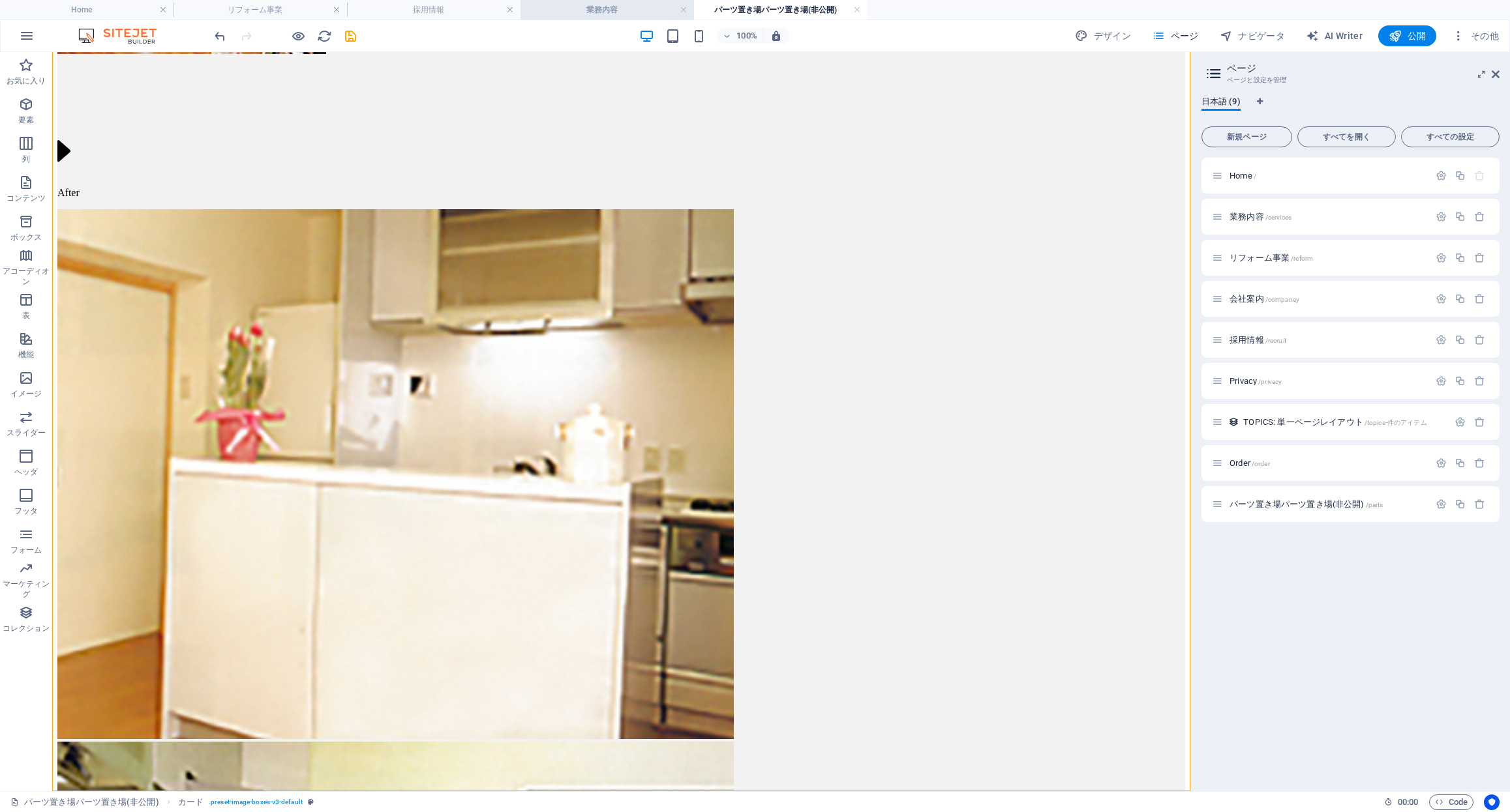
click at [617, 11] on h4 "業務内容" at bounding box center [607, 10] width 173 height 14
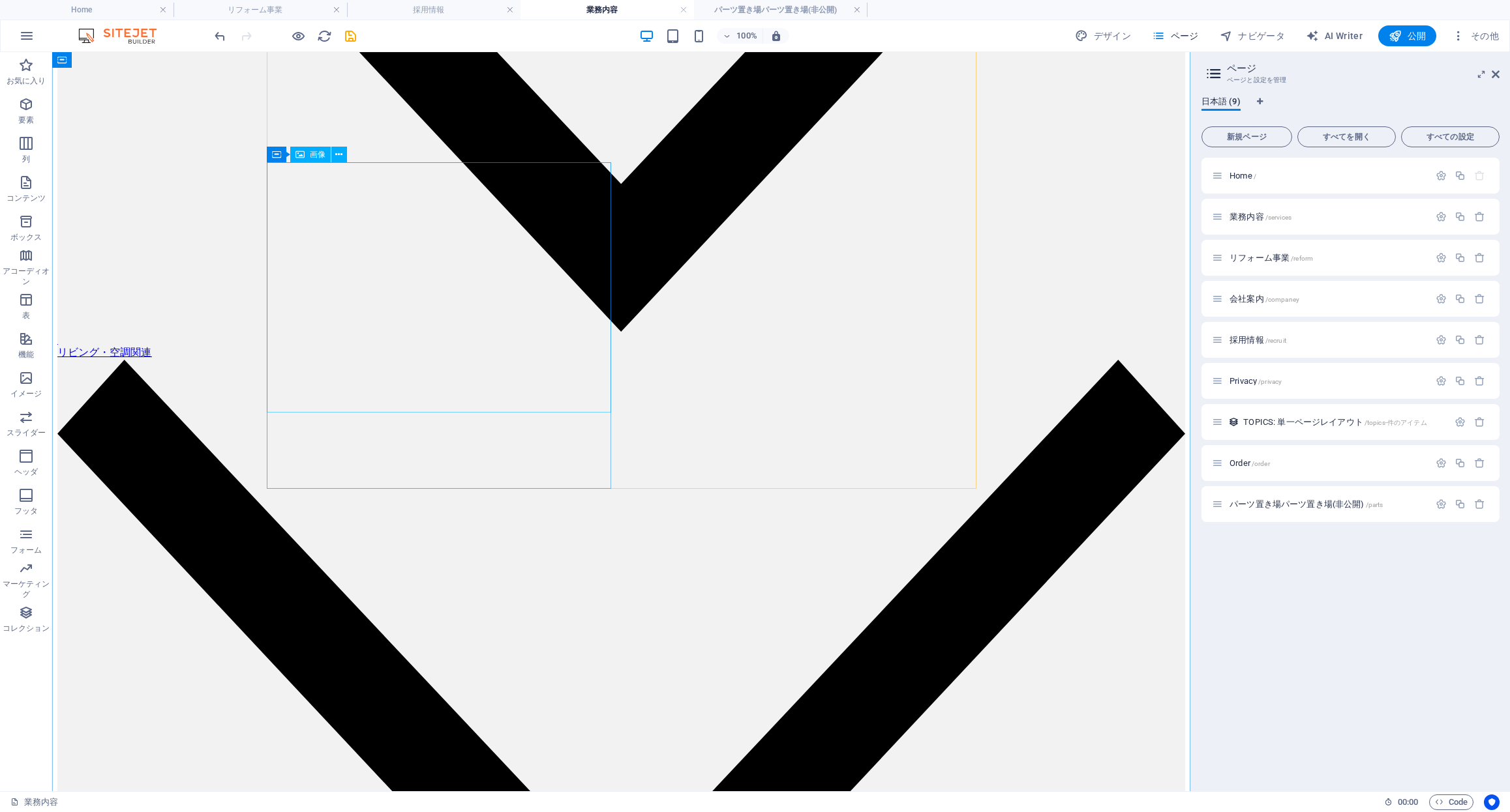
scroll to position [2033, 0]
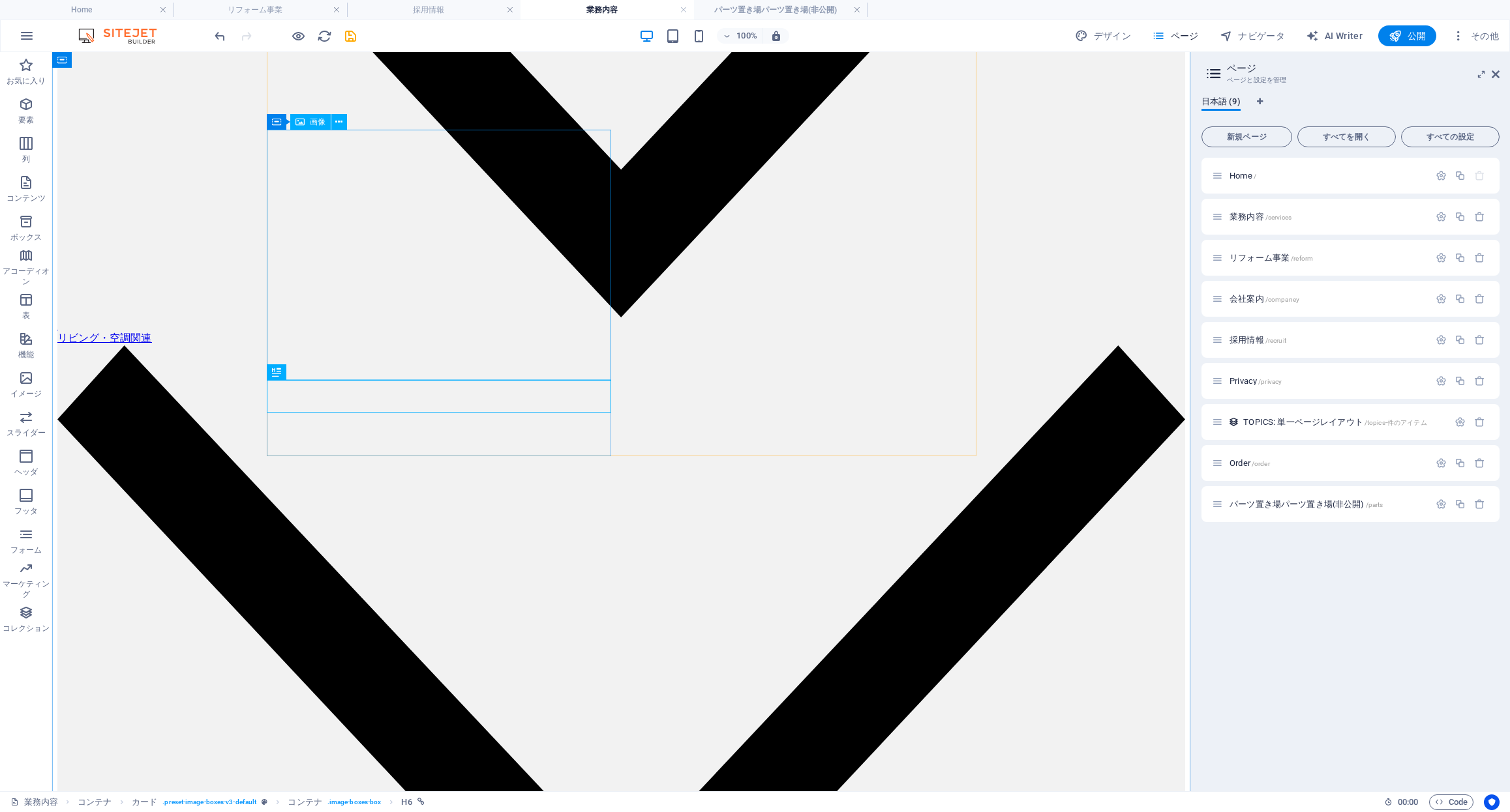
click at [281, 125] on div "コンテナ" at bounding box center [295, 122] width 56 height 16
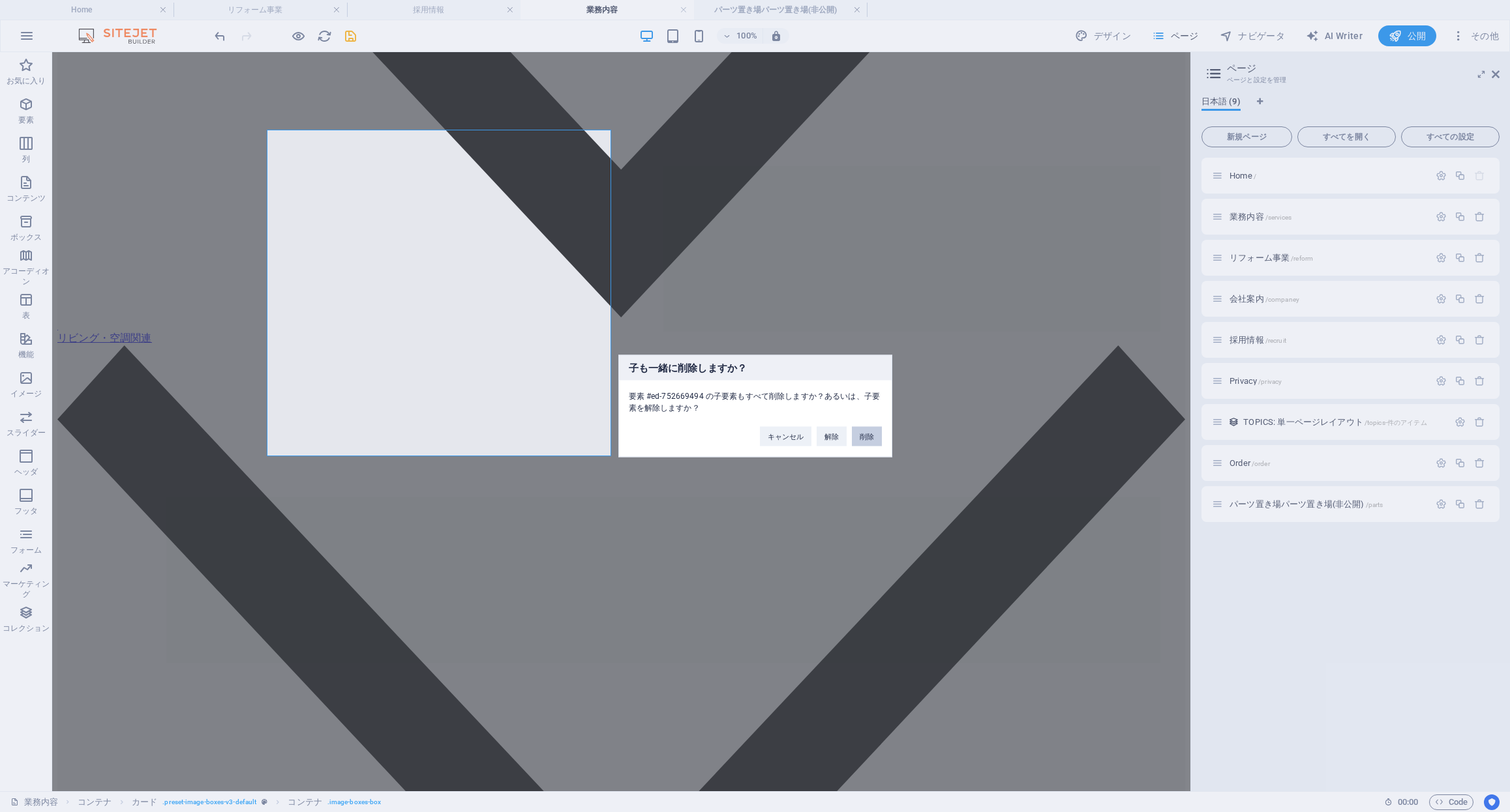
click at [869, 440] on button "削除" at bounding box center [867, 436] width 30 height 19
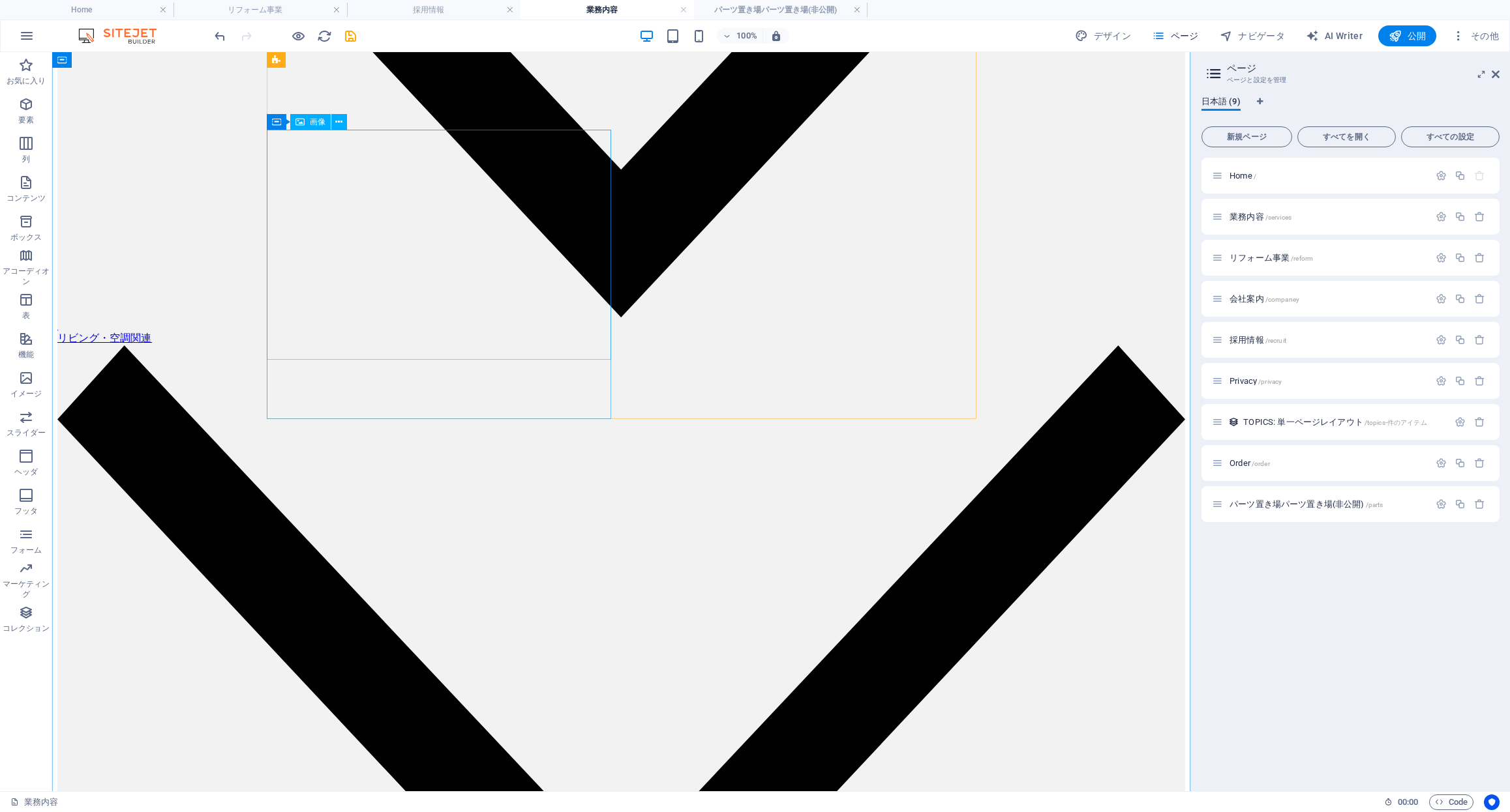
scroll to position [1995, 0]
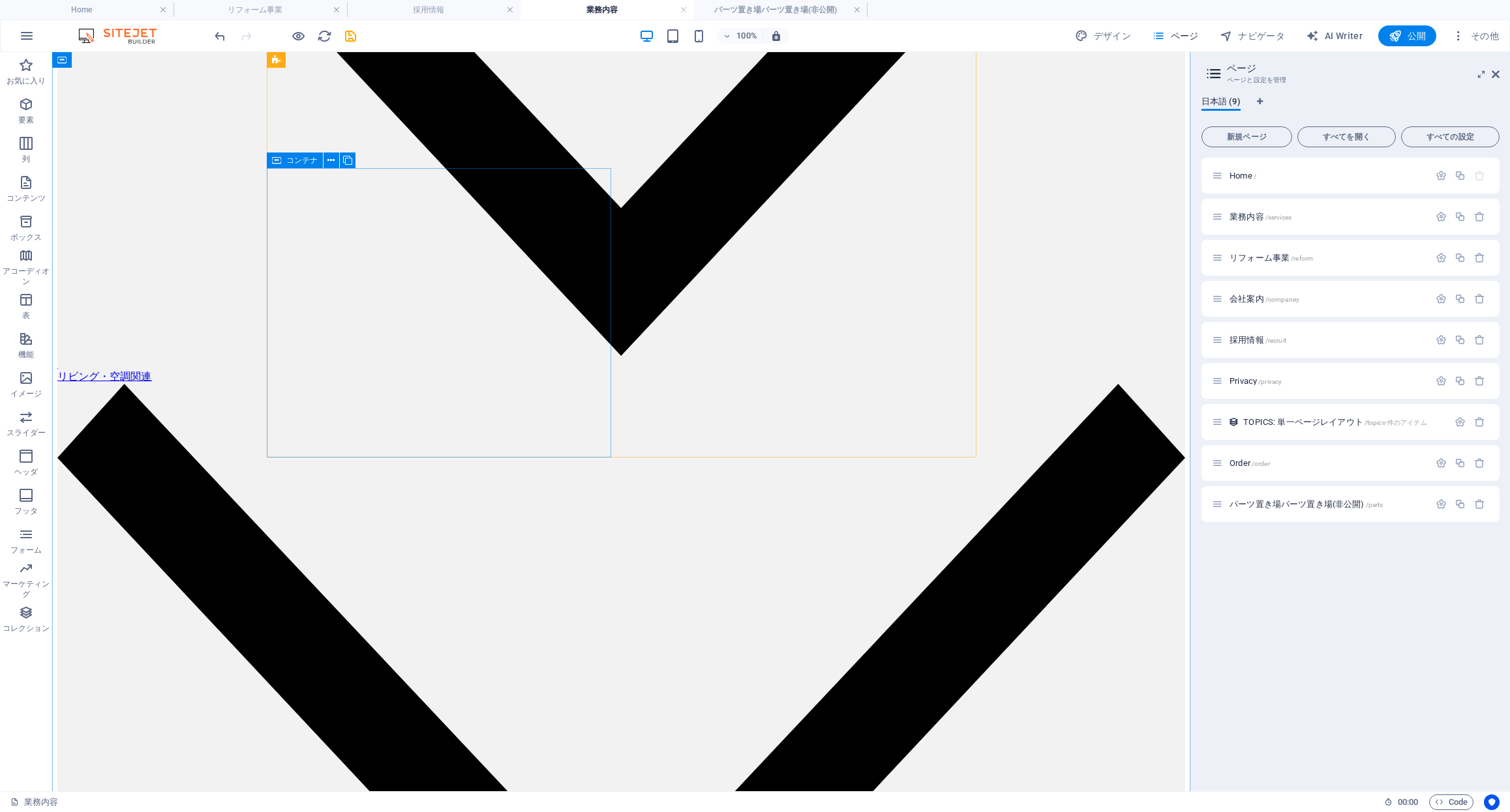
click at [274, 156] on icon at bounding box center [276, 161] width 9 height 16
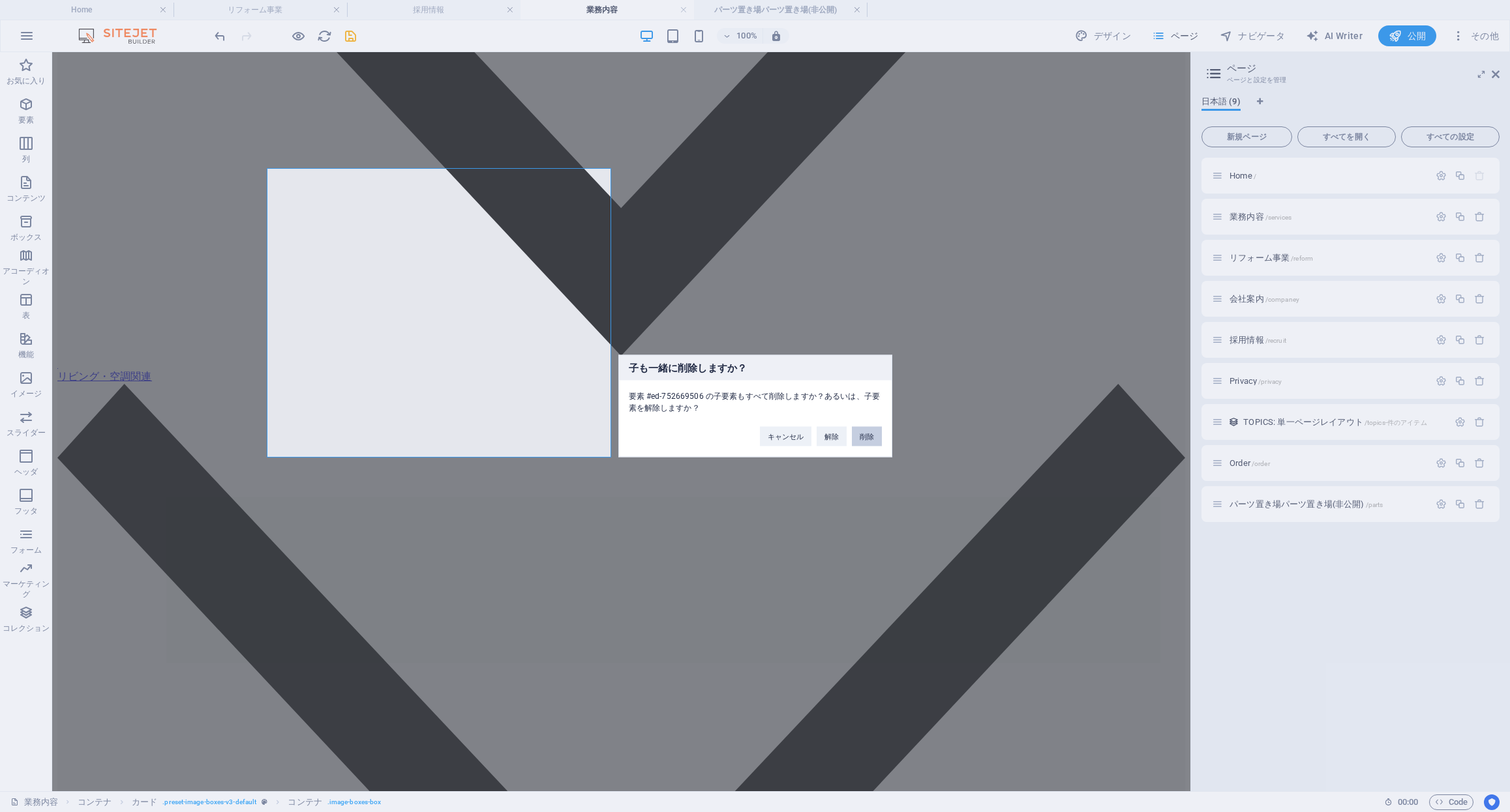
click at [867, 433] on button "削除" at bounding box center [867, 436] width 30 height 19
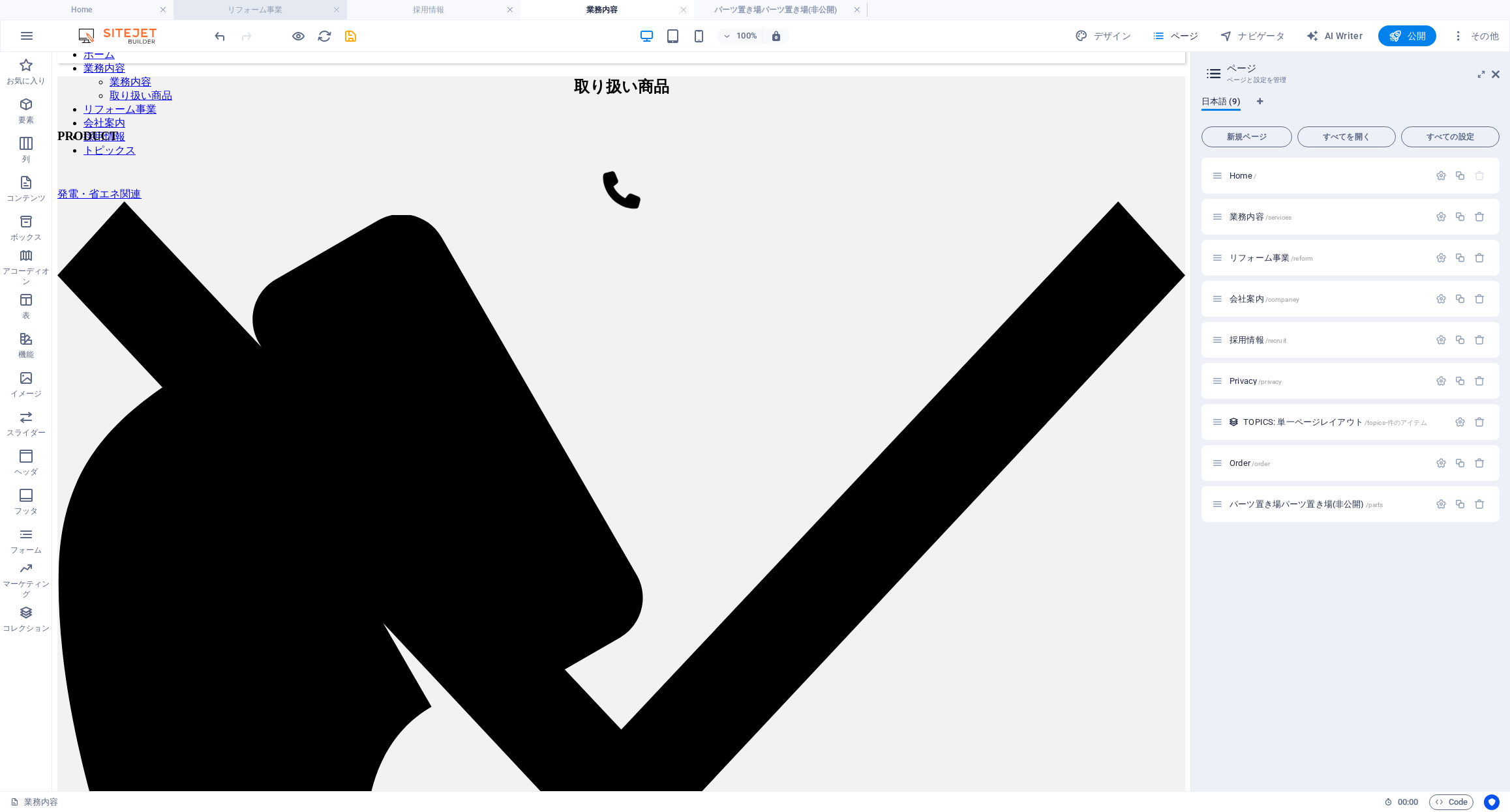
scroll to position [0, 0]
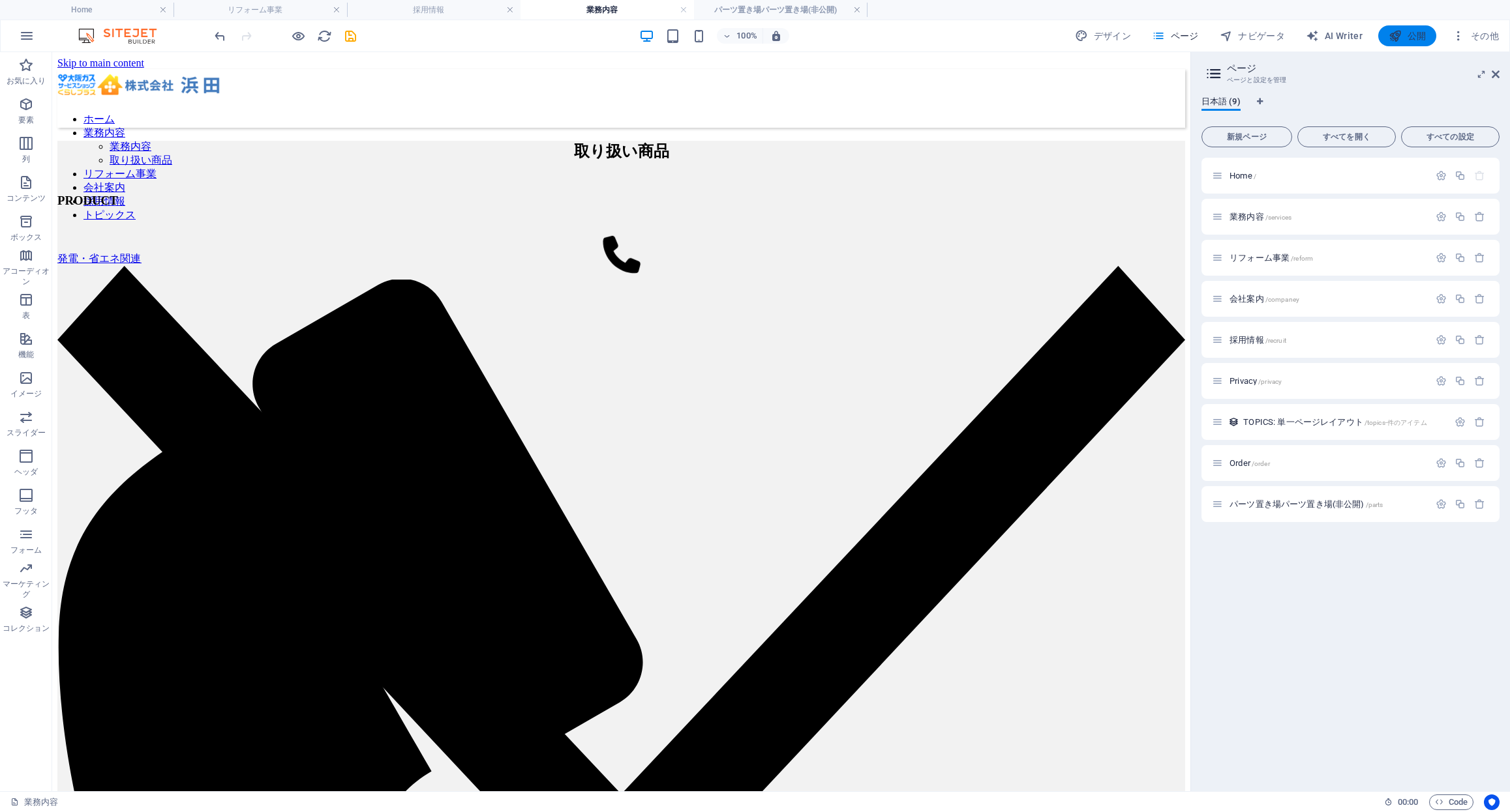
click at [1405, 37] on span "公開" at bounding box center [1408, 36] width 38 height 13
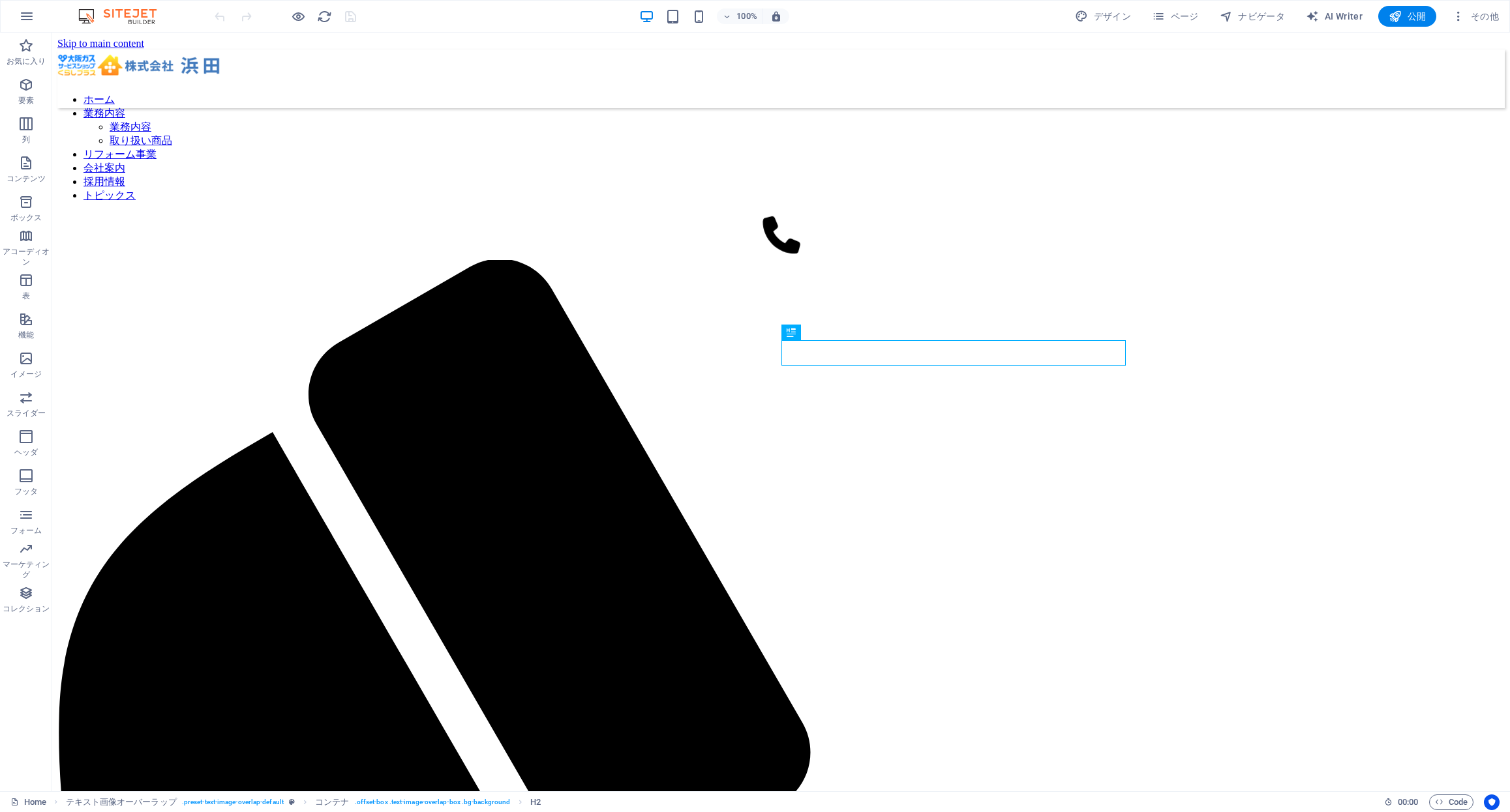
scroll to position [712, 0]
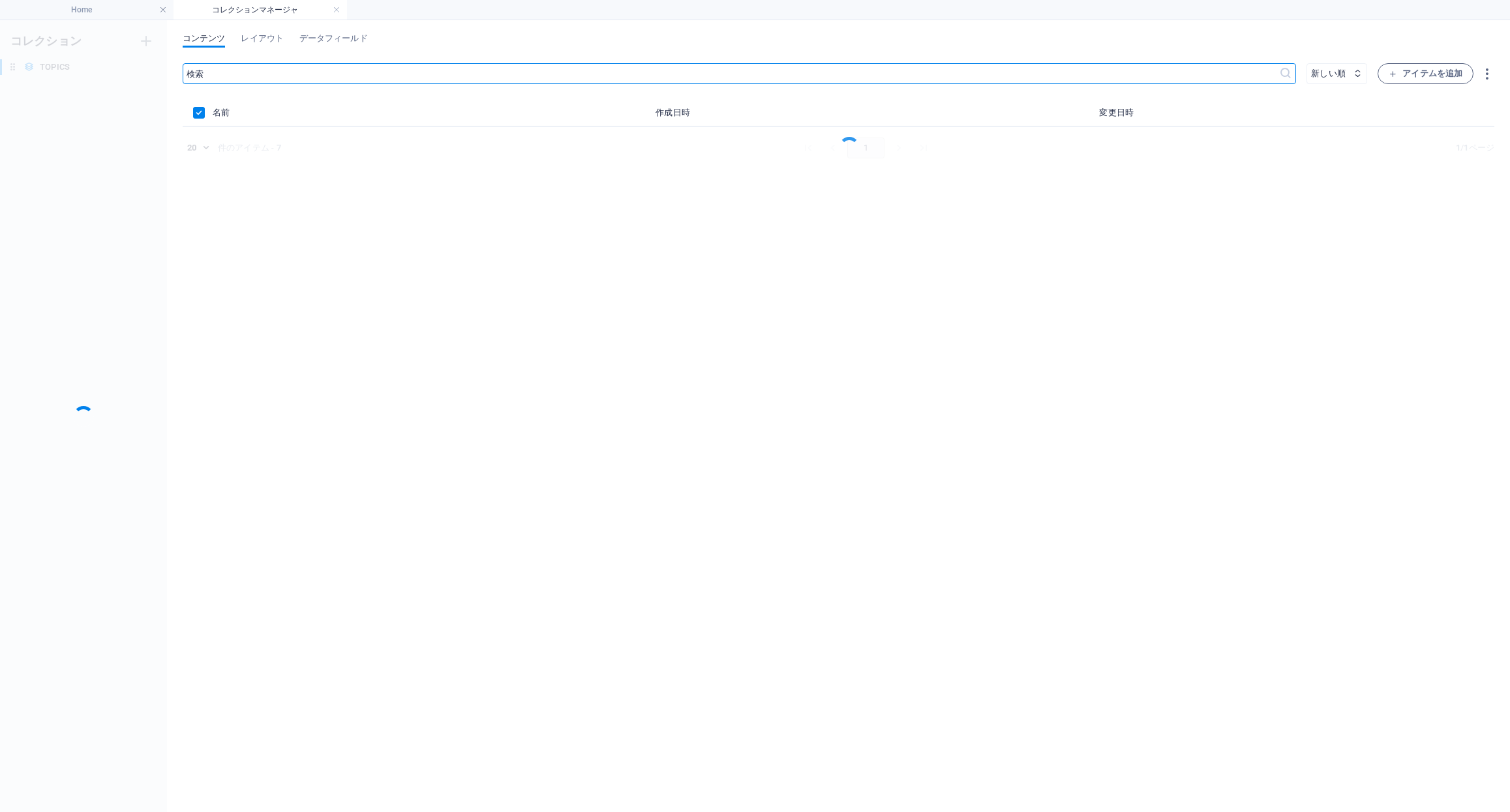
scroll to position [0, 0]
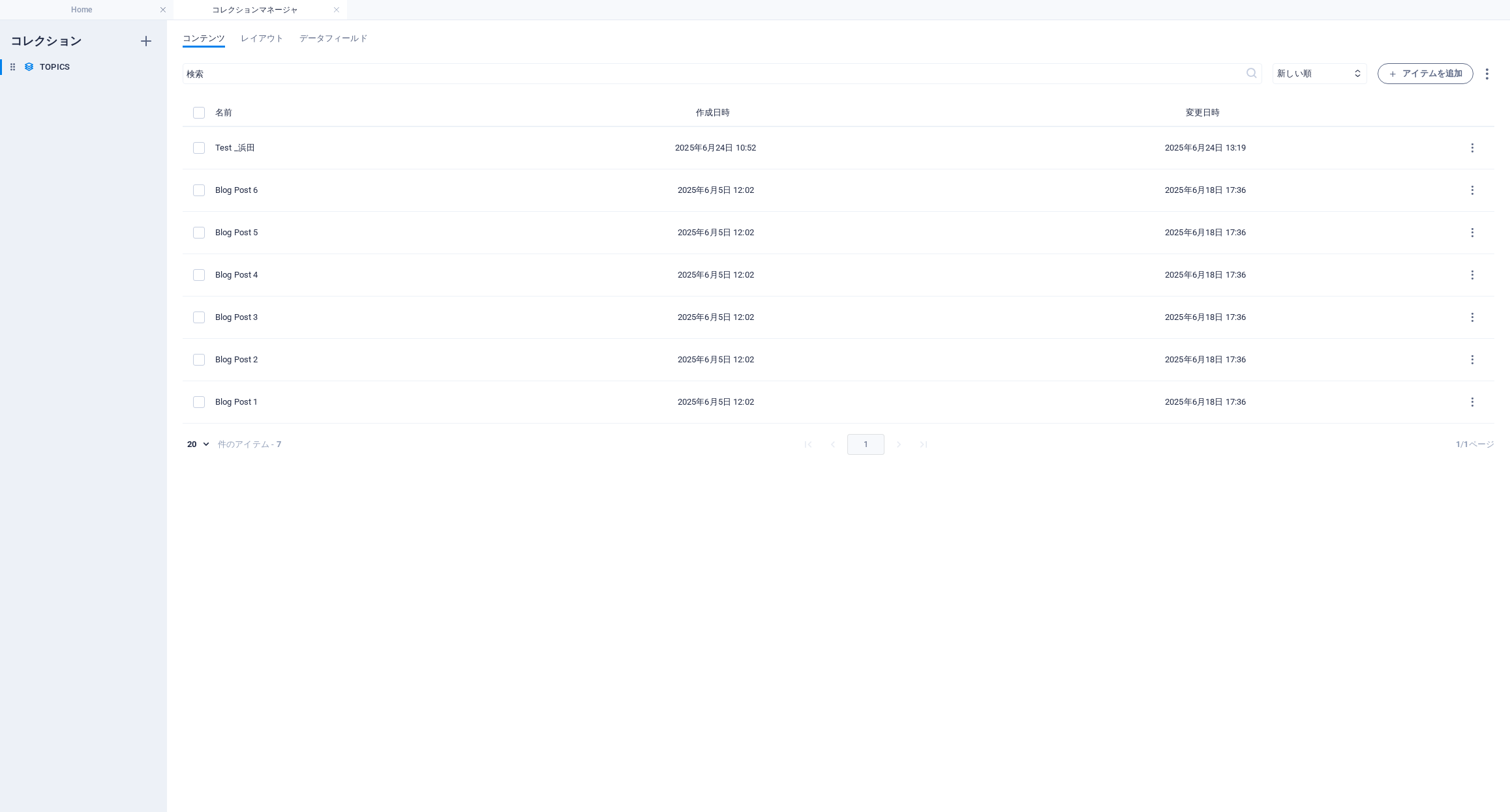
click at [757, 675] on div "​ 新しい順 古い順 最終変更 Name (昇順) Name (降順) Slug (昇順) Slug (降順) カテゴリ (昇順) カテゴリ (降順) 作成者…" at bounding box center [838, 431] width 1312 height 736
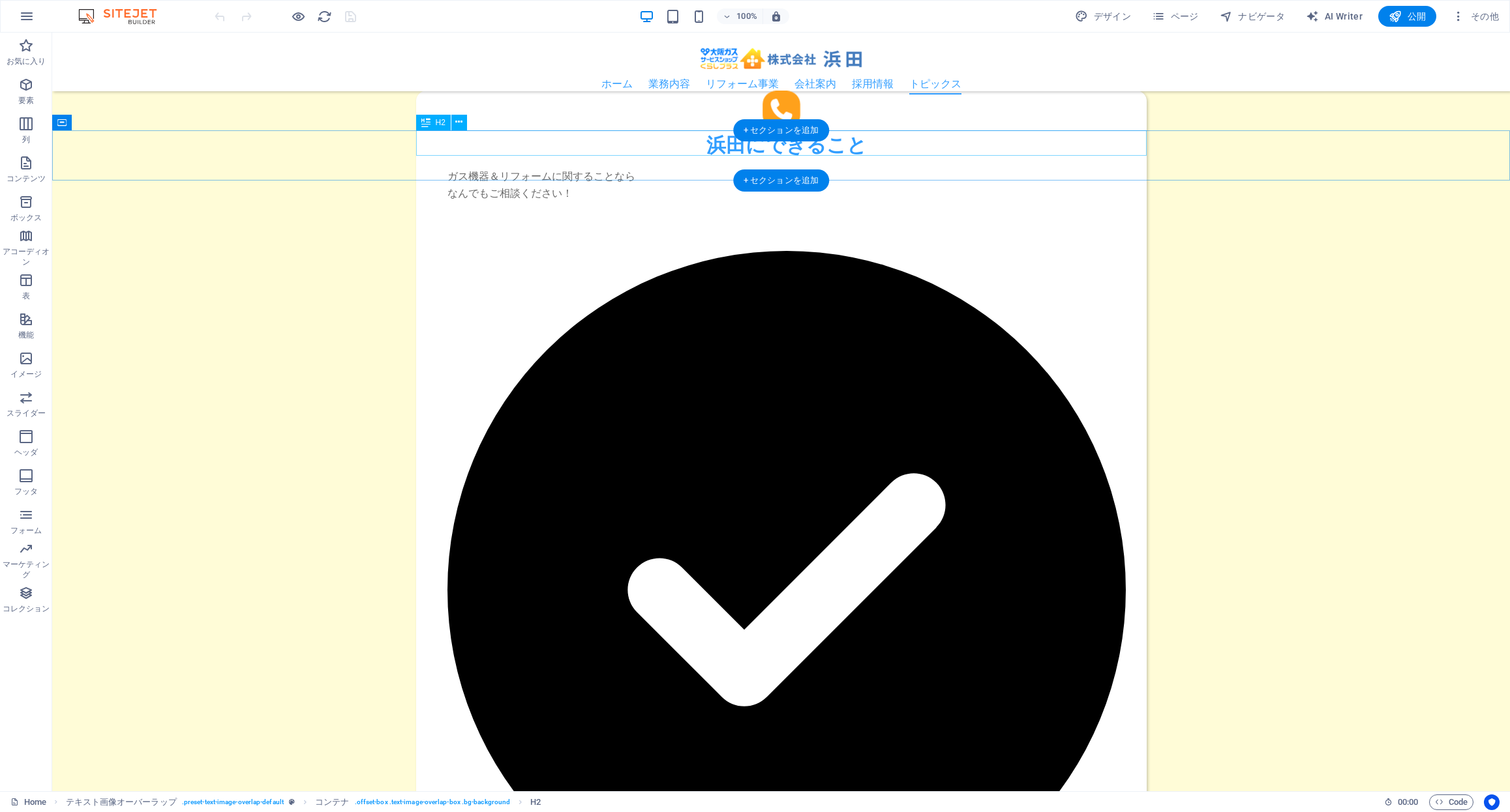
scroll to position [1700, 0]
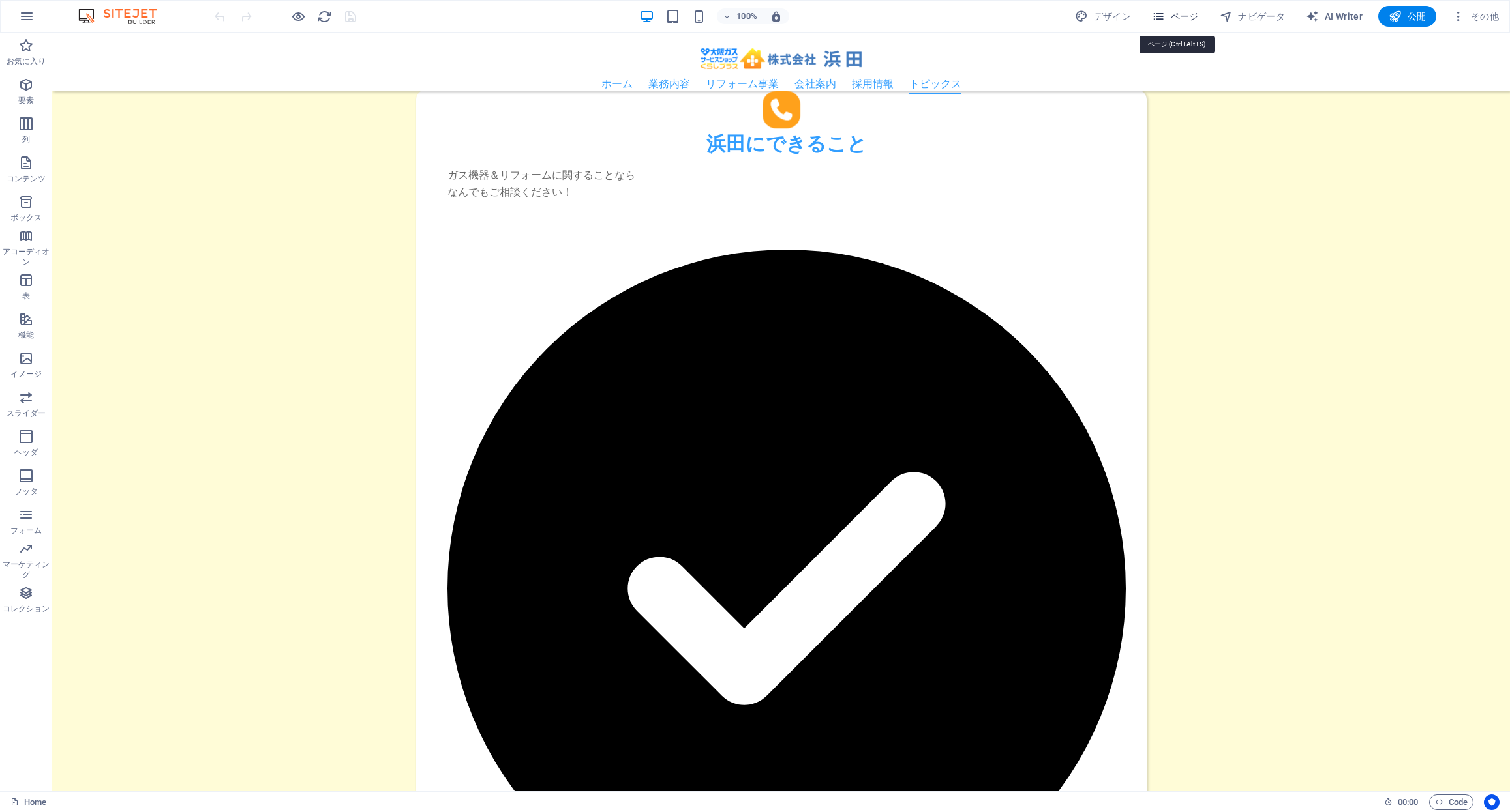
click at [1173, 14] on span "ページ" at bounding box center [1175, 17] width 47 height 13
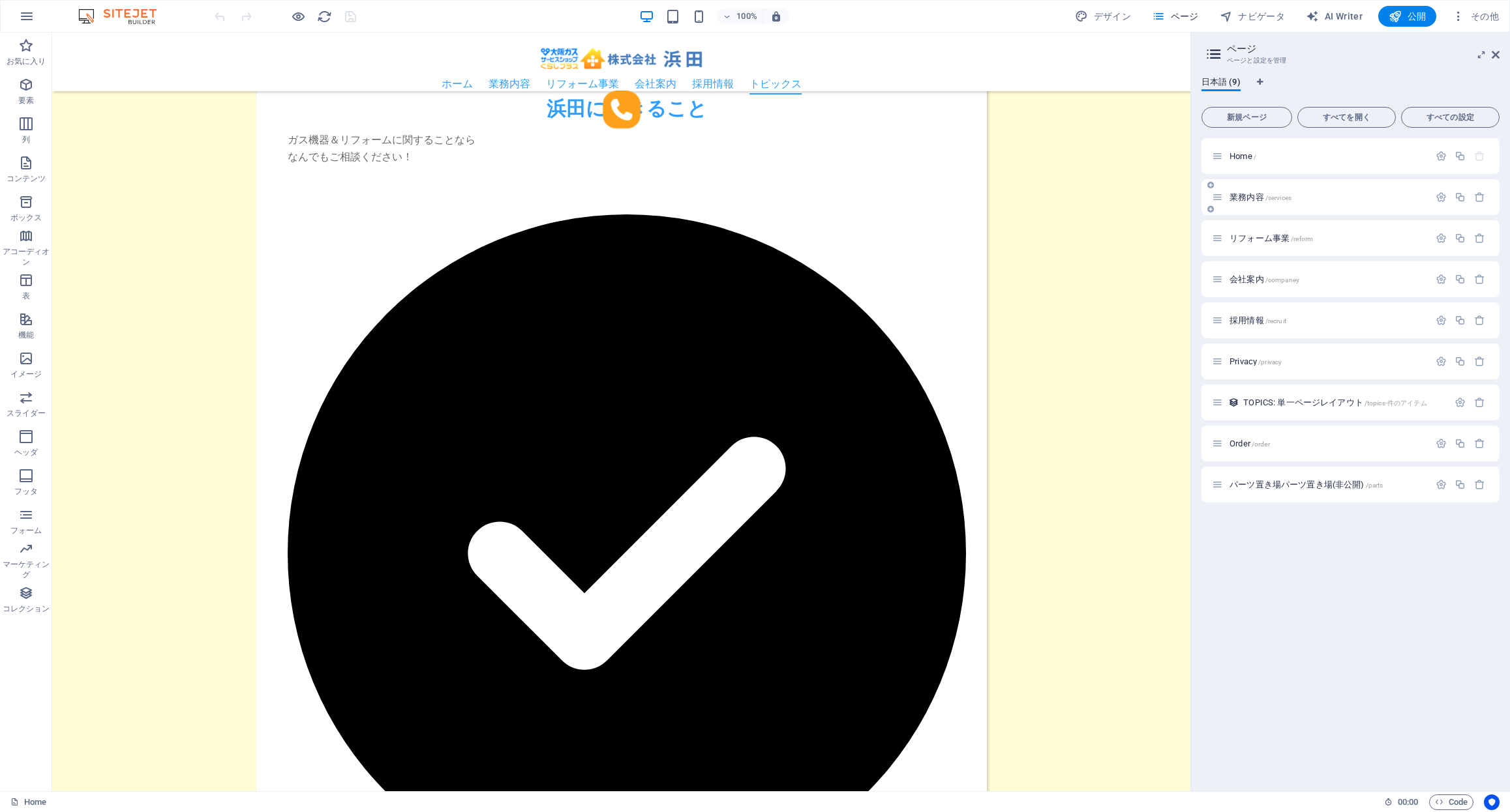
click at [1331, 200] on p "業務内容 /services" at bounding box center [1327, 198] width 196 height 9
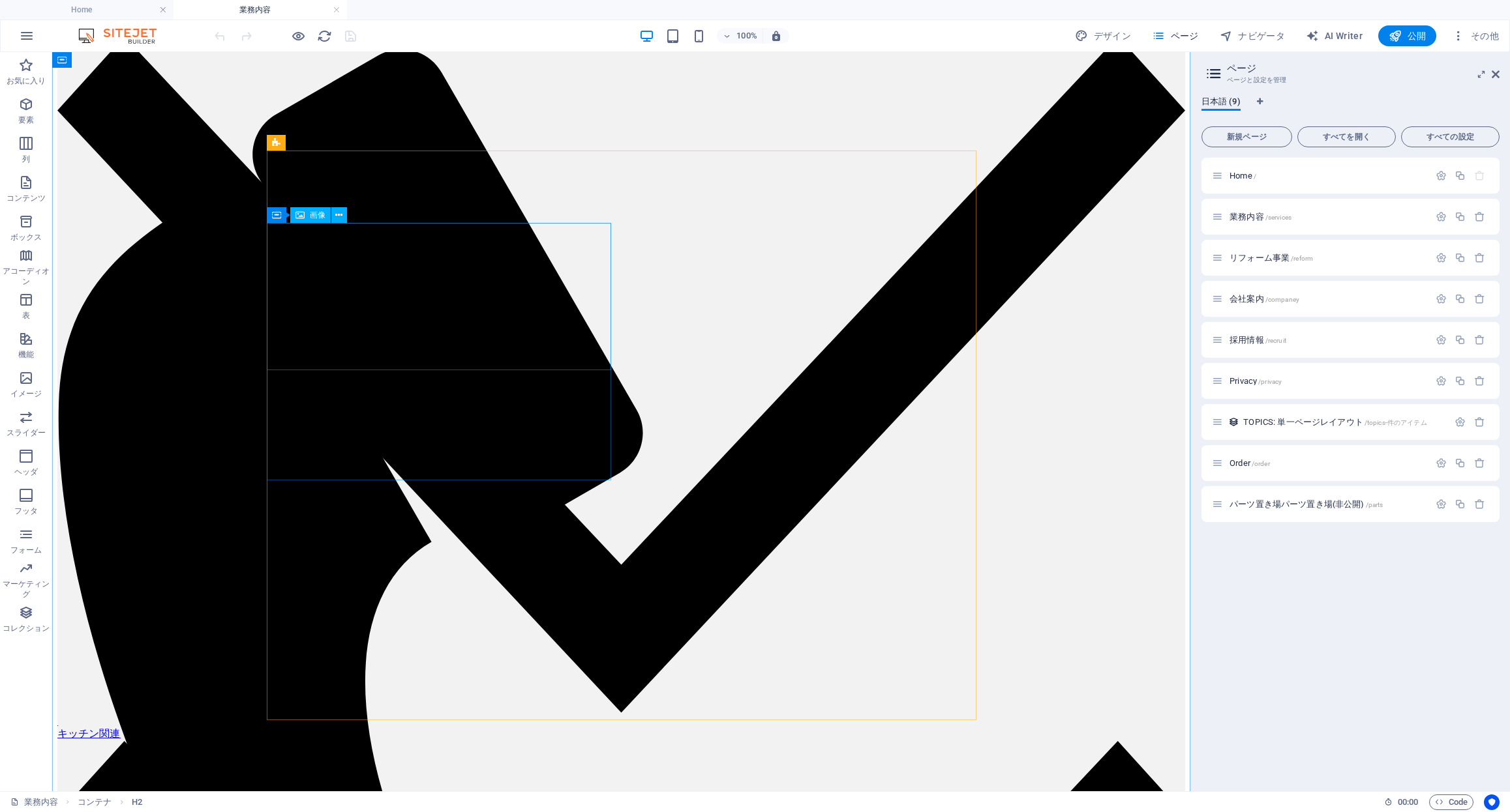
scroll to position [239, 0]
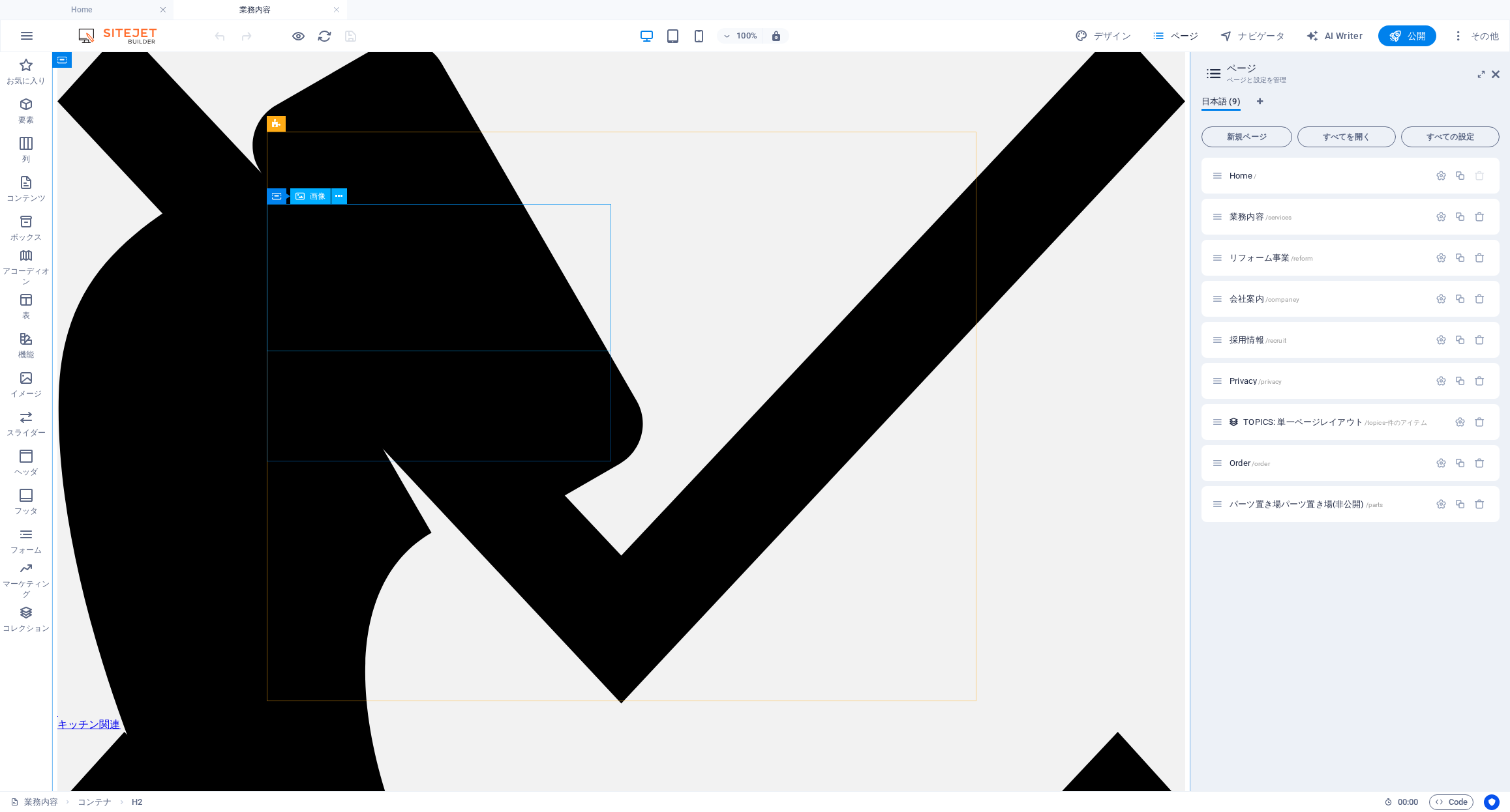
select select "%"
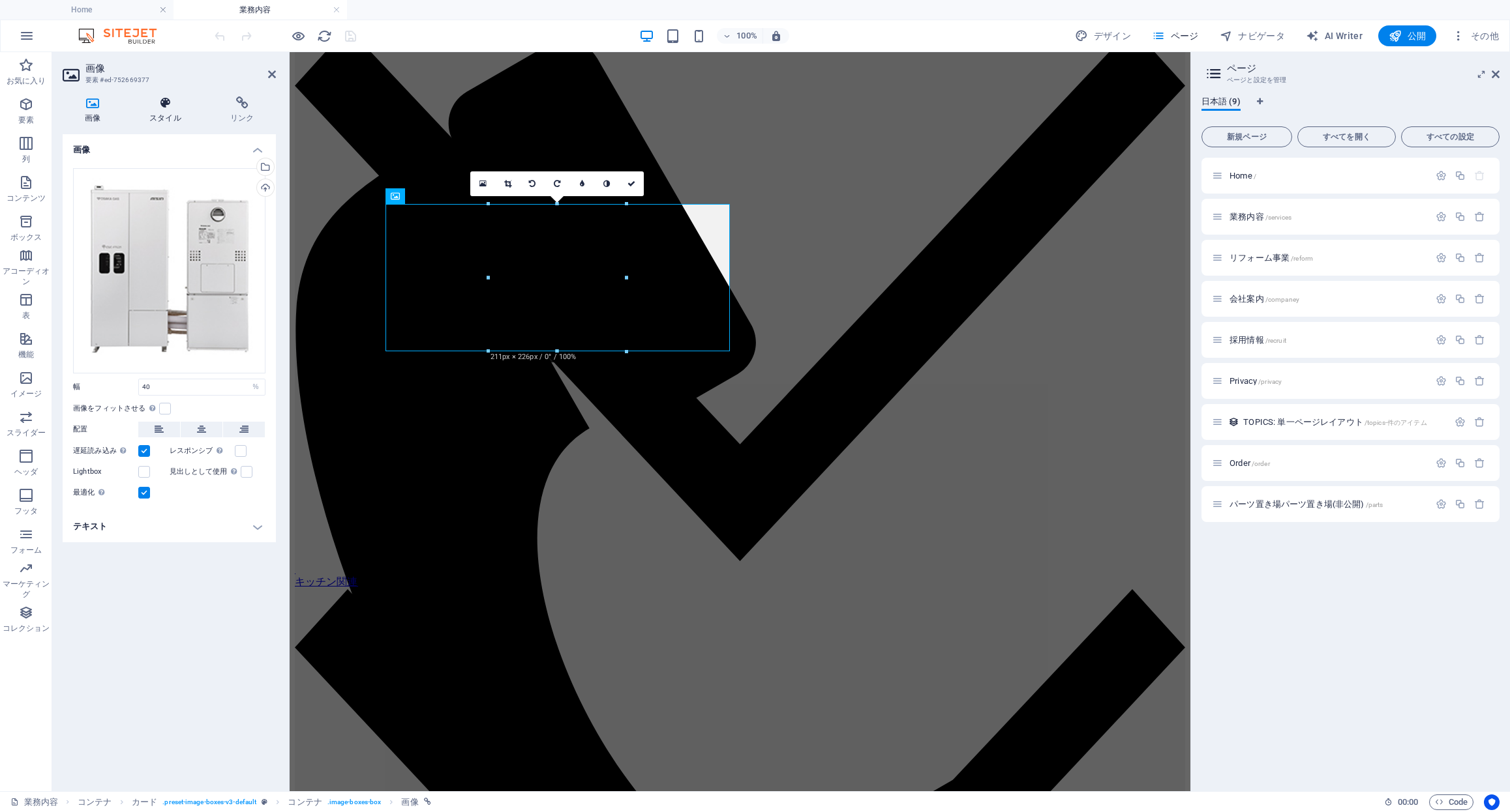
click at [164, 105] on icon at bounding box center [165, 103] width 76 height 13
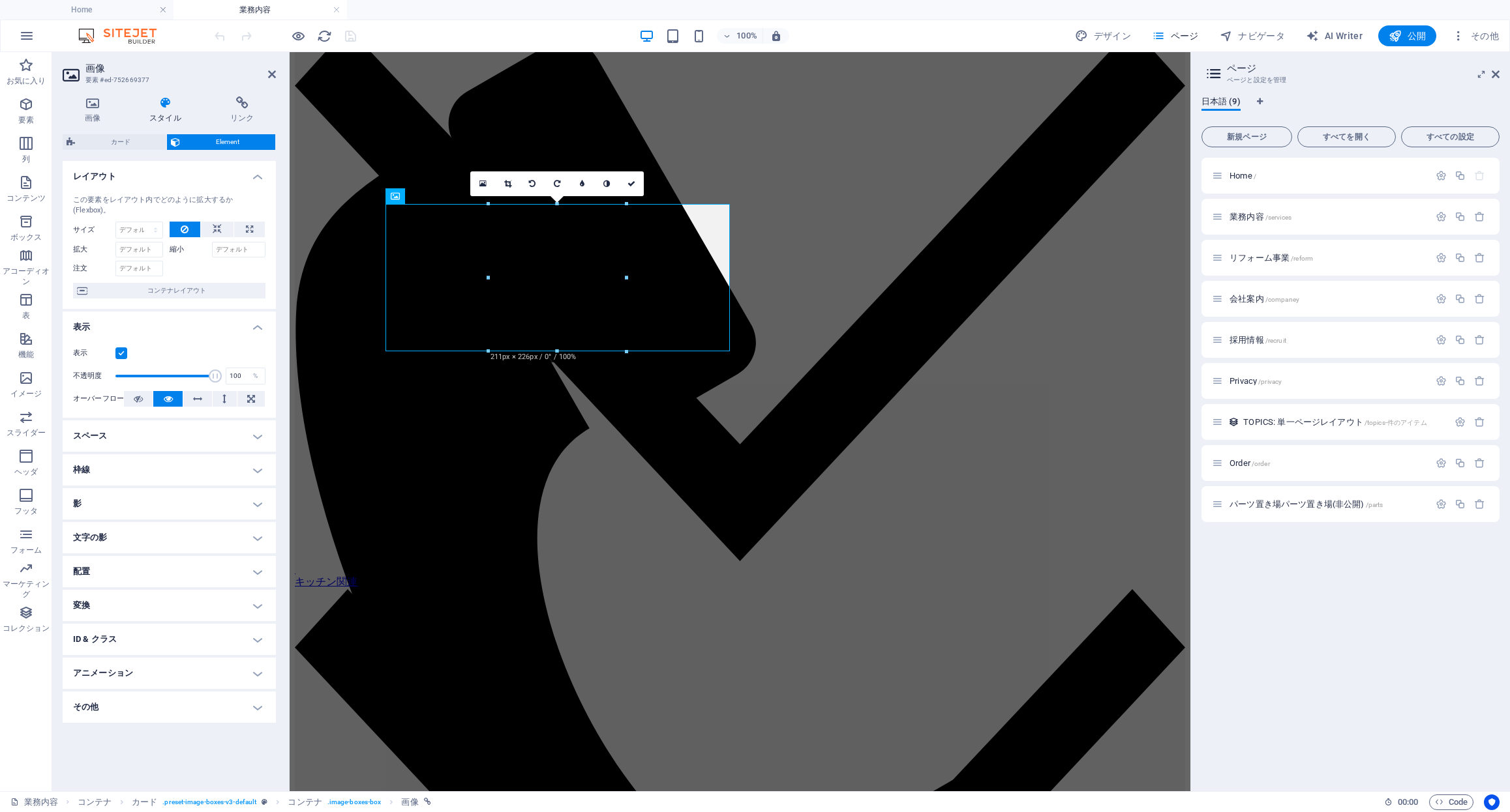
click at [108, 463] on h4 "枠線" at bounding box center [170, 469] width 214 height 31
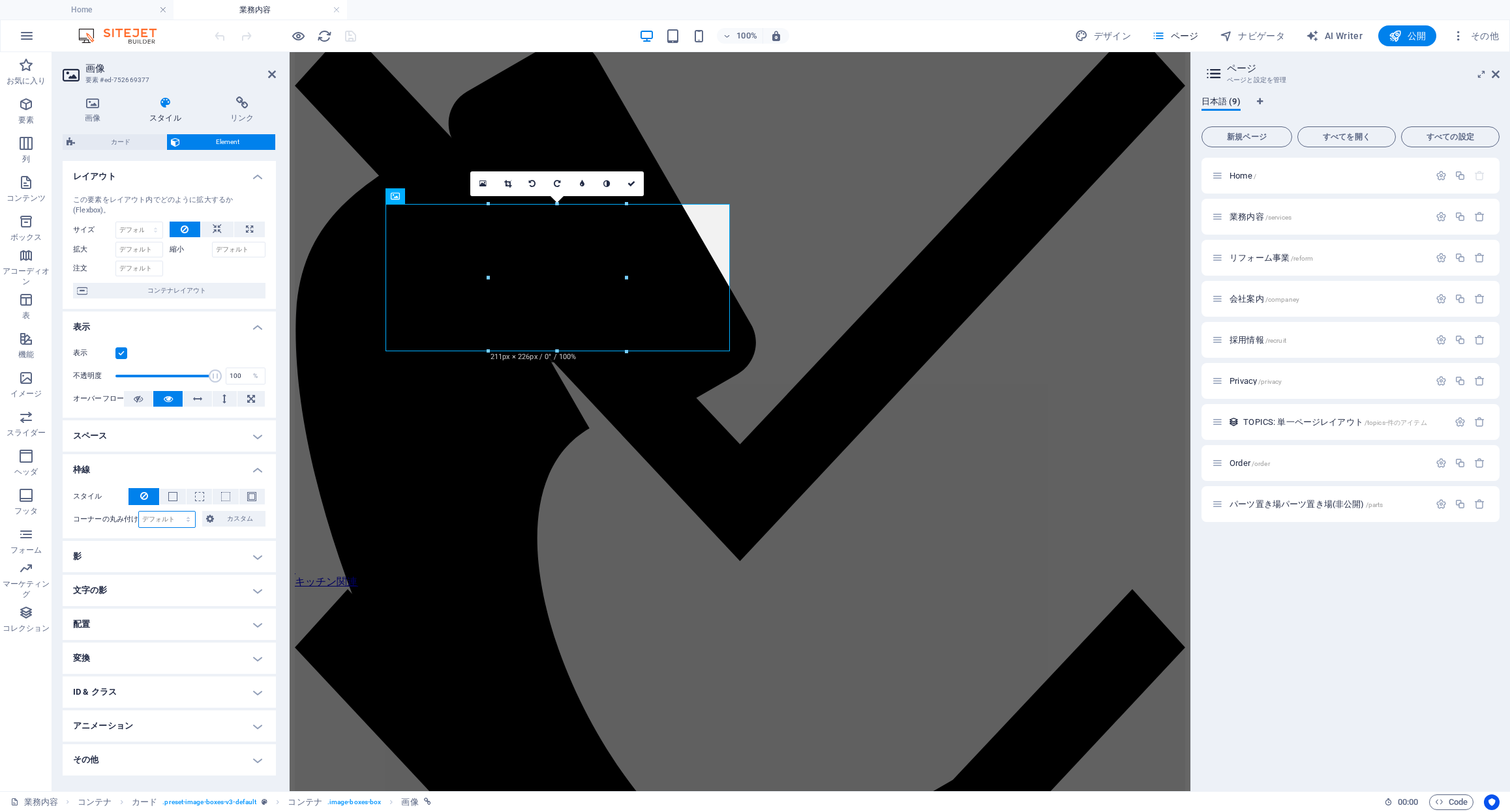
click at [164, 519] on select "デフォルト px rem % vh vw カスタム" at bounding box center [167, 520] width 56 height 16
select select "px"
click at [177, 512] on select "デフォルト px rem % vh vw カスタム" at bounding box center [167, 520] width 56 height 16
drag, startPoint x: 163, startPoint y: 519, endPoint x: 96, endPoint y: 509, distance: 67.7
click at [96, 509] on div "スタイル - 幅 1 自動 px rem % vh vw カスタム カスタム 1 自動 px rem % vh vw 1 自動 px rem % vh vw …" at bounding box center [170, 508] width 214 height 61
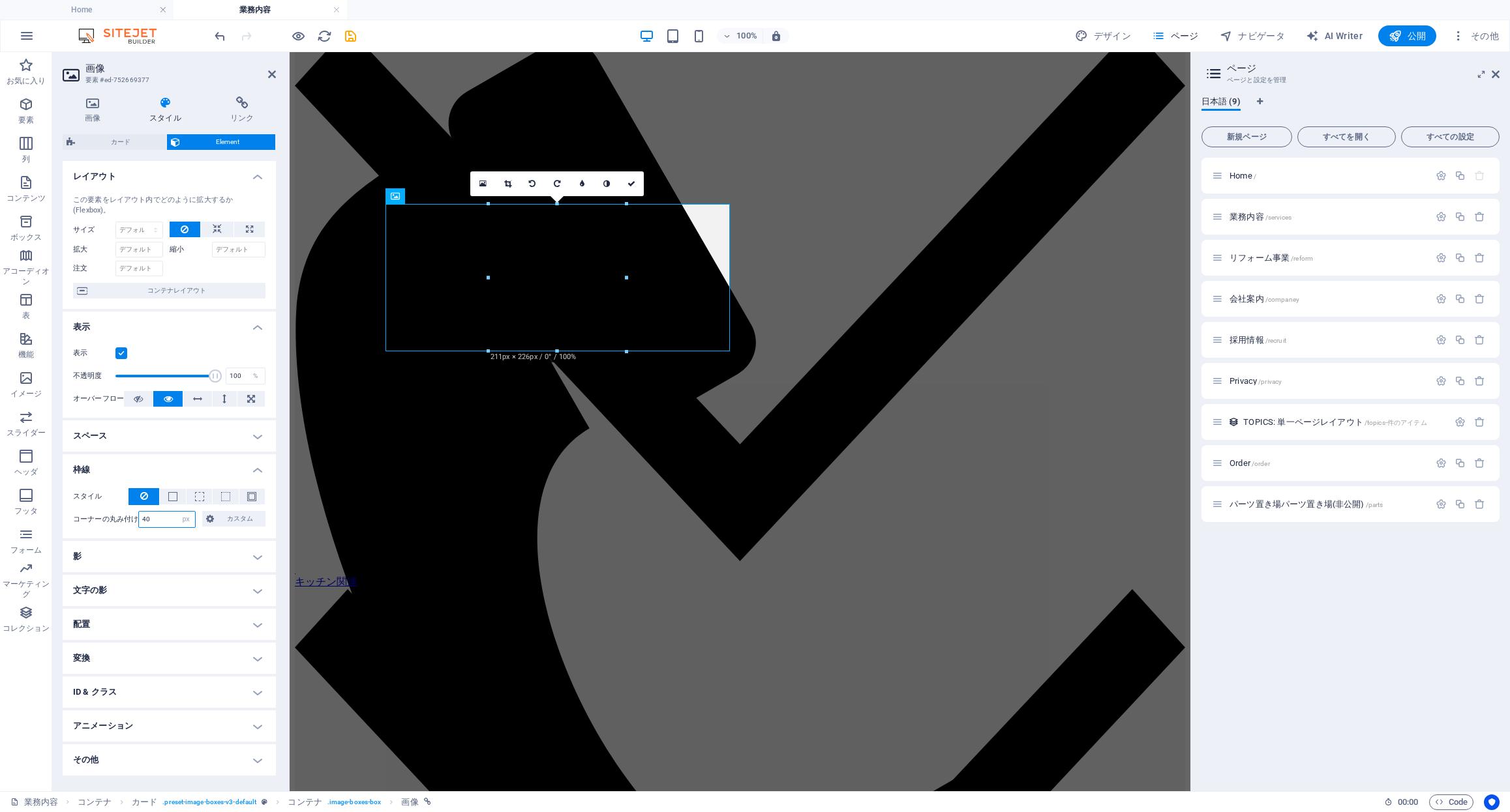
drag, startPoint x: 155, startPoint y: 517, endPoint x: 82, endPoint y: 512, distance: 73.2
click at [82, 512] on div "コーナーの丸み付け 40 デフォルト px rem % vh vw カスタム カスタム" at bounding box center [169, 520] width 193 height 17
type input "40"
drag, startPoint x: 576, startPoint y: 130, endPoint x: 628, endPoint y: 182, distance: 73.5
click at [628, 182] on icon at bounding box center [631, 183] width 8 height 8
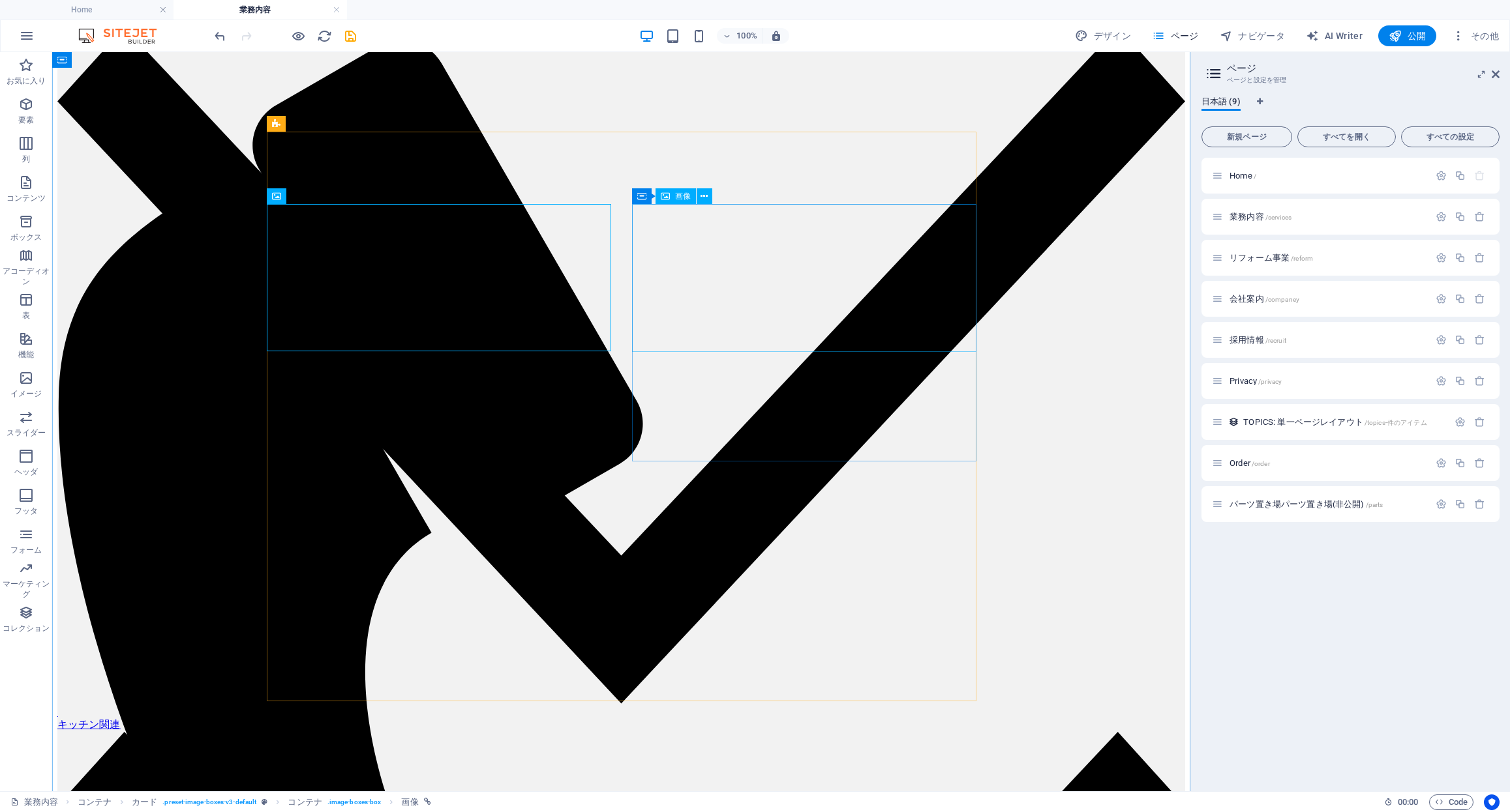
select select "%"
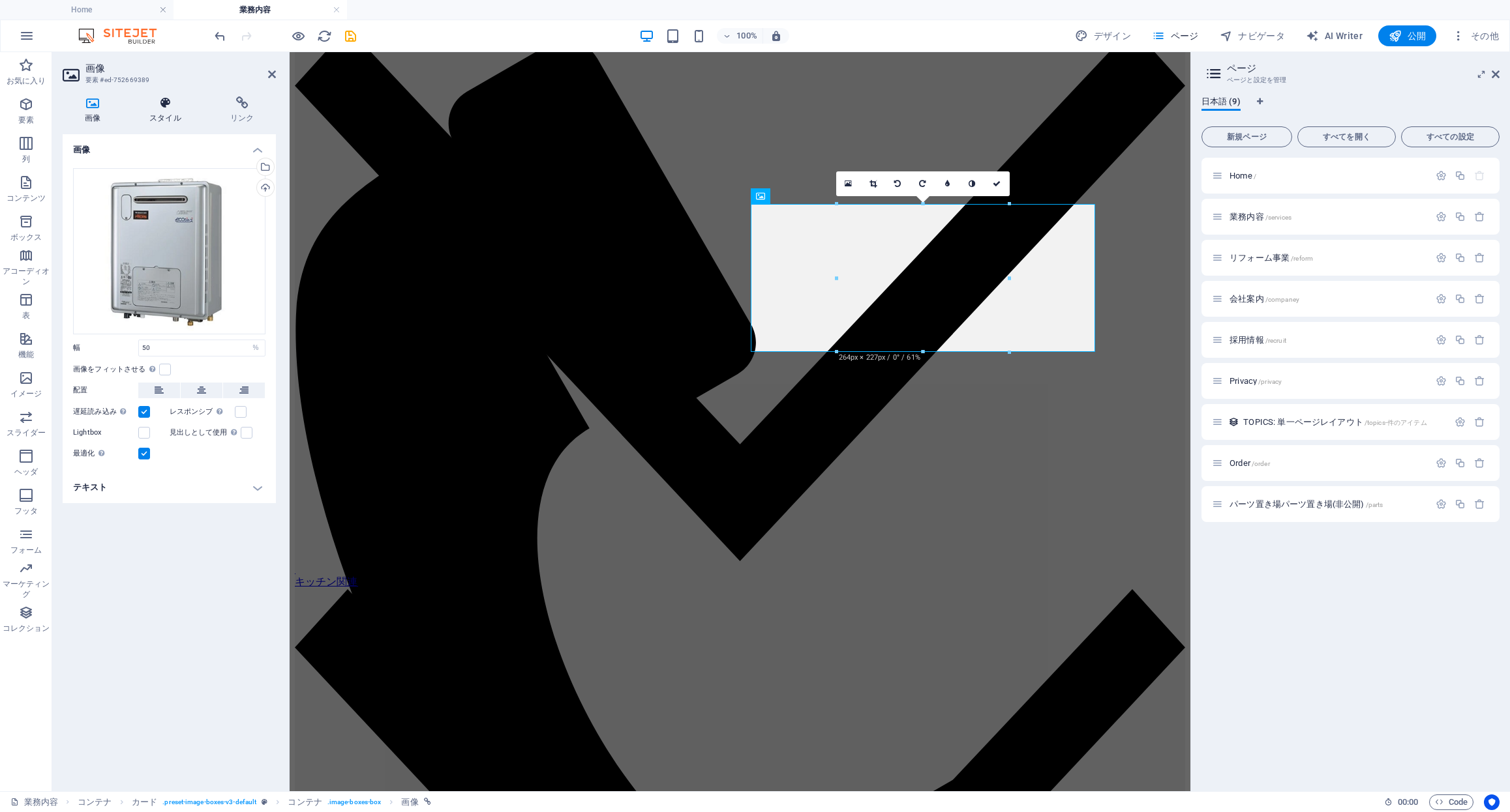
click at [174, 109] on icon at bounding box center [165, 103] width 76 height 13
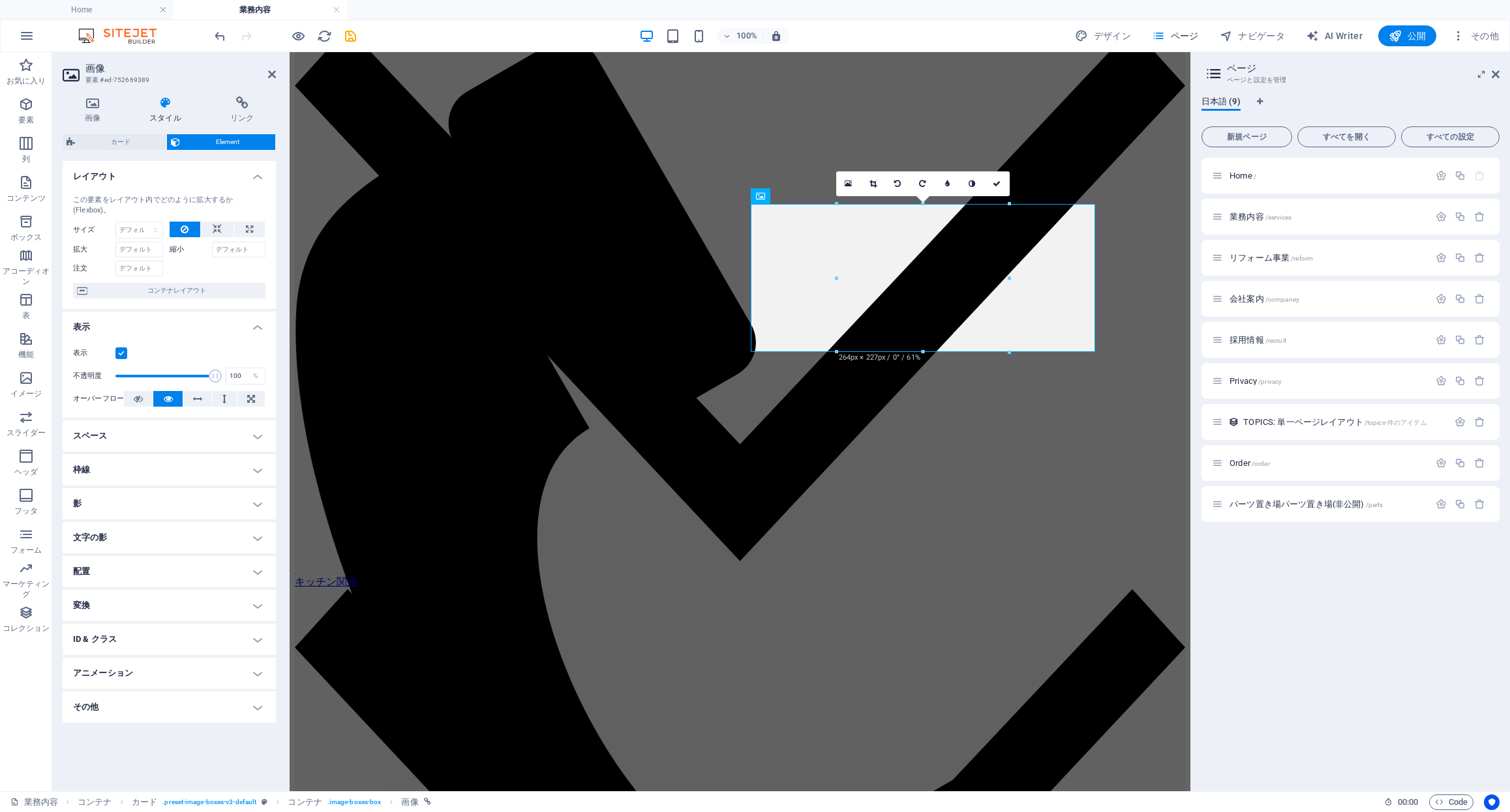
click at [164, 441] on h4 "スペース" at bounding box center [170, 436] width 214 height 31
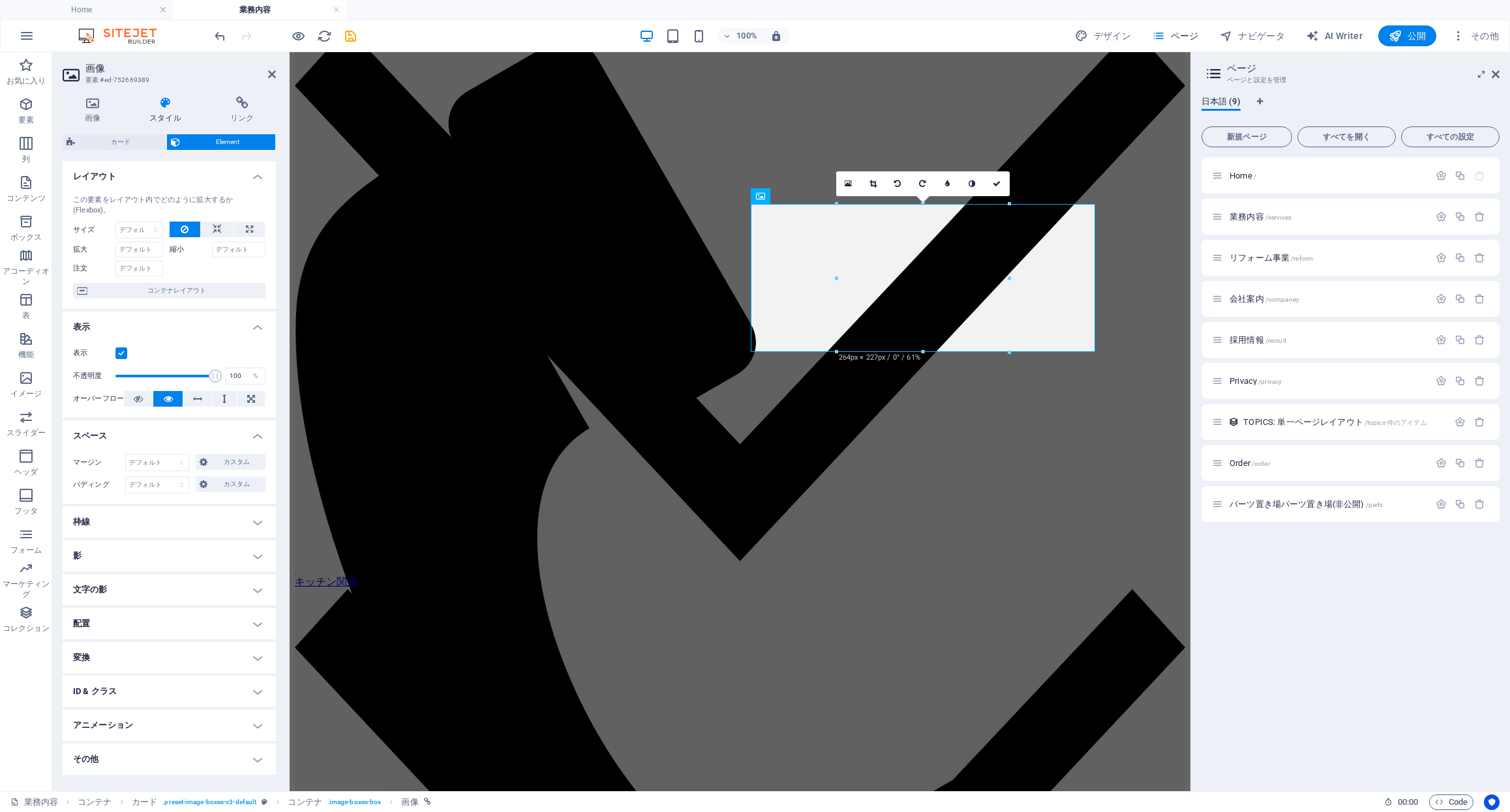
click at [170, 519] on h4 "枠線" at bounding box center [170, 521] width 214 height 31
click at [157, 576] on select "デフォルト px rem % vh vw カスタム" at bounding box center [167, 572] width 56 height 16
select select "px"
click at [175, 564] on select "デフォルト px rem % vh vw カスタム" at bounding box center [167, 572] width 56 height 16
type input "40"
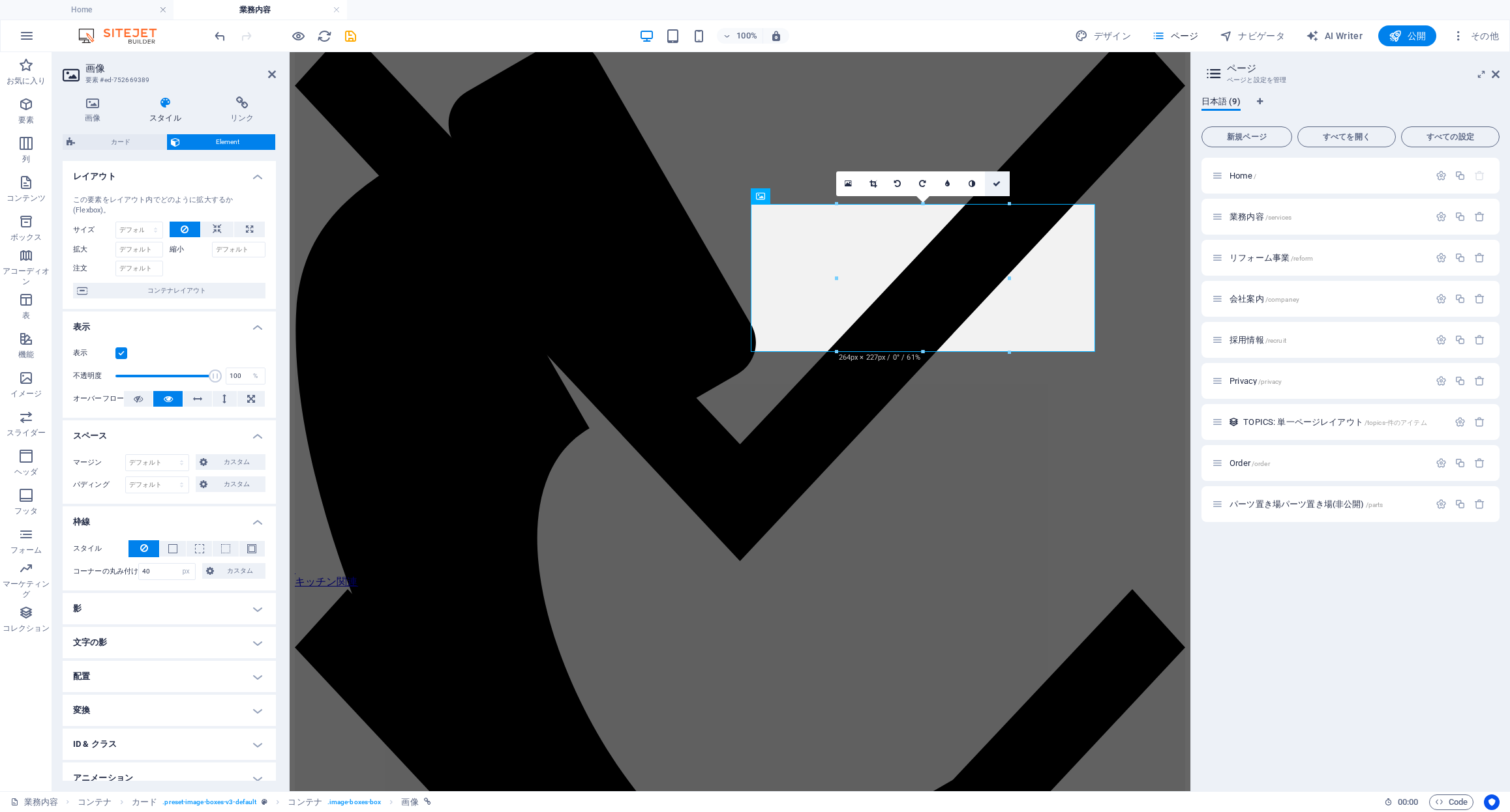
drag, startPoint x: 993, startPoint y: 186, endPoint x: 745, endPoint y: 405, distance: 330.9
click at [993, 186] on icon at bounding box center [996, 183] width 8 height 8
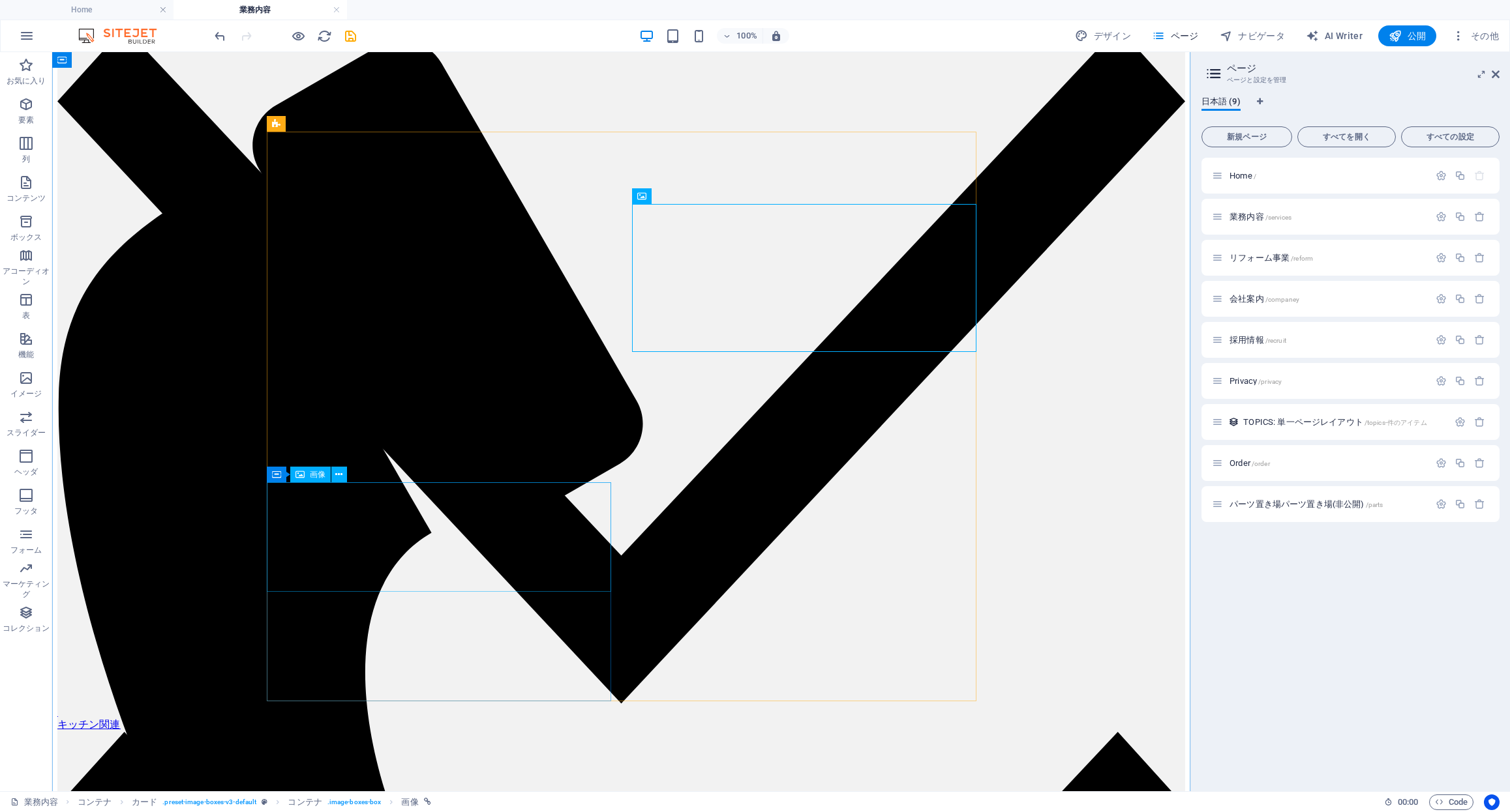
select select "%"
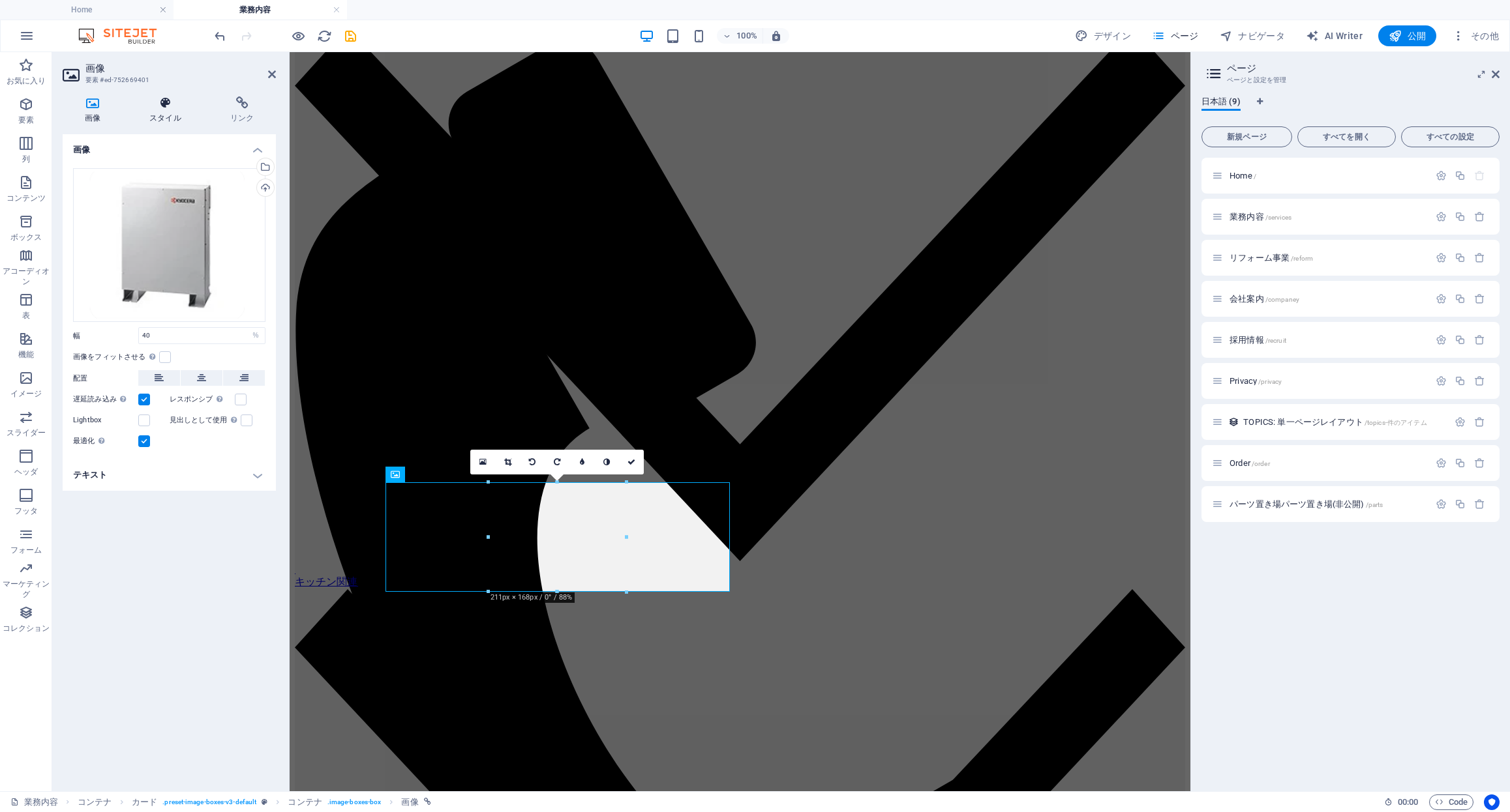
drag, startPoint x: 161, startPoint y: 112, endPoint x: 174, endPoint y: 175, distance: 64.3
click at [161, 112] on h4 "スタイル" at bounding box center [168, 110] width 81 height 27
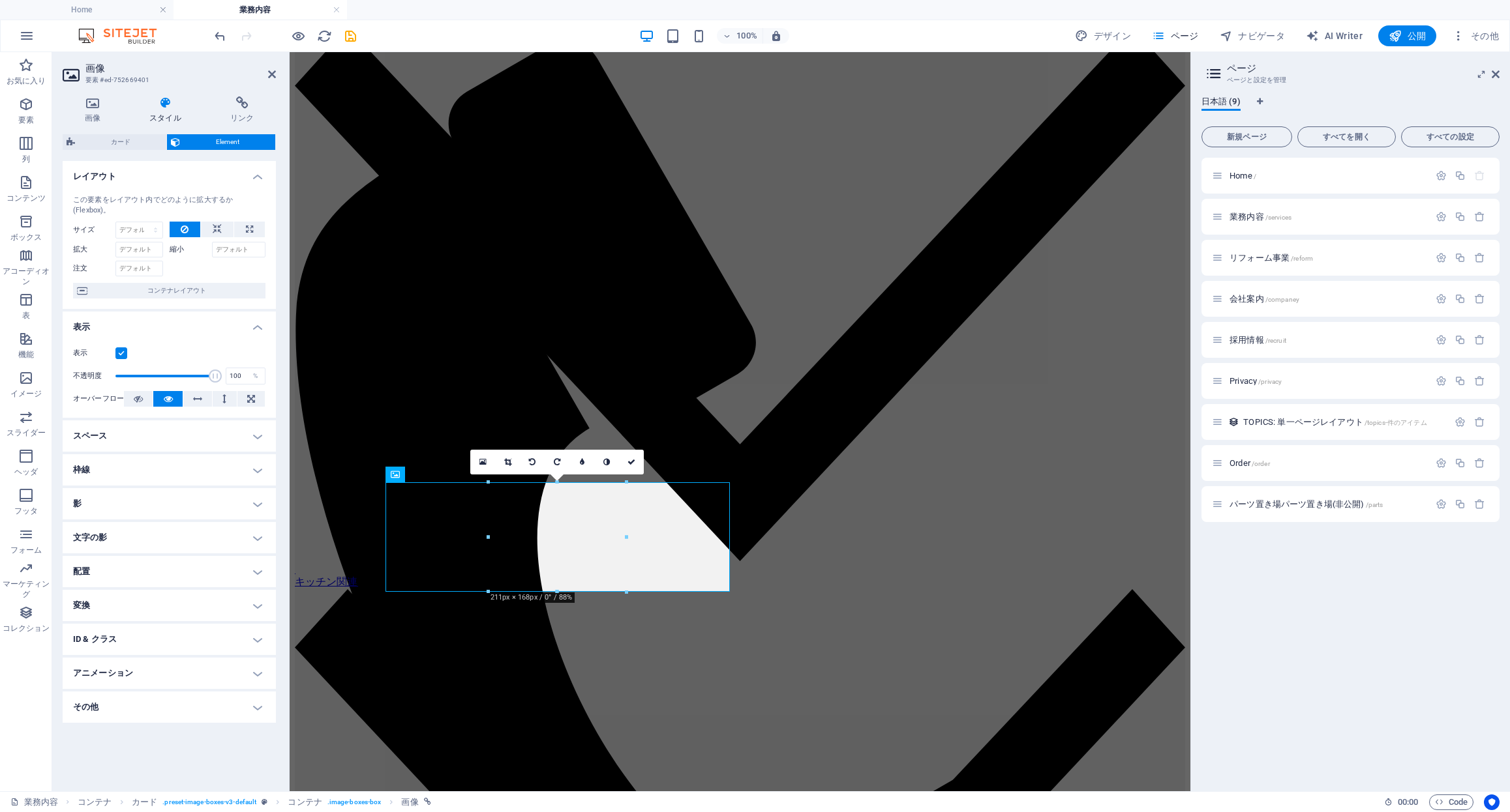
click at [175, 441] on h4 "スペース" at bounding box center [170, 436] width 214 height 31
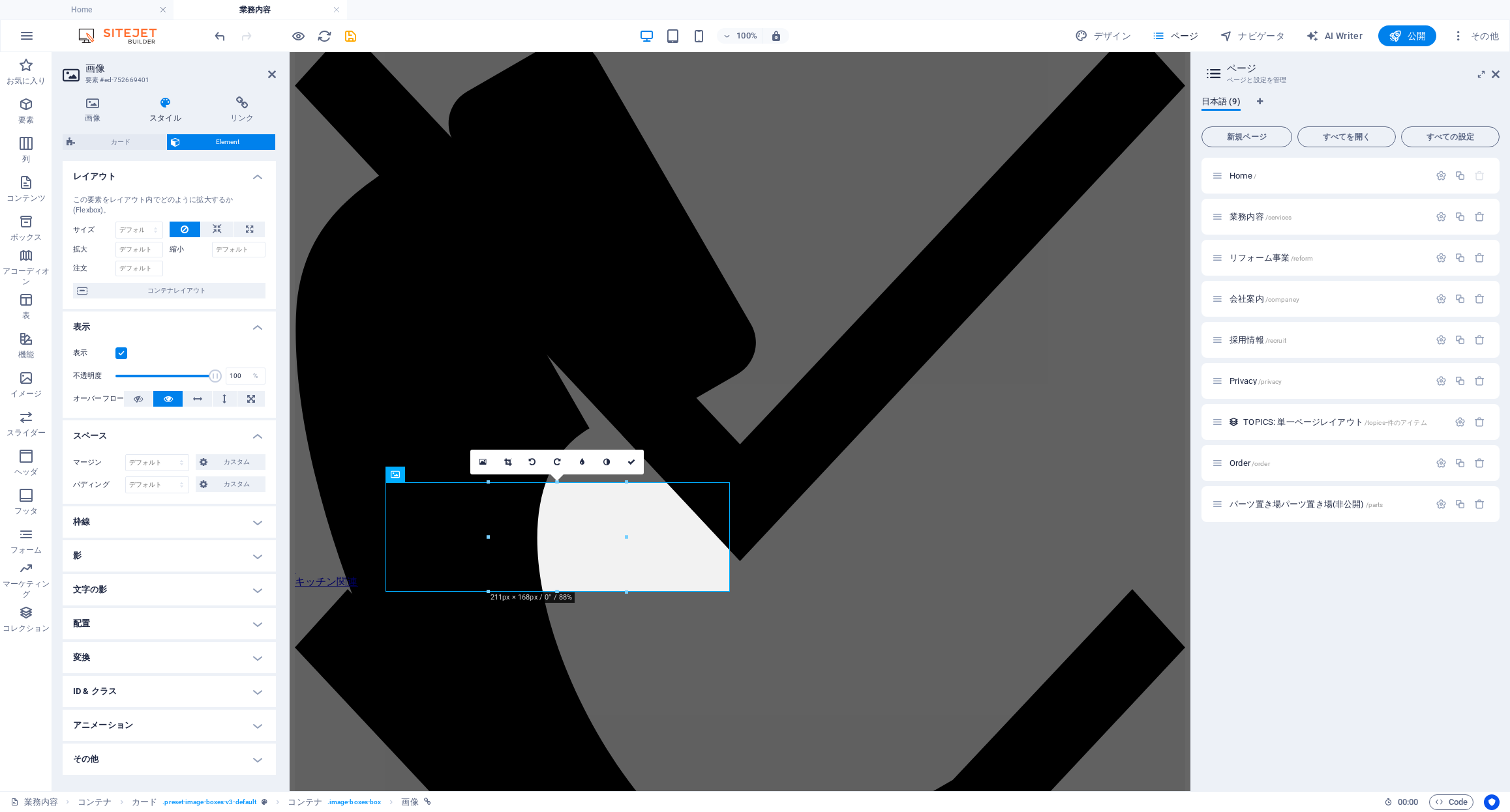
click at [167, 522] on h4 "枠線" at bounding box center [170, 521] width 214 height 31
click at [161, 576] on select "デフォルト px rem % vh vw カスタム" at bounding box center [167, 572] width 56 height 16
select select "px"
click at [175, 564] on select "デフォルト px rem % vh vw カスタム" at bounding box center [167, 572] width 56 height 16
type input "40"
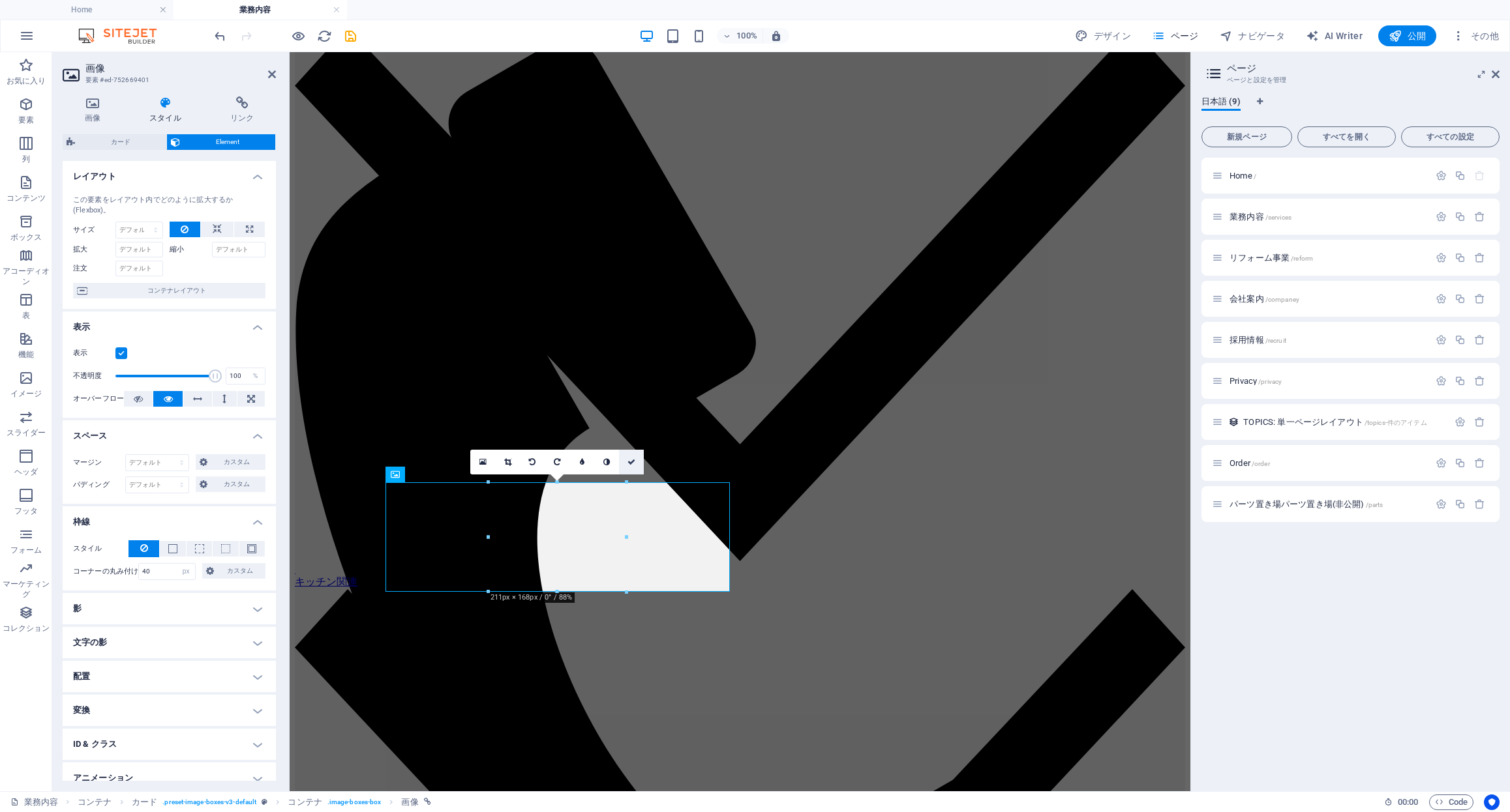
click at [628, 464] on icon at bounding box center [631, 462] width 8 height 8
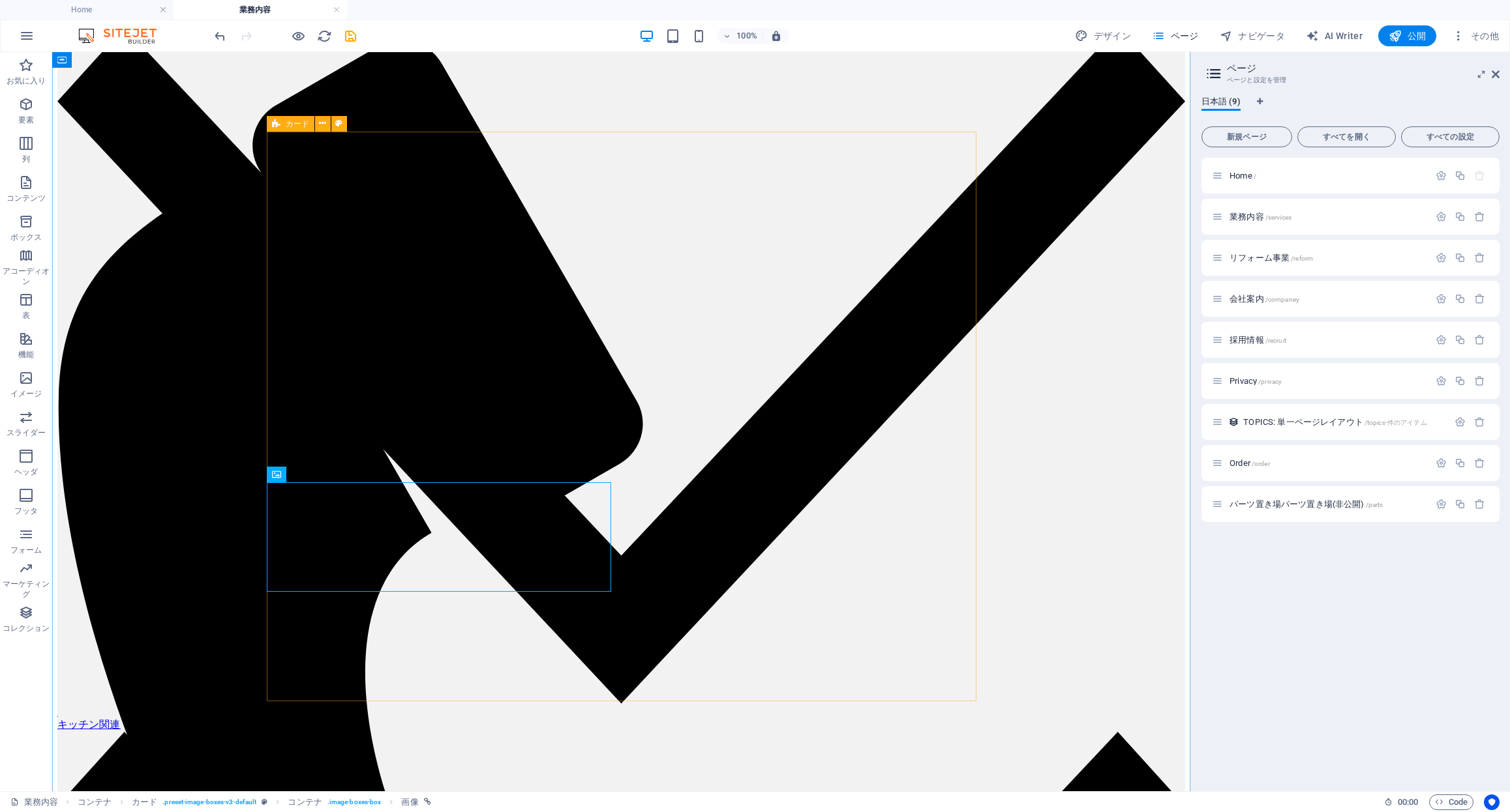
select select "px"
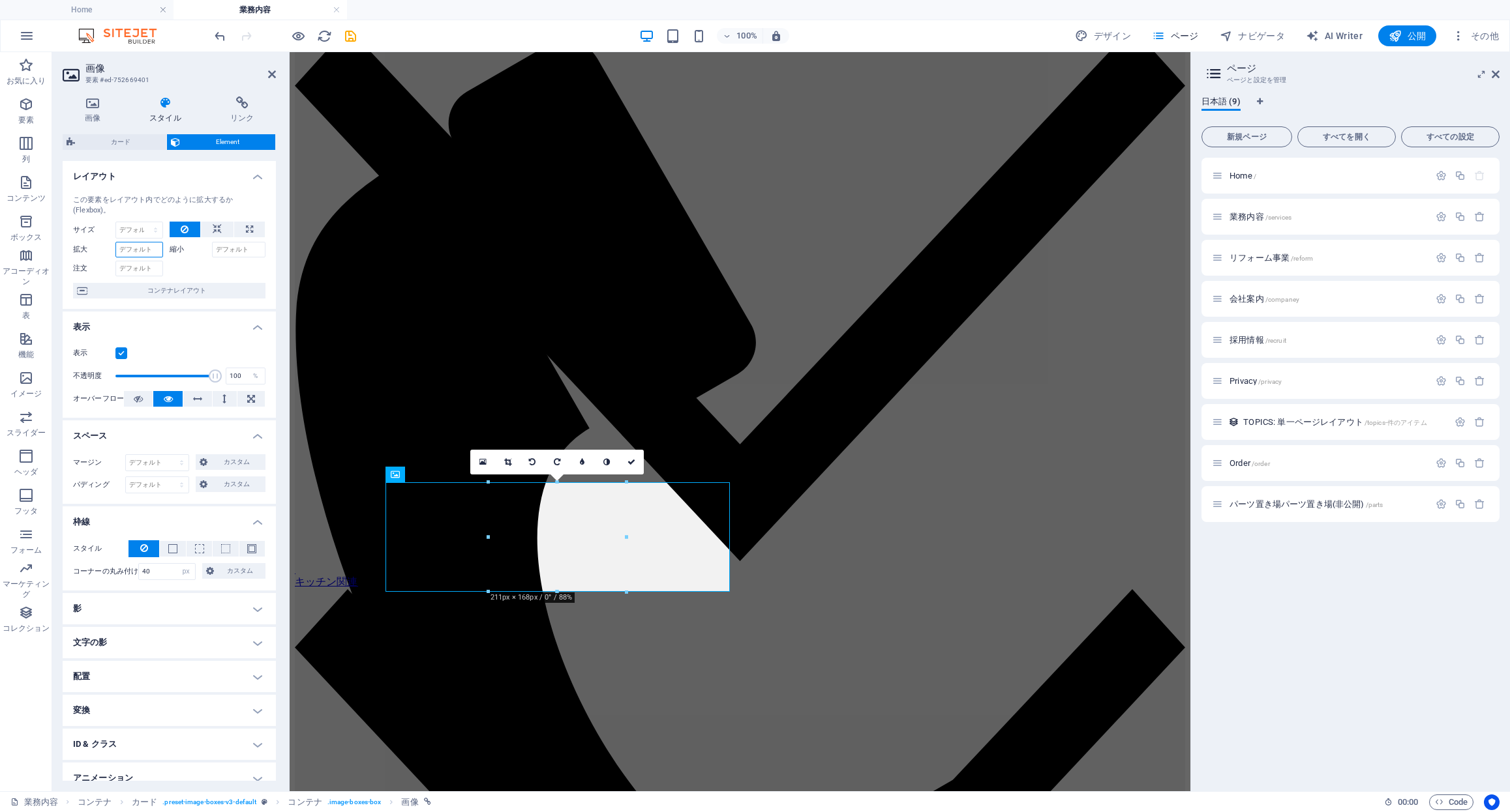
click at [130, 252] on input "拡大" at bounding box center [139, 250] width 48 height 16
click at [145, 234] on select "デフォルト 自動 px % 1/1 1/2 1/3 1/4 1/5 1/6 1/7 1/8 1/9 1/10" at bounding box center [139, 230] width 46 height 16
select select "%"
click at [142, 222] on select "デフォルト 自動 px % 1/1 1/2 1/3 1/4 1/5 1/6 1/7 1/8 1/9 1/10" at bounding box center [139, 230] width 46 height 16
click at [144, 227] on select "デフォルト 自動 px % 1/1 1/2 1/3 1/4 1/5 1/6 1/7 1/8 1/9 1/10" at bounding box center [153, 230] width 18 height 16
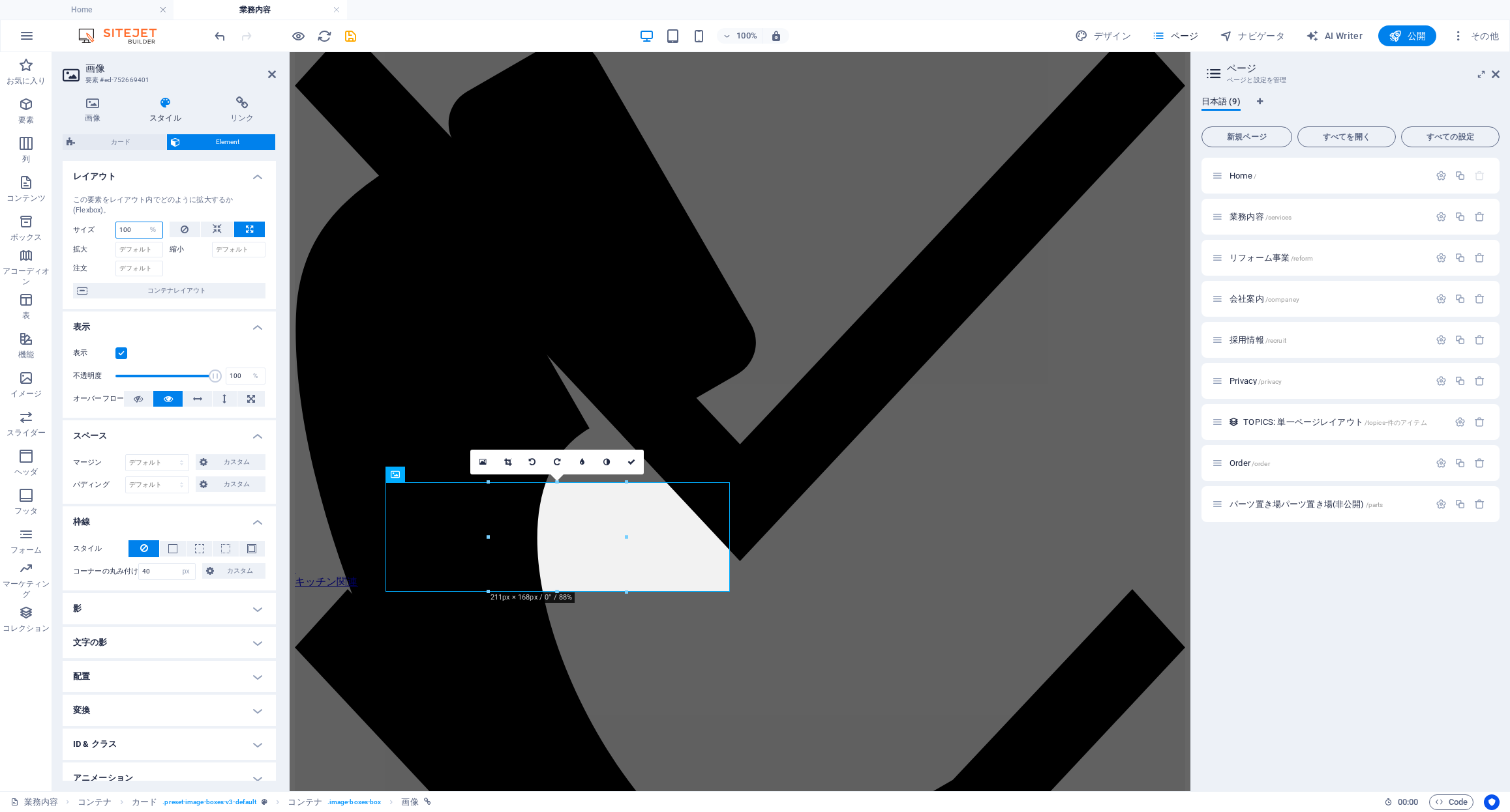
click at [126, 231] on input "100" at bounding box center [139, 230] width 46 height 16
type input "110"
click at [637, 466] on link at bounding box center [631, 462] width 25 height 25
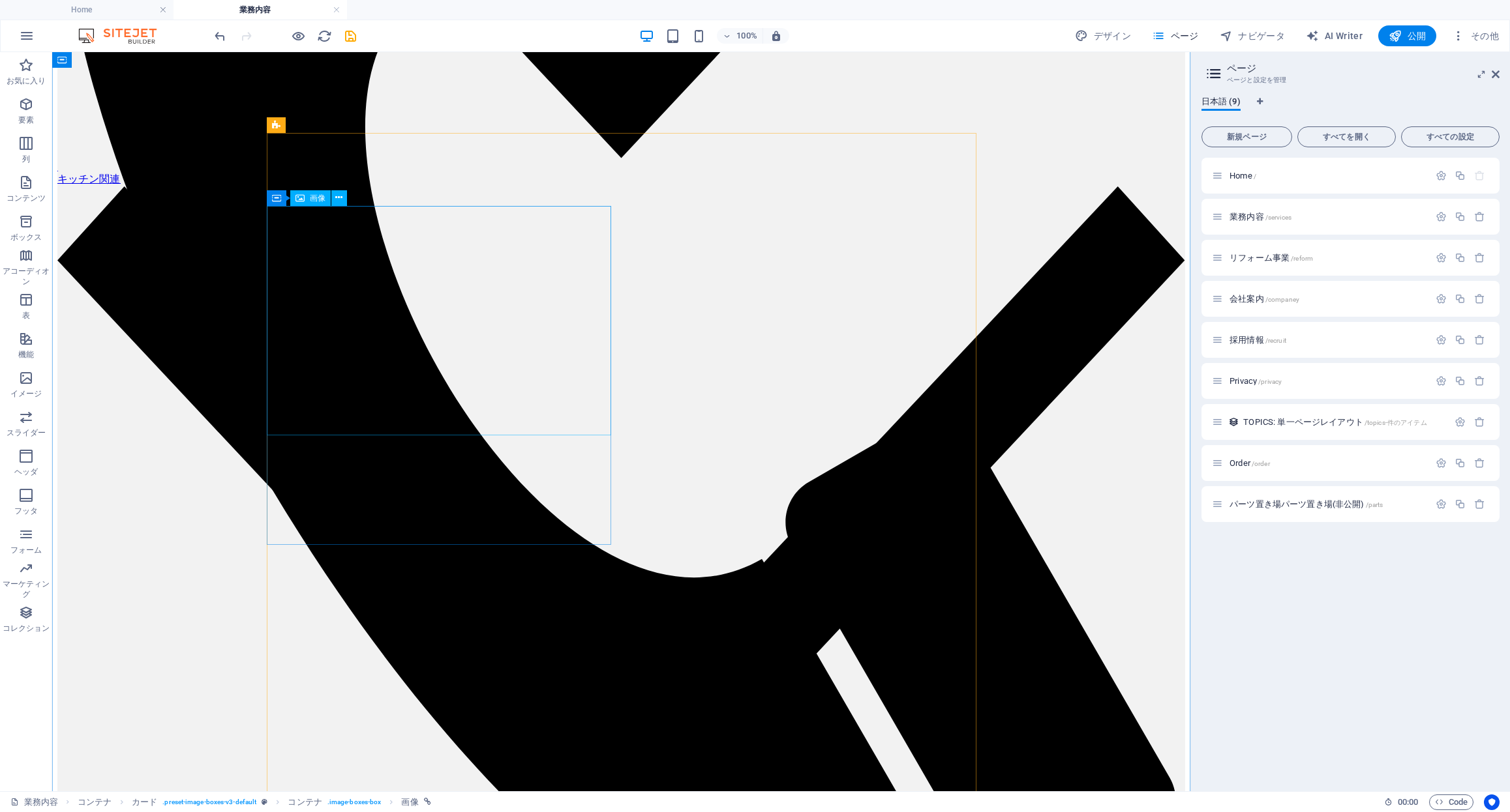
scroll to position [807, 0]
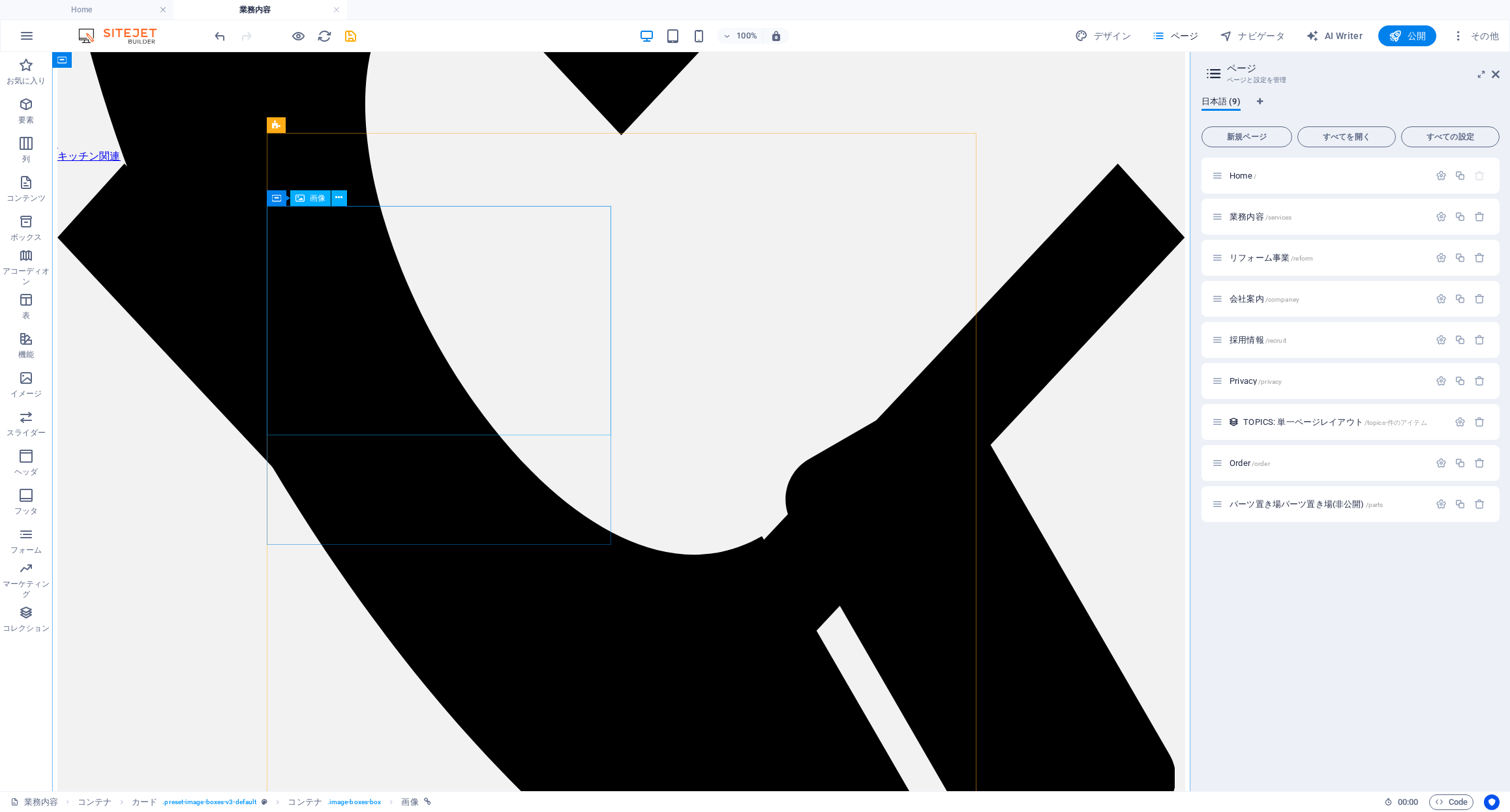
select select "%"
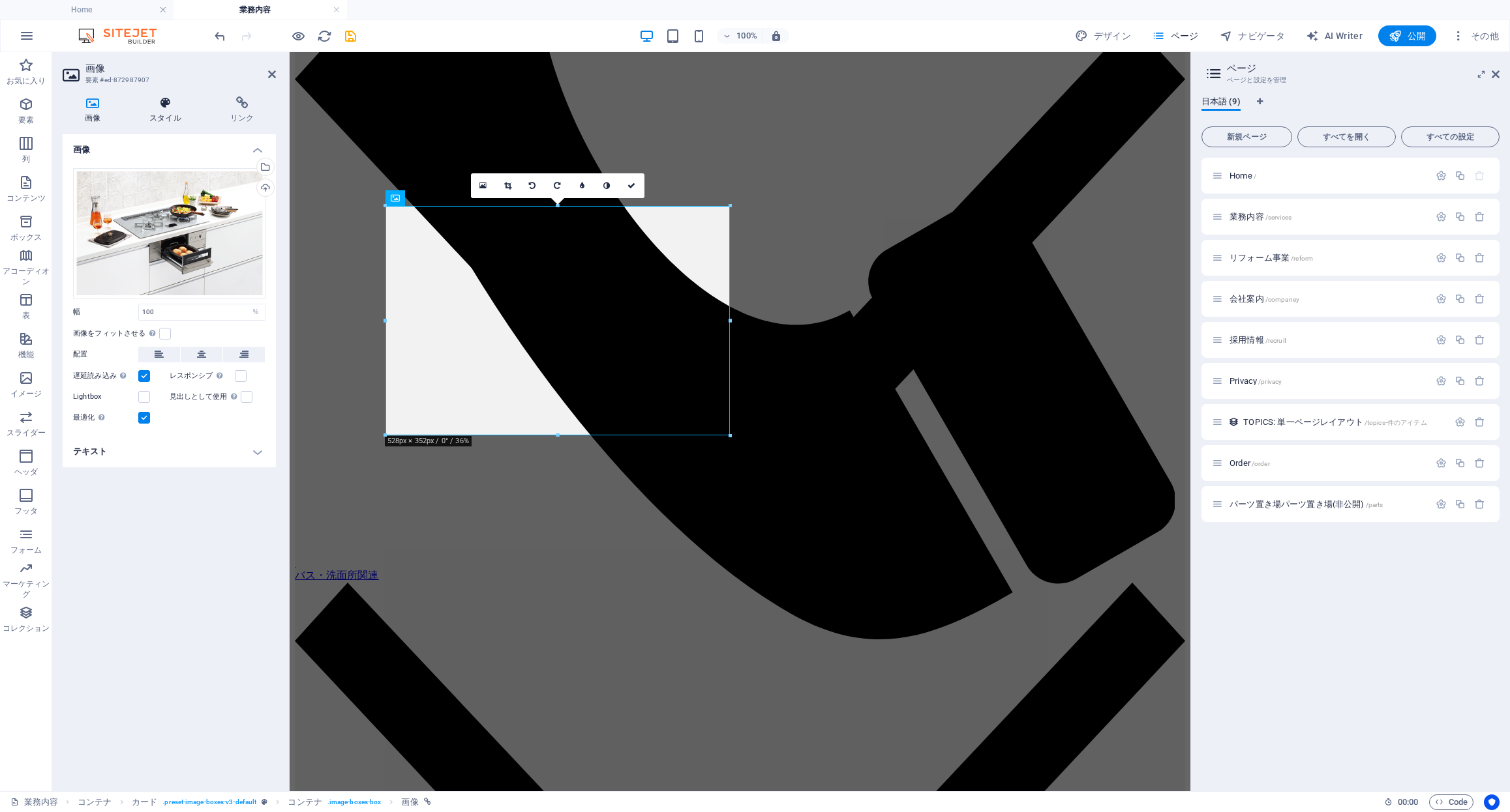
click at [170, 107] on icon at bounding box center [165, 103] width 76 height 13
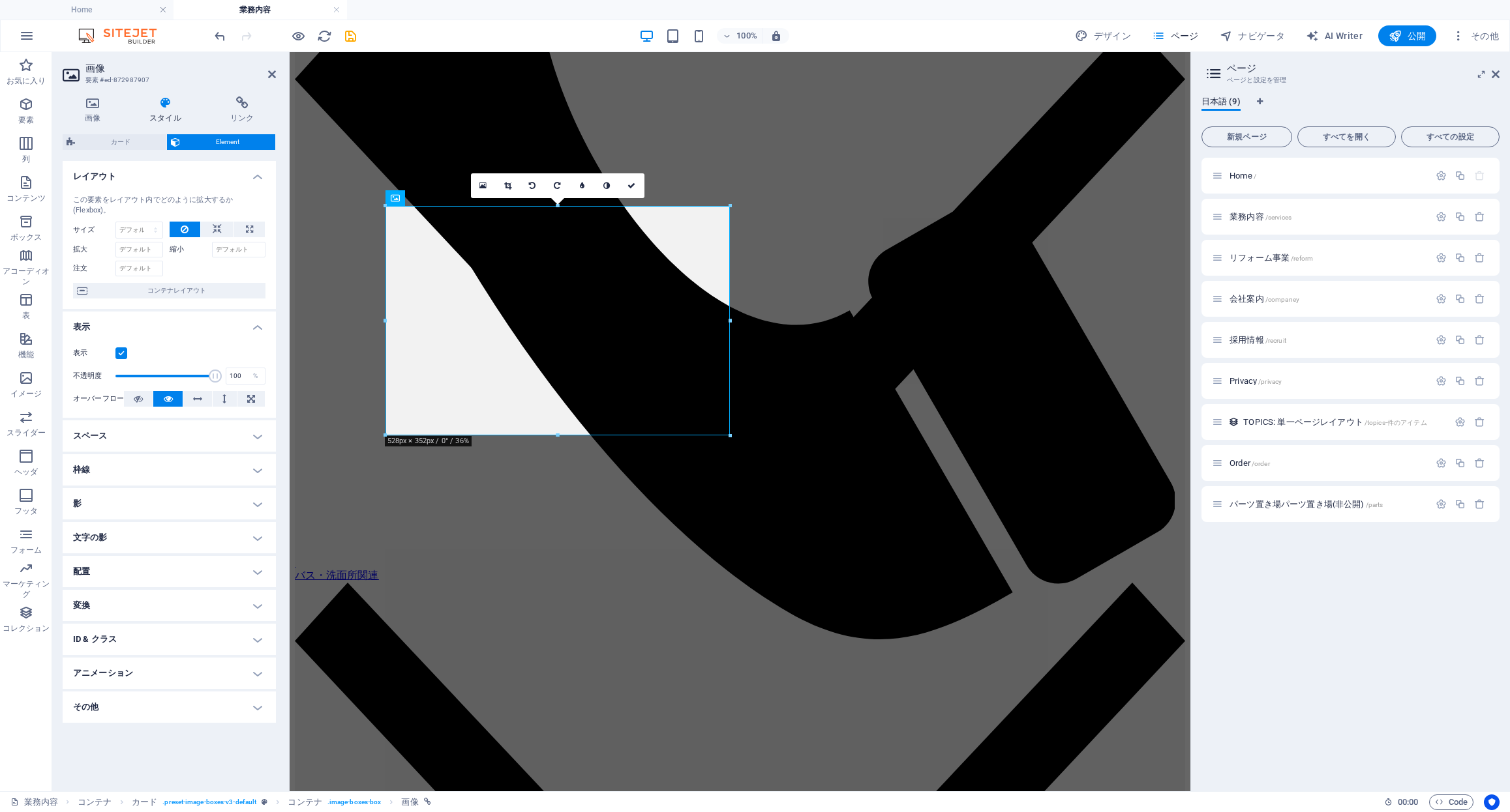
click at [144, 471] on h4 "枠線" at bounding box center [170, 469] width 214 height 31
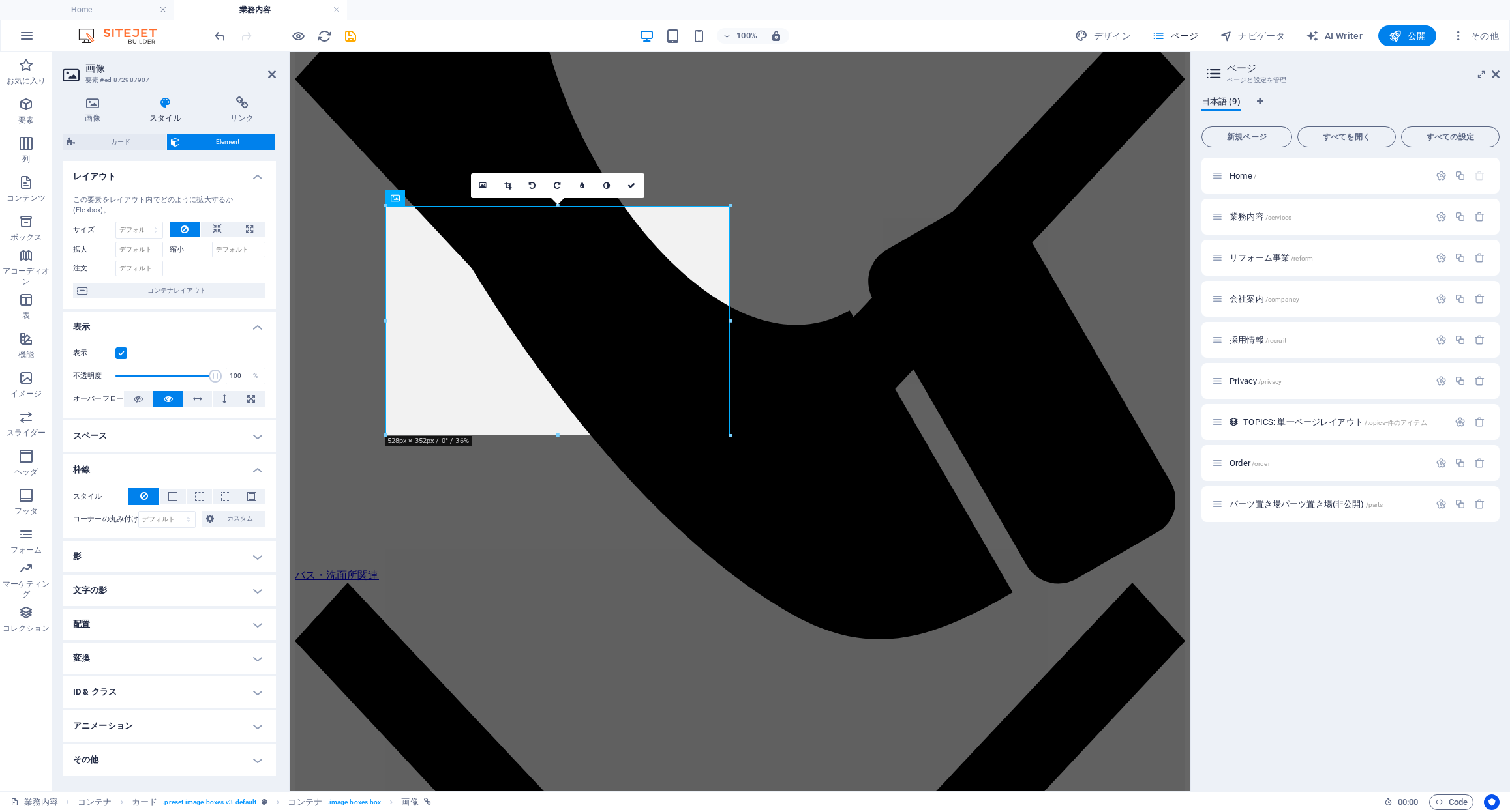
click at [138, 560] on h4 "影" at bounding box center [170, 556] width 214 height 31
click at [163, 521] on select "デフォルト px rem % vh vw カスタム" at bounding box center [167, 520] width 56 height 16
select select "px"
click at [175, 512] on select "デフォルト px rem % vh vw カスタム" at bounding box center [167, 520] width 56 height 16
type input "40"
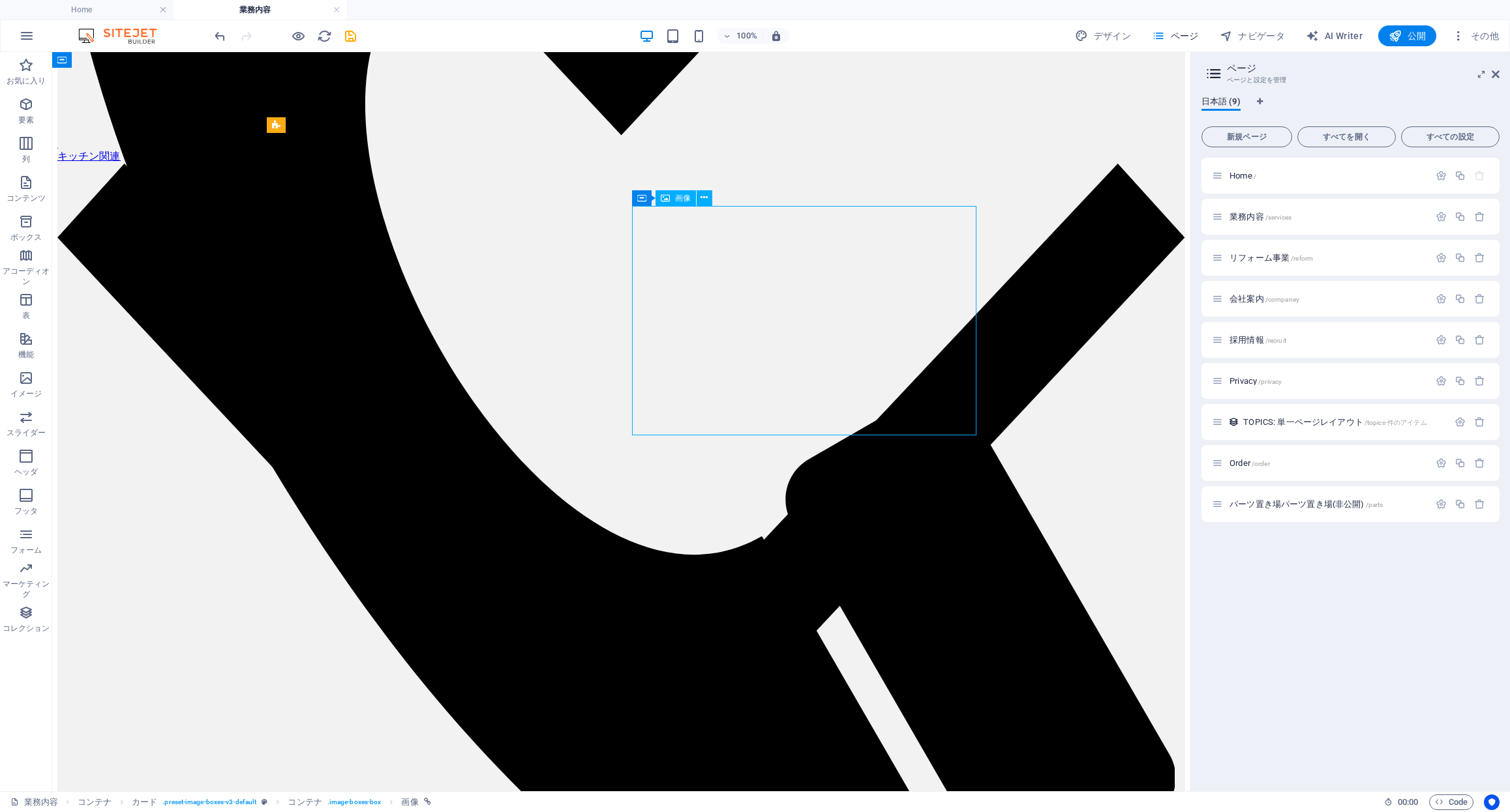
select select "%"
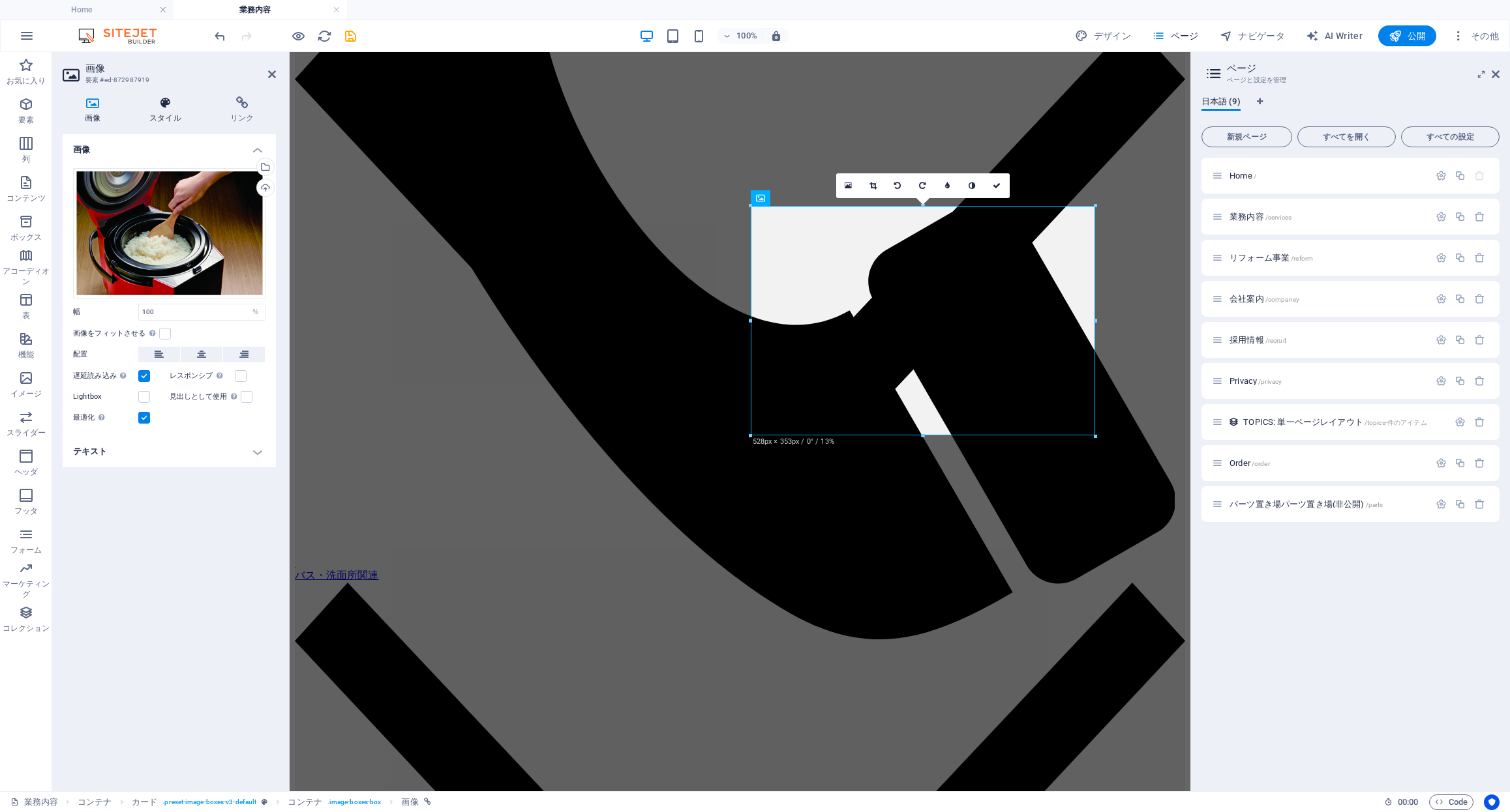
click at [158, 107] on icon at bounding box center [165, 103] width 76 height 13
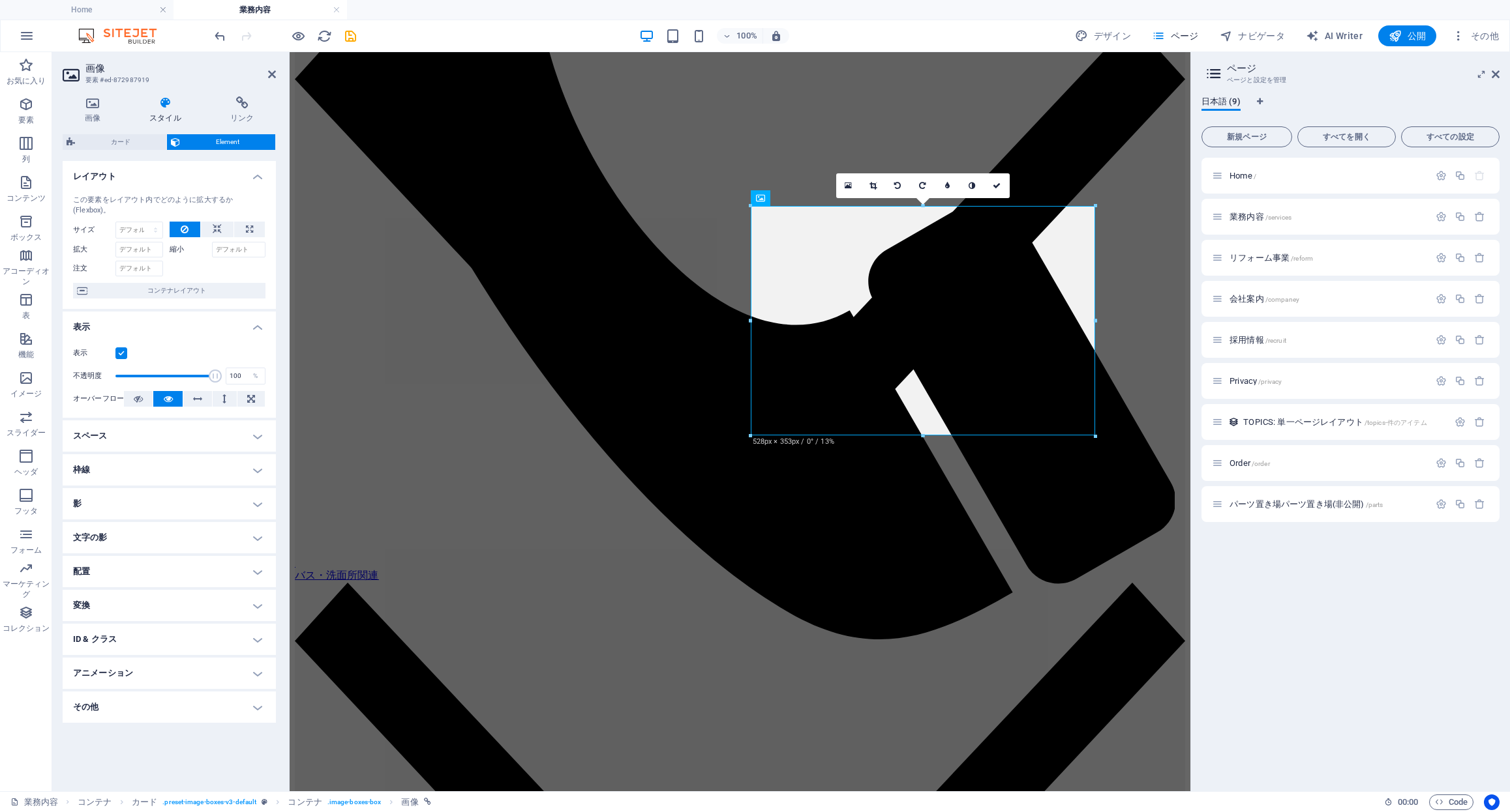
click at [178, 469] on h4 "枠線" at bounding box center [170, 469] width 214 height 31
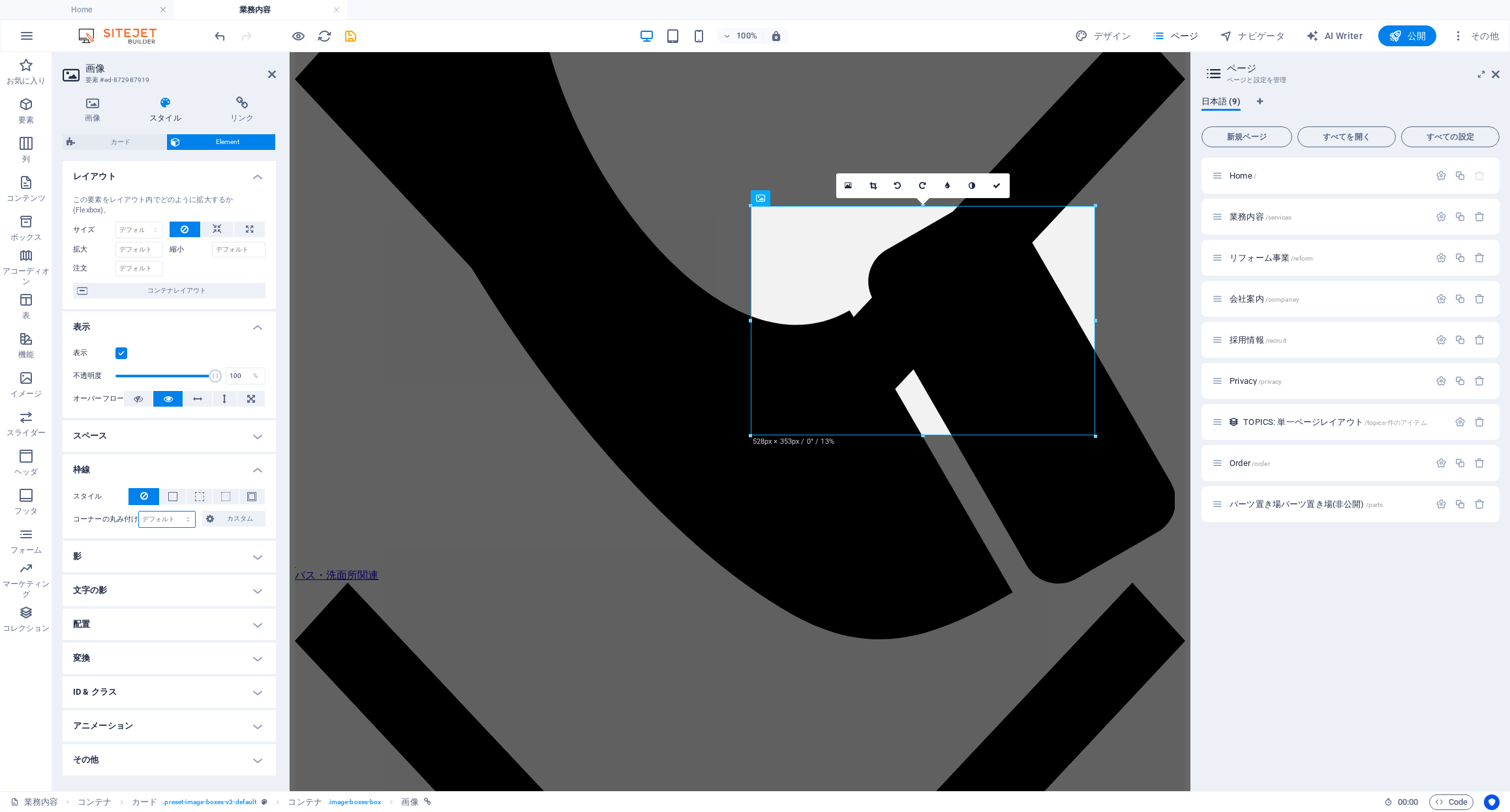
click at [172, 521] on select "デフォルト px rem % vh vw カスタム" at bounding box center [167, 520] width 56 height 16
select select "px"
click at [177, 512] on select "デフォルト px rem % vh vw カスタム" at bounding box center [167, 520] width 56 height 16
type input "40"
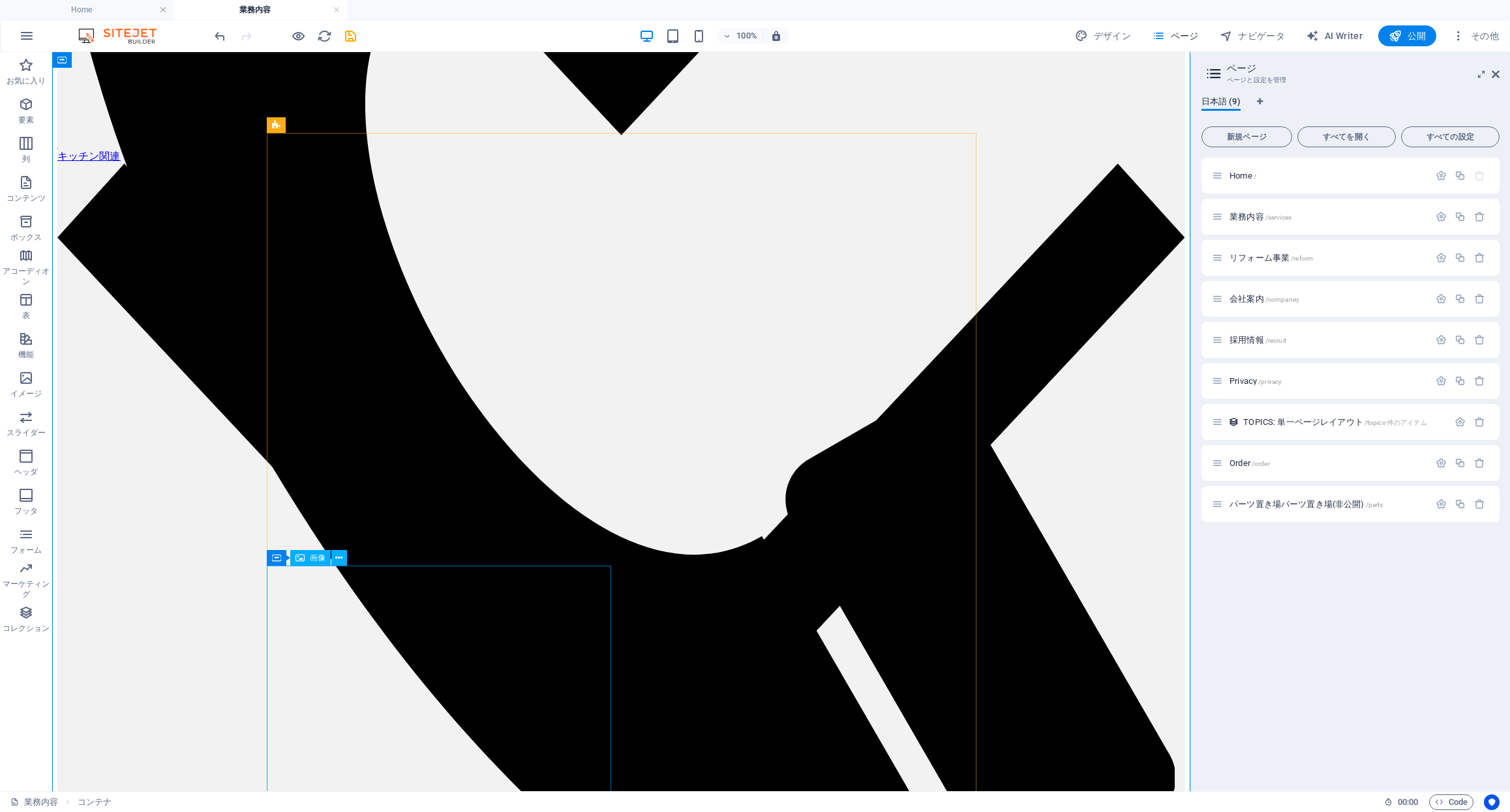
select select "%"
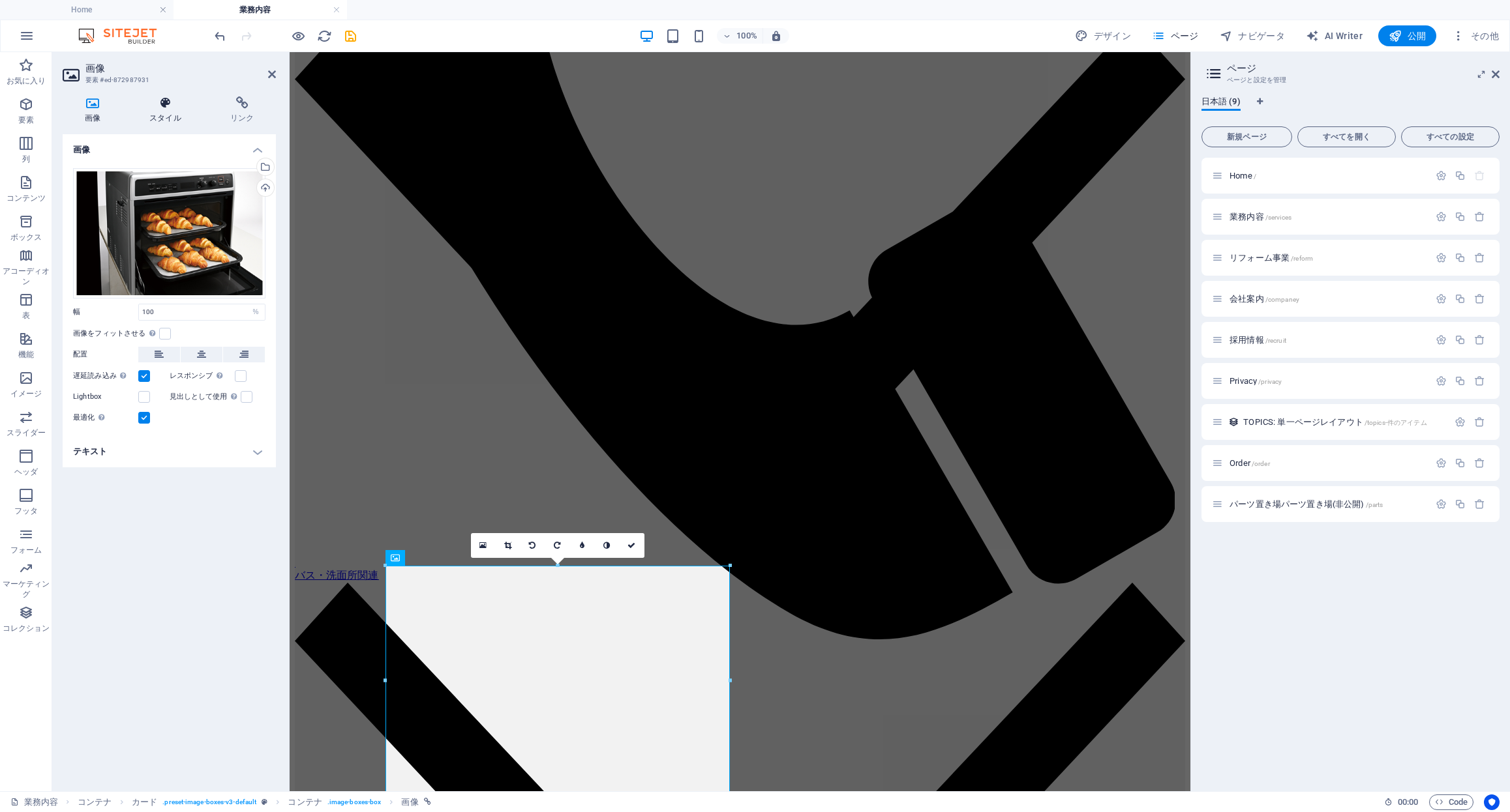
click at [178, 109] on icon at bounding box center [165, 103] width 76 height 13
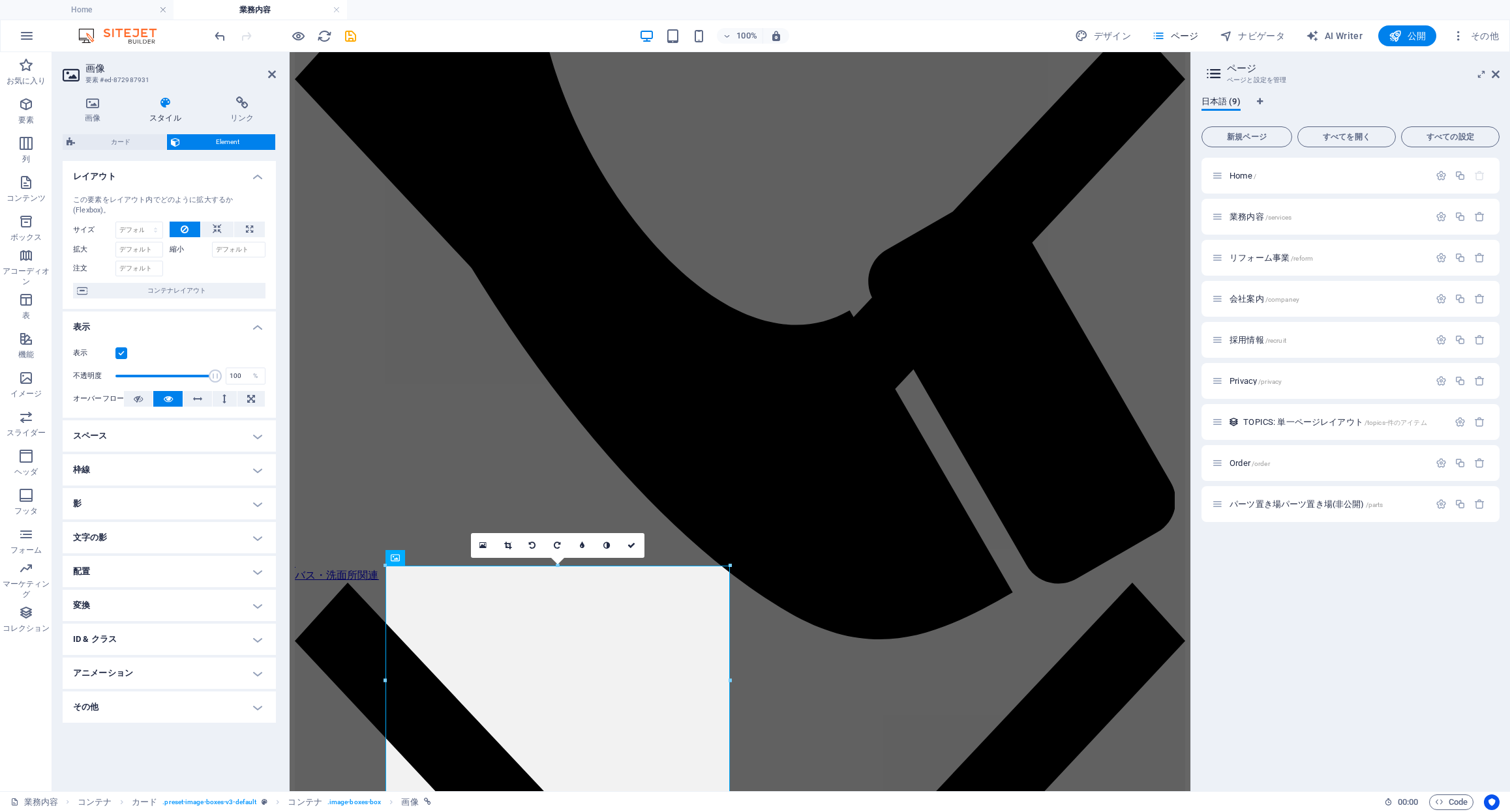
click at [188, 469] on h4 "枠線" at bounding box center [170, 469] width 214 height 31
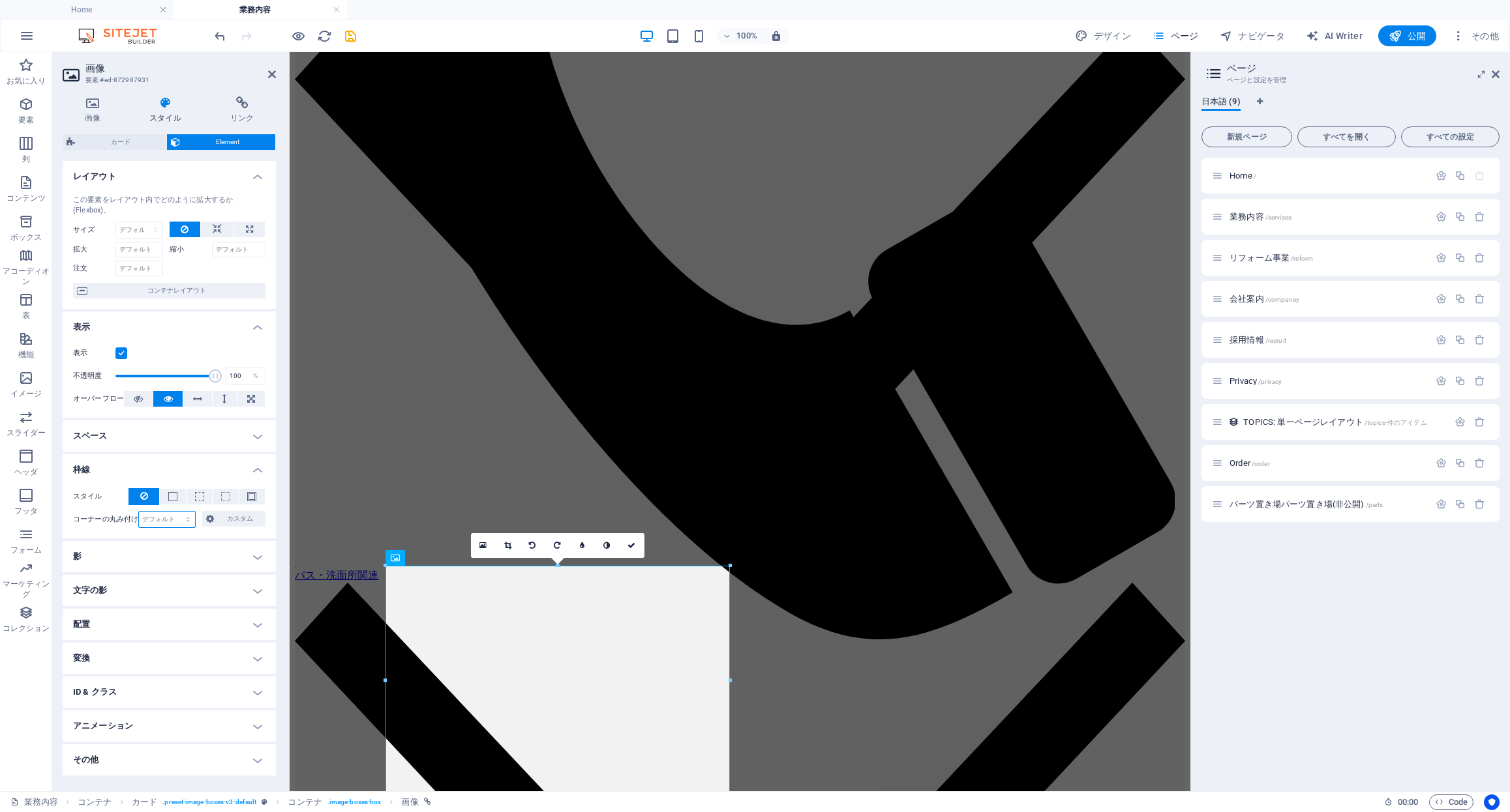
click at [160, 518] on select "デフォルト px rem % vh vw カスタム" at bounding box center [167, 520] width 56 height 16
select select "px"
click at [177, 512] on select "デフォルト px rem % vh vw カスタム" at bounding box center [167, 520] width 56 height 16
type input "40"
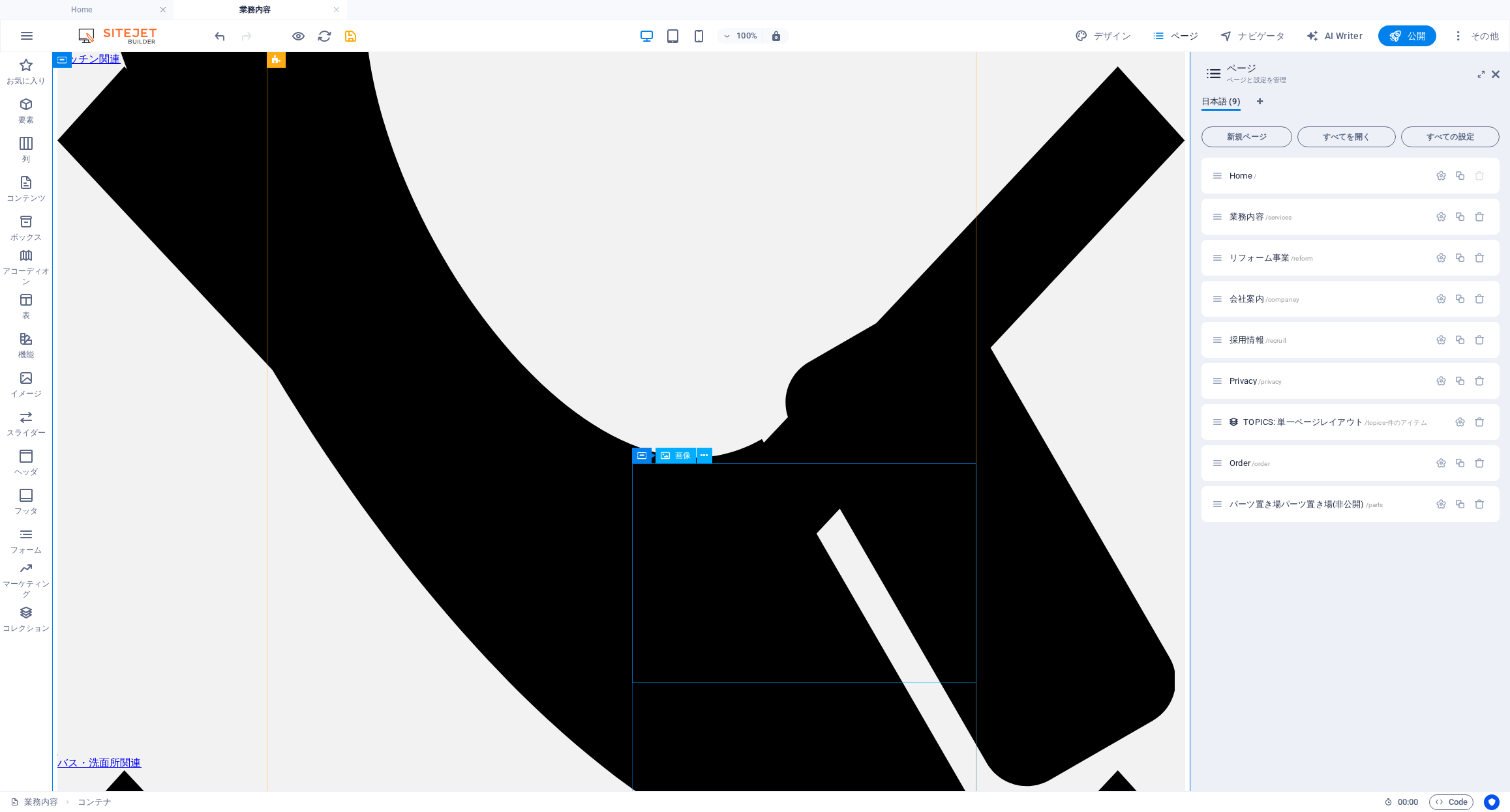
scroll to position [909, 0]
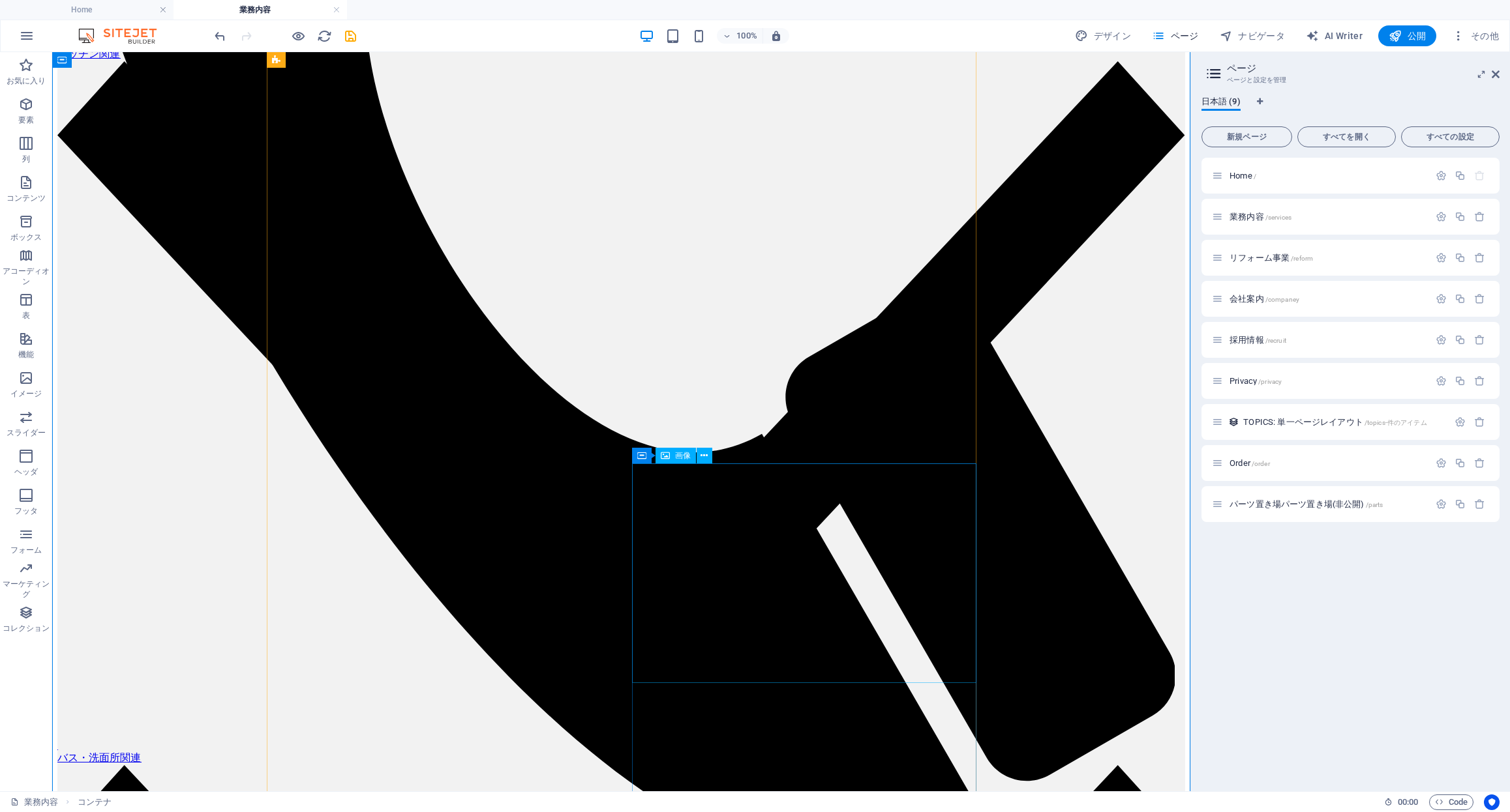
select select "%"
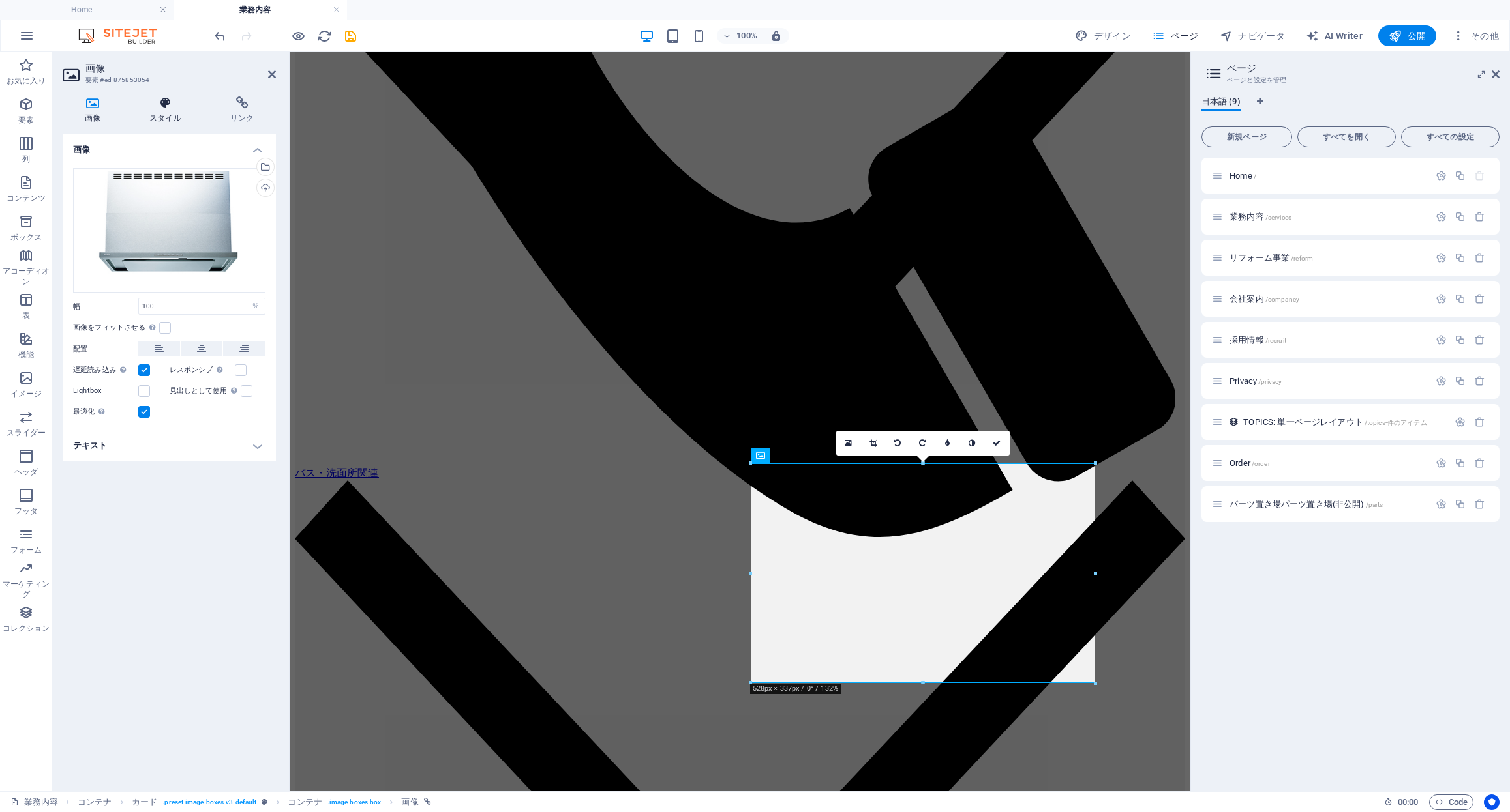
click at [173, 114] on h4 "スタイル" at bounding box center [168, 110] width 81 height 27
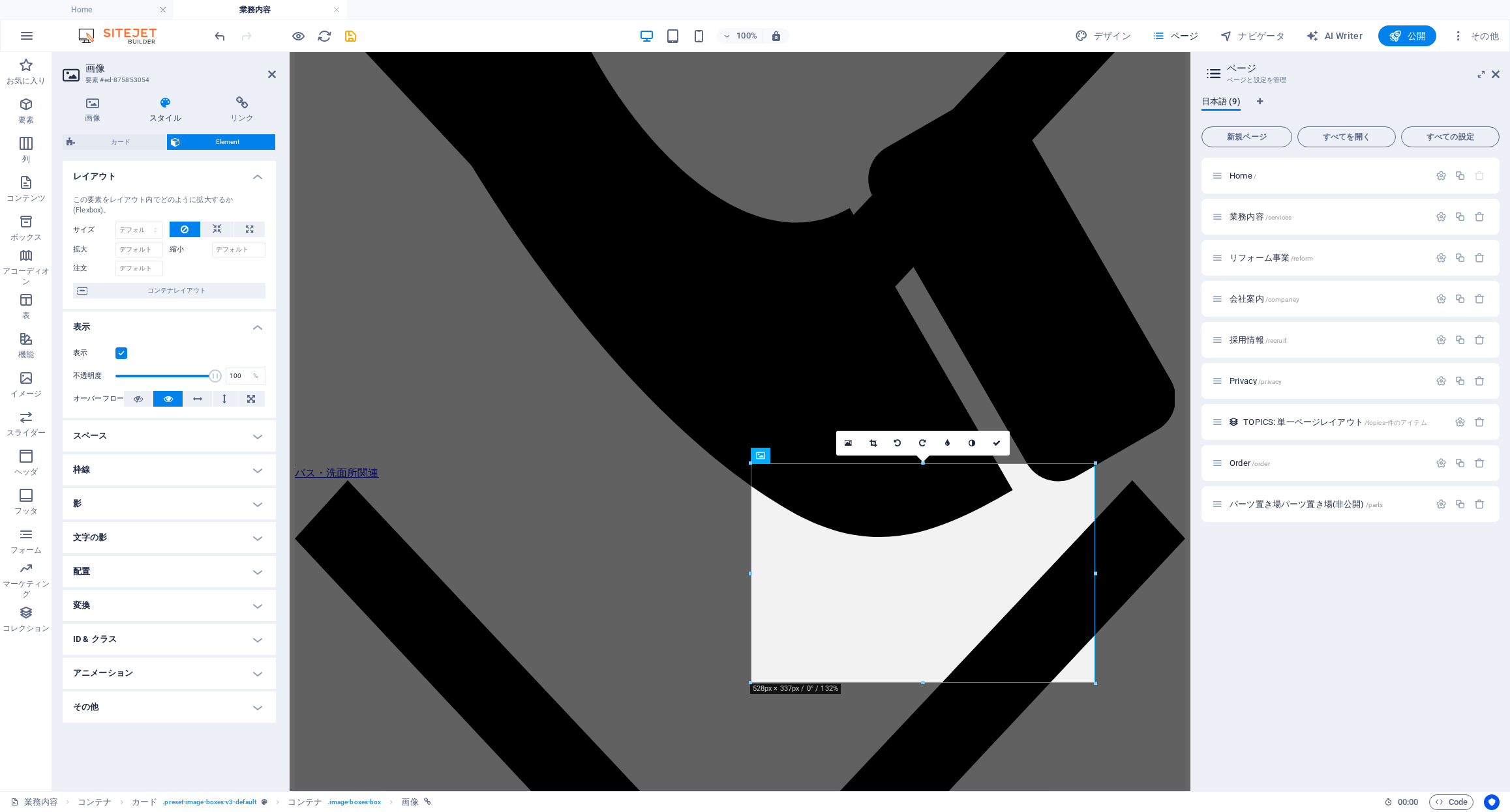
click at [182, 446] on h4 "スペース" at bounding box center [170, 436] width 214 height 31
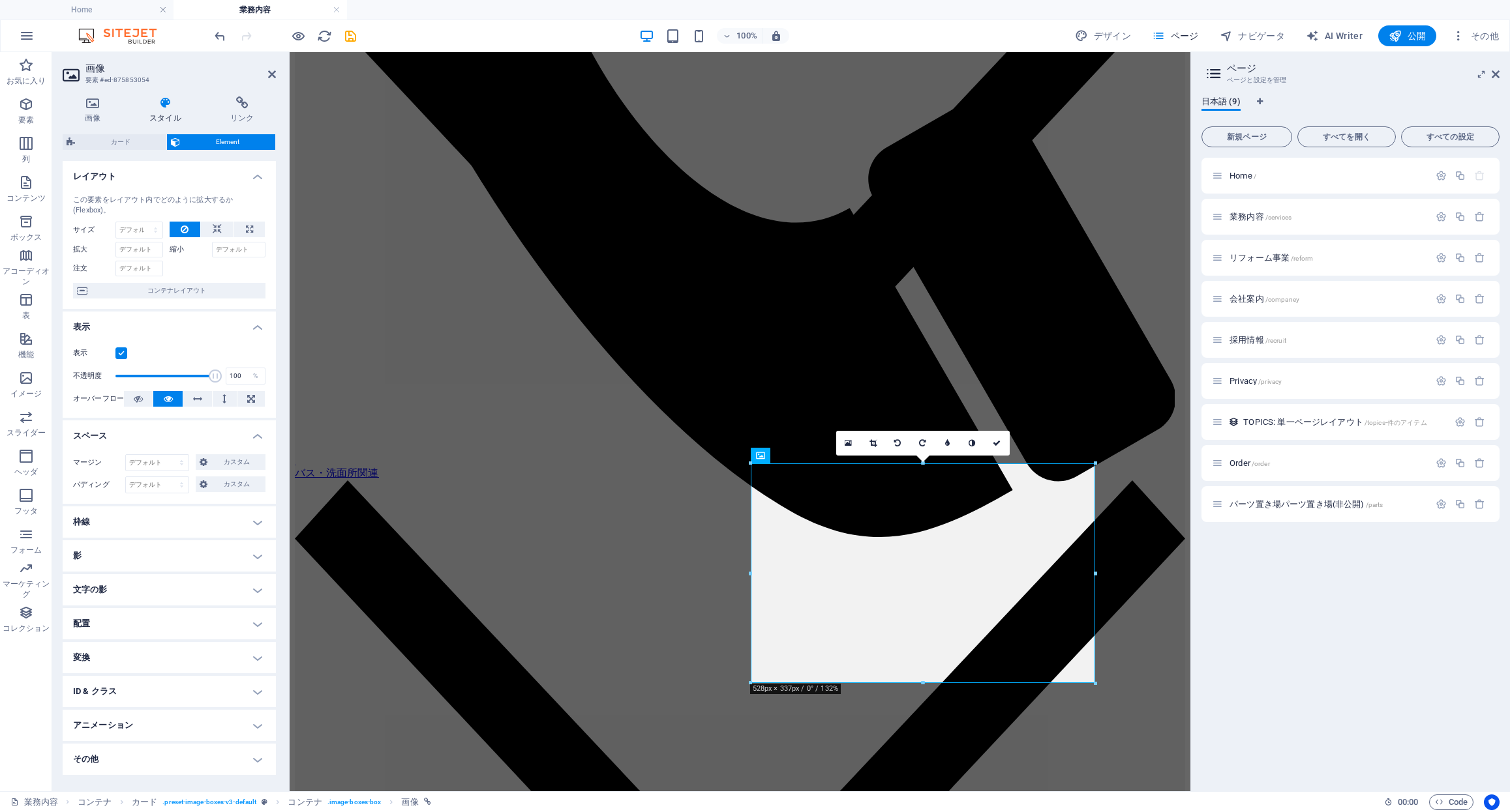
click at [162, 526] on h4 "枠線" at bounding box center [170, 521] width 214 height 31
click at [151, 575] on select "デフォルト px rem % vh vw カスタム" at bounding box center [167, 572] width 56 height 16
select select "px"
click at [175, 564] on select "デフォルト px rem % vh vw カスタム" at bounding box center [167, 572] width 56 height 16
type input "40"
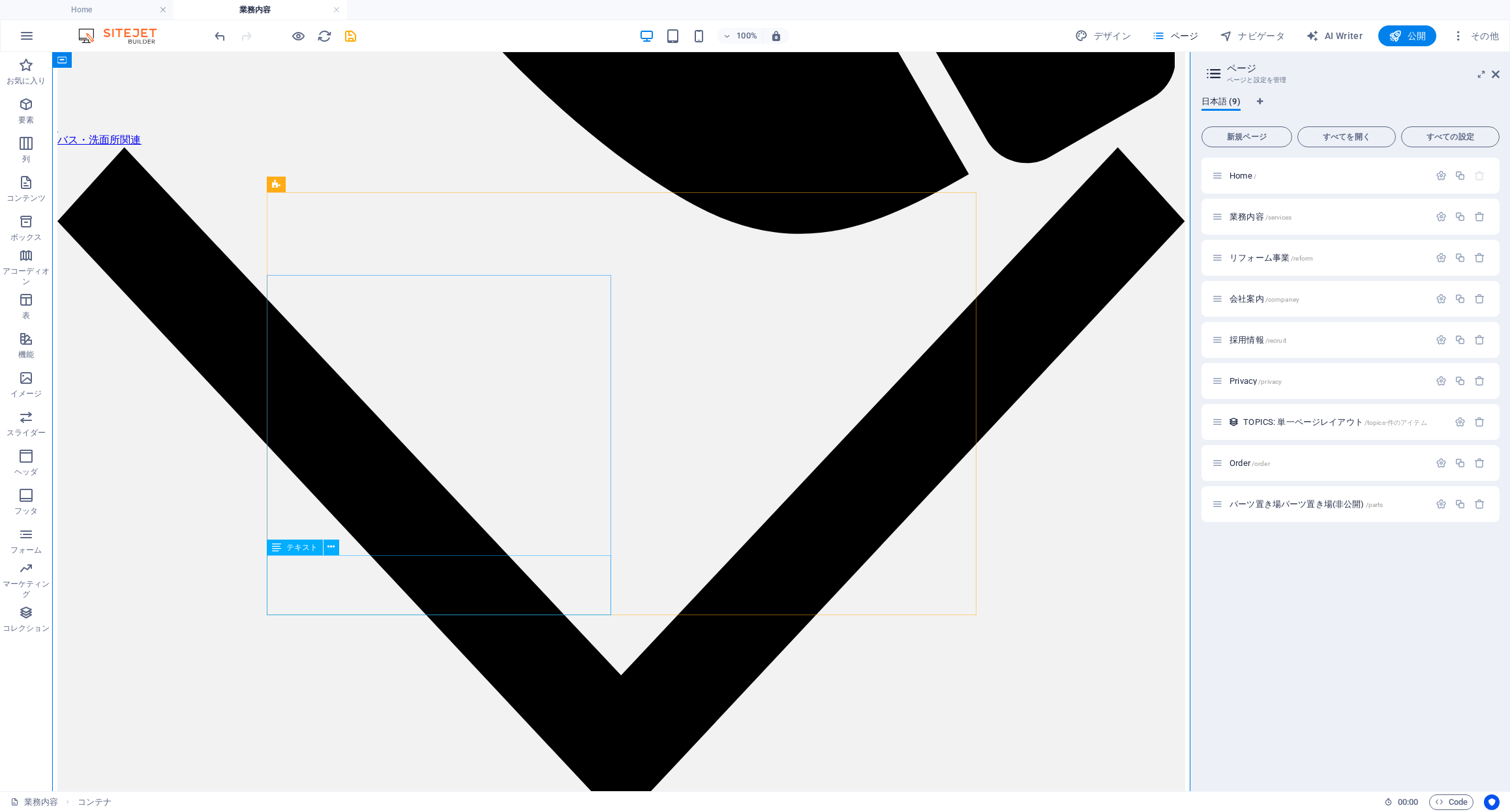
scroll to position [1527, 0]
select select "%"
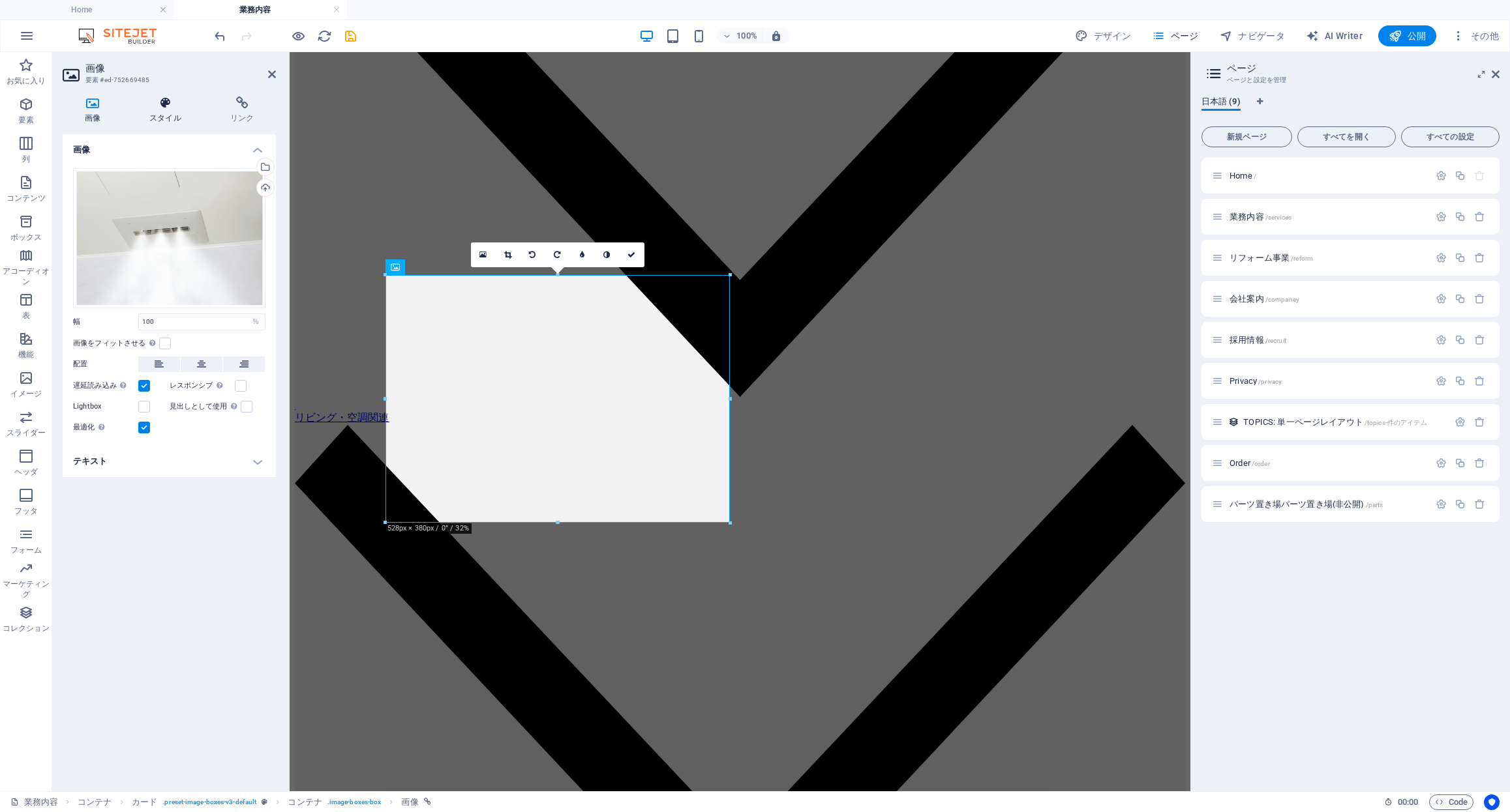
click at [169, 99] on icon at bounding box center [165, 103] width 76 height 13
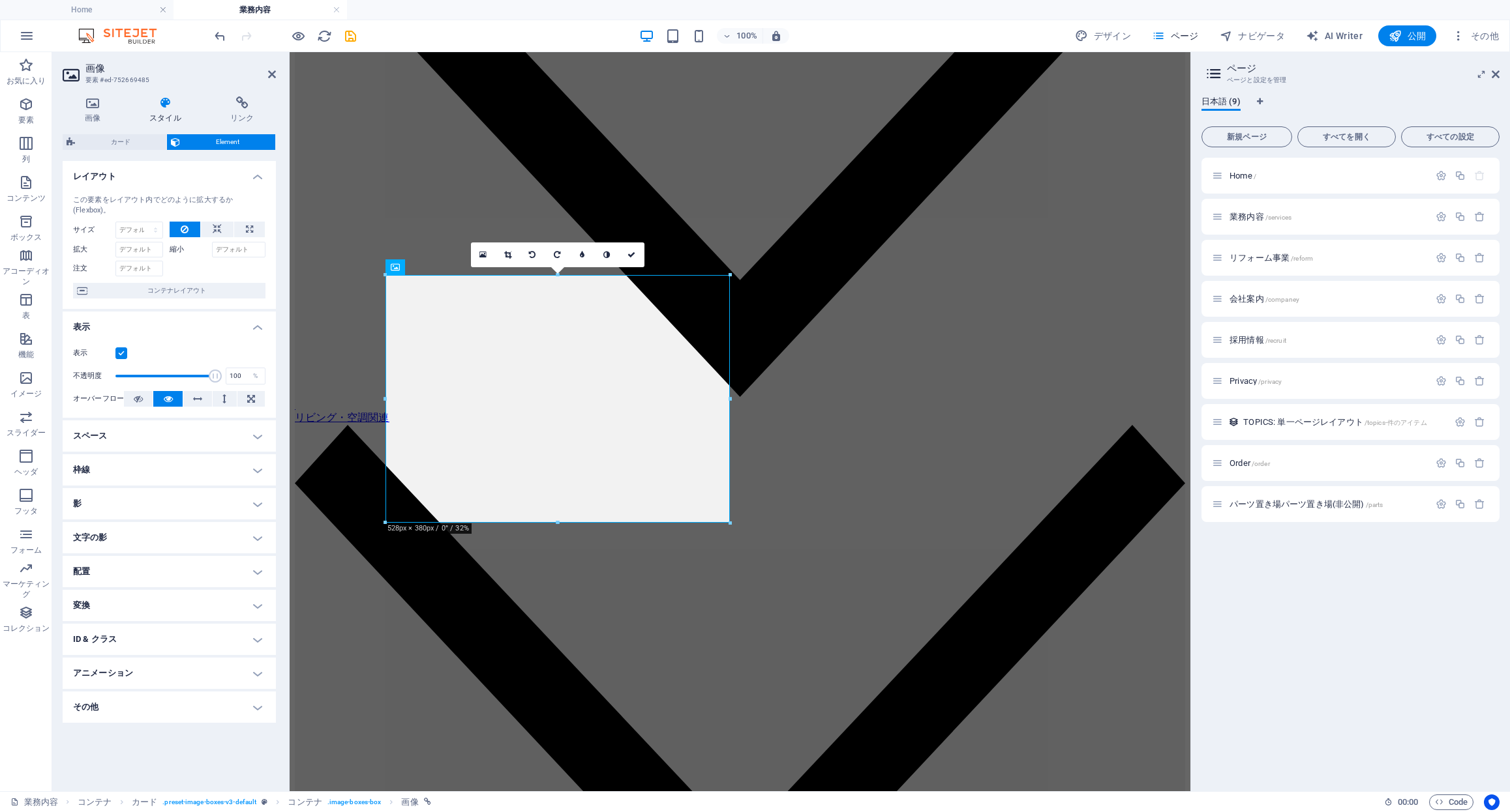
click at [152, 460] on h4 "枠線" at bounding box center [170, 469] width 214 height 31
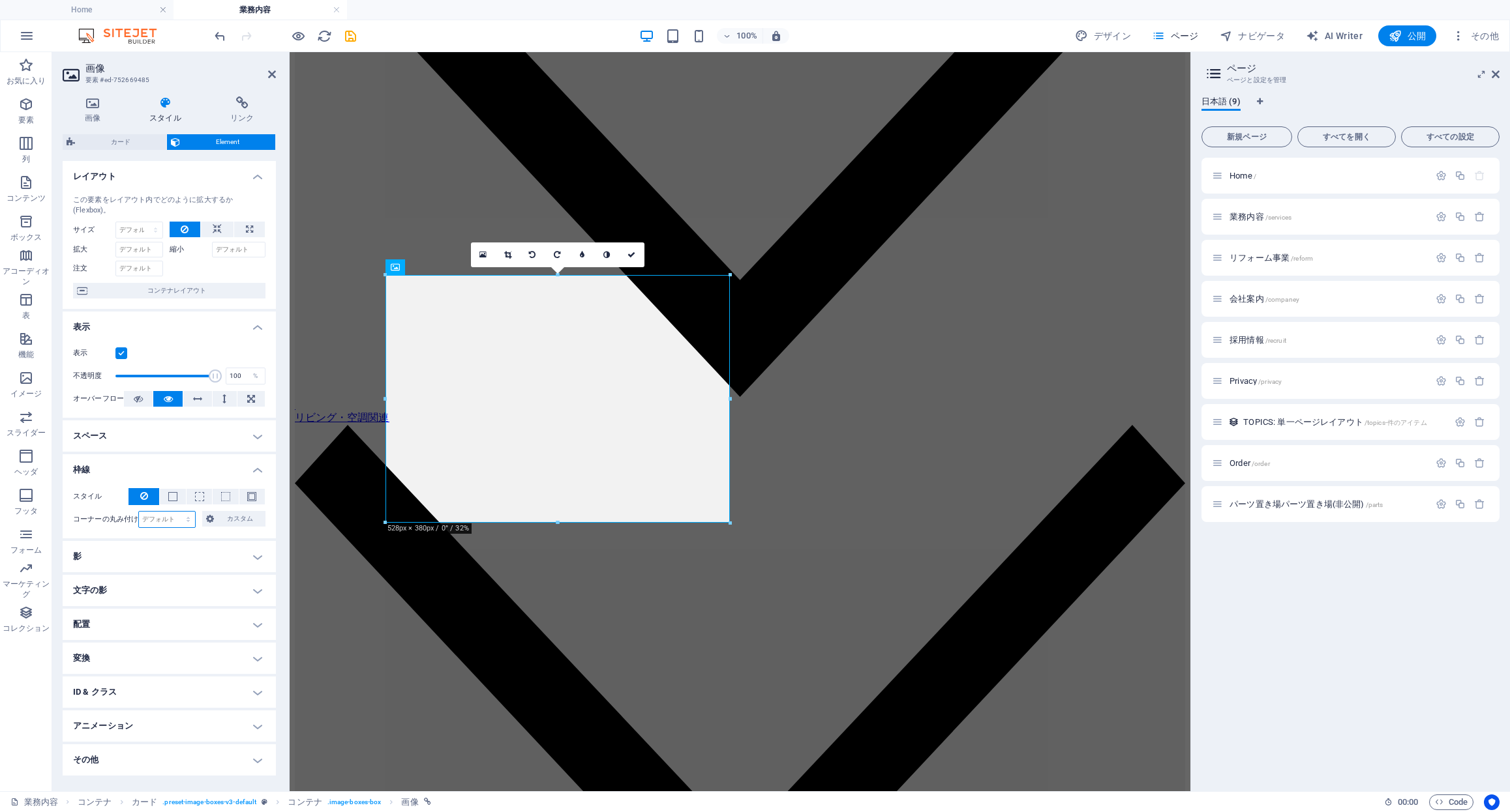
click at [156, 518] on select "デフォルト px rem % vh vw カスタム" at bounding box center [167, 520] width 56 height 16
select select "px"
click at [177, 512] on select "デフォルト px rem % vh vw カスタム" at bounding box center [167, 520] width 56 height 16
type input "40"
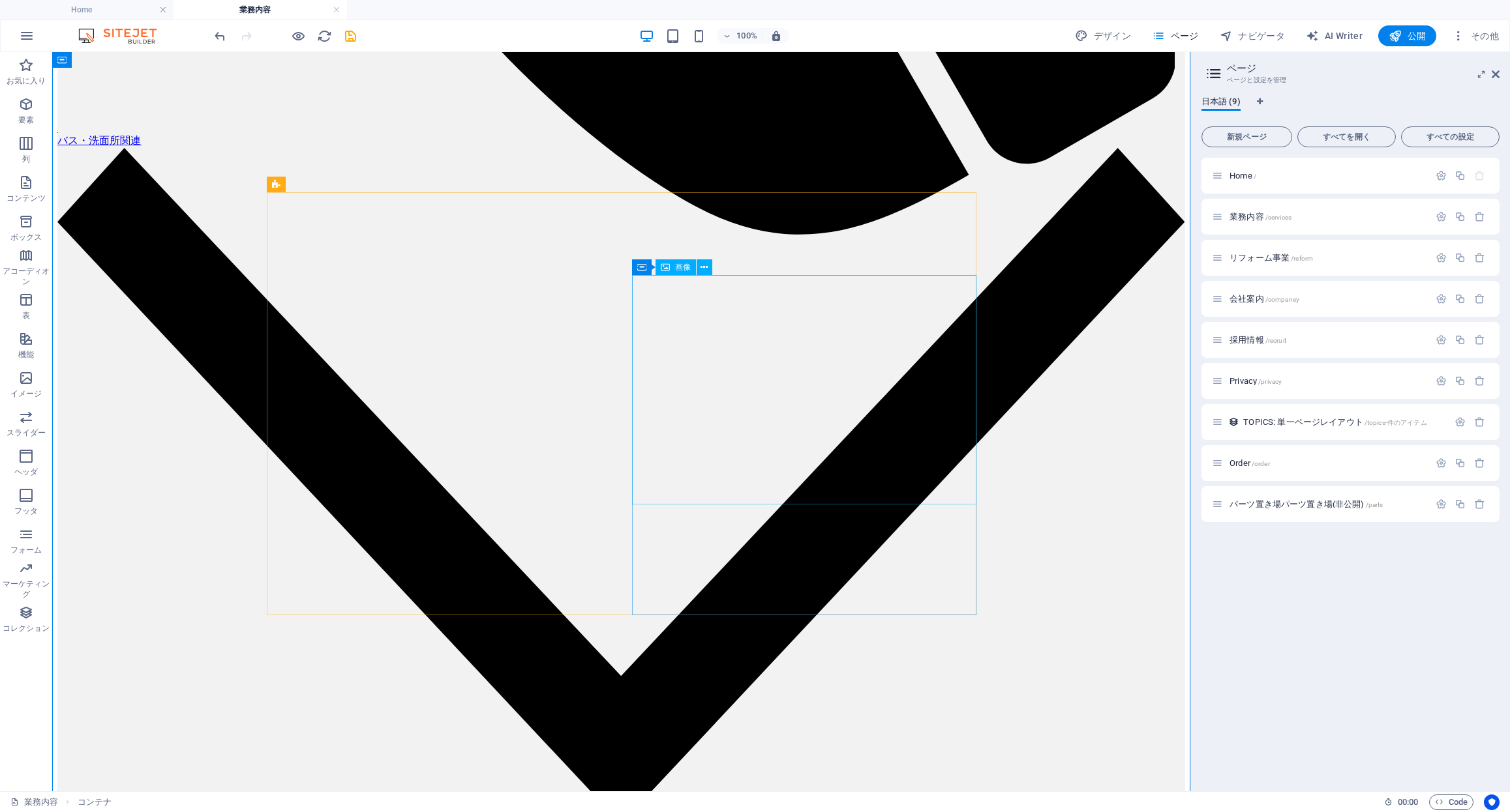
select select "%"
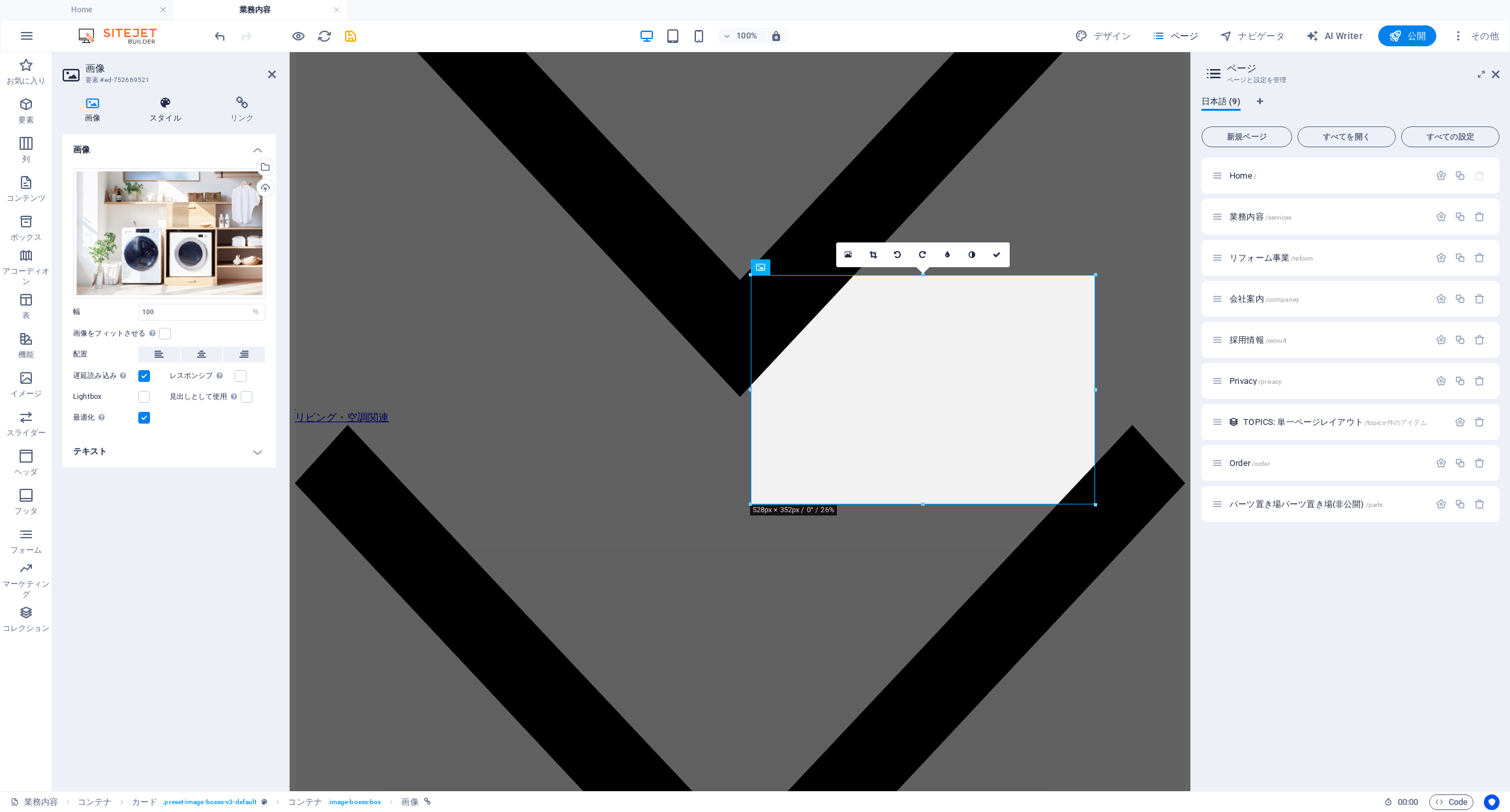
click at [172, 108] on icon at bounding box center [165, 103] width 76 height 13
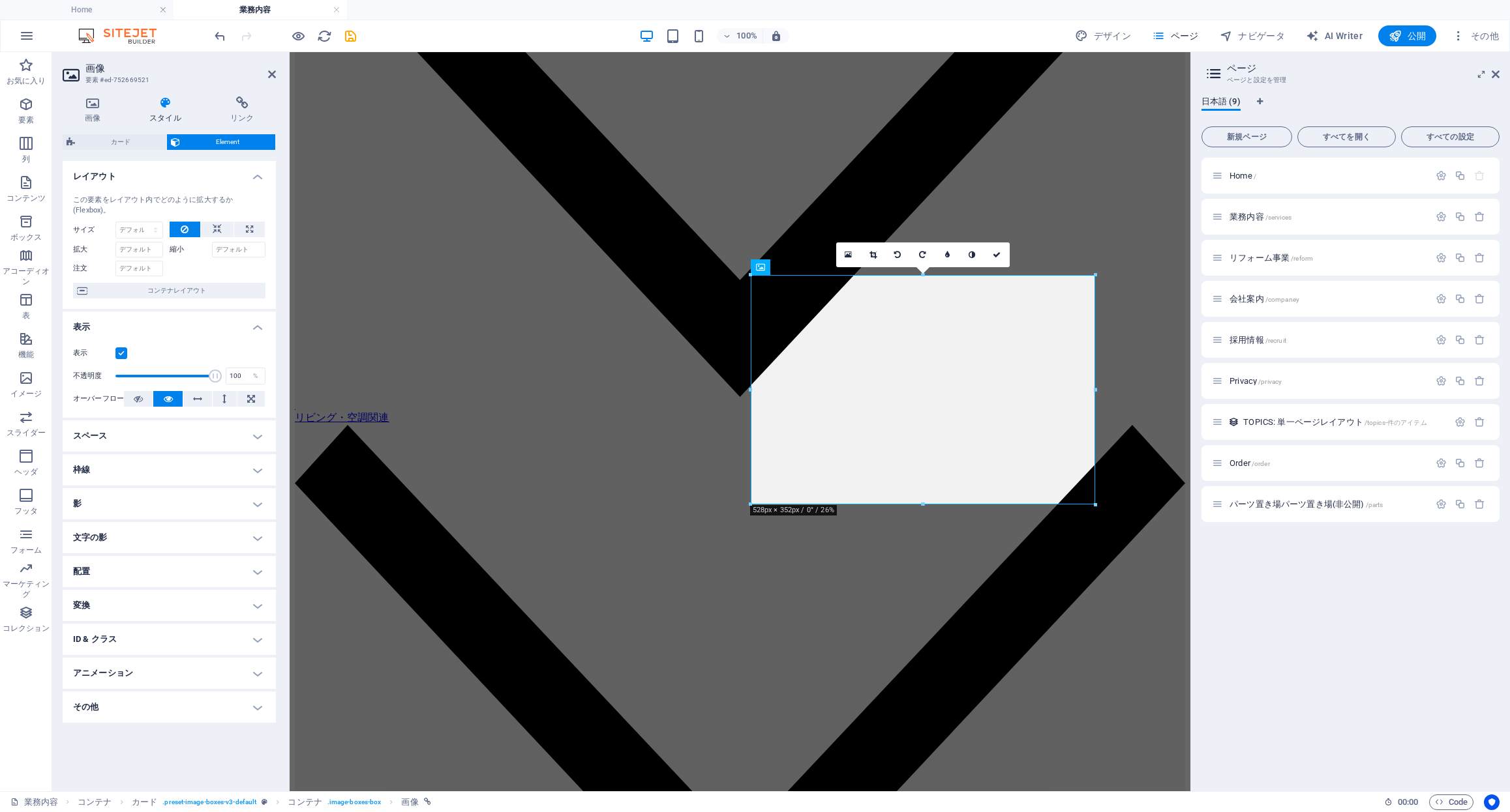
click at [214, 467] on h4 "枠線" at bounding box center [170, 469] width 214 height 31
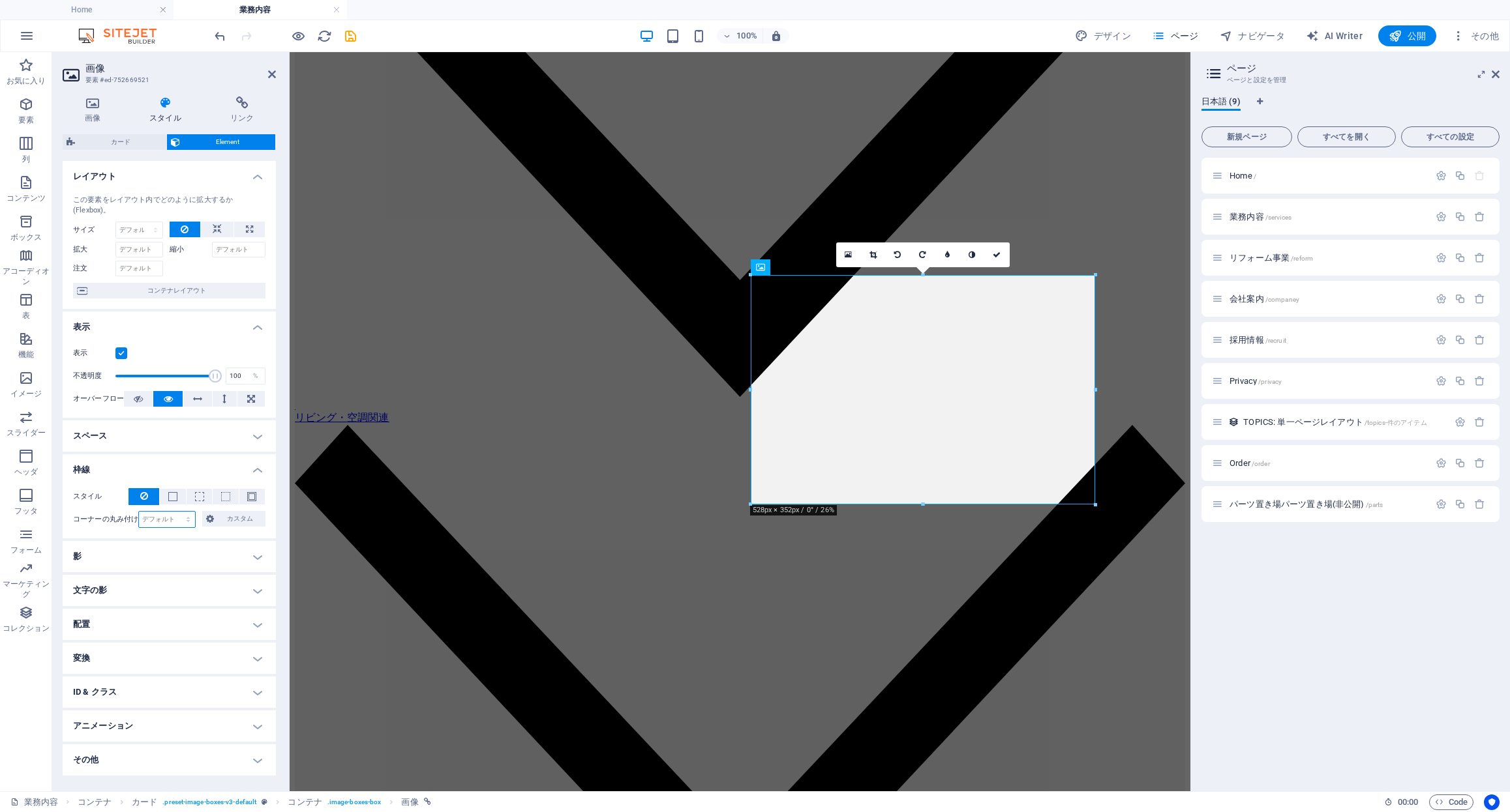
click at [160, 513] on select "デフォルト px rem % vh vw カスタム" at bounding box center [167, 520] width 56 height 16
select select "px"
click at [177, 512] on select "デフォルト px rem % vh vw カスタム" at bounding box center [167, 520] width 56 height 16
type input "40"
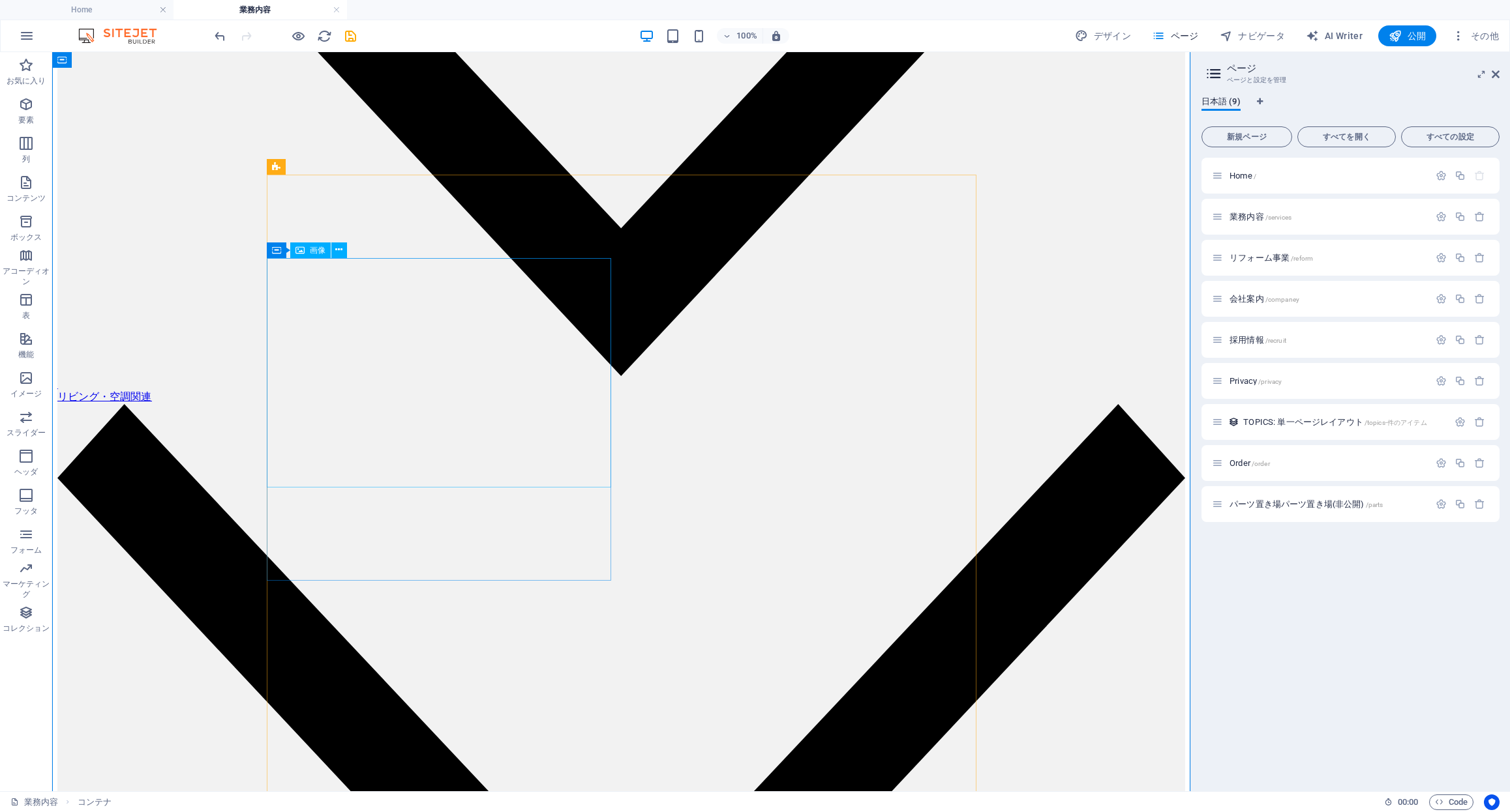
scroll to position [2008, 0]
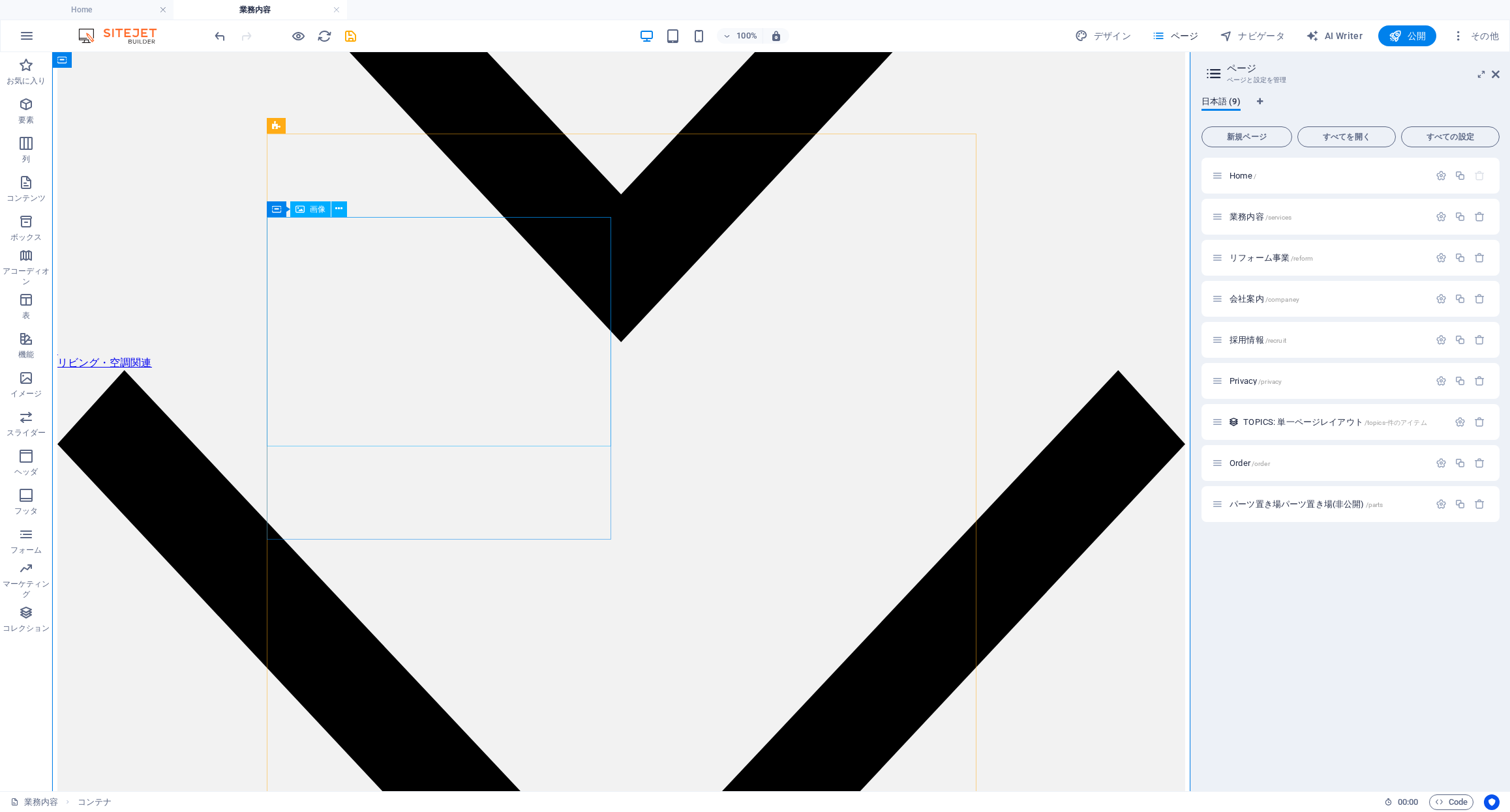
select select "%"
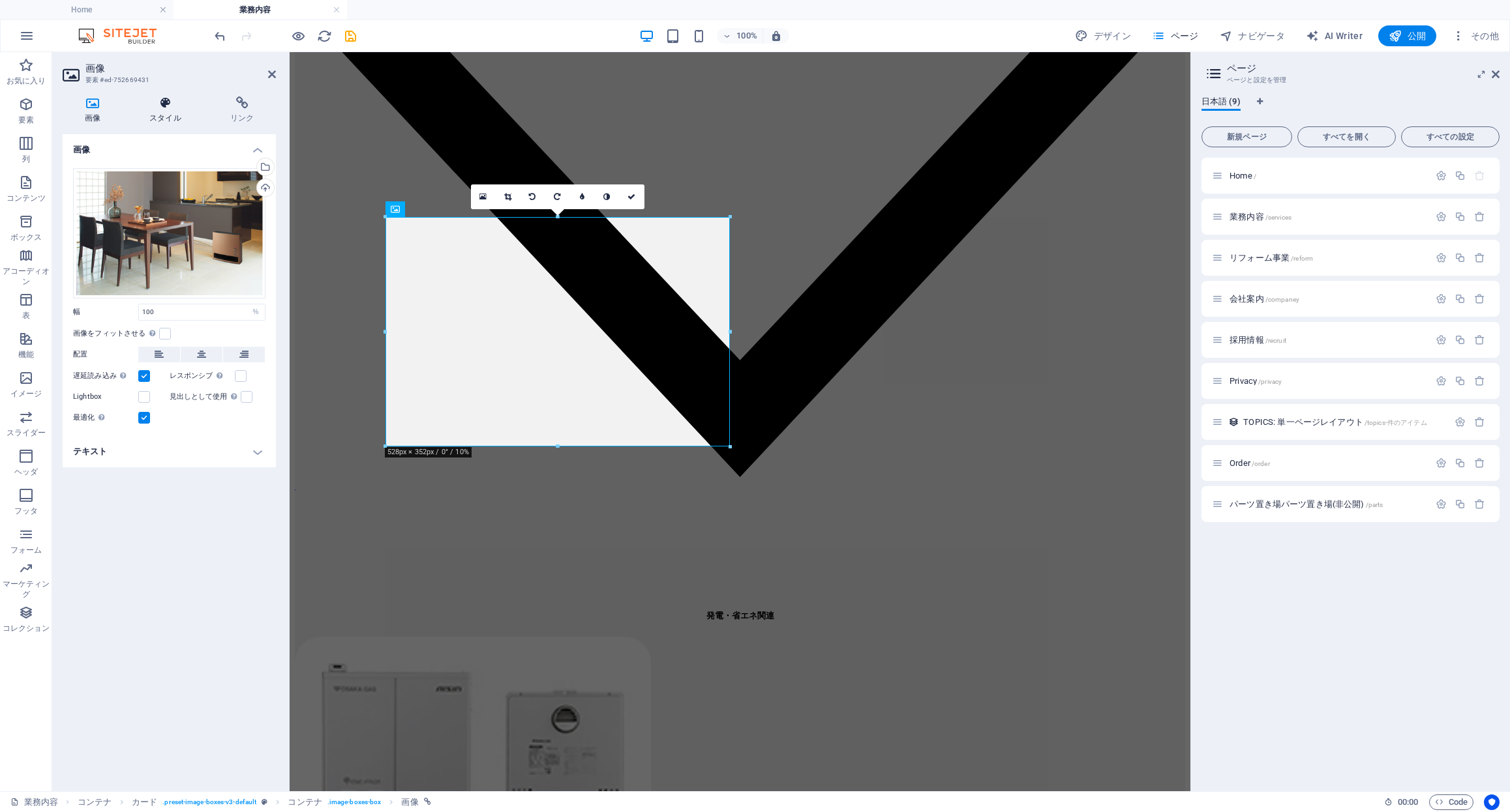
click at [164, 113] on h4 "スタイル" at bounding box center [168, 110] width 81 height 27
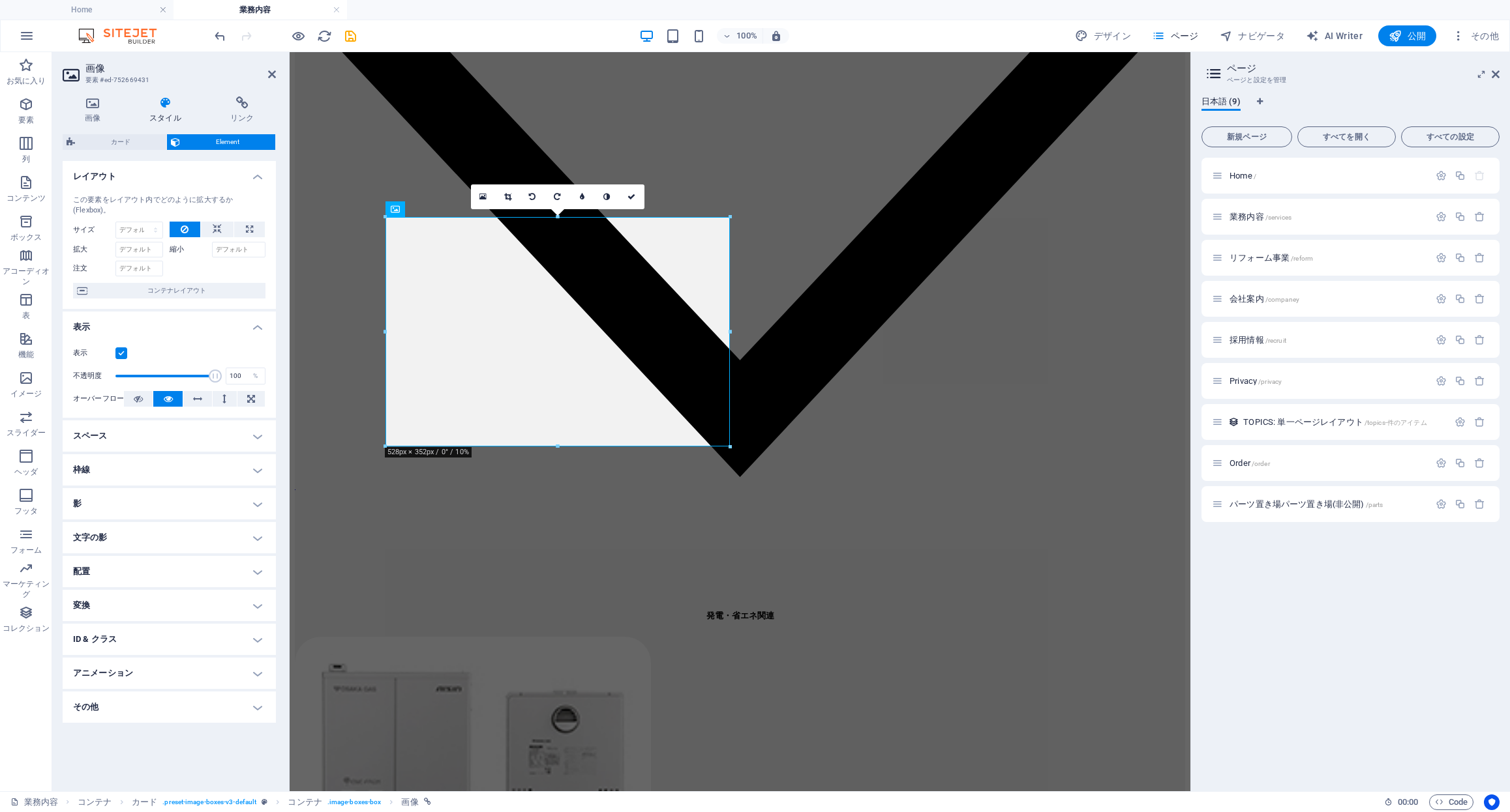
click at [201, 464] on h4 "枠線" at bounding box center [170, 469] width 214 height 31
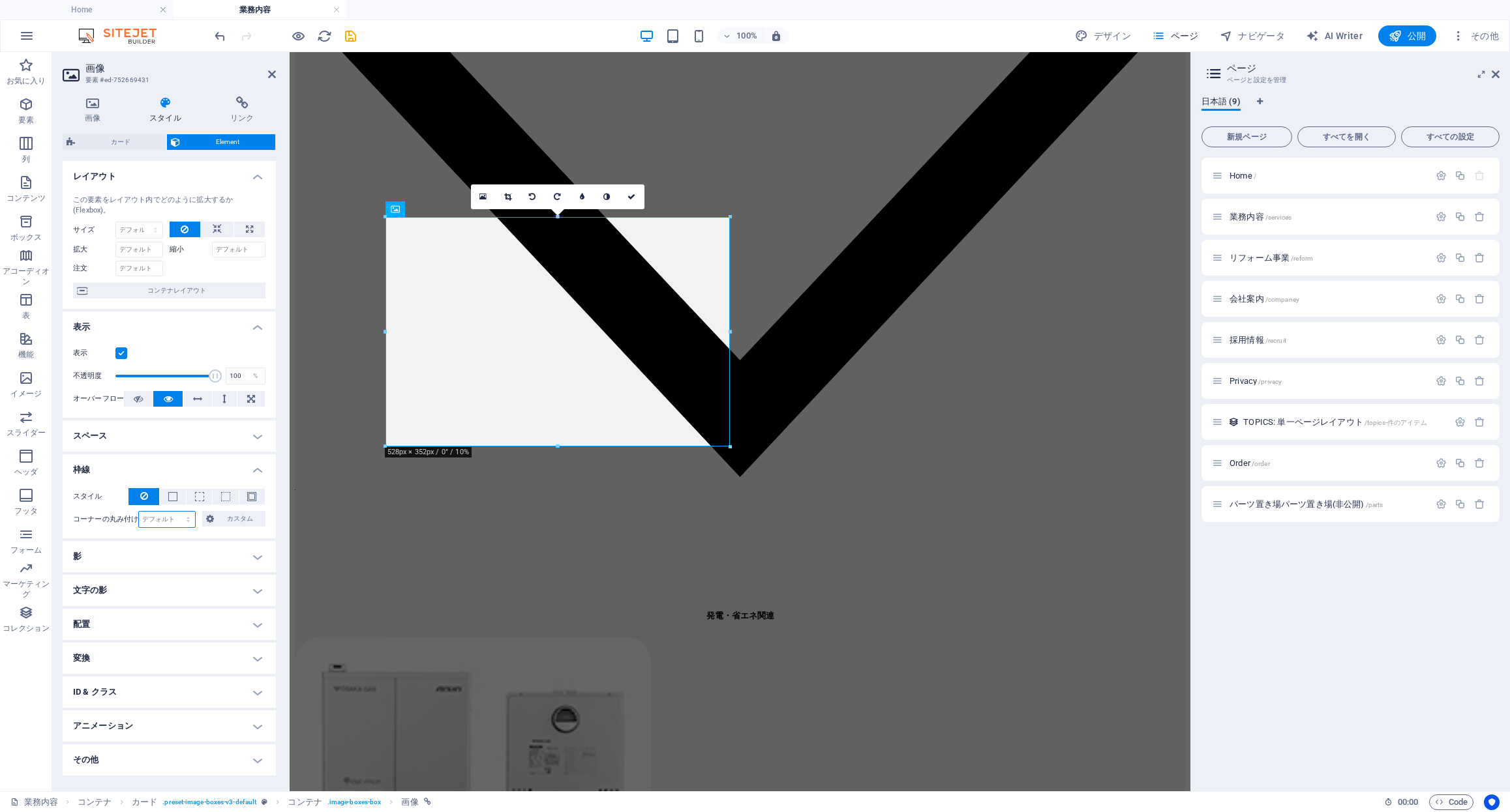
click at [167, 513] on select "デフォルト px rem % vh vw カスタム" at bounding box center [167, 520] width 56 height 16
select select "rem"
click at [177, 512] on select "デフォルト px rem % vh vw カスタム" at bounding box center [167, 520] width 56 height 16
type input "40"
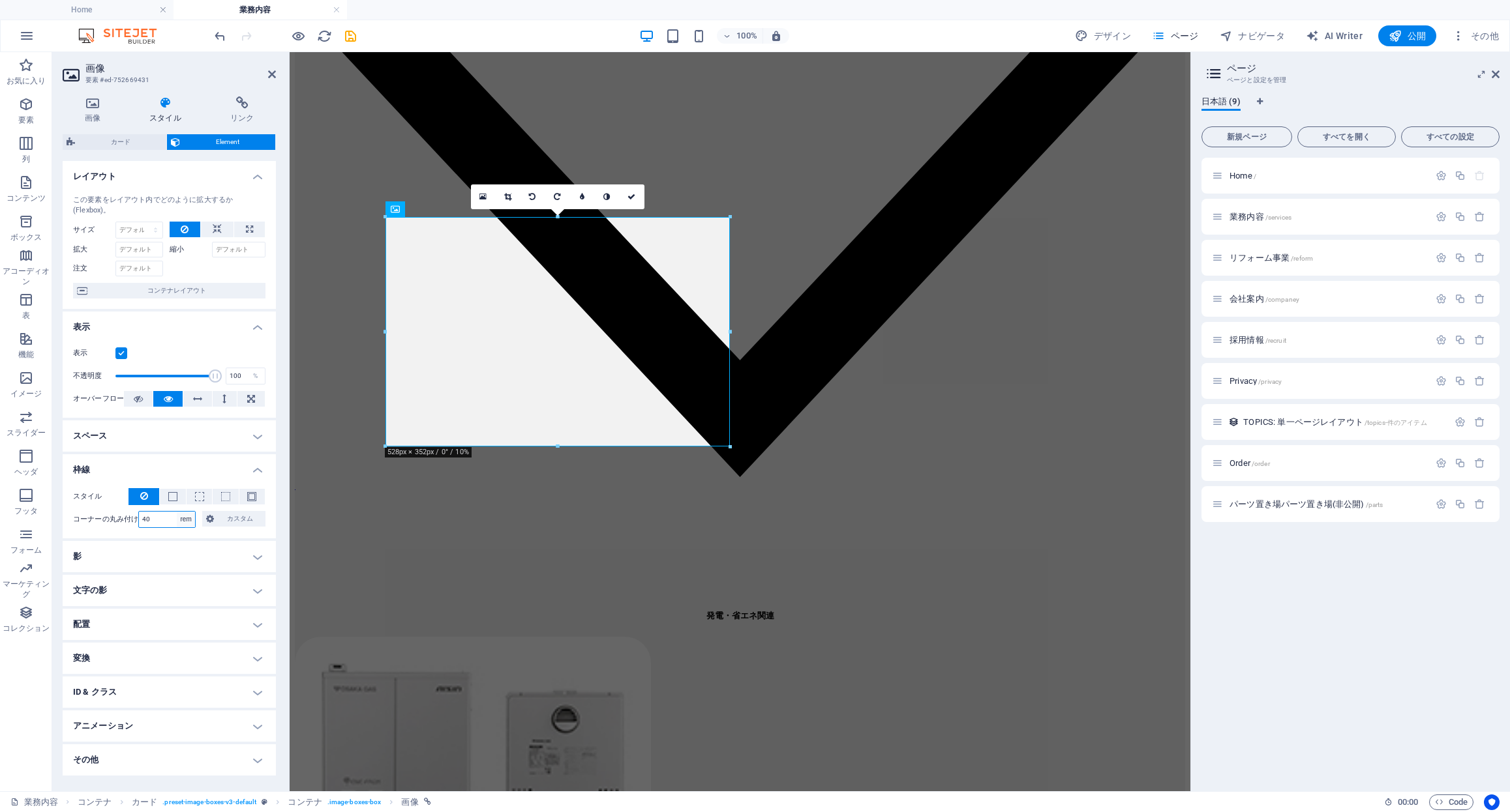
click at [192, 519] on select "デフォルト px rem % vh vw カスタム" at bounding box center [185, 520] width 18 height 16
select select "px"
click at [177, 512] on select "デフォルト px rem % vh vw カスタム" at bounding box center [185, 520] width 18 height 16
drag, startPoint x: 196, startPoint y: 504, endPoint x: 154, endPoint y: 523, distance: 46.1
click at [154, 523] on input "640" at bounding box center [167, 520] width 56 height 16
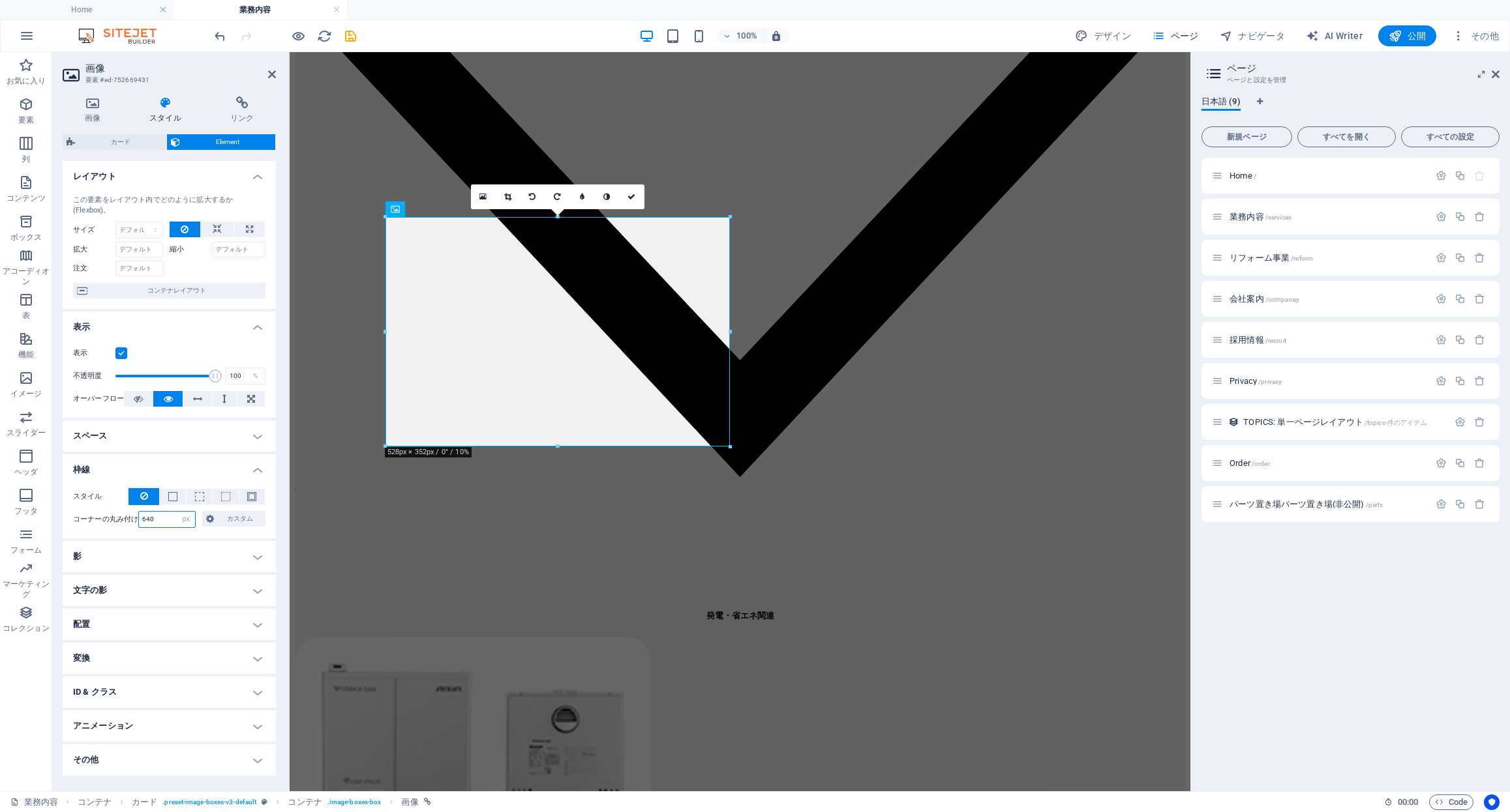
click at [146, 519] on input "640" at bounding box center [167, 520] width 56 height 16
type input "40"
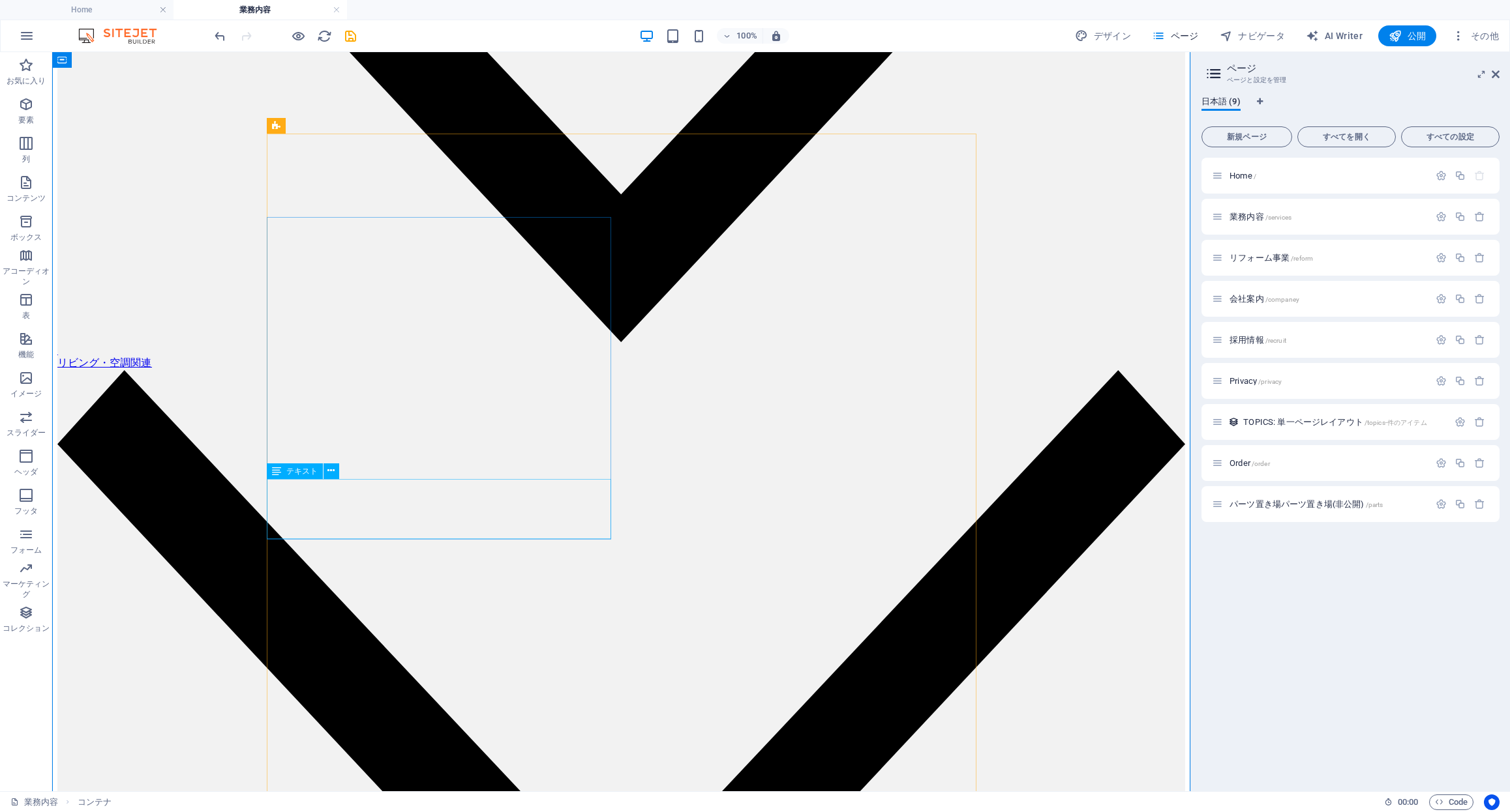
select select "%"
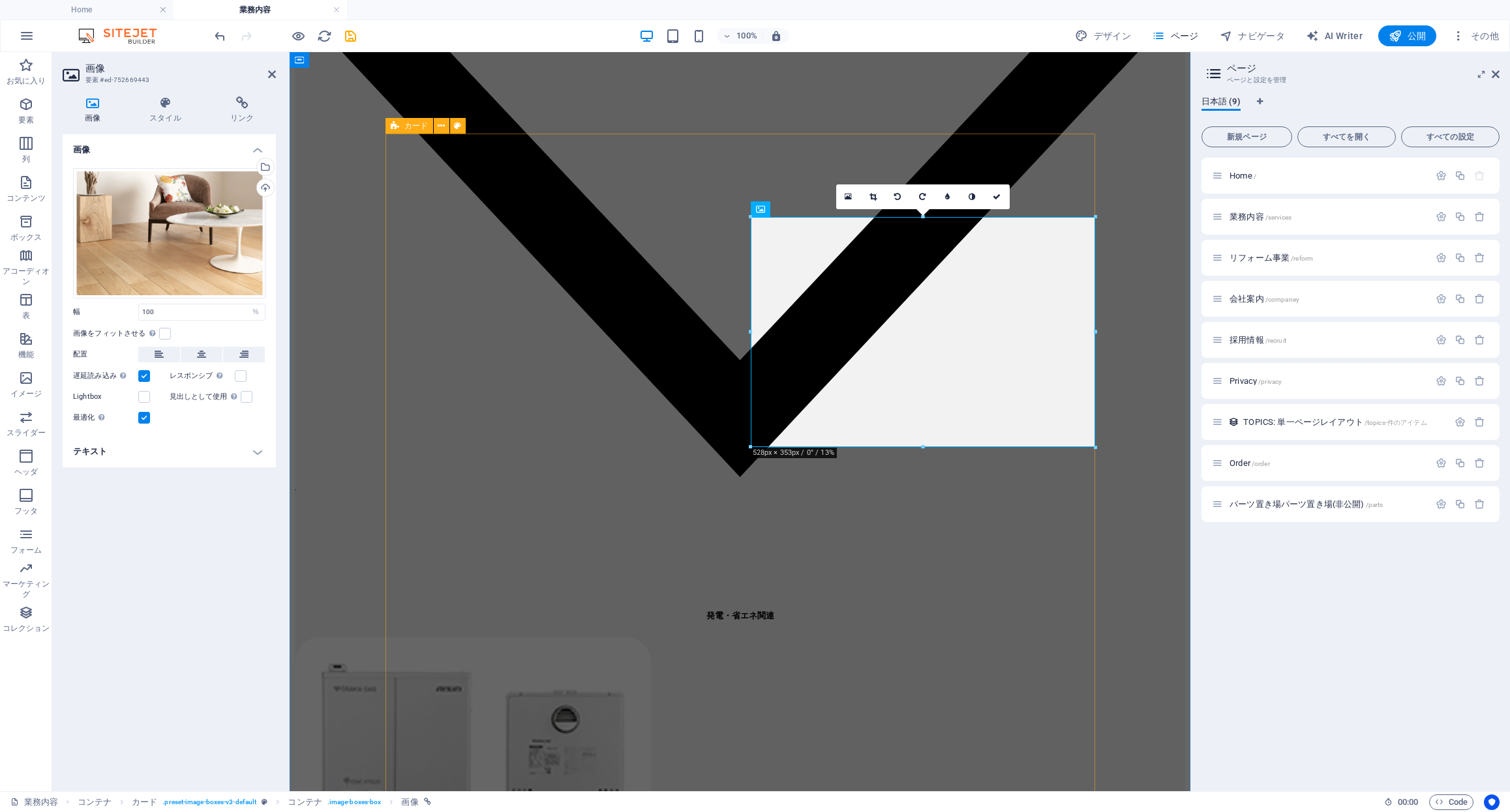
click at [162, 118] on h4 "スタイル" at bounding box center [168, 110] width 81 height 27
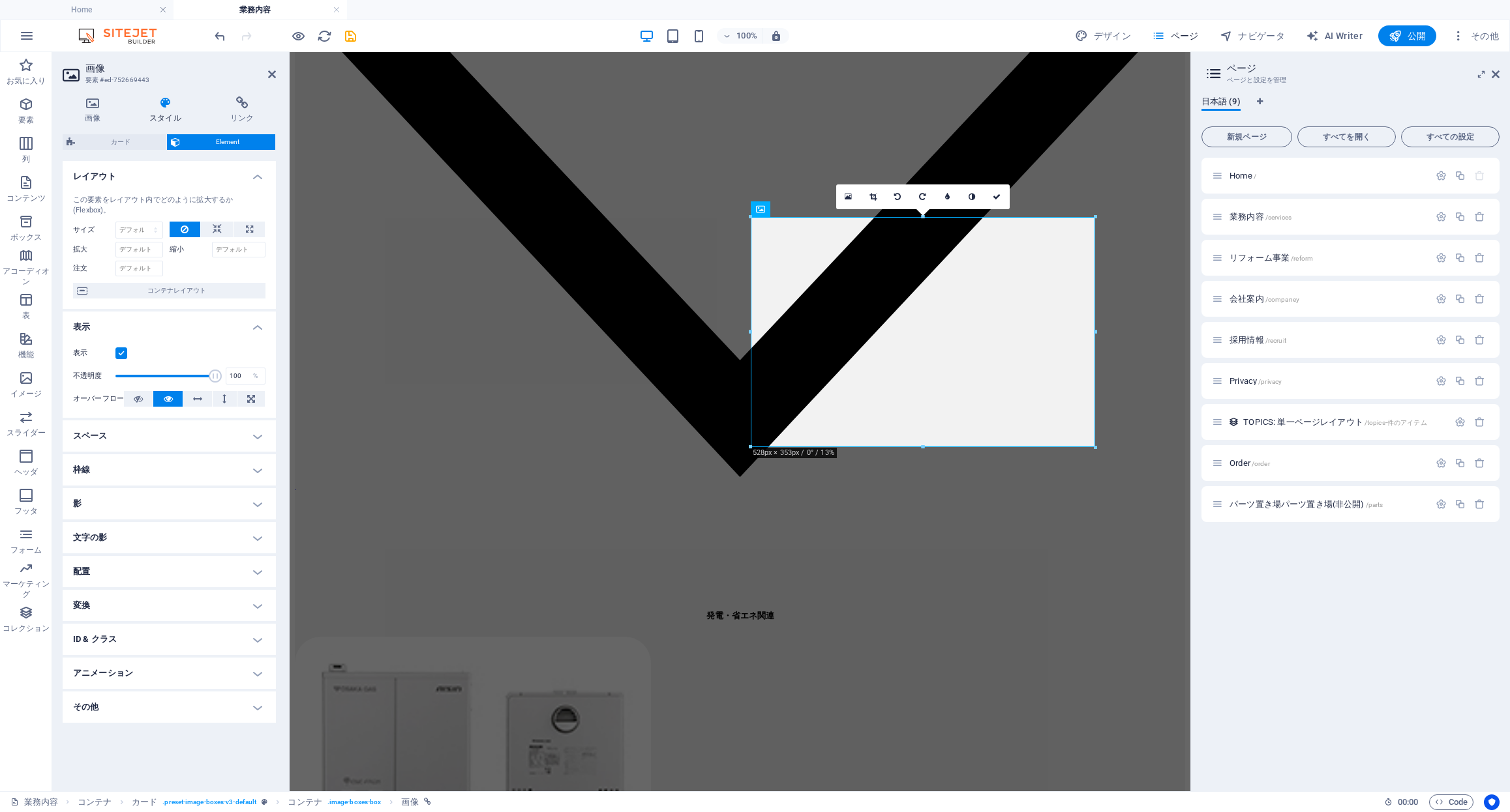
click at [124, 476] on h4 "枠線" at bounding box center [170, 469] width 214 height 31
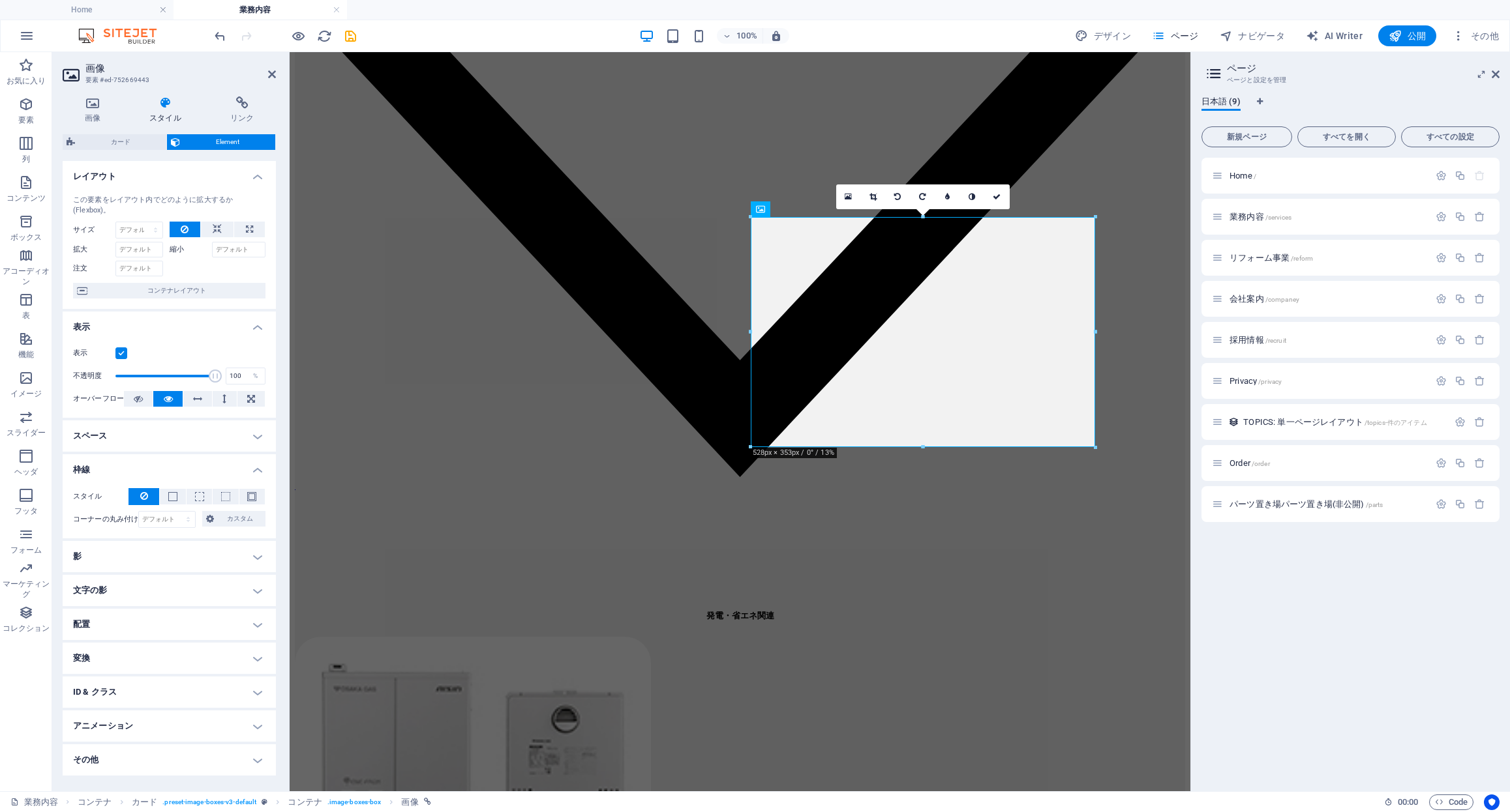
click at [171, 509] on div "スタイル - 幅 1 自動 px rem % vh vw カスタム カスタム 1 自動 px rem % vh vw 1 自動 px rem % vh vw …" at bounding box center [170, 508] width 214 height 61
click at [168, 516] on select "デフォルト px rem % vh vw カスタム" at bounding box center [167, 520] width 56 height 16
select select "px"
click at [177, 512] on select "デフォルト px rem % vh vw カスタム" at bounding box center [167, 520] width 56 height 16
type input "40"
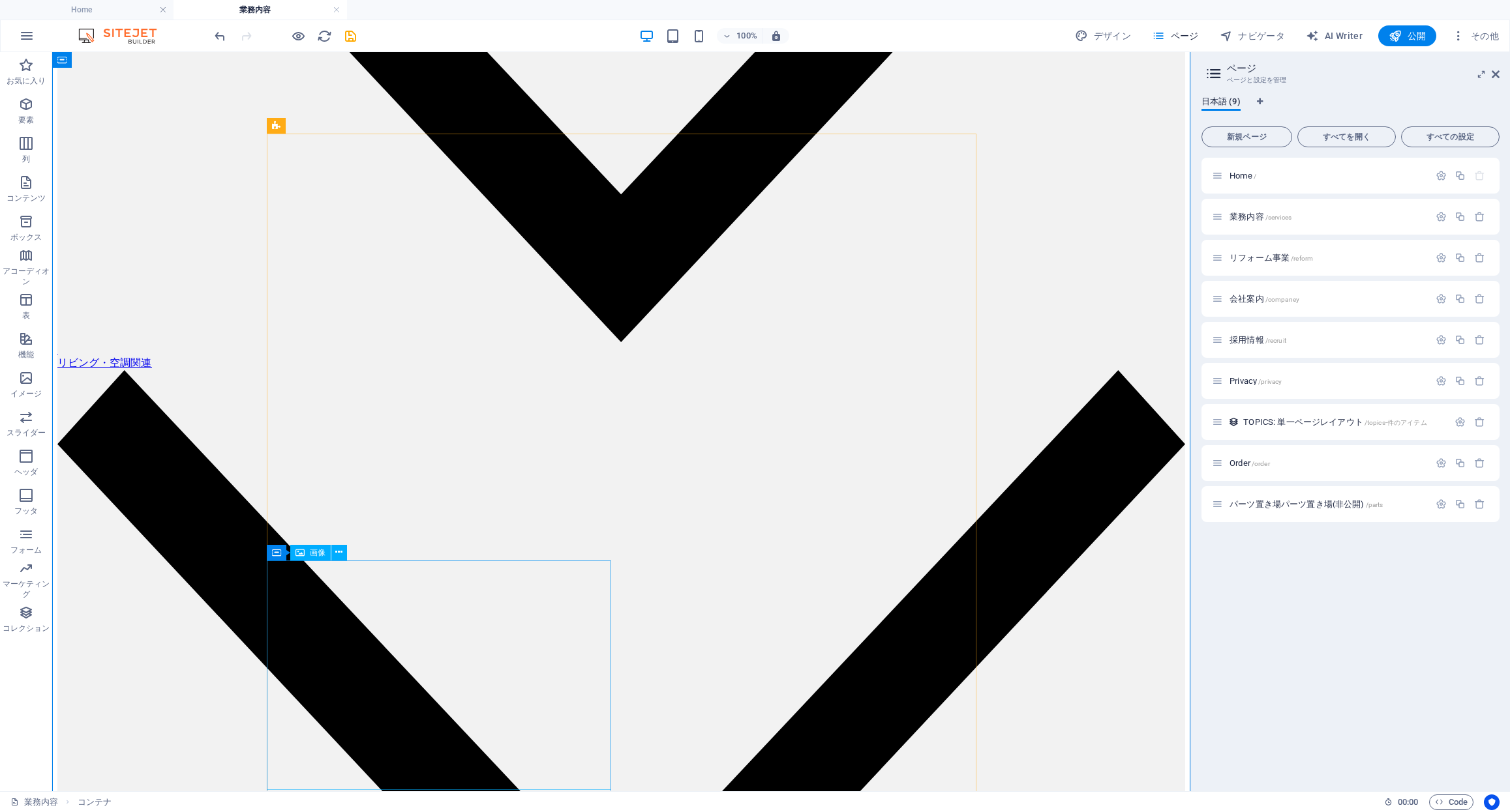
select select "%"
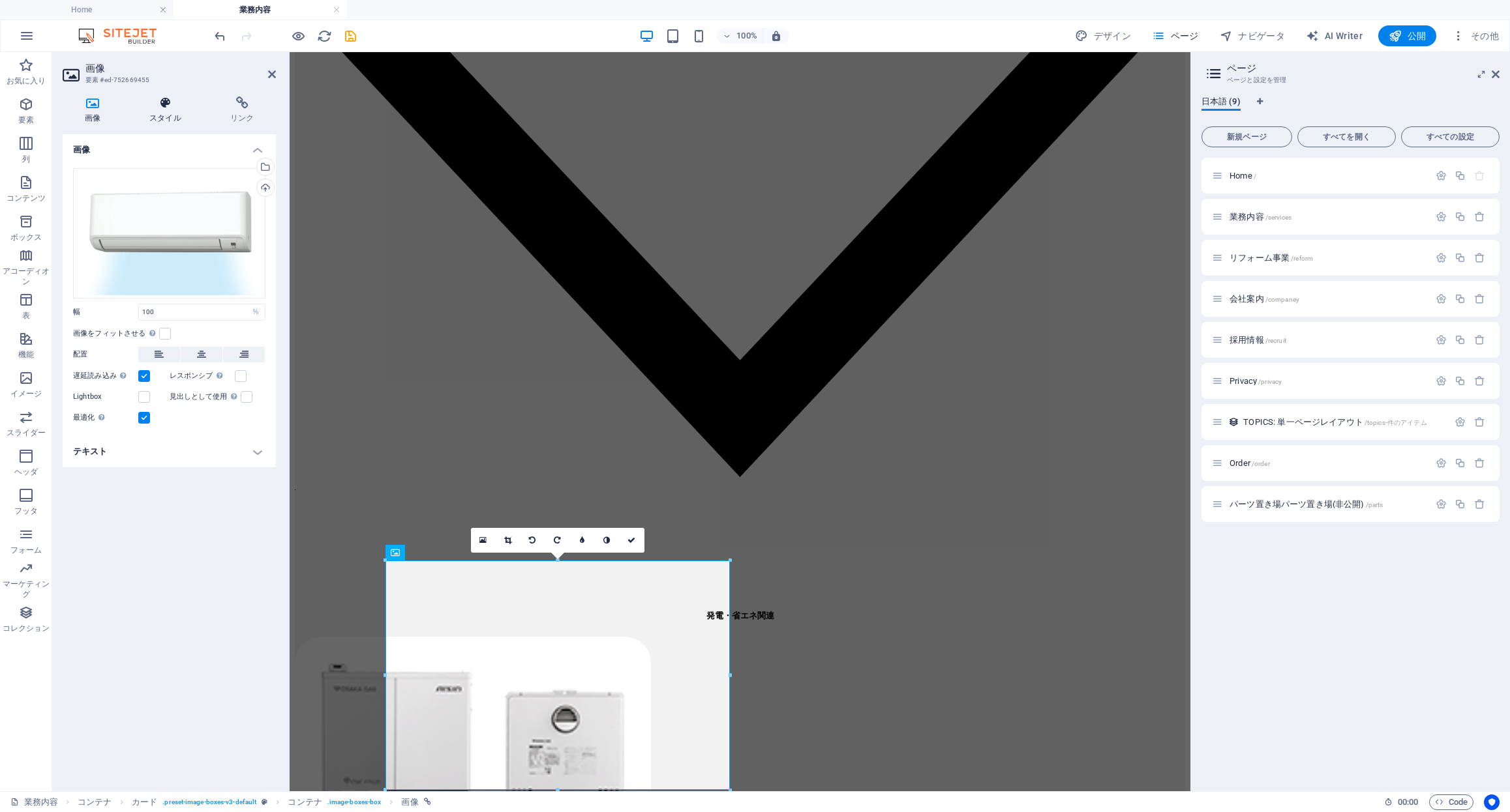
click at [164, 105] on icon at bounding box center [165, 103] width 76 height 13
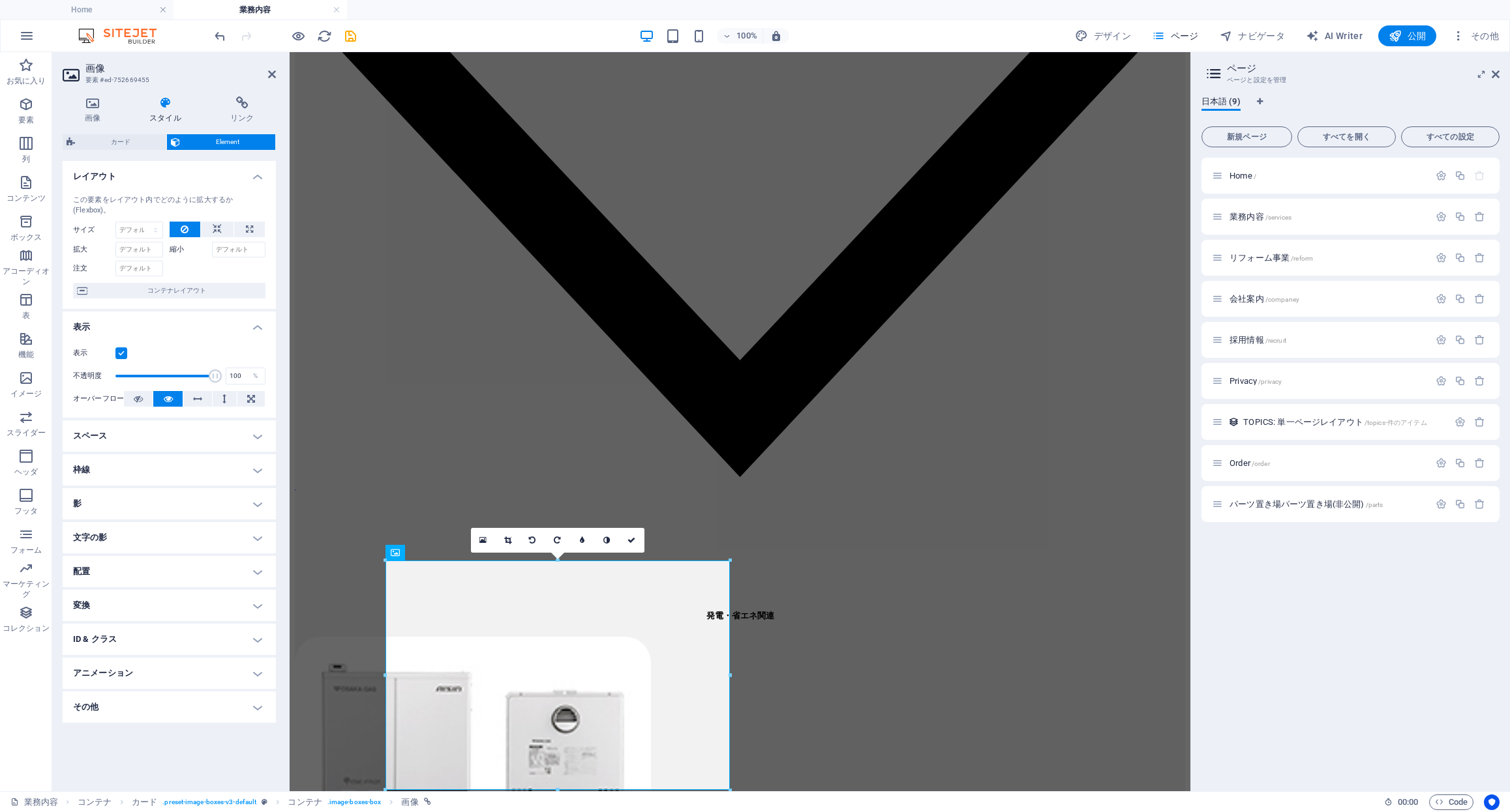
click at [142, 469] on h4 "枠線" at bounding box center [170, 469] width 214 height 31
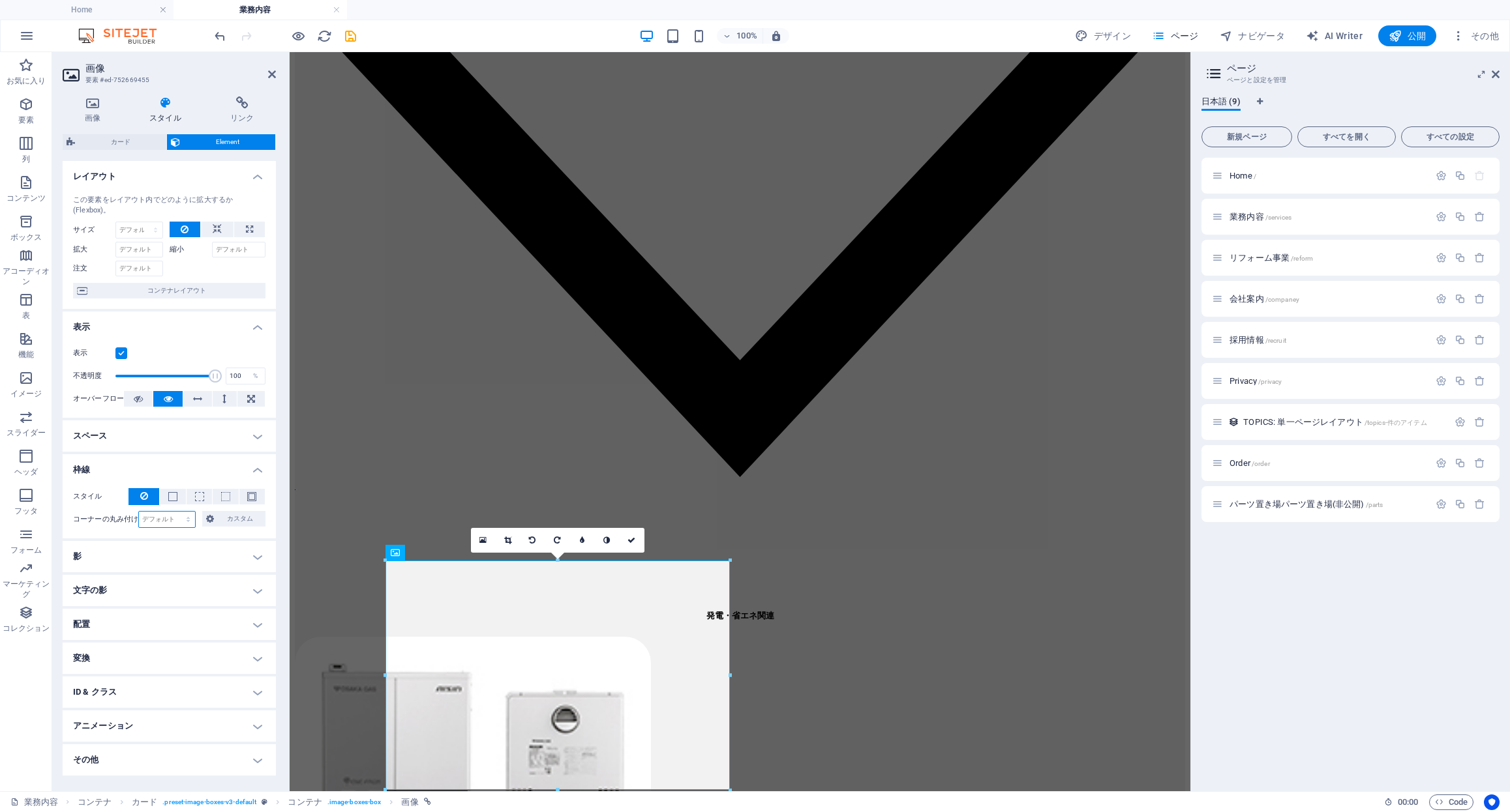
click at [162, 523] on select "デフォルト px rem % vh vw カスタム" at bounding box center [167, 520] width 56 height 16
select select "px"
click at [177, 512] on select "デフォルト px rem % vh vw カスタム" at bounding box center [167, 520] width 56 height 16
type input "40"
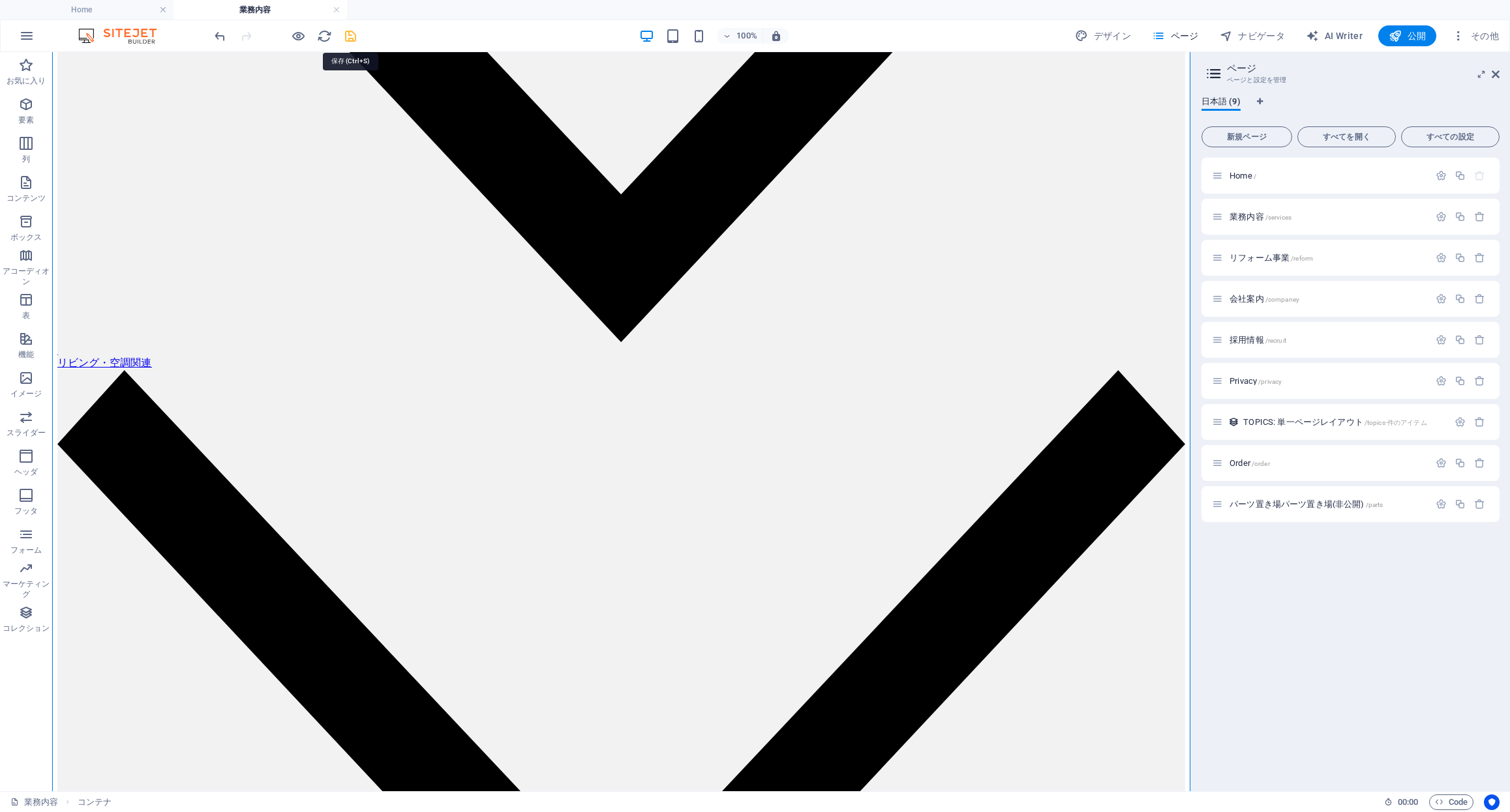
click at [346, 37] on icon "save" at bounding box center [350, 36] width 15 height 15
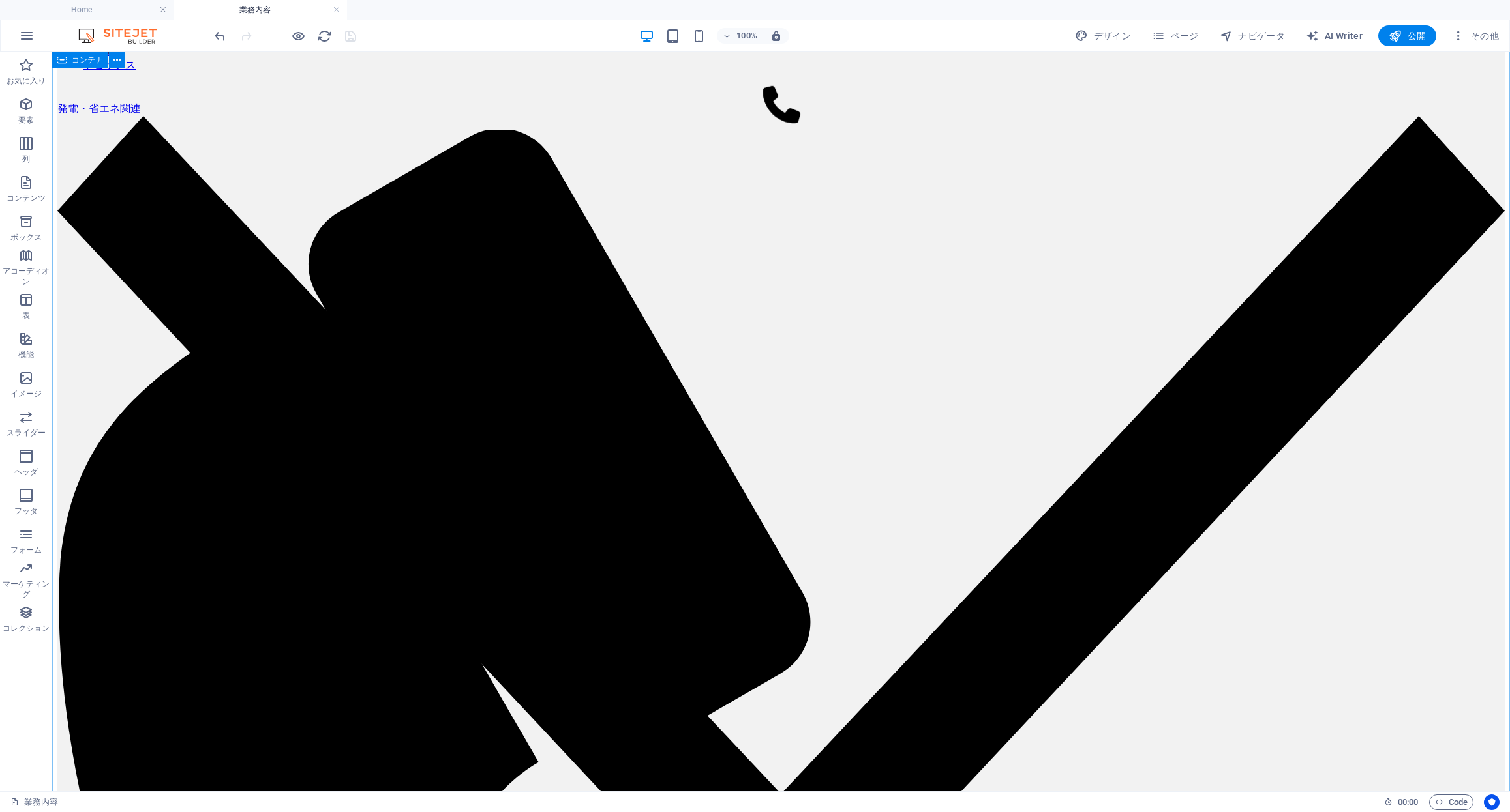
scroll to position [105, 0]
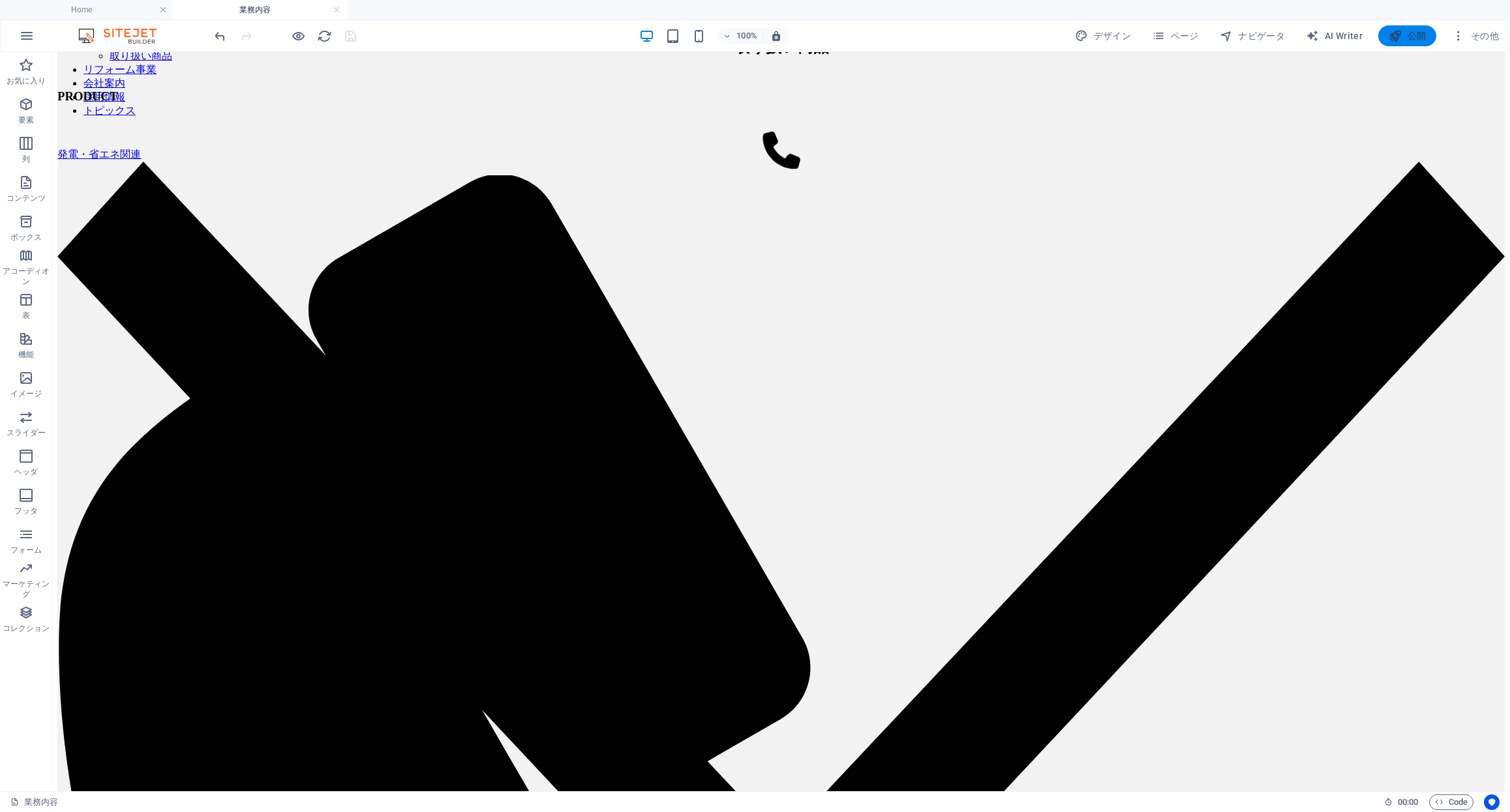
click at [1395, 32] on icon "button" at bounding box center [1395, 36] width 13 height 13
